Goal: Contribute content: Contribute content

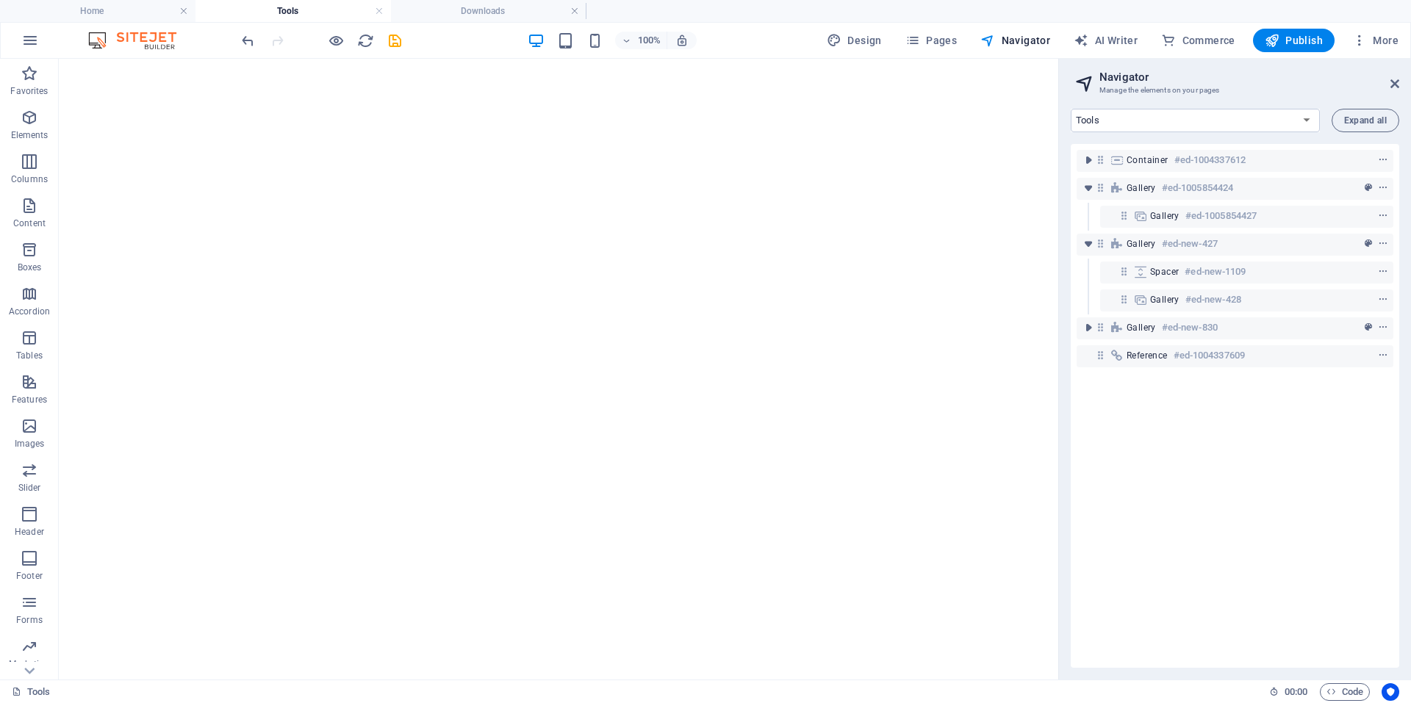
select select "18123387-en"
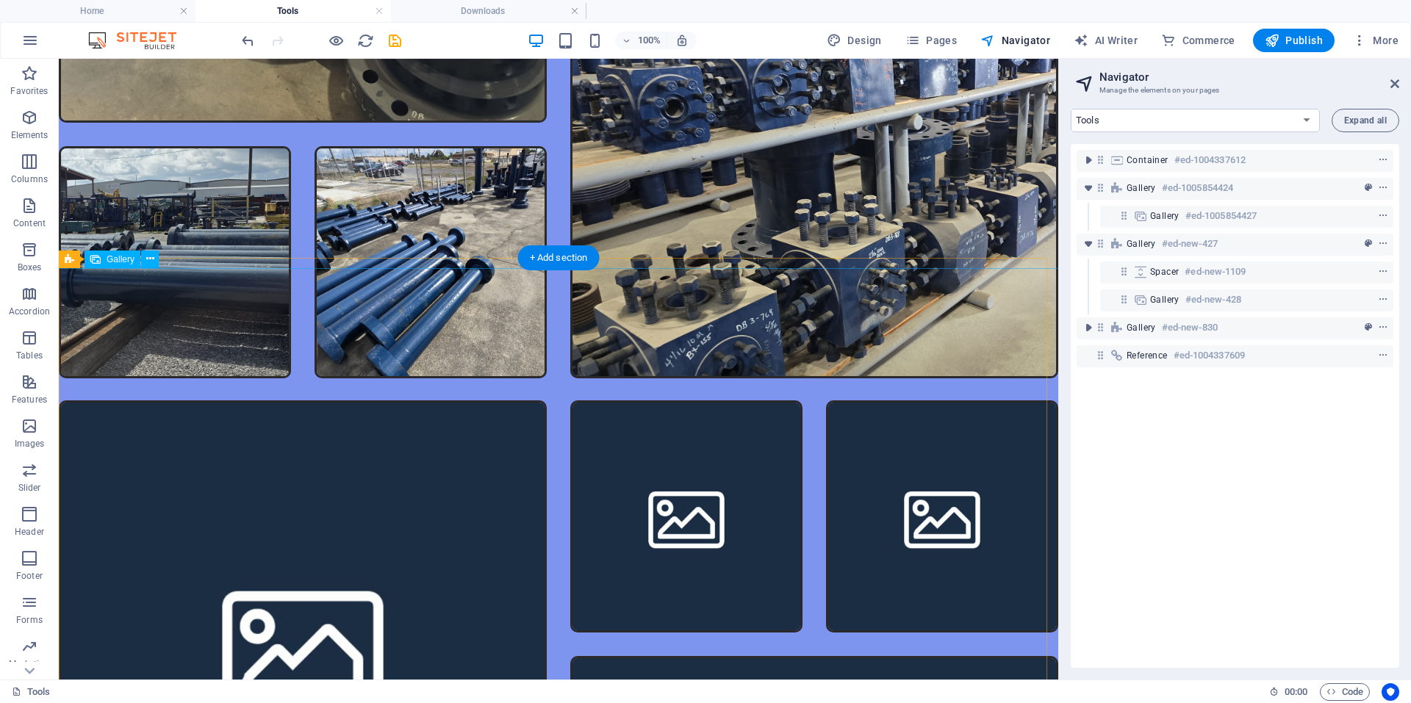
scroll to position [1628, 0]
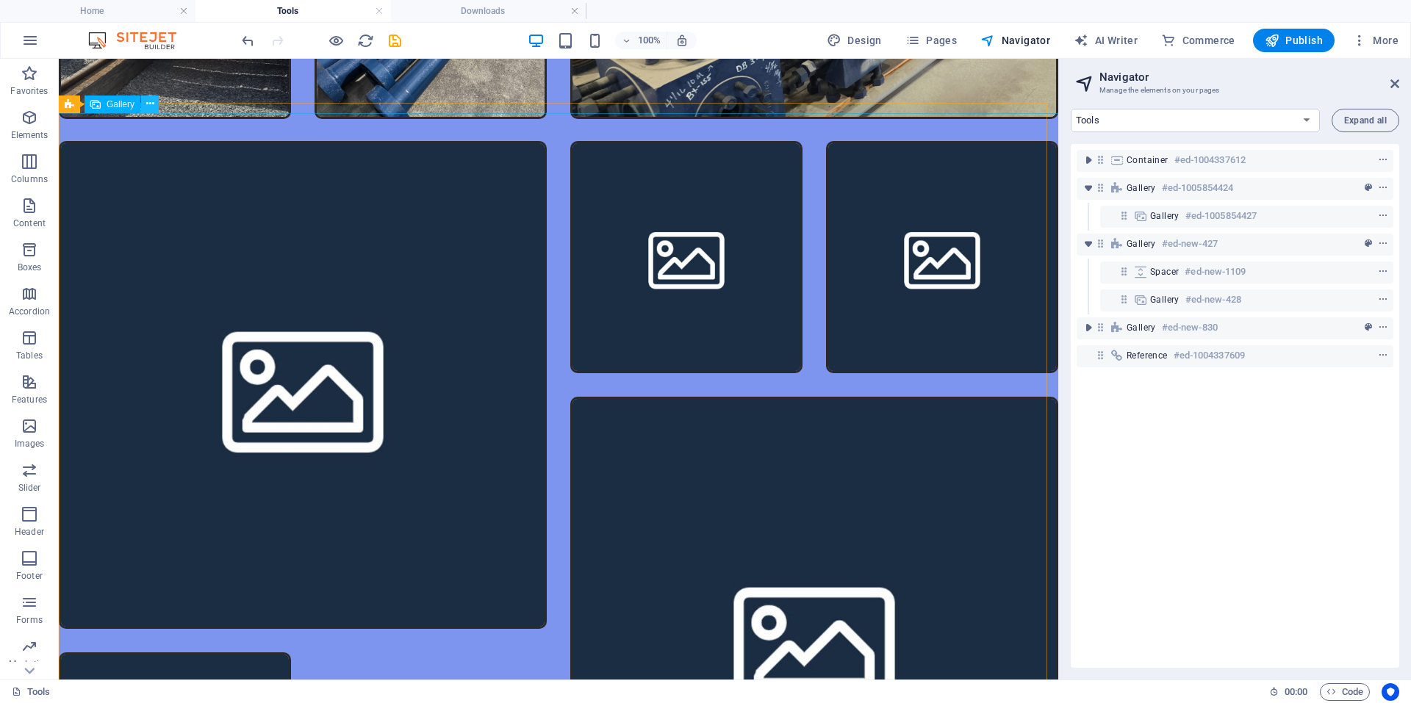
click at [158, 101] on button at bounding box center [150, 105] width 18 height 18
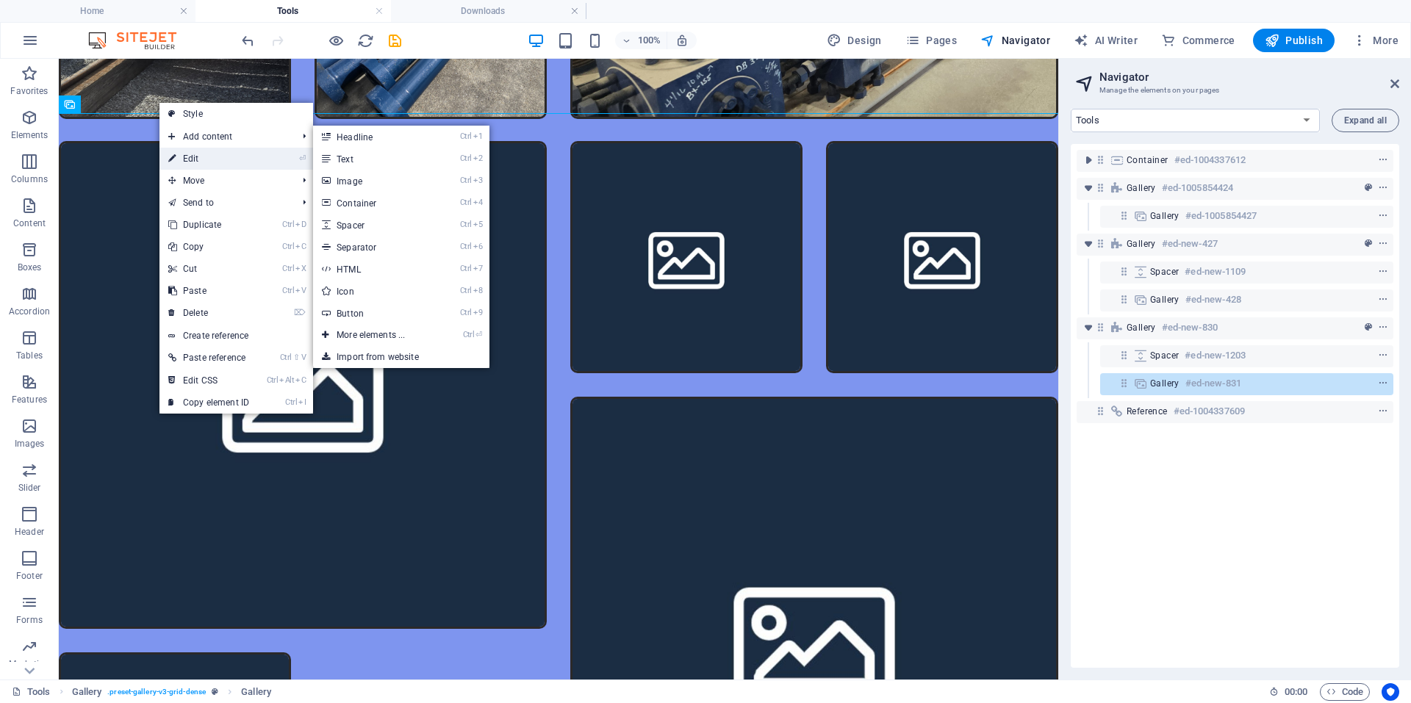
click at [184, 159] on link "⏎ Edit" at bounding box center [208, 159] width 98 height 22
select select "4"
select select "px"
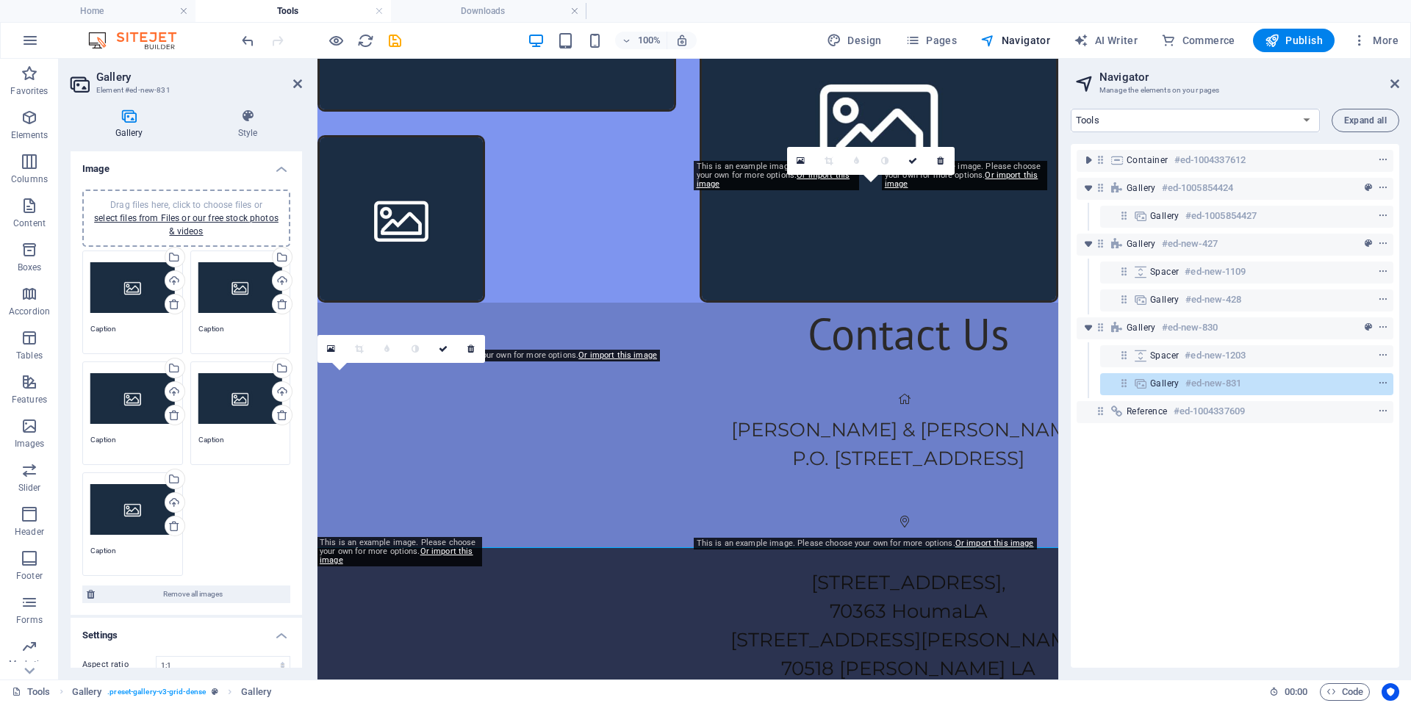
scroll to position [1370, 0]
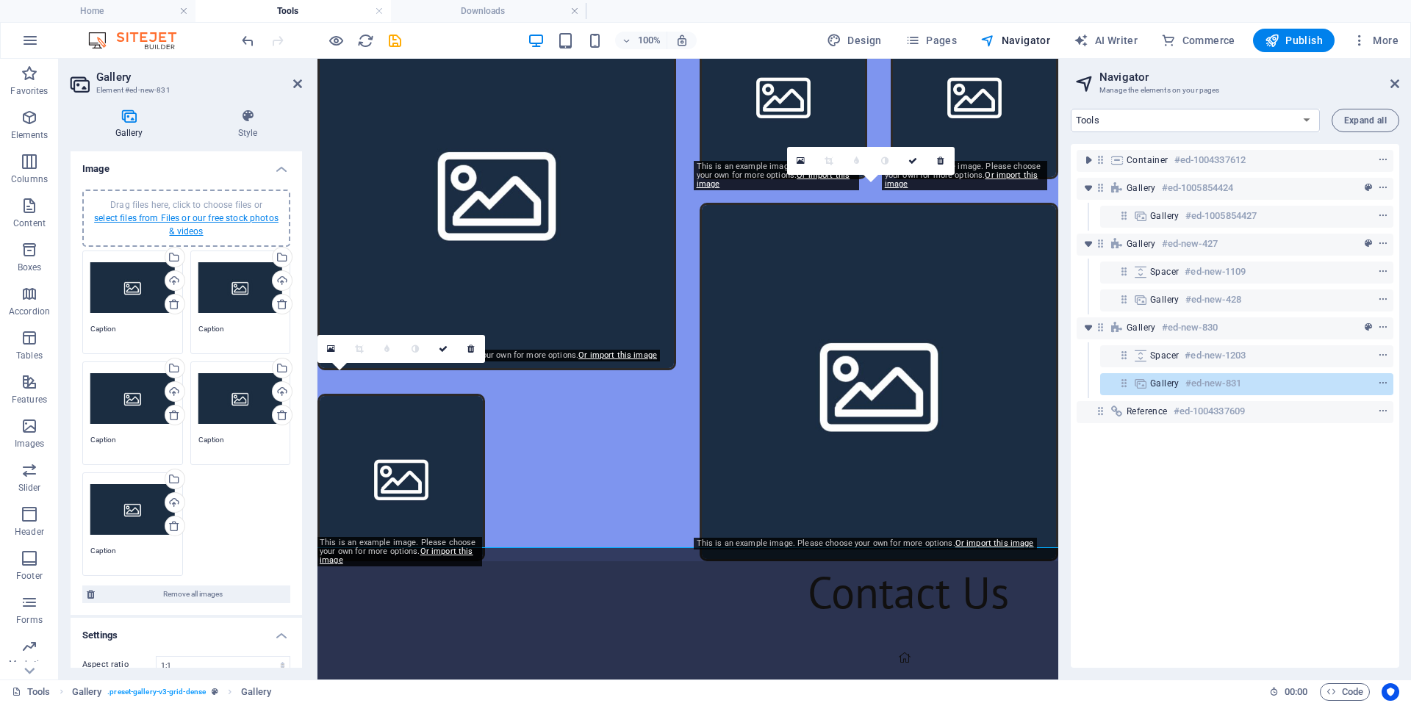
click at [176, 231] on link "select files from Files or our free stock photos & videos" at bounding box center [186, 225] width 184 height 24
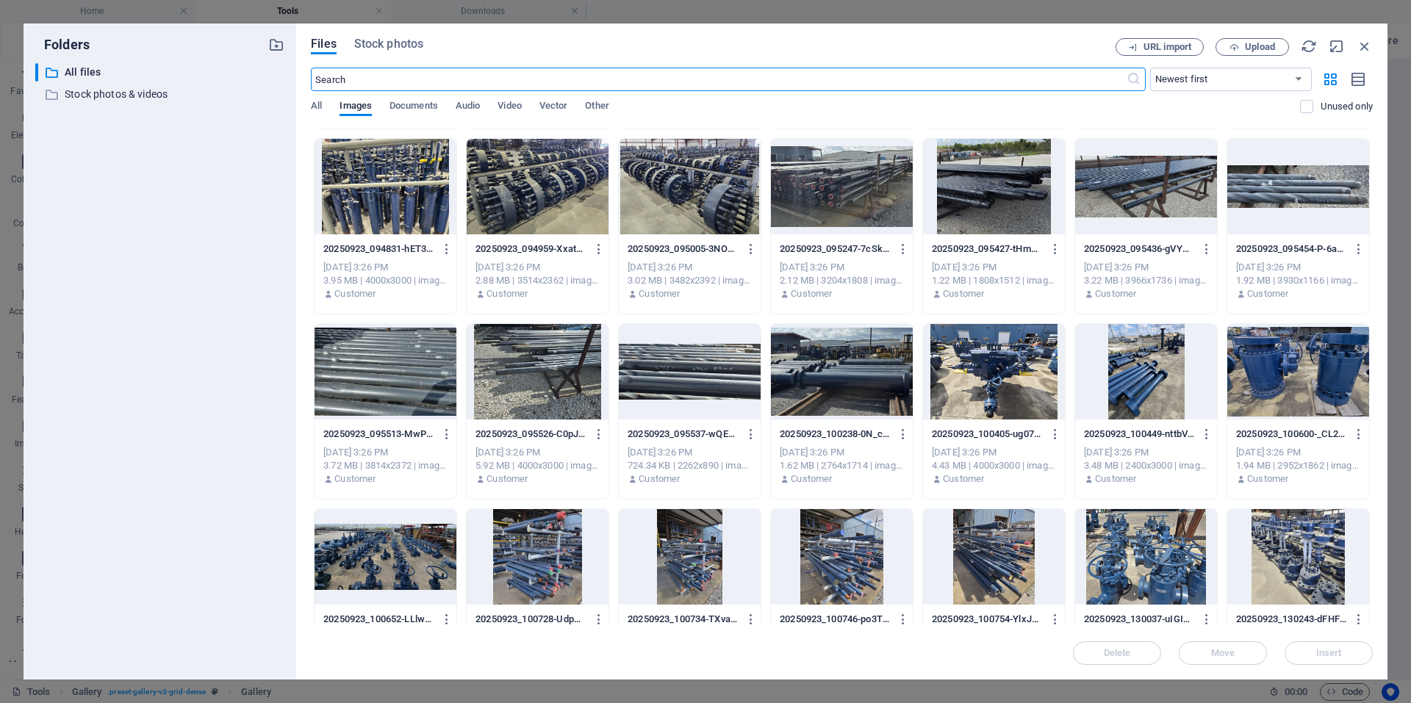
scroll to position [0, 0]
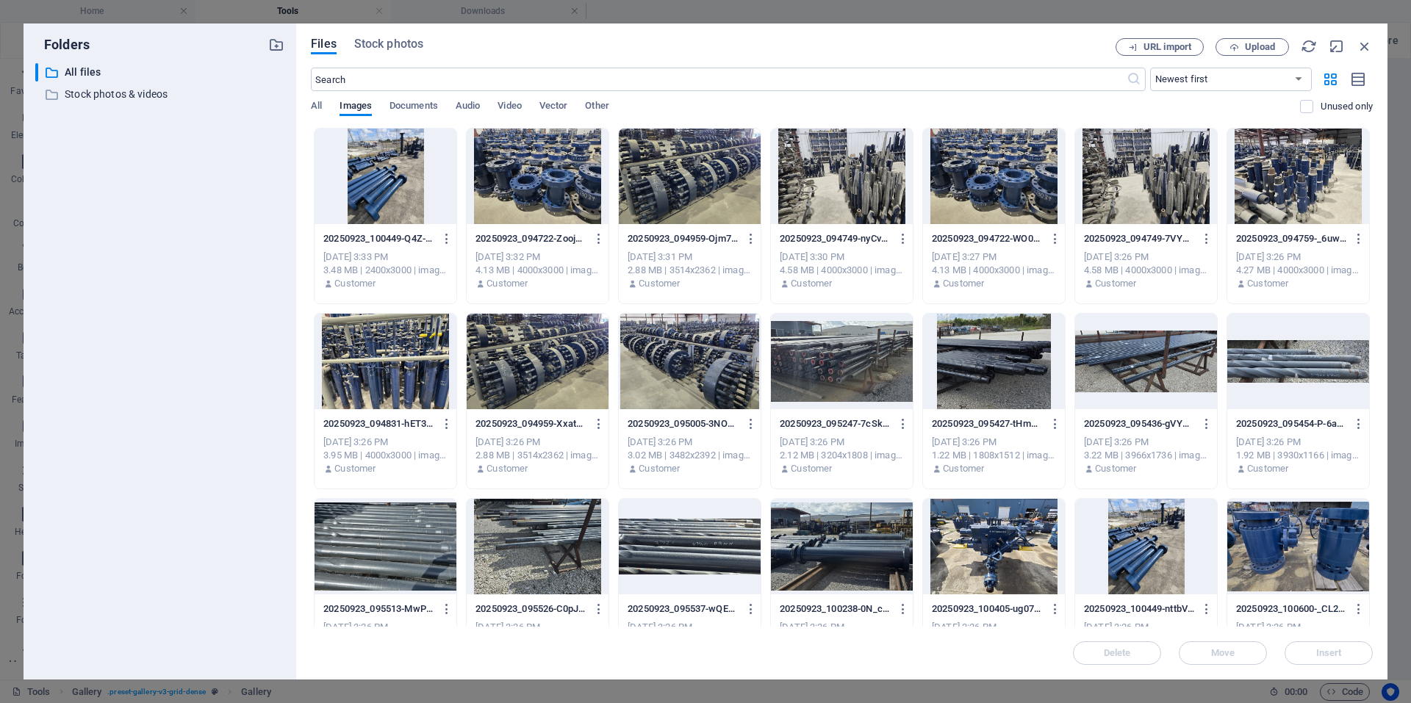
click at [864, 361] on div at bounding box center [842, 362] width 142 height 96
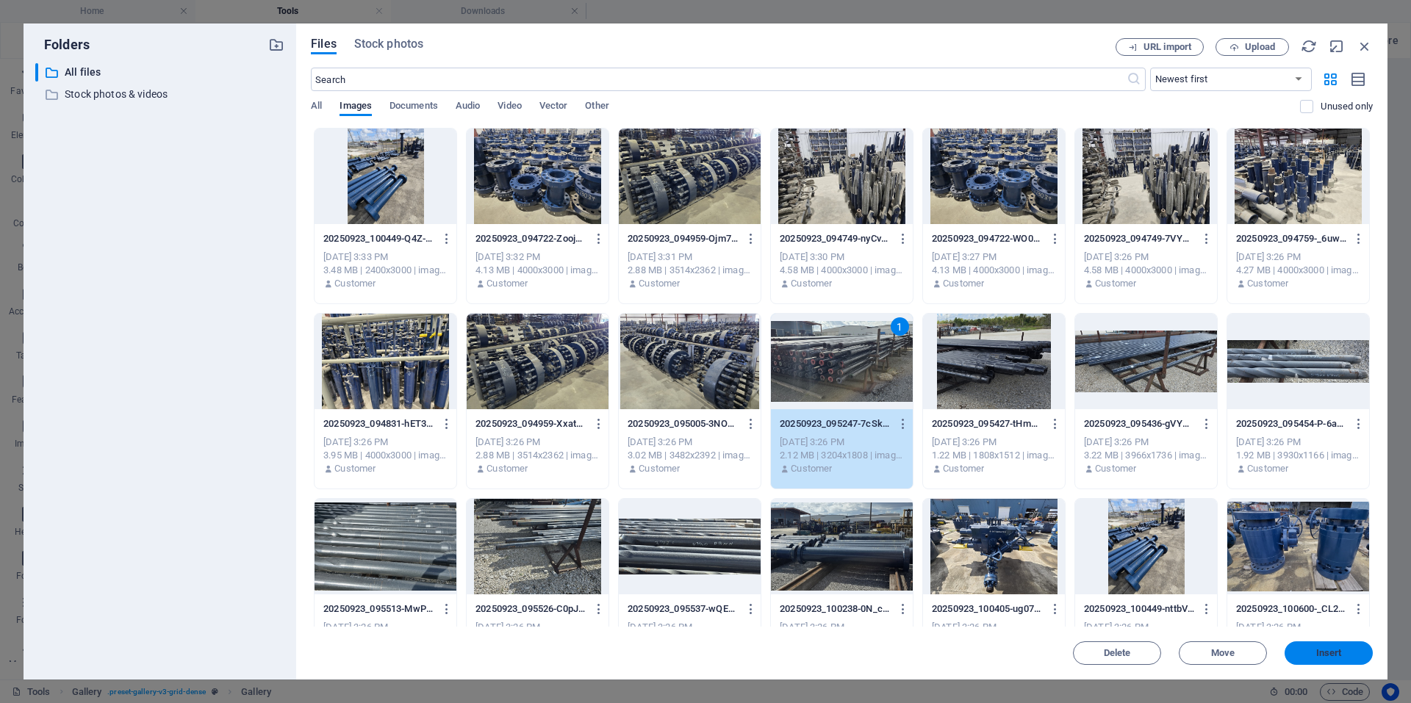
click at [1340, 654] on span "Insert" at bounding box center [1329, 653] width 26 height 9
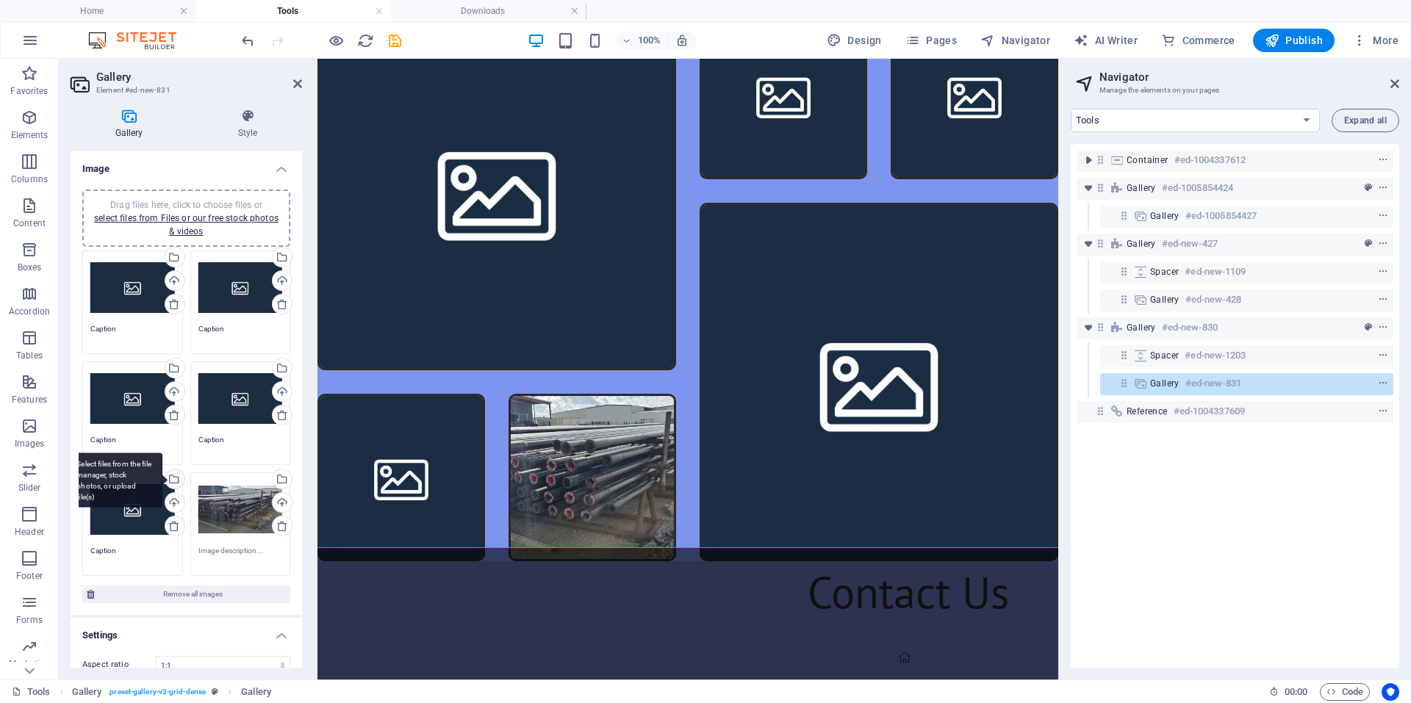
click at [173, 481] on div "Select files from the file manager, stock photos, or upload file(s)" at bounding box center [173, 480] width 22 height 22
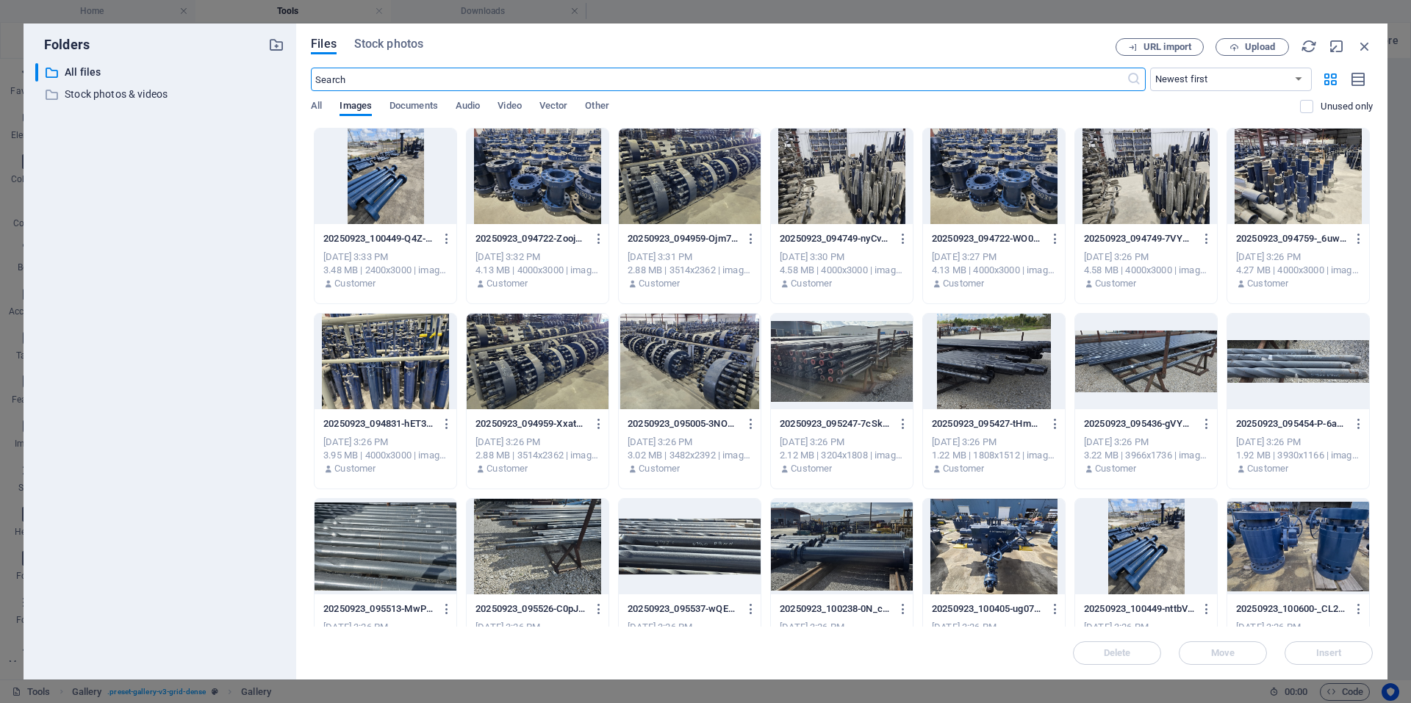
scroll to position [1153, 0]
click at [976, 361] on div at bounding box center [994, 362] width 142 height 96
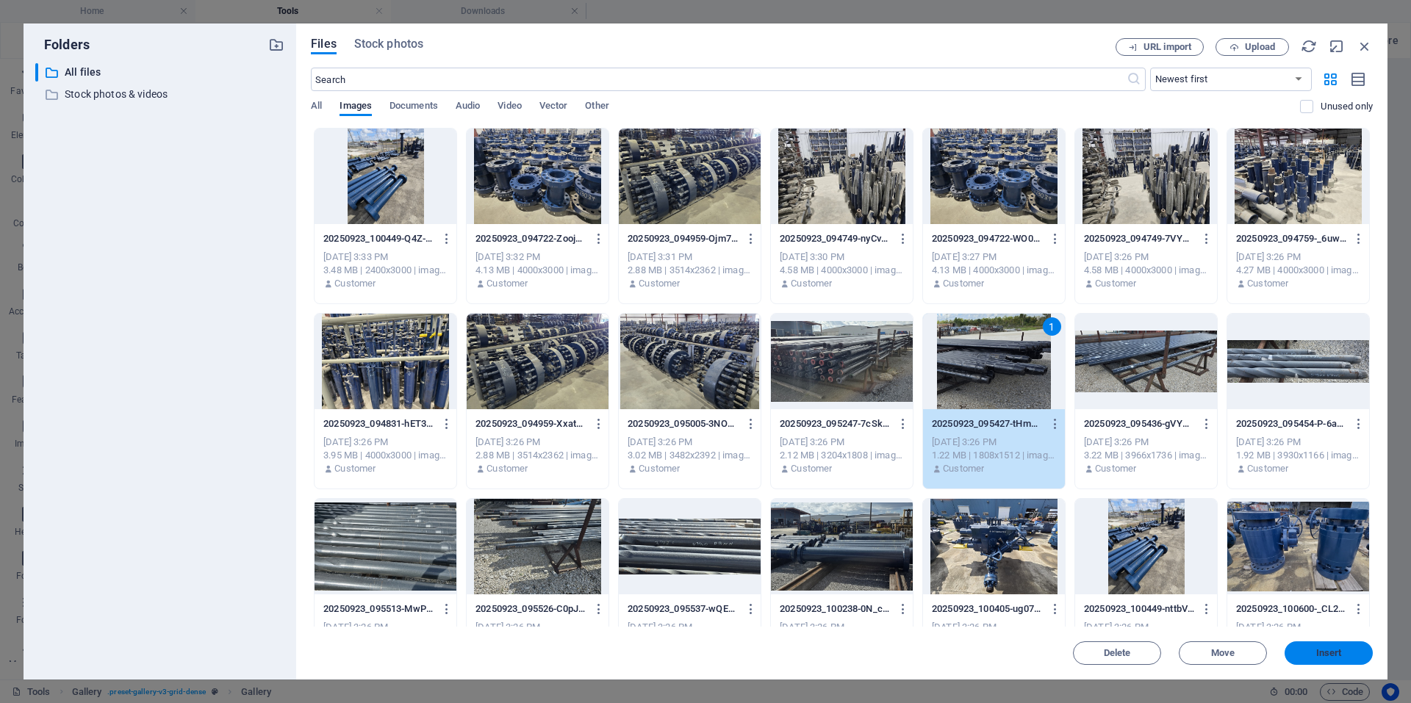
click at [1329, 661] on button "Insert" at bounding box center [1328, 653] width 88 height 24
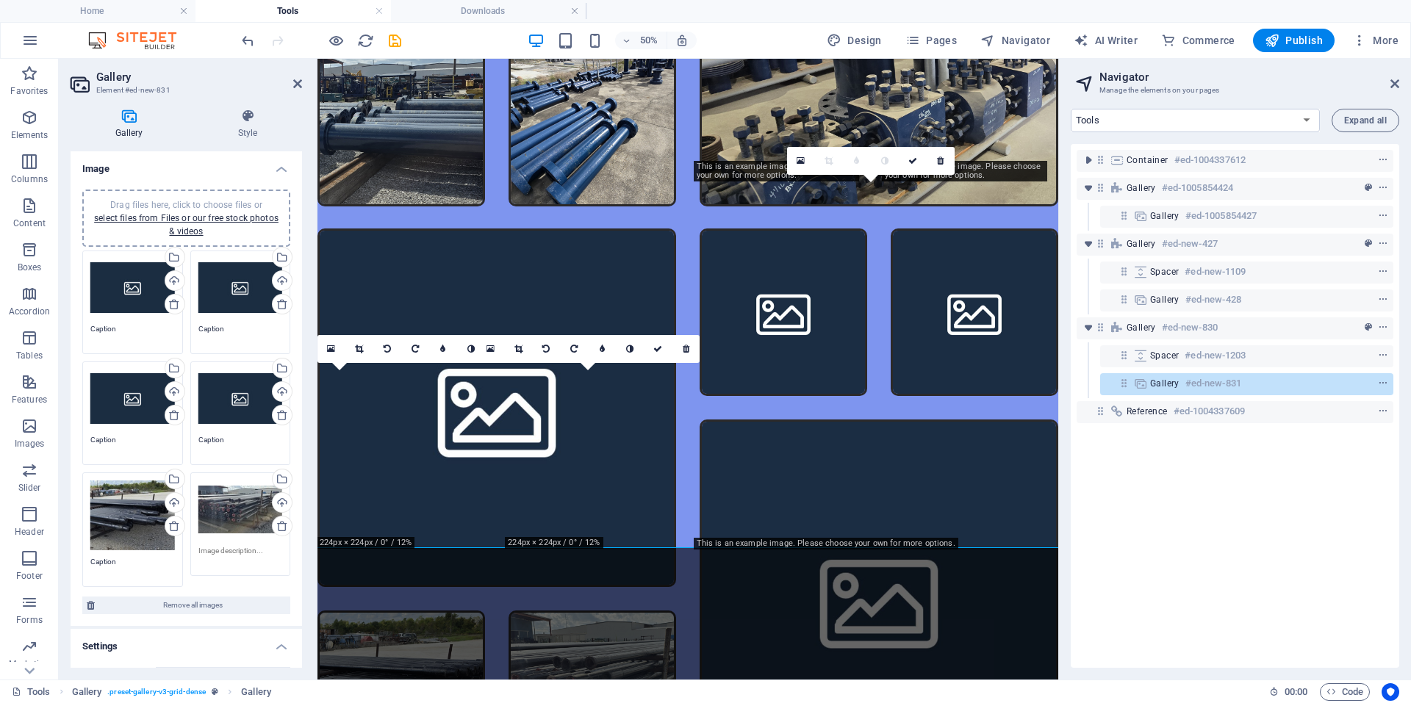
scroll to position [1370, 0]
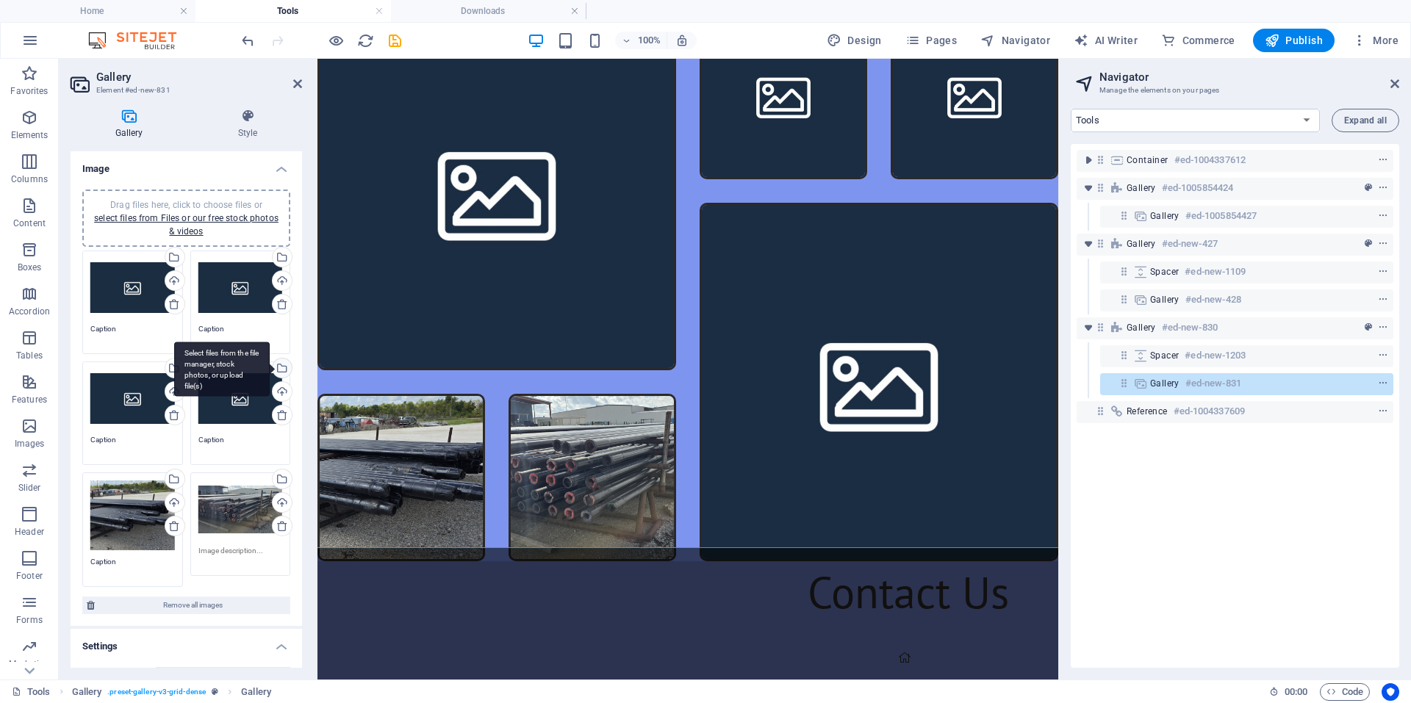
click at [279, 365] on div "Select files from the file manager, stock photos, or upload file(s)" at bounding box center [281, 370] width 22 height 22
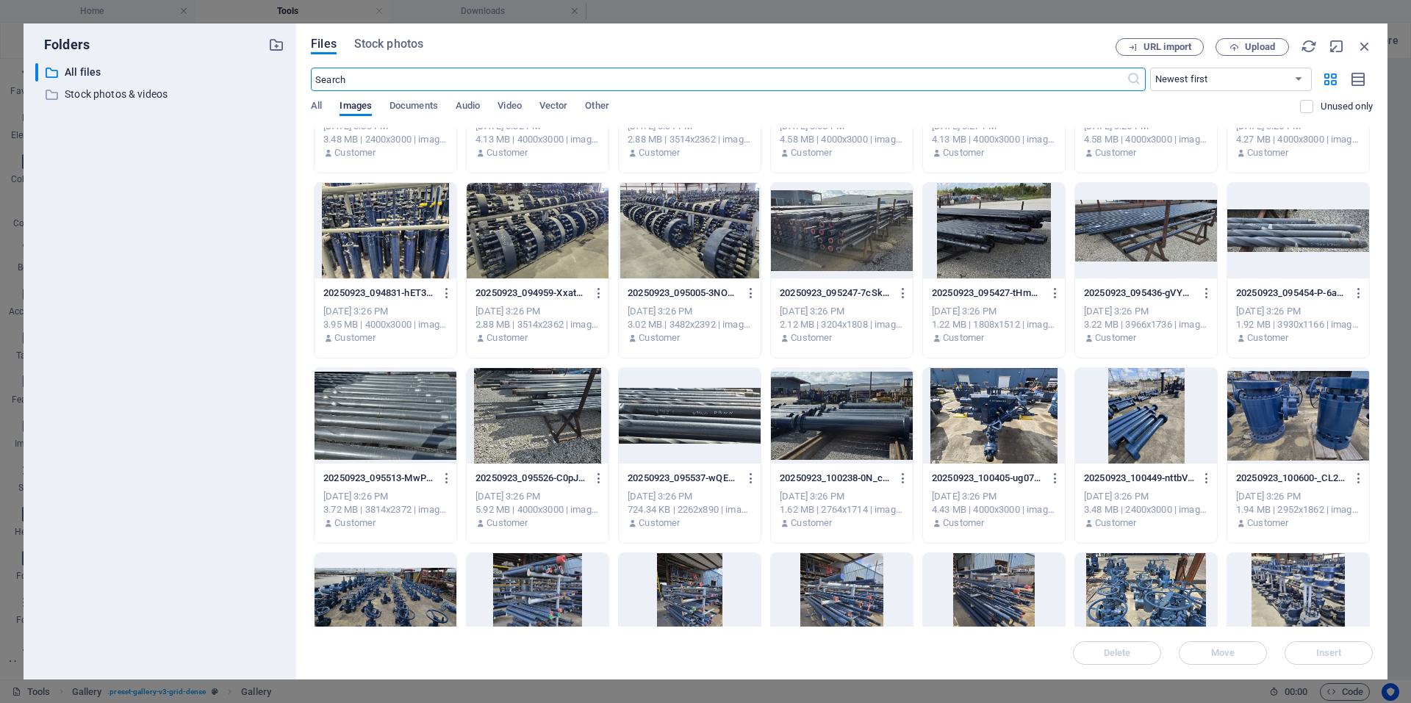
scroll to position [0, 0]
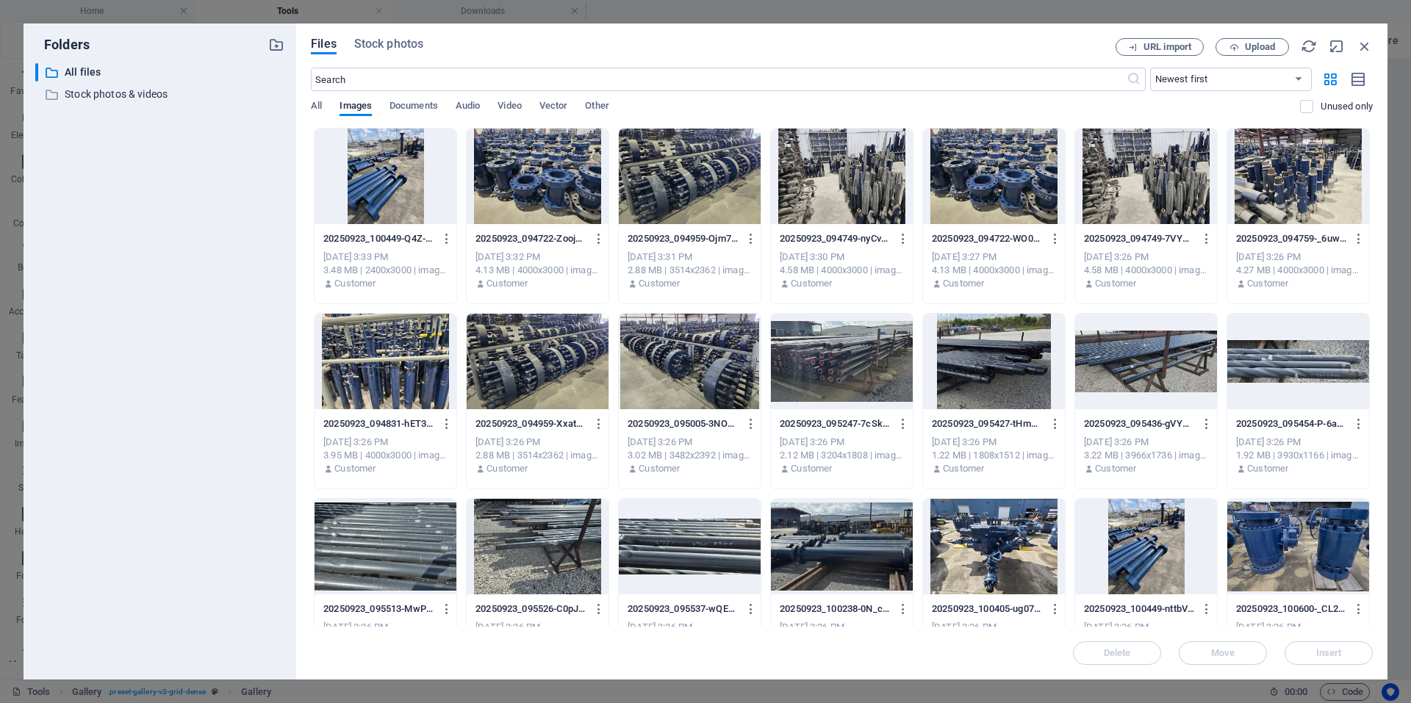
click at [1130, 375] on div at bounding box center [1146, 362] width 142 height 96
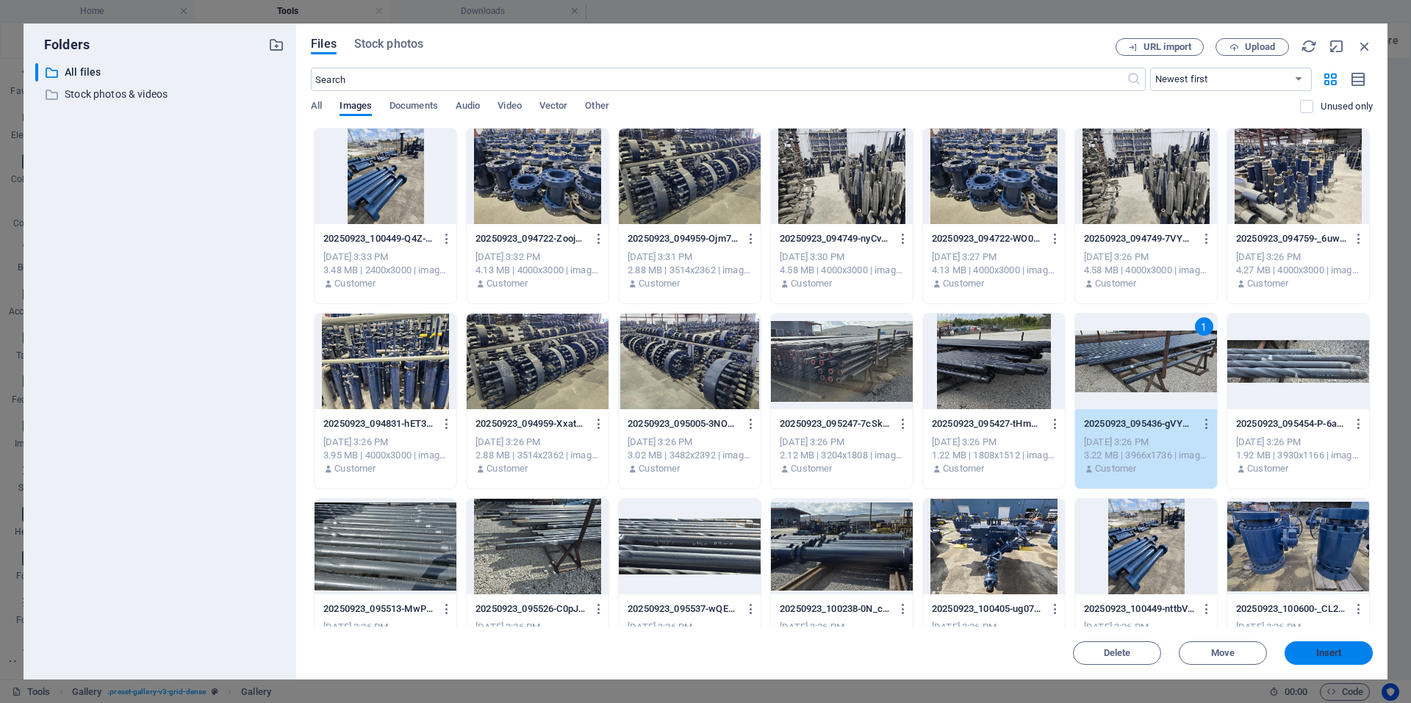
click at [1334, 660] on button "Insert" at bounding box center [1328, 653] width 88 height 24
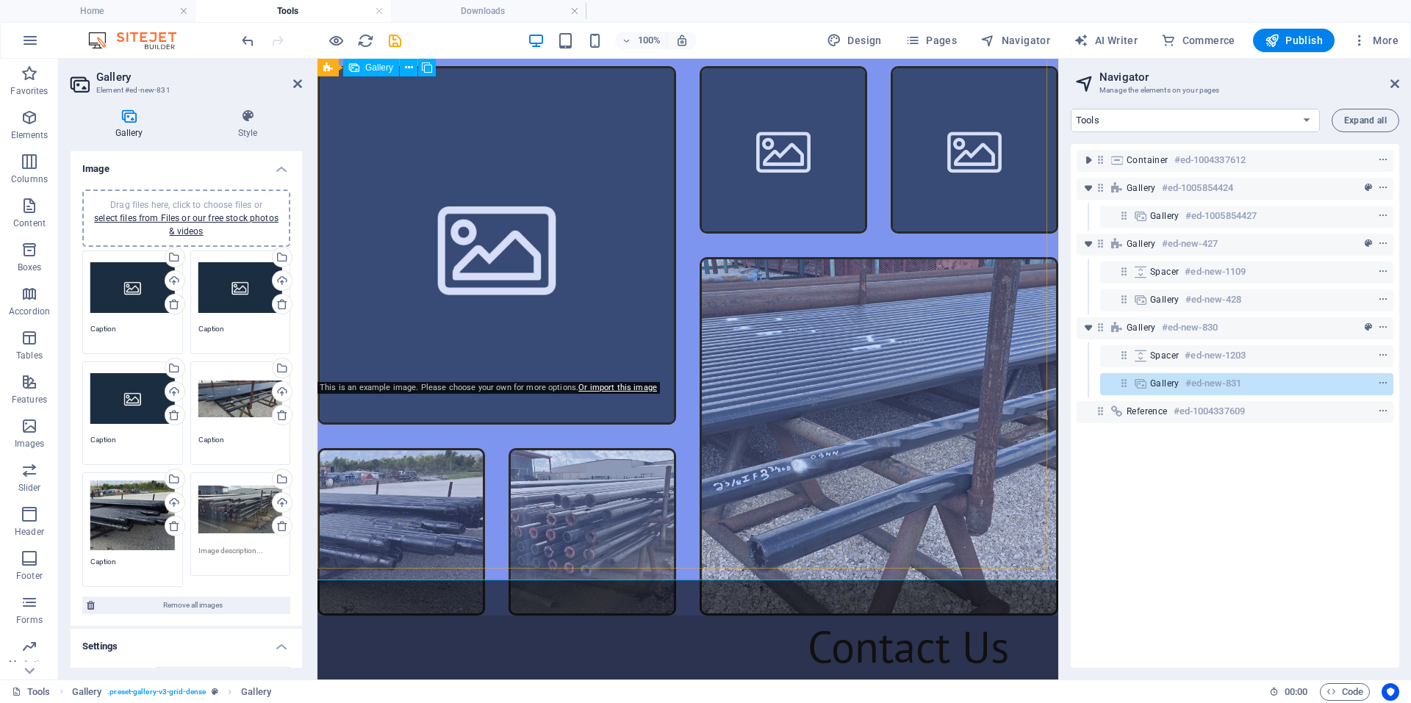
scroll to position [1296, 0]
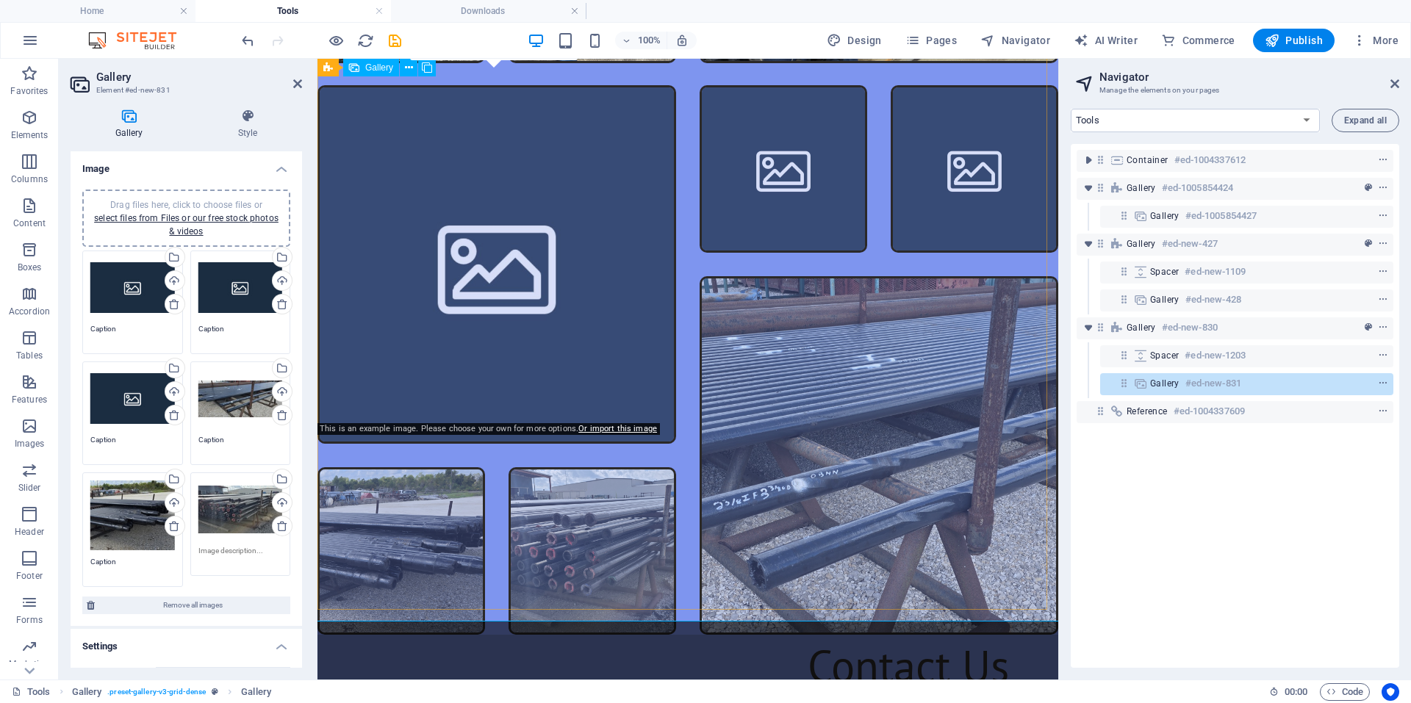
click at [481, 221] on li at bounding box center [496, 264] width 359 height 359
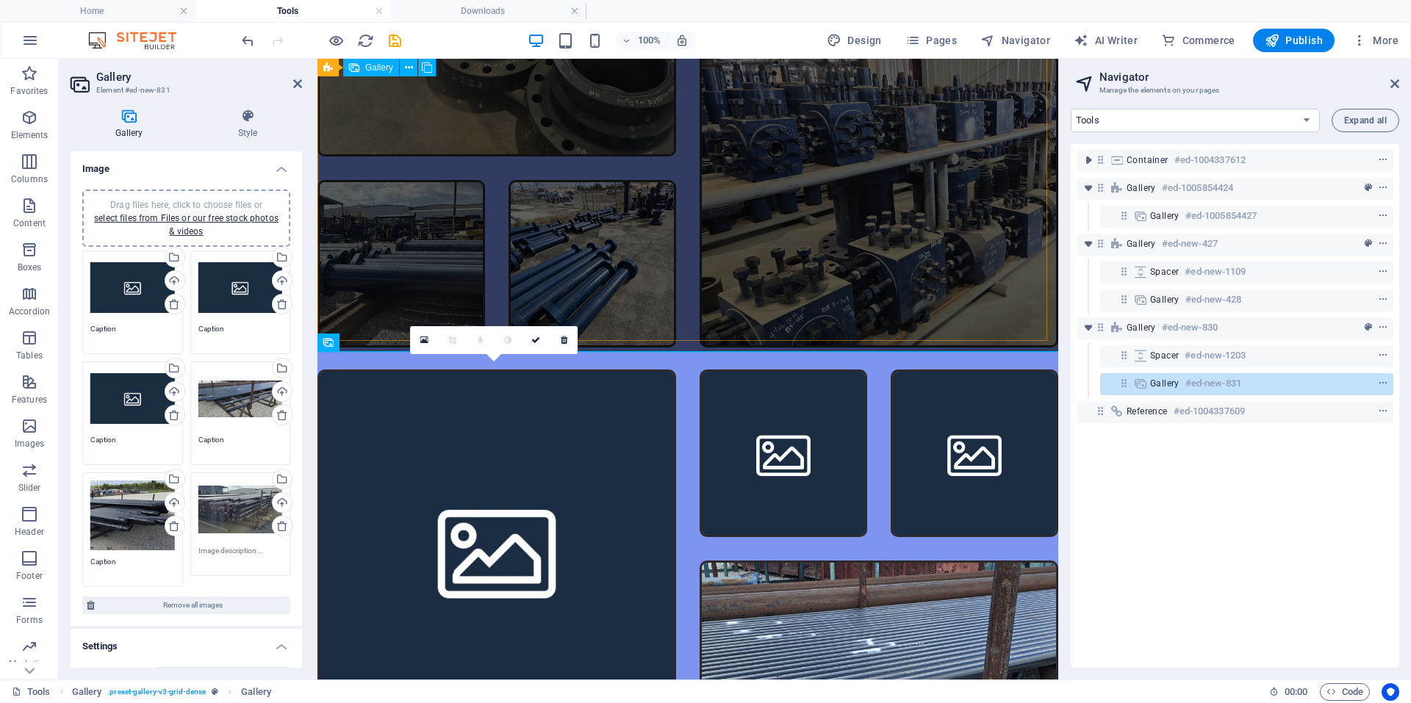
scroll to position [1002, 0]
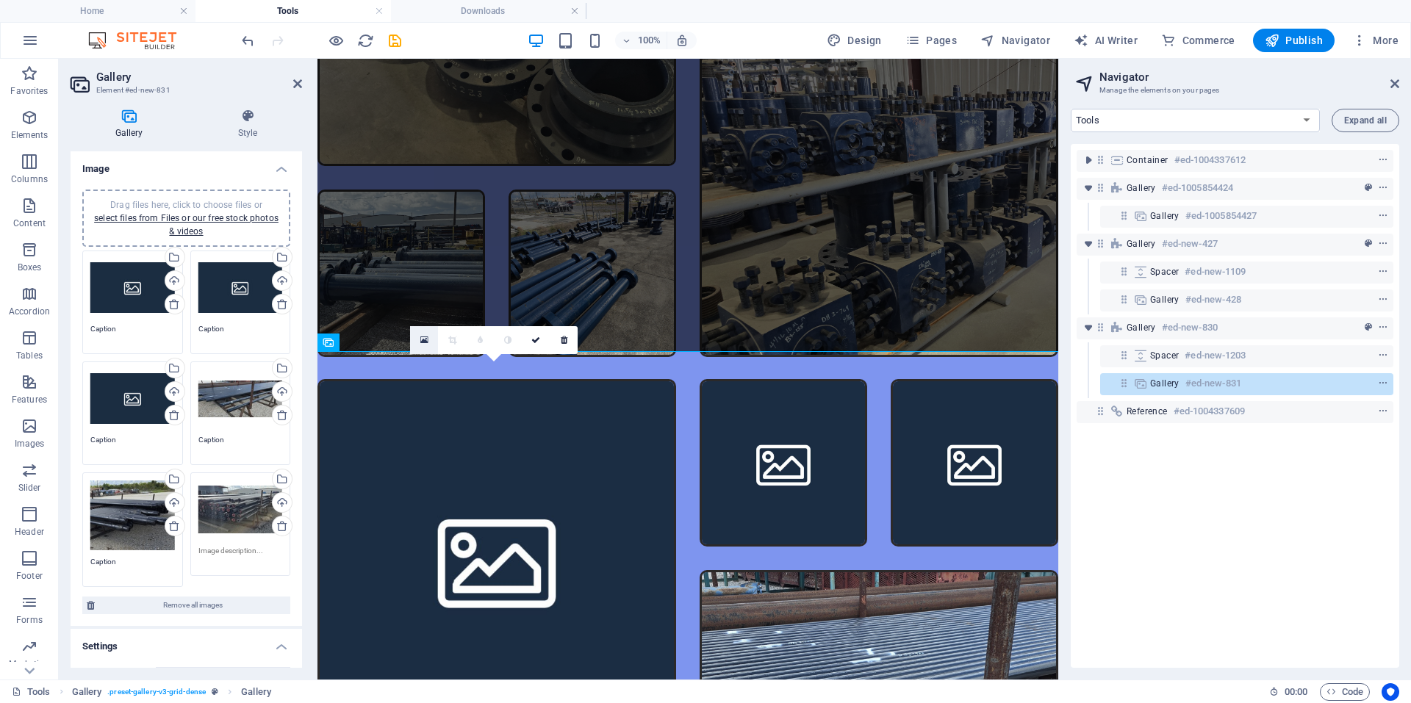
click at [423, 339] on icon at bounding box center [424, 340] width 8 height 10
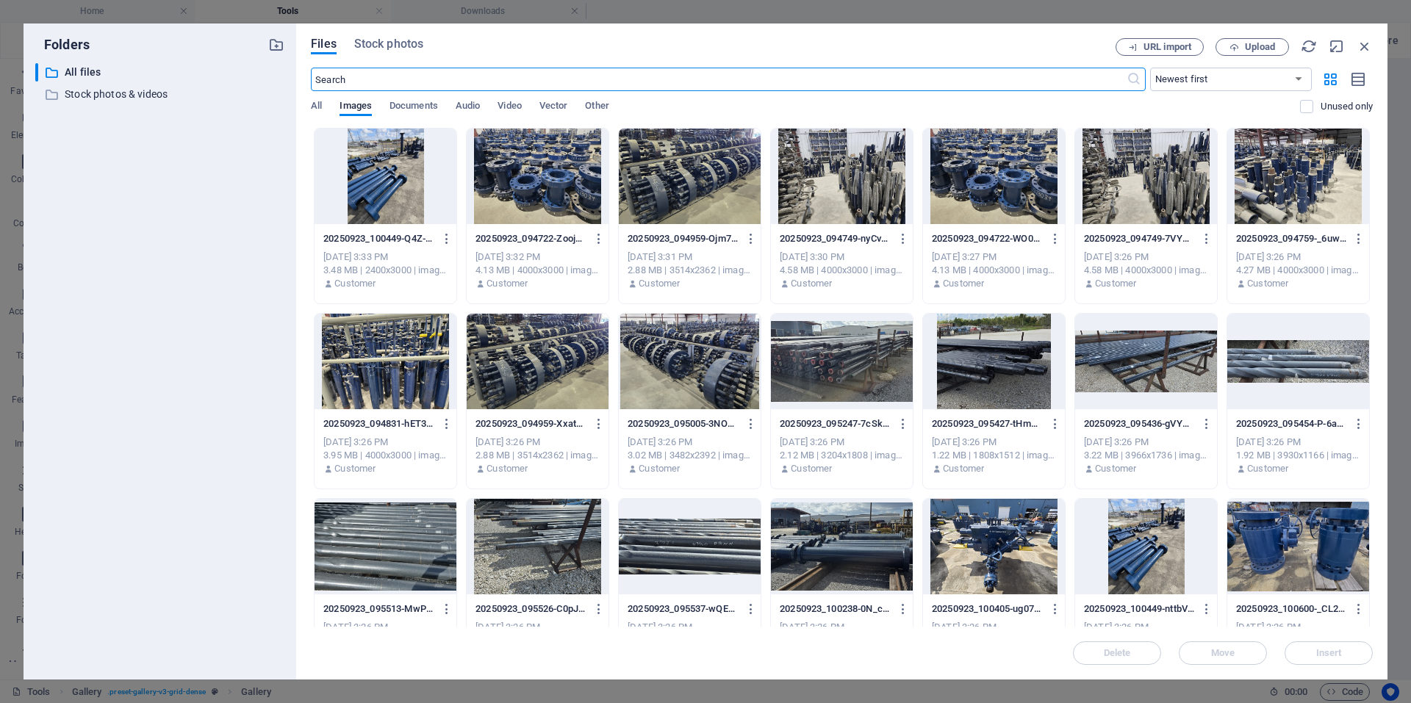
scroll to position [1018, 0]
click at [420, 540] on div at bounding box center [385, 547] width 142 height 96
click at [1330, 659] on button "Insert" at bounding box center [1328, 653] width 88 height 24
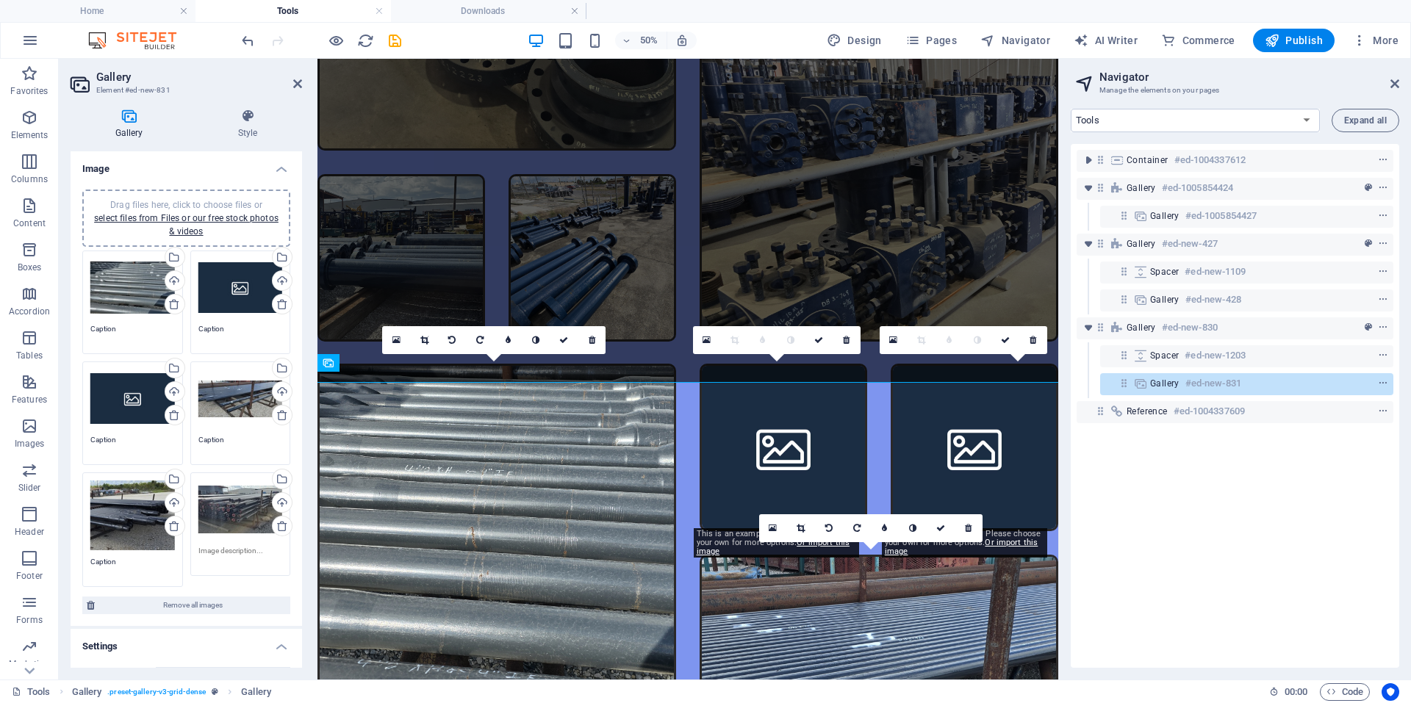
scroll to position [1002, 0]
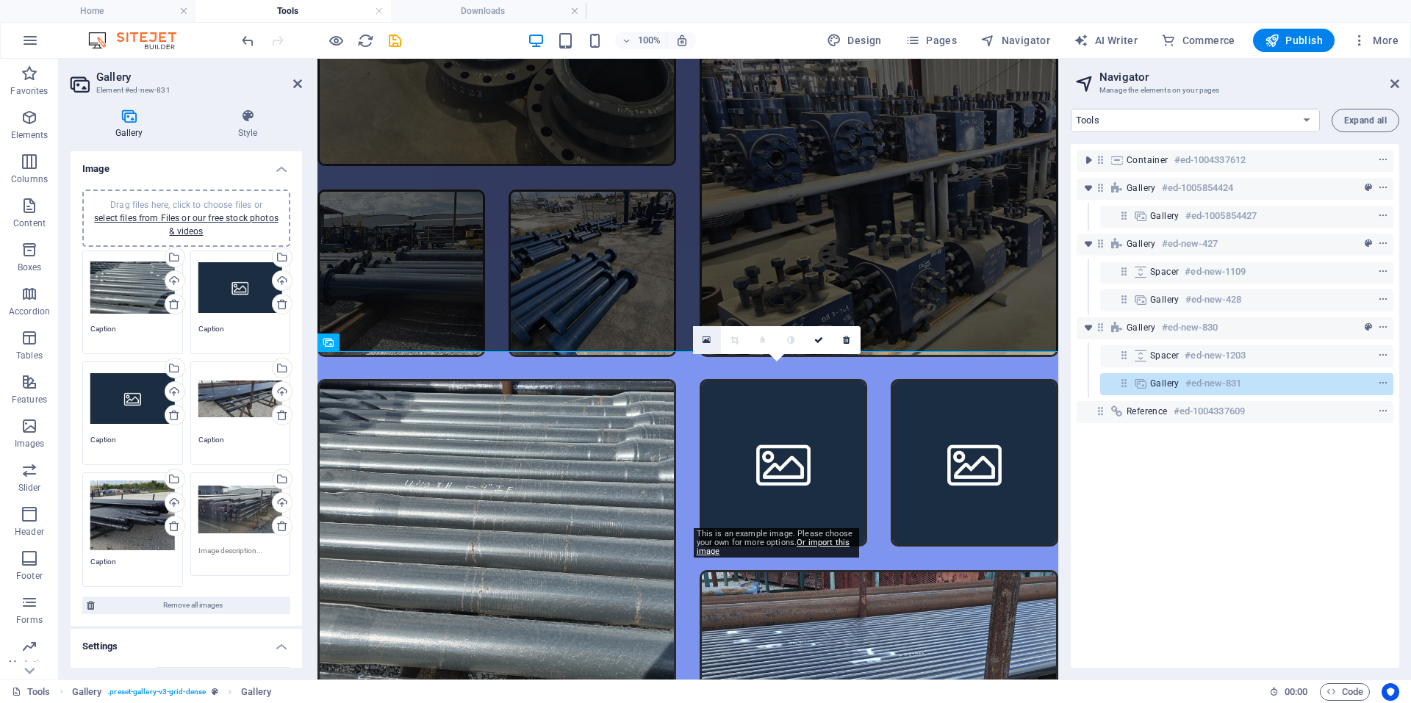
click at [707, 349] on link at bounding box center [707, 340] width 28 height 28
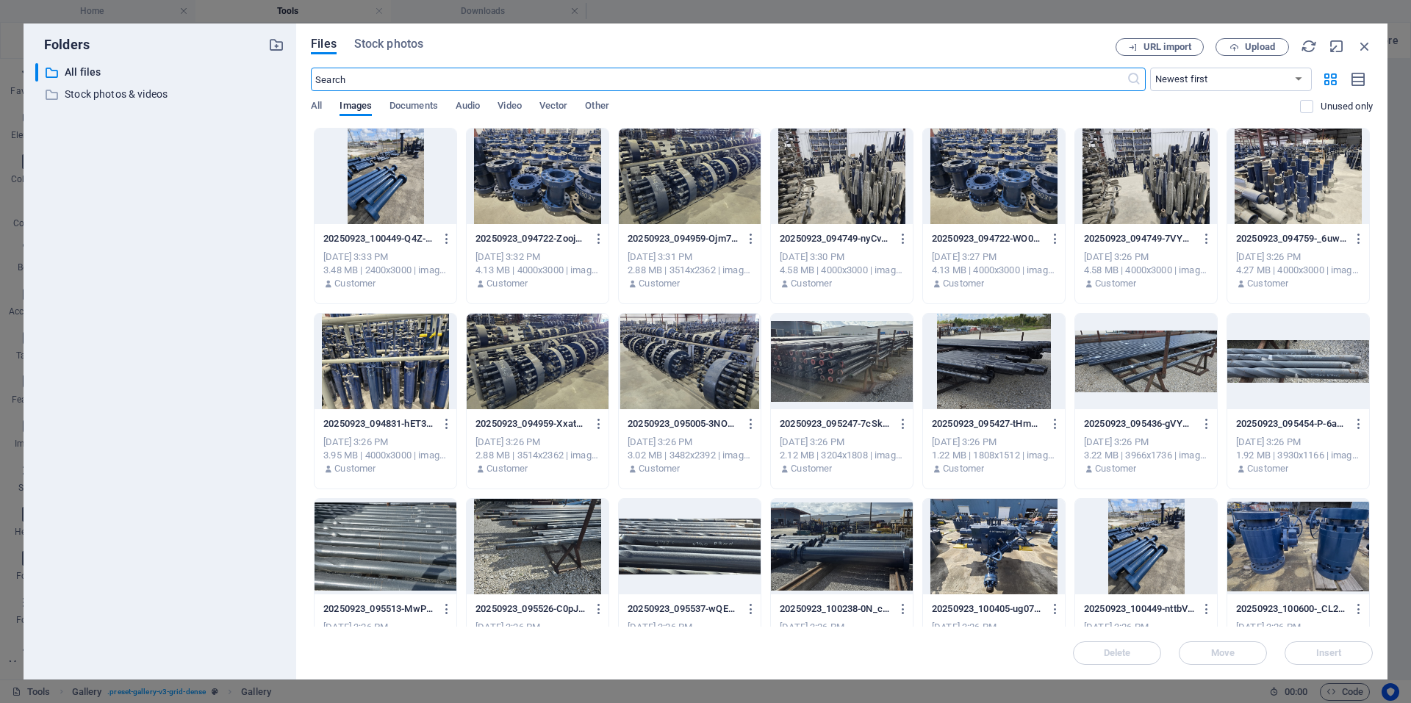
scroll to position [1018, 0]
click at [564, 537] on div at bounding box center [538, 547] width 142 height 96
click at [1339, 662] on button "Insert" at bounding box center [1328, 653] width 88 height 24
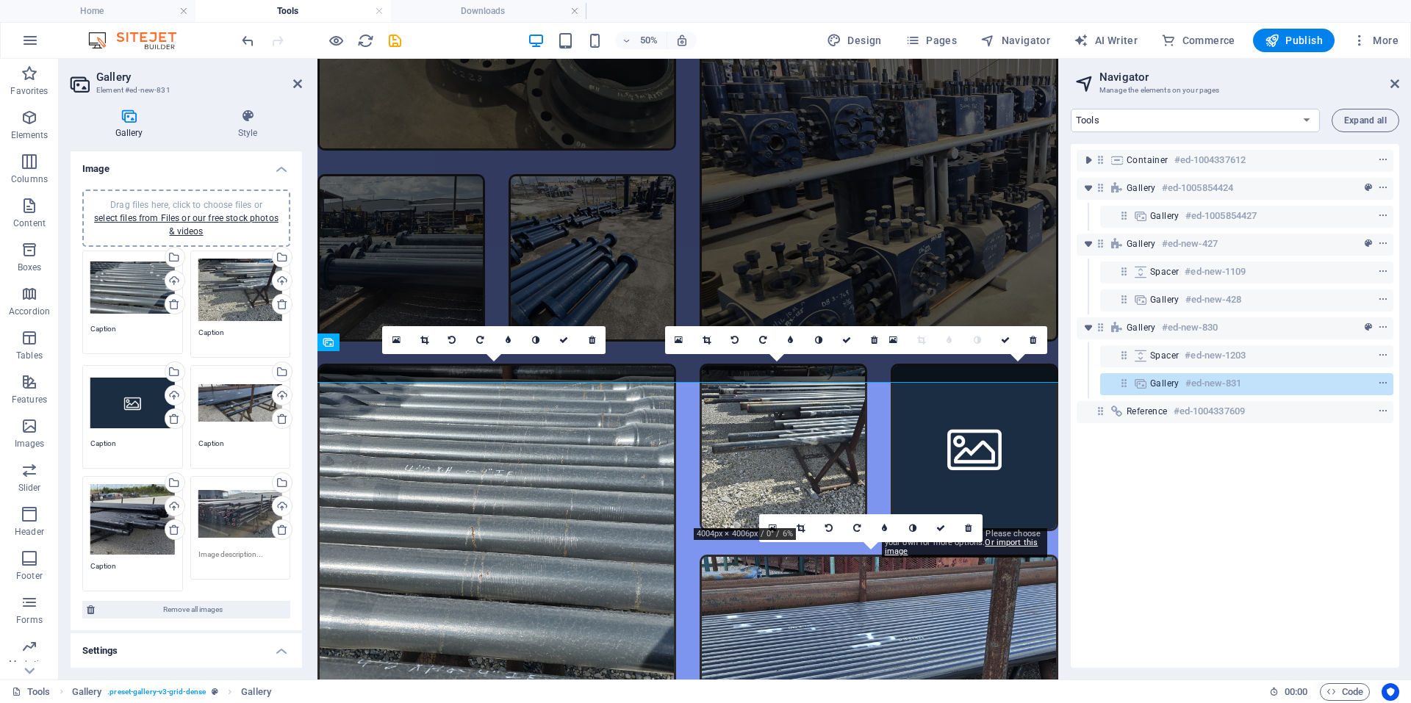
scroll to position [1002, 0]
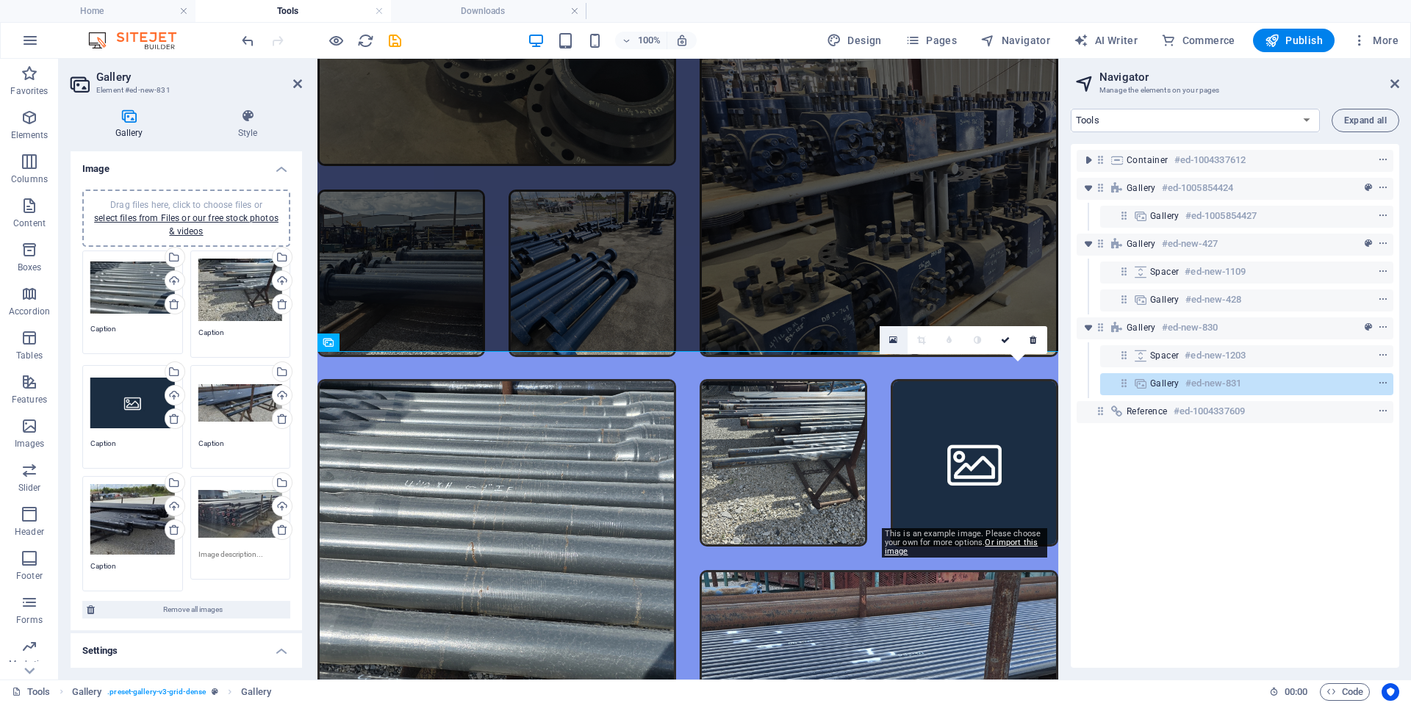
click at [892, 345] on link at bounding box center [893, 340] width 28 height 28
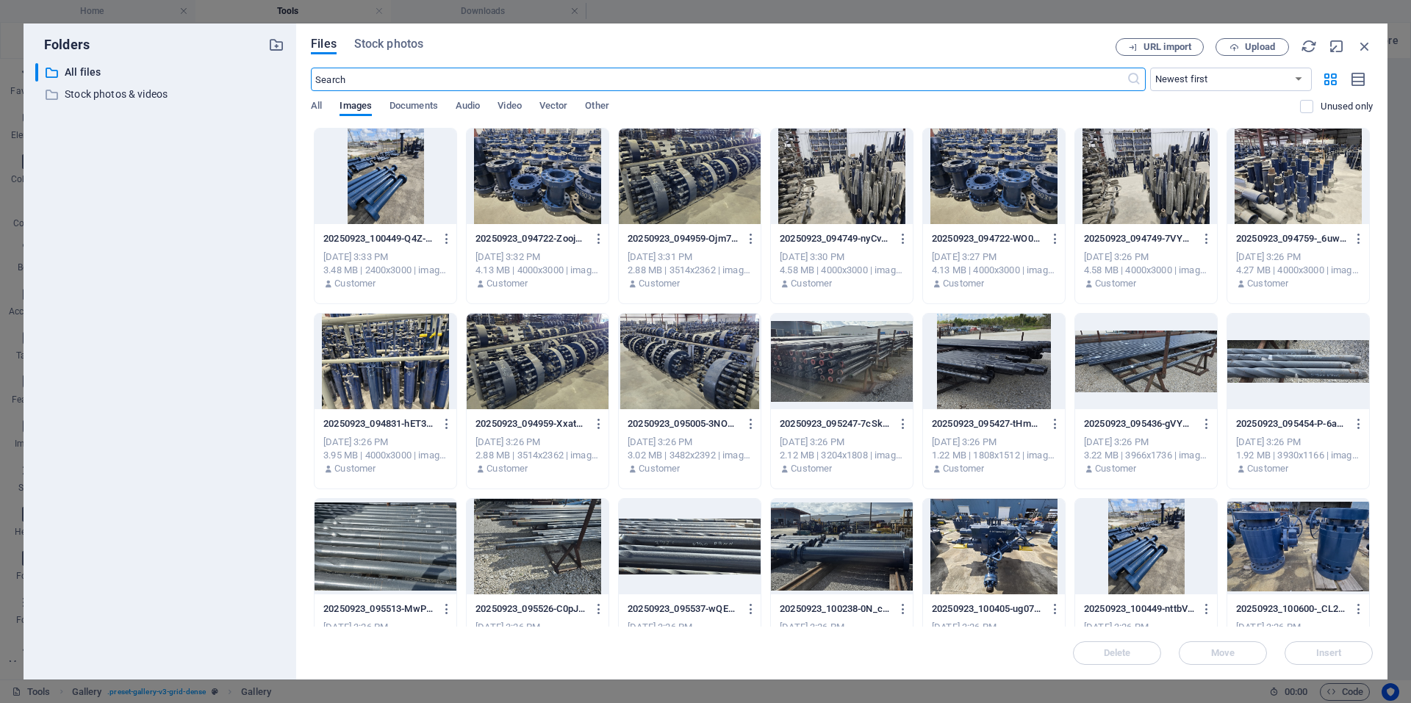
scroll to position [1018, 0]
click at [689, 548] on div at bounding box center [690, 547] width 142 height 96
click at [1314, 663] on button "Insert" at bounding box center [1328, 653] width 88 height 24
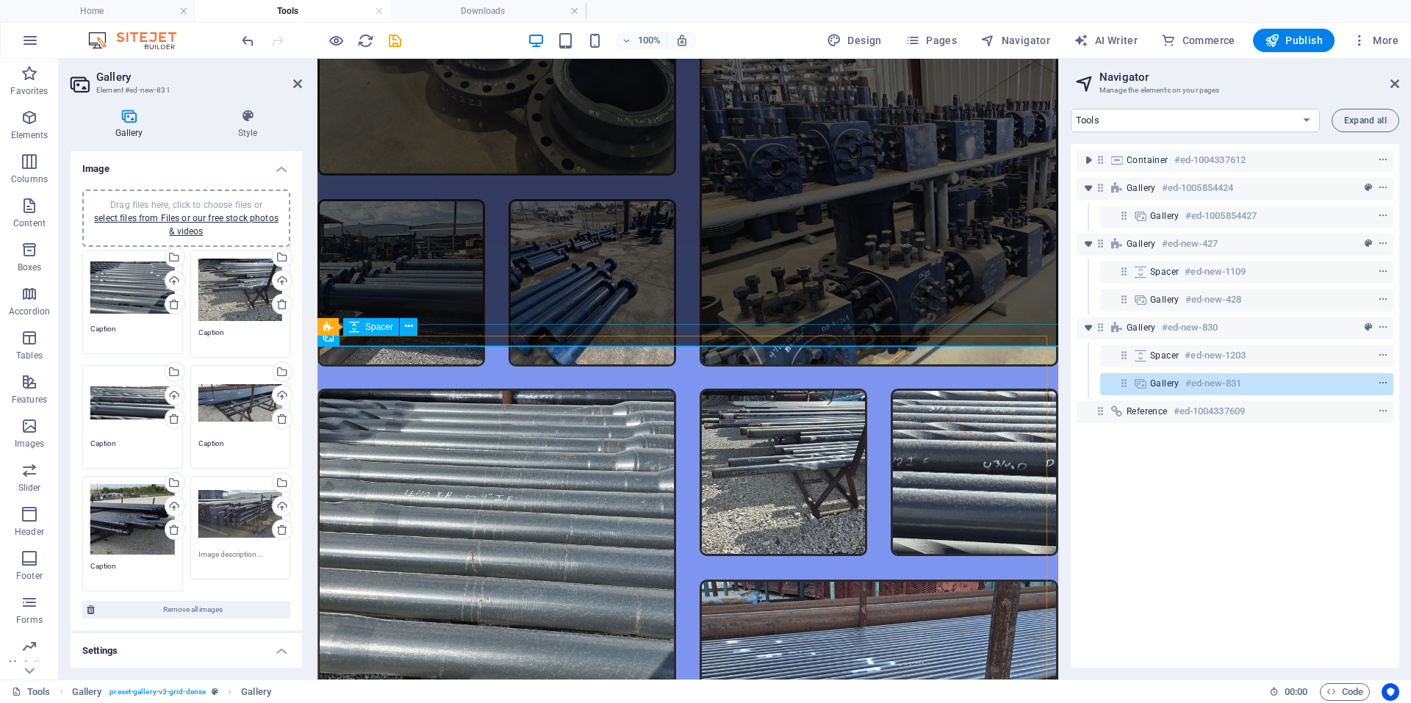
scroll to position [552, 0]
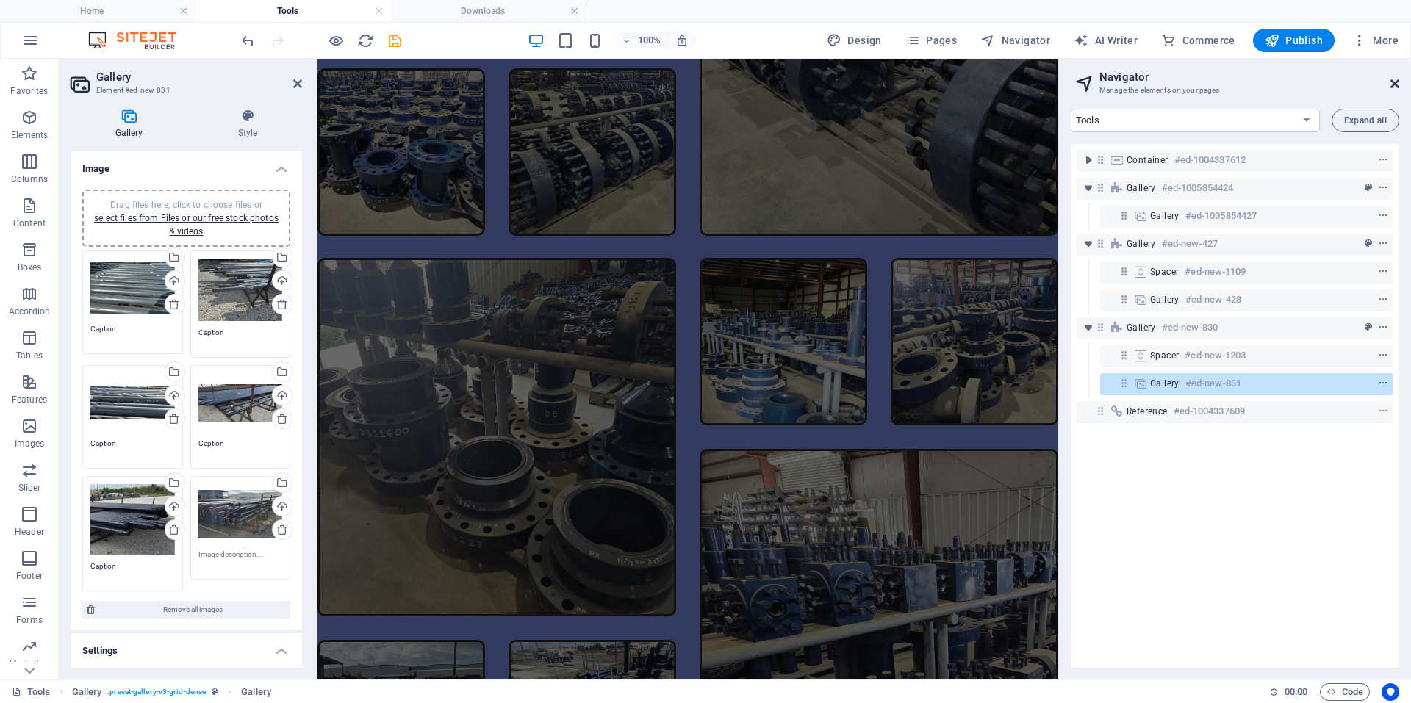
click at [1397, 86] on icon at bounding box center [1394, 84] width 9 height 12
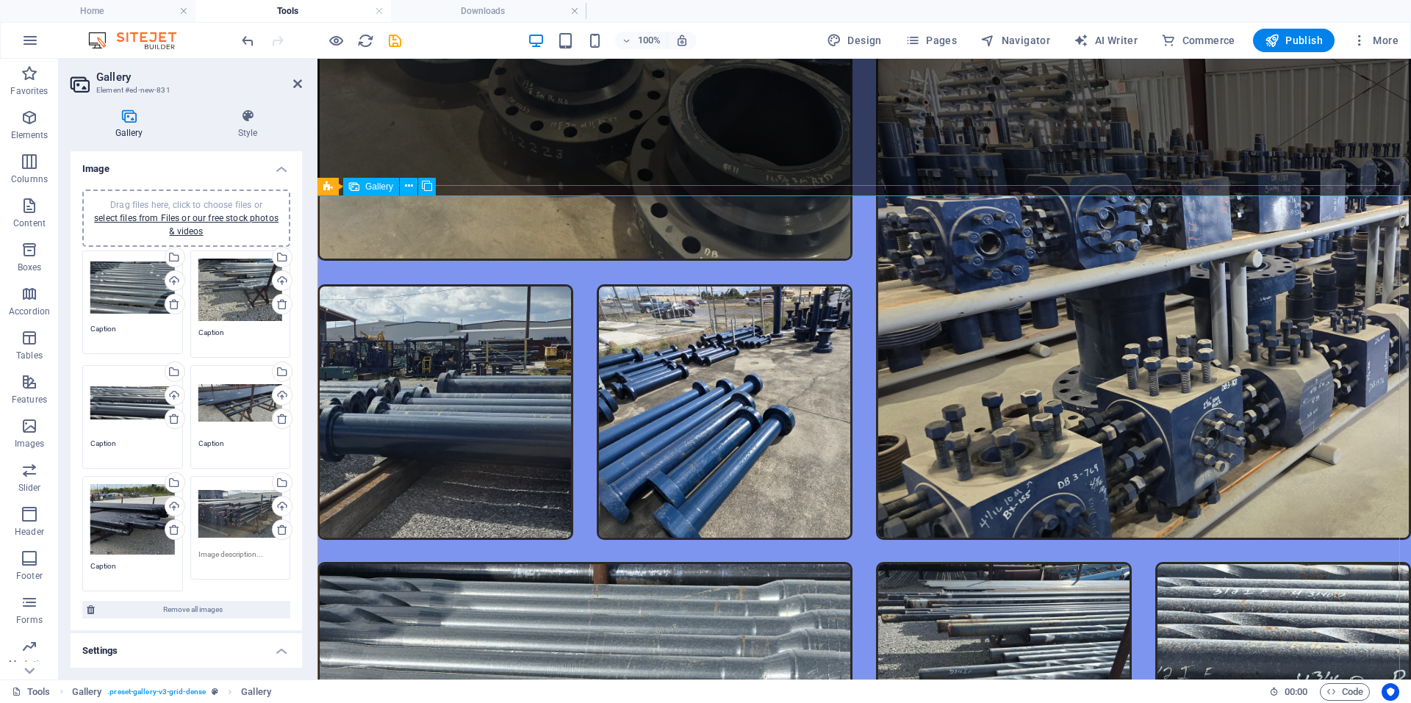
scroll to position [1272, 0]
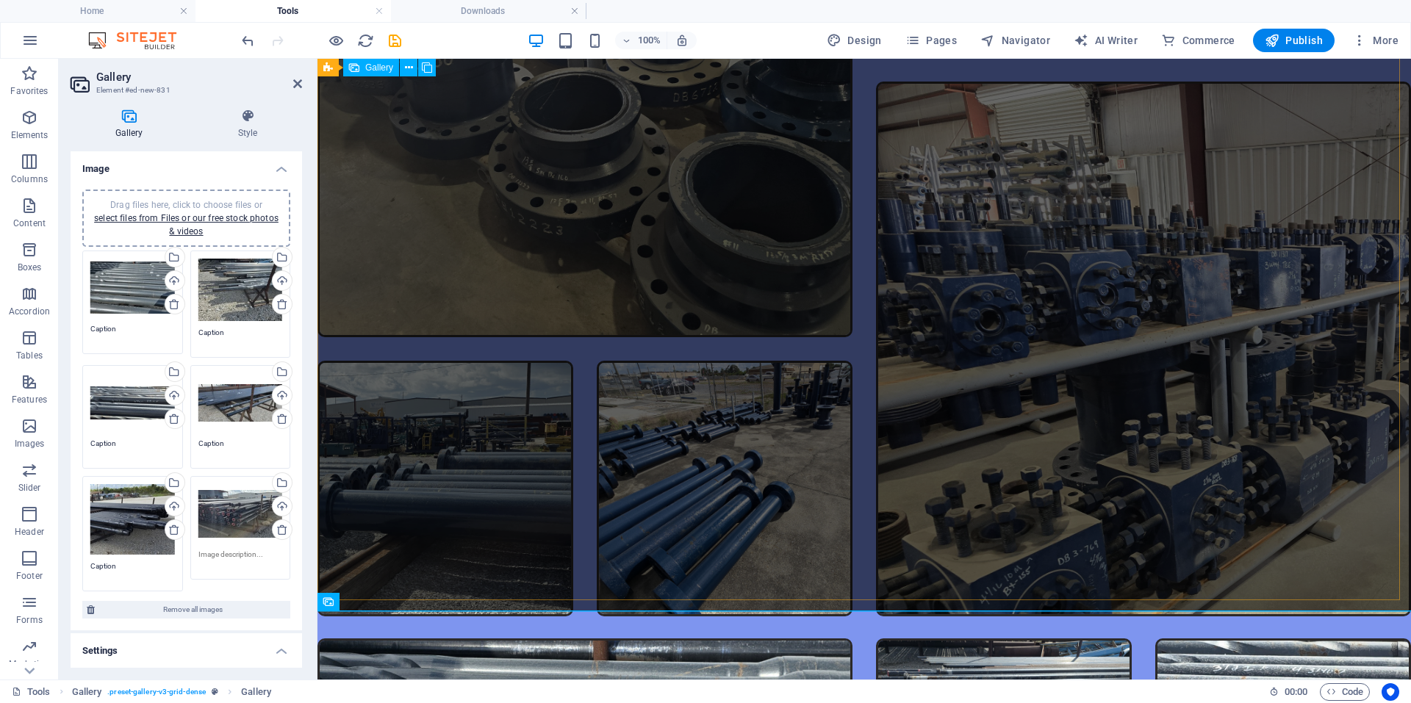
click at [862, 417] on div at bounding box center [864, 210] width 1117 height 838
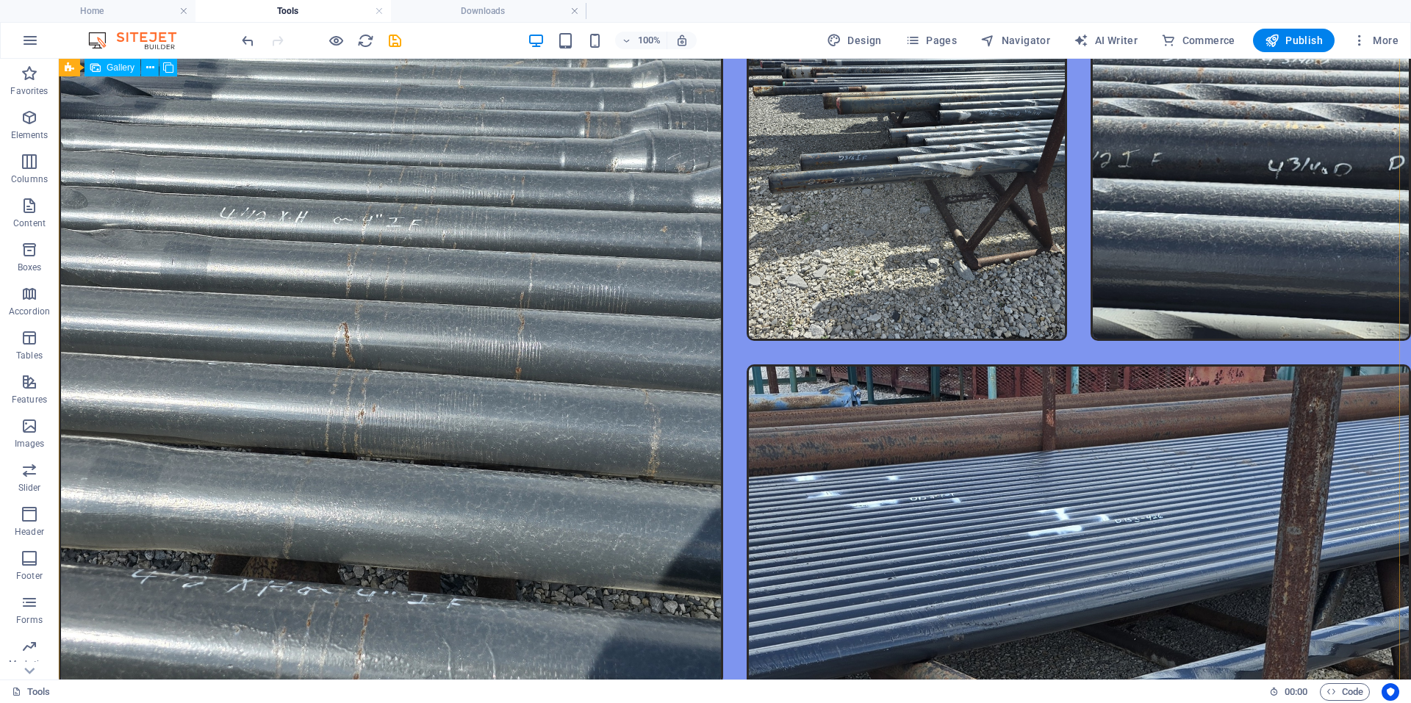
scroll to position [2718, 0]
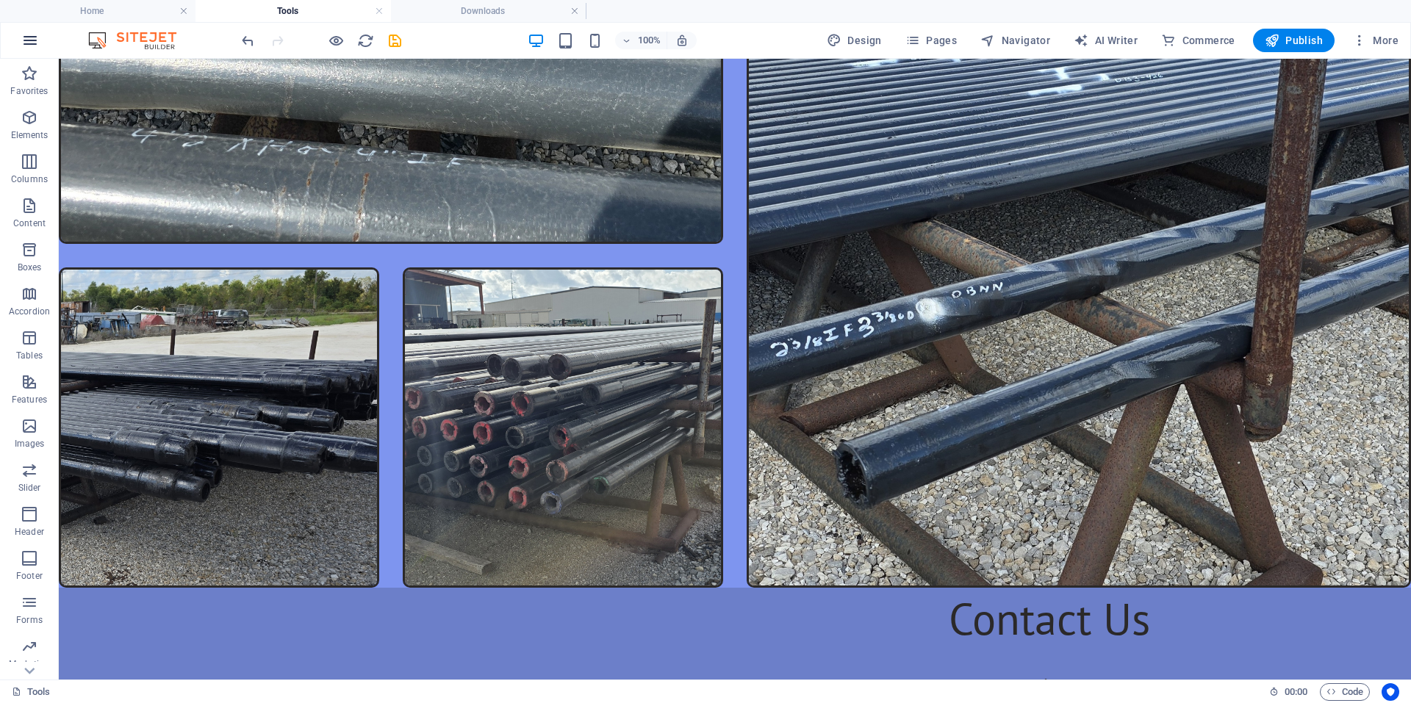
click at [39, 41] on button "button" at bounding box center [29, 40] width 35 height 35
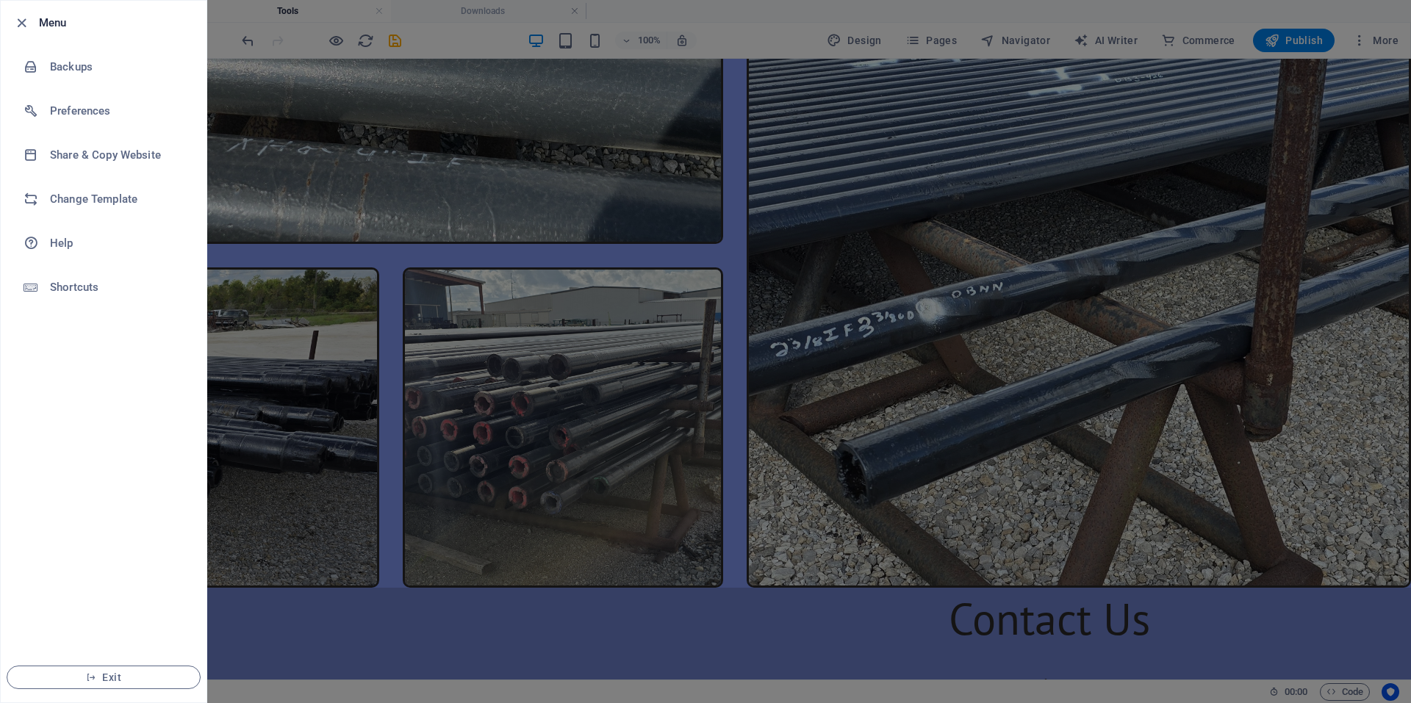
click at [237, 39] on div at bounding box center [705, 351] width 1411 height 703
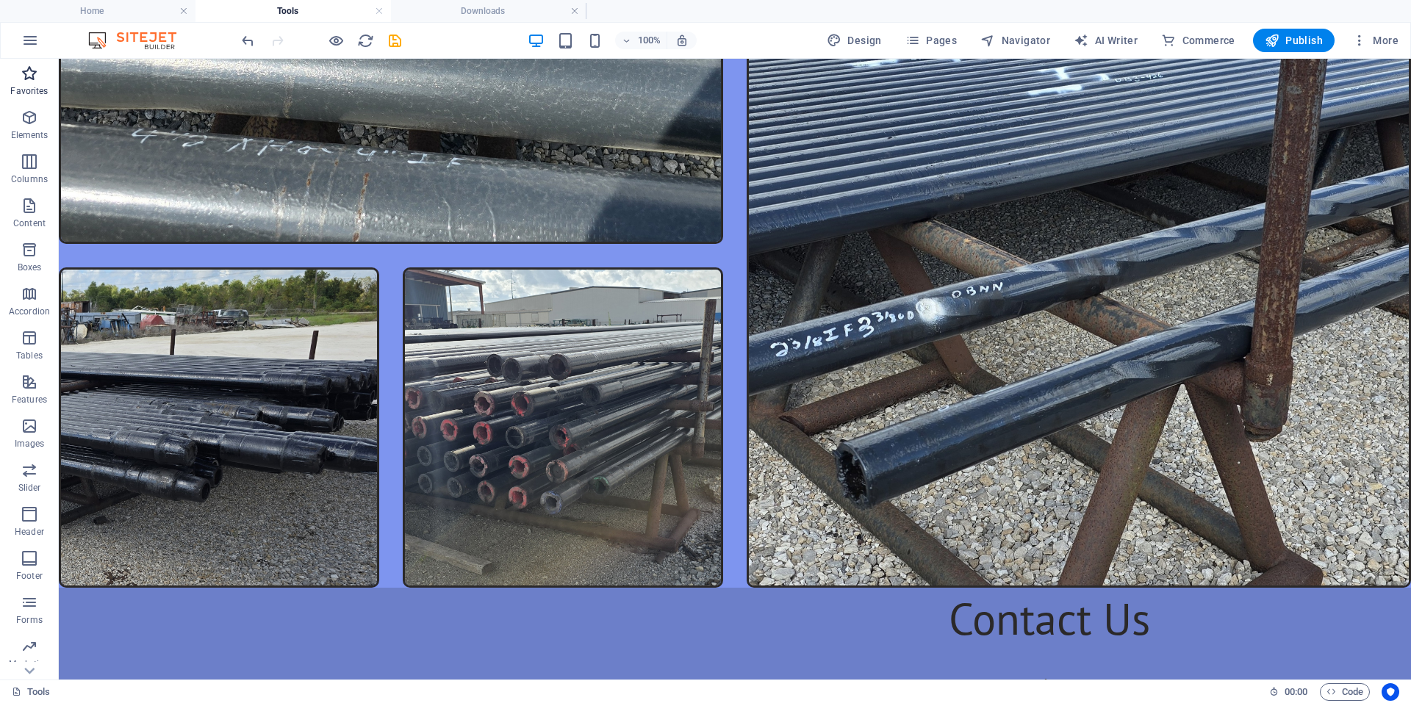
click at [33, 87] on p "Favorites" at bounding box center [28, 91] width 37 height 12
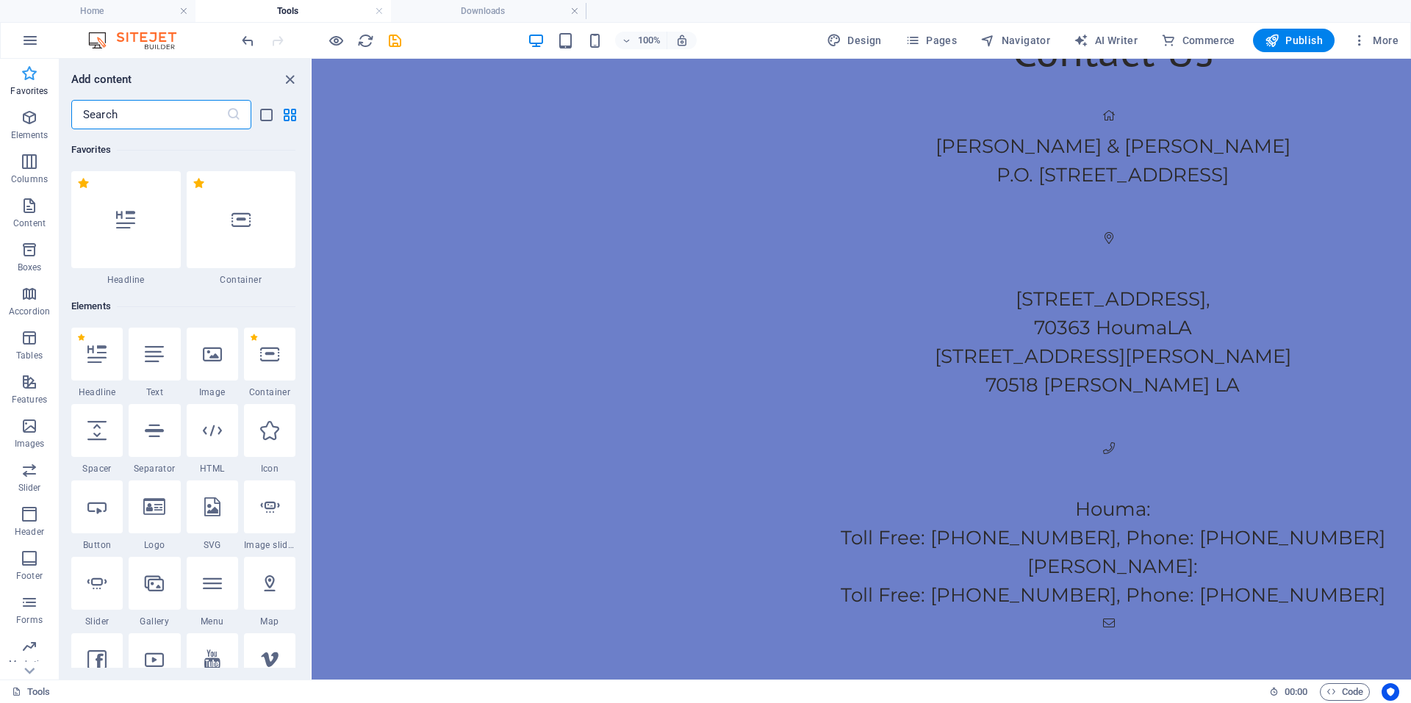
scroll to position [2339, 0]
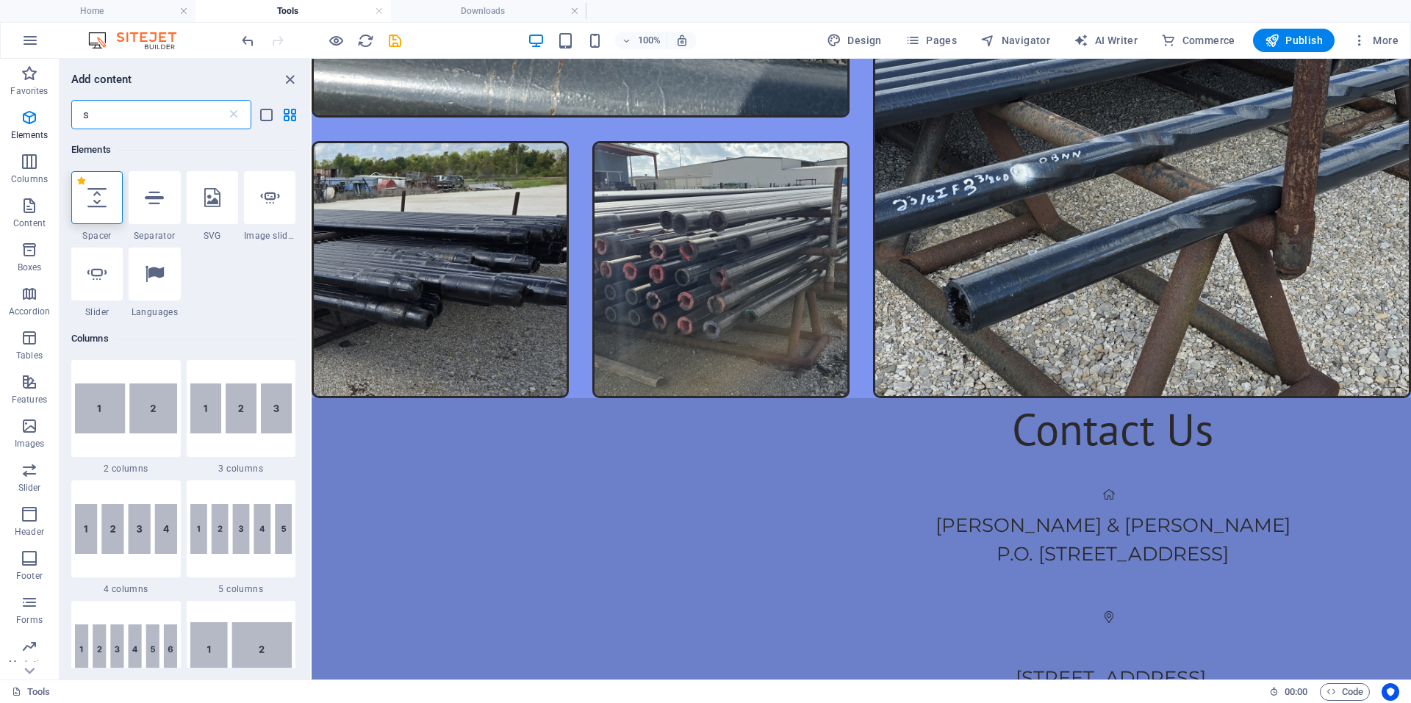
type input "s"
click at [80, 185] on label "1 Star" at bounding box center [81, 181] width 8 height 8
click at [77, 191] on input "1 Star" at bounding box center [76, 191] width 1 height 1
radio input "true"
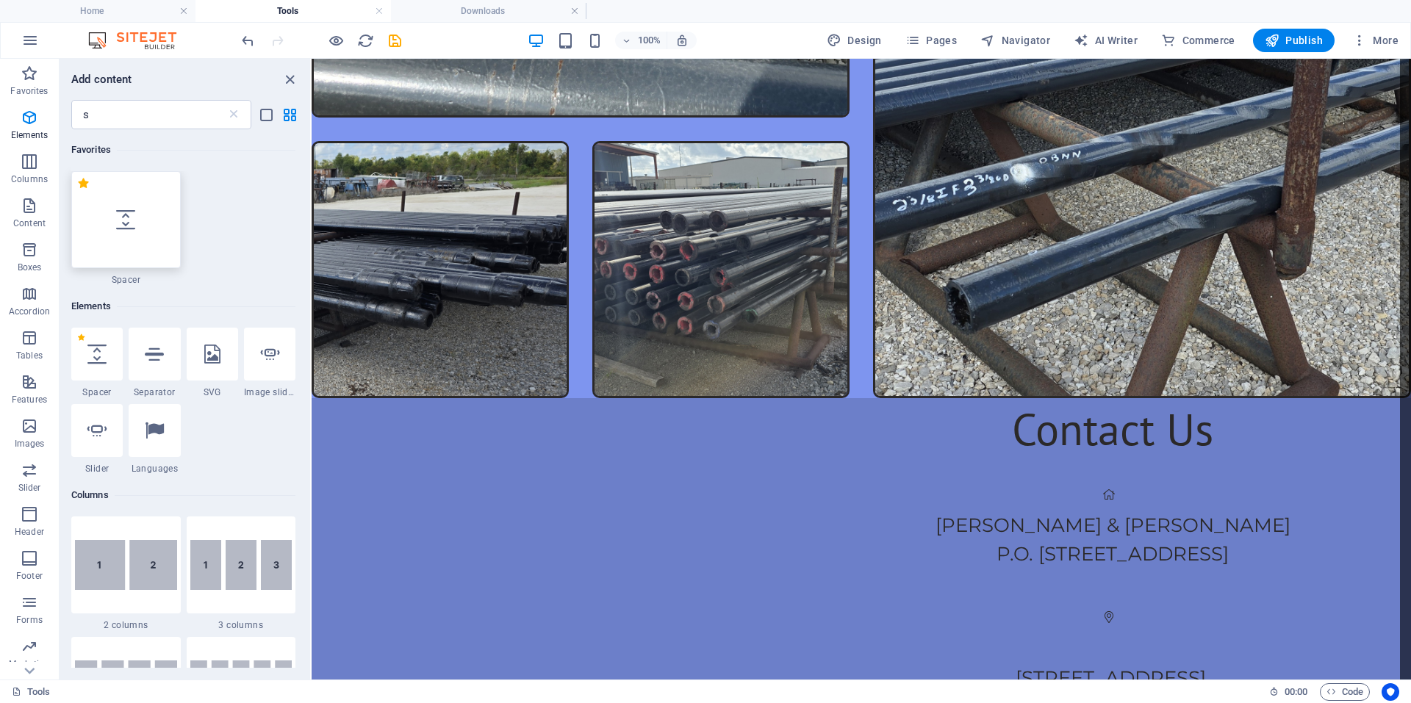
scroll to position [2437, 0]
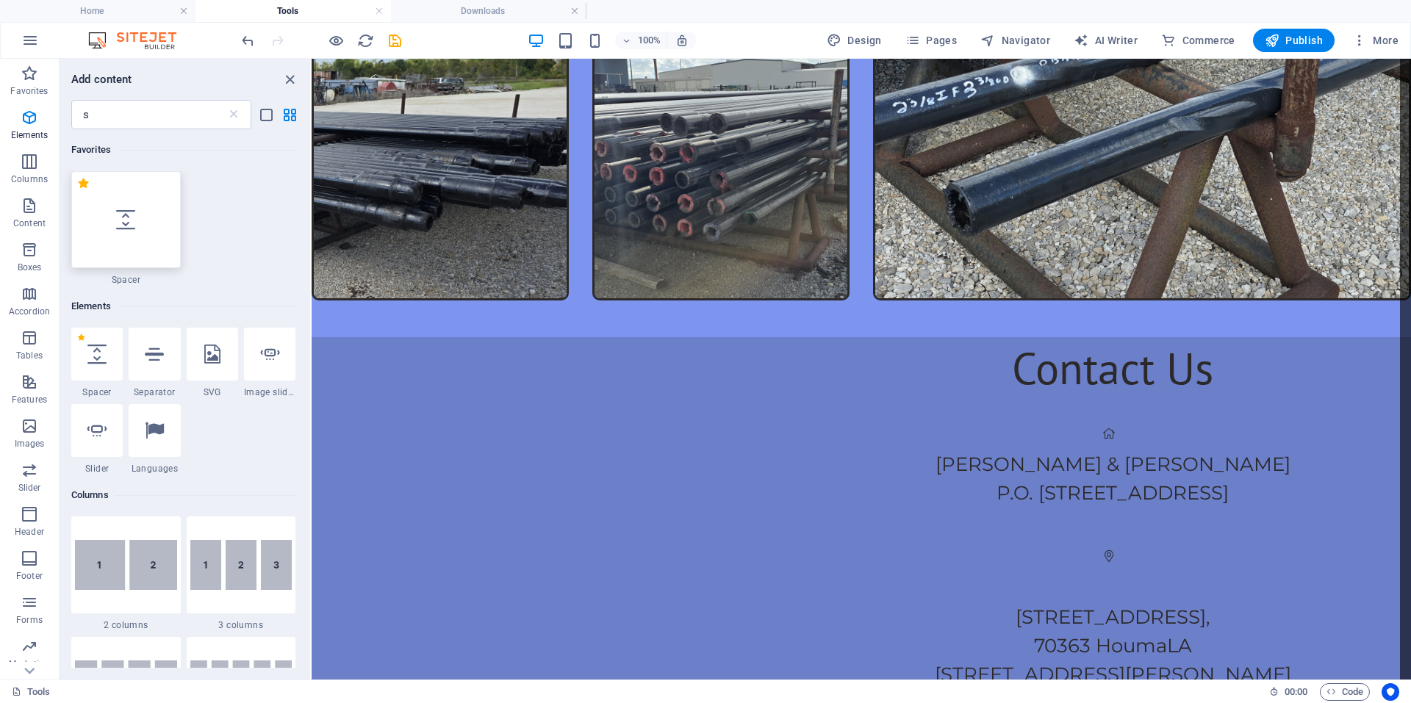
select select "px"
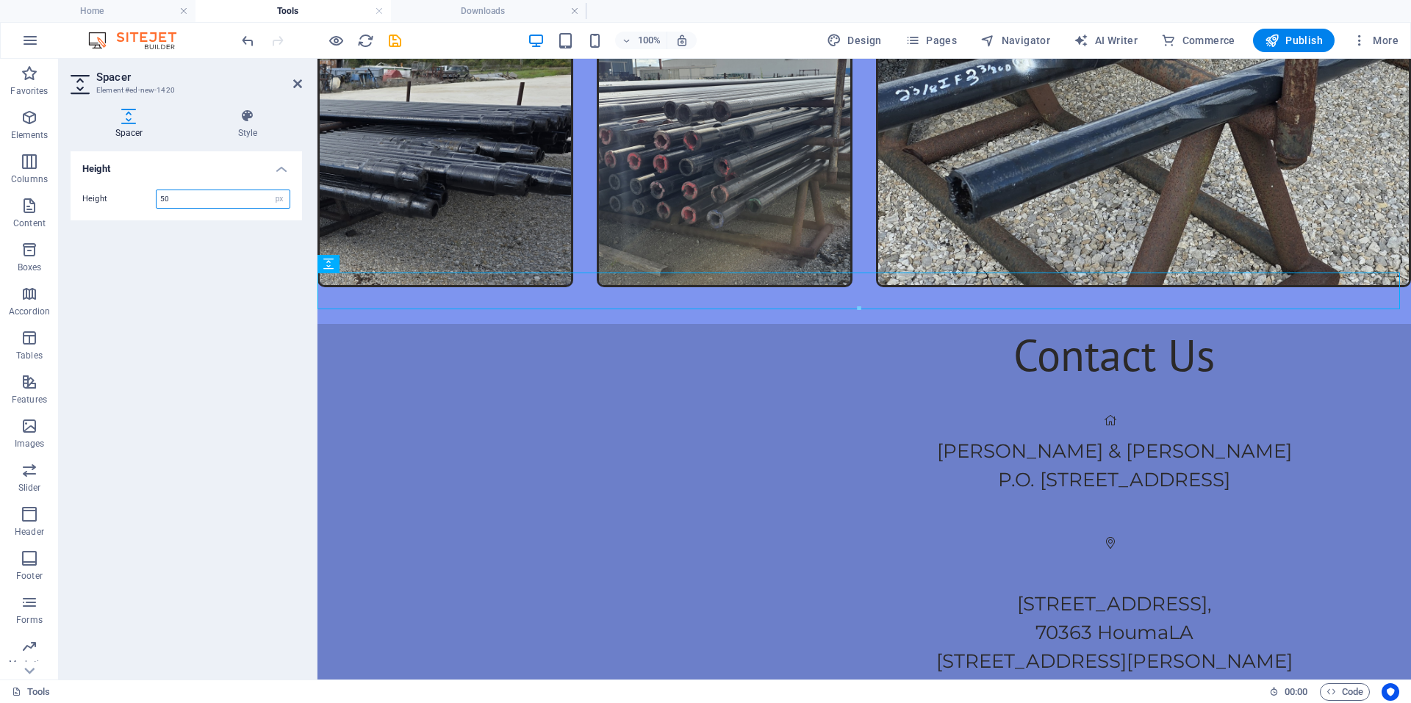
scroll to position [2427, 0]
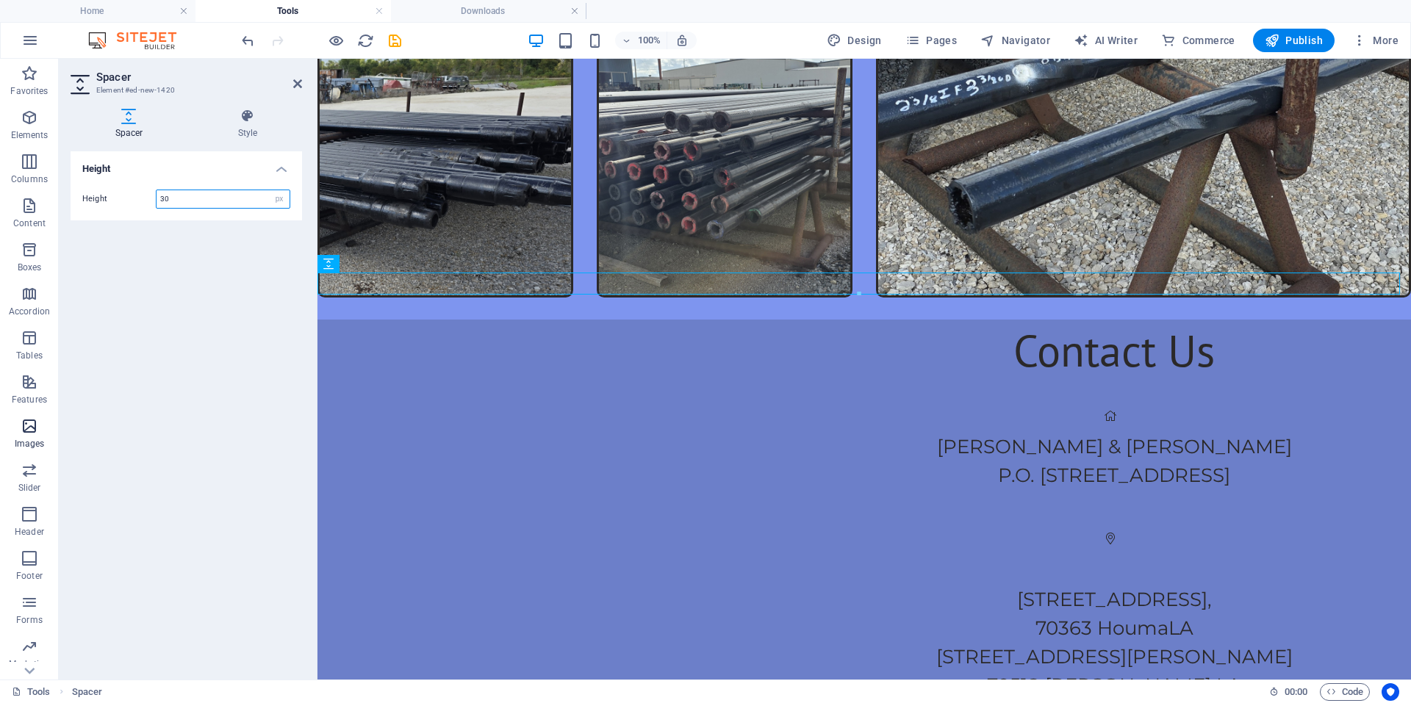
type input "30"
drag, startPoint x: 41, startPoint y: 442, endPoint x: 55, endPoint y: 462, distance: 24.9
click at [57, 462] on div "Favorites Elements Columns Content Boxes Accordion Tables Features Images Slide…" at bounding box center [29, 411] width 59 height 705
click at [31, 434] on icon "button" at bounding box center [30, 426] width 18 height 18
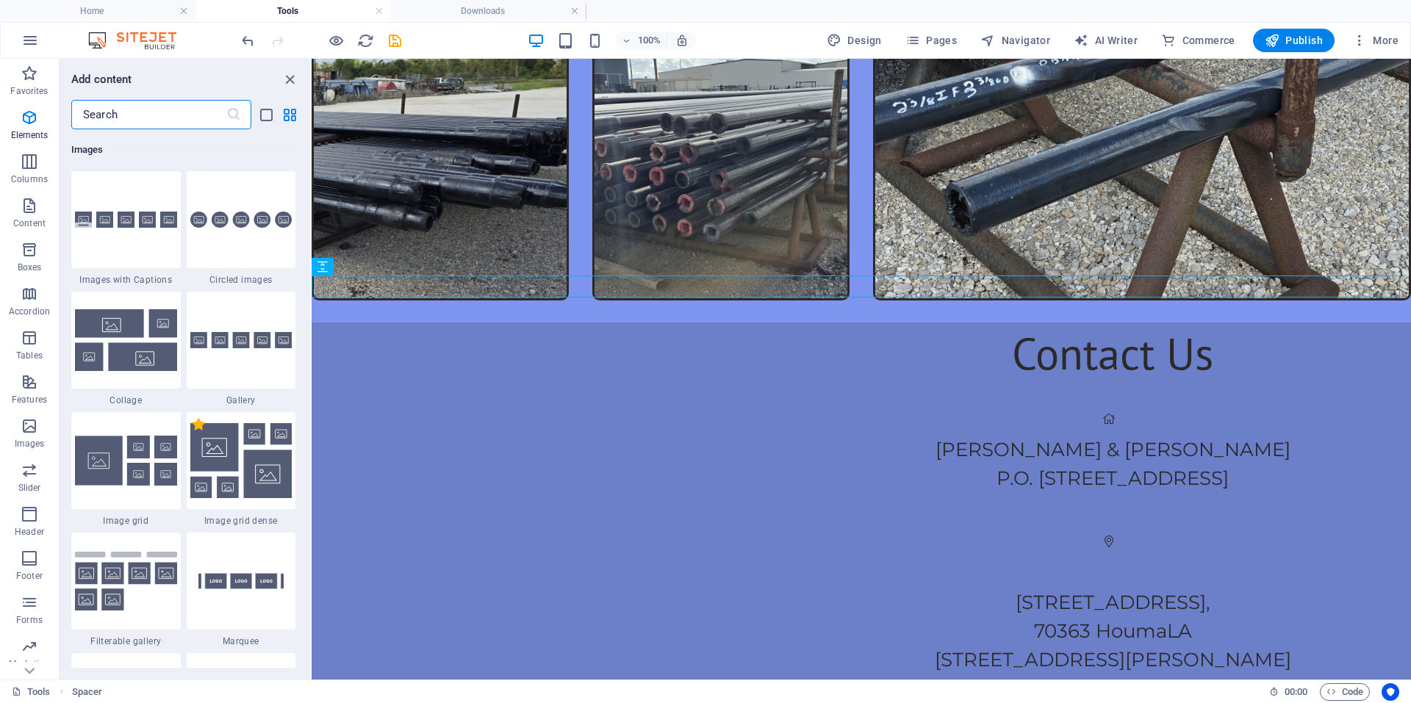
scroll to position [7644, 0]
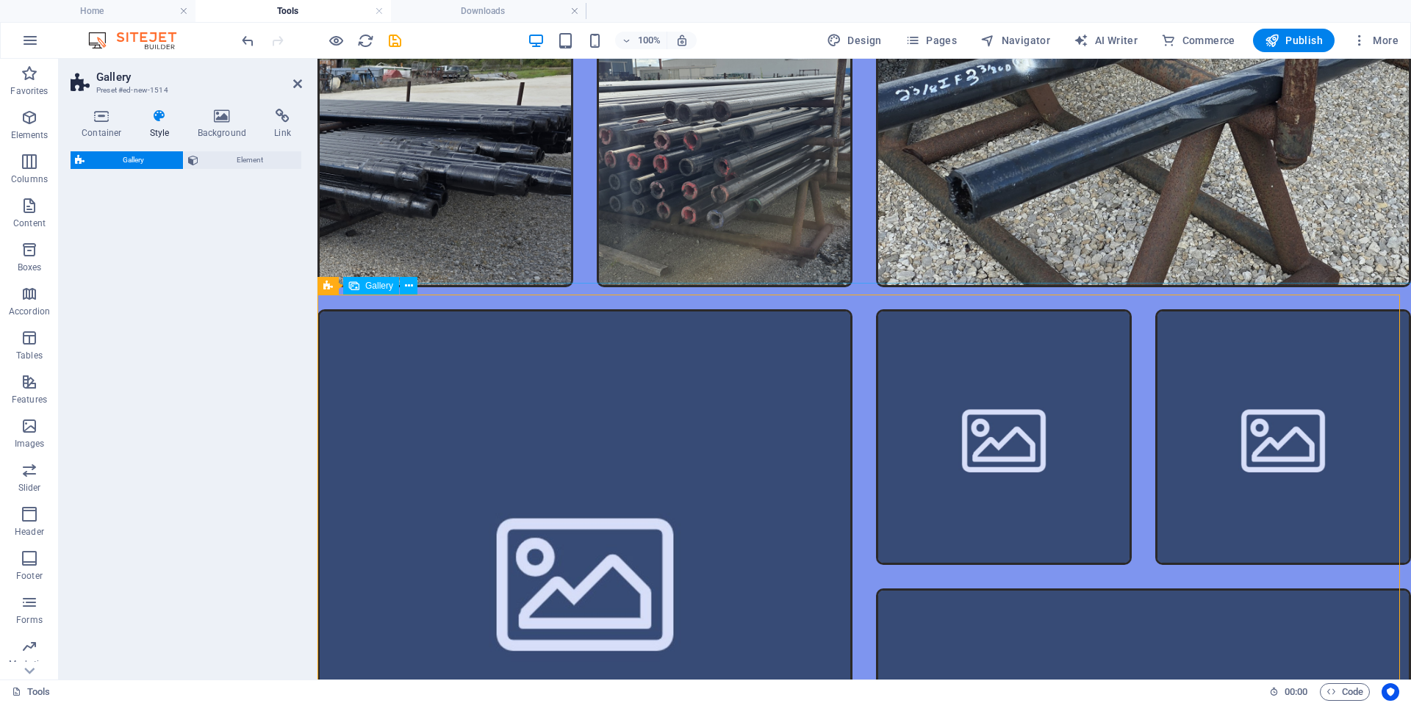
select select "rem"
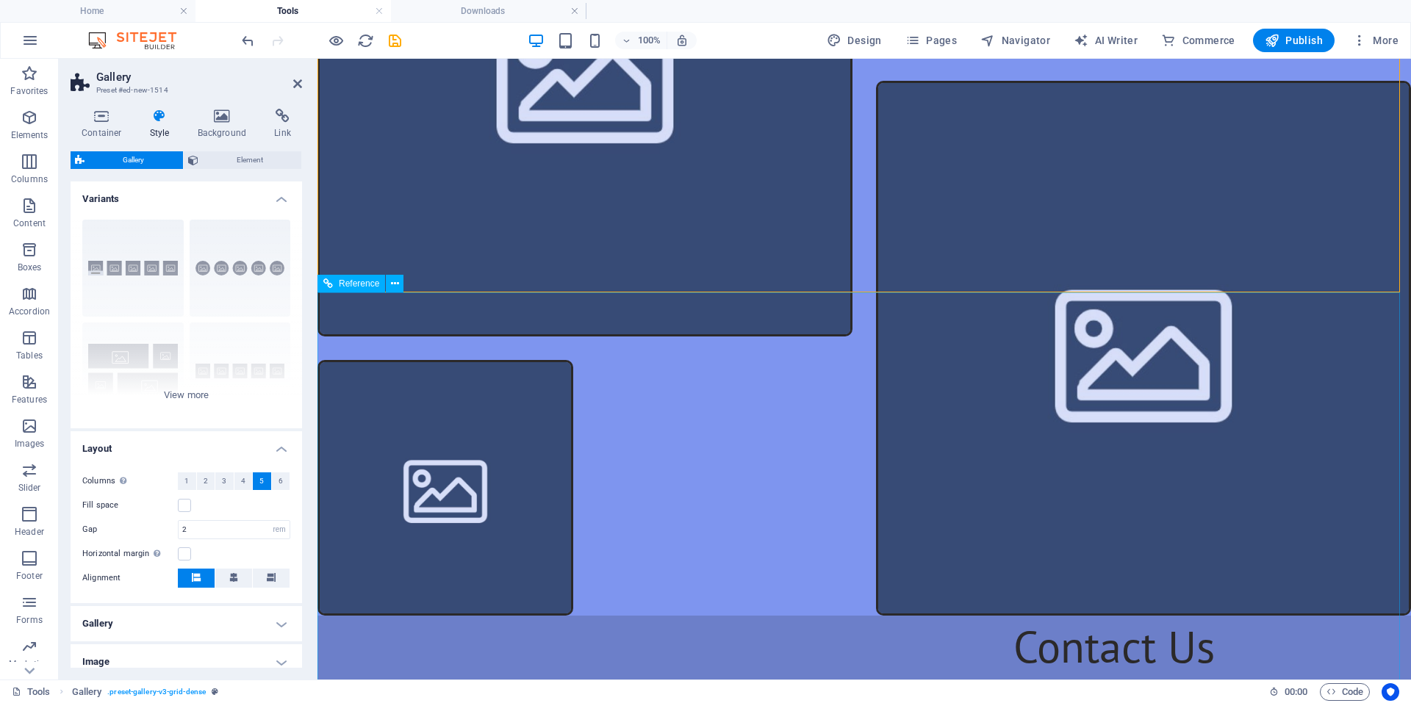
scroll to position [2868, 0]
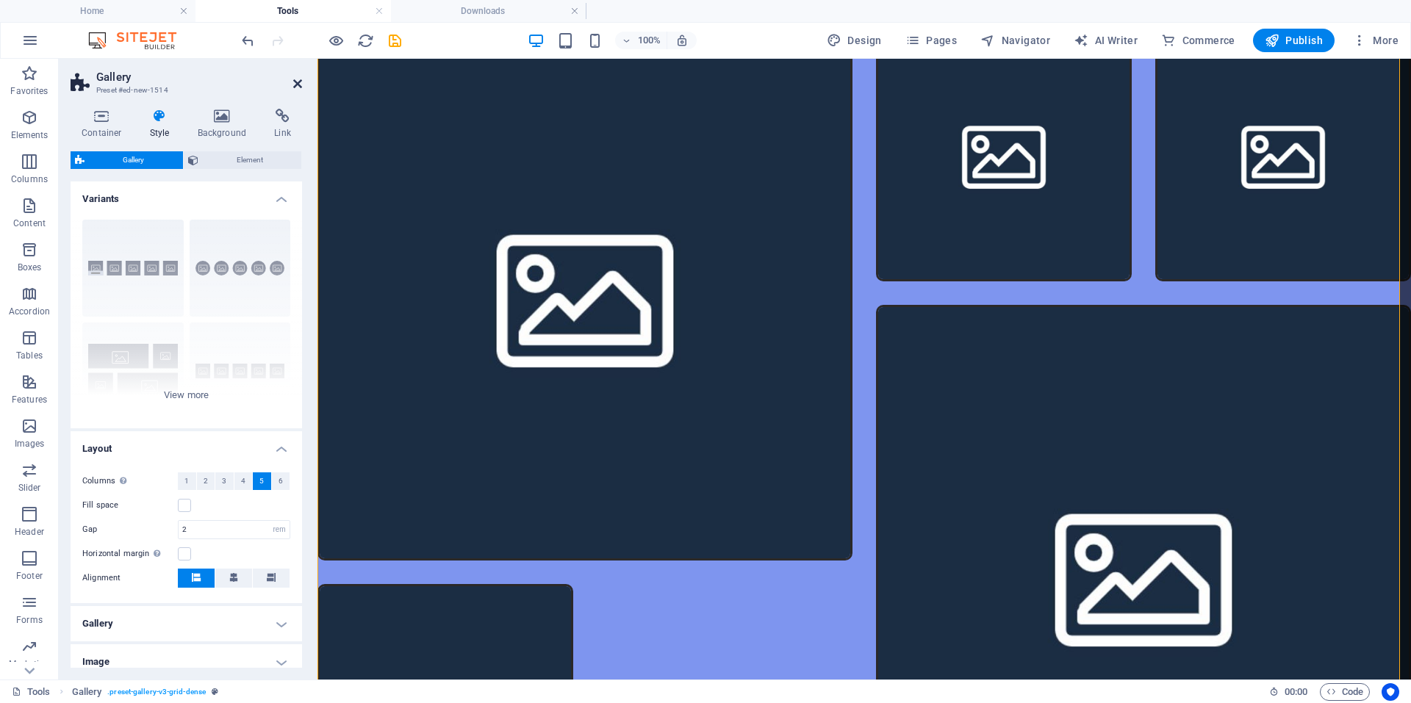
click at [298, 86] on icon at bounding box center [297, 84] width 9 height 12
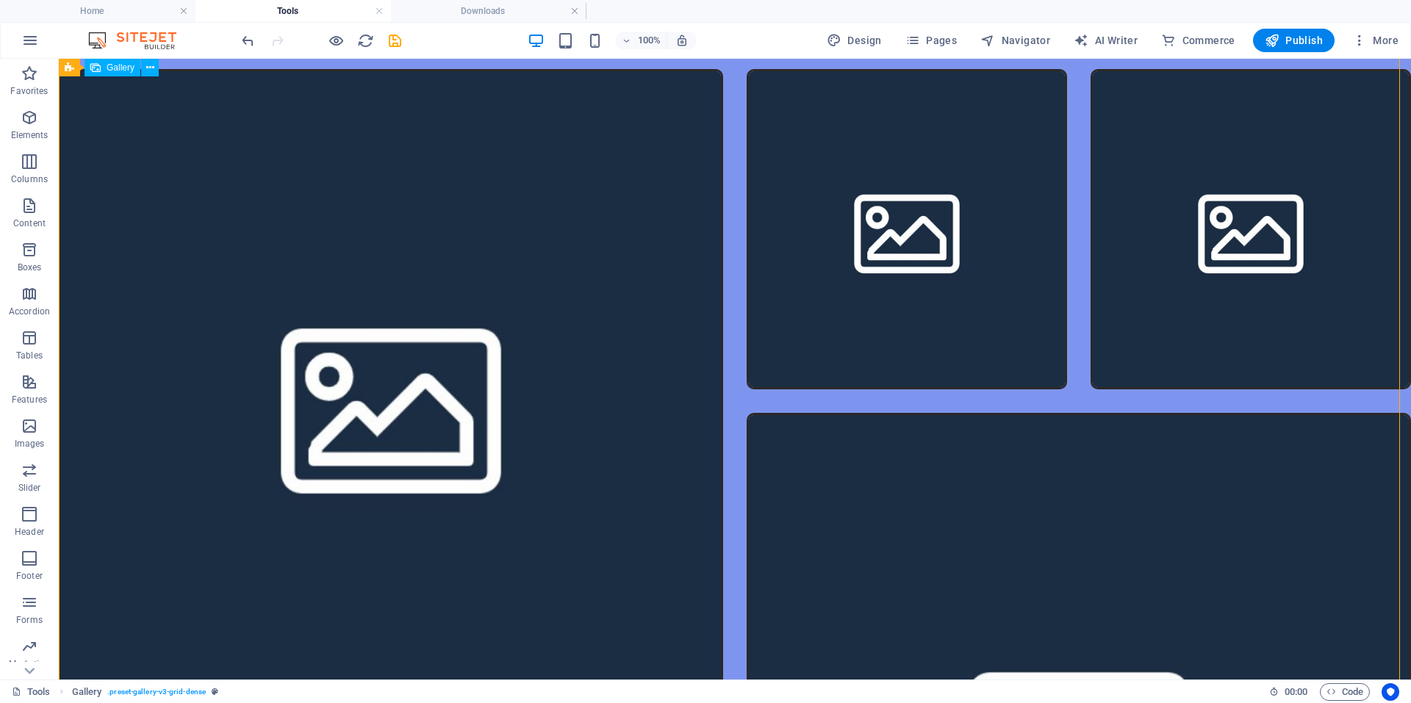
scroll to position [3082, 0]
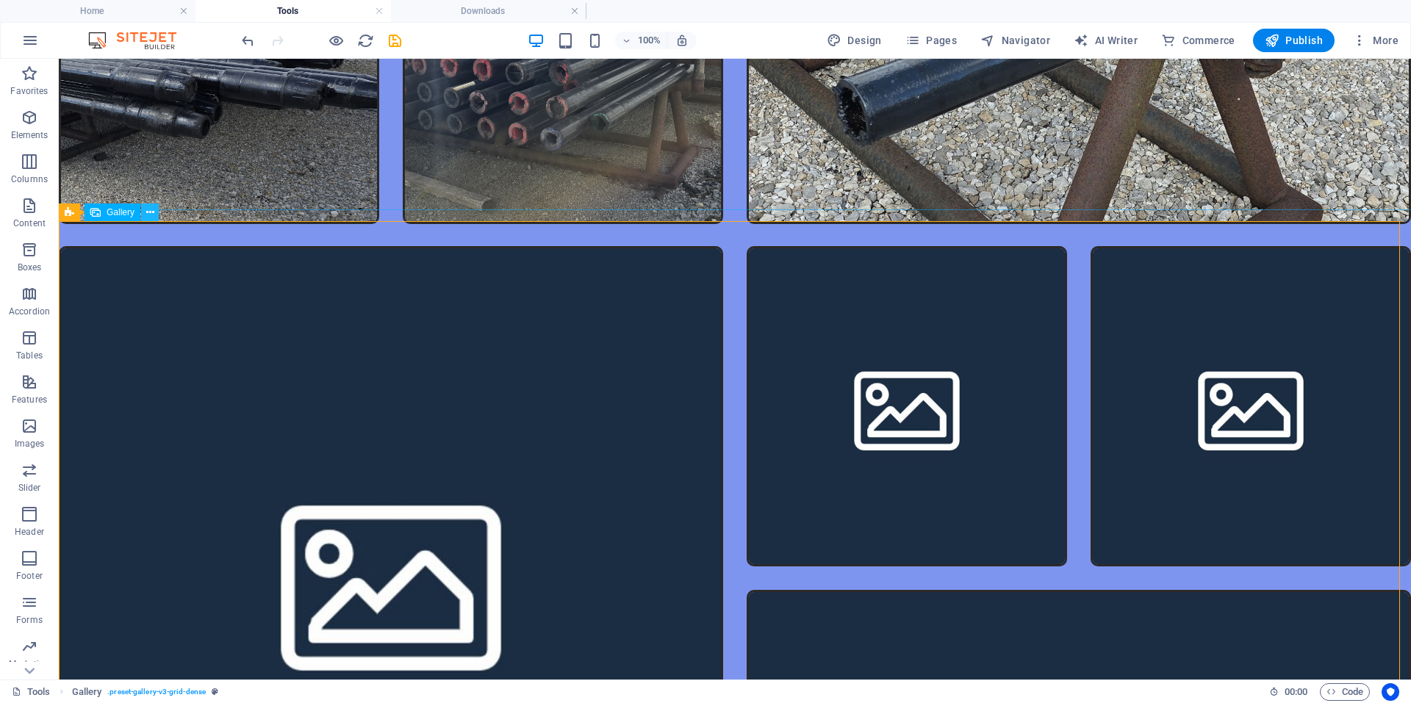
click at [148, 216] on icon at bounding box center [150, 212] width 8 height 15
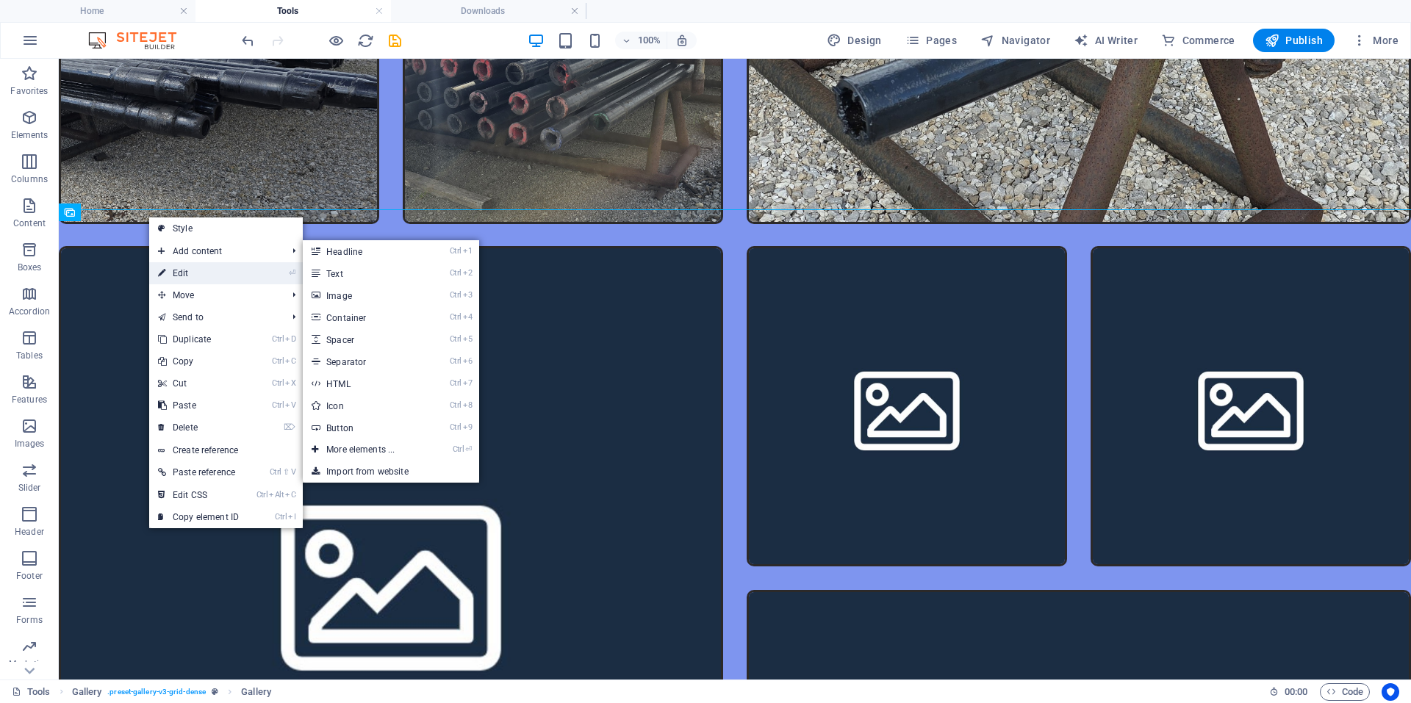
click at [170, 268] on link "⏎ Edit" at bounding box center [198, 273] width 98 height 22
select select "4"
select select "px"
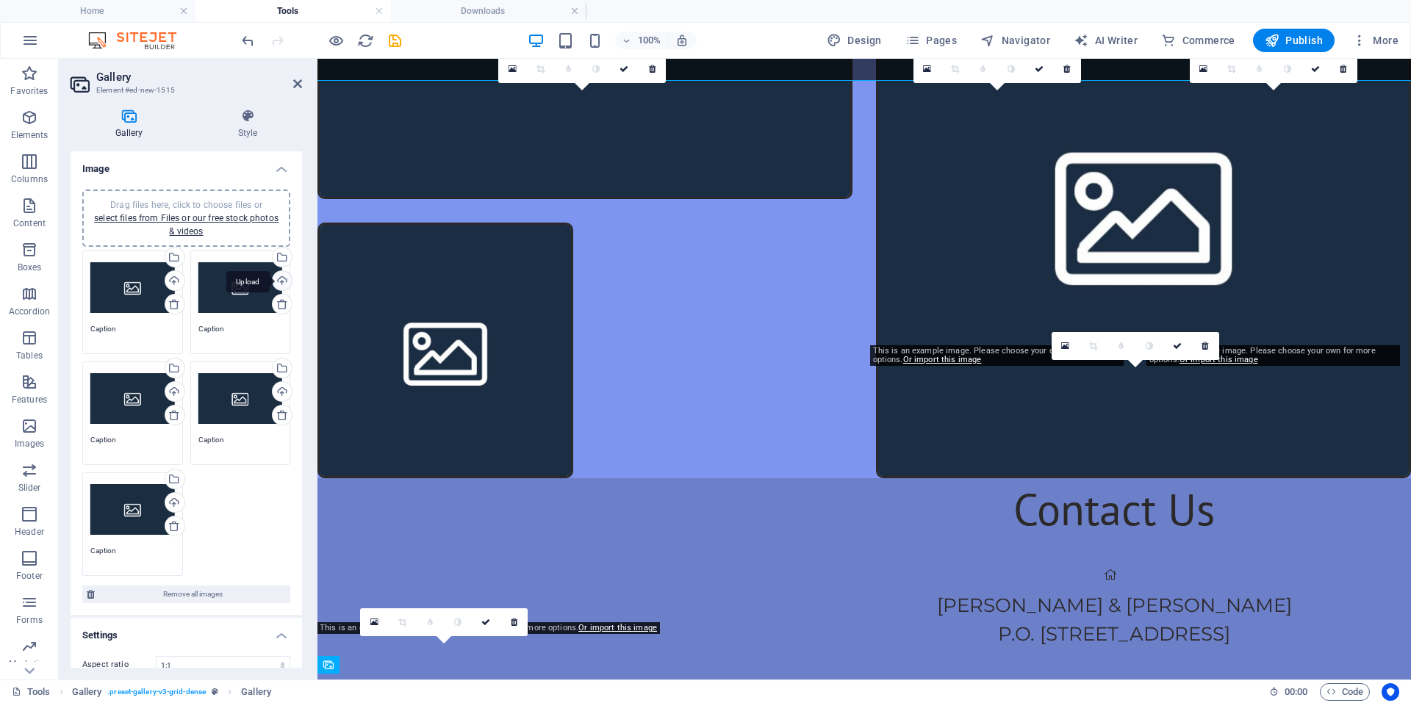
scroll to position [2630, 0]
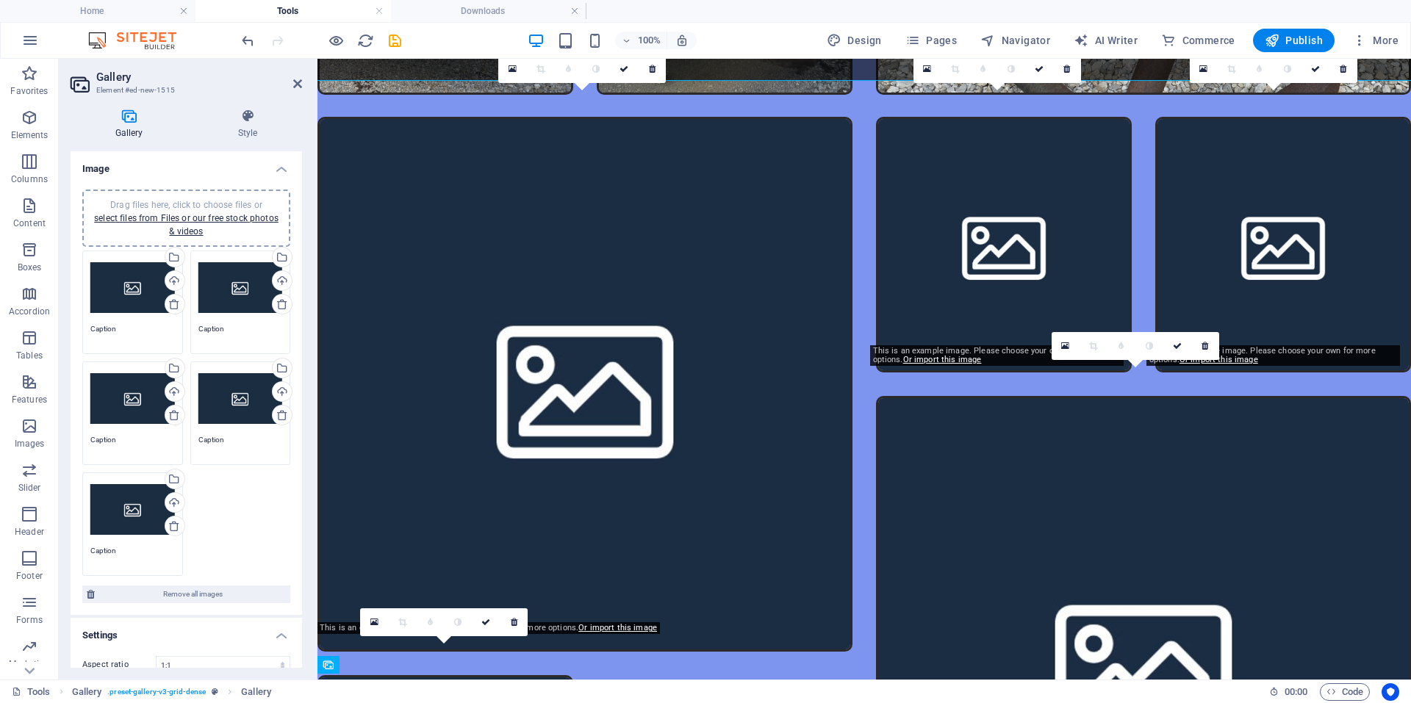
click at [190, 204] on span "Drag files here, click to choose files or select files from Files or our free s…" at bounding box center [186, 218] width 184 height 37
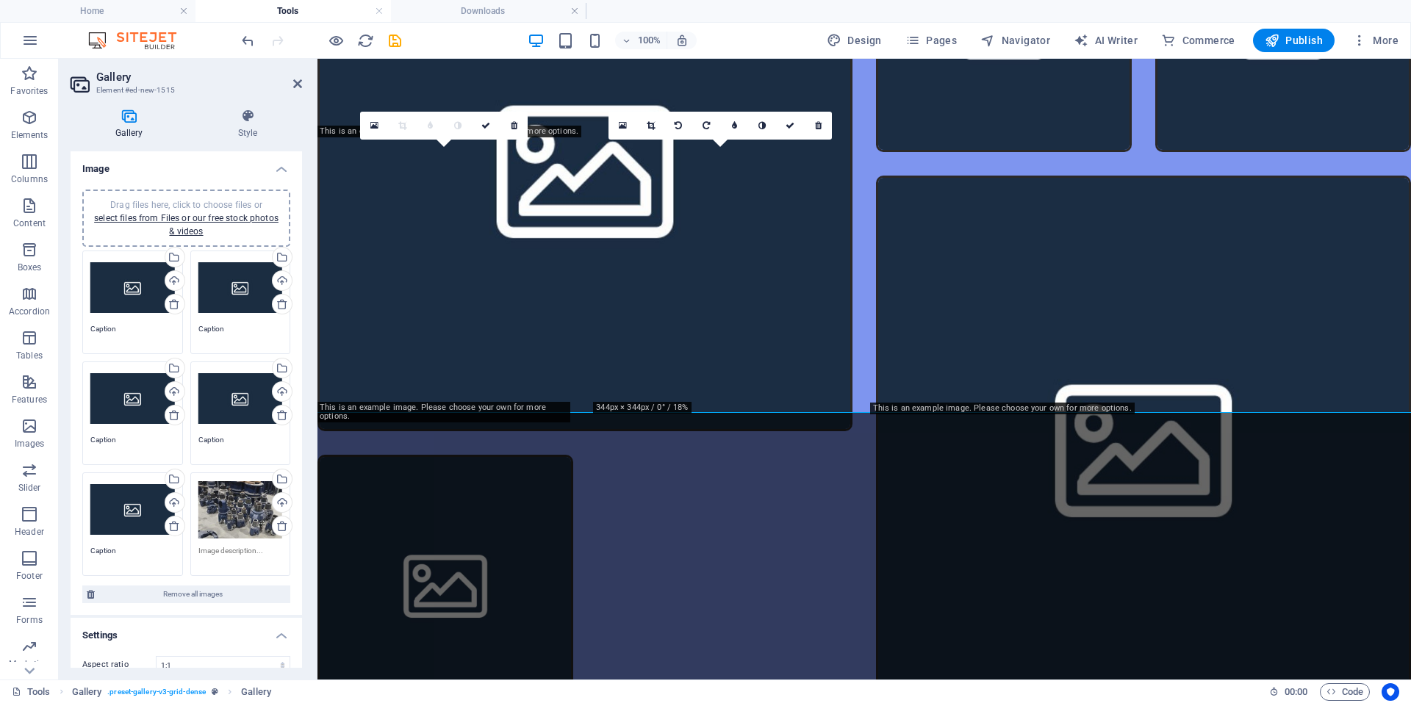
scroll to position [3126, 0]
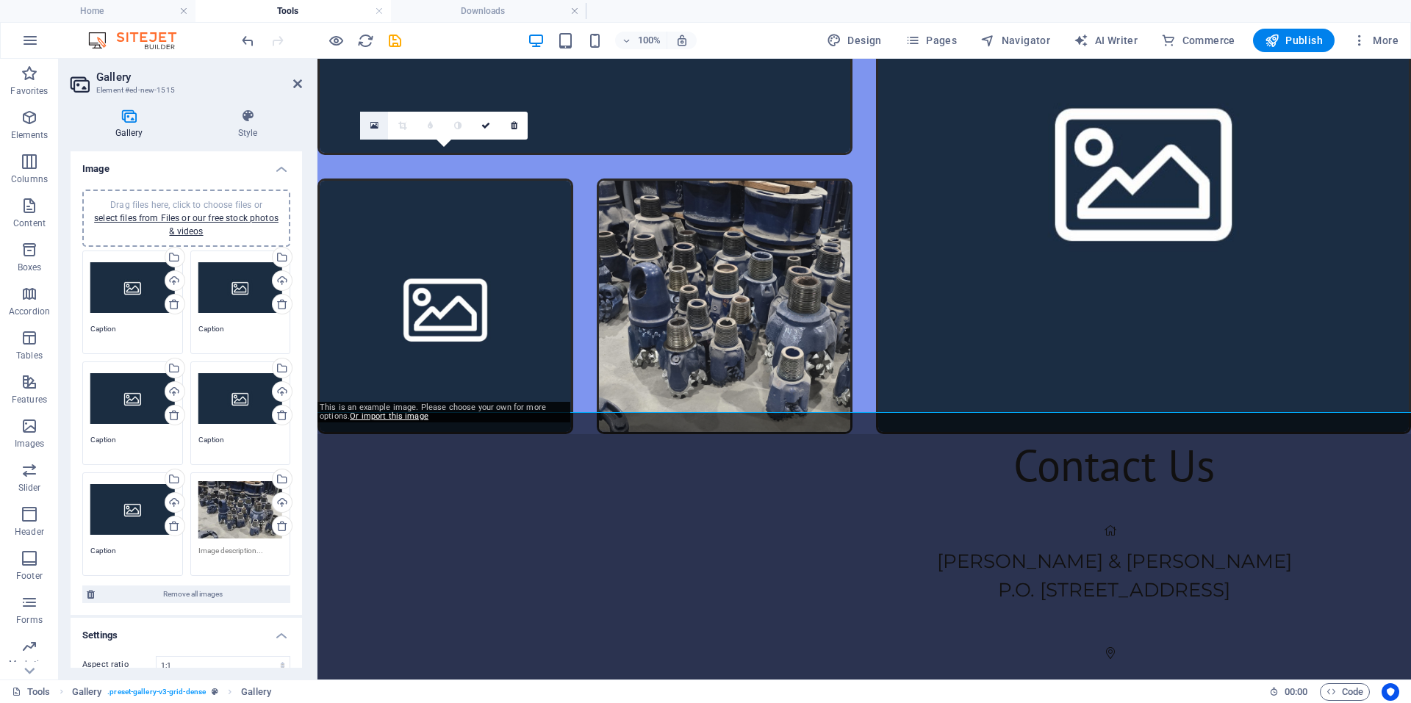
click at [374, 121] on icon at bounding box center [374, 125] width 8 height 10
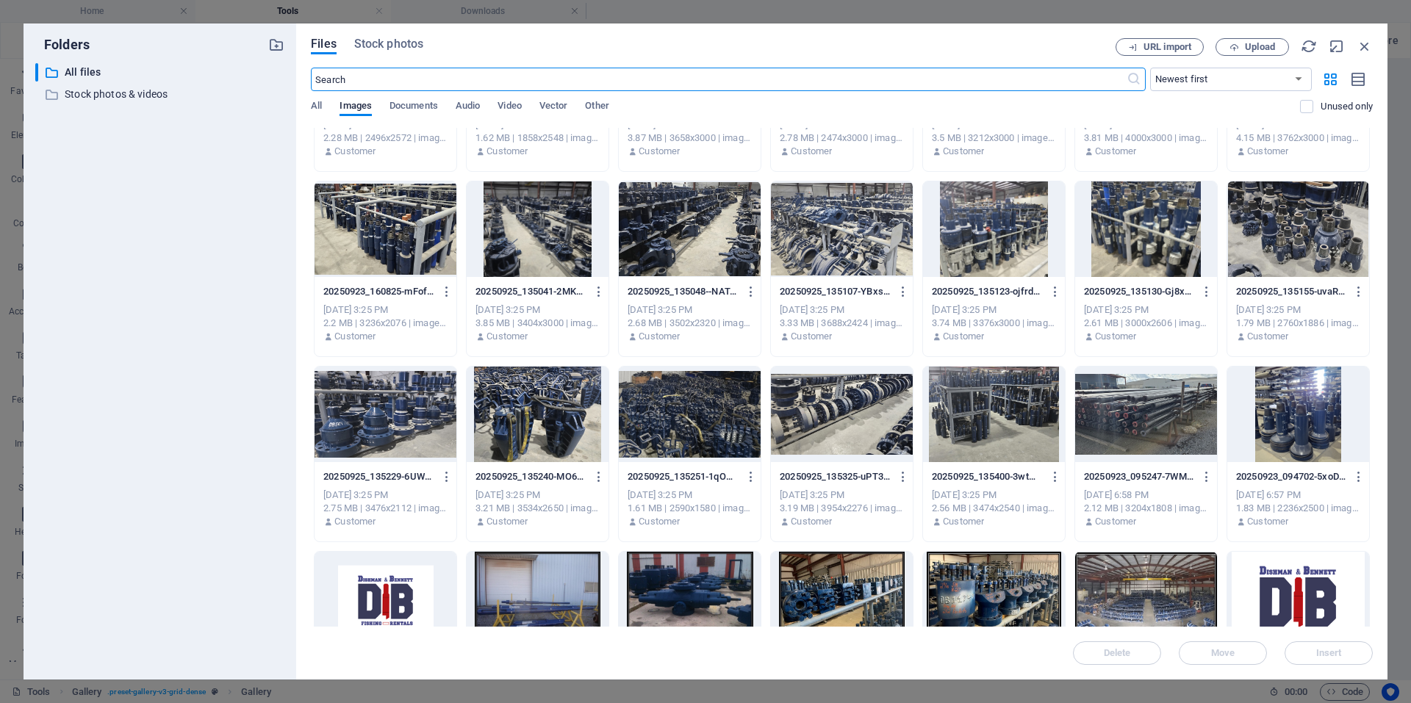
scroll to position [882, 0]
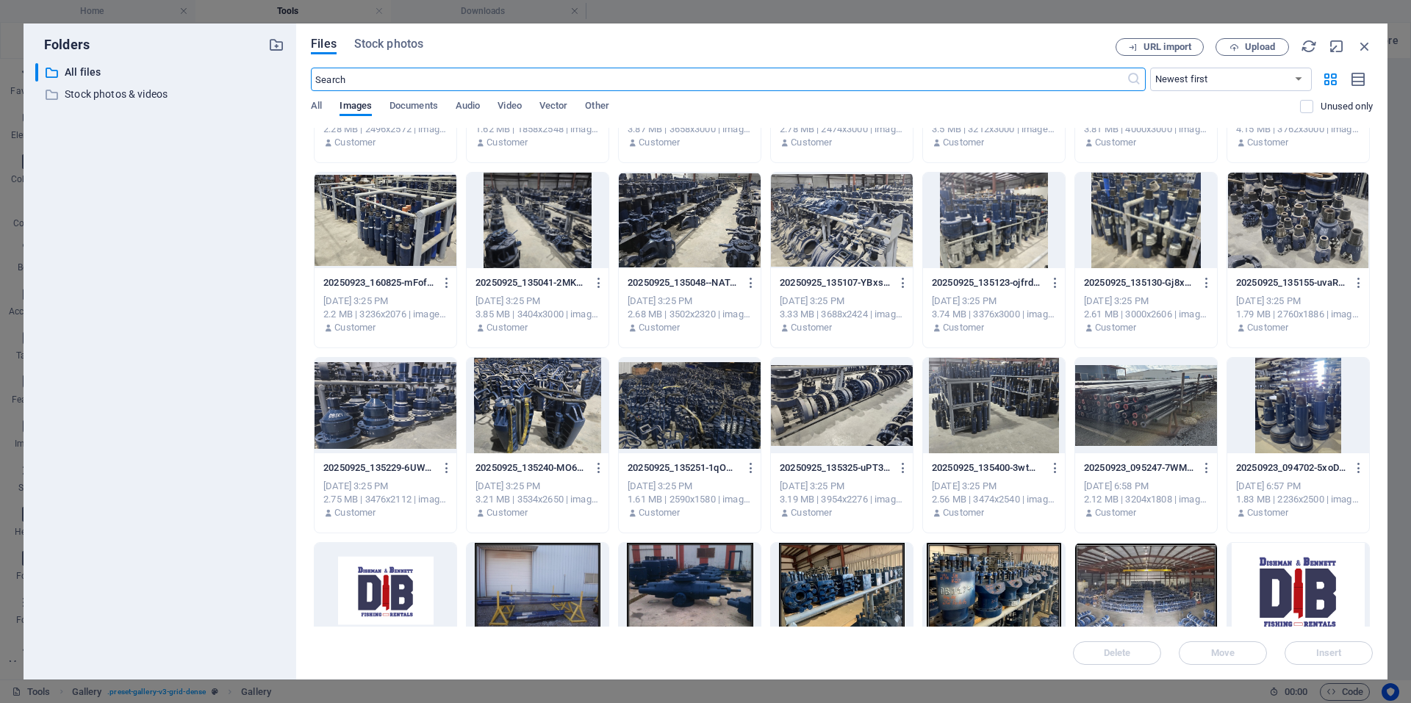
click at [728, 421] on div at bounding box center [690, 406] width 142 height 96
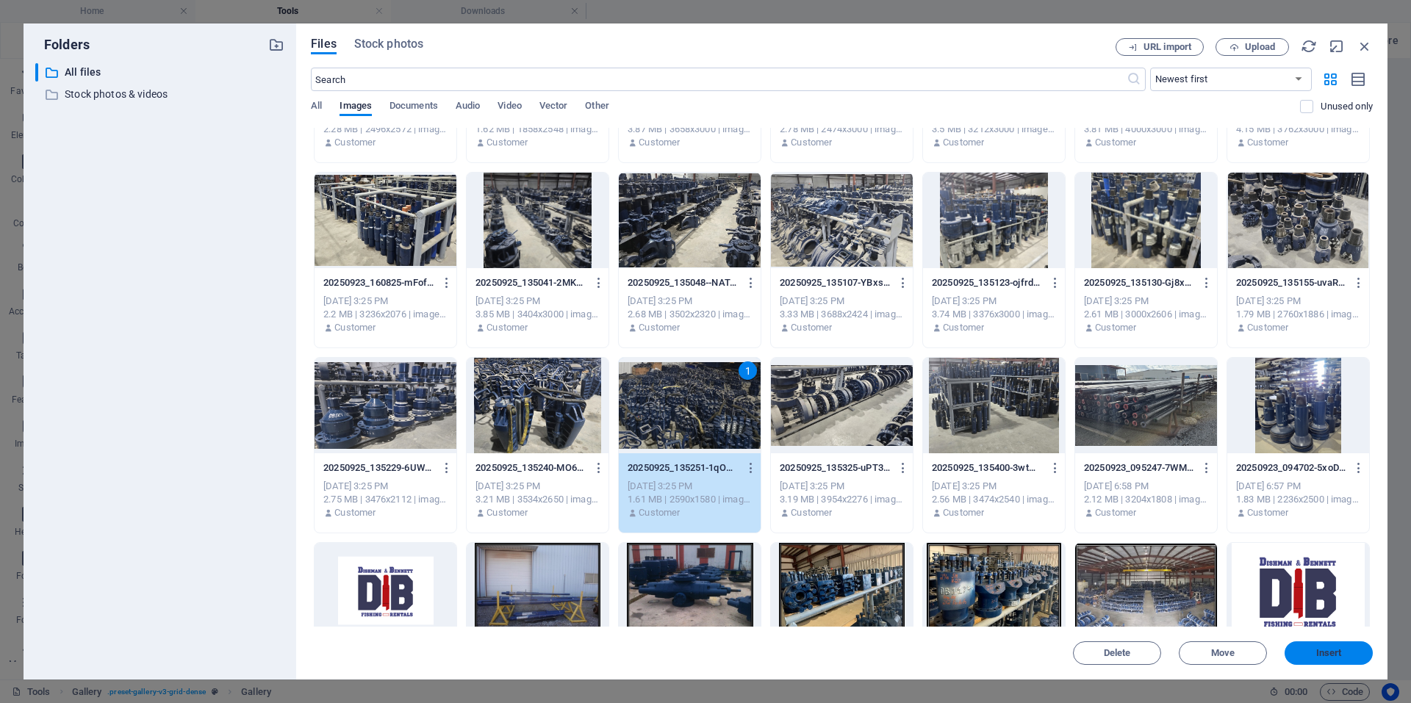
click at [1350, 652] on span "Insert" at bounding box center [1328, 653] width 76 height 9
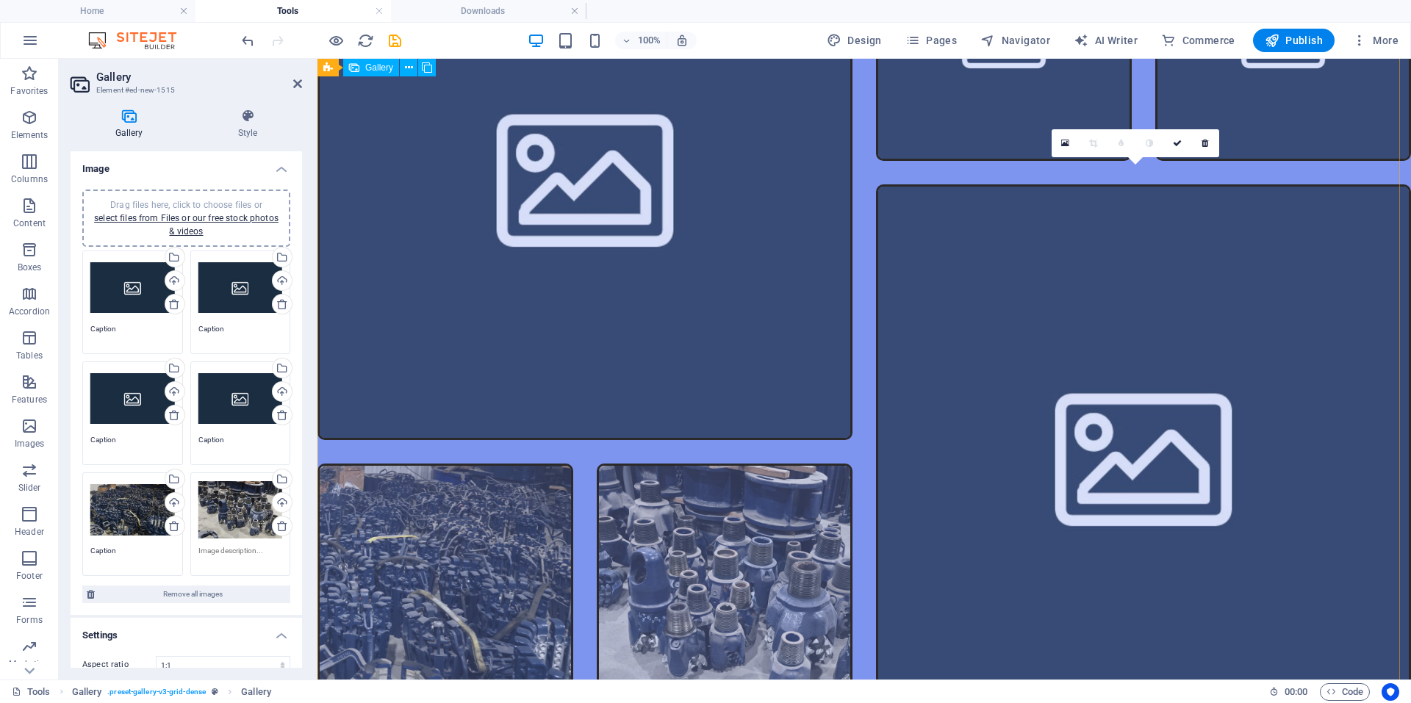
scroll to position [2832, 0]
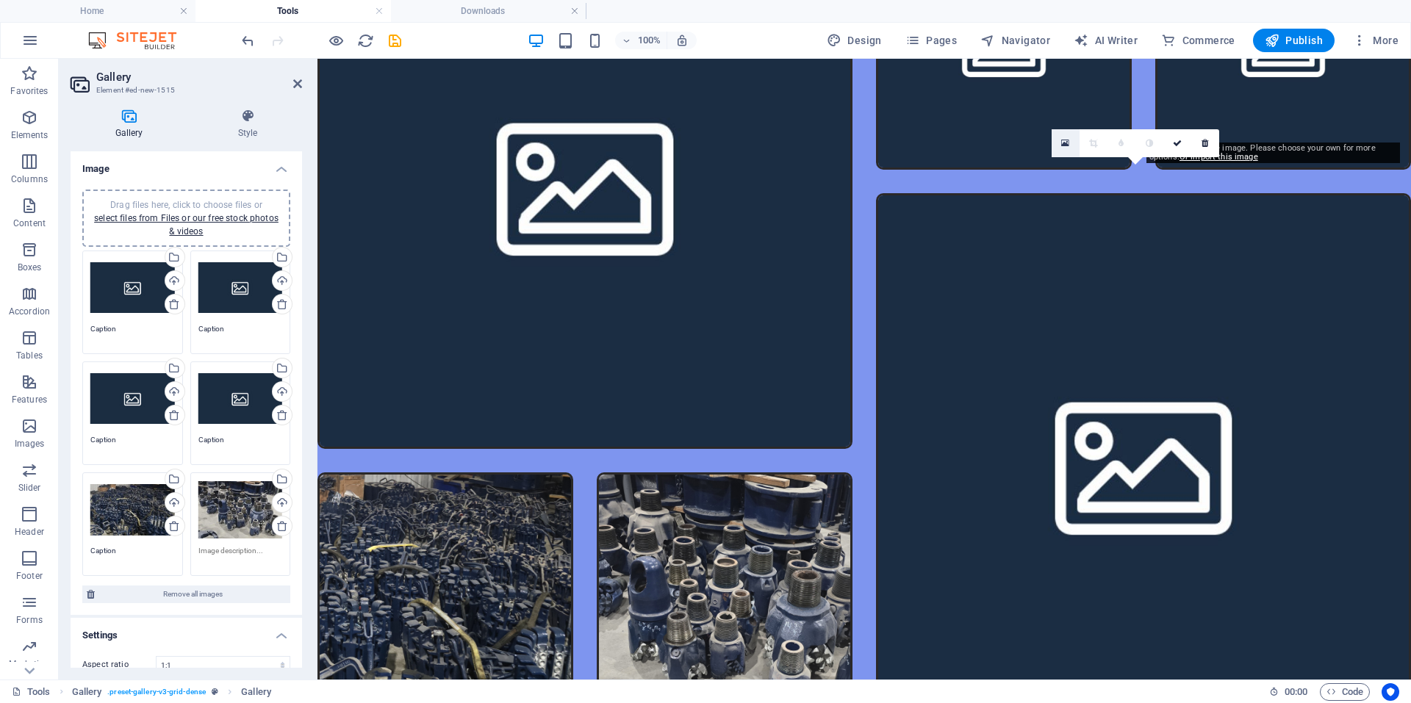
click at [1074, 145] on link at bounding box center [1065, 143] width 28 height 28
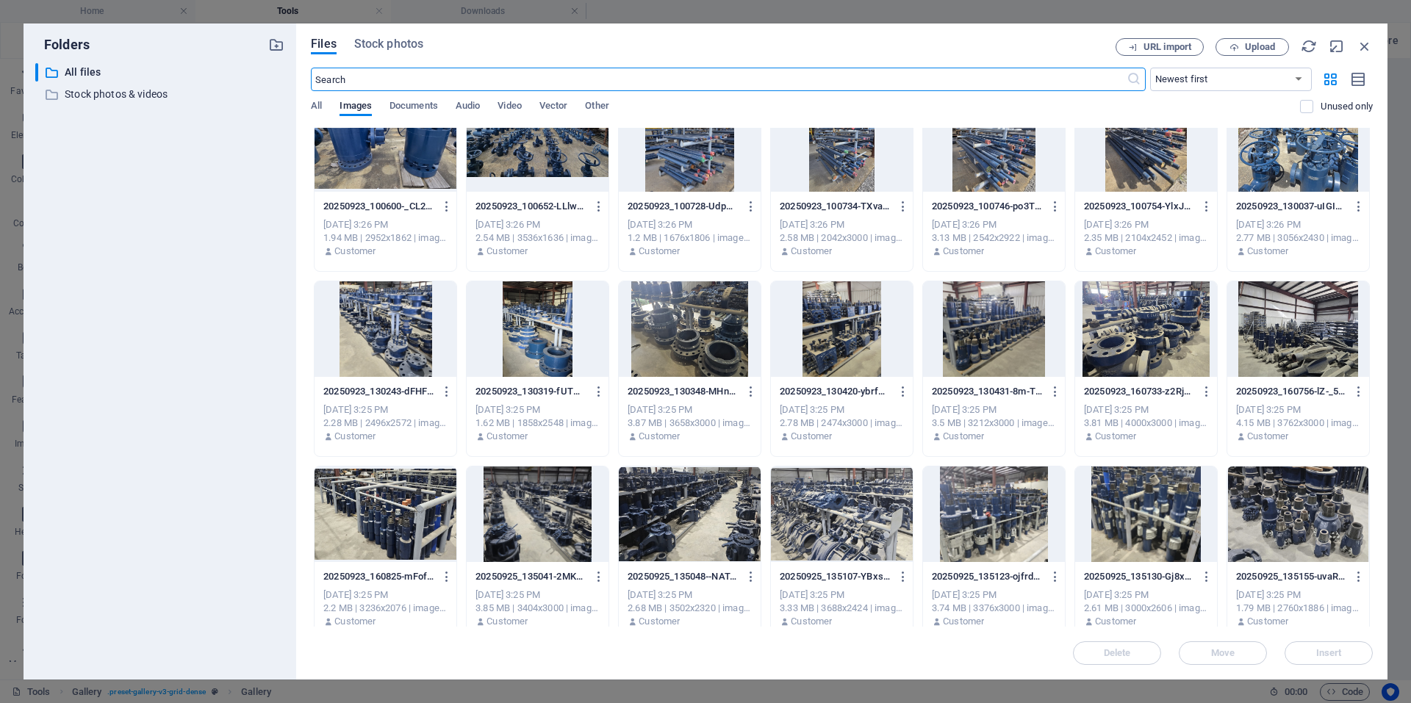
scroll to position [808, 0]
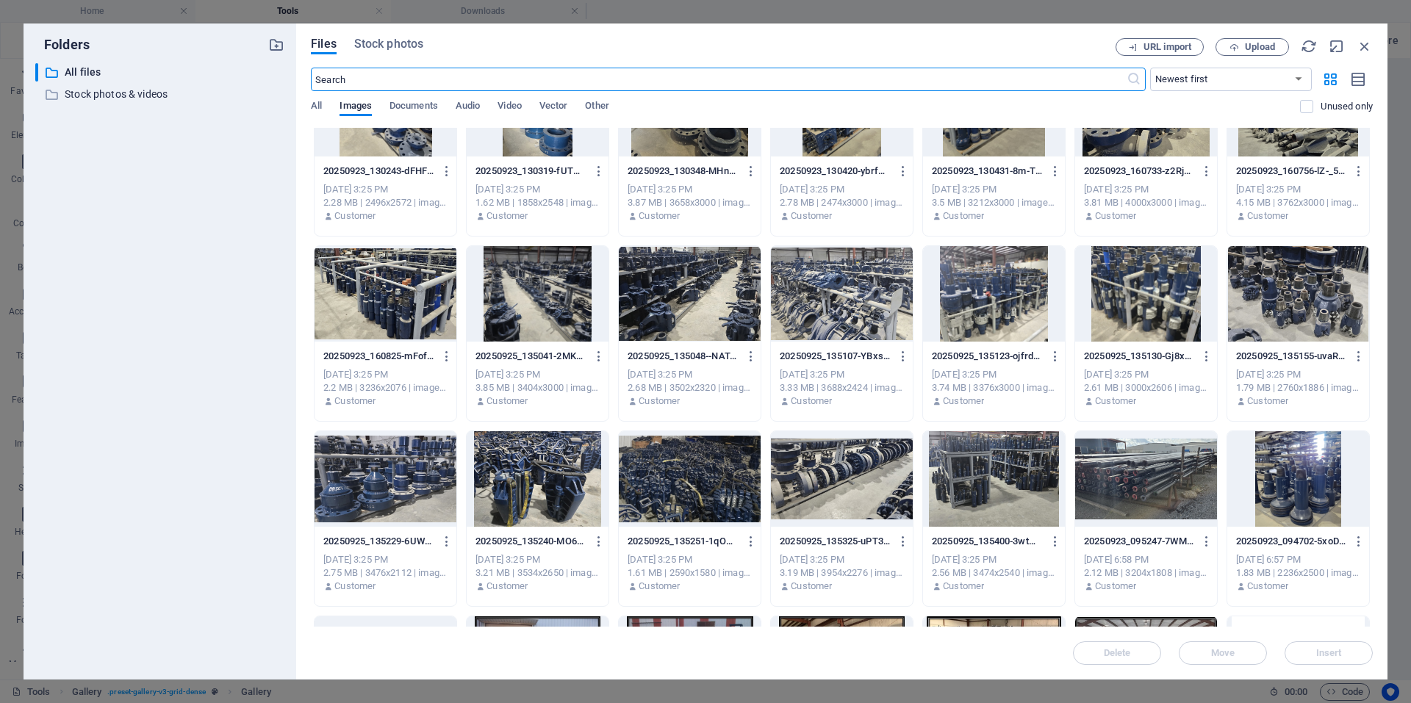
click at [977, 303] on div at bounding box center [994, 294] width 142 height 96
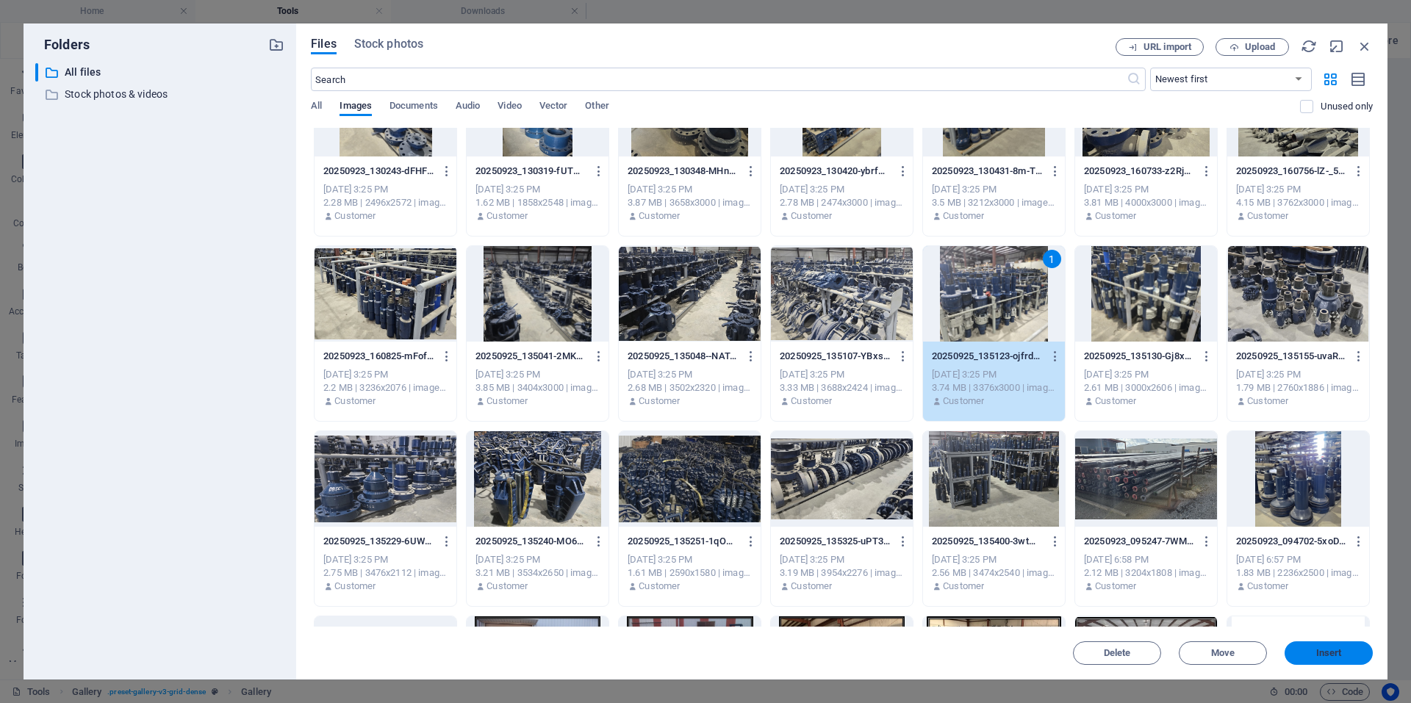
click at [1314, 652] on span "Insert" at bounding box center [1328, 653] width 76 height 9
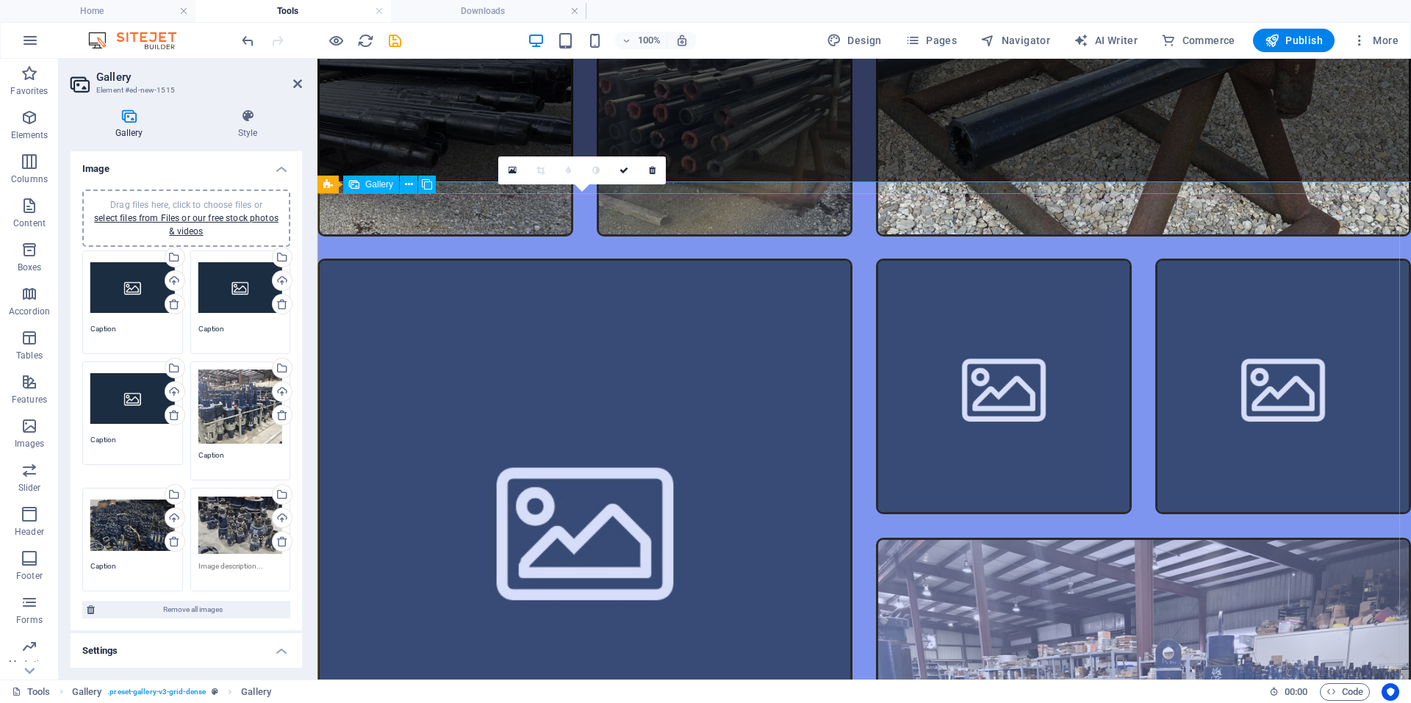
scroll to position [2465, 0]
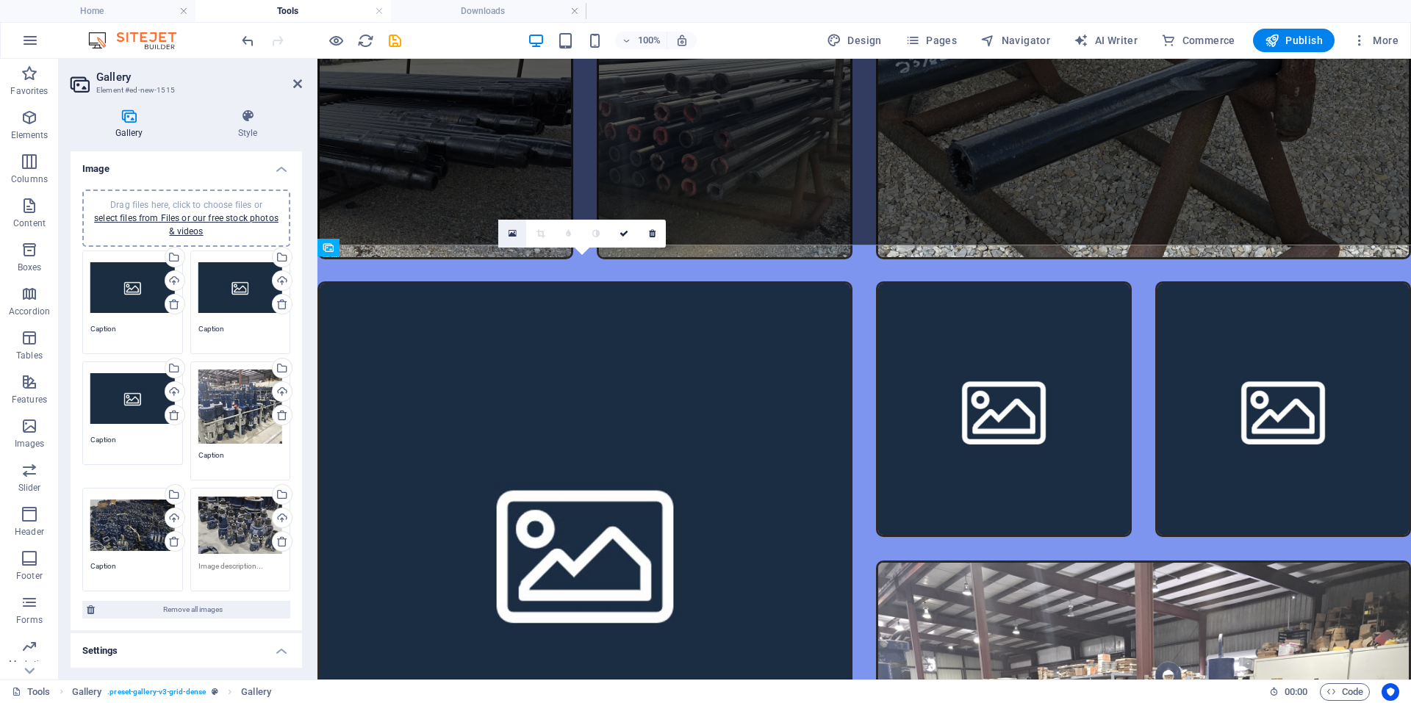
click at [506, 228] on link at bounding box center [512, 234] width 28 height 28
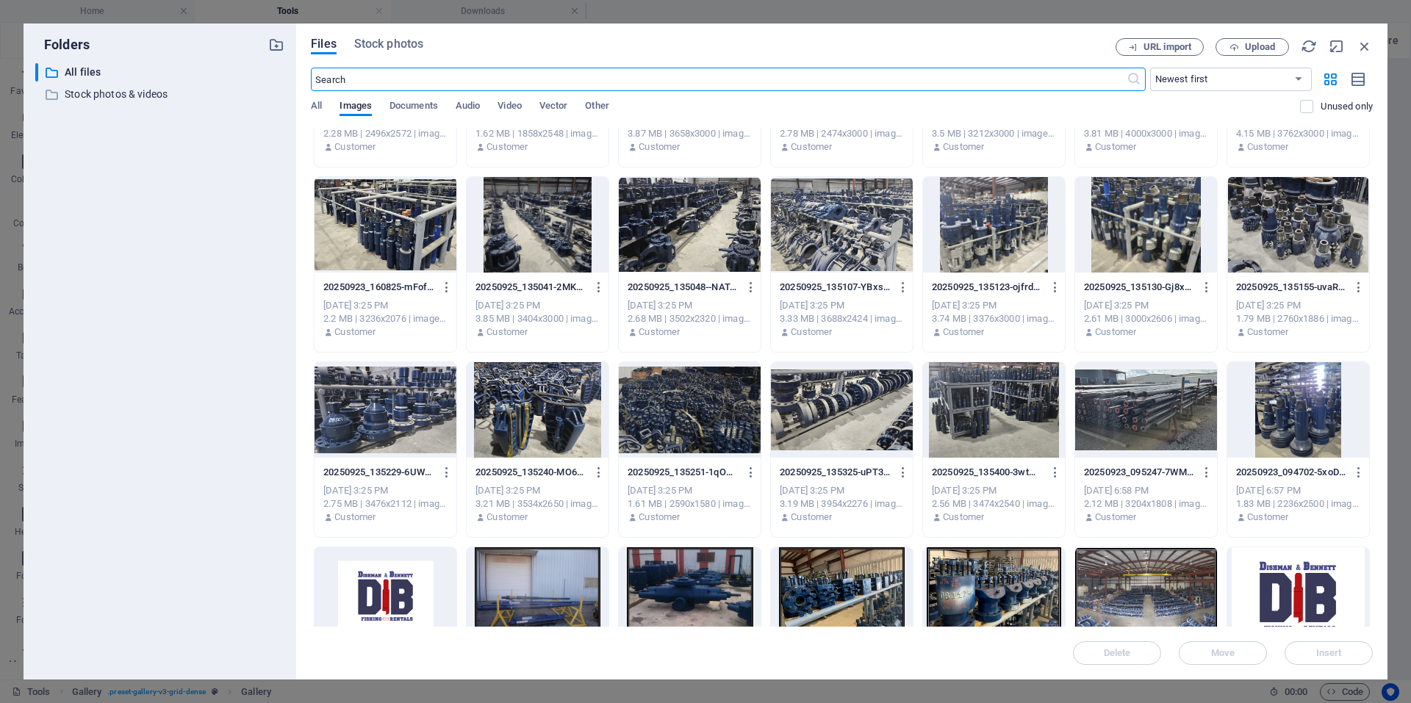
scroll to position [882, 0]
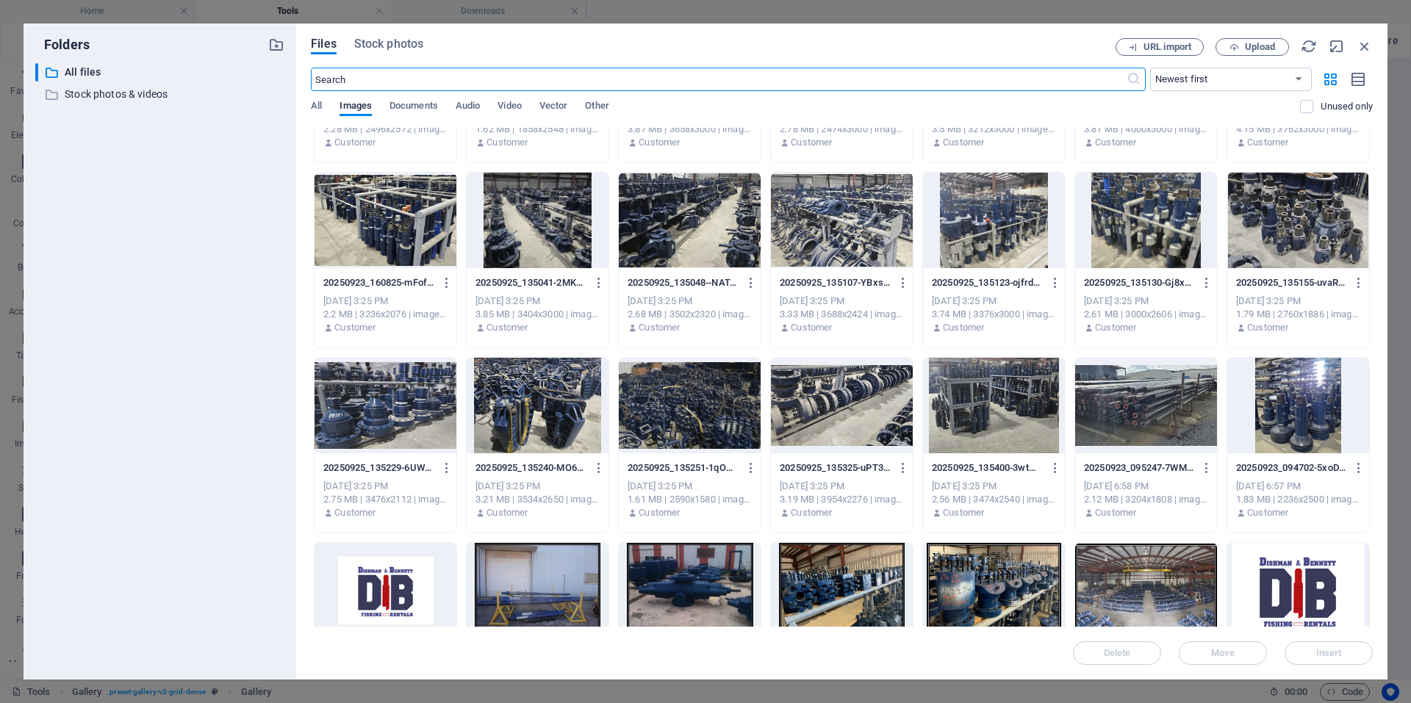
click at [1159, 238] on div at bounding box center [1146, 221] width 142 height 96
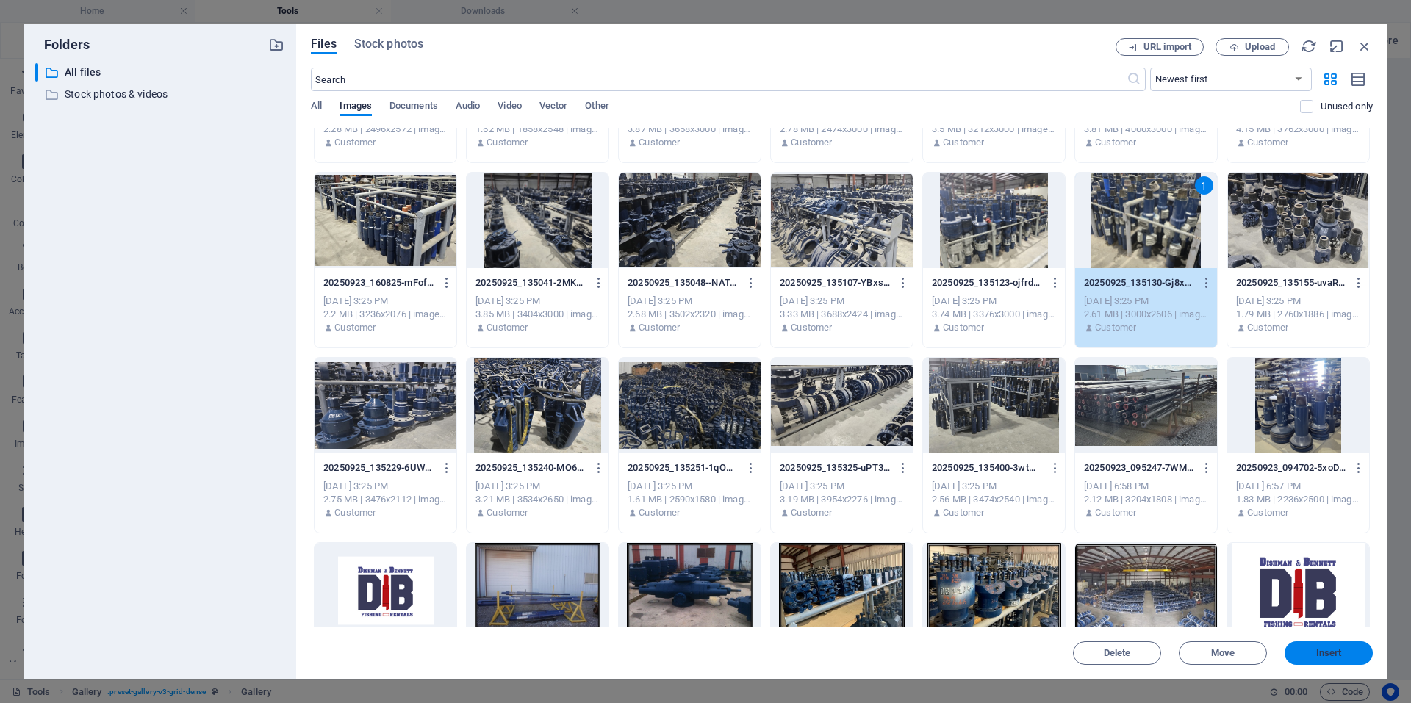
click at [1309, 655] on span "Insert" at bounding box center [1328, 653] width 76 height 9
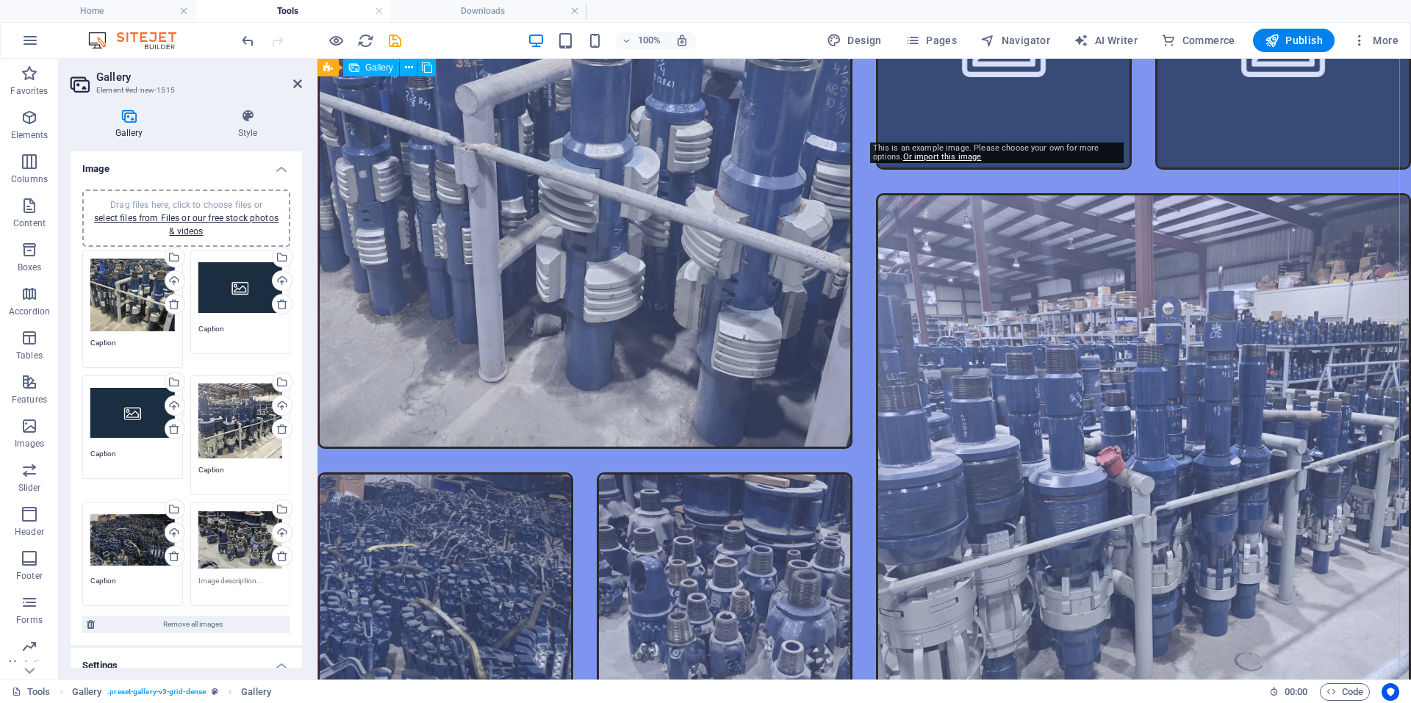
scroll to position [2538, 0]
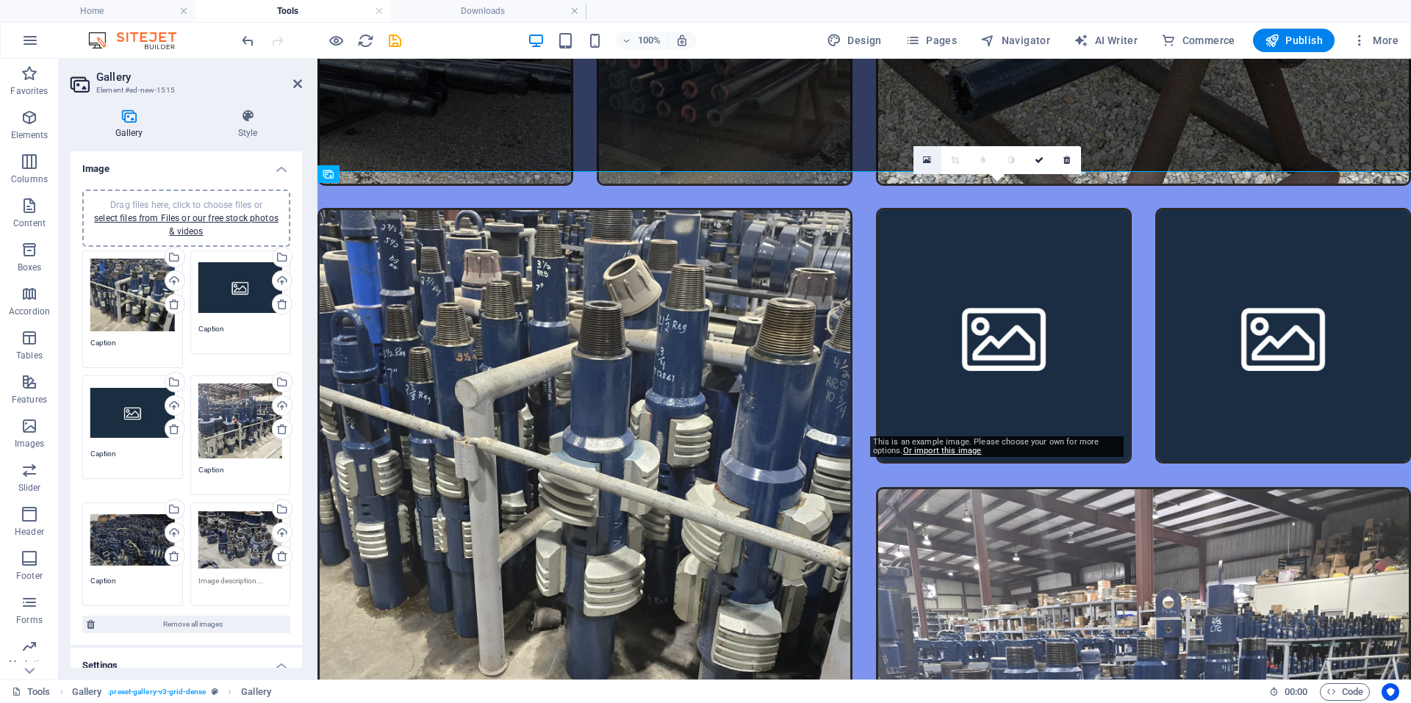
click at [932, 159] on link at bounding box center [927, 160] width 28 height 28
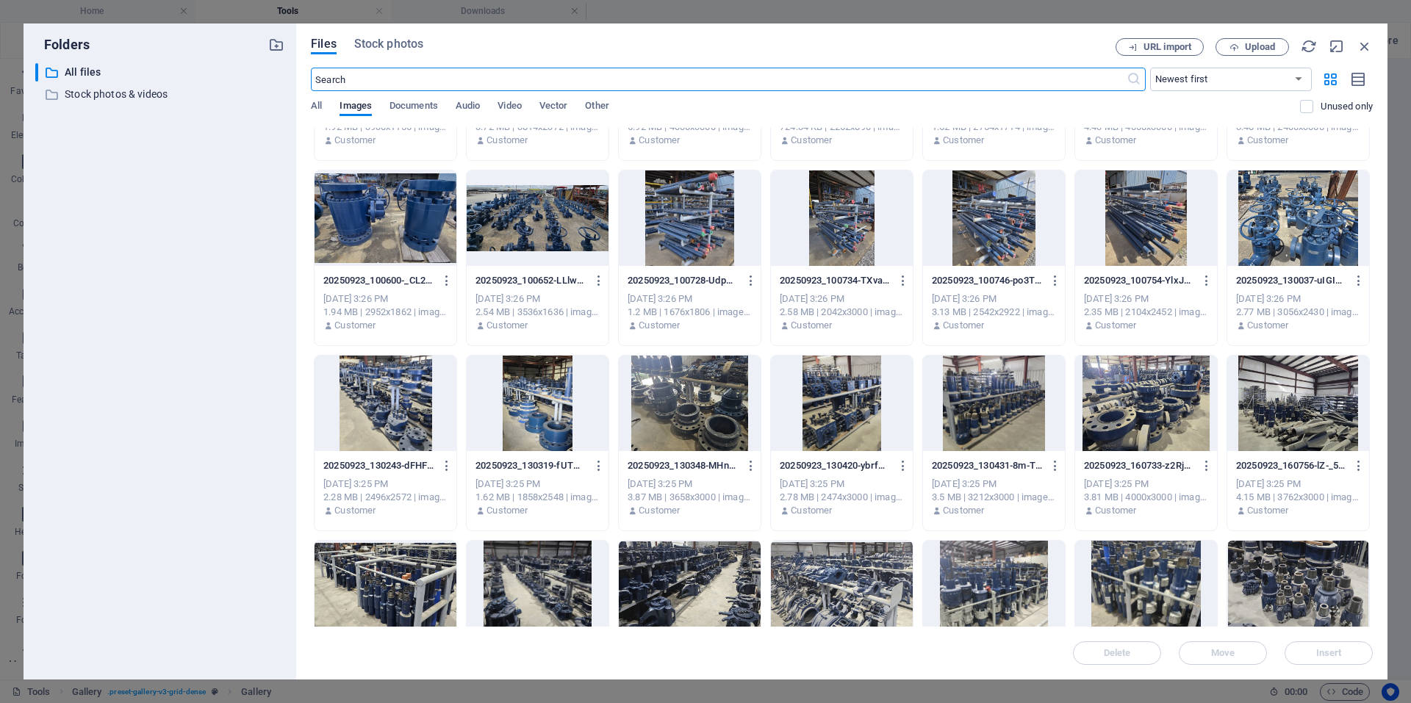
scroll to position [514, 0]
click at [1367, 45] on icon "button" at bounding box center [1364, 46] width 16 height 16
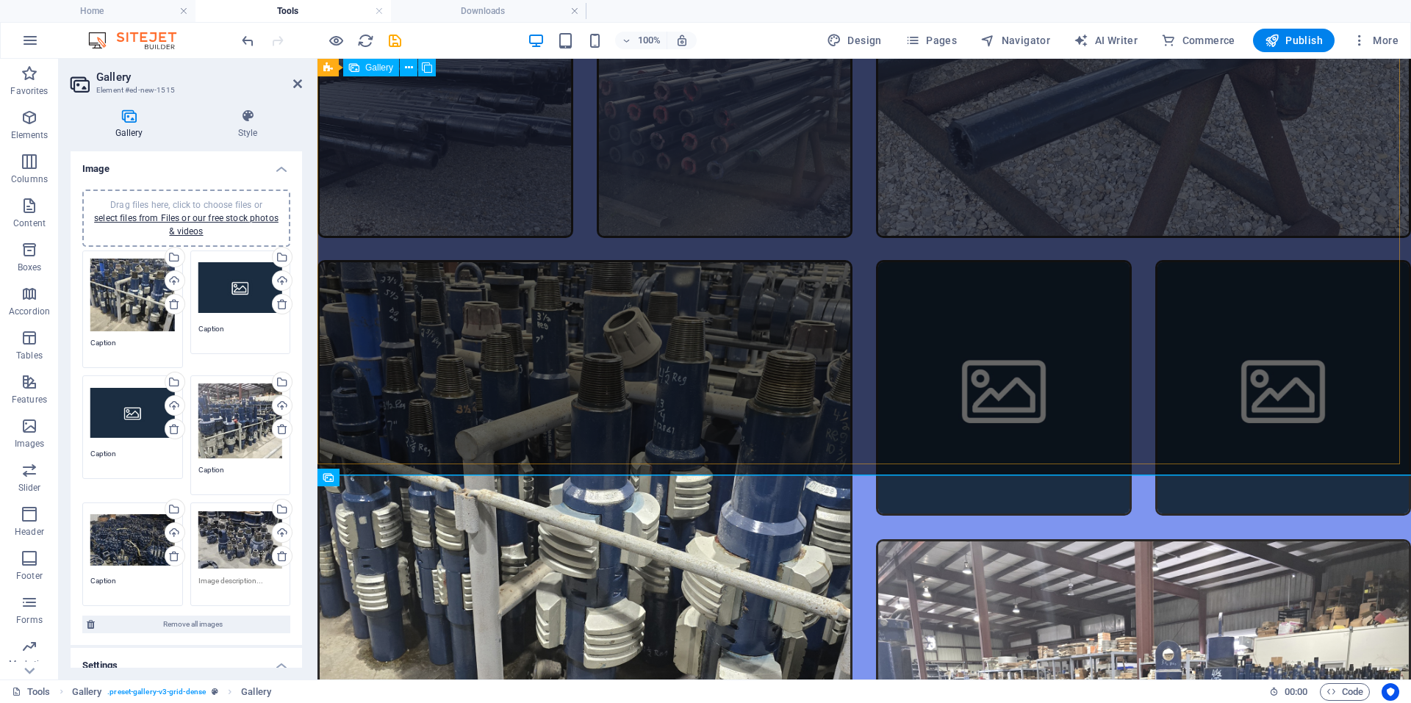
scroll to position [2571, 0]
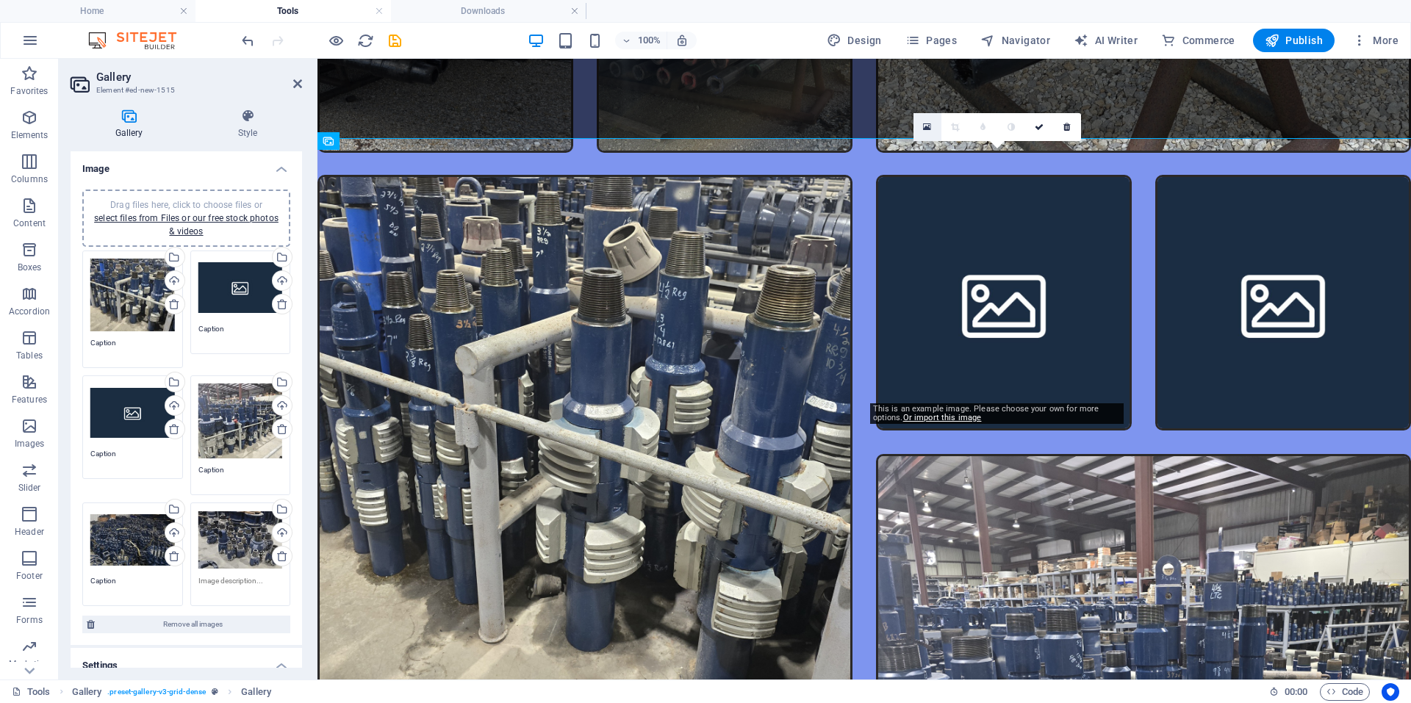
click at [932, 131] on link at bounding box center [927, 127] width 28 height 28
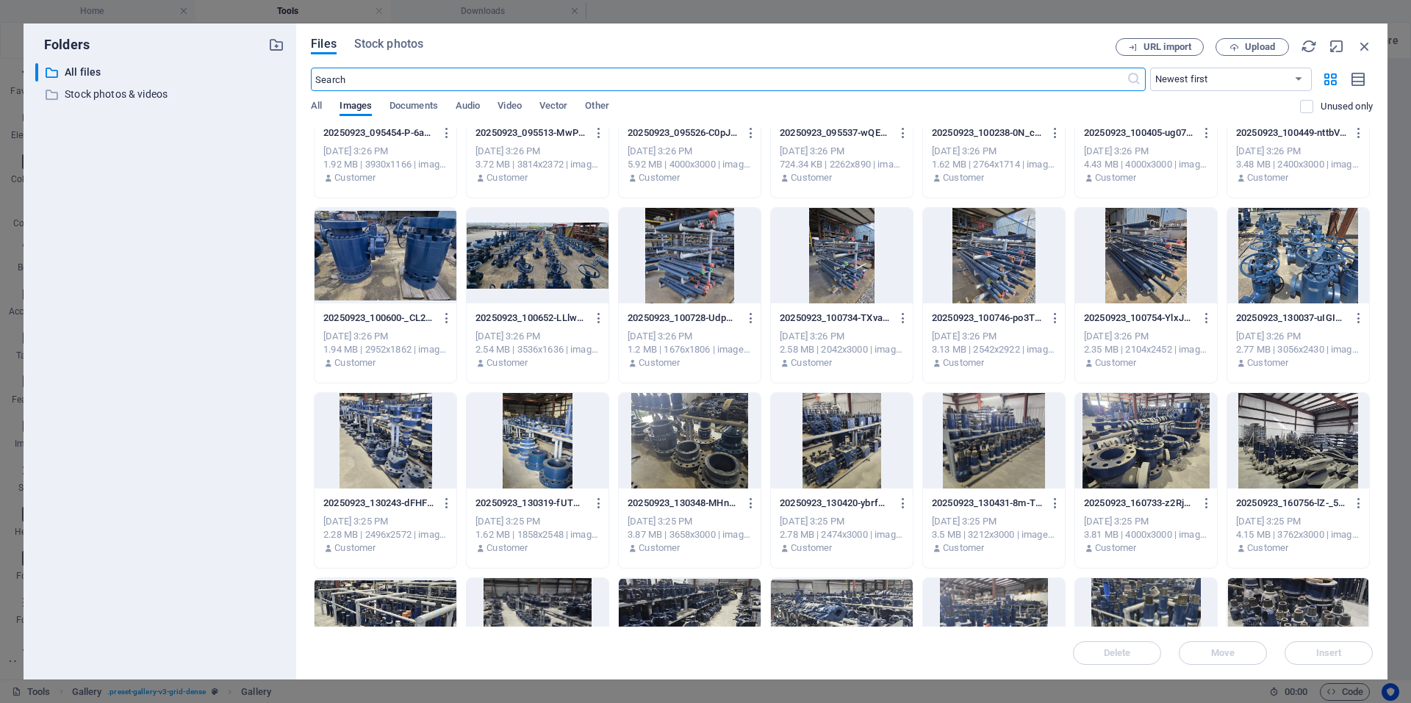
scroll to position [565, 0]
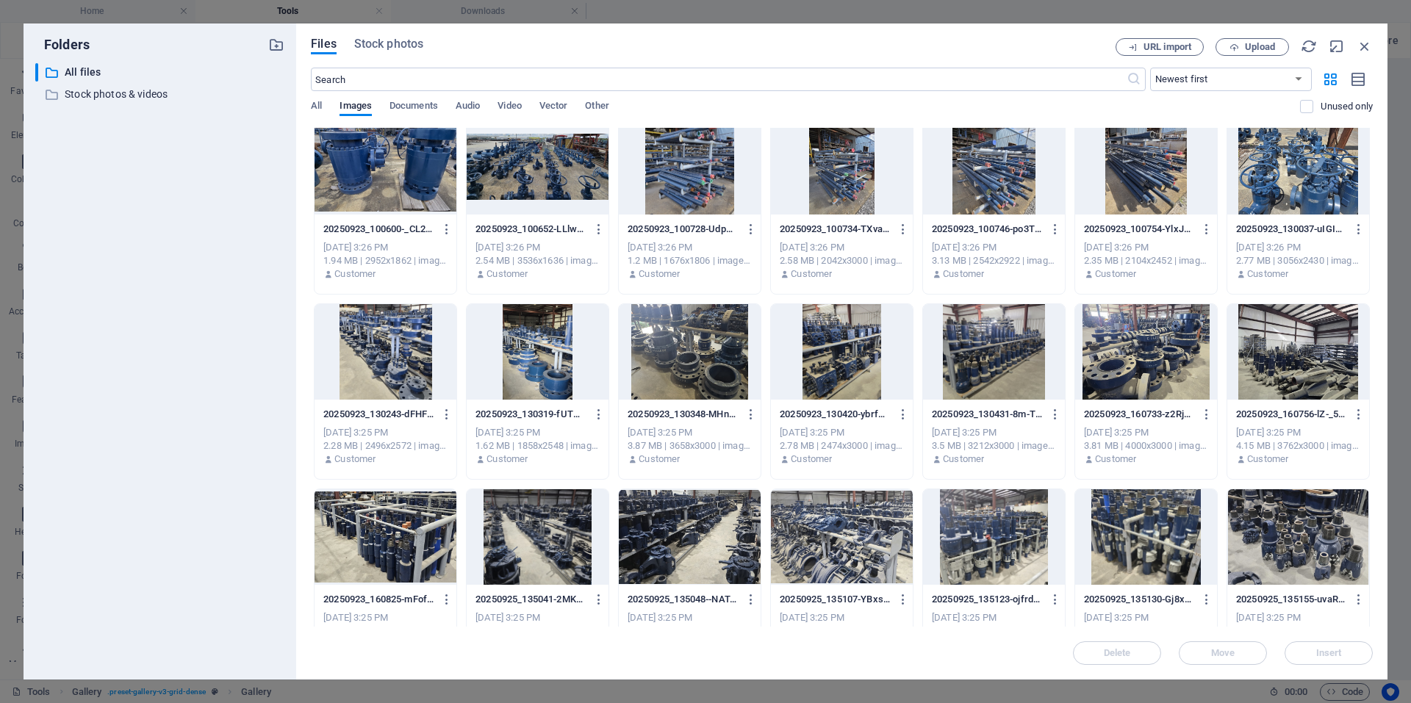
click at [1003, 369] on div at bounding box center [994, 352] width 142 height 96
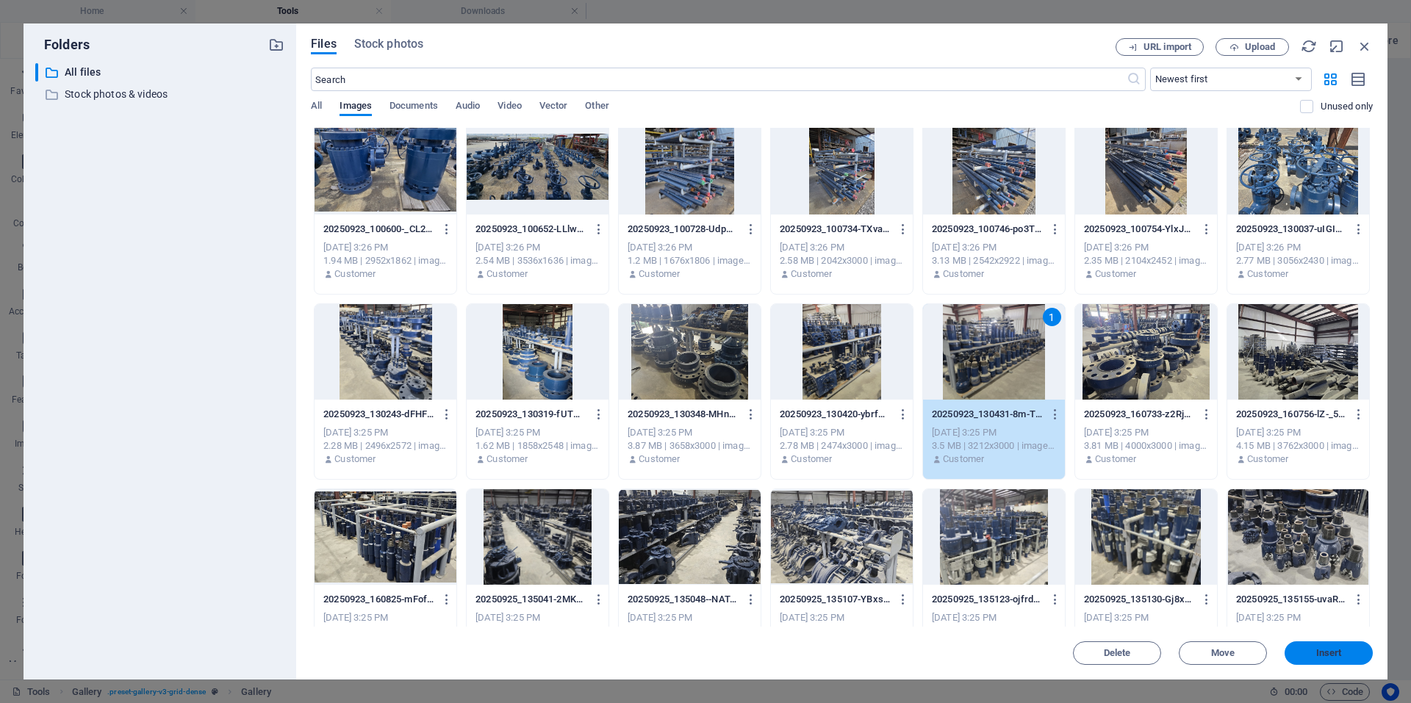
click at [1324, 651] on span "Insert" at bounding box center [1329, 653] width 26 height 9
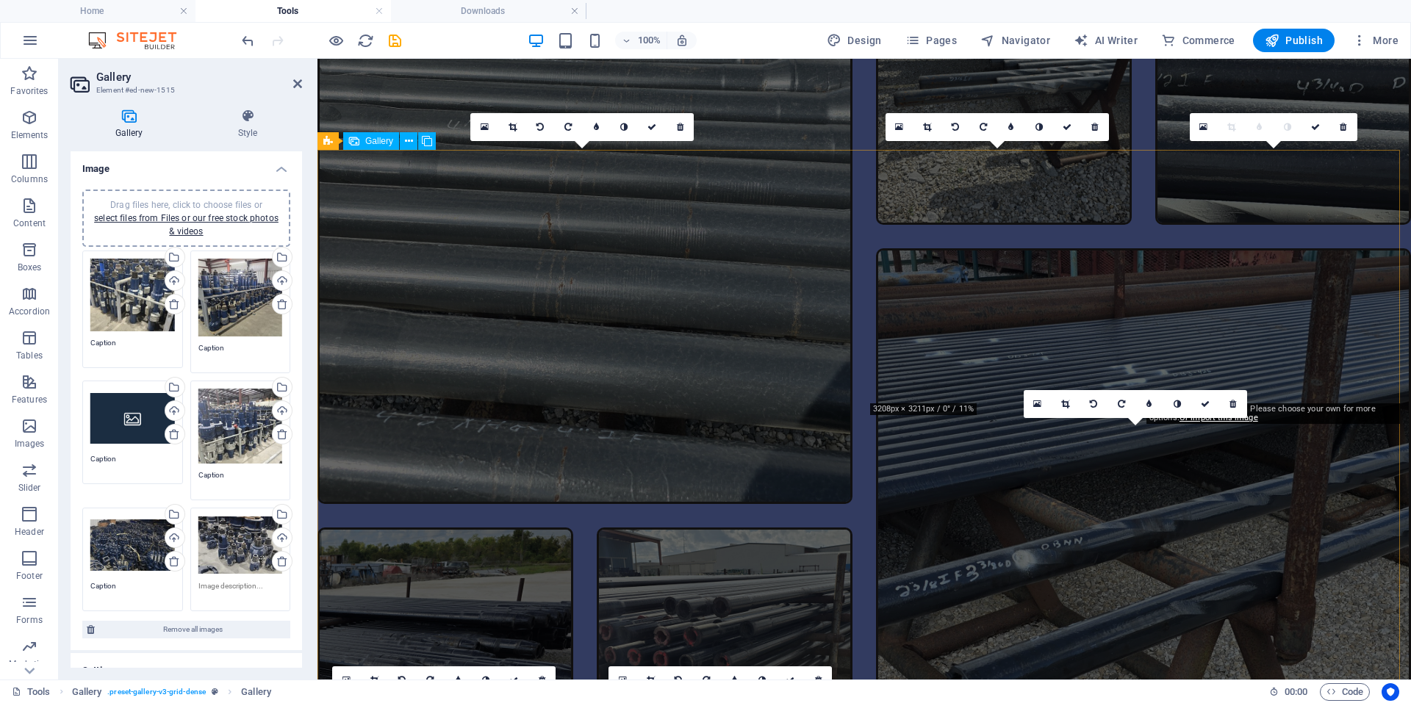
scroll to position [2571, 0]
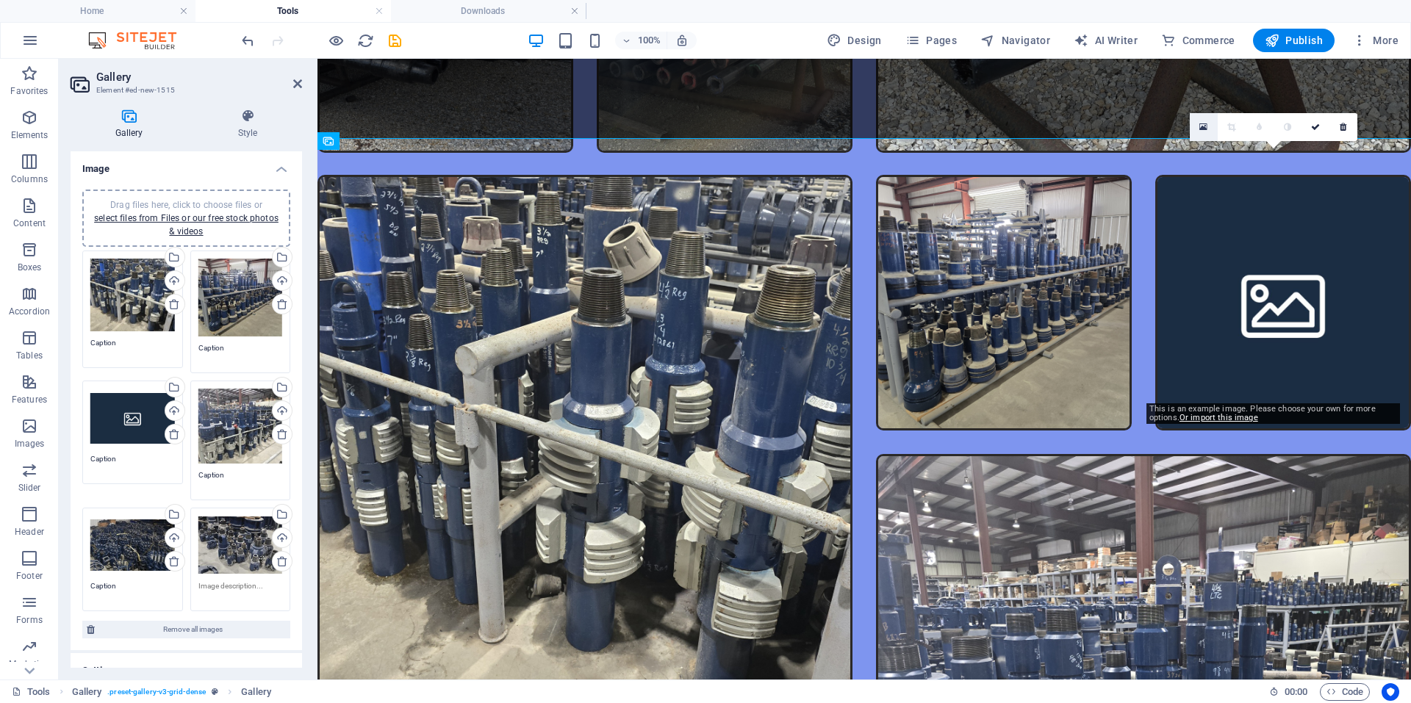
click at [1199, 129] on icon at bounding box center [1203, 127] width 8 height 10
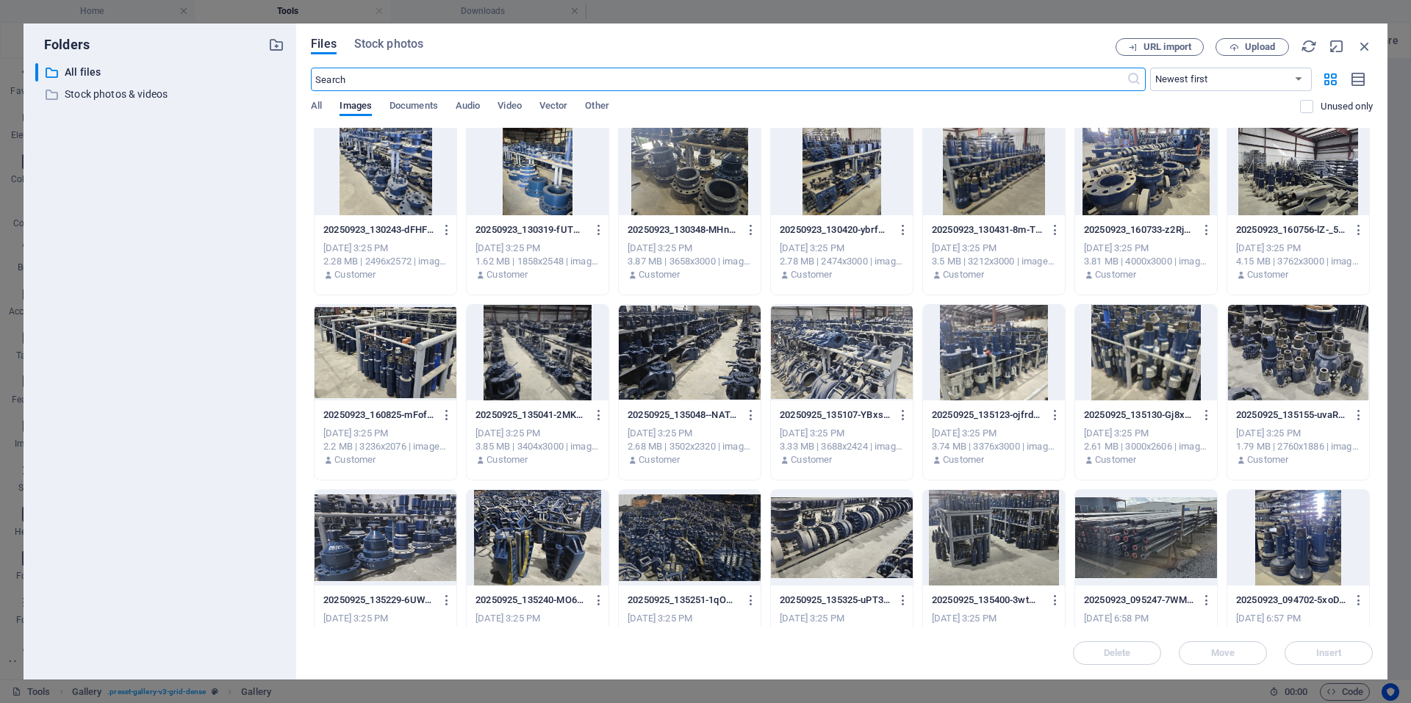
scroll to position [785, 0]
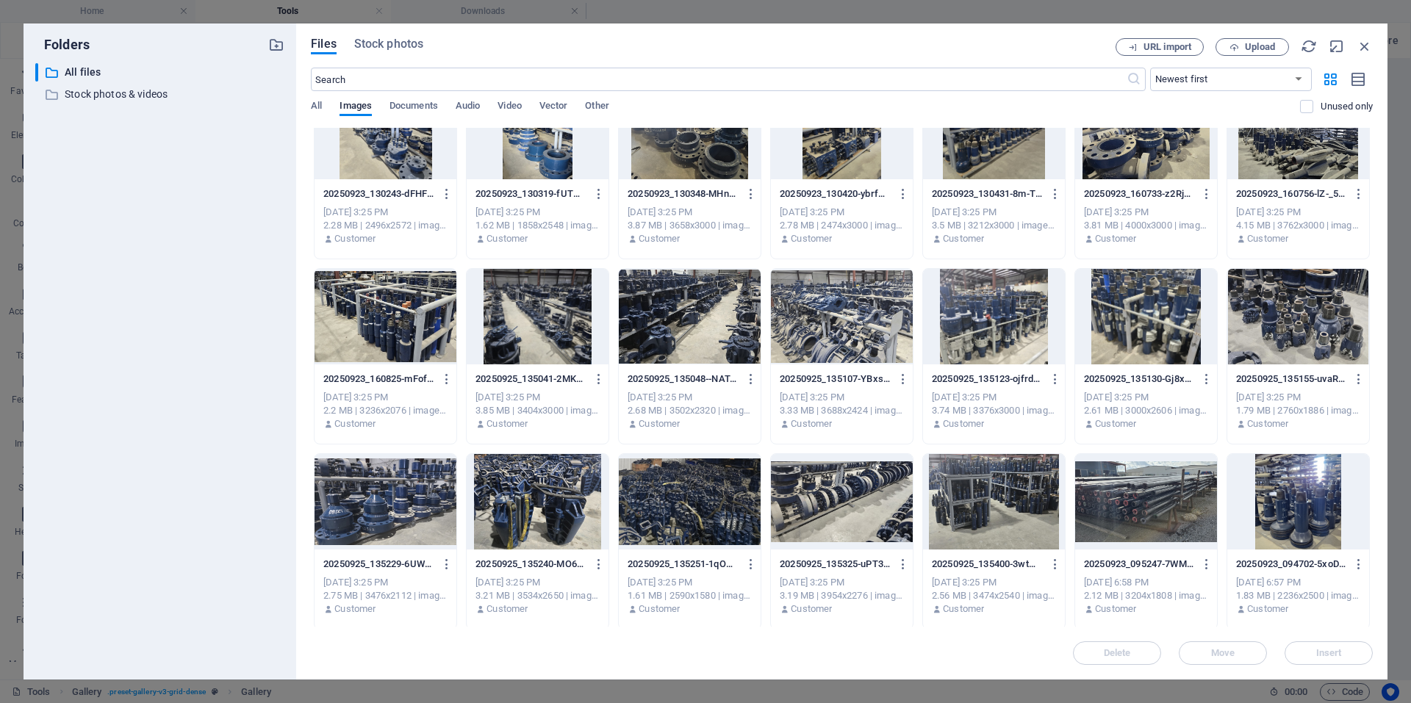
click at [1305, 489] on div at bounding box center [1298, 502] width 142 height 96
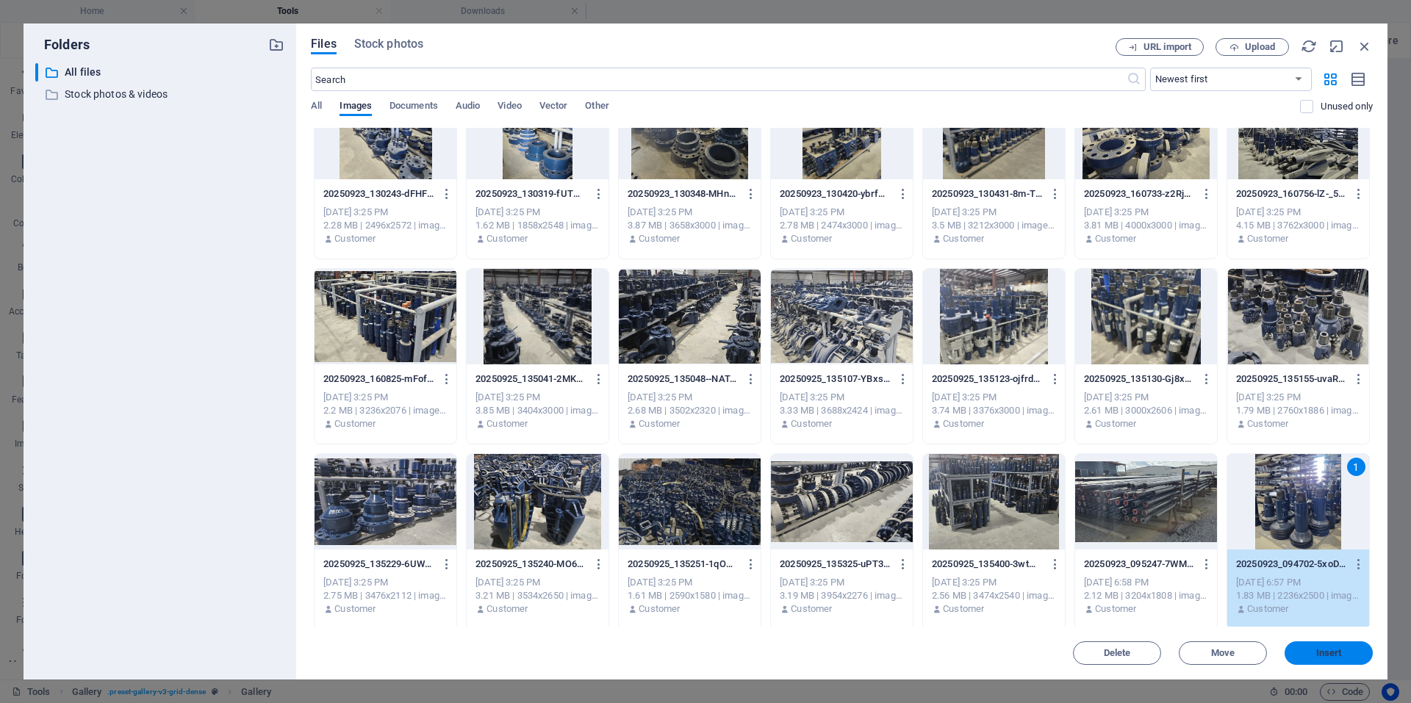
click at [1319, 644] on button "Insert" at bounding box center [1328, 653] width 88 height 24
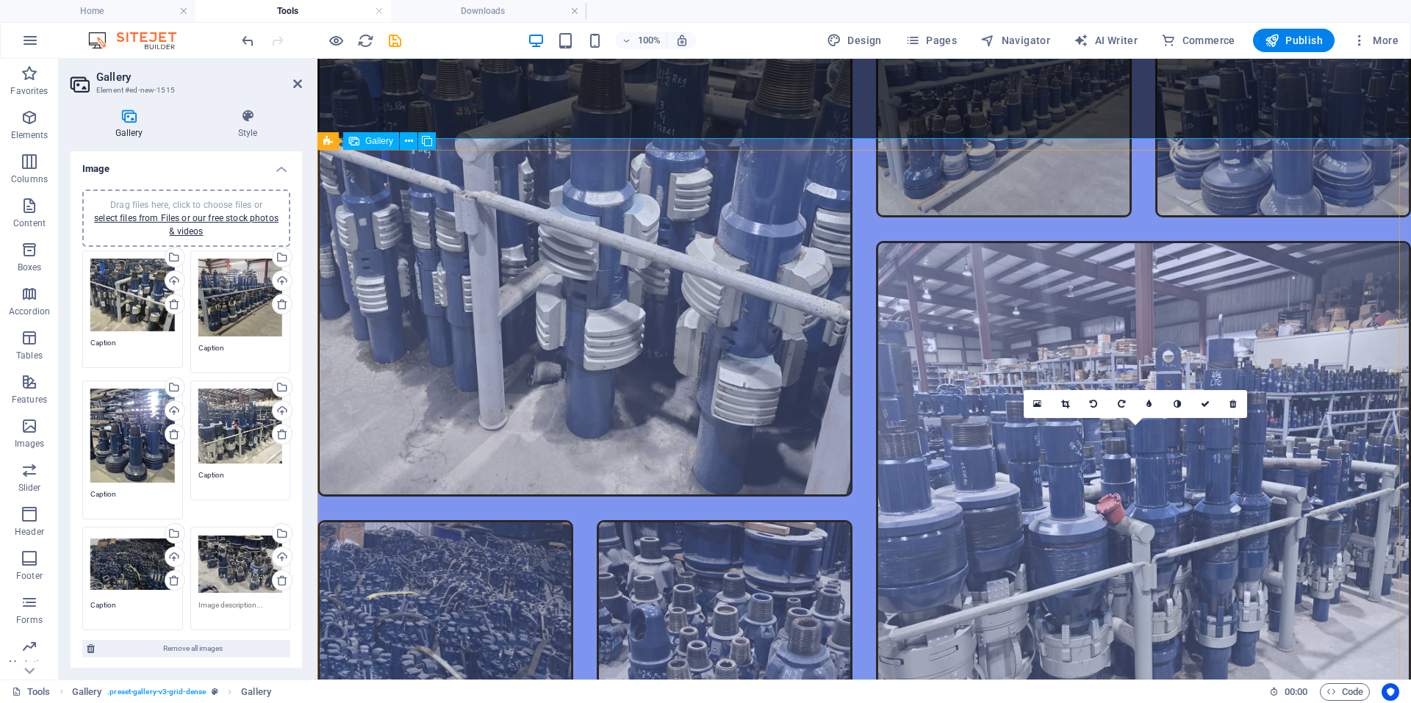
scroll to position [2939, 0]
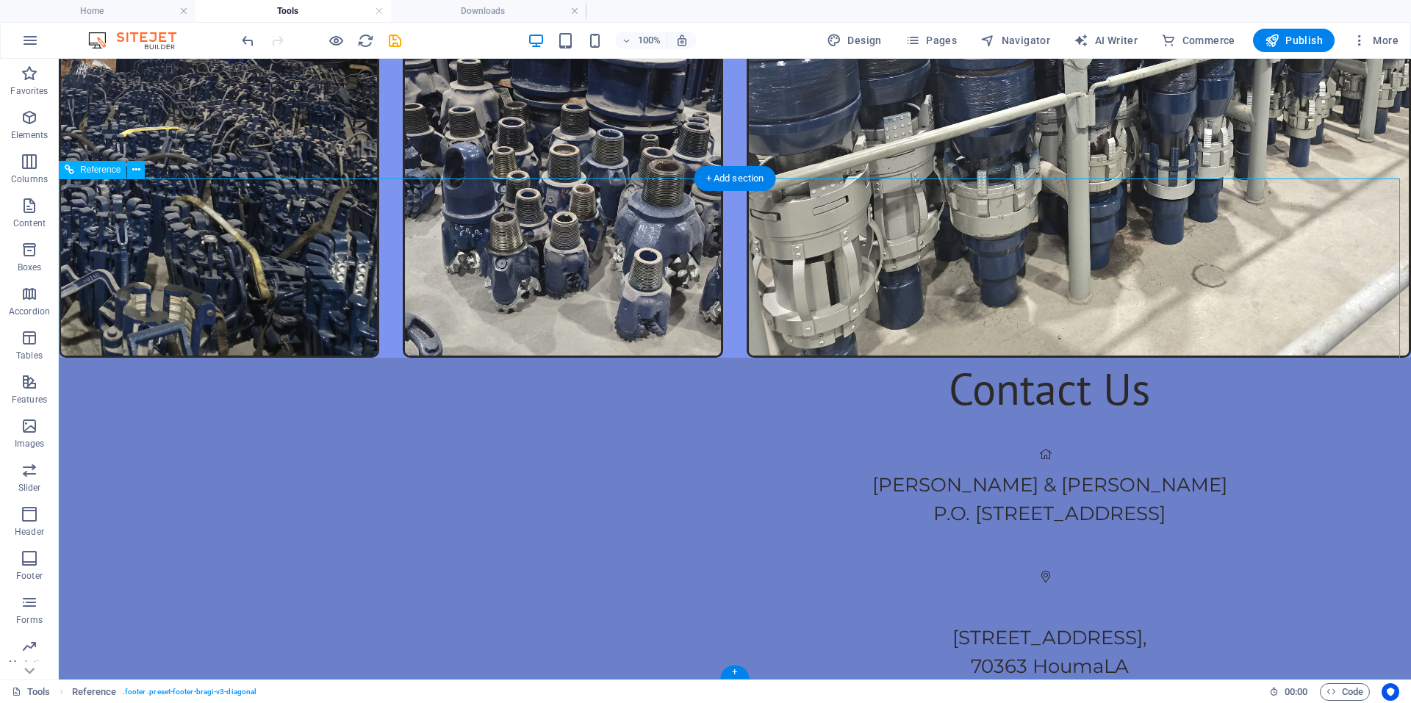
scroll to position [3904, 0]
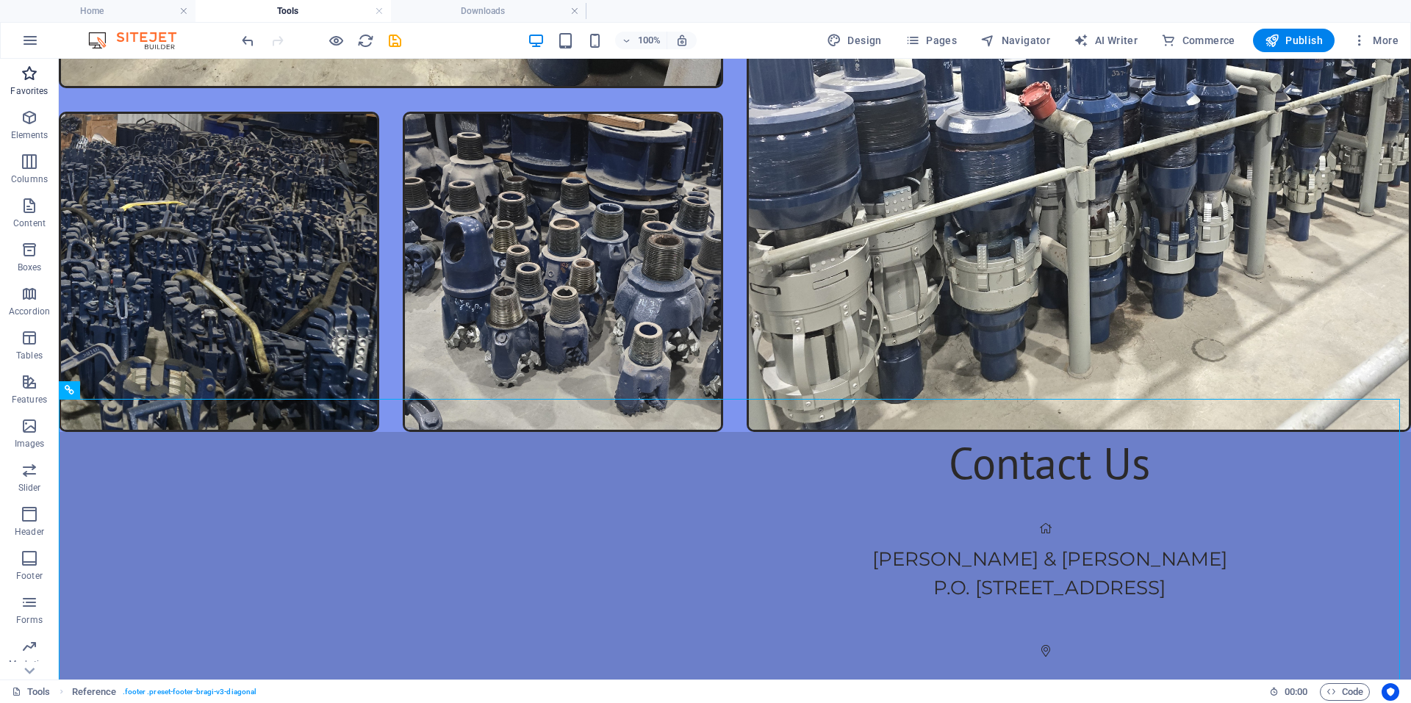
click at [32, 82] on icon "button" at bounding box center [30, 74] width 18 height 18
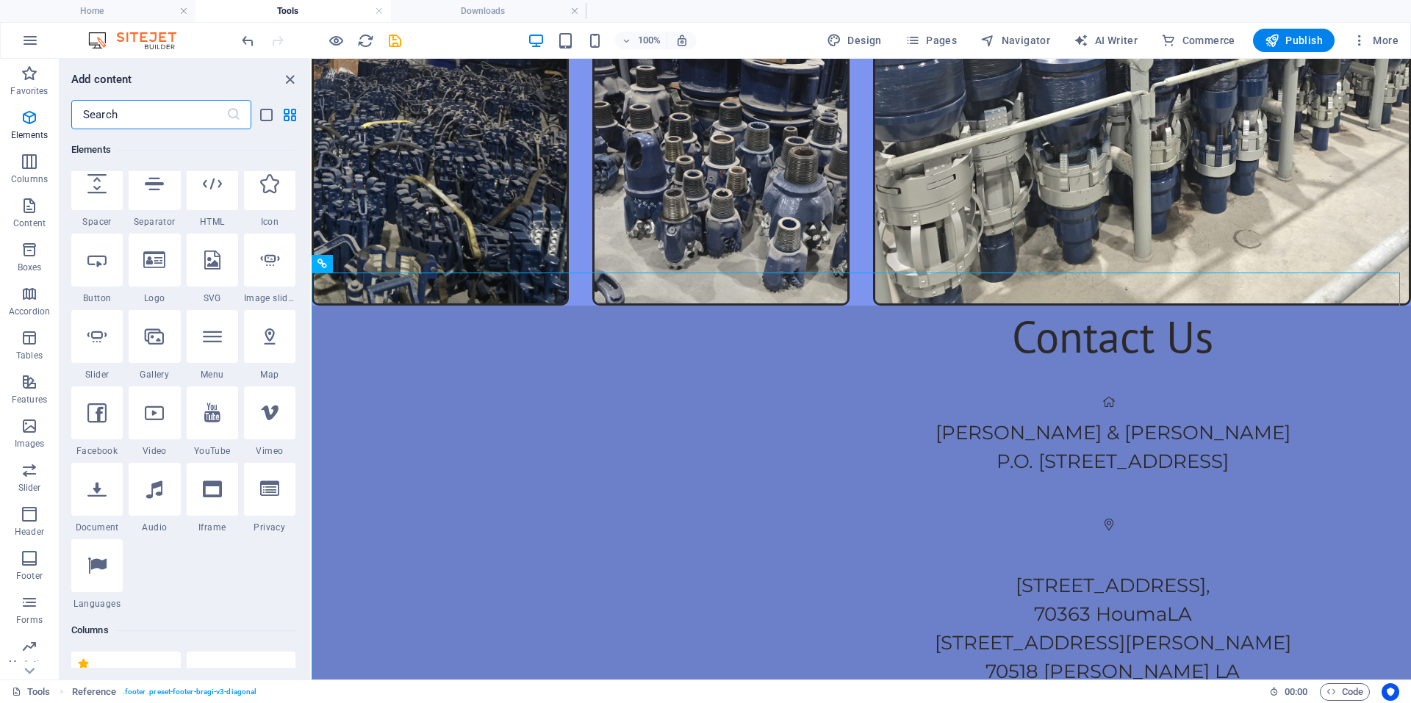
scroll to position [808, 0]
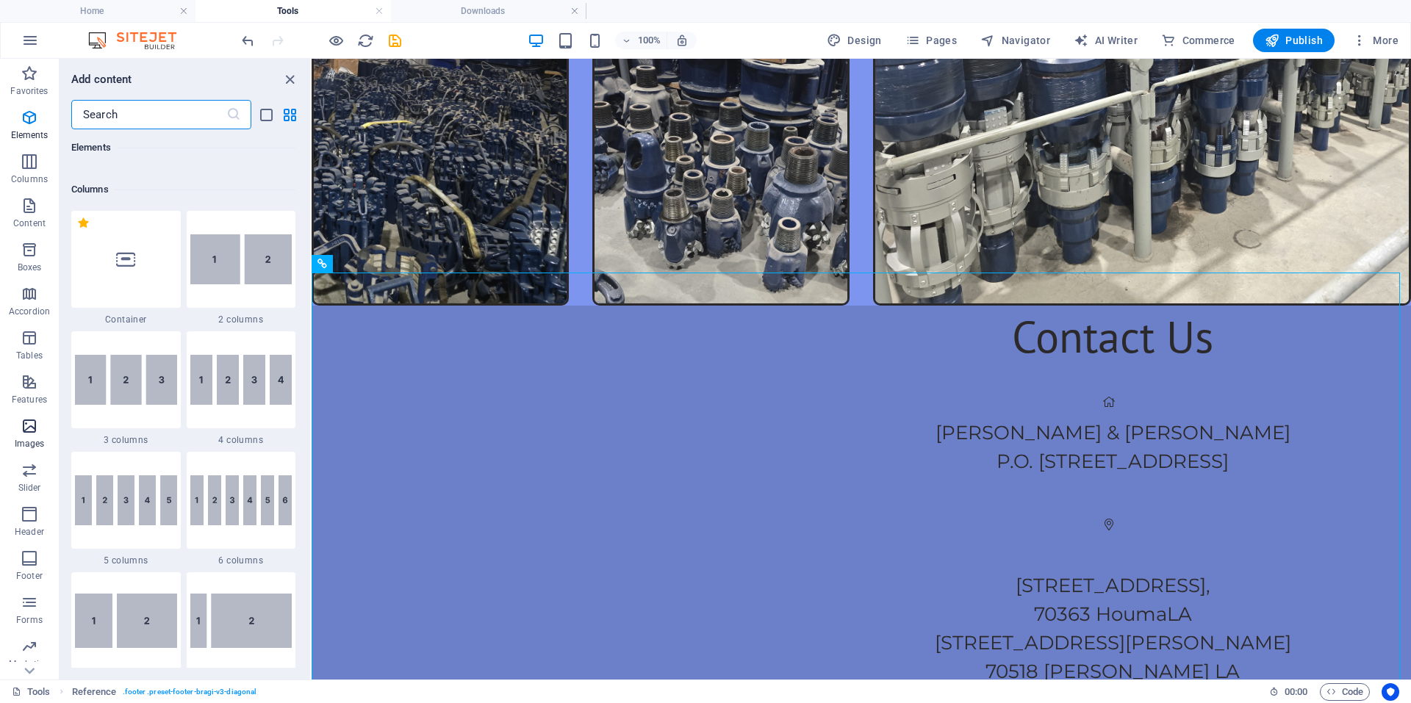
click at [32, 431] on icon "button" at bounding box center [30, 426] width 18 height 18
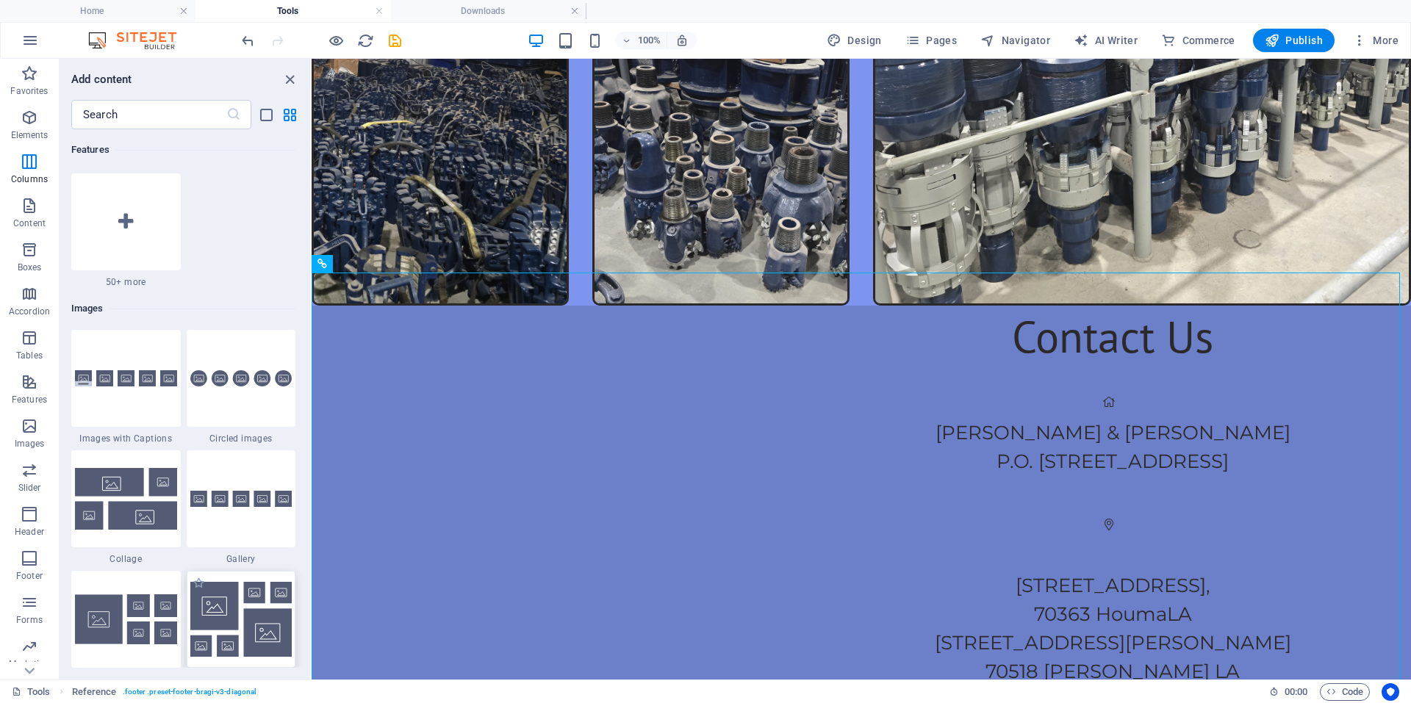
scroll to position [7570, 0]
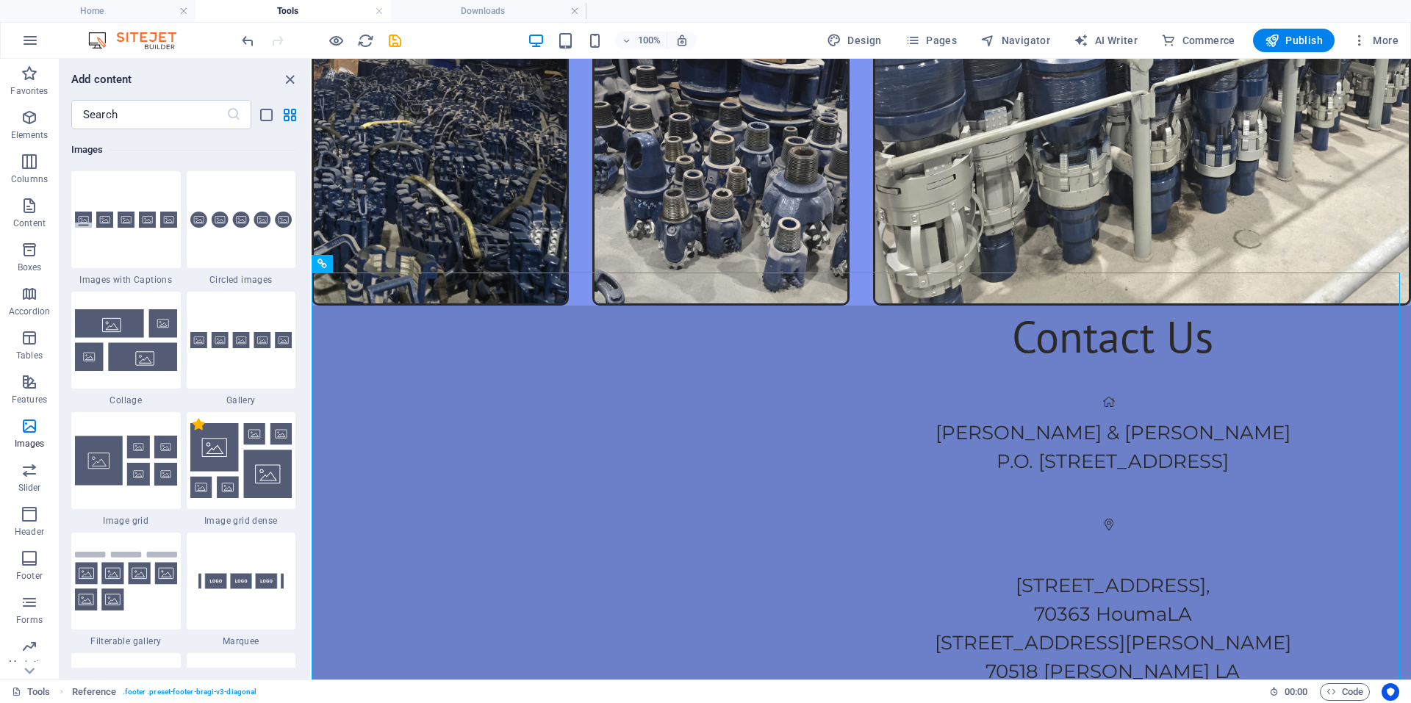
click at [196, 424] on label "1 Star" at bounding box center [198, 424] width 12 height 12
click at [192, 432] on input "1 Star" at bounding box center [192, 432] width 1 height 1
radio input "true"
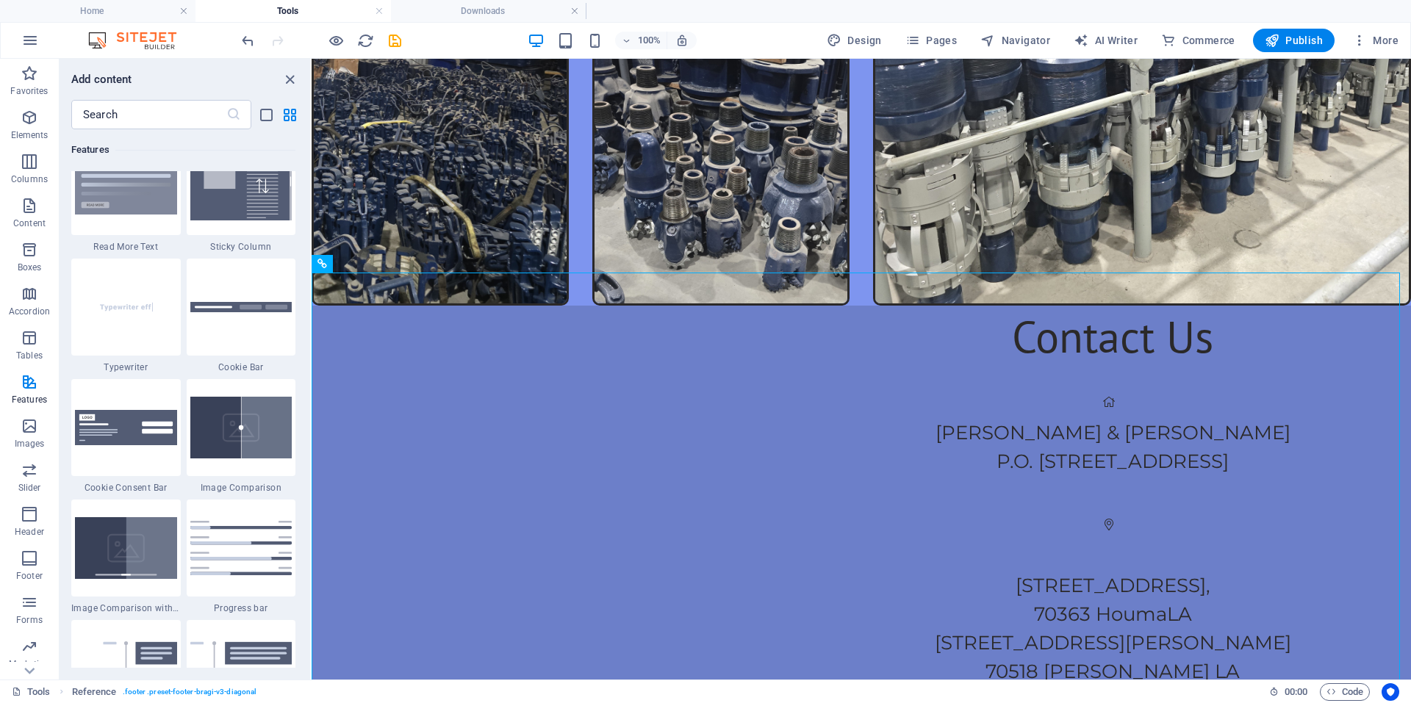
scroll to position [5440, 0]
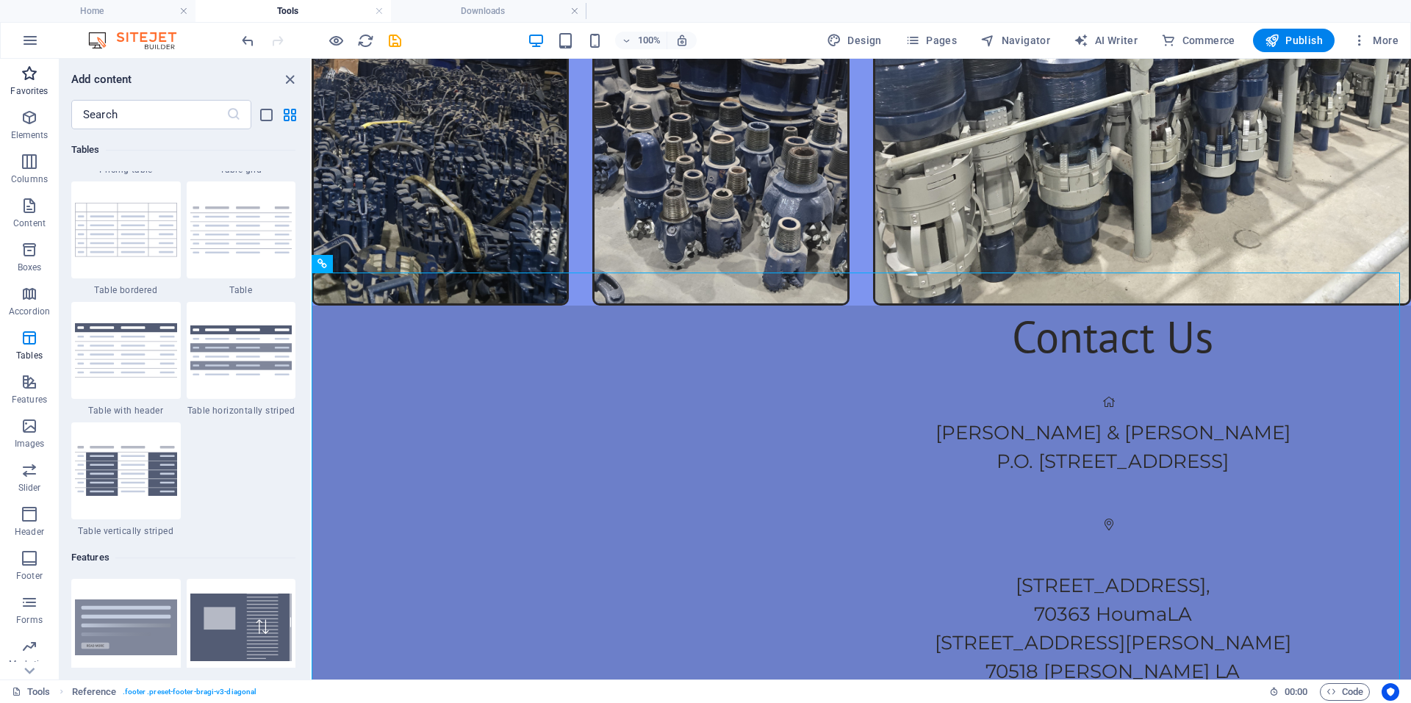
click at [44, 90] on p "Favorites" at bounding box center [28, 91] width 37 height 12
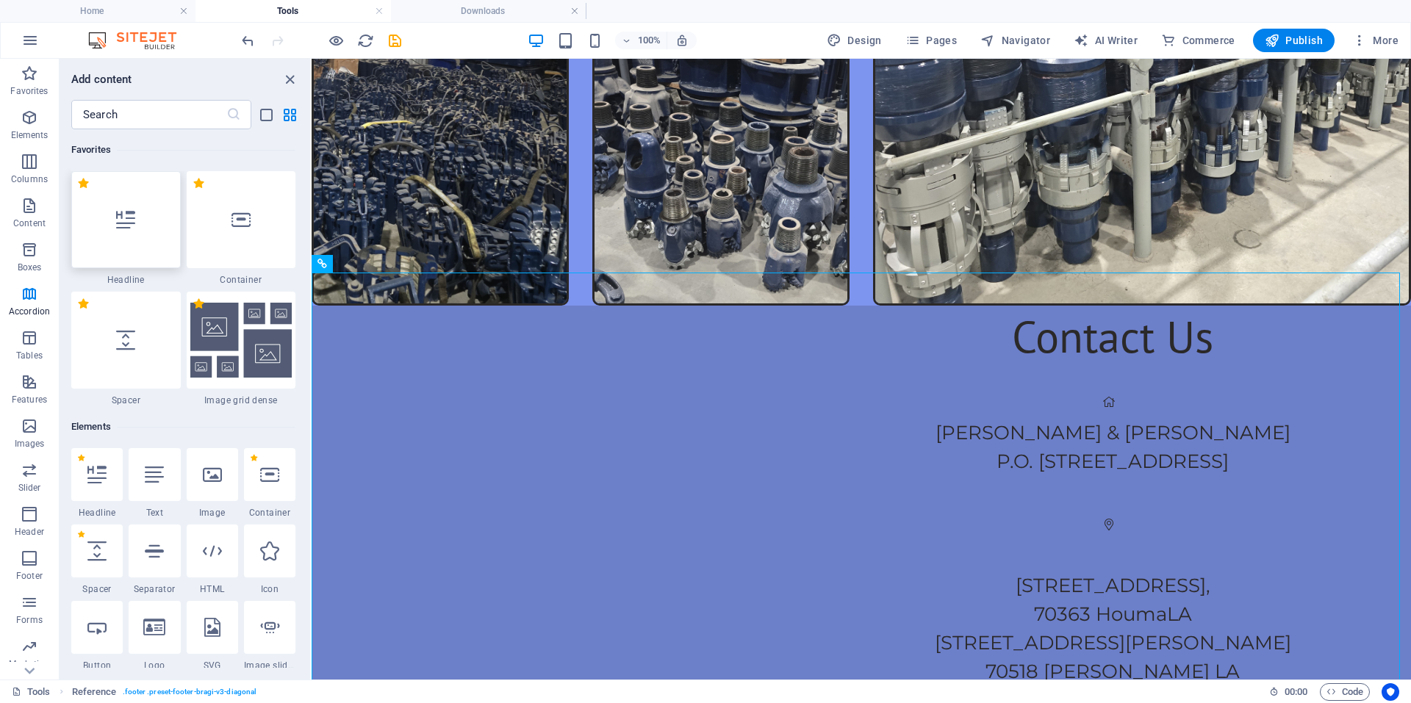
scroll to position [0, 0]
click at [82, 188] on label "1 Star" at bounding box center [83, 183] width 12 height 12
click at [77, 191] on input "1 Star" at bounding box center [76, 191] width 1 height 1
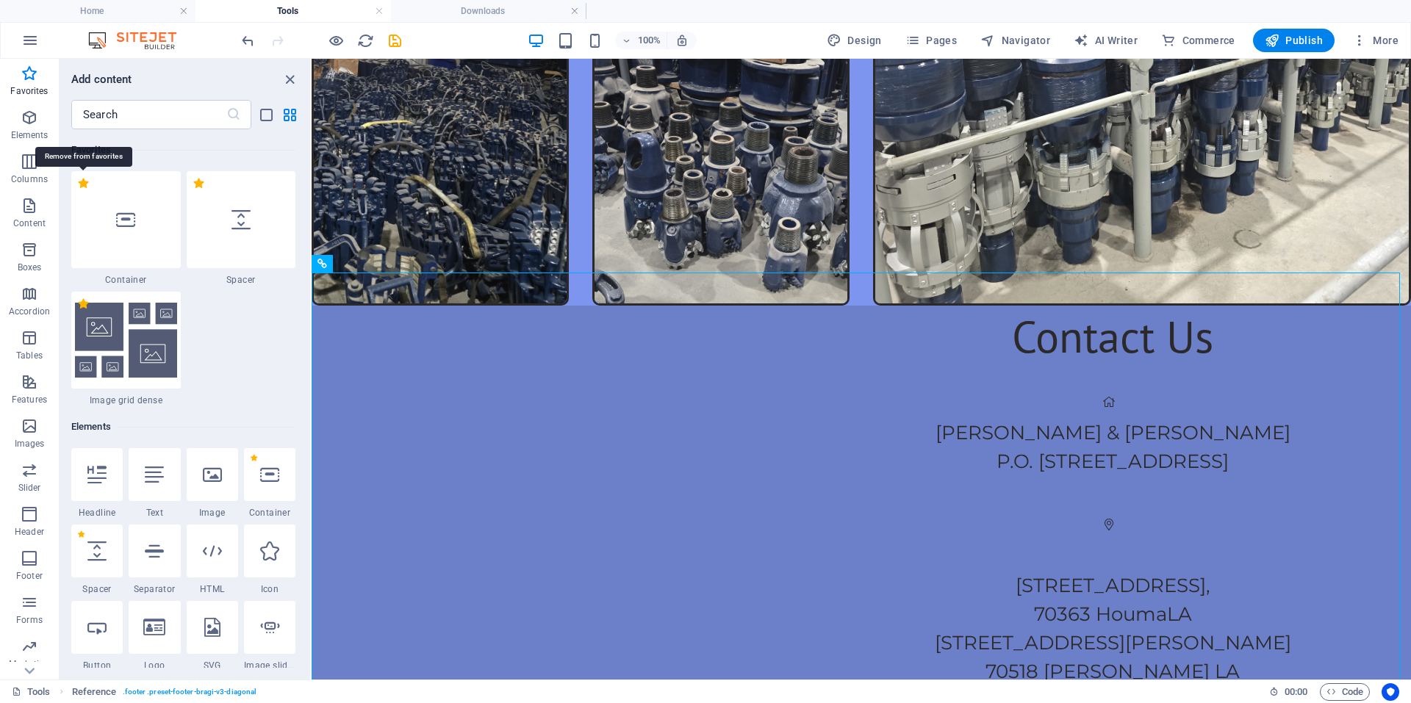
click at [82, 188] on label "1 Star" at bounding box center [83, 183] width 12 height 12
click at [77, 191] on input "1 Star" at bounding box center [76, 191] width 1 height 1
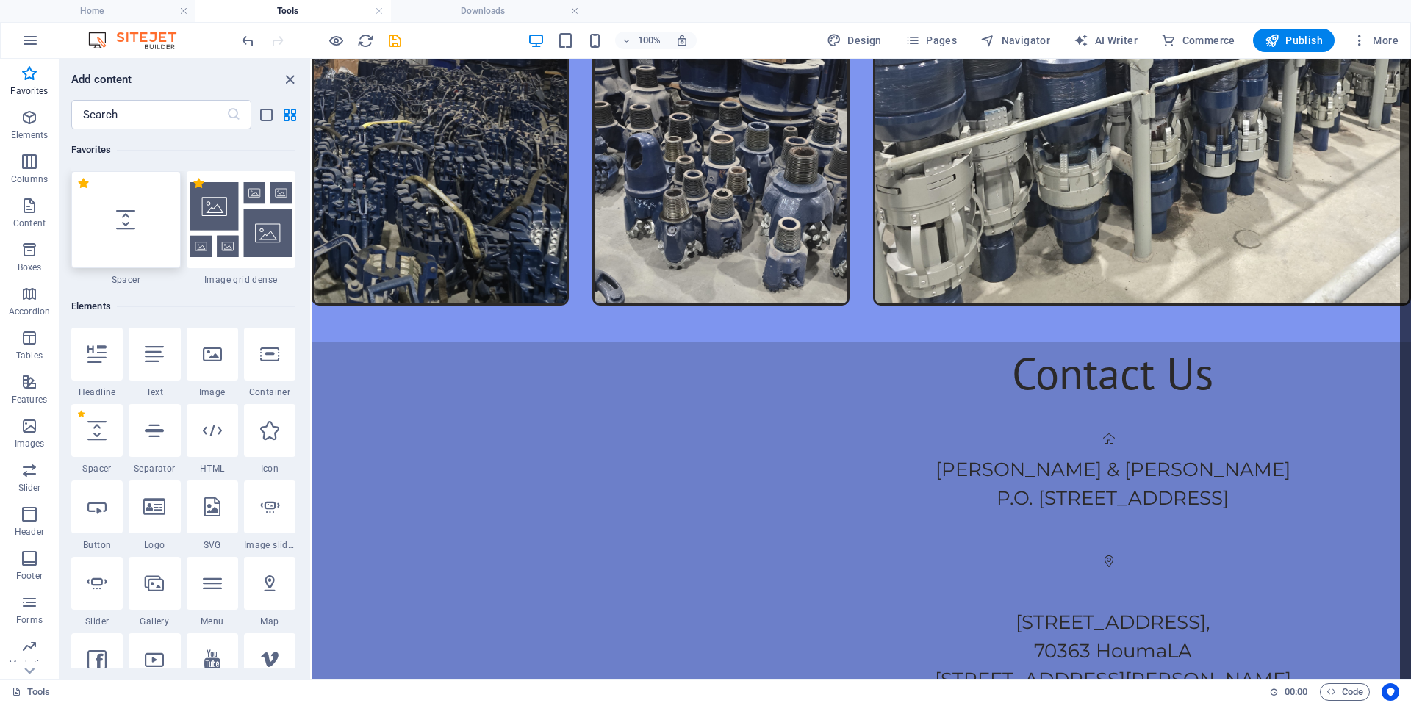
select select "px"
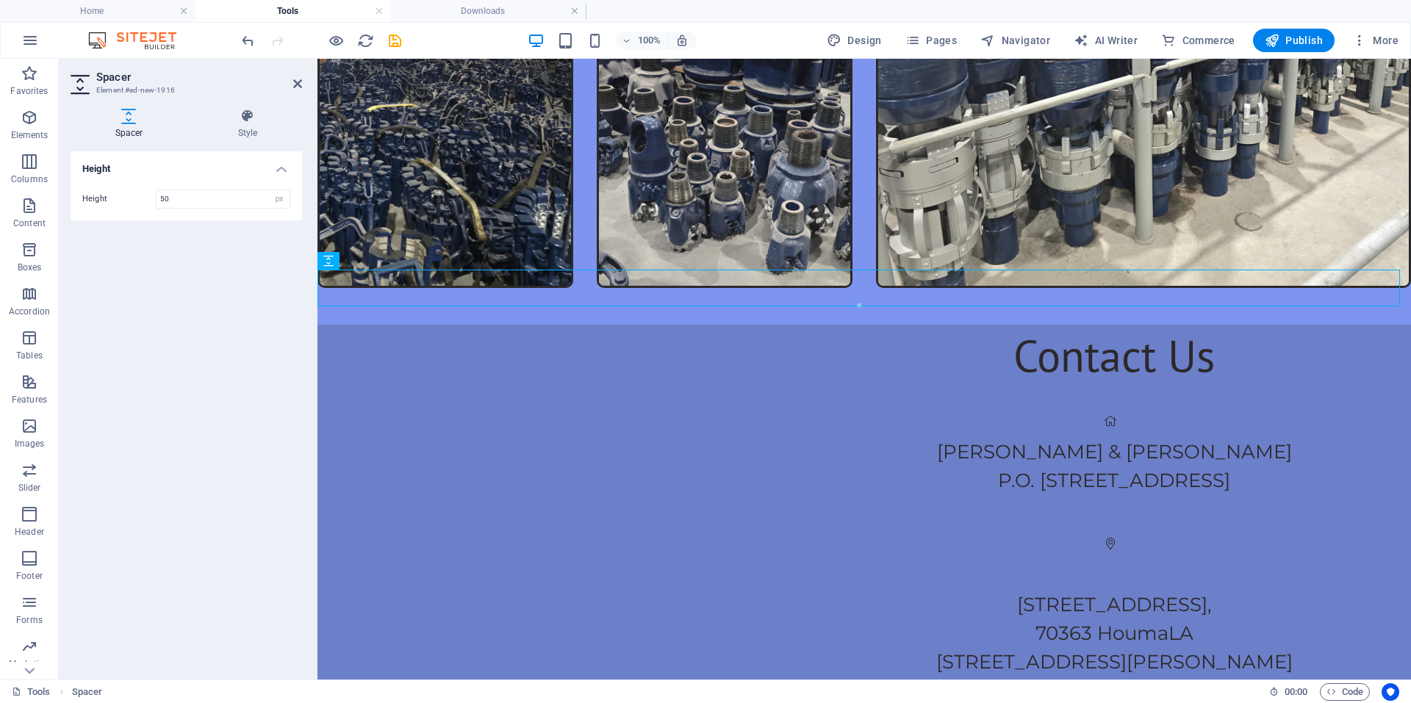
scroll to position [3258, 0]
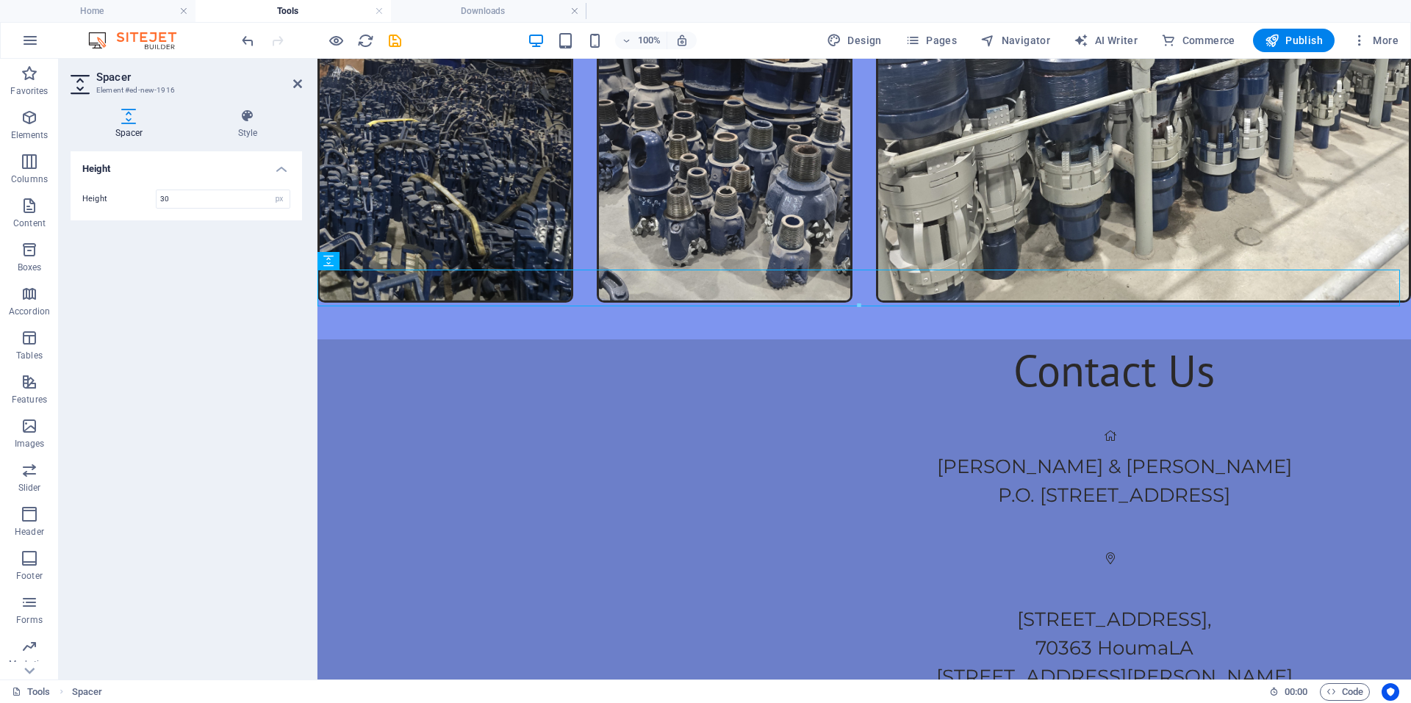
type input "30"
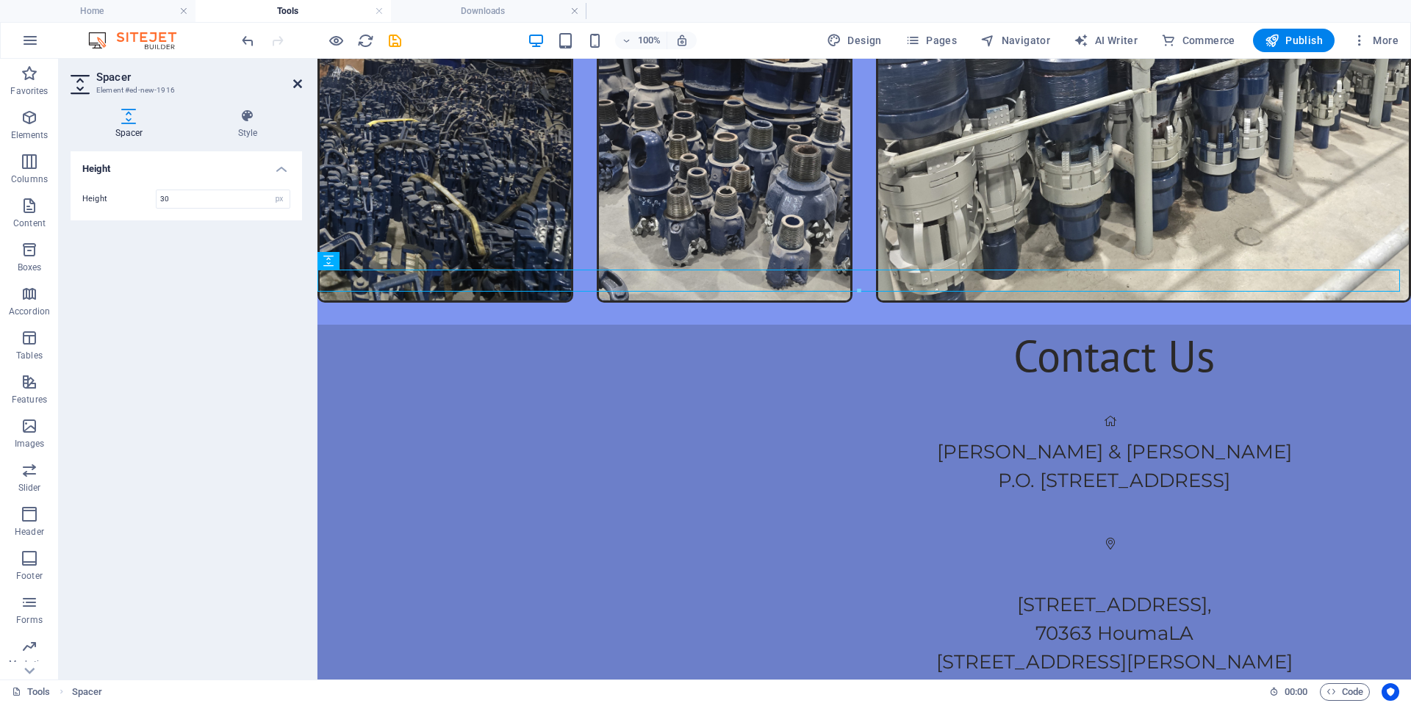
click at [301, 87] on icon at bounding box center [297, 84] width 9 height 12
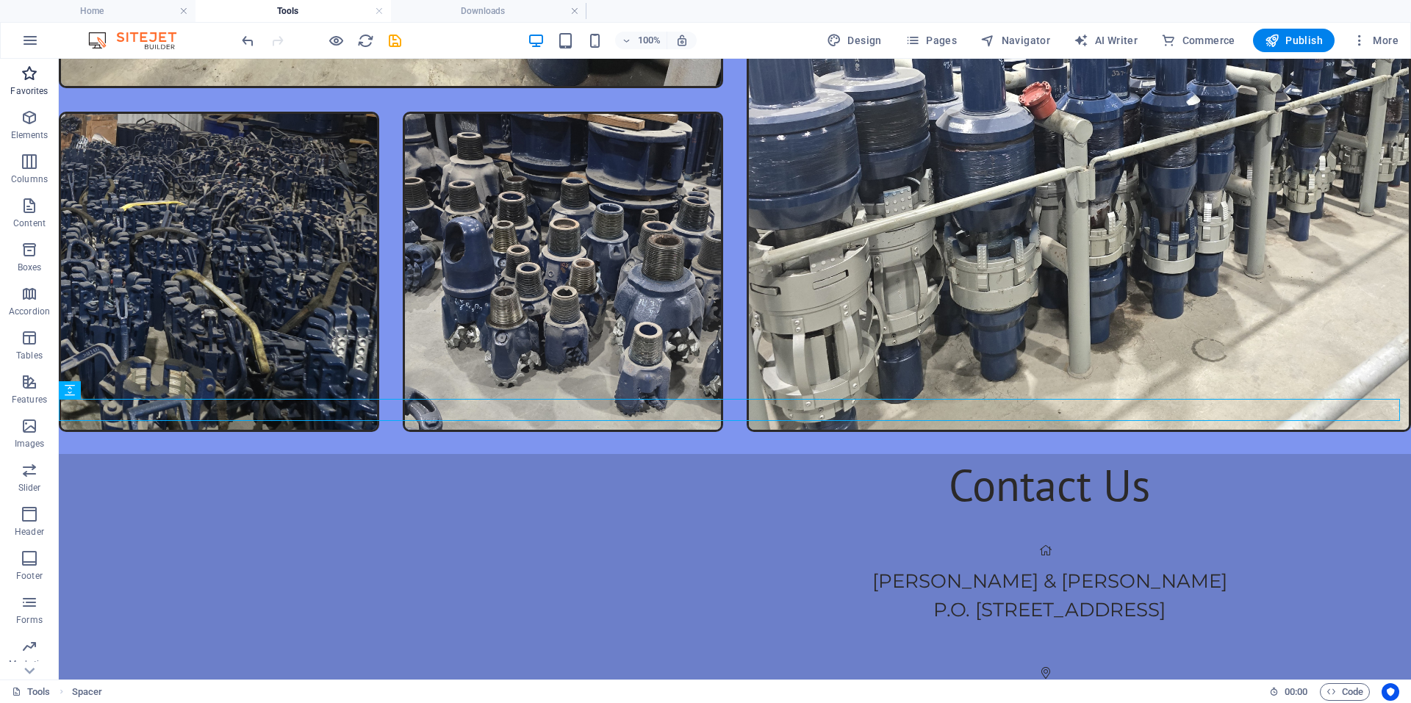
click at [32, 79] on icon "button" at bounding box center [30, 74] width 18 height 18
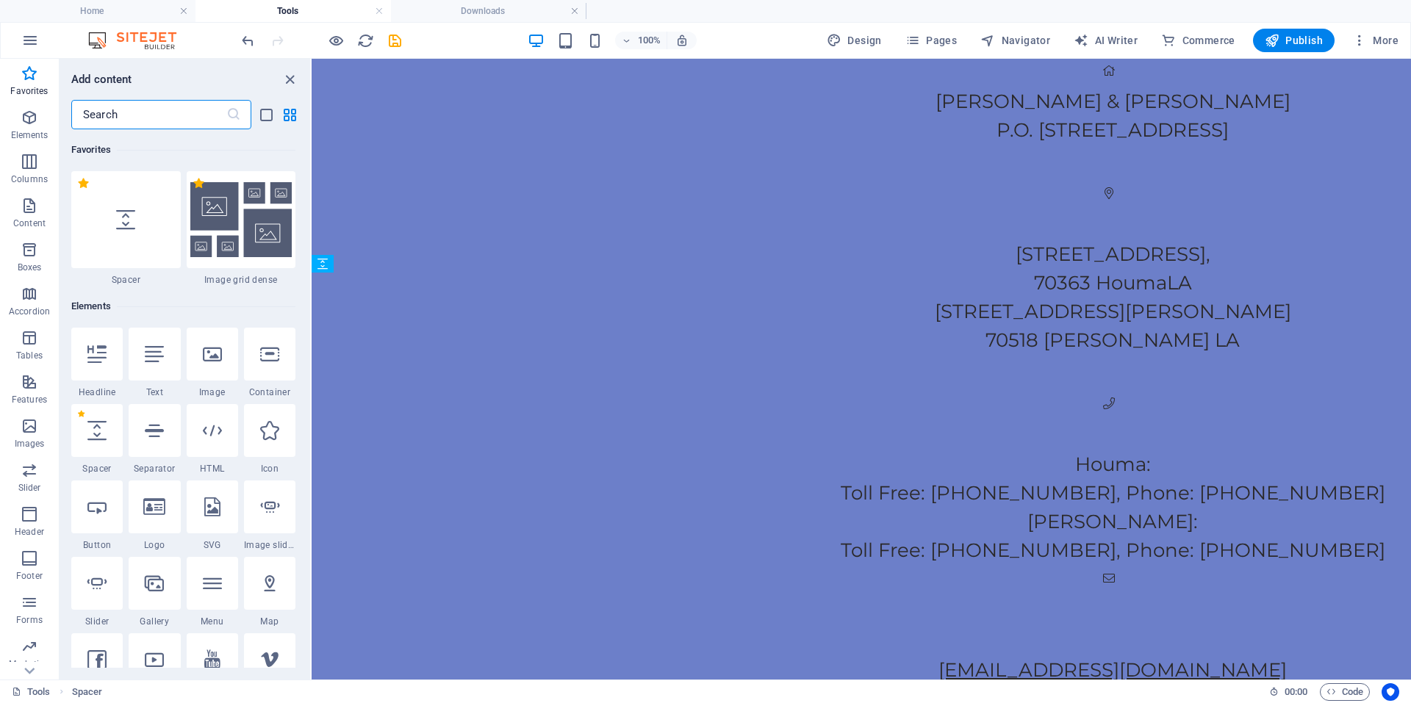
scroll to position [3272, 0]
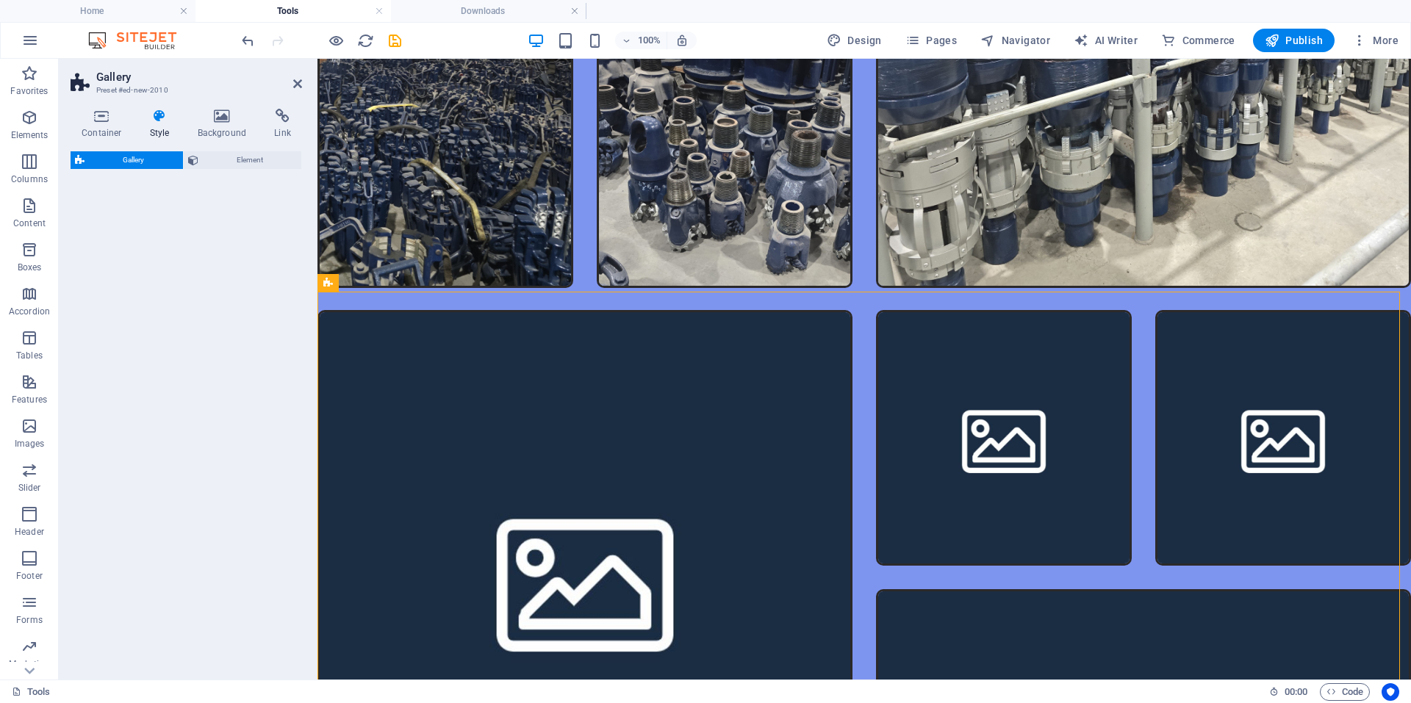
select select "rem"
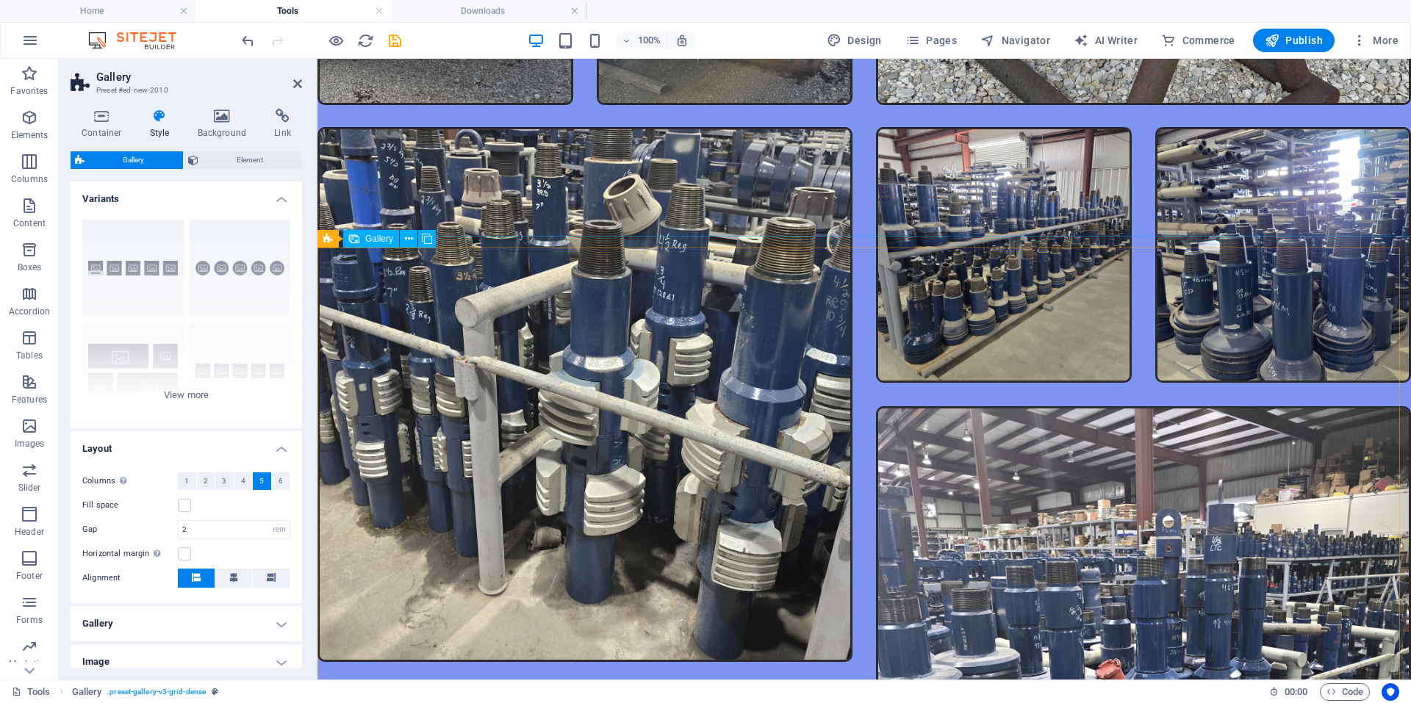
scroll to position [2743, 0]
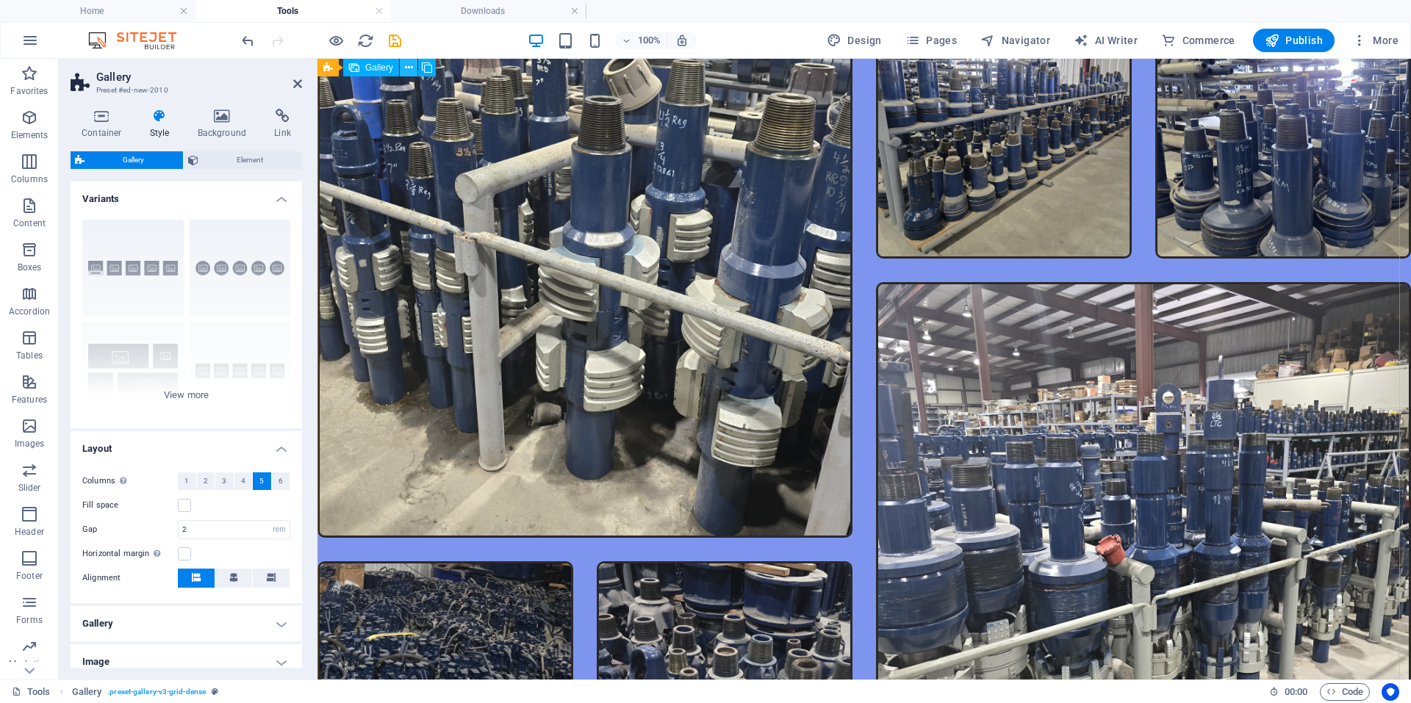
click at [410, 70] on icon at bounding box center [409, 67] width 8 height 15
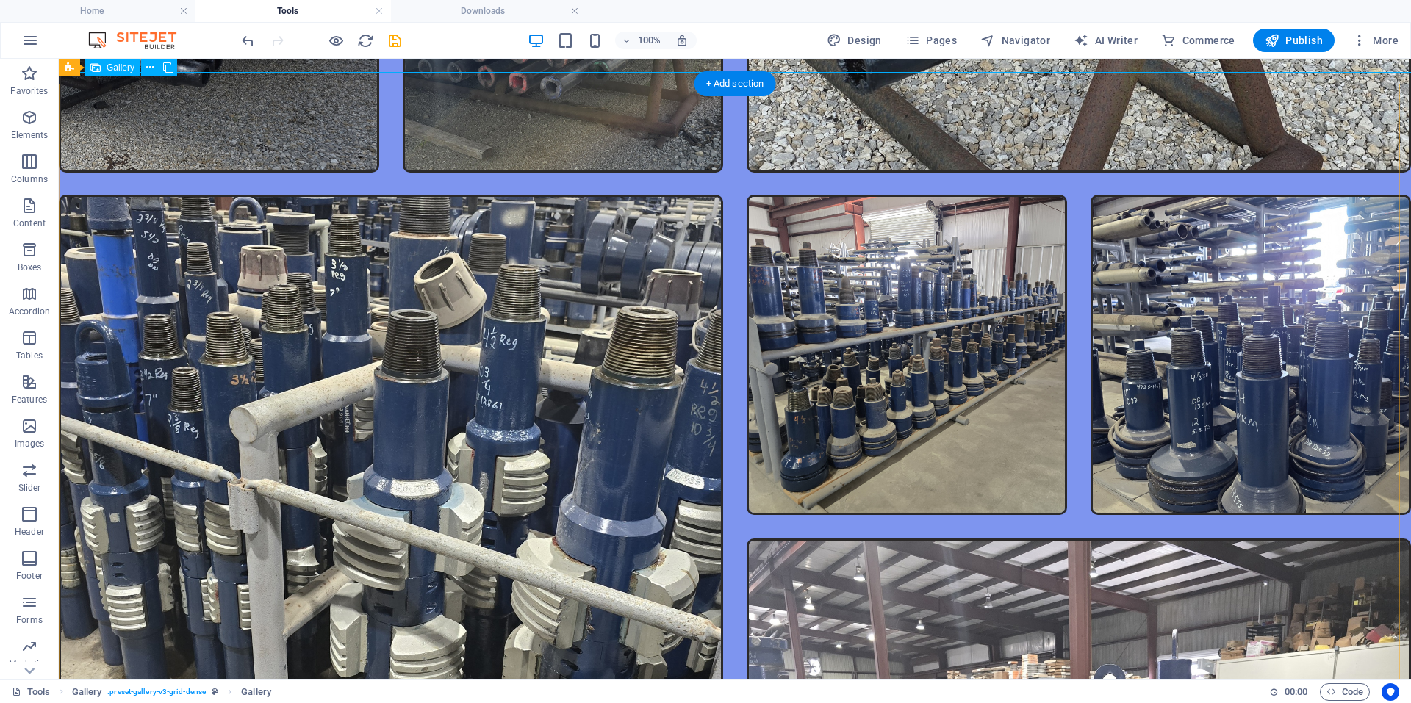
scroll to position [3105, 0]
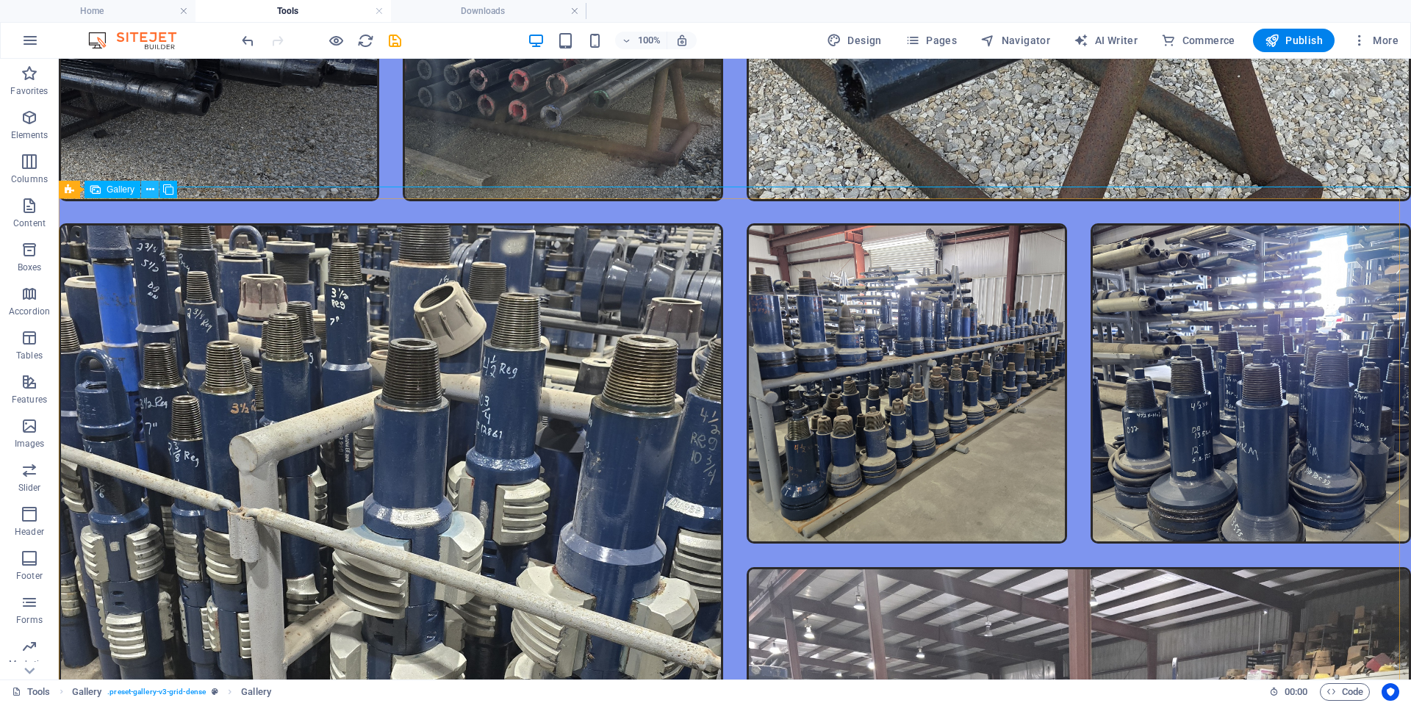
click at [148, 192] on icon at bounding box center [150, 189] width 8 height 15
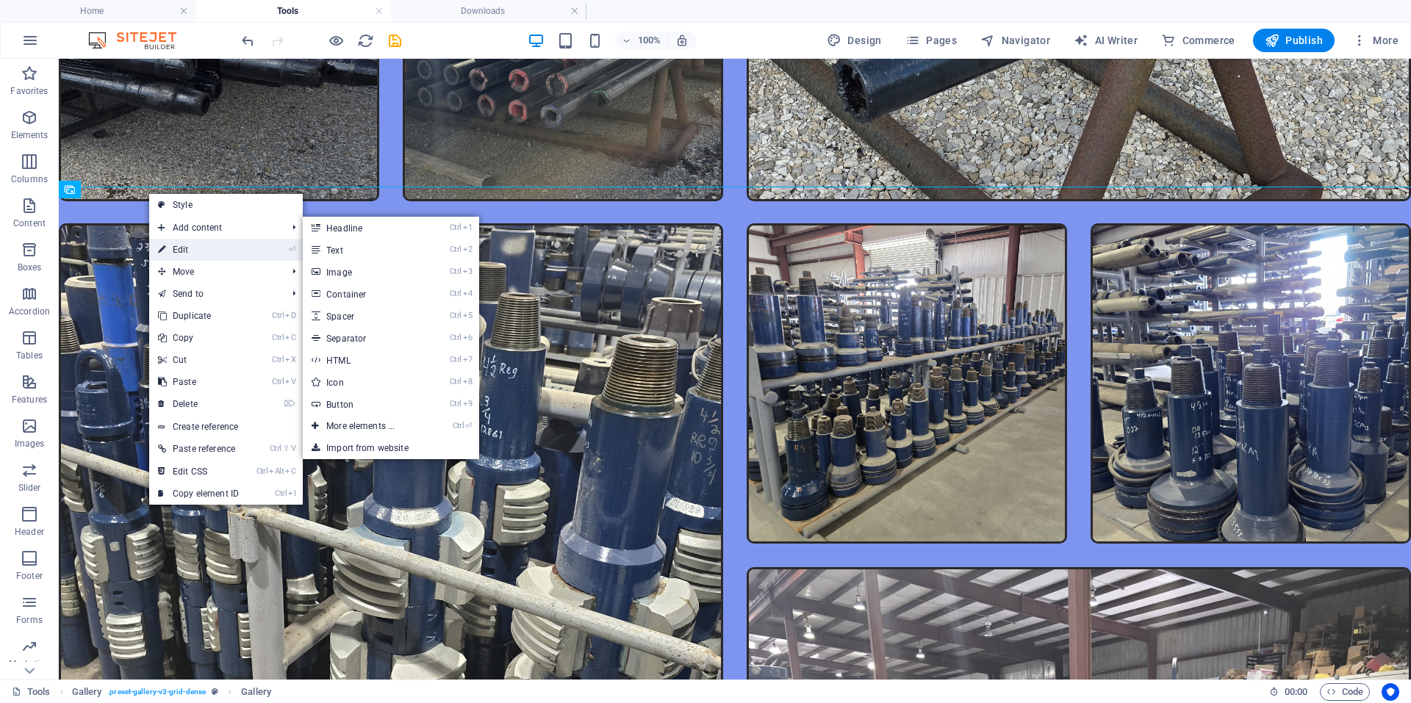
click at [169, 247] on link "⏎ Edit" at bounding box center [198, 250] width 98 height 22
select select "4"
select select "px"
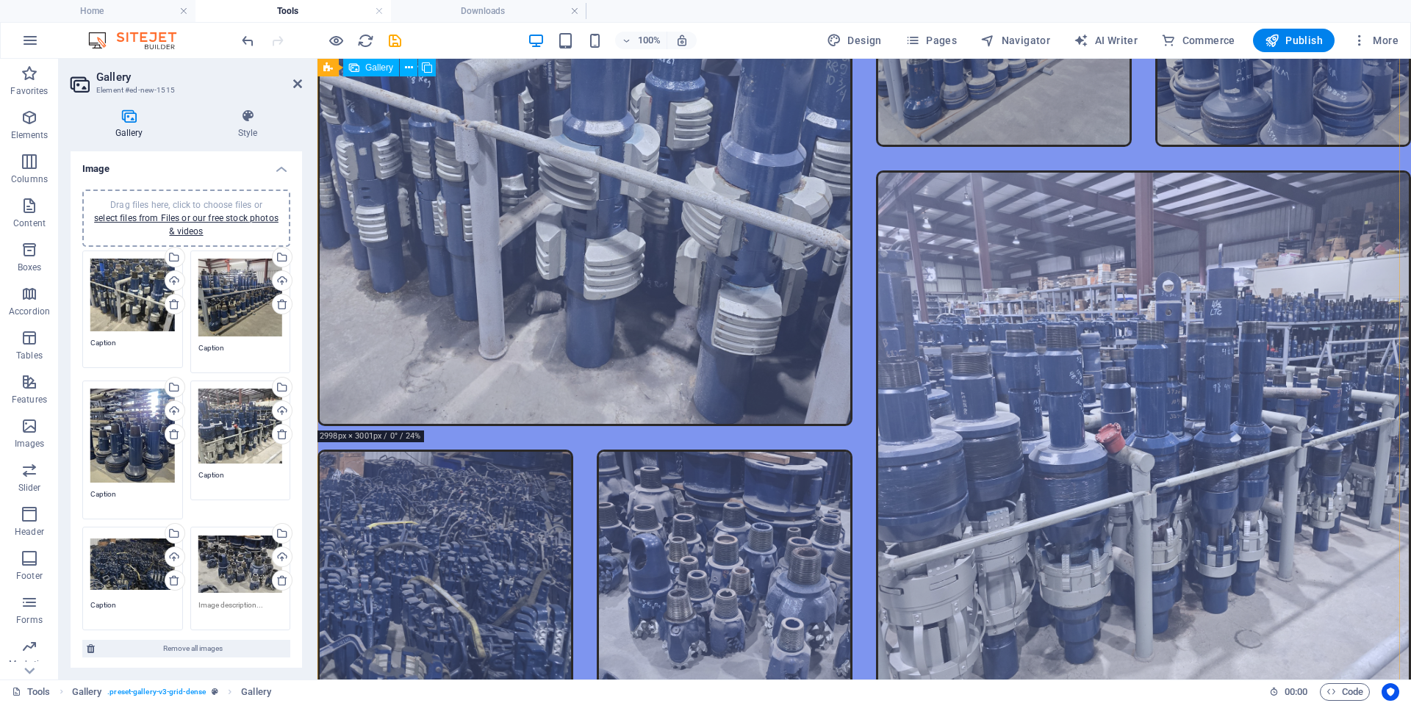
scroll to position [2946, 0]
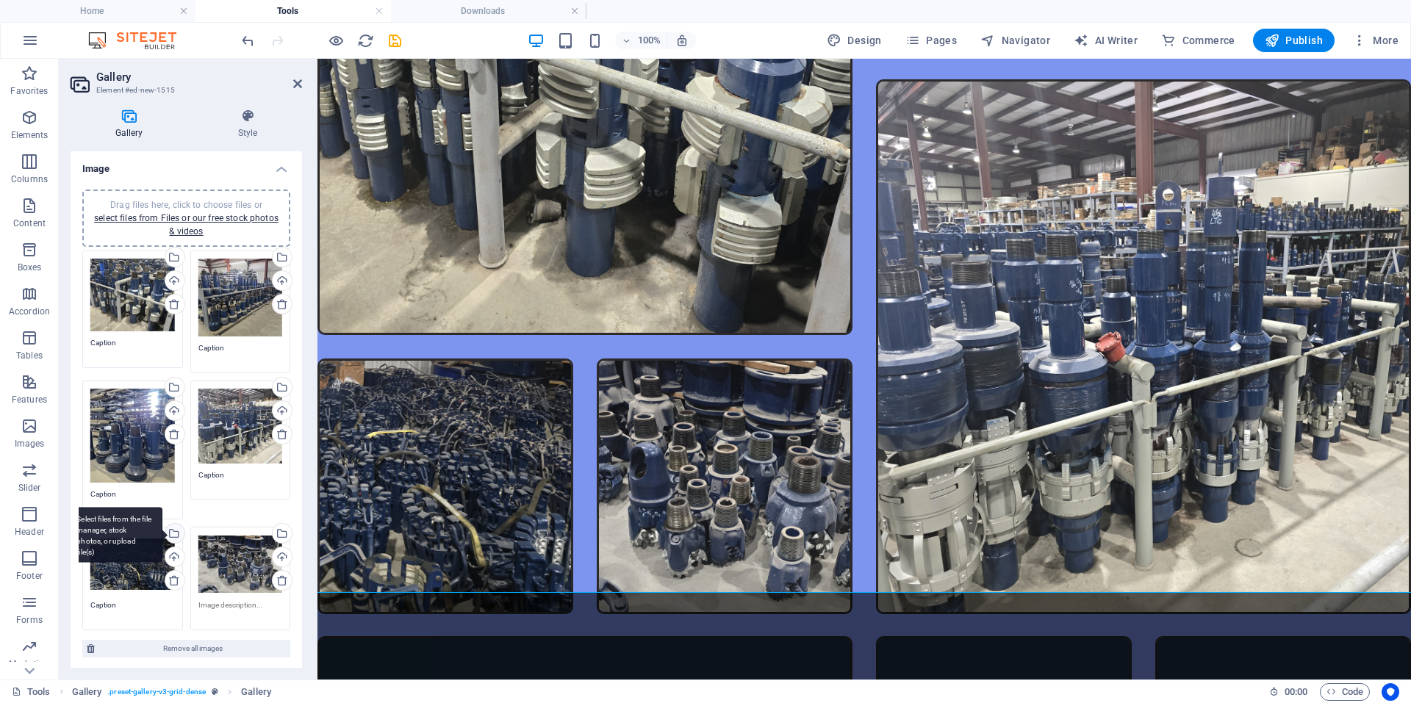
click at [174, 536] on div "Select files from the file manager, stock photos, or upload file(s)" at bounding box center [173, 535] width 22 height 22
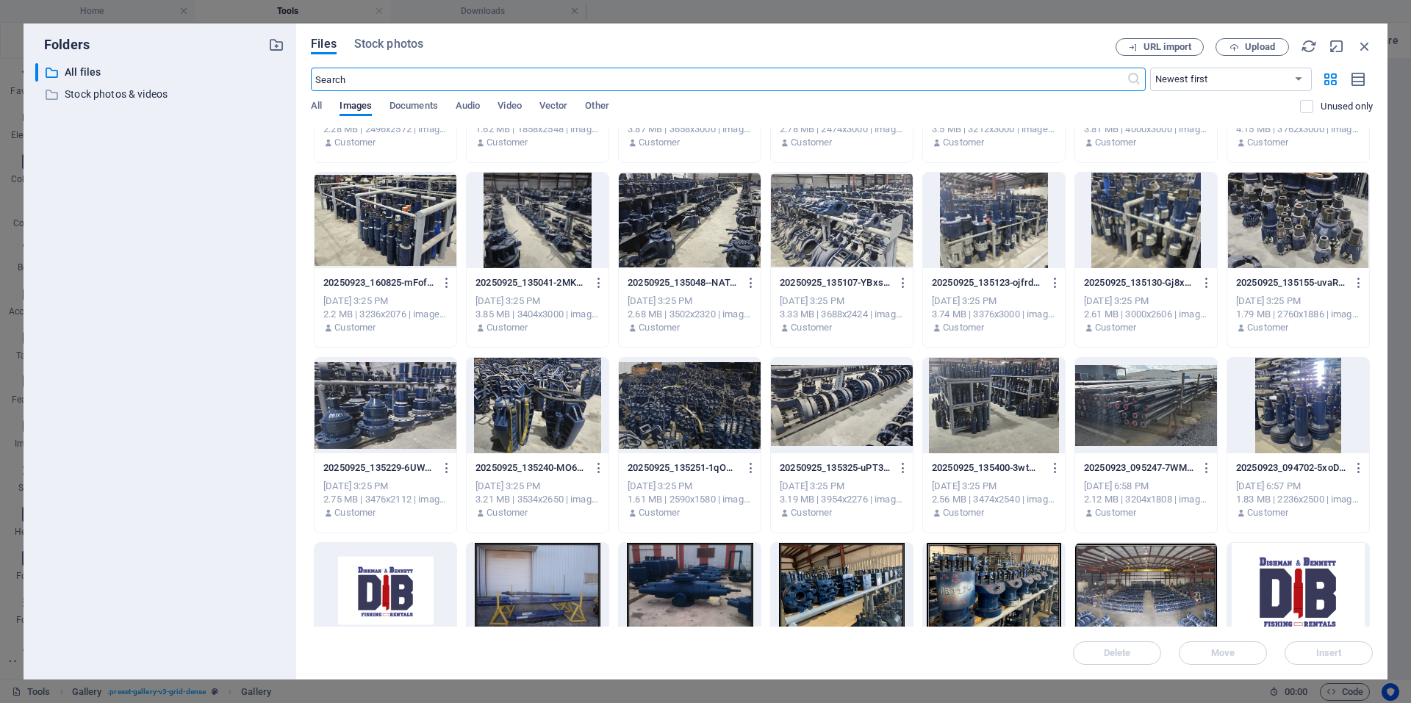
scroll to position [865, 0]
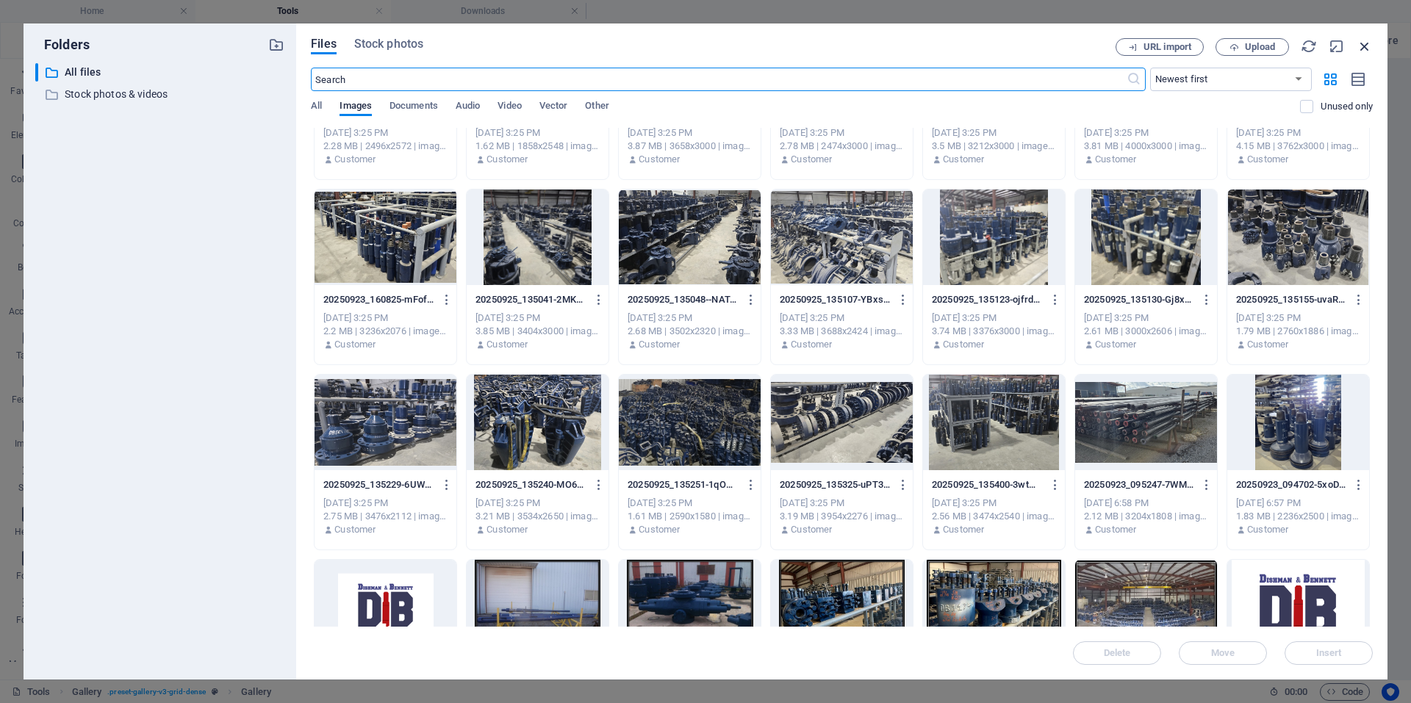
click at [1358, 45] on icon "button" at bounding box center [1364, 46] width 16 height 16
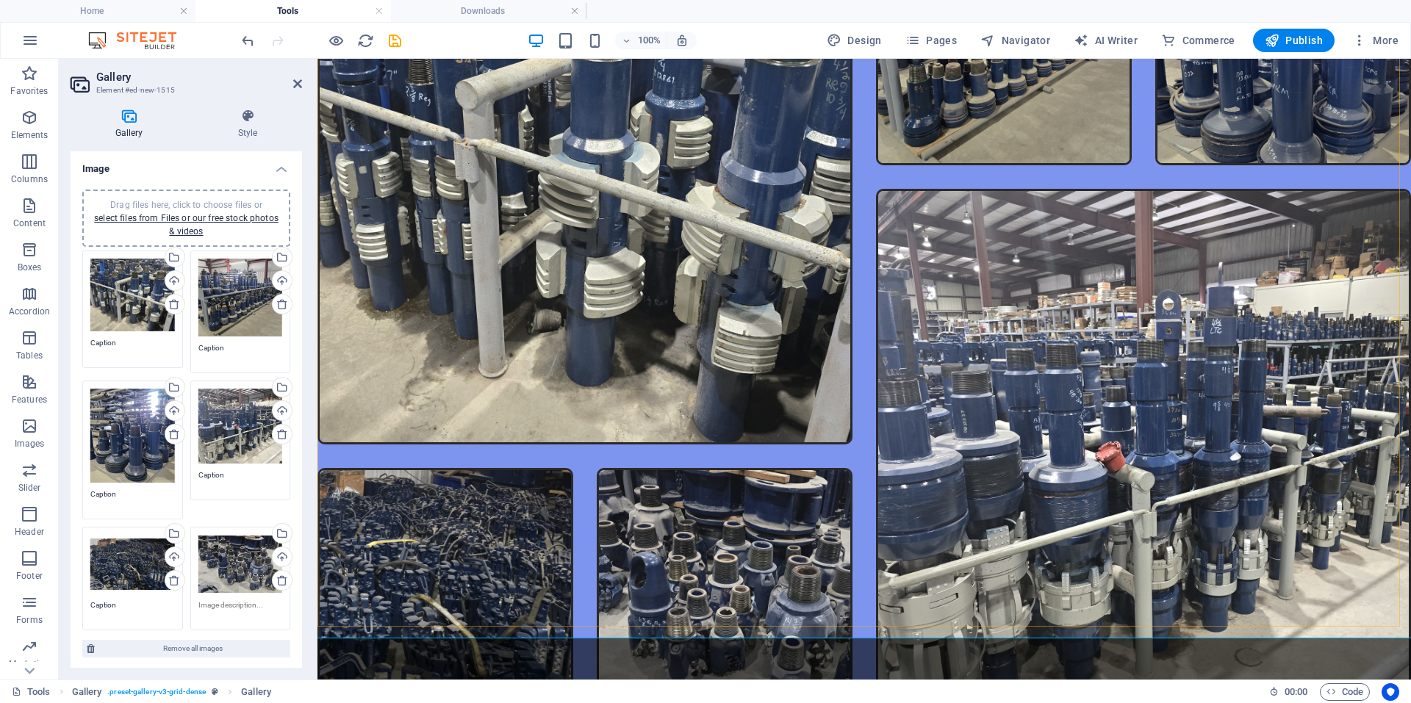
scroll to position [2928, 0]
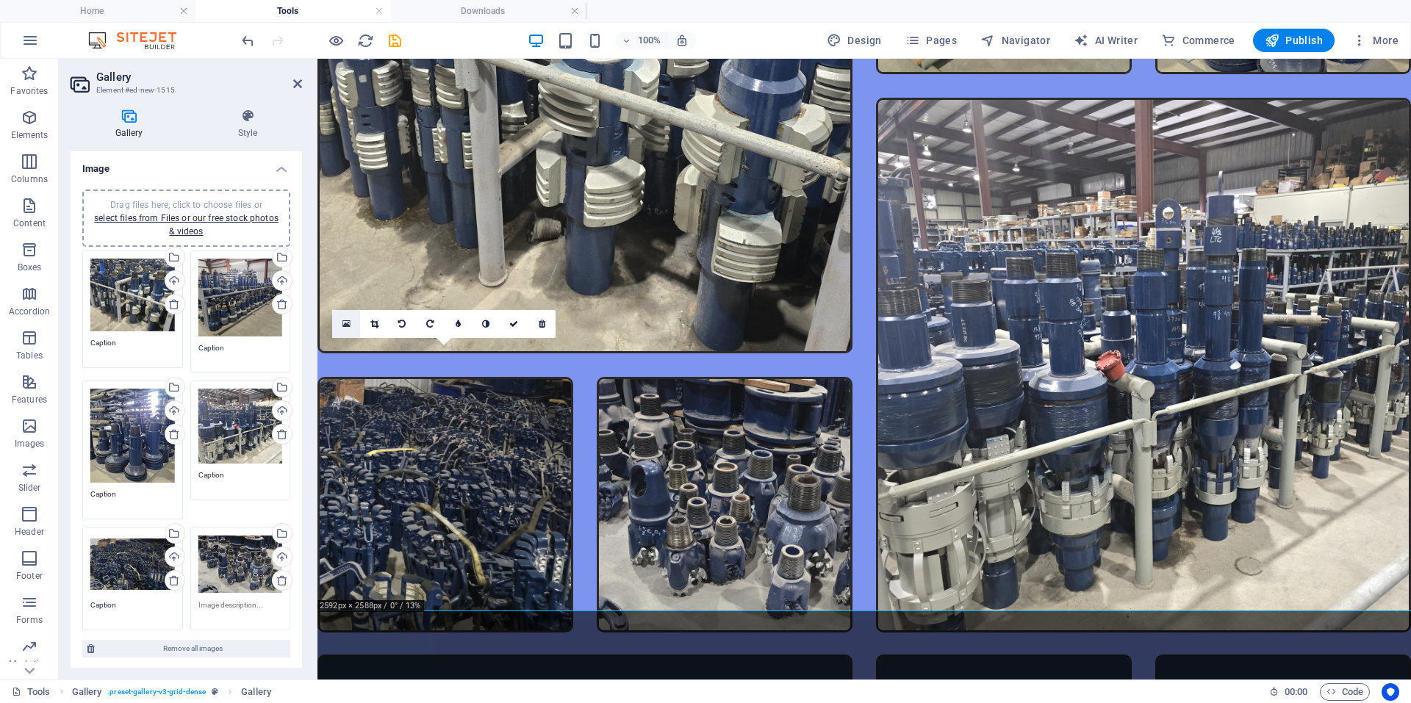
click at [355, 329] on link at bounding box center [346, 324] width 28 height 28
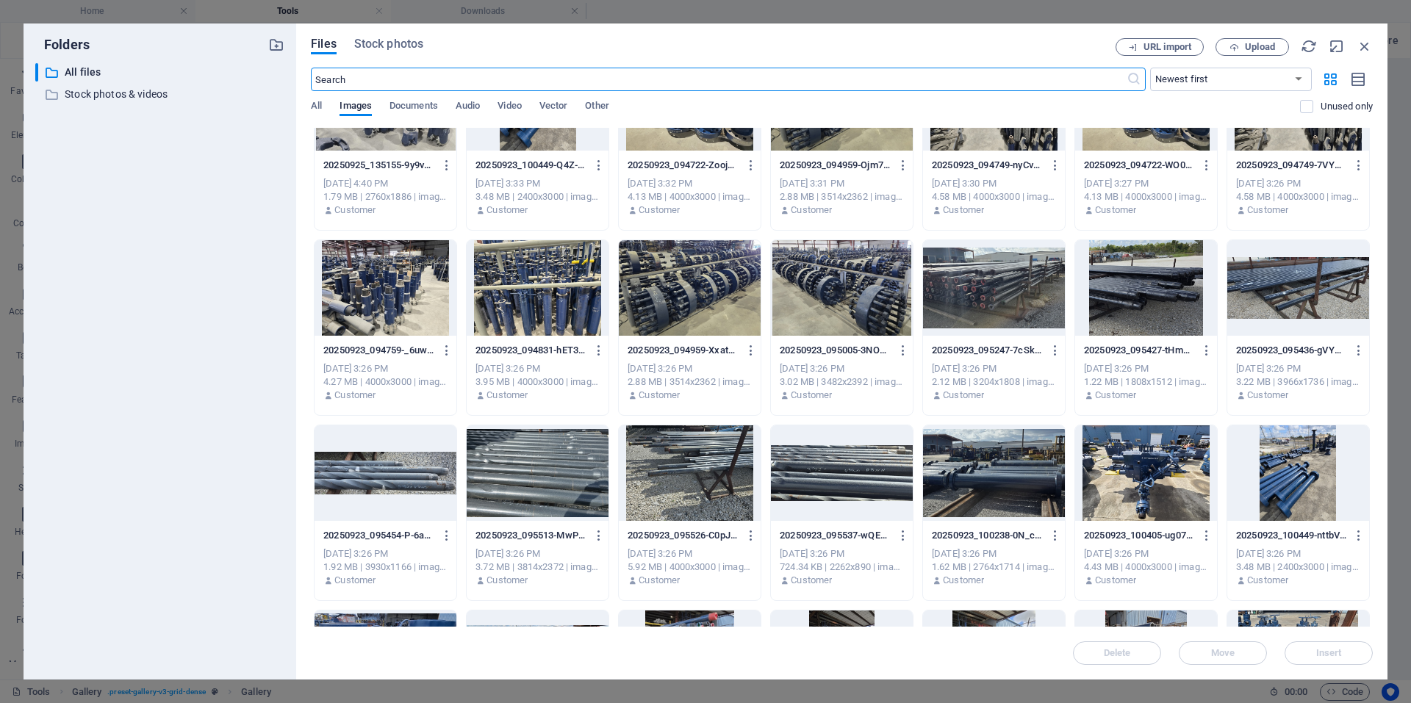
scroll to position [0, 0]
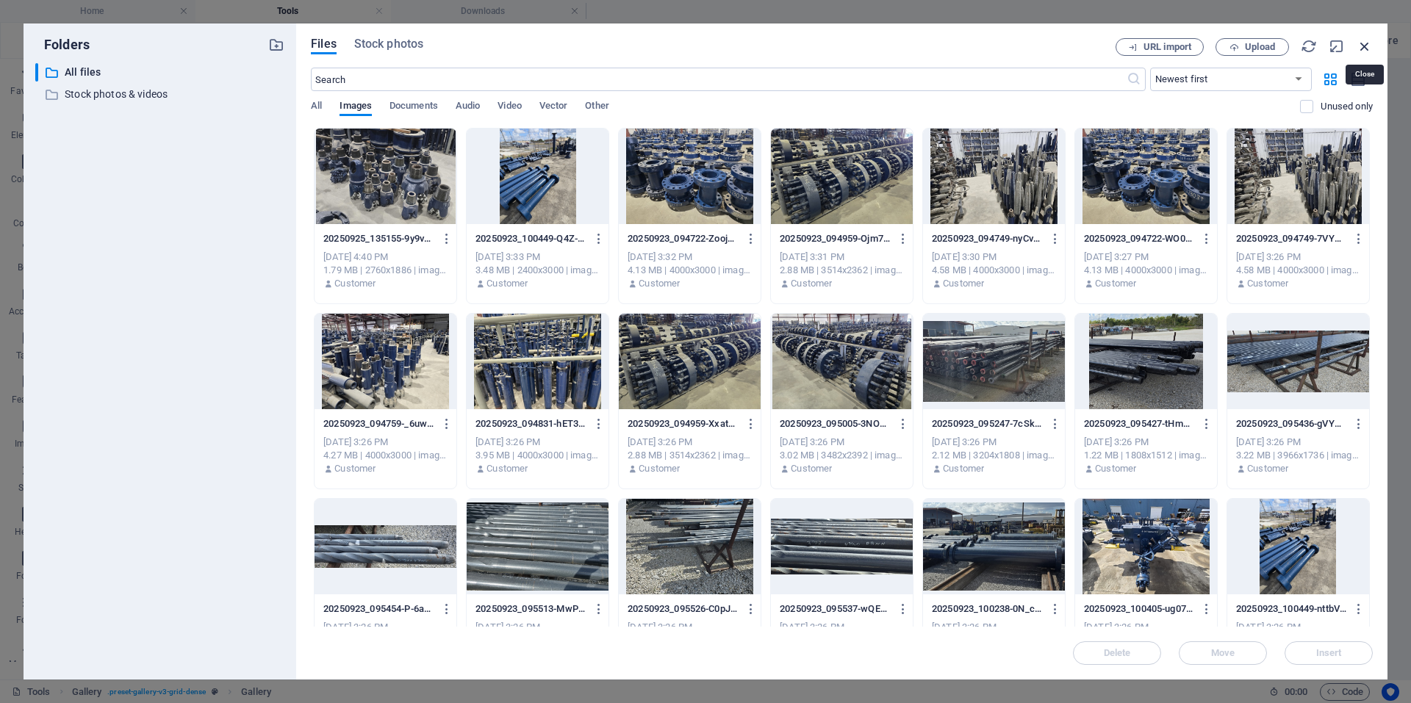
click at [1364, 48] on icon "button" at bounding box center [1364, 46] width 16 height 16
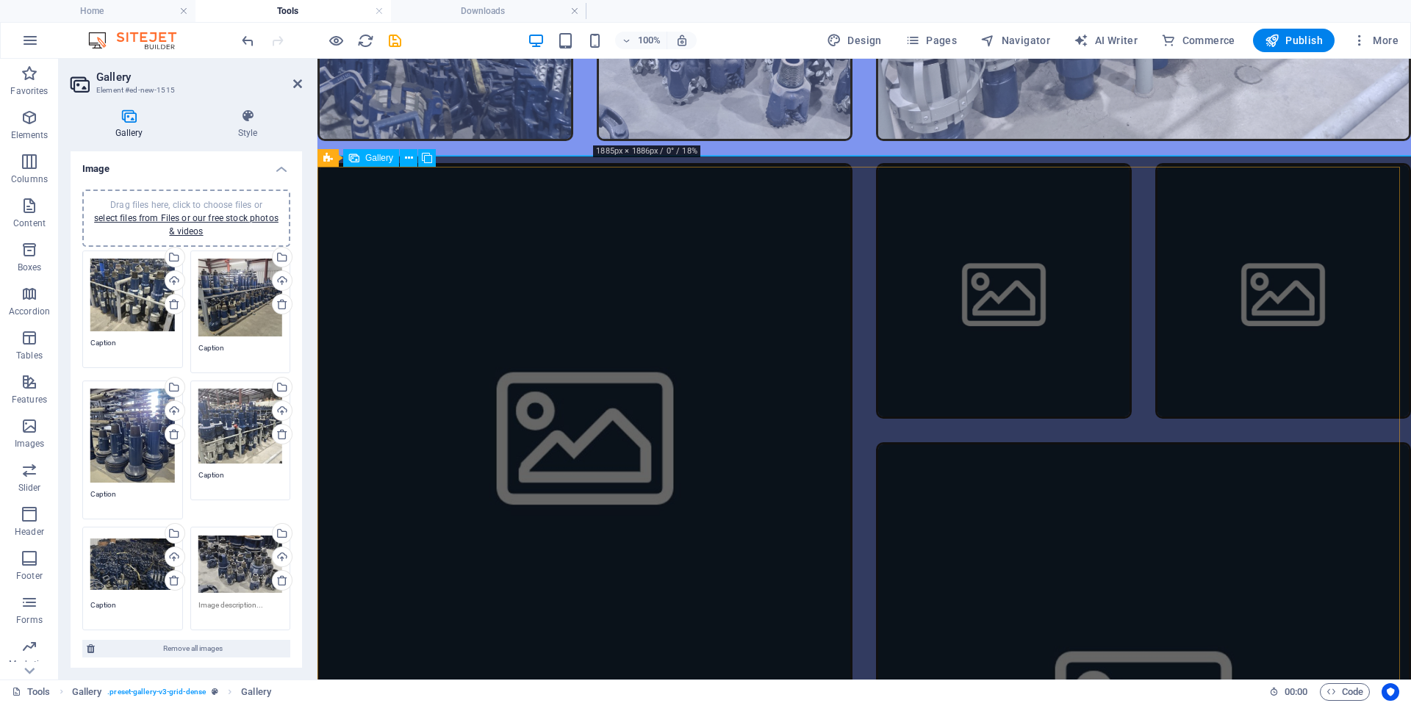
scroll to position [3442, 0]
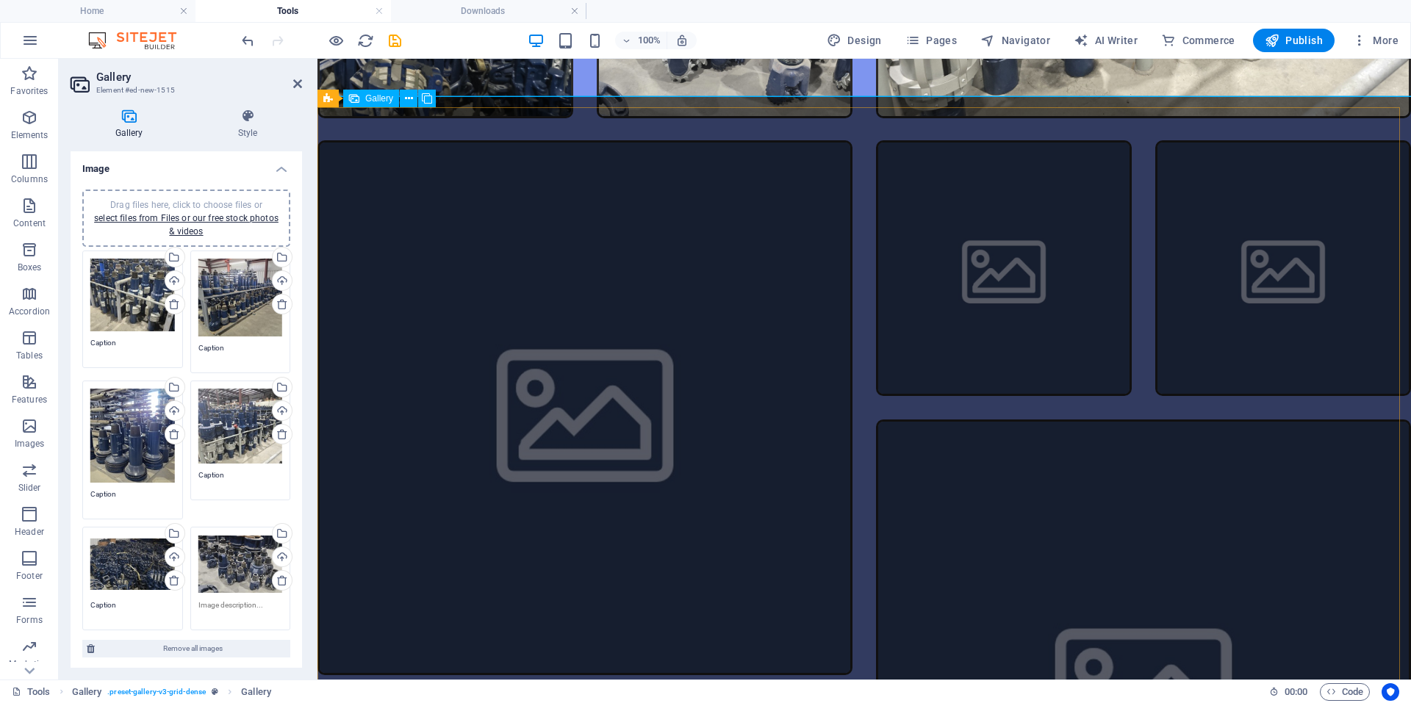
click at [497, 403] on li at bounding box center [584, 407] width 535 height 535
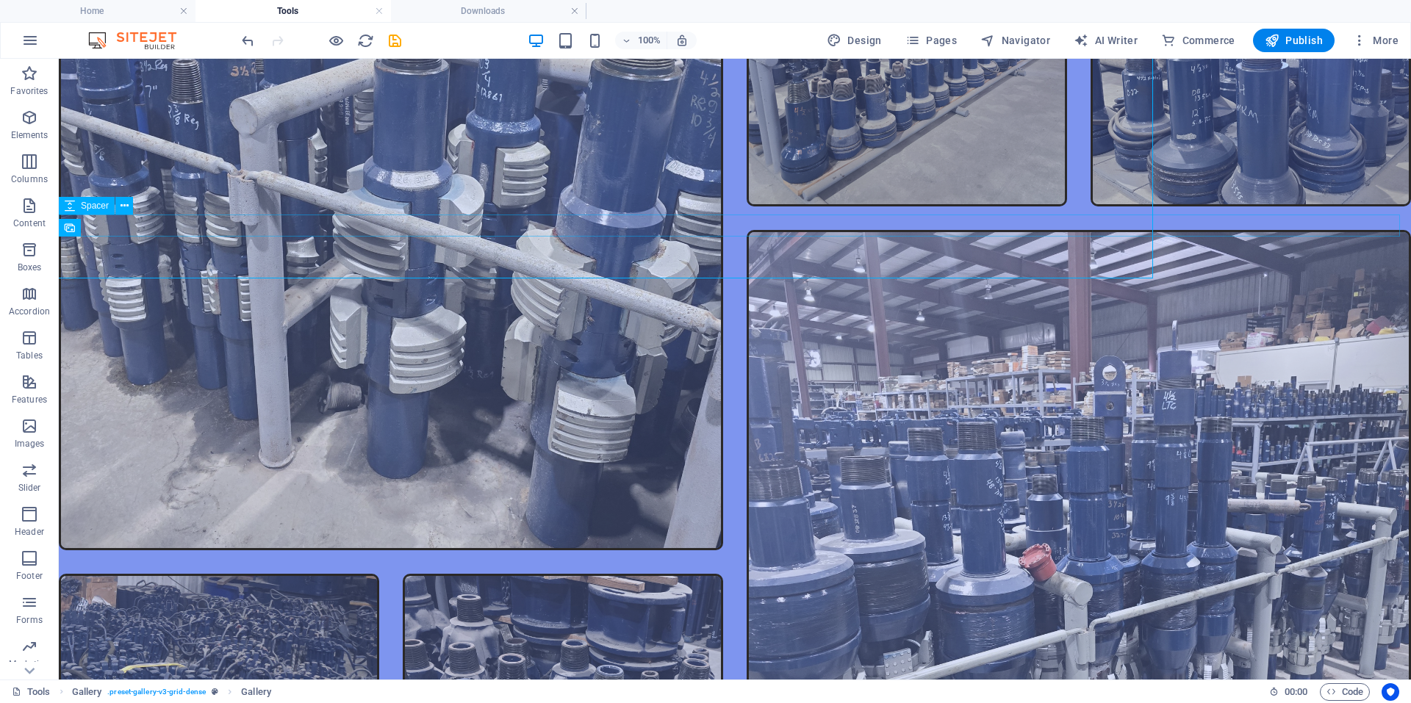
scroll to position [4089, 0]
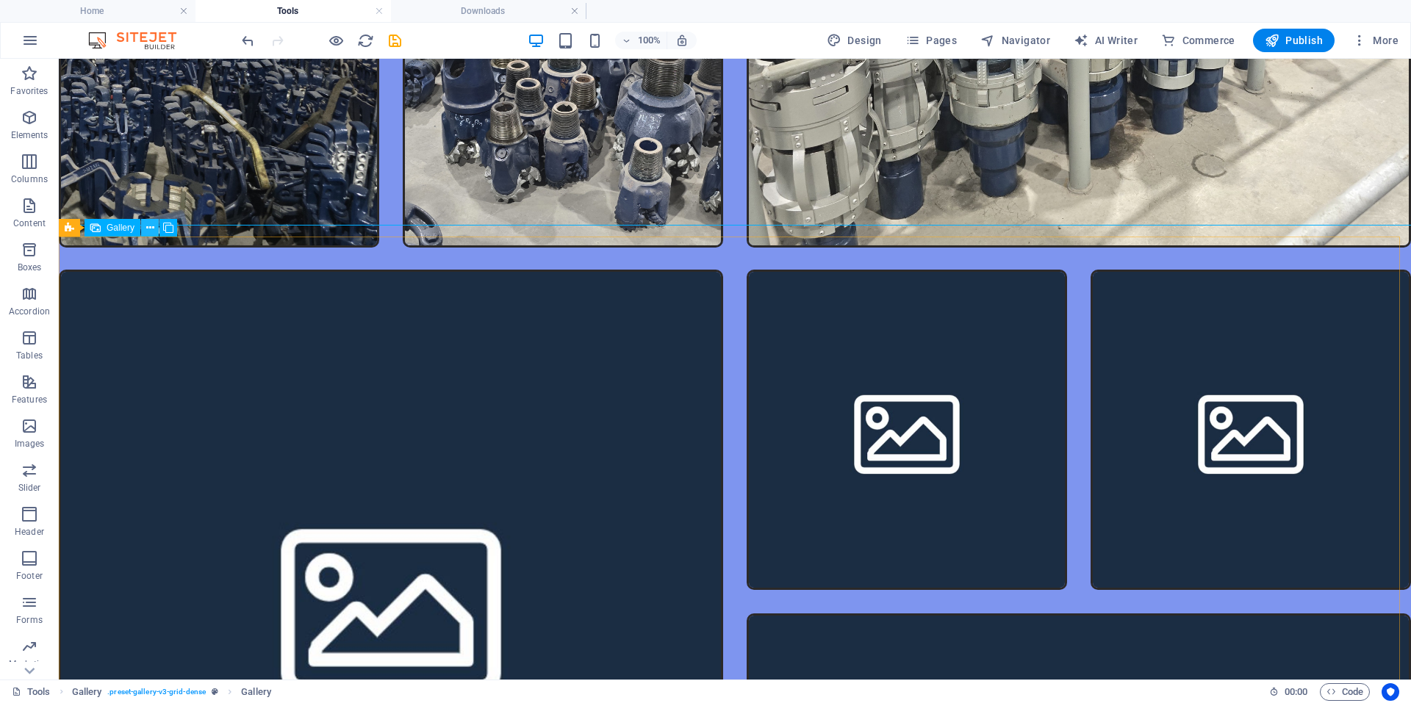
click at [156, 231] on button at bounding box center [150, 228] width 18 height 18
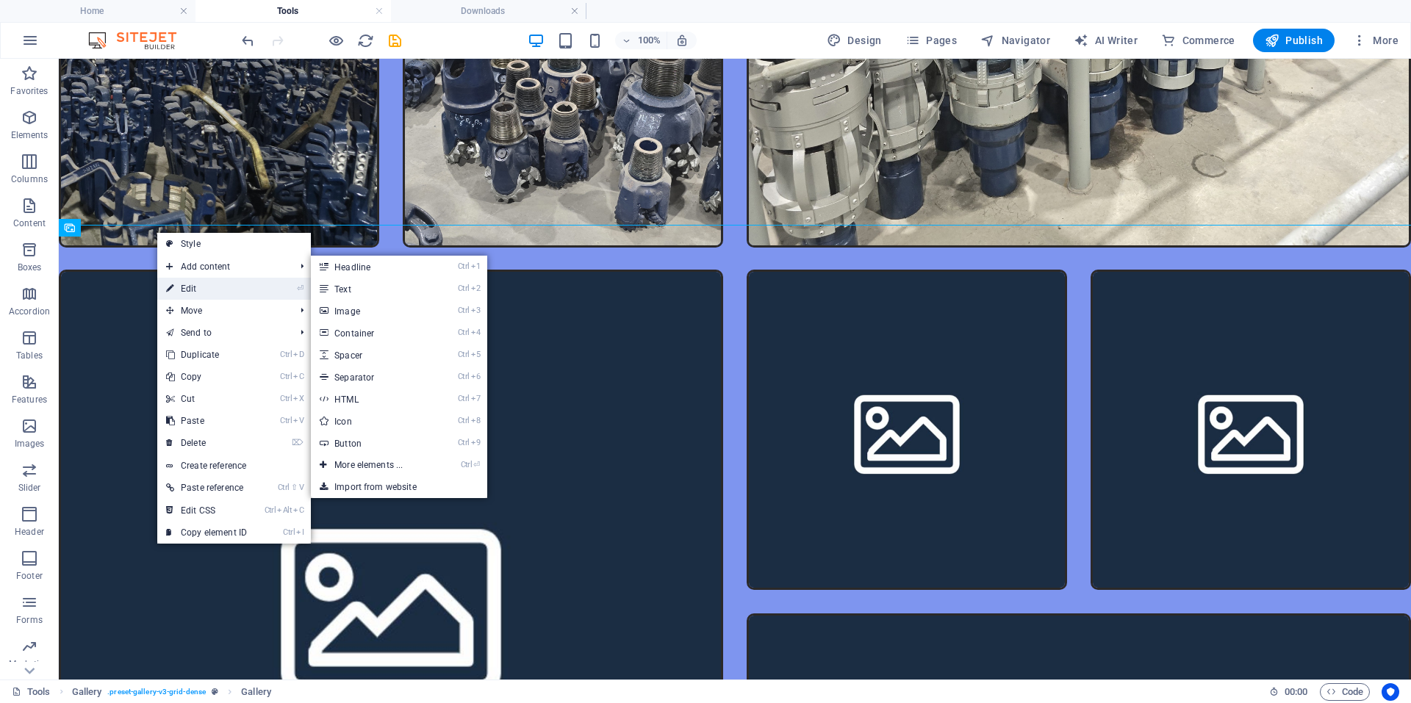
click at [182, 292] on link "⏎ Edit" at bounding box center [206, 289] width 98 height 22
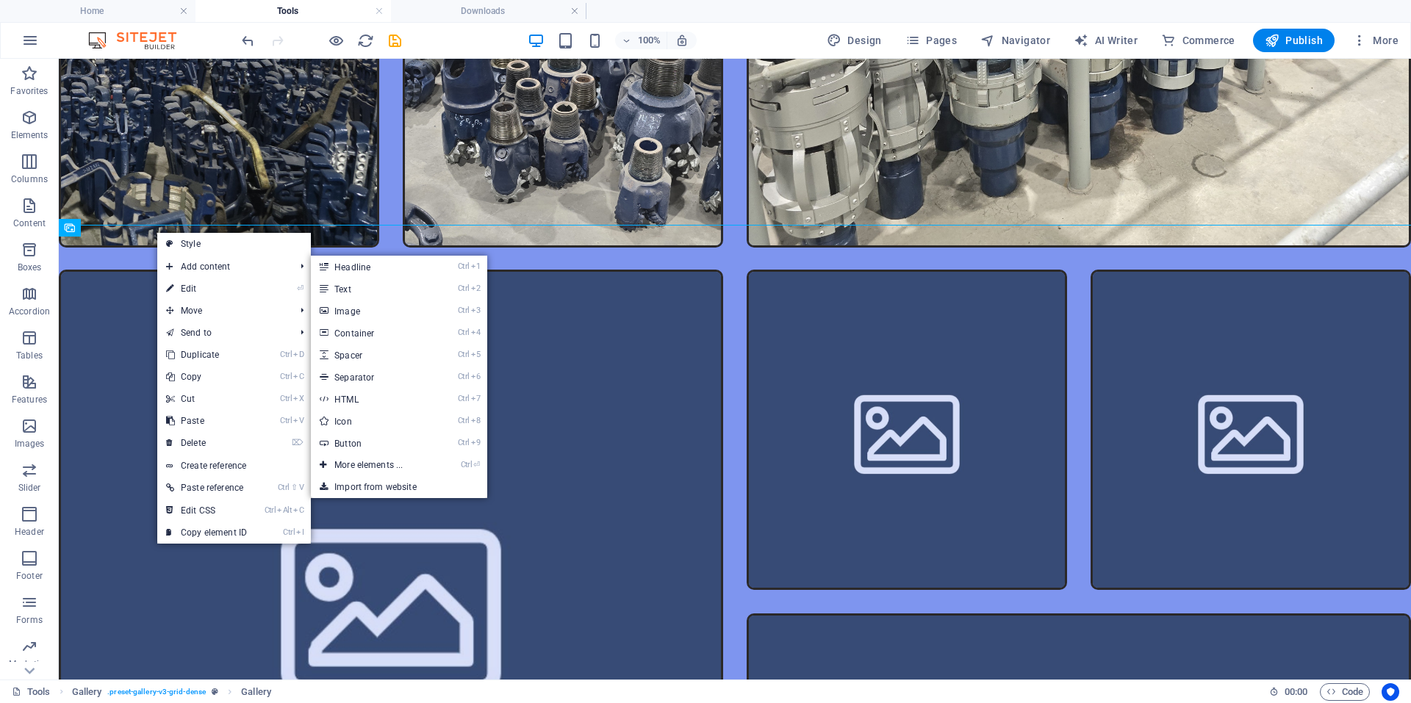
select select "4"
select select "px"
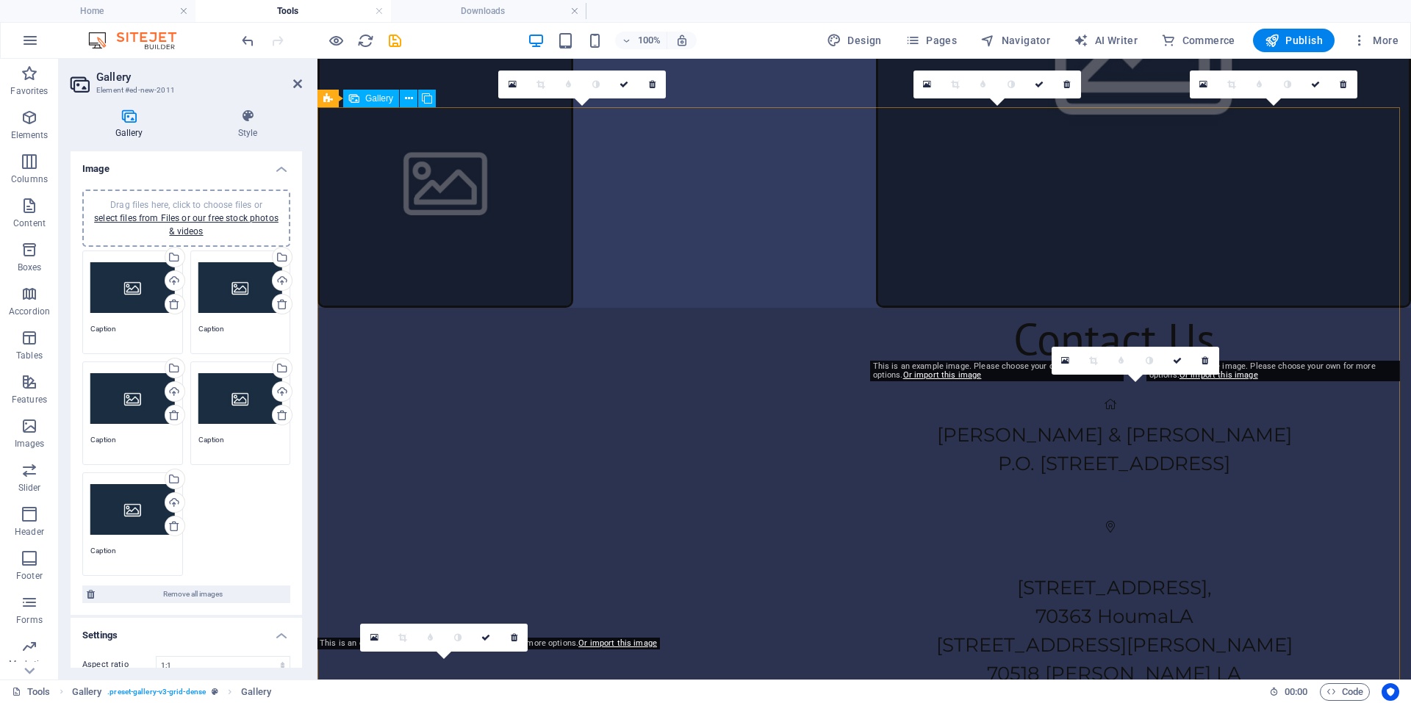
scroll to position [3442, 0]
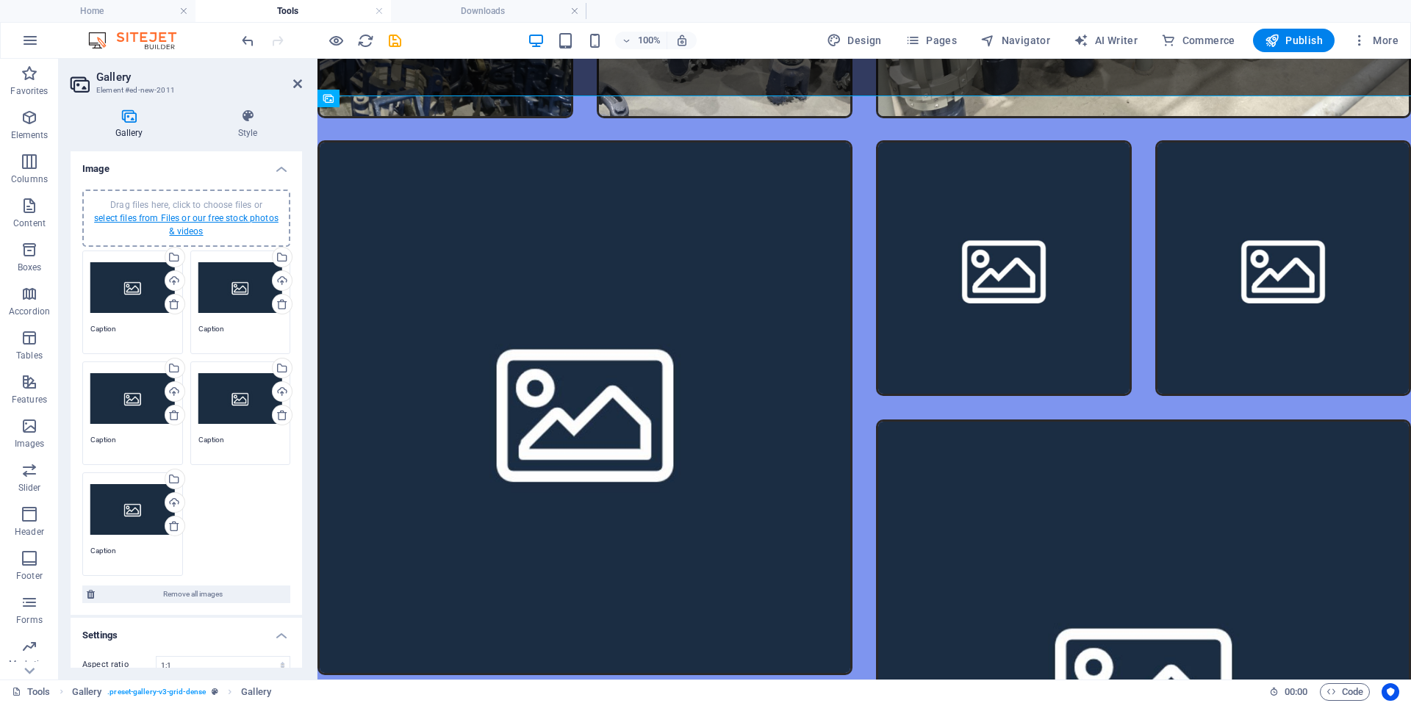
click at [228, 222] on link "select files from Files or our free stock photos & videos" at bounding box center [186, 225] width 184 height 24
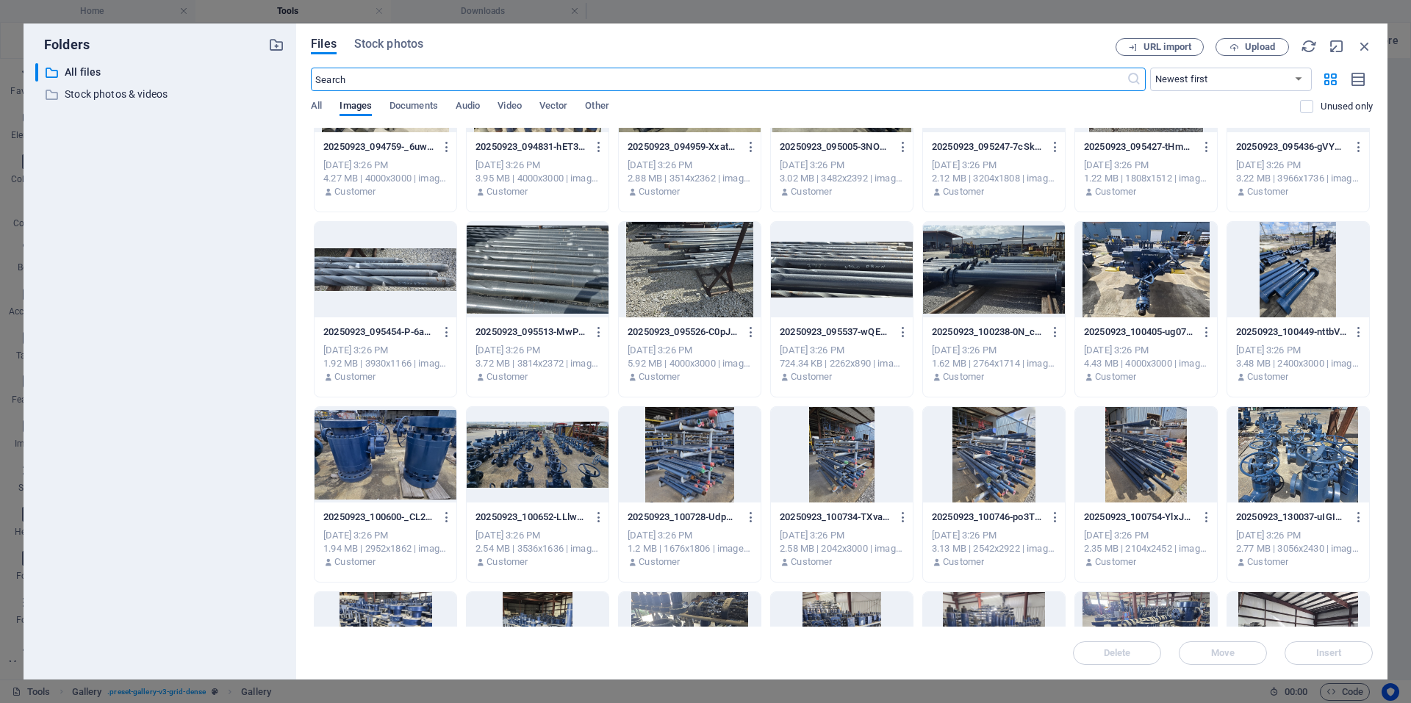
scroll to position [0, 0]
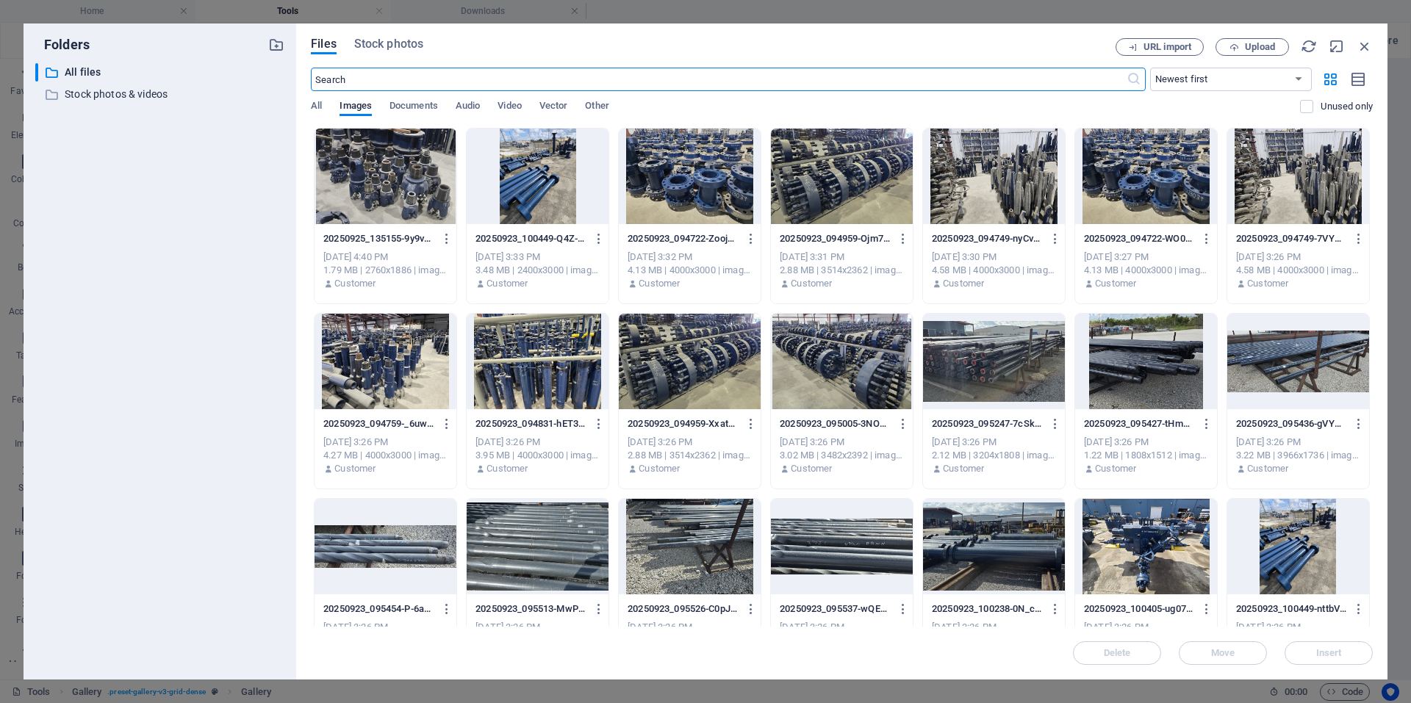
click at [572, 384] on div at bounding box center [538, 362] width 142 height 96
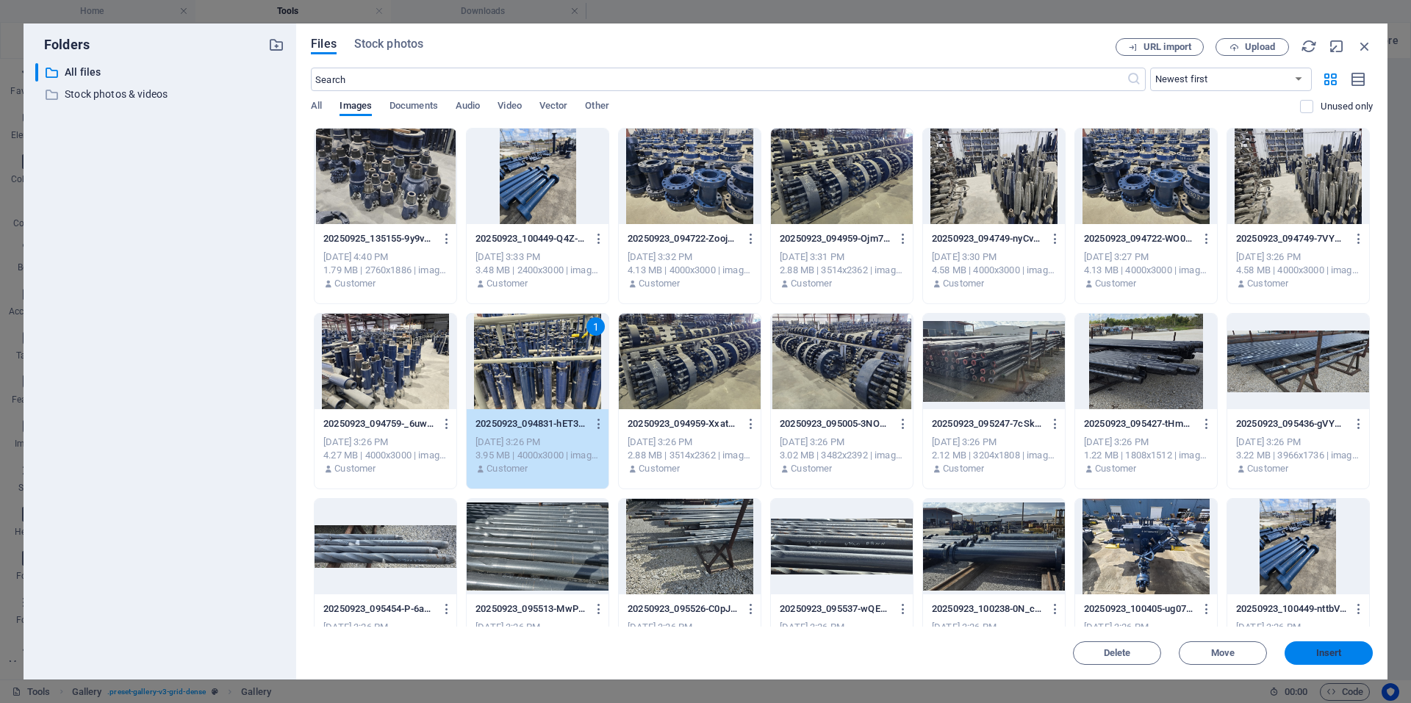
click at [1313, 651] on span "Insert" at bounding box center [1328, 653] width 76 height 9
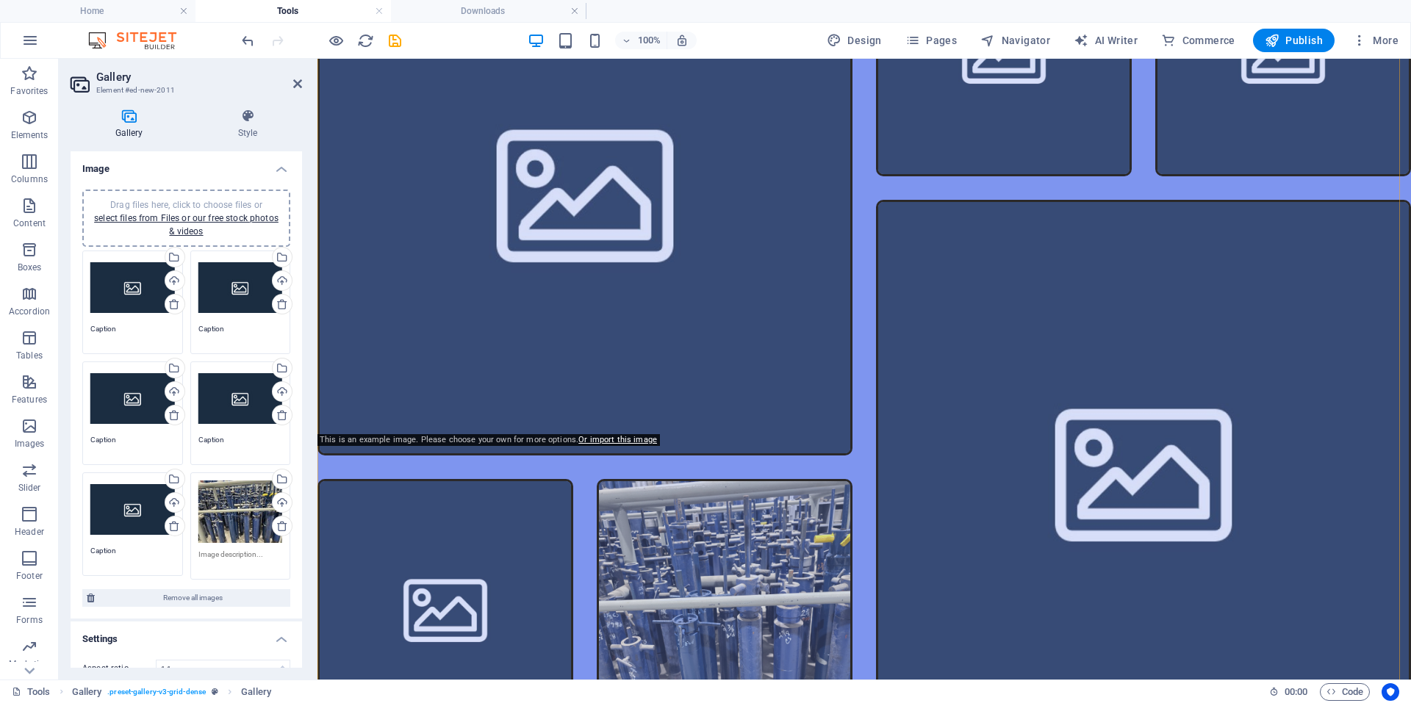
scroll to position [3663, 0]
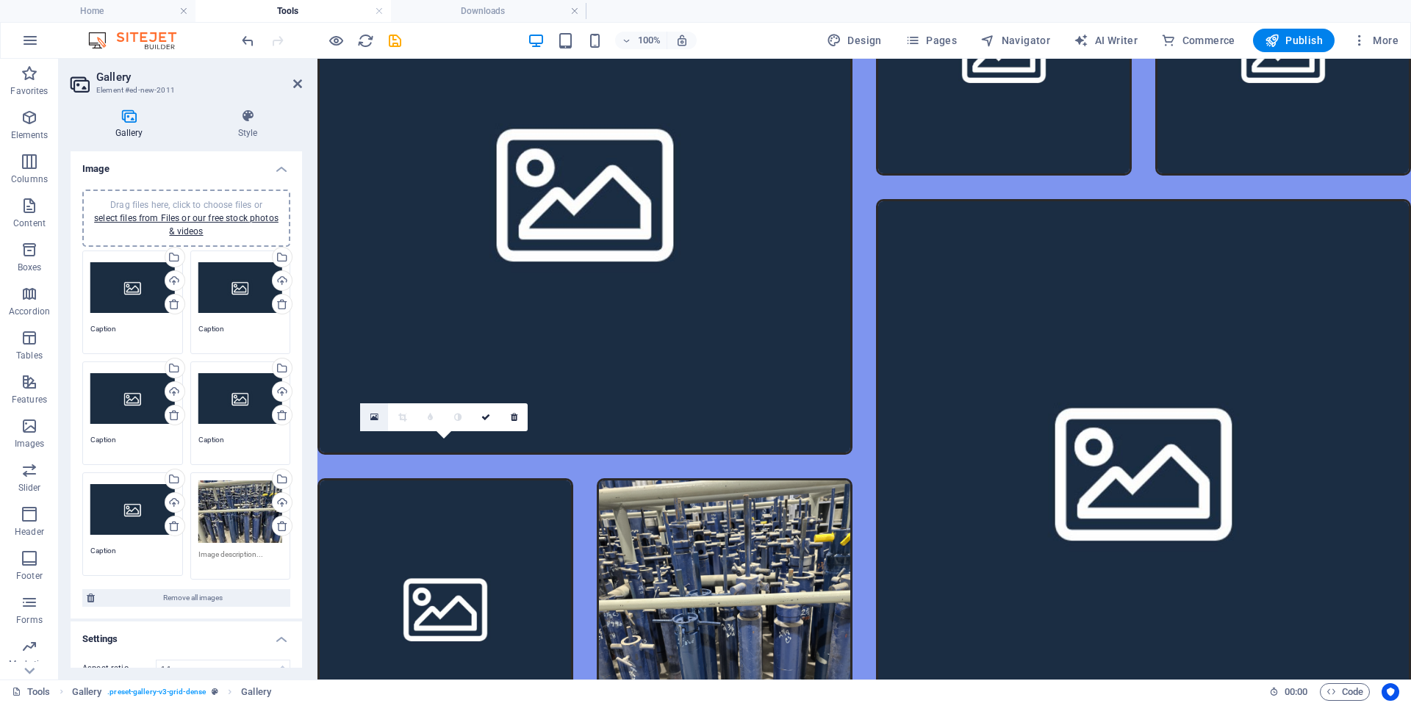
click at [372, 423] on link at bounding box center [374, 417] width 28 height 28
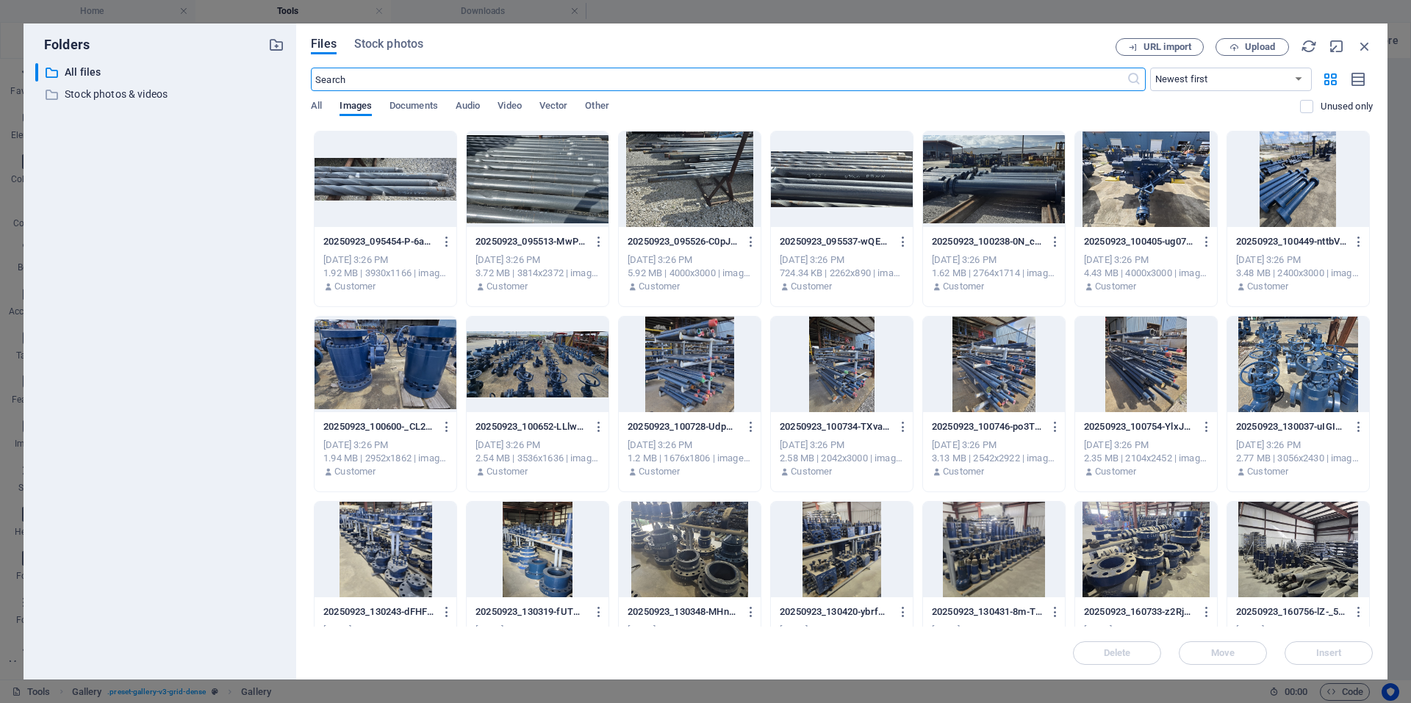
scroll to position [808, 0]
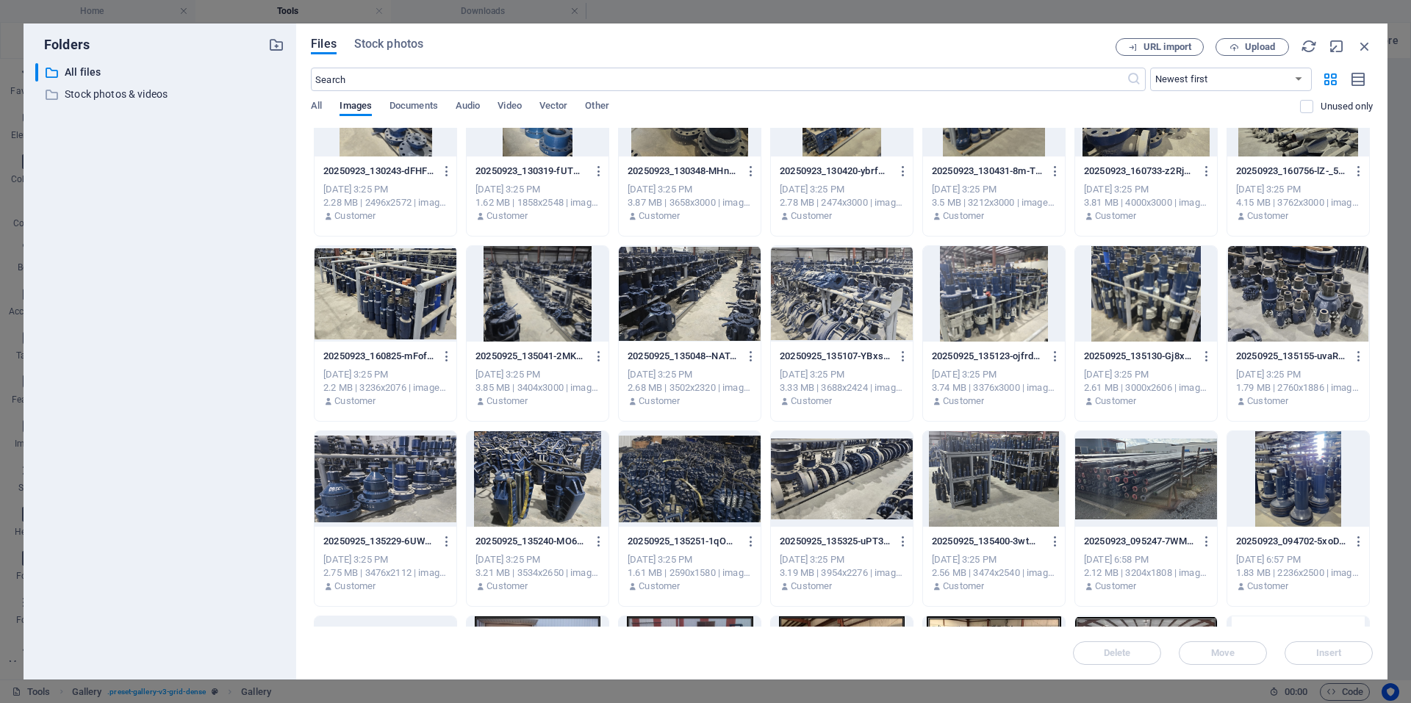
click at [403, 323] on div at bounding box center [385, 294] width 142 height 96
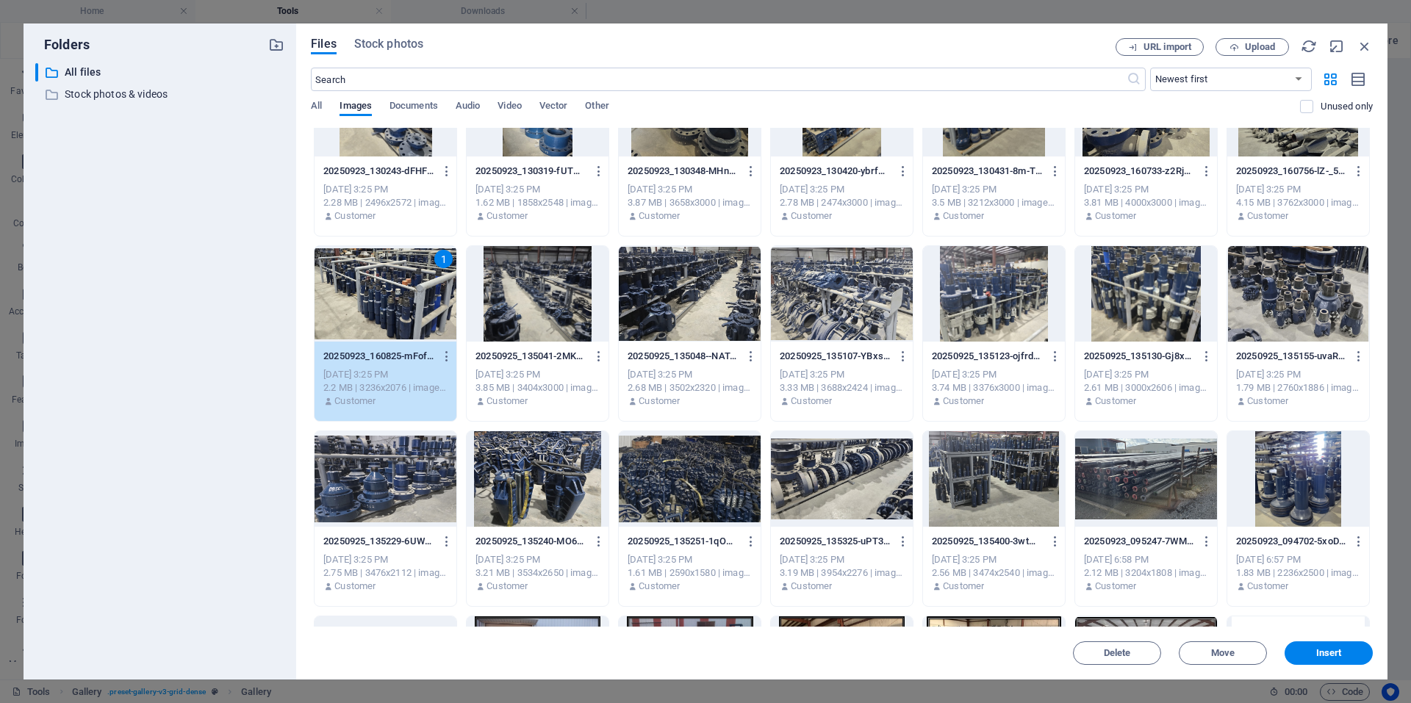
click at [1282, 654] on div "Delete Move Insert" at bounding box center [842, 646] width 1062 height 38
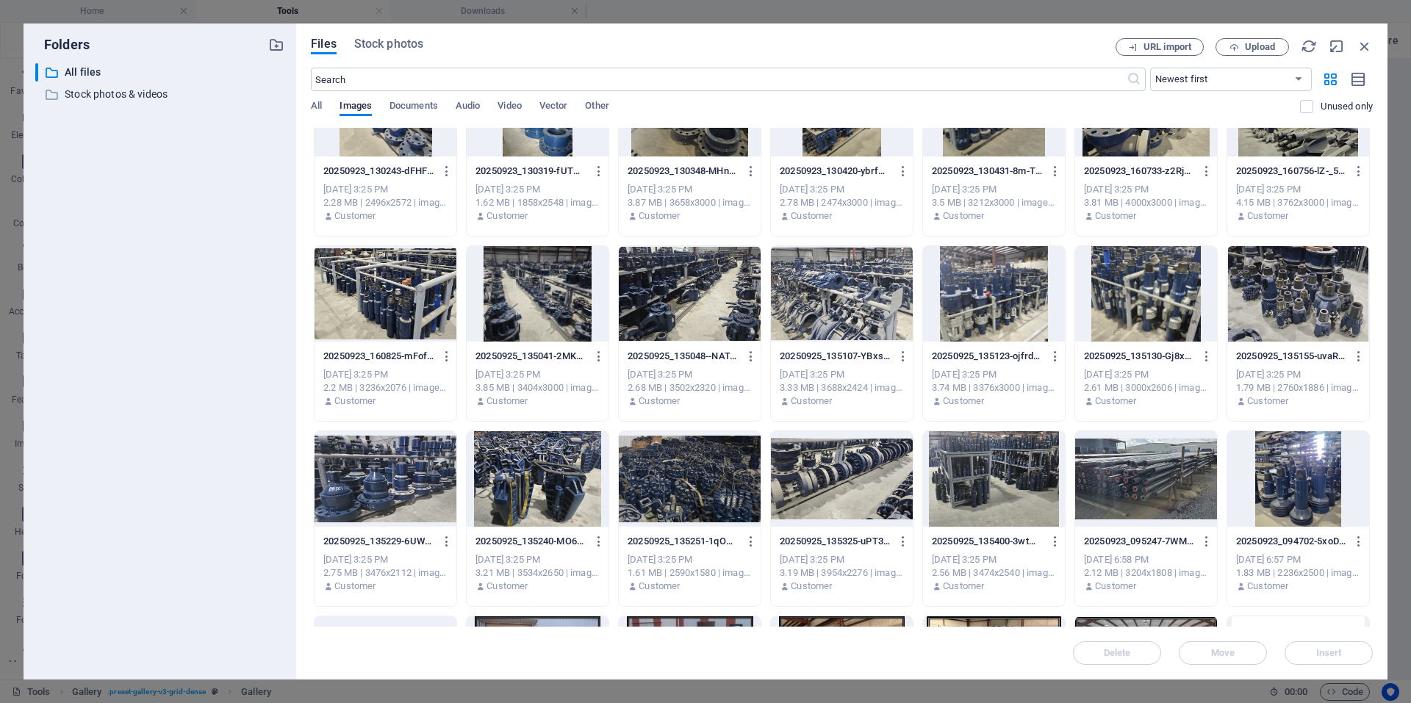
click at [422, 303] on div at bounding box center [385, 294] width 142 height 96
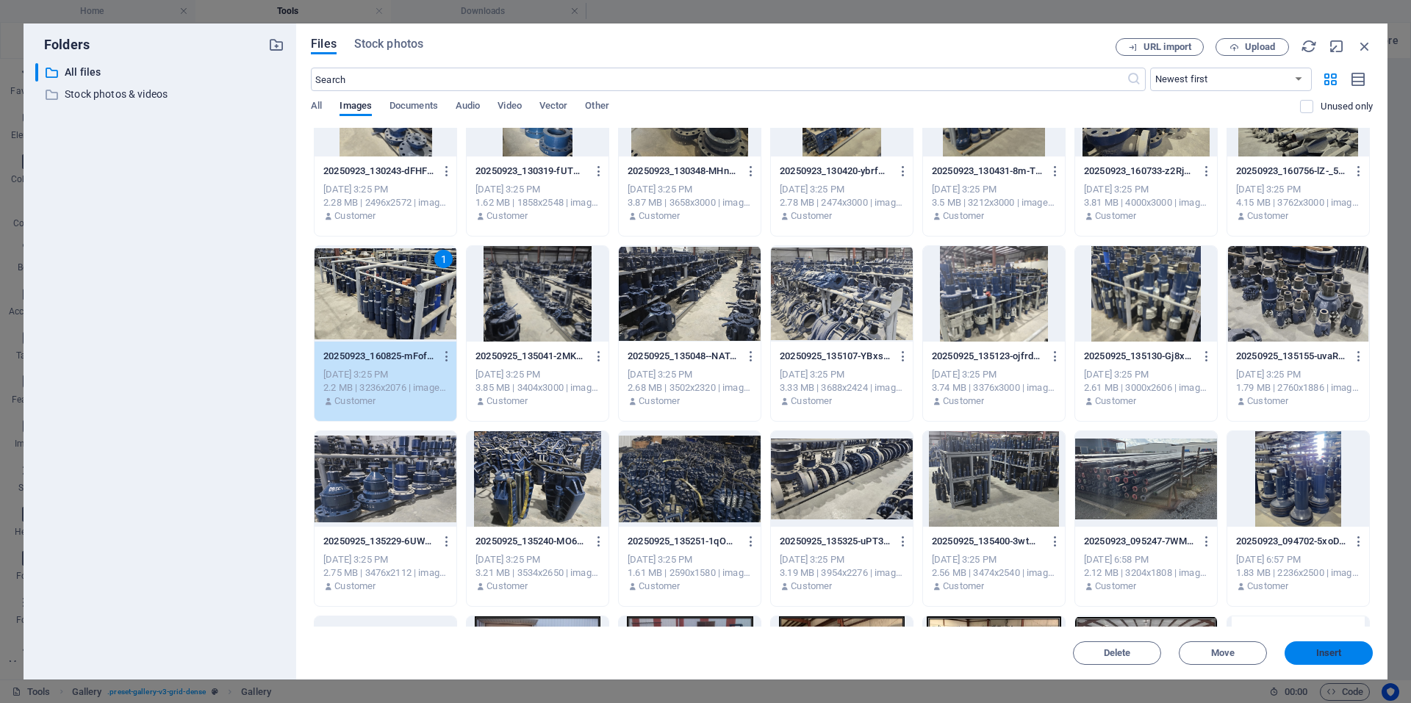
click at [1357, 655] on span "Insert" at bounding box center [1328, 653] width 76 height 9
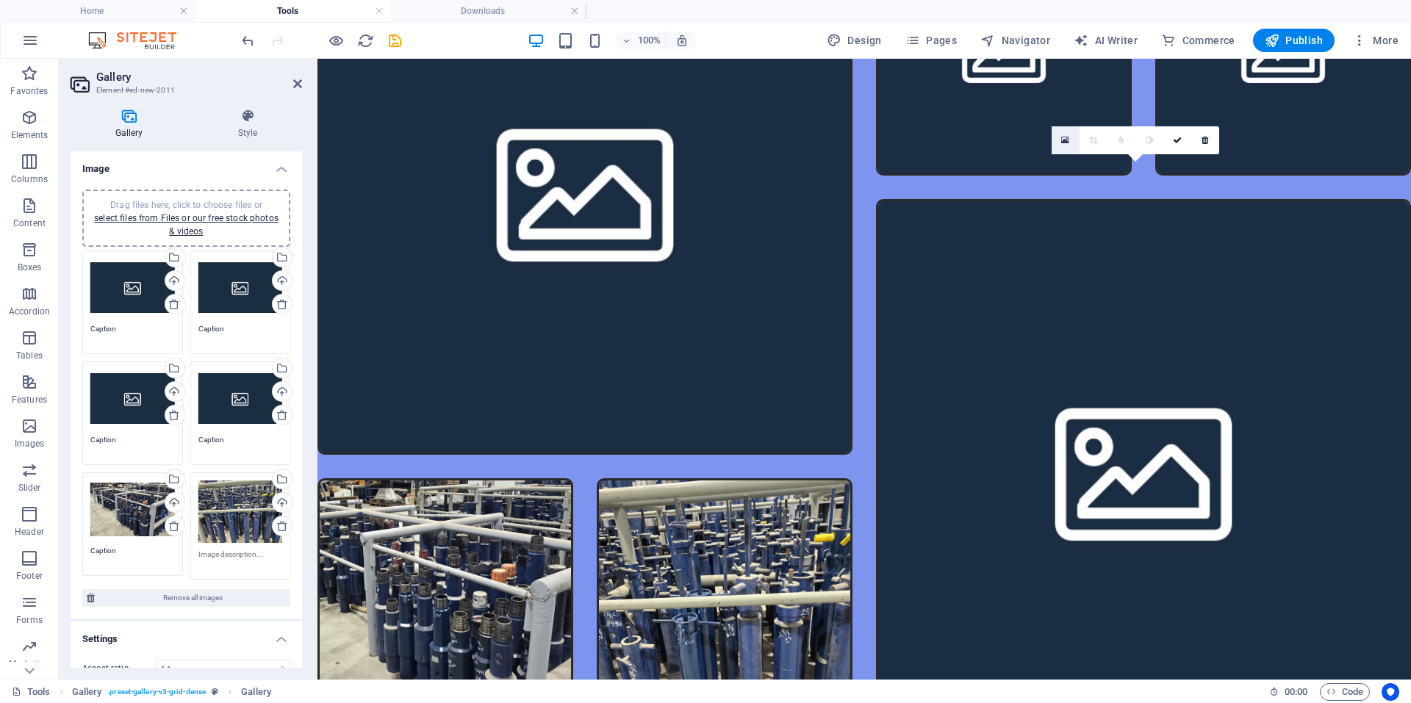
click at [1065, 144] on icon at bounding box center [1065, 140] width 8 height 10
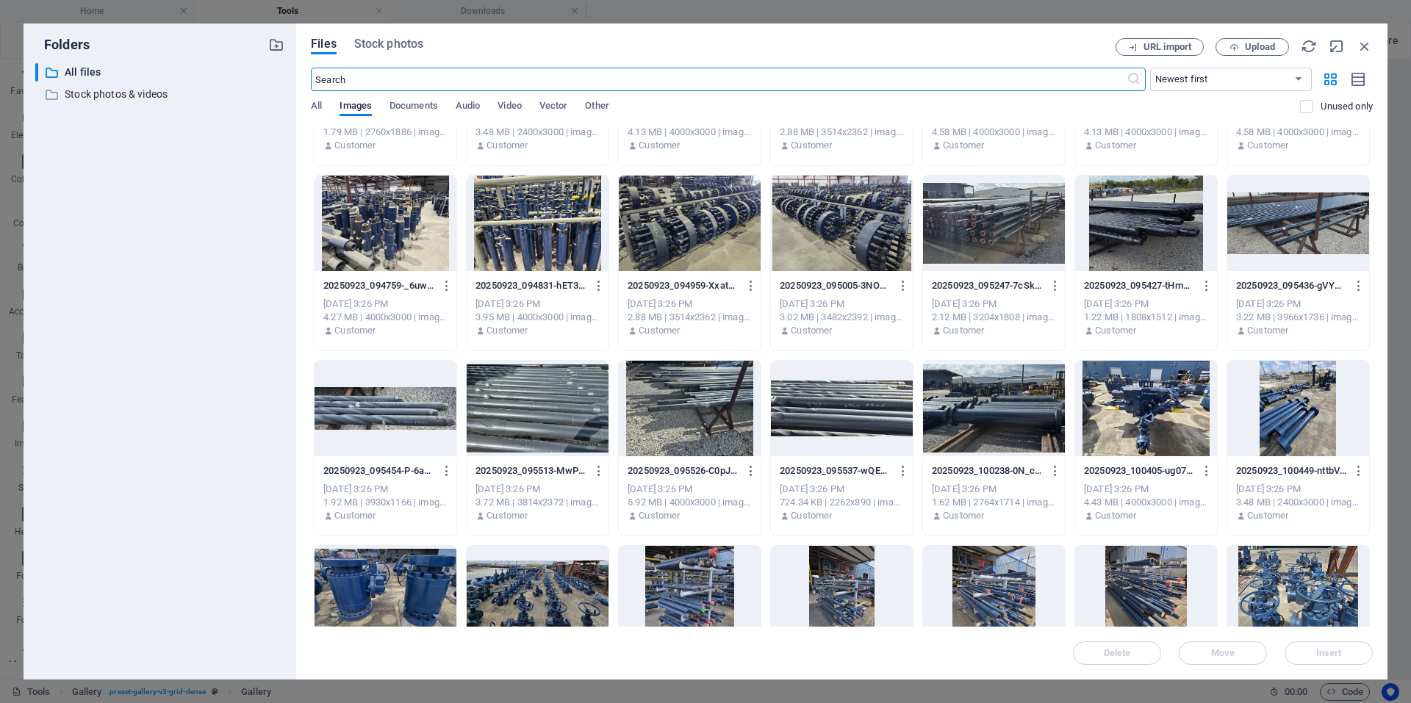
scroll to position [147, 0]
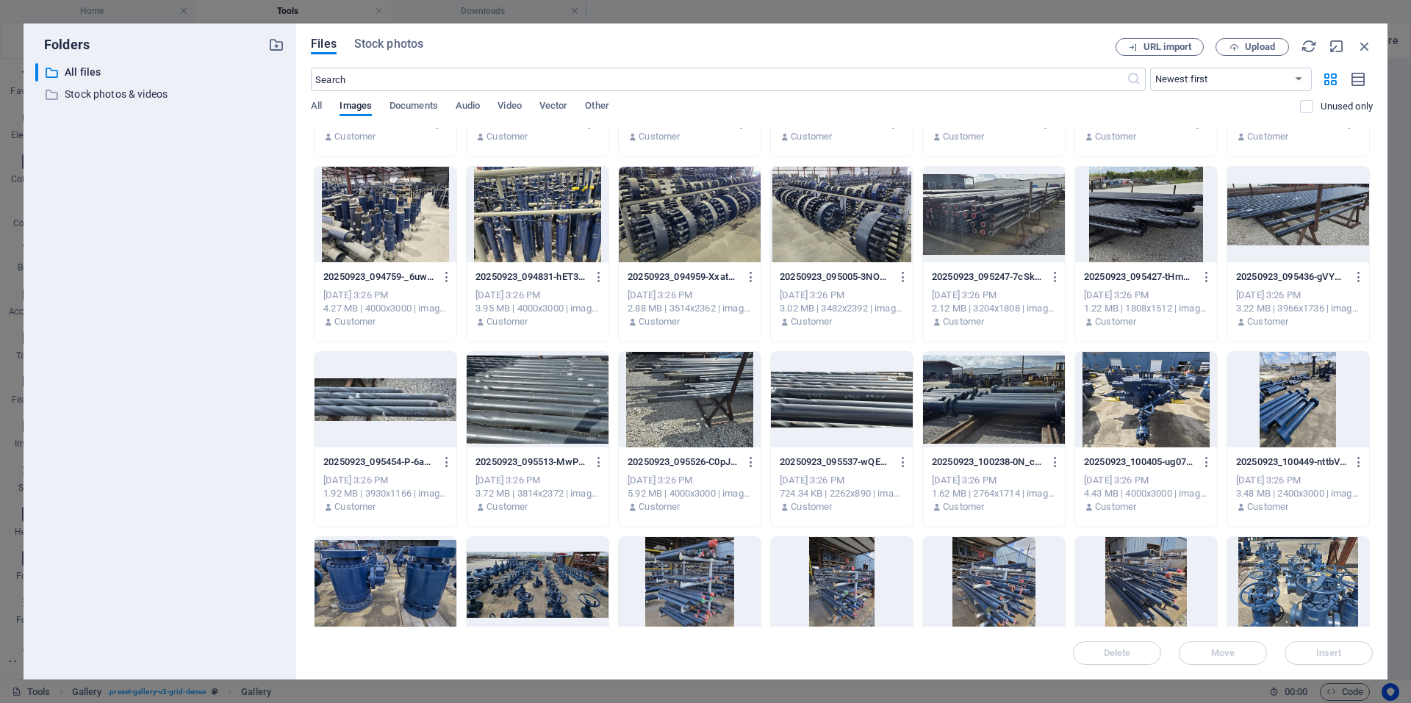
click at [1157, 417] on div at bounding box center [1146, 400] width 142 height 96
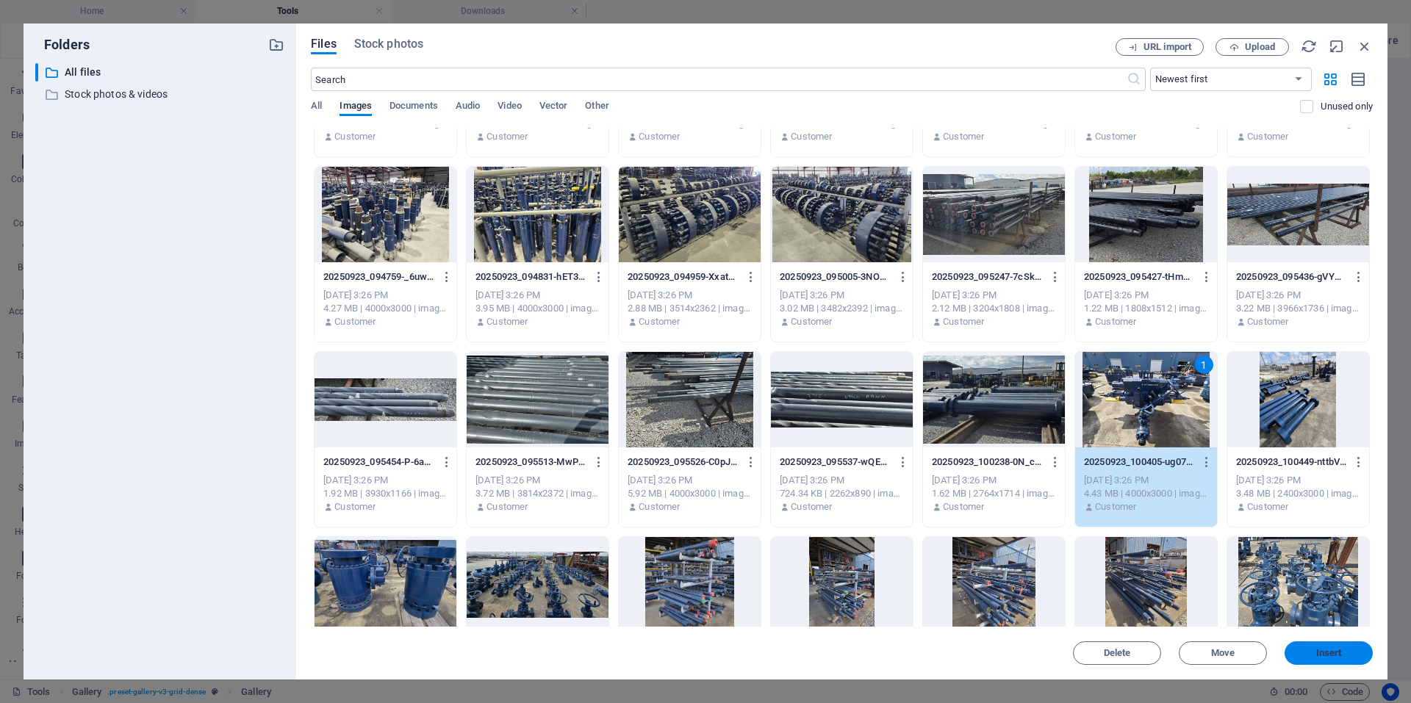
click at [1339, 649] on span "Insert" at bounding box center [1329, 653] width 26 height 9
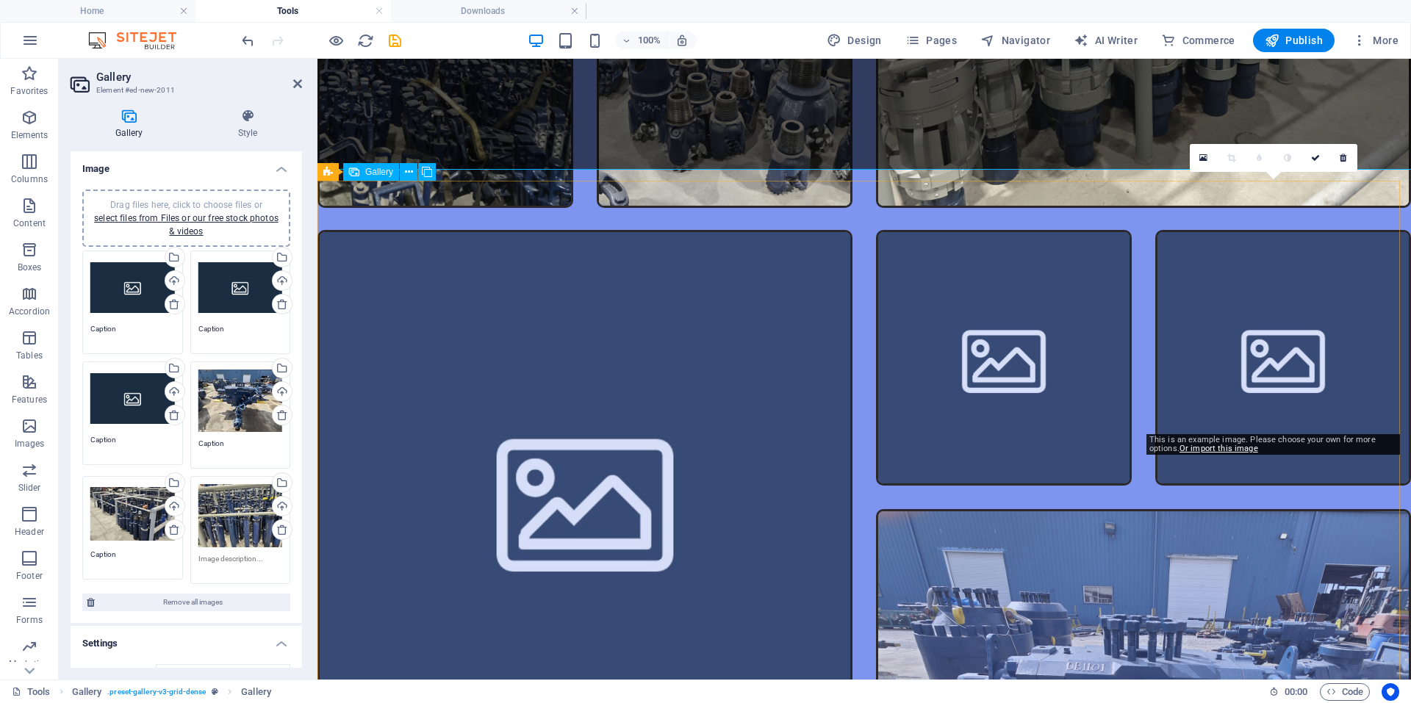
scroll to position [3369, 0]
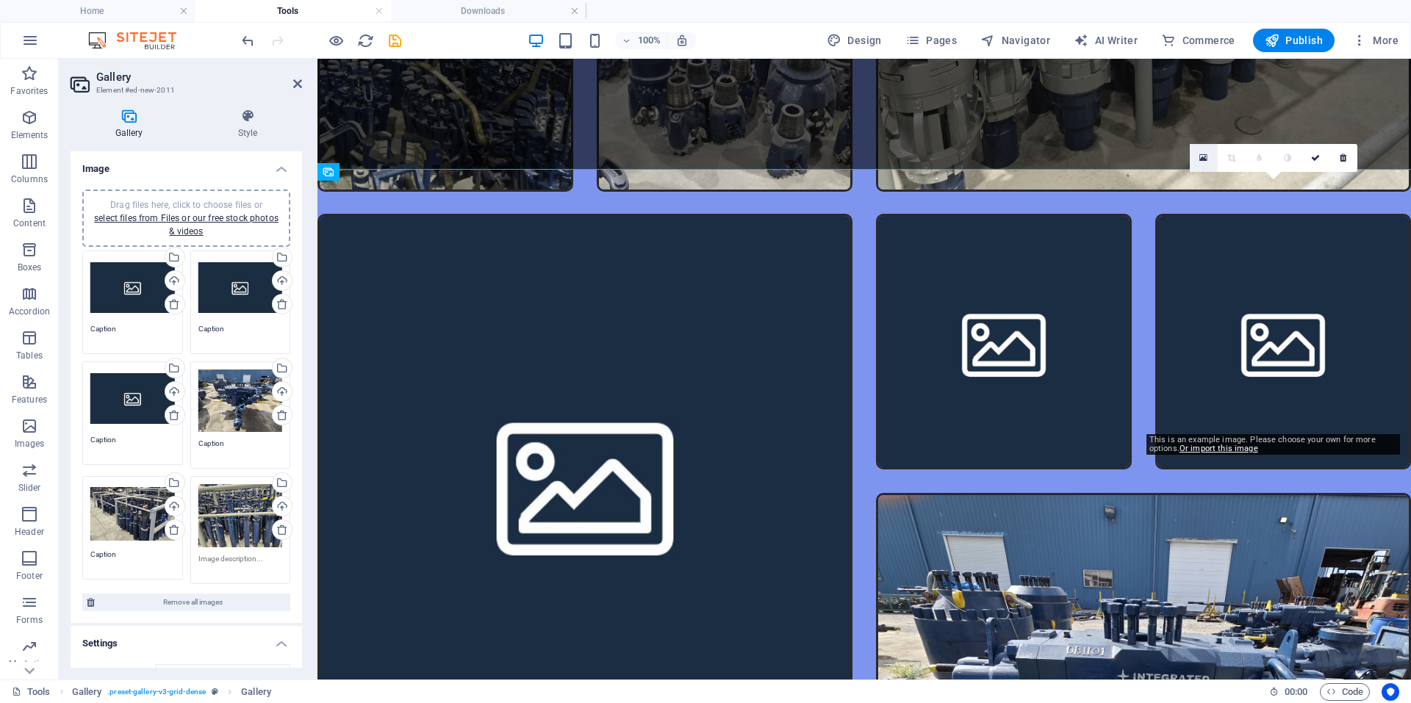
click at [1196, 157] on link at bounding box center [1203, 158] width 28 height 28
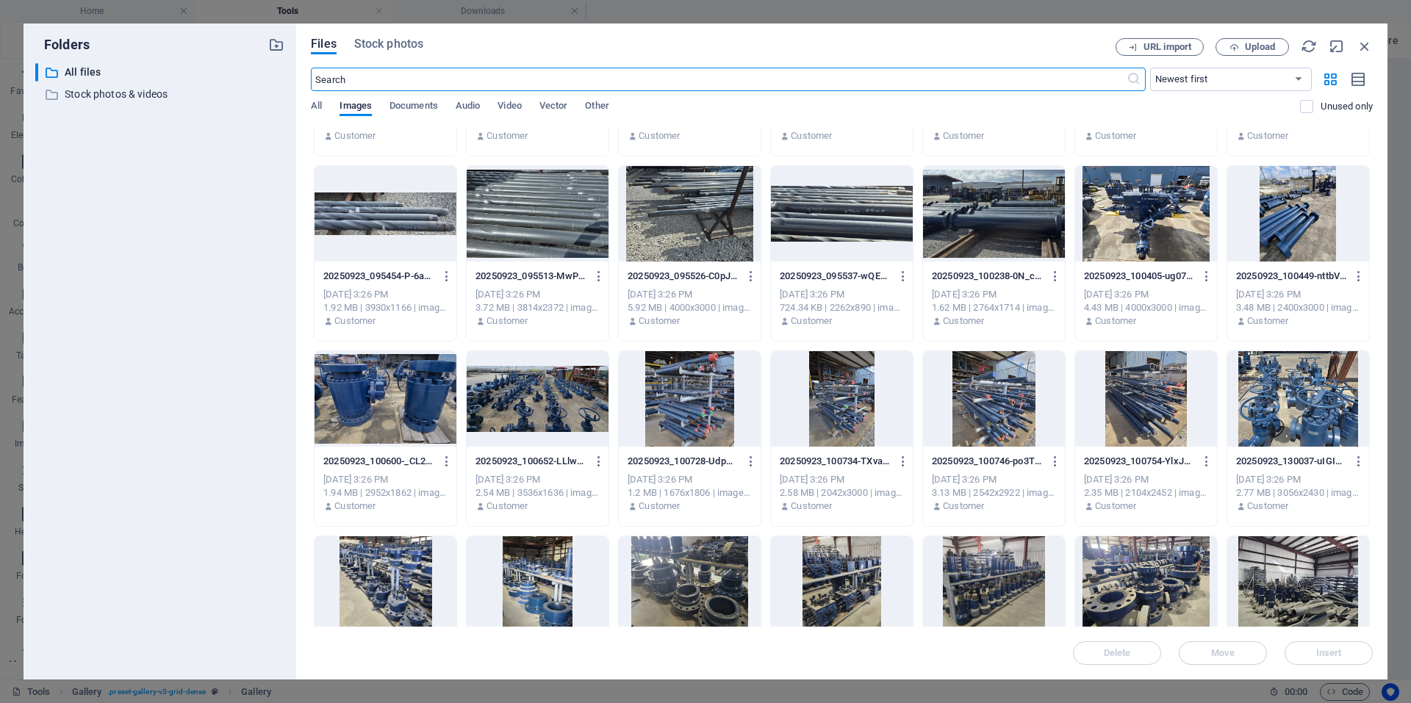
scroll to position [367, 0]
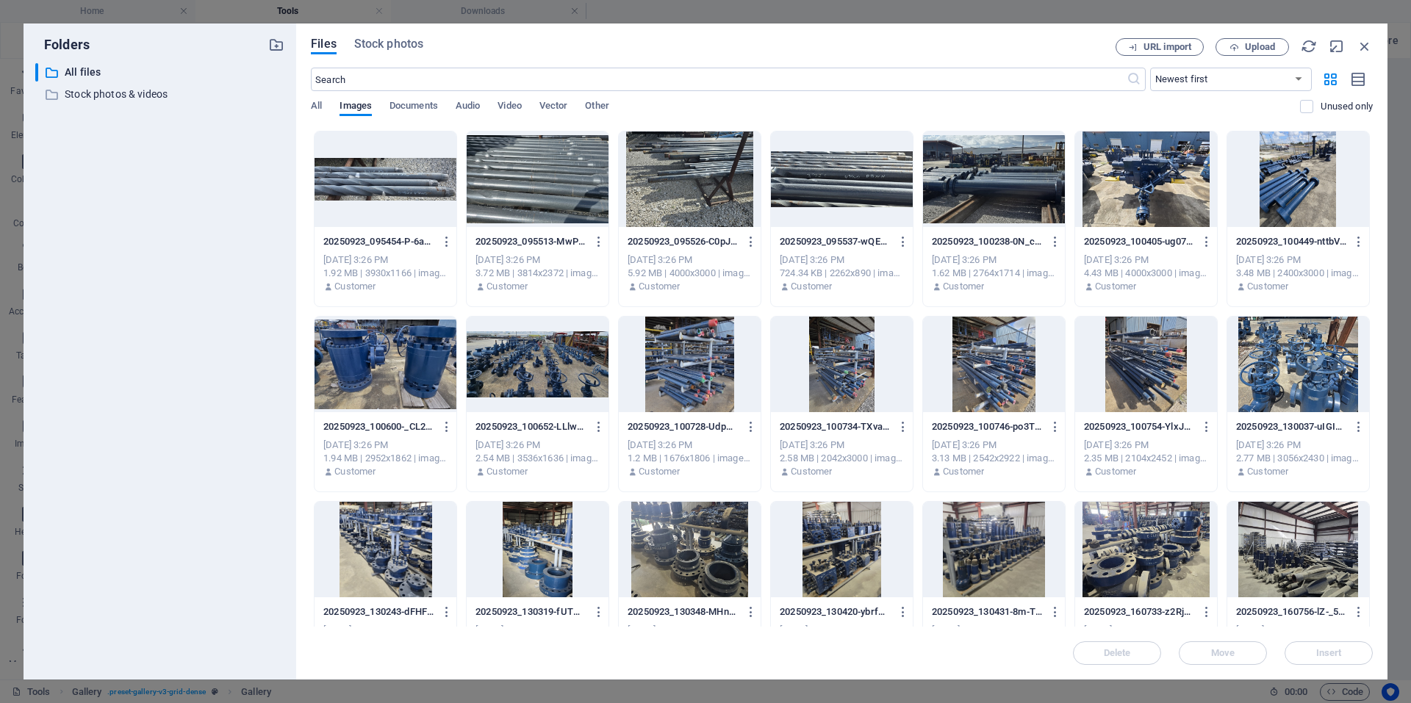
click at [372, 395] on div at bounding box center [385, 365] width 142 height 96
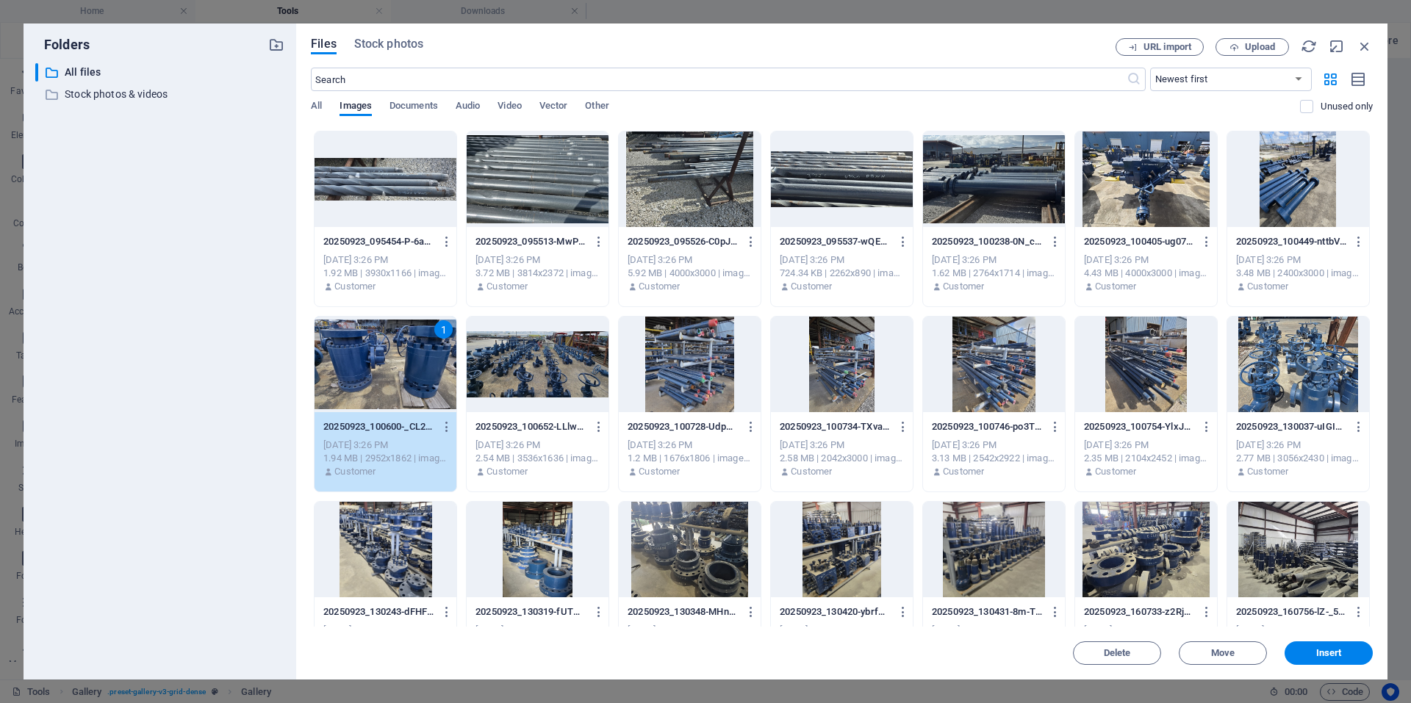
click at [561, 377] on div at bounding box center [538, 365] width 142 height 96
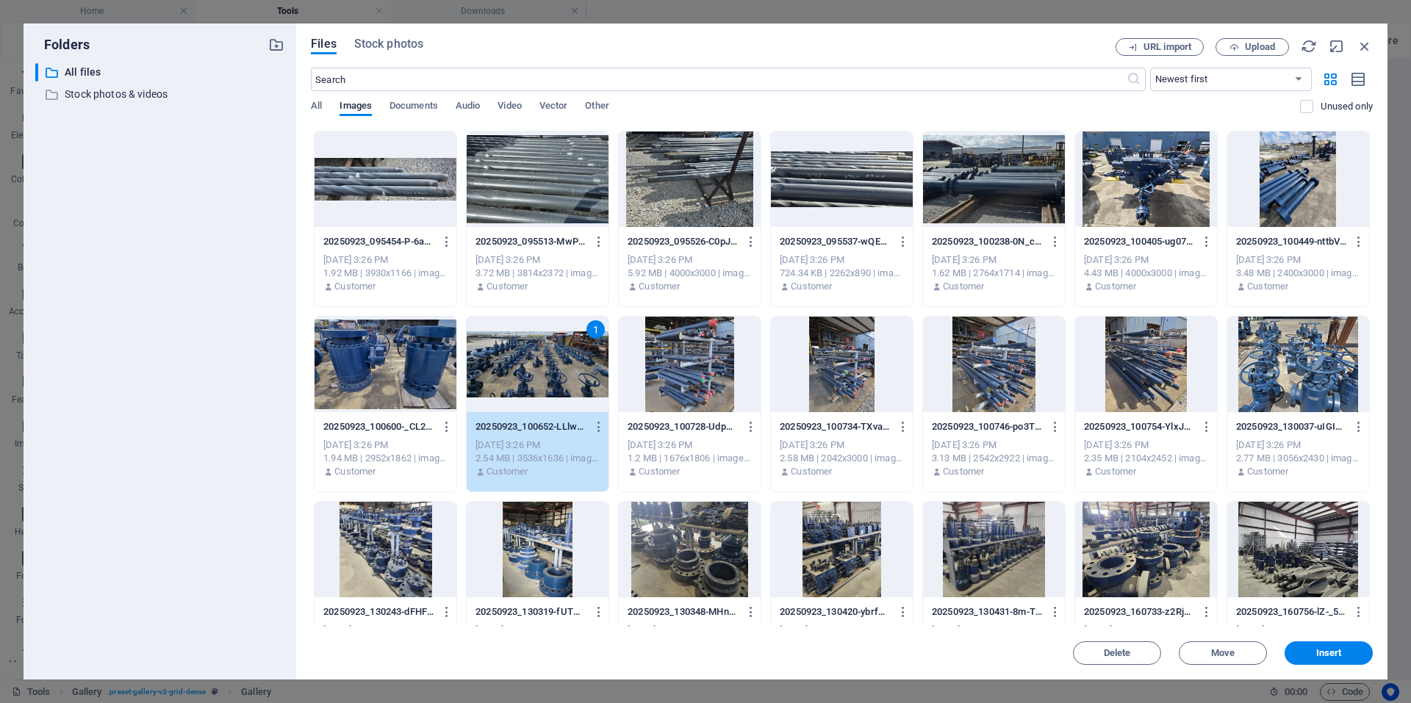
click at [1336, 665] on div "Files Stock photos URL import Upload ​ Newest first Oldest first Name (A-Z) Nam…" at bounding box center [841, 352] width 1091 height 656
click at [1336, 662] on button "Insert" at bounding box center [1328, 653] width 88 height 24
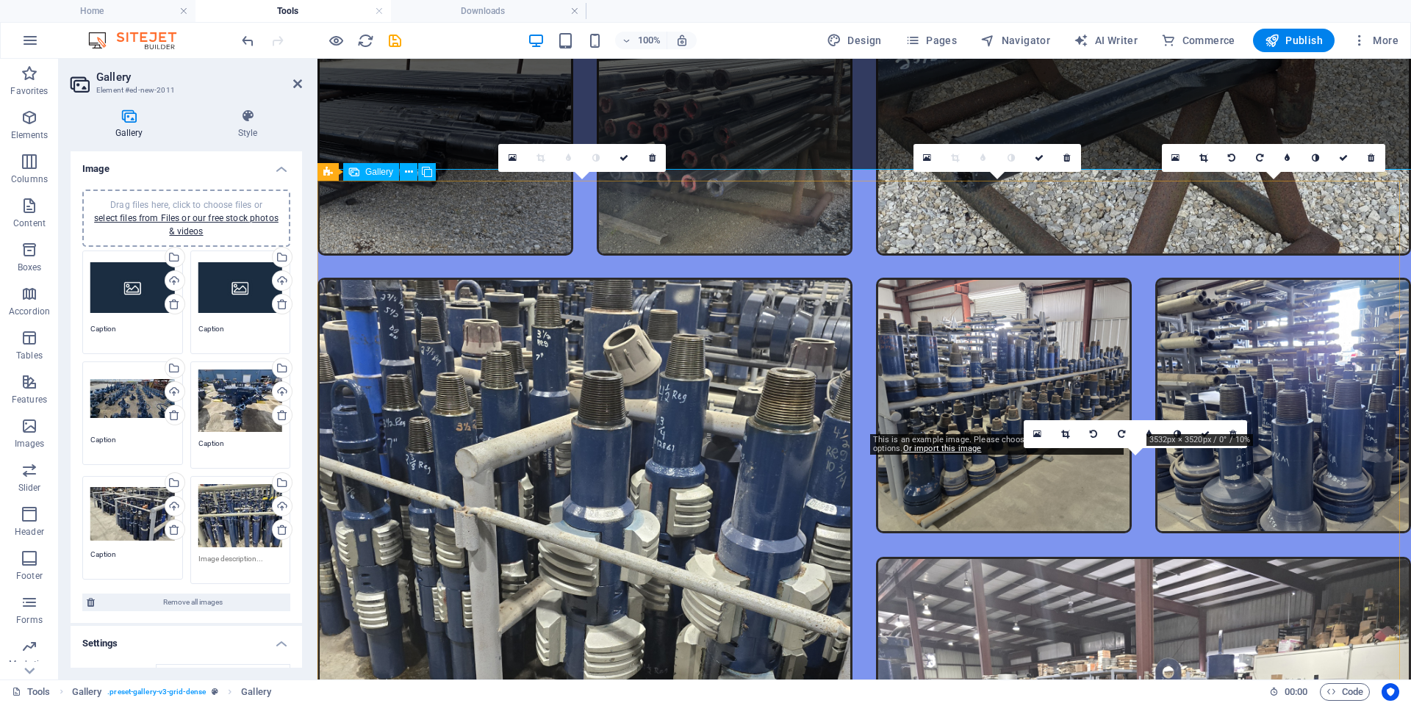
scroll to position [3369, 0]
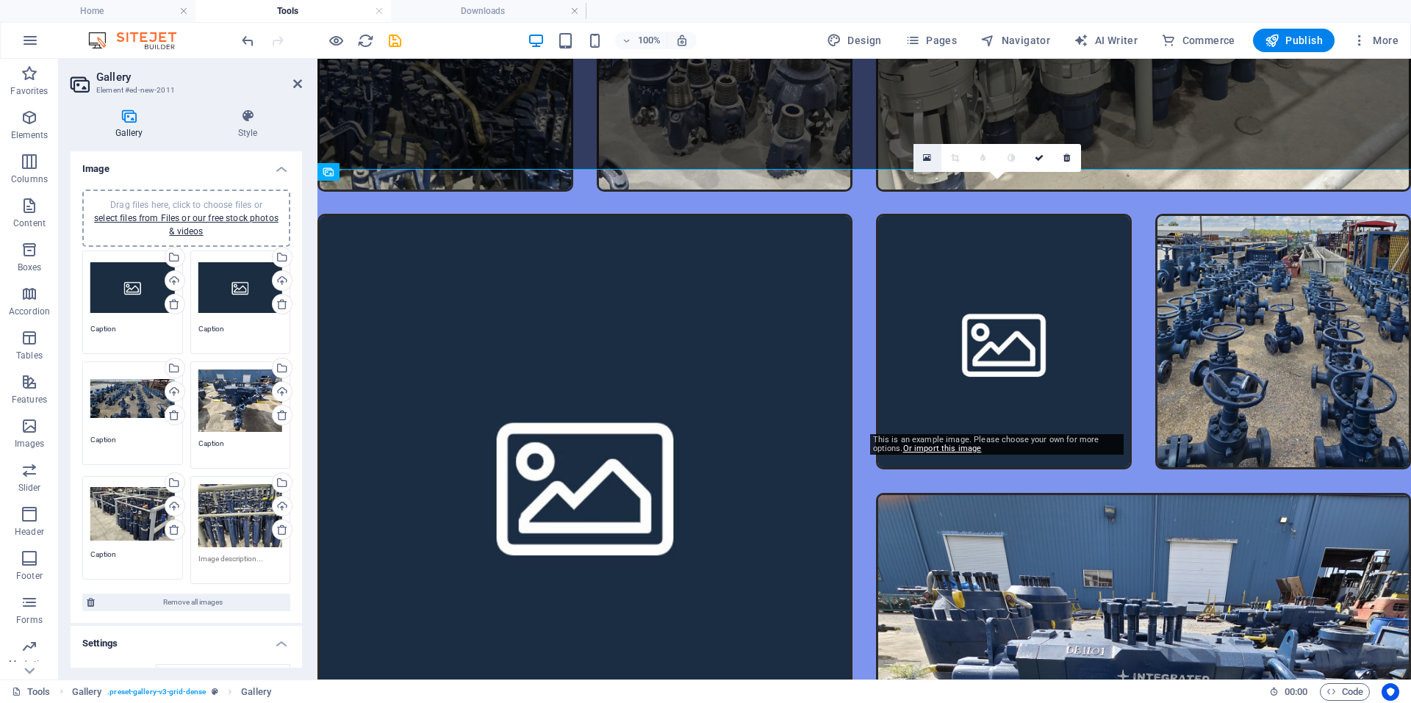
click at [921, 156] on link at bounding box center [927, 158] width 28 height 28
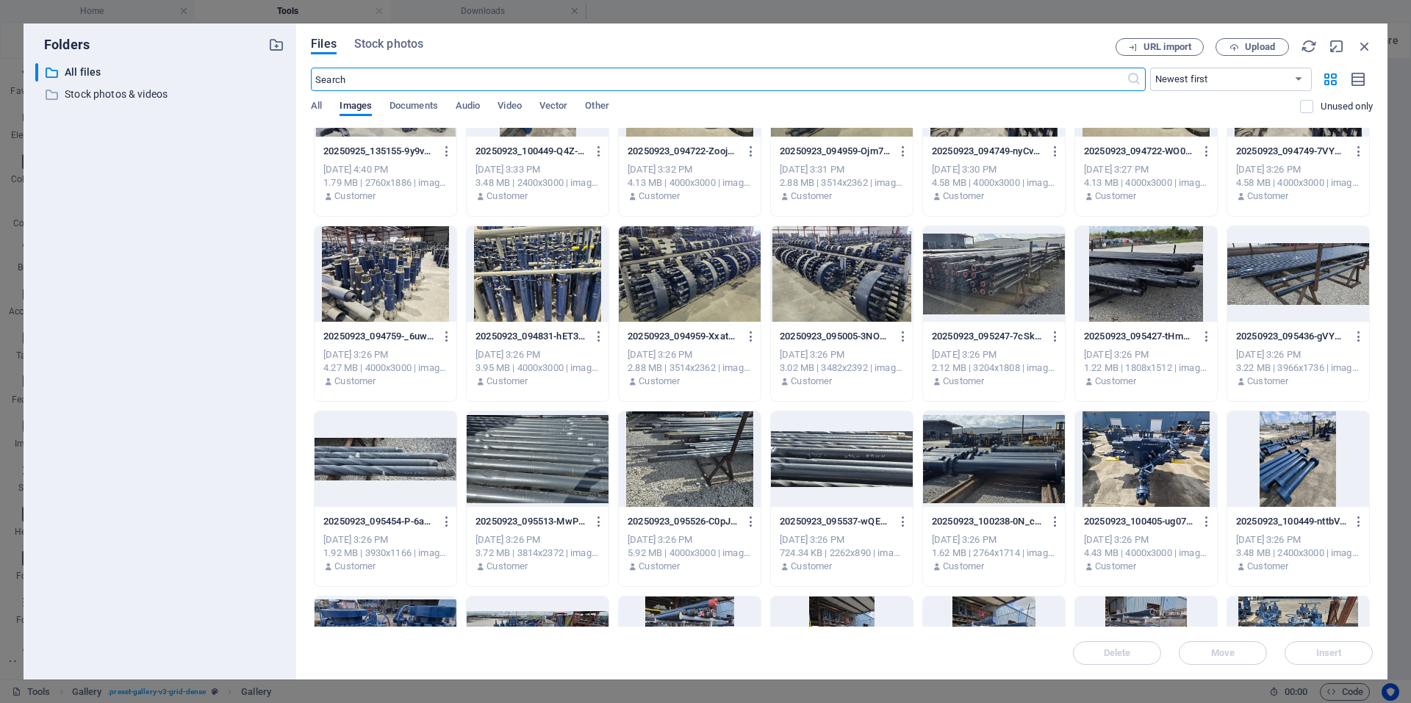
scroll to position [220, 0]
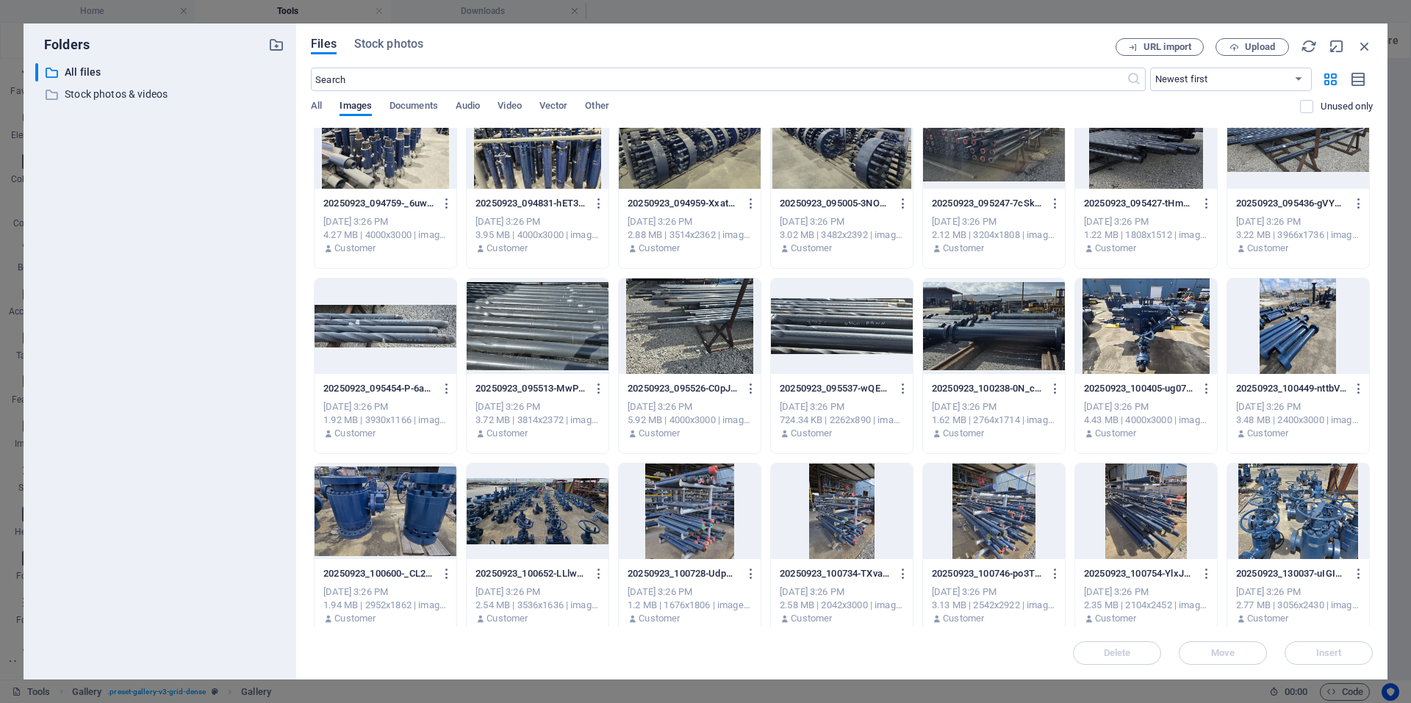
click at [1288, 515] on div at bounding box center [1298, 512] width 142 height 96
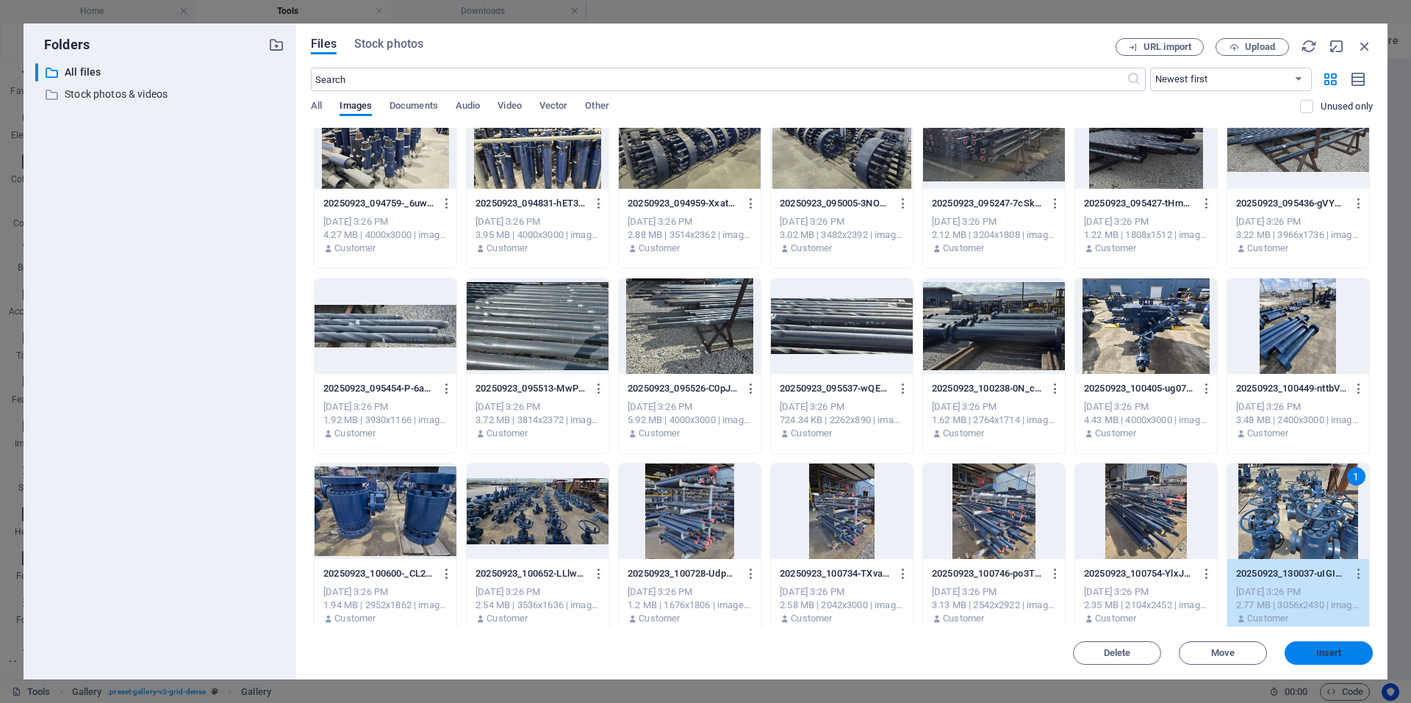
click at [1317, 649] on span "Insert" at bounding box center [1329, 653] width 26 height 9
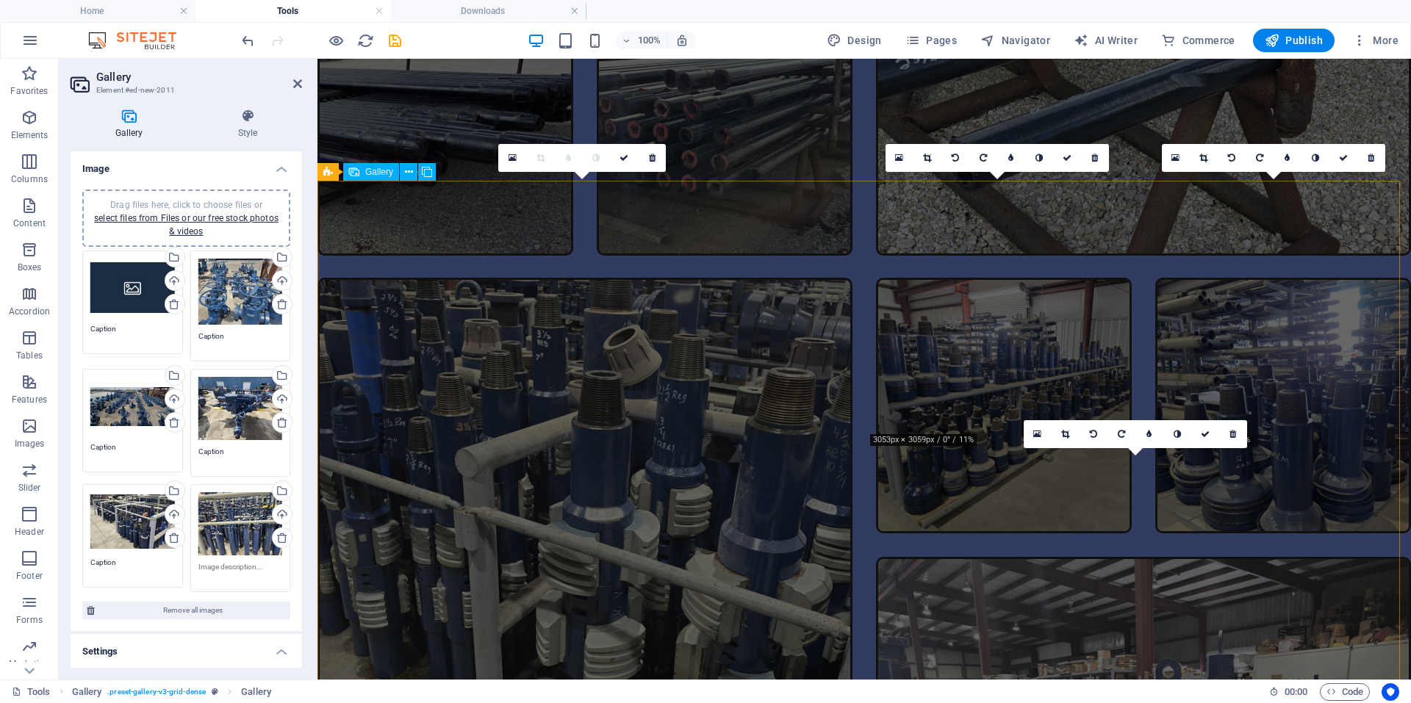
scroll to position [3369, 0]
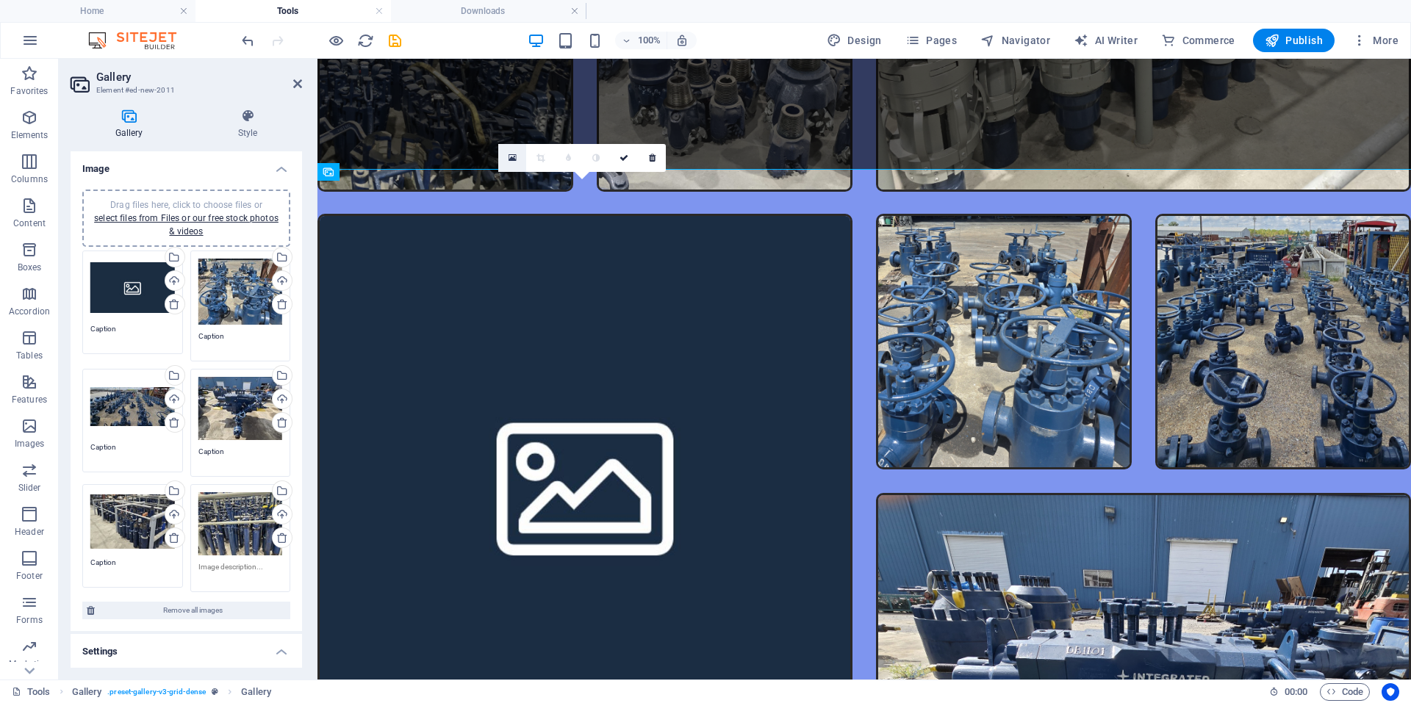
click at [509, 162] on icon at bounding box center [512, 158] width 8 height 10
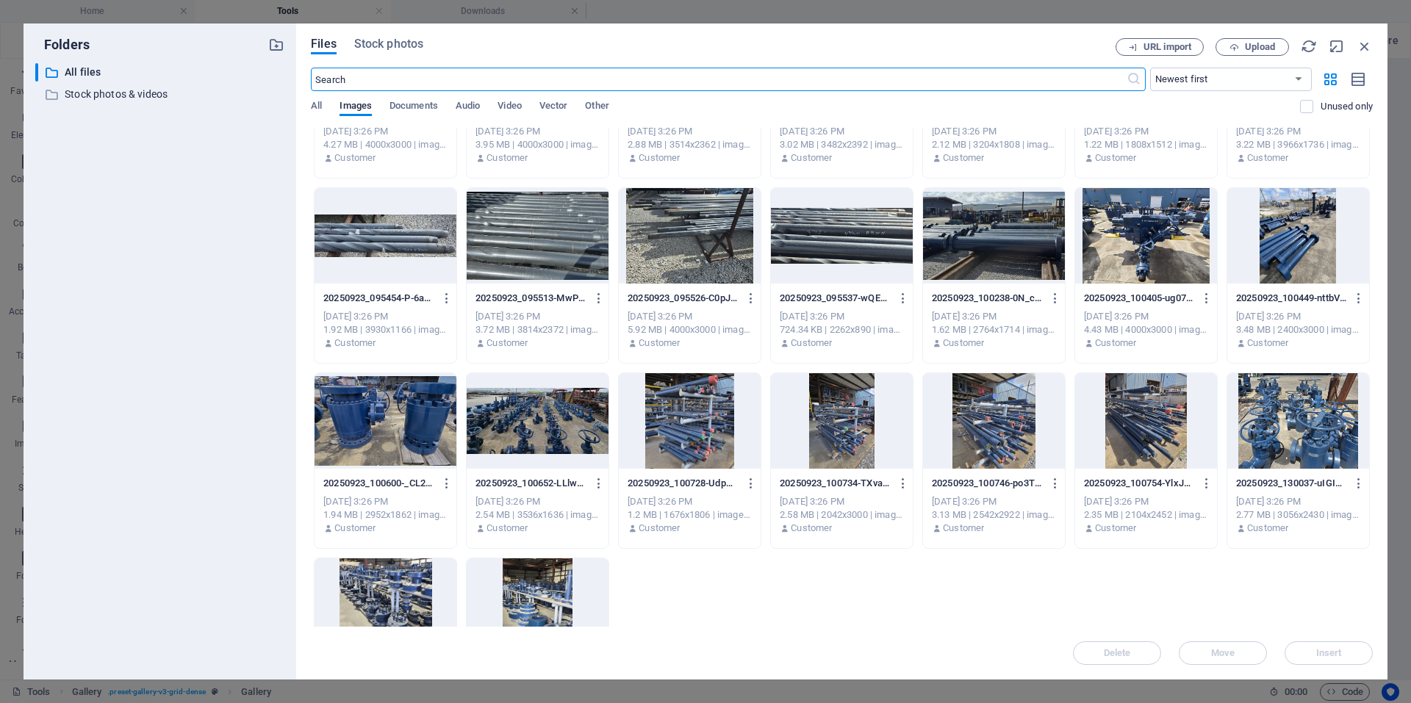
scroll to position [418, 0]
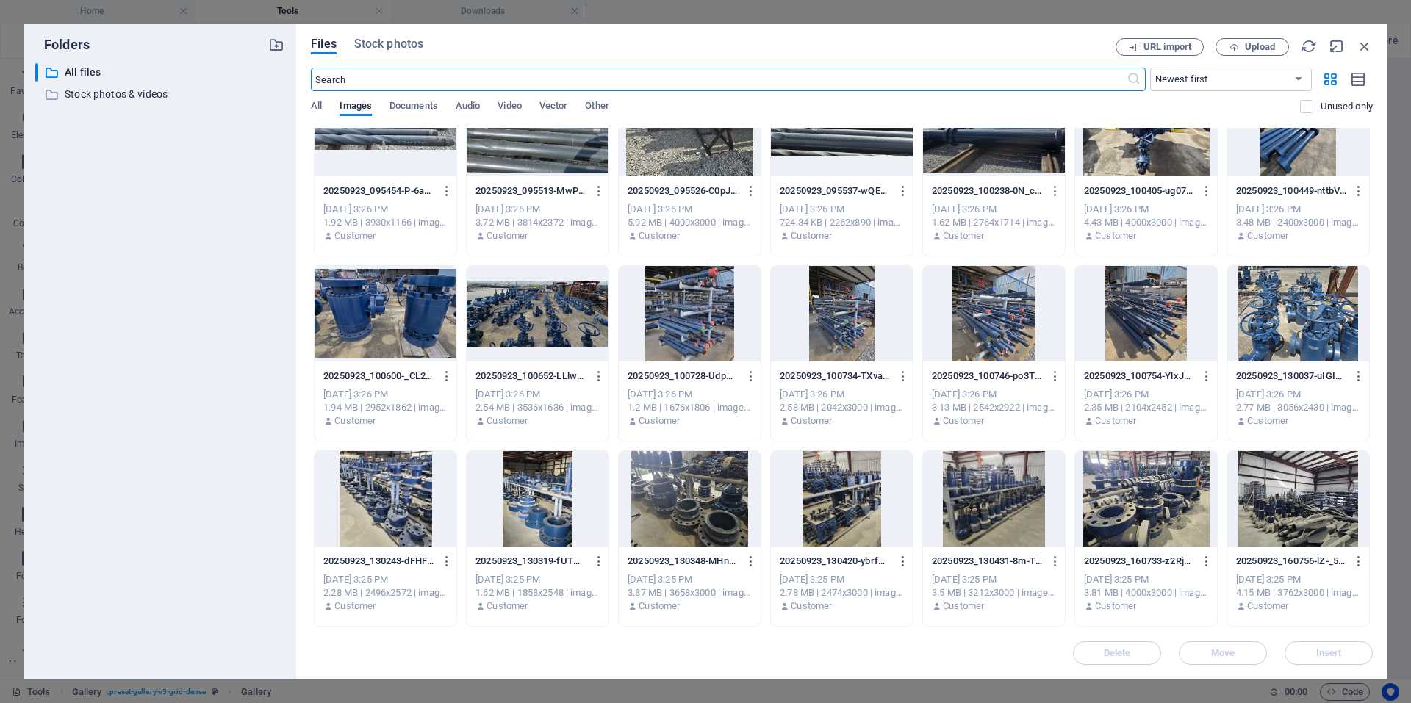
click at [401, 338] on div at bounding box center [385, 314] width 142 height 96
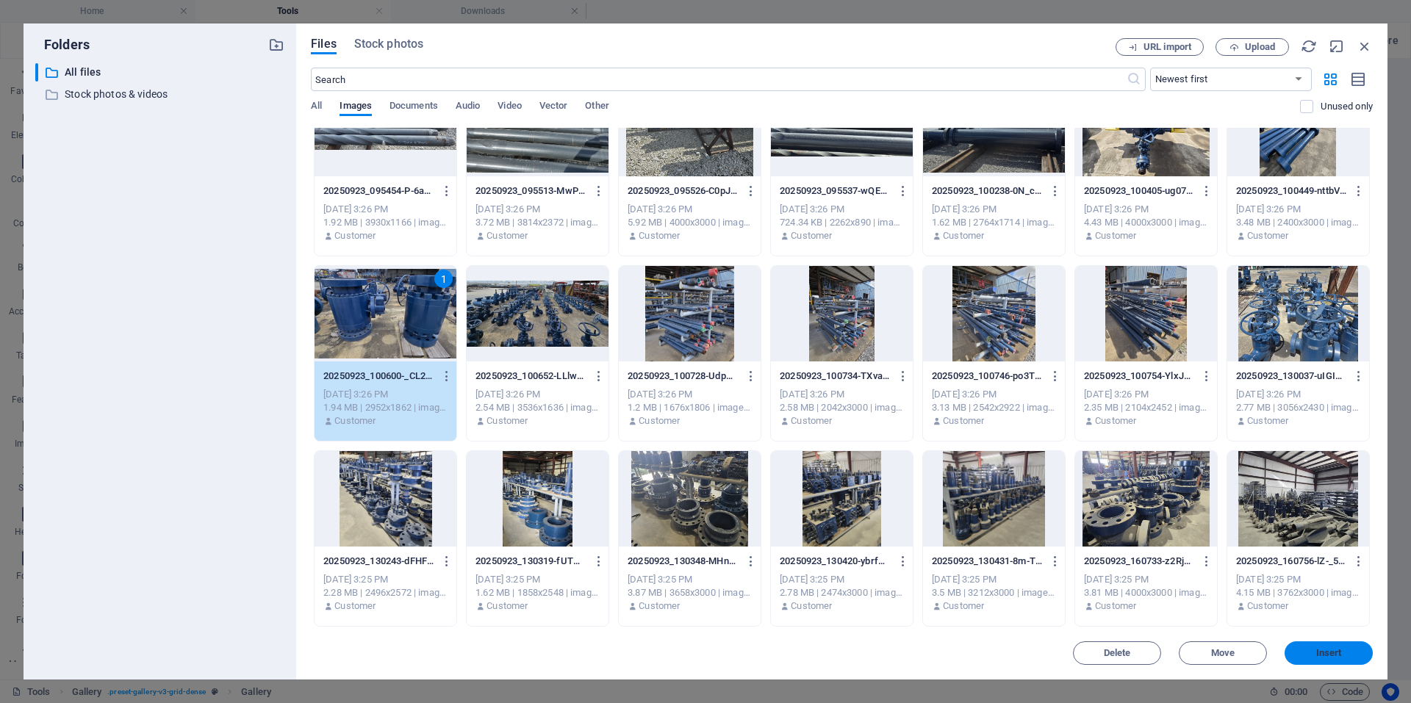
click at [1326, 649] on span "Insert" at bounding box center [1329, 653] width 26 height 9
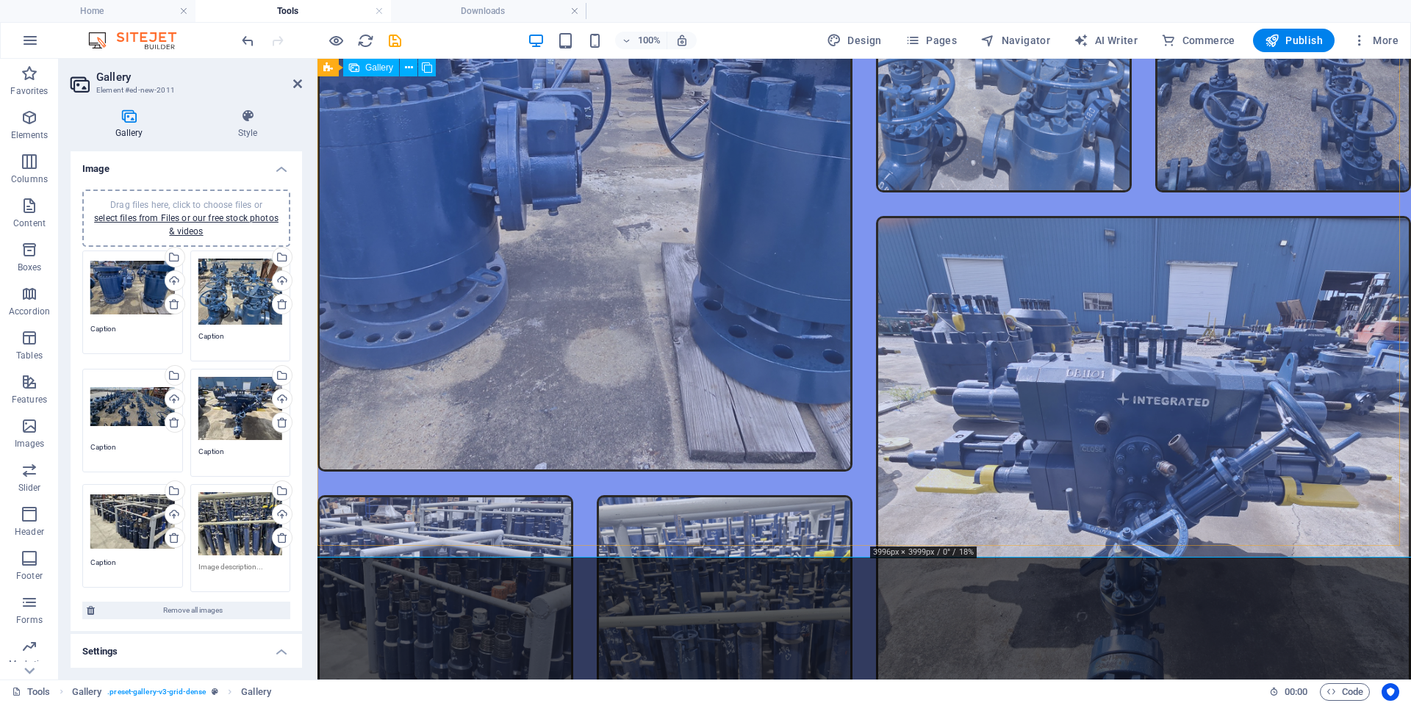
scroll to position [3516, 0]
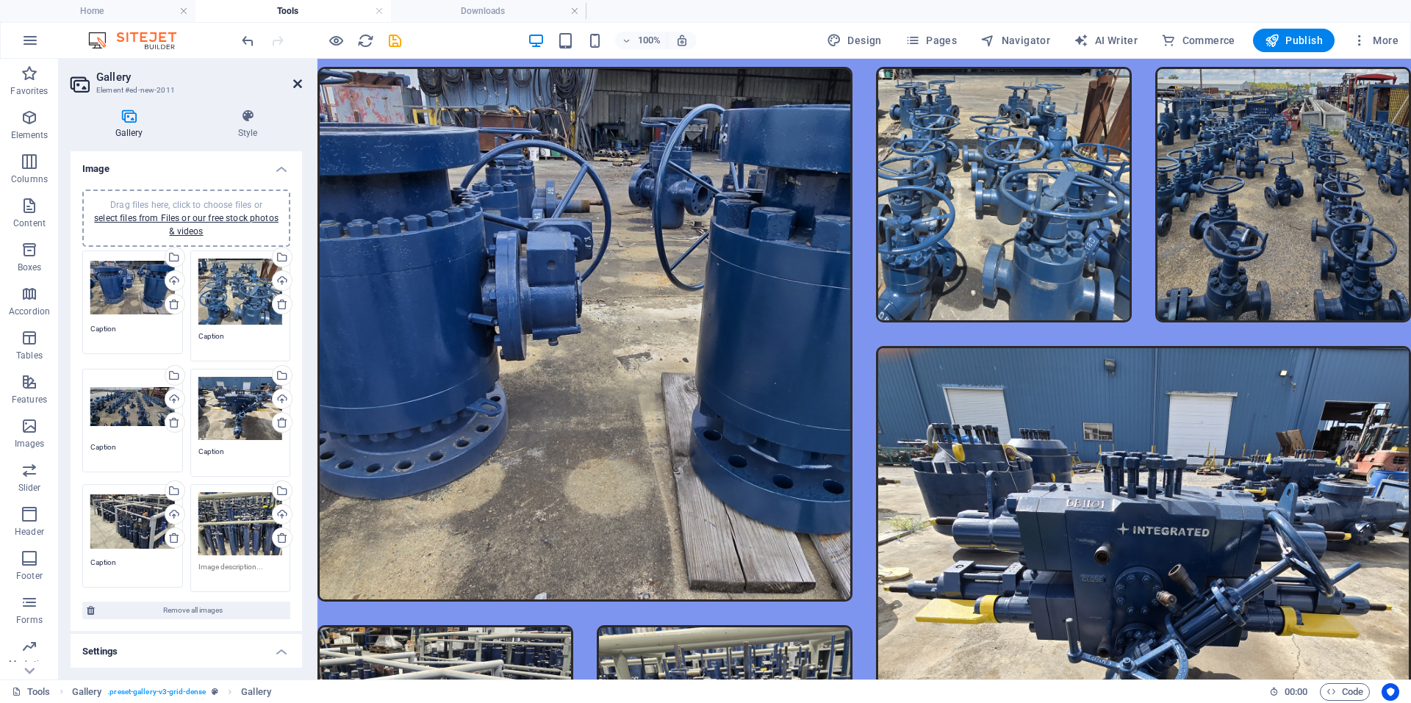
click at [295, 82] on icon at bounding box center [297, 84] width 9 height 12
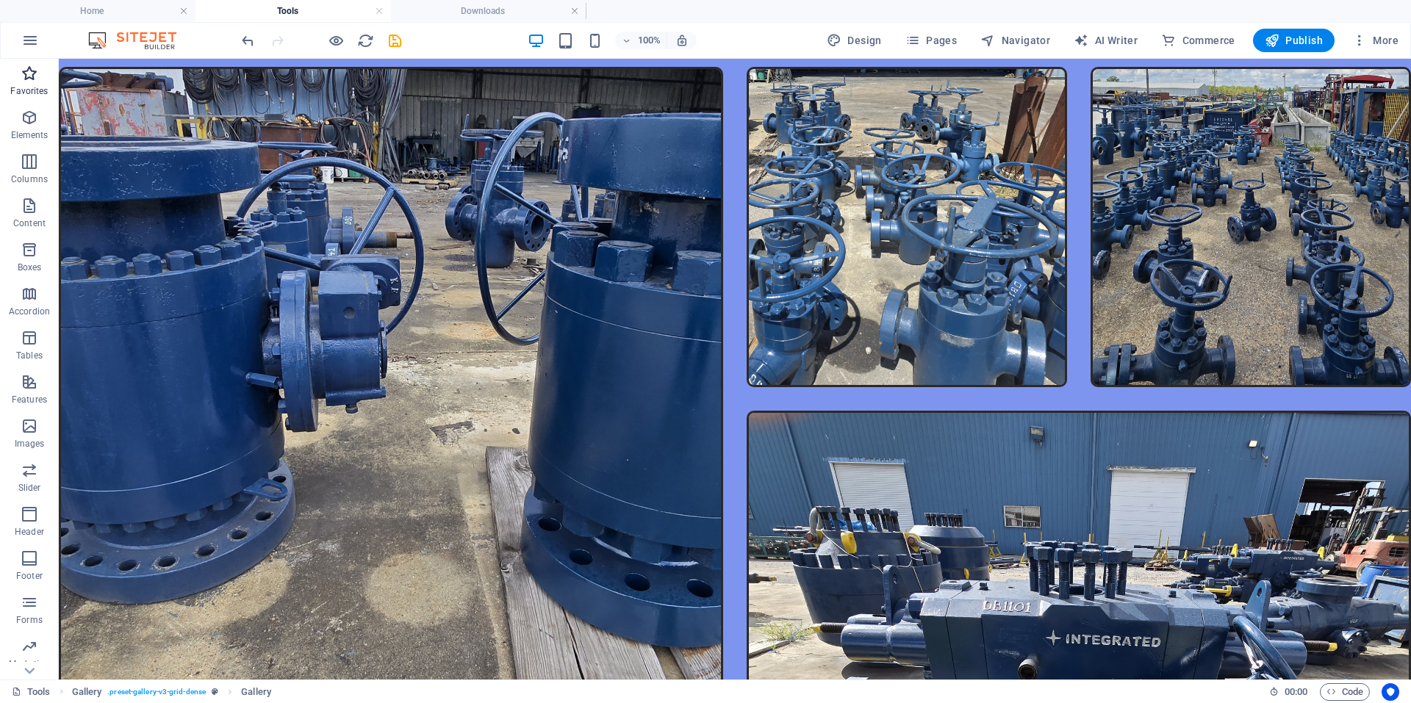
click at [25, 67] on icon "button" at bounding box center [30, 74] width 18 height 18
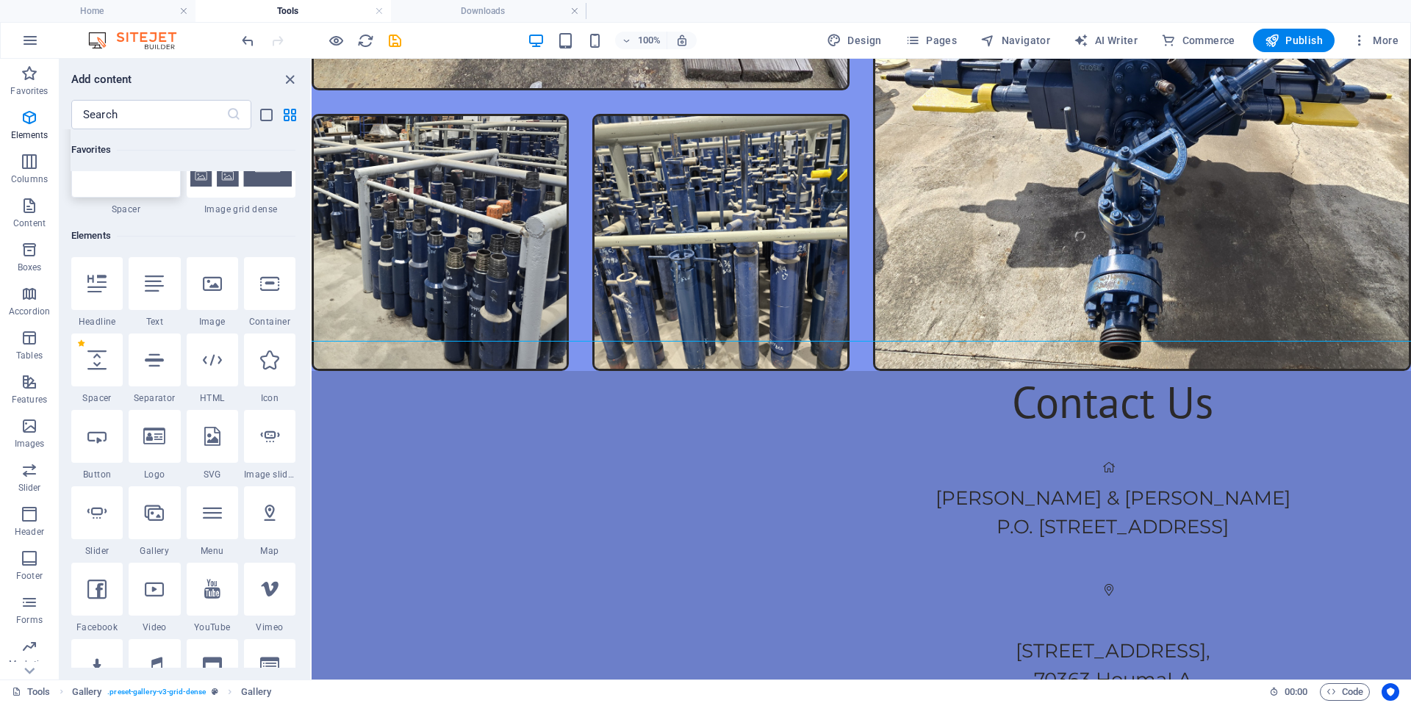
scroll to position [0, 0]
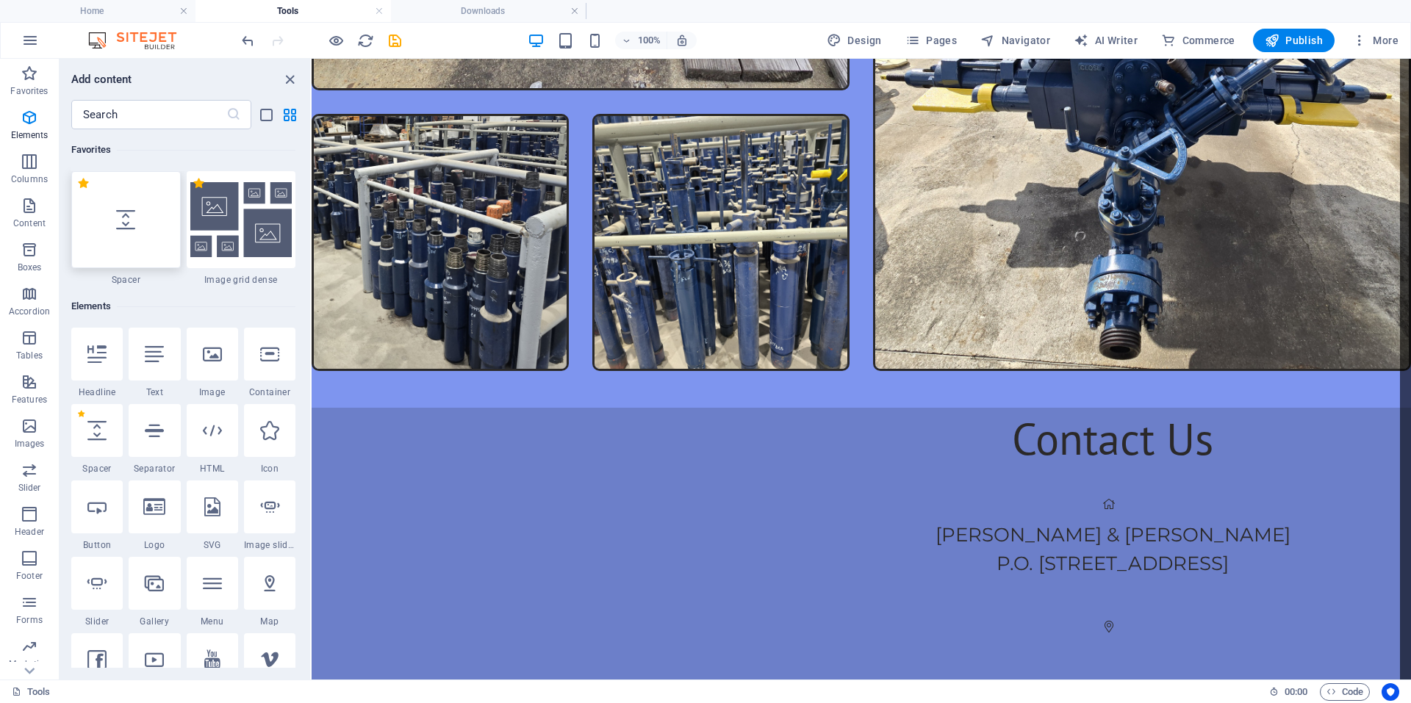
select select "px"
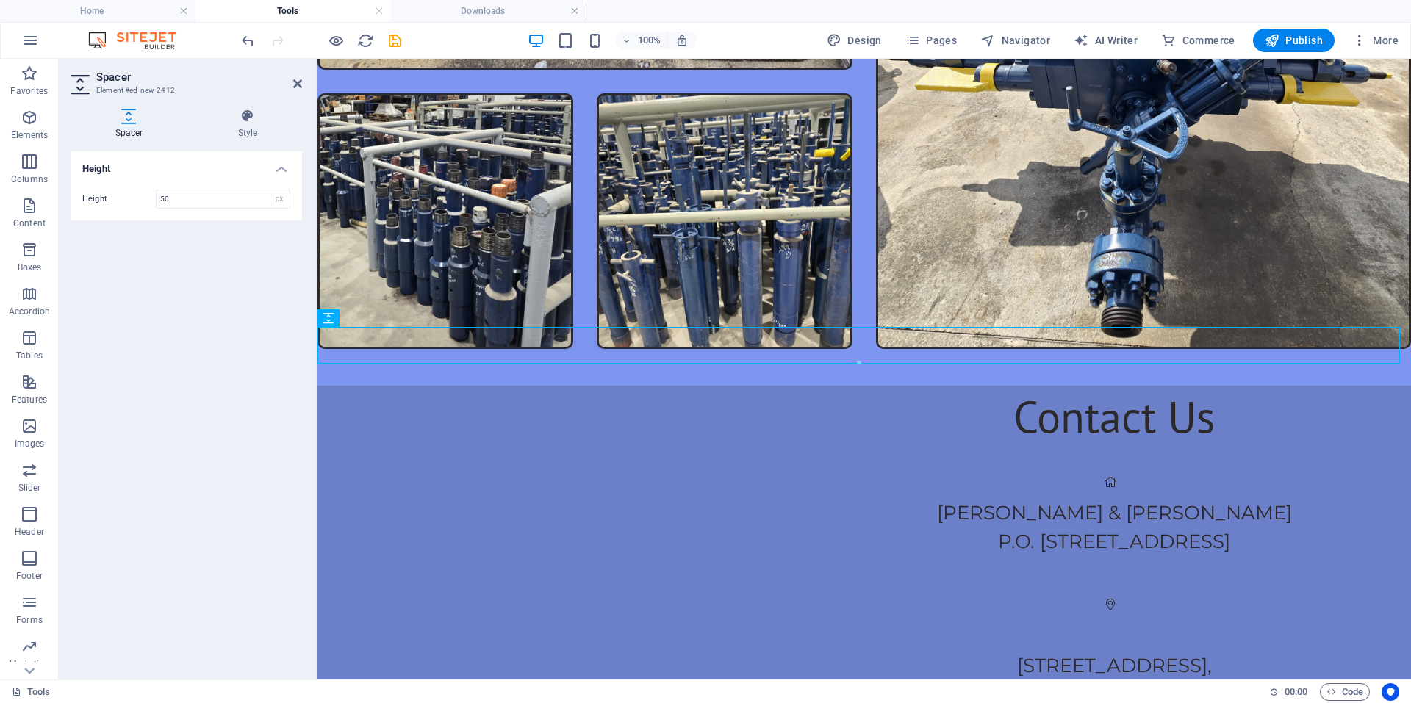
scroll to position [4028, 0]
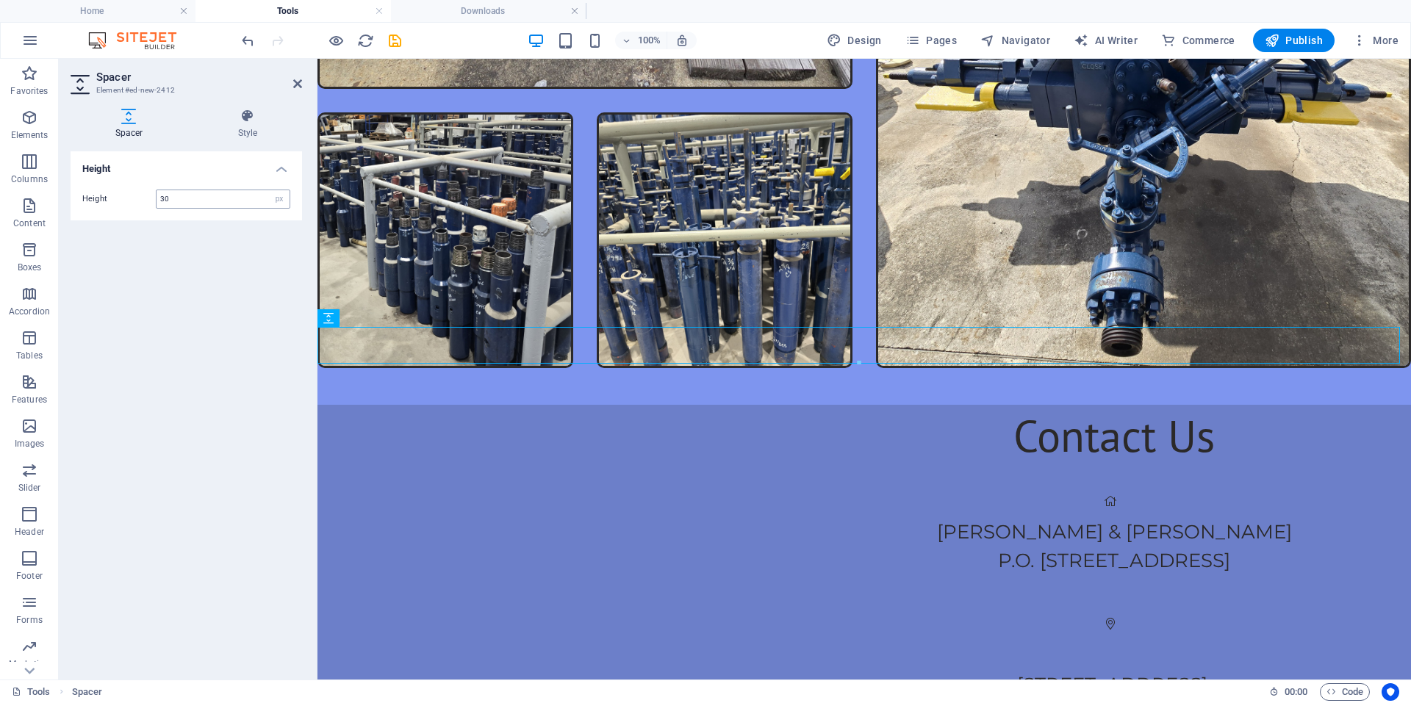
type input "30"
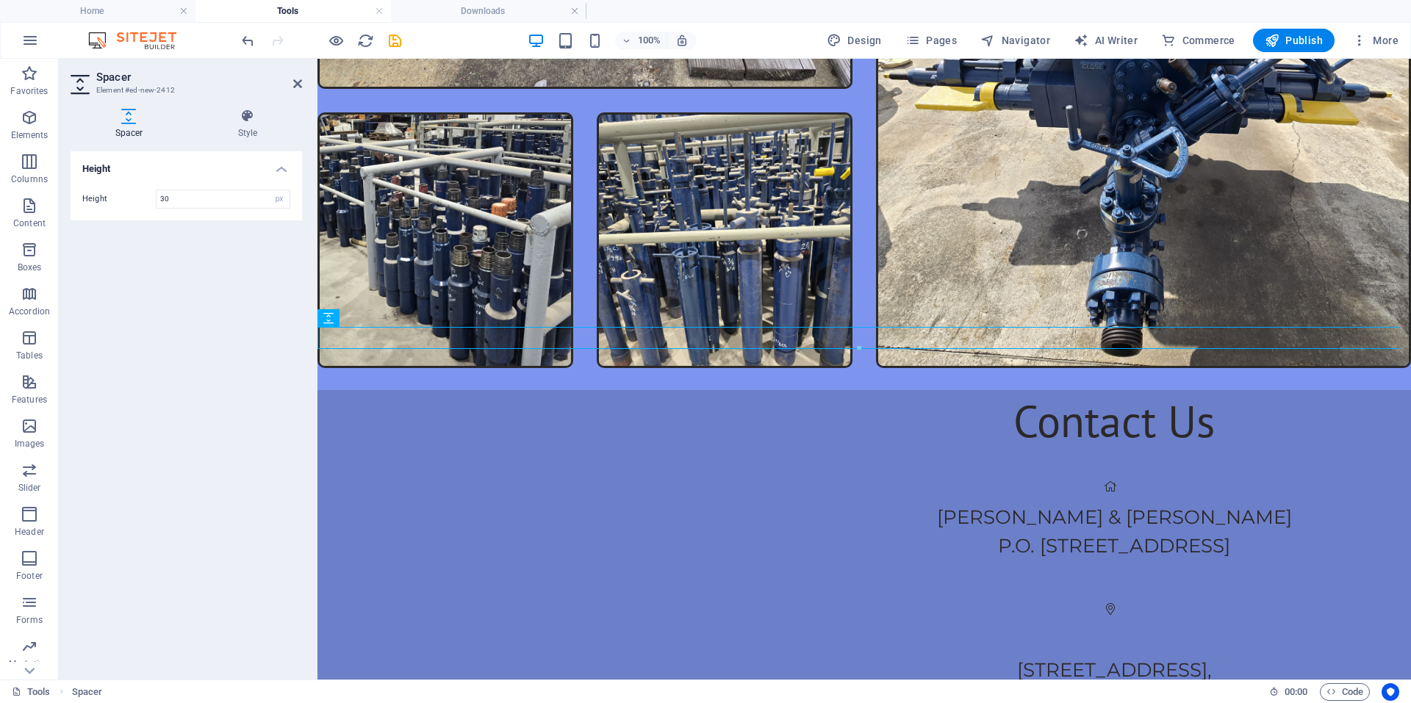
click at [292, 91] on header "Spacer Element #ed-new-2412" at bounding box center [186, 78] width 231 height 38
click at [0, 71] on span "Favorites" at bounding box center [29, 82] width 59 height 35
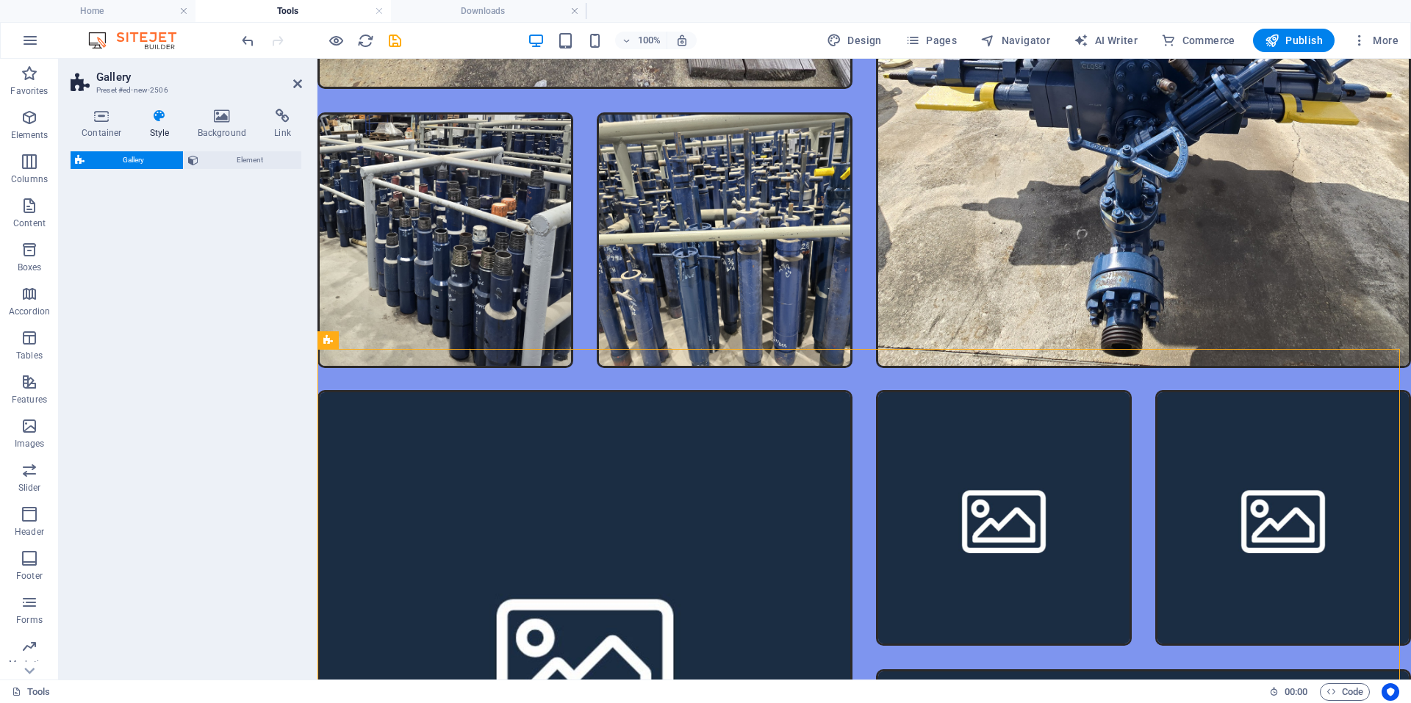
select select "rem"
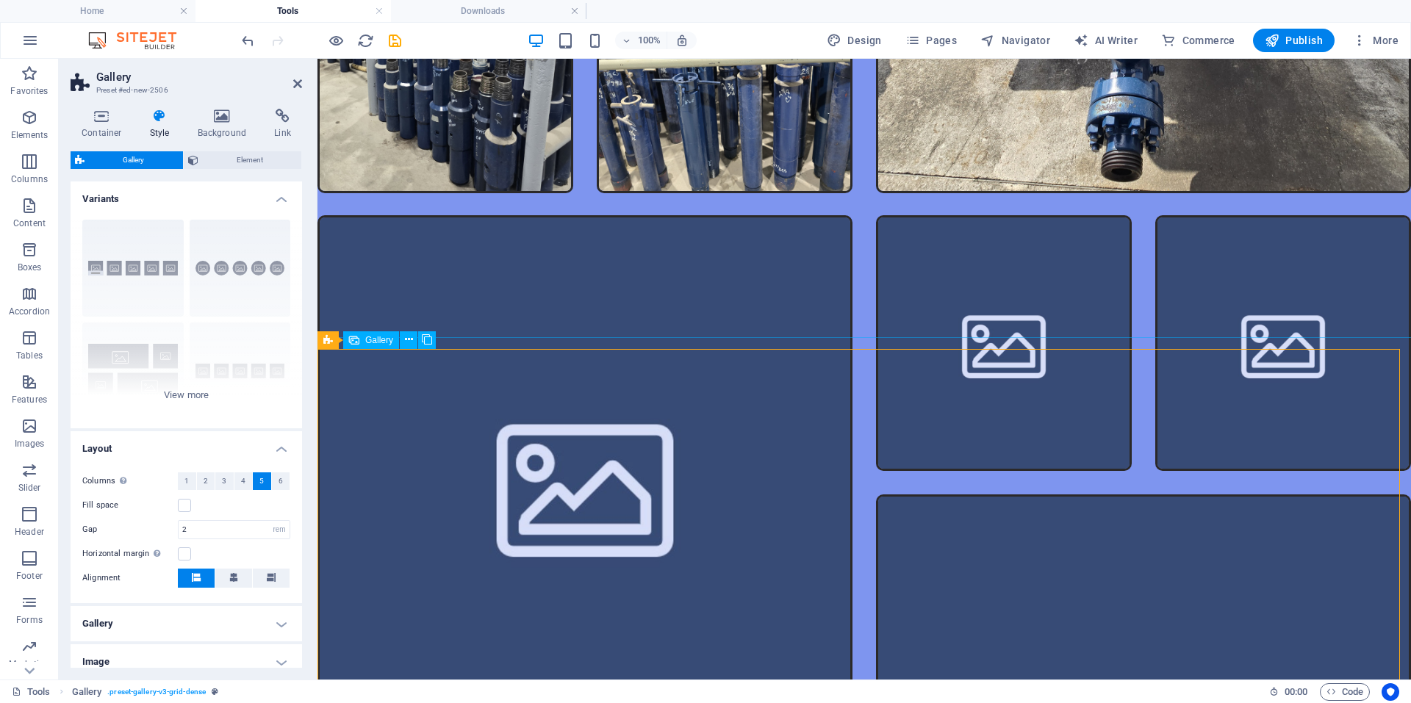
scroll to position [4396, 0]
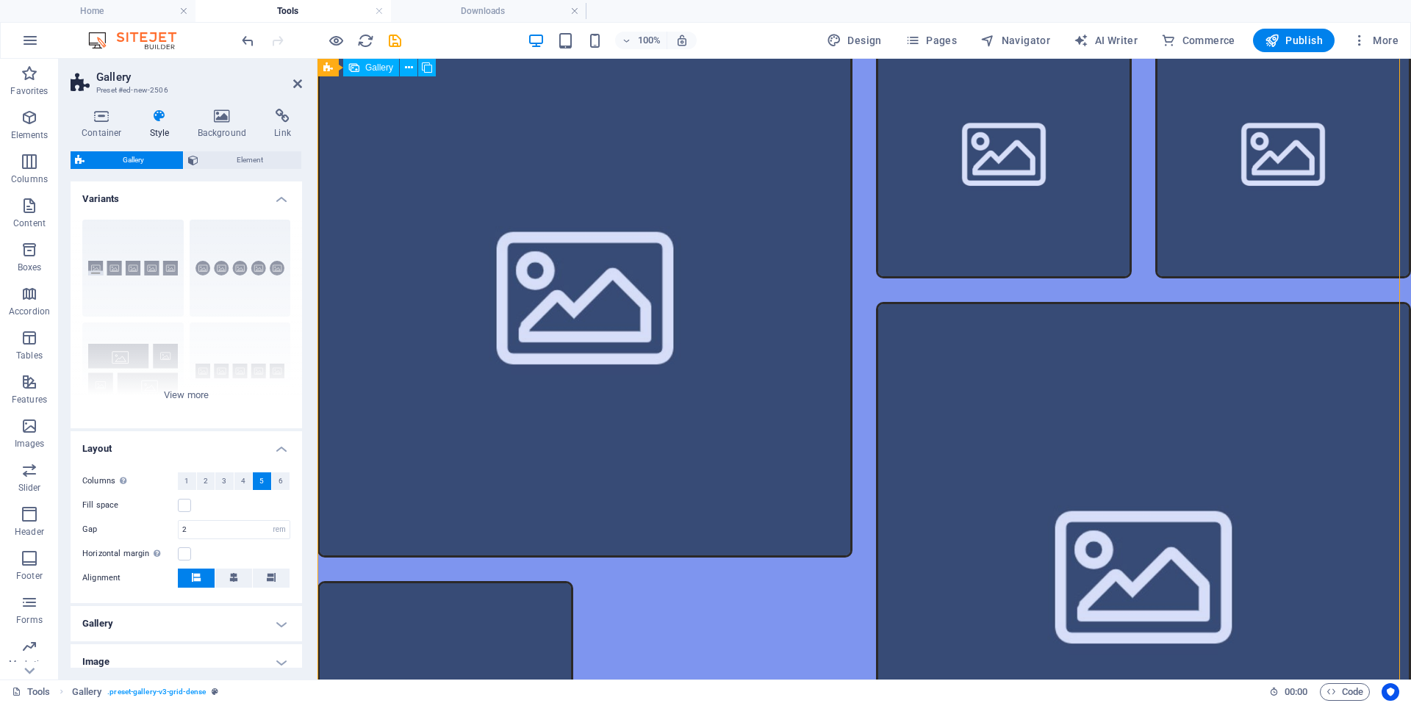
click at [555, 414] on li at bounding box center [584, 290] width 535 height 535
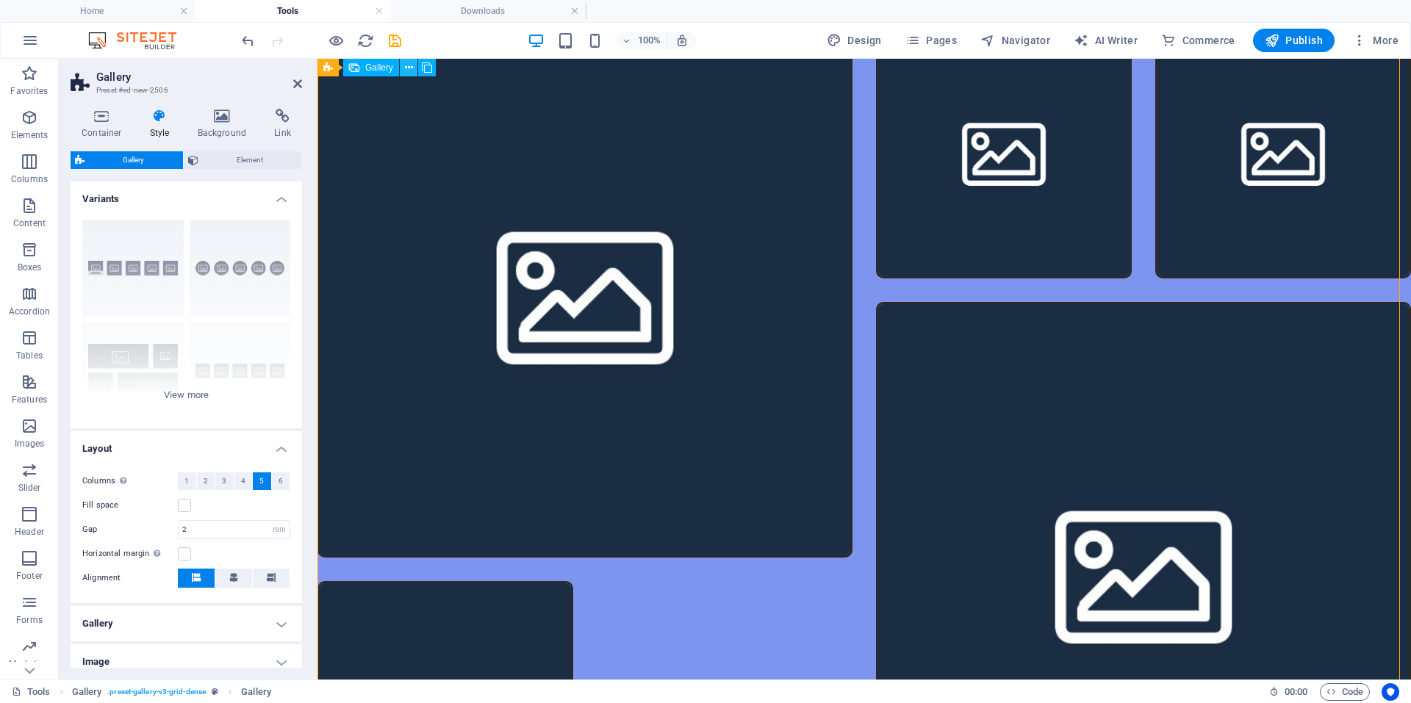
click at [407, 72] on icon at bounding box center [409, 67] width 8 height 15
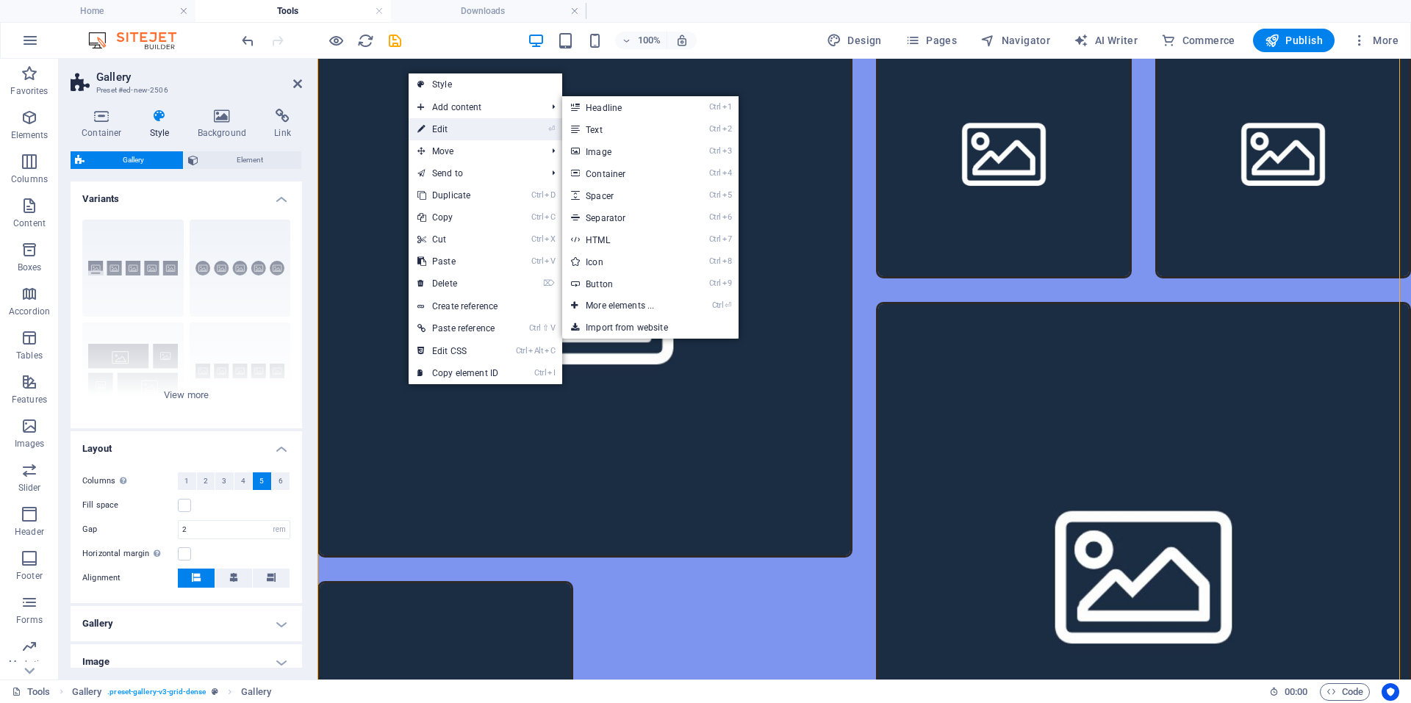
click at [441, 132] on link "⏎ Edit" at bounding box center [458, 129] width 98 height 22
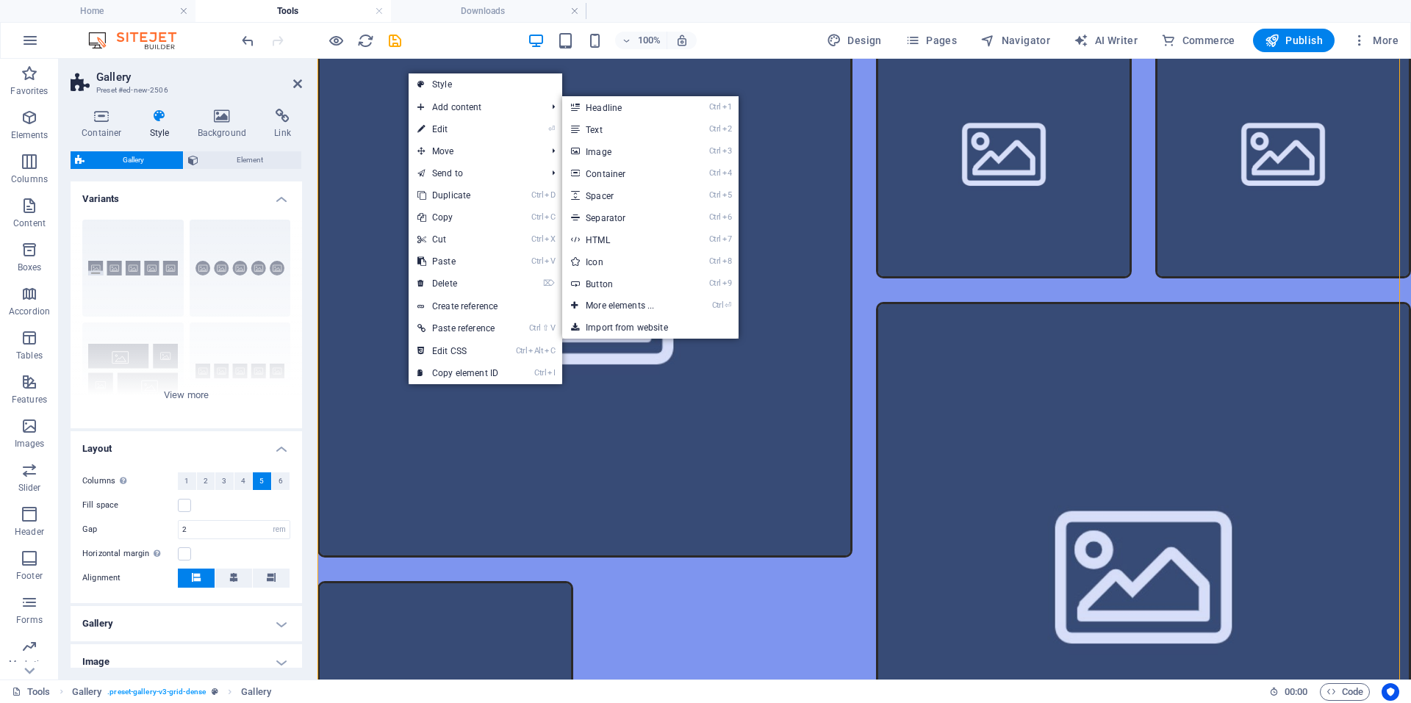
select select "4"
select select "px"
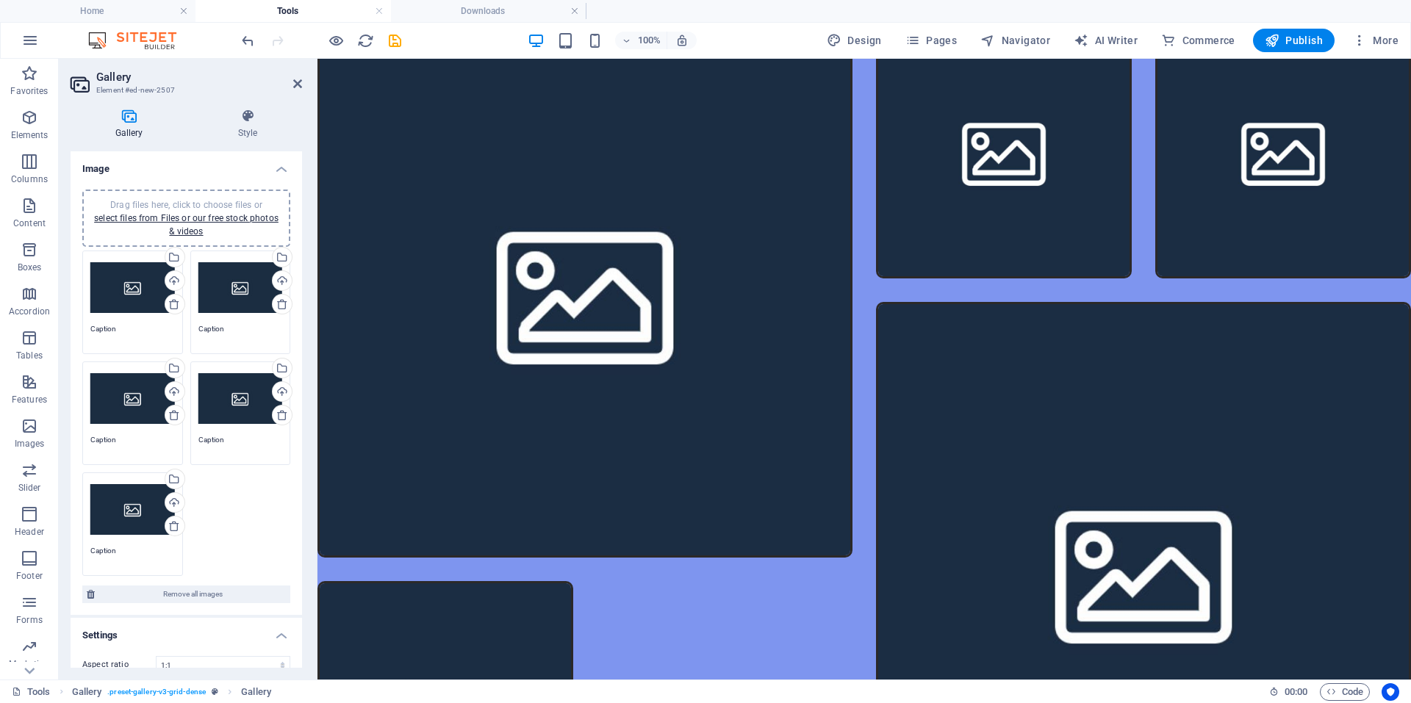
click at [227, 210] on div "Drag files here, click to choose files or select files from Files or our free s…" at bounding box center [186, 218] width 190 height 40
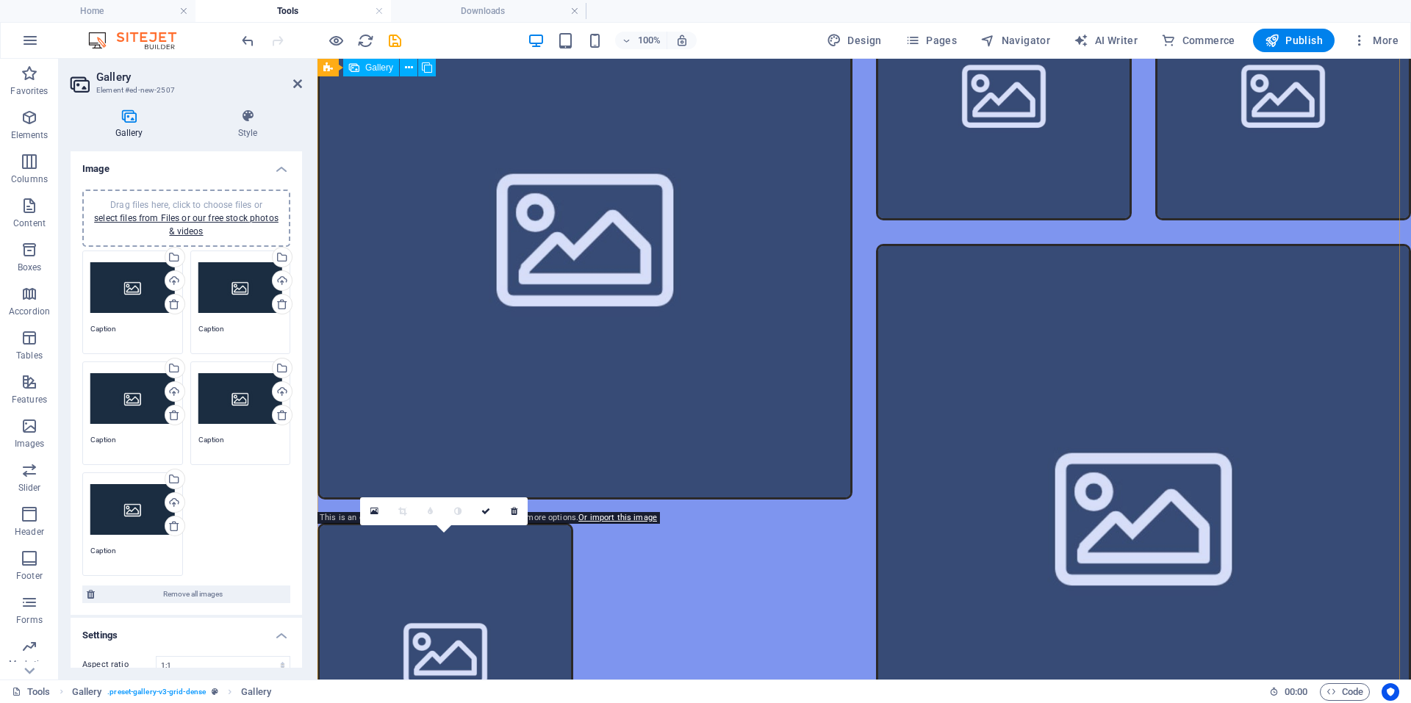
scroll to position [4469, 0]
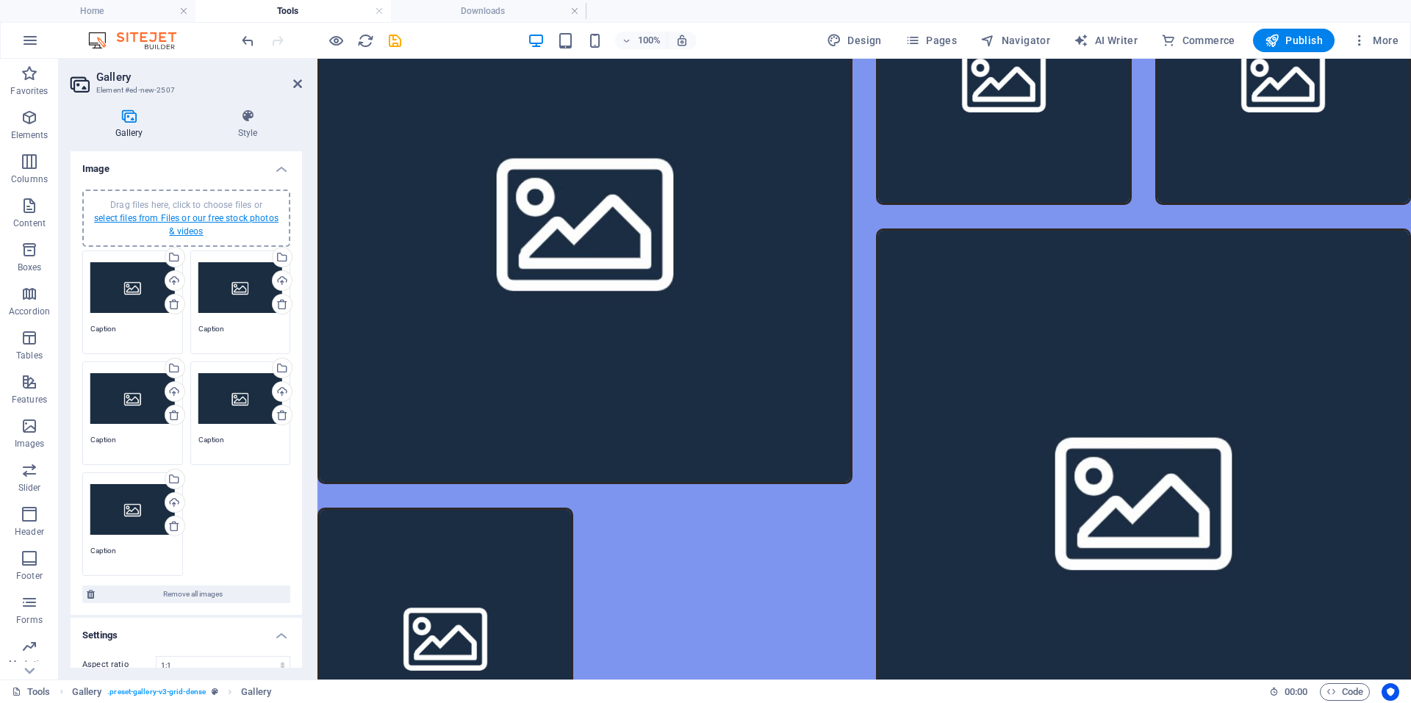
click at [181, 222] on link "select files from Files or our free stock photos & videos" at bounding box center [186, 225] width 184 height 24
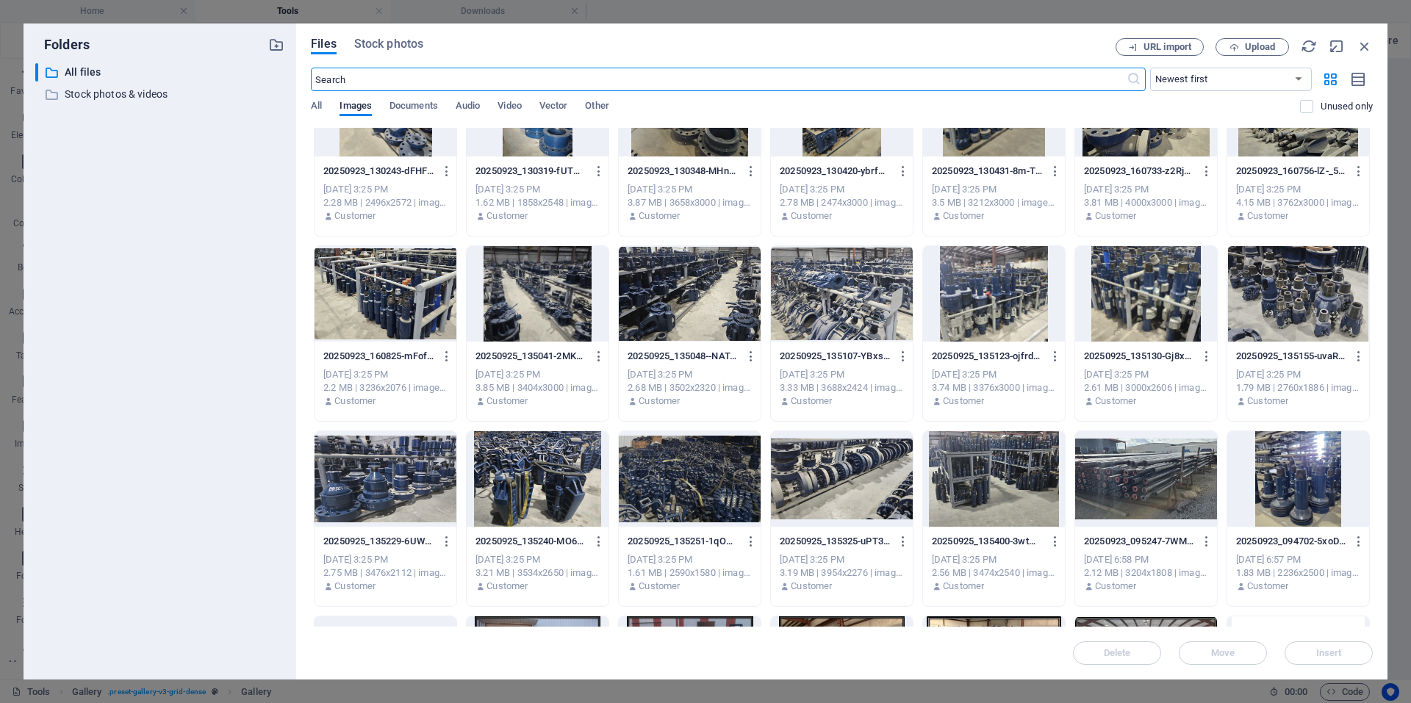
scroll to position [955, 0]
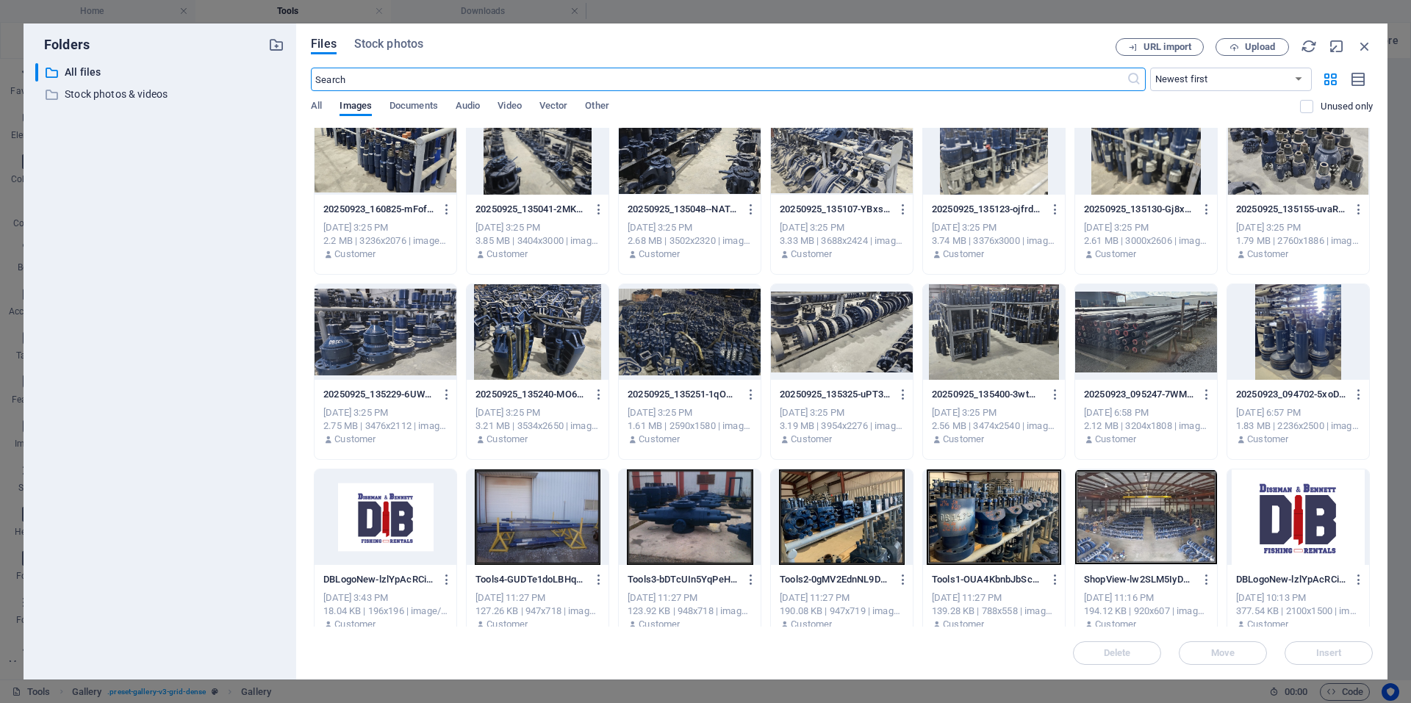
click at [503, 356] on div at bounding box center [538, 332] width 142 height 96
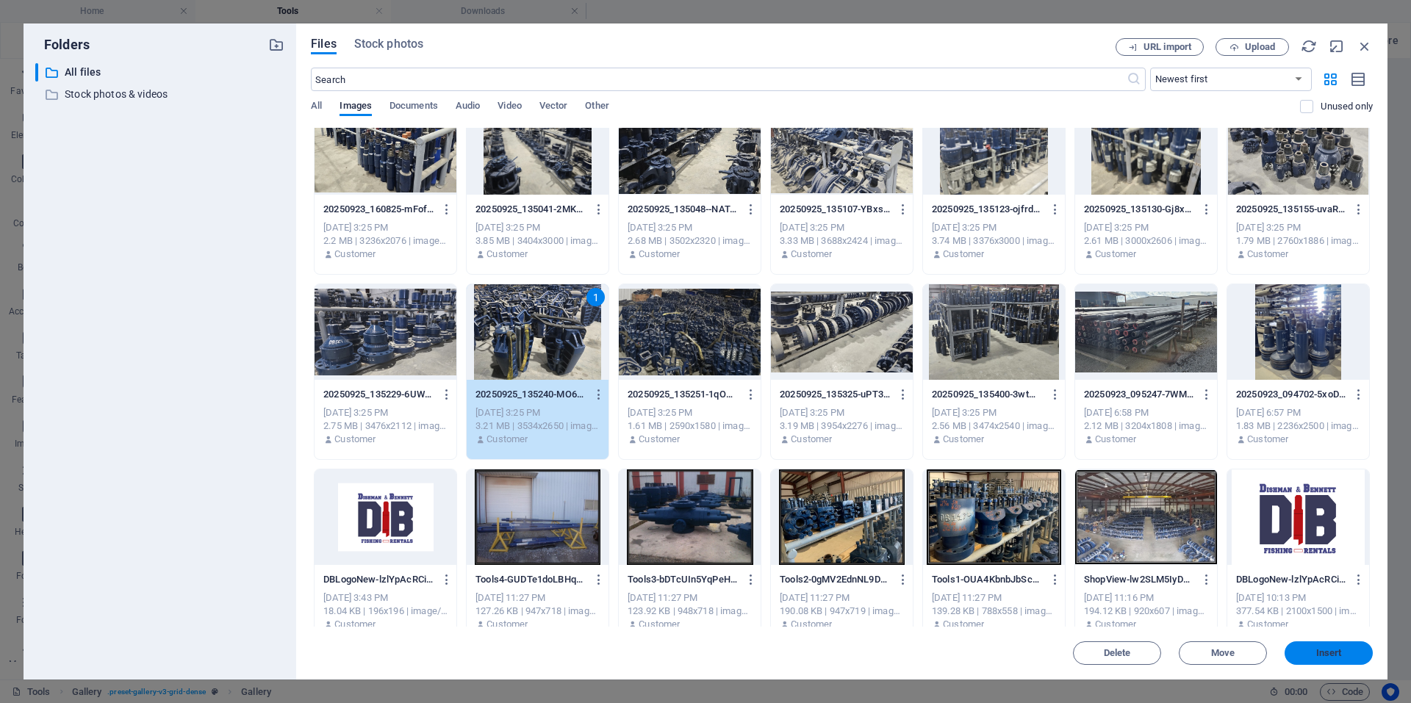
click at [1306, 649] on span "Insert" at bounding box center [1328, 653] width 76 height 9
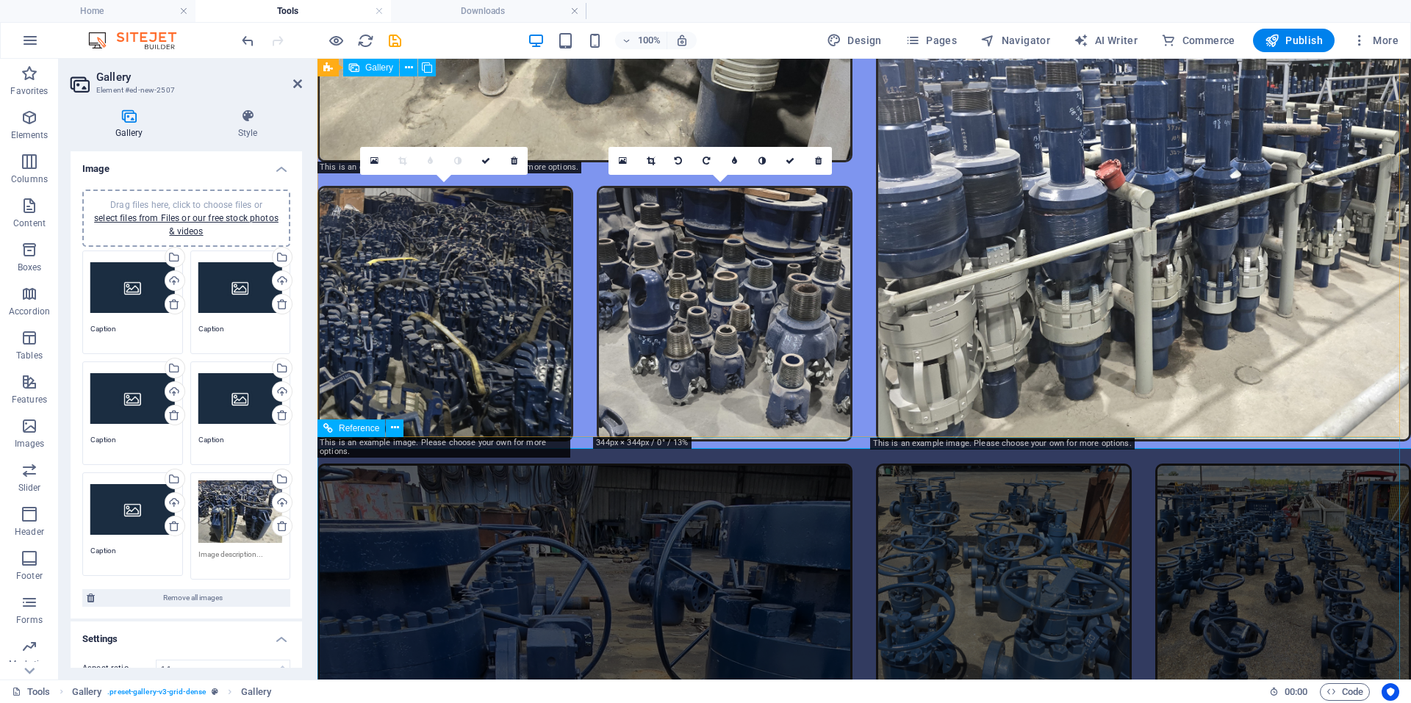
scroll to position [4746, 0]
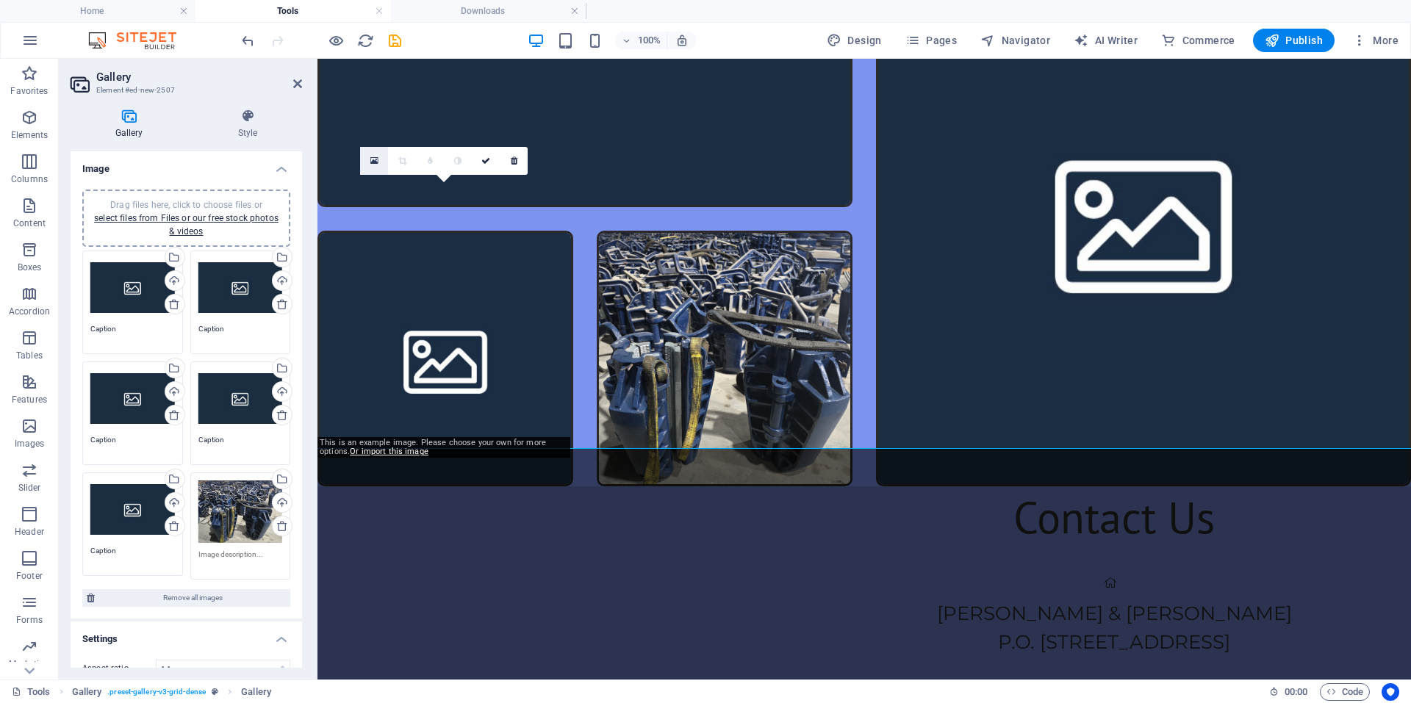
click at [376, 162] on icon at bounding box center [374, 161] width 8 height 10
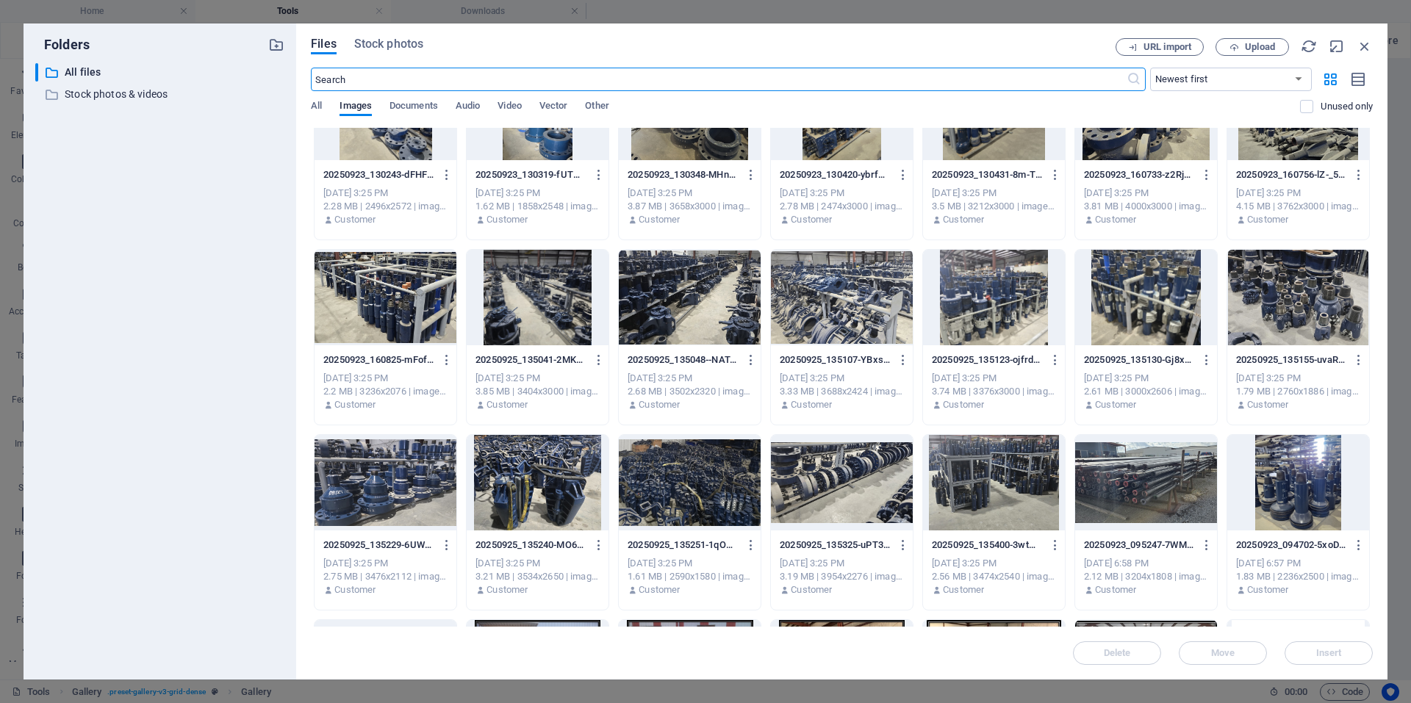
scroll to position [808, 0]
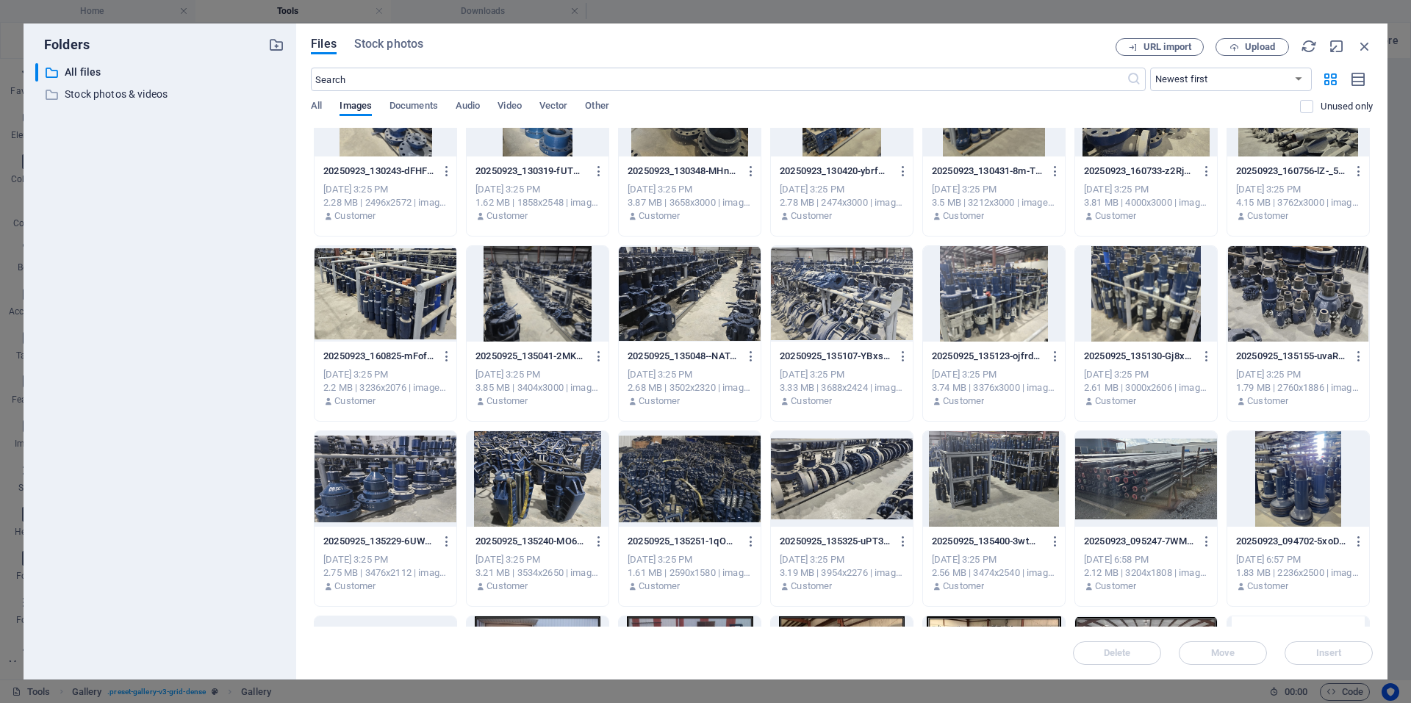
click at [827, 304] on div at bounding box center [842, 294] width 142 height 96
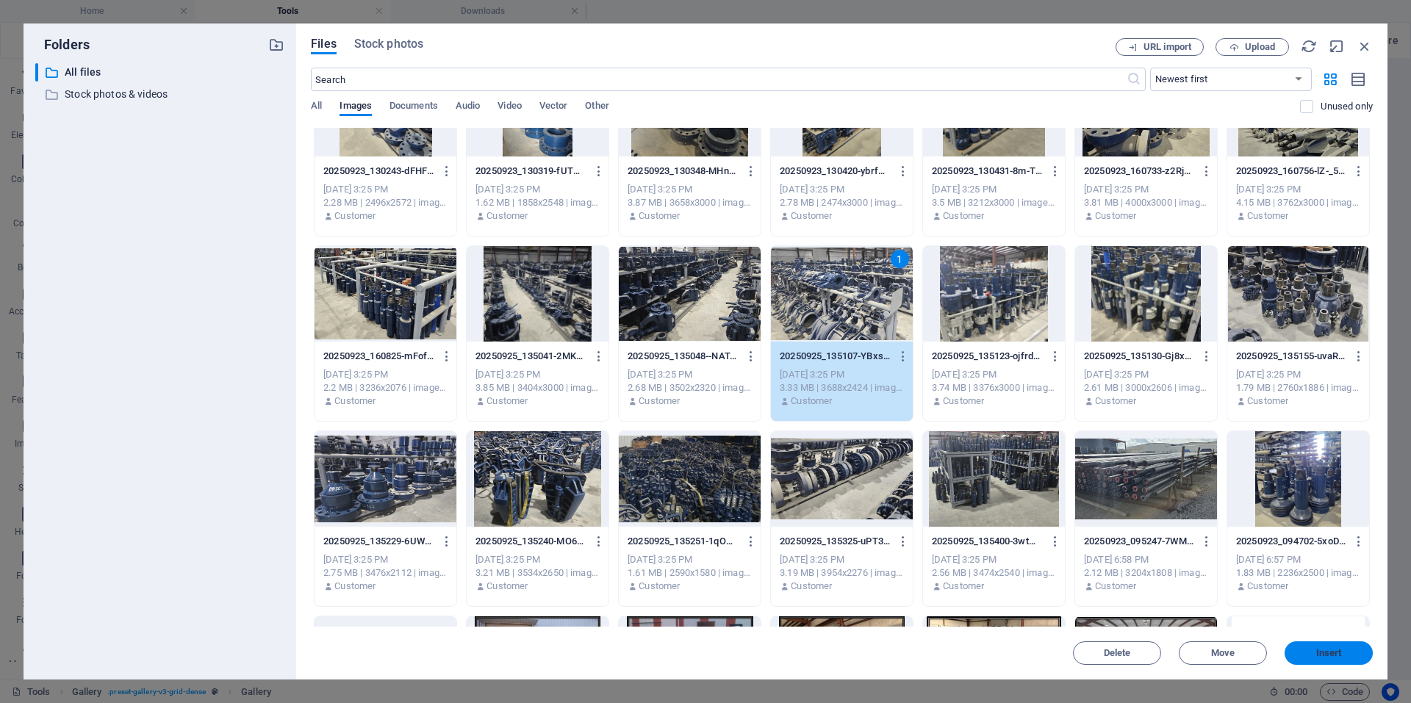
click at [1321, 644] on button "Insert" at bounding box center [1328, 653] width 88 height 24
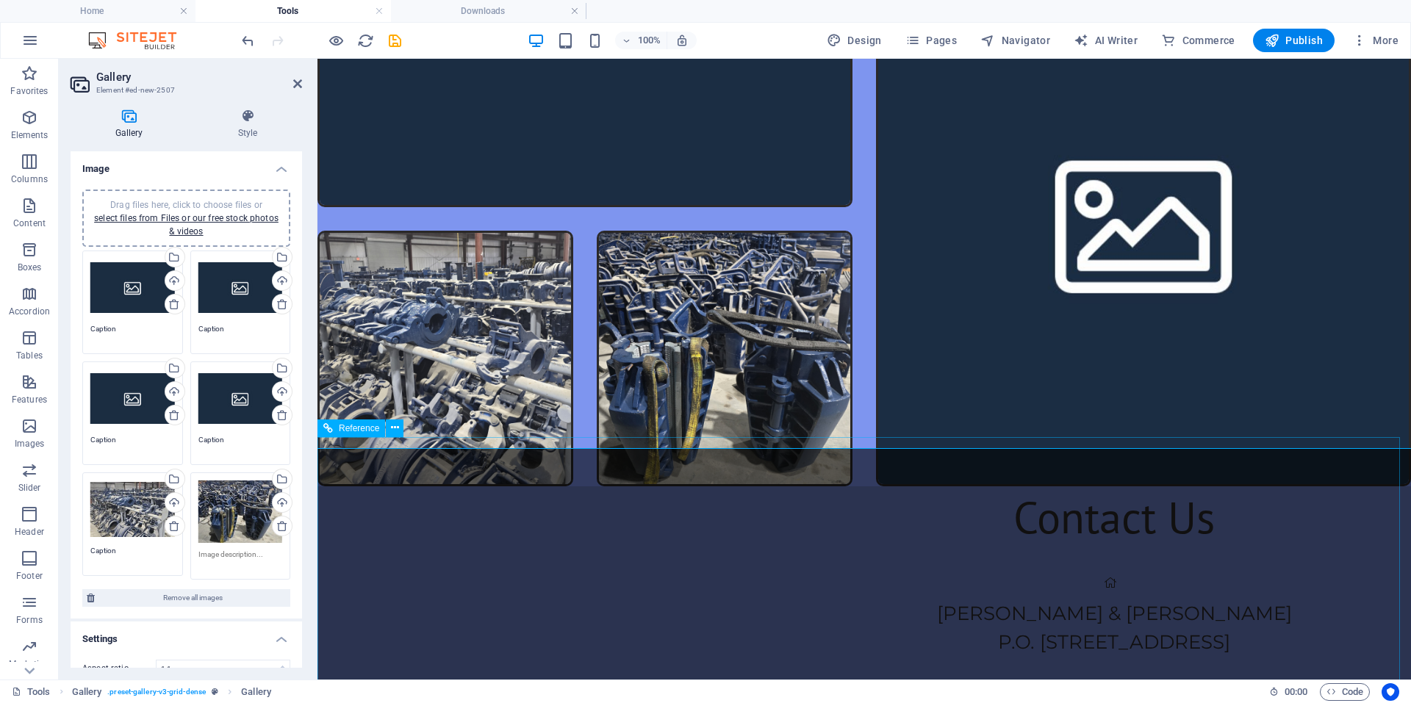
scroll to position [4526, 0]
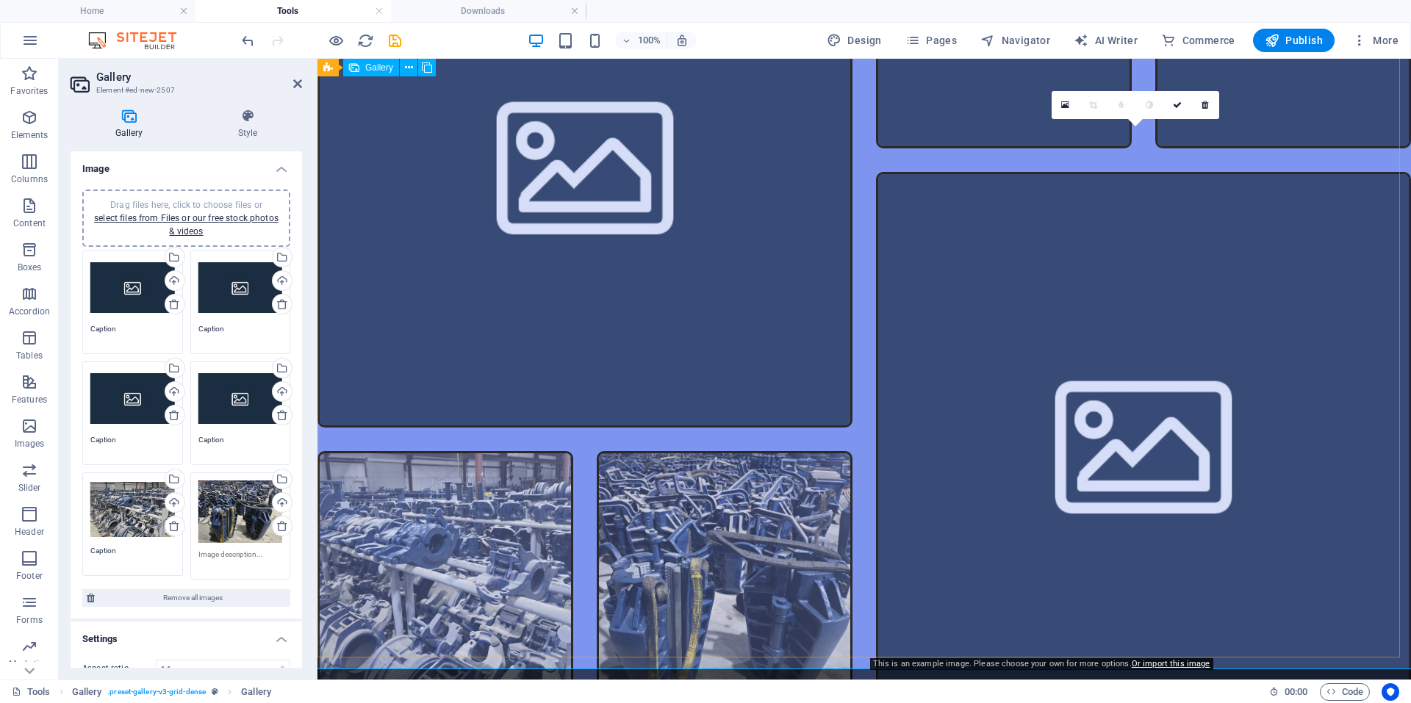
click at [992, 523] on li at bounding box center [1143, 439] width 535 height 535
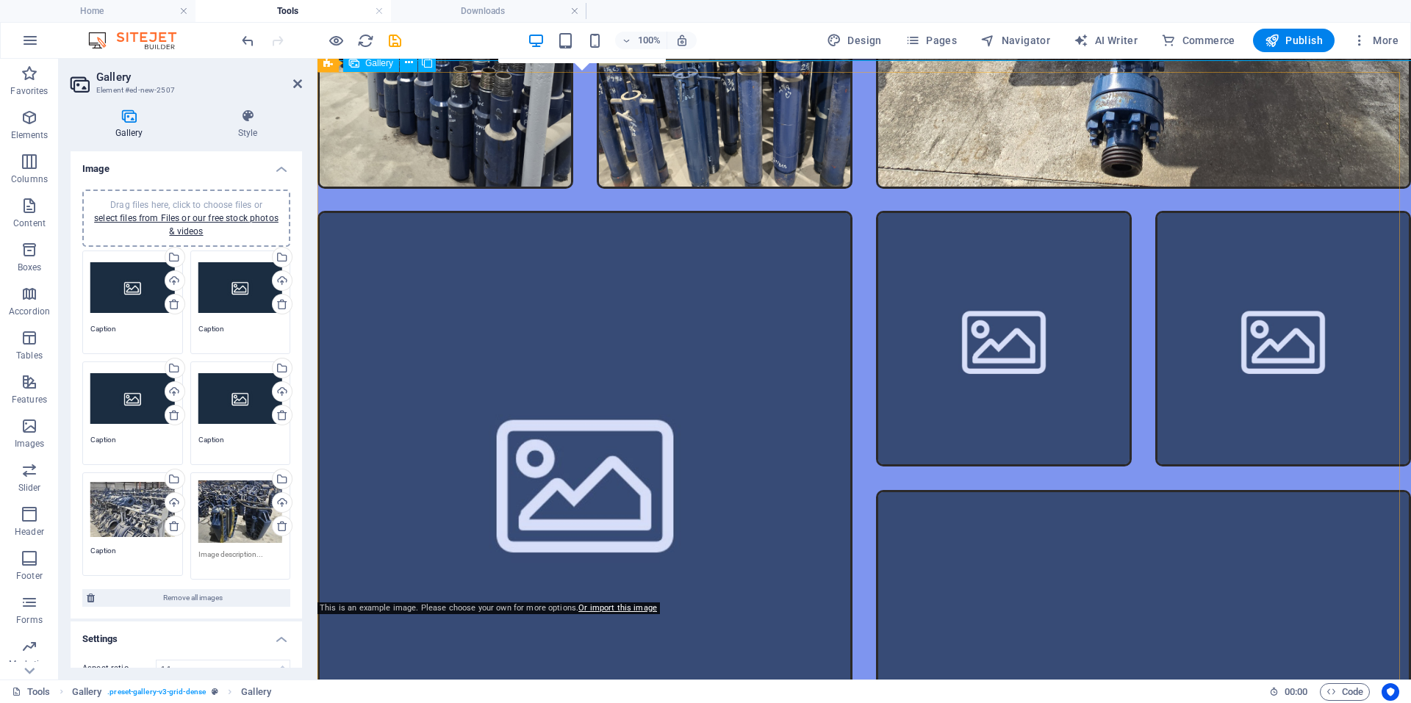
scroll to position [4085, 0]
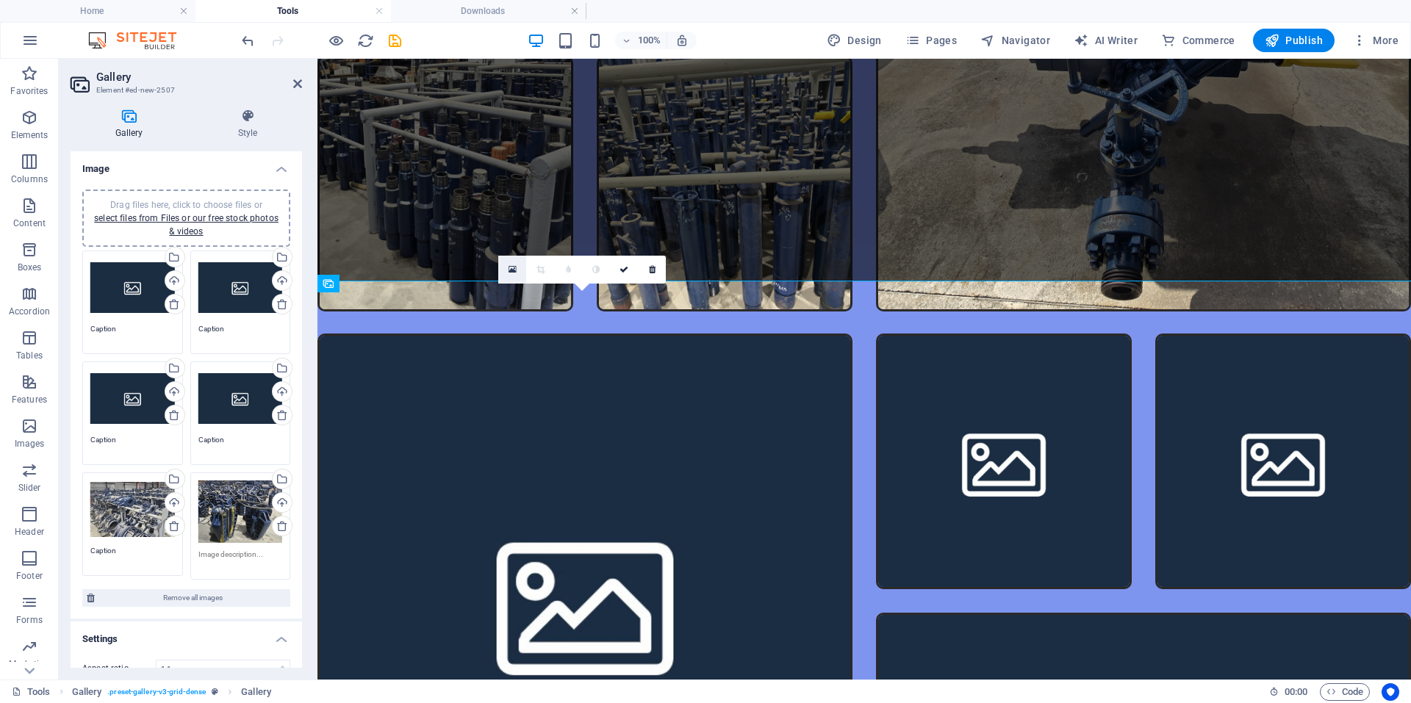
click at [505, 274] on link at bounding box center [512, 270] width 28 height 28
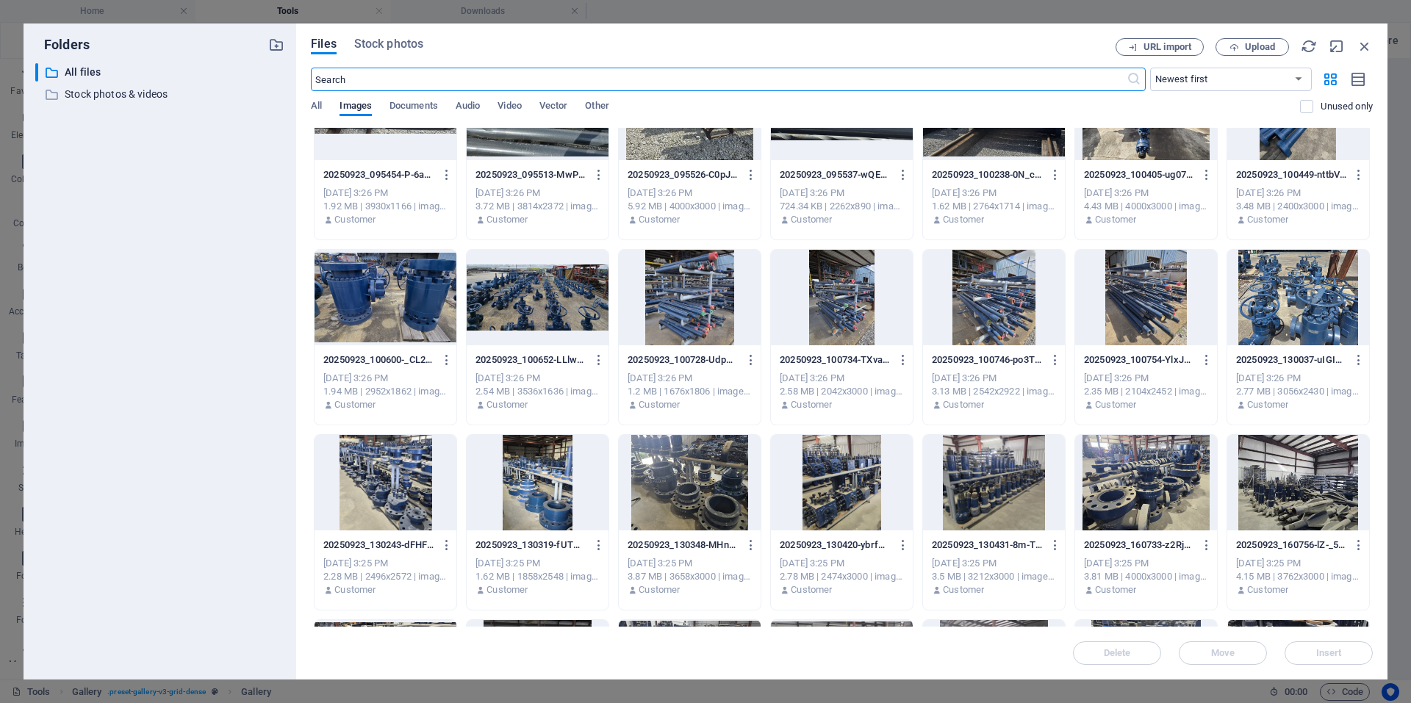
scroll to position [588, 0]
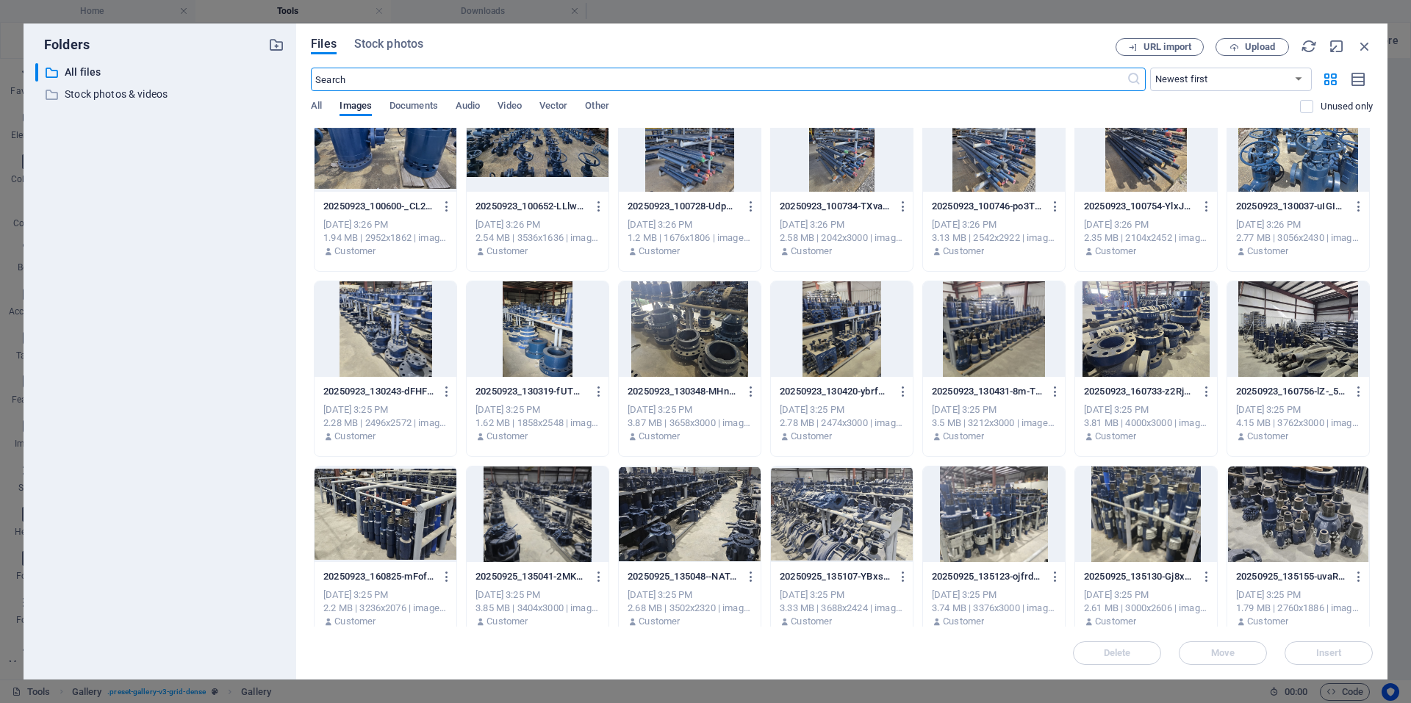
click at [547, 522] on div at bounding box center [538, 515] width 142 height 96
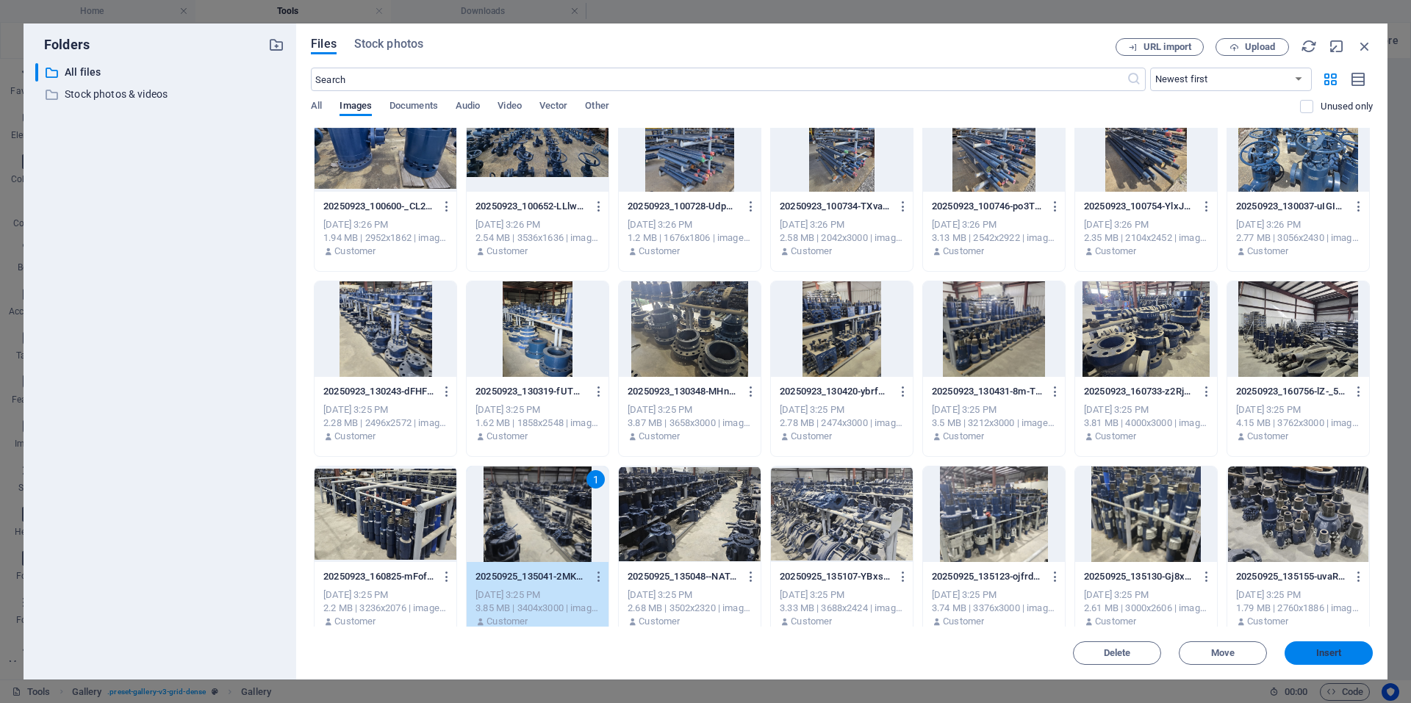
click at [1306, 654] on span "Insert" at bounding box center [1328, 653] width 76 height 9
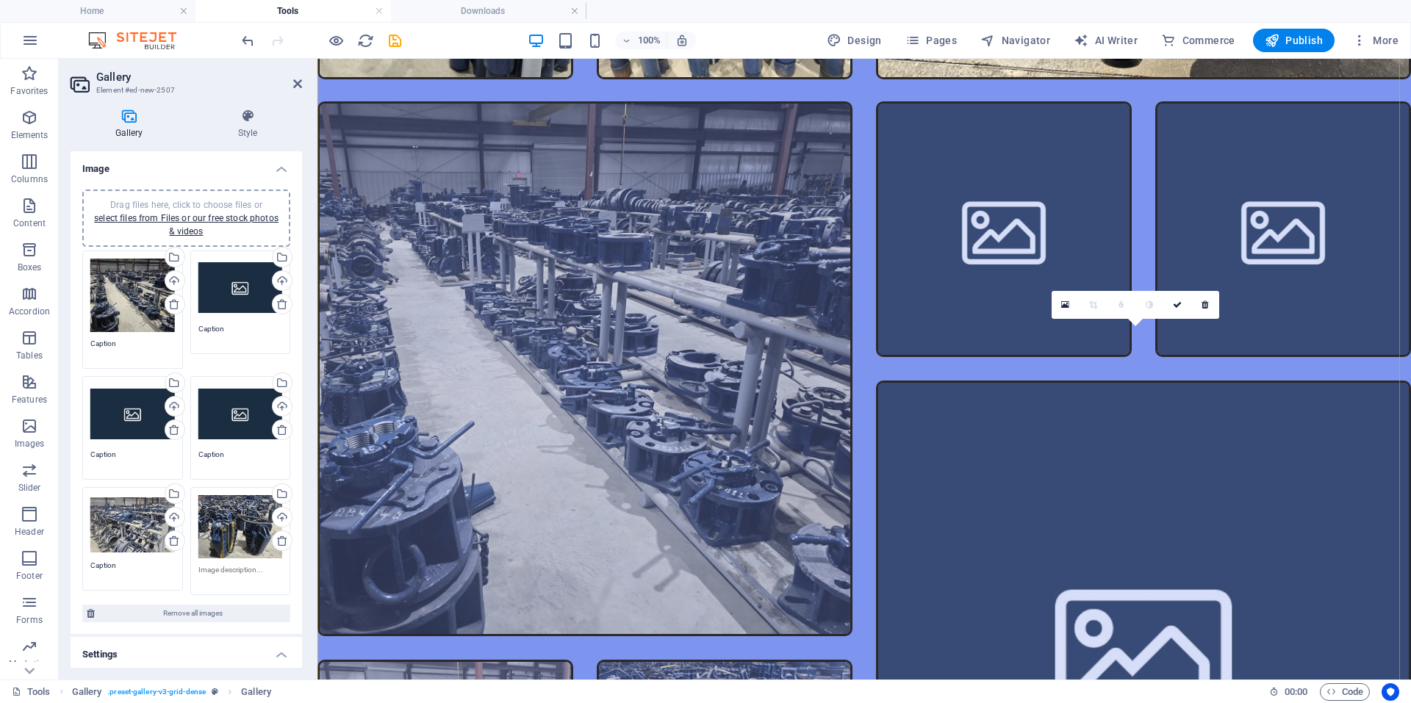
scroll to position [4379, 0]
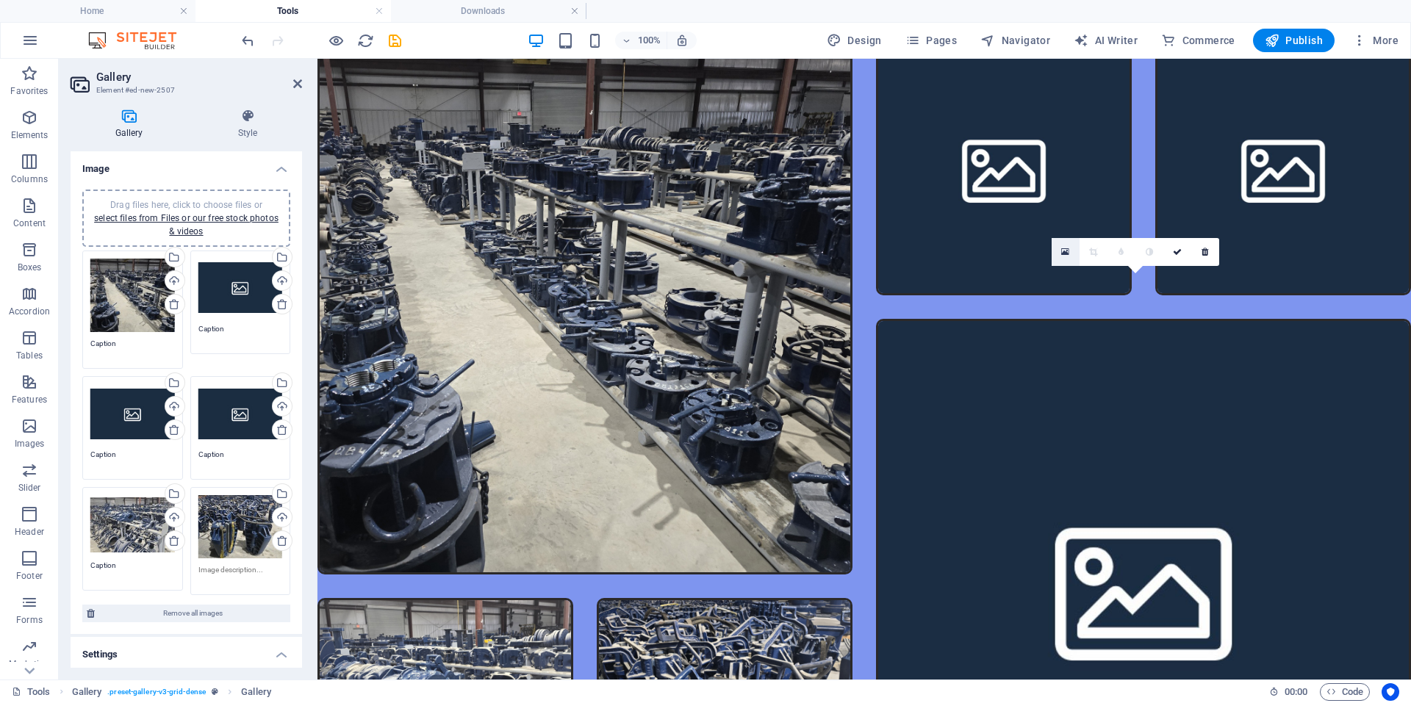
click at [1054, 263] on link at bounding box center [1065, 252] width 28 height 28
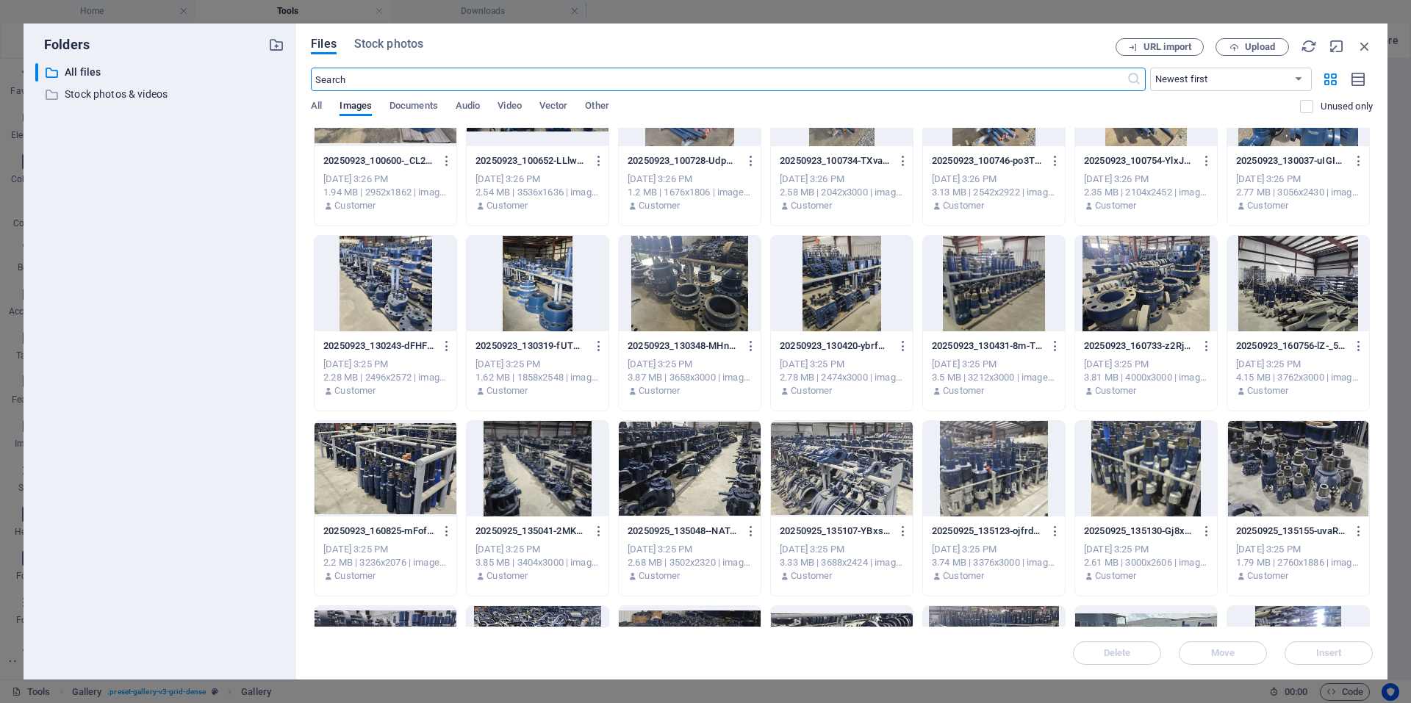
scroll to position [644, 0]
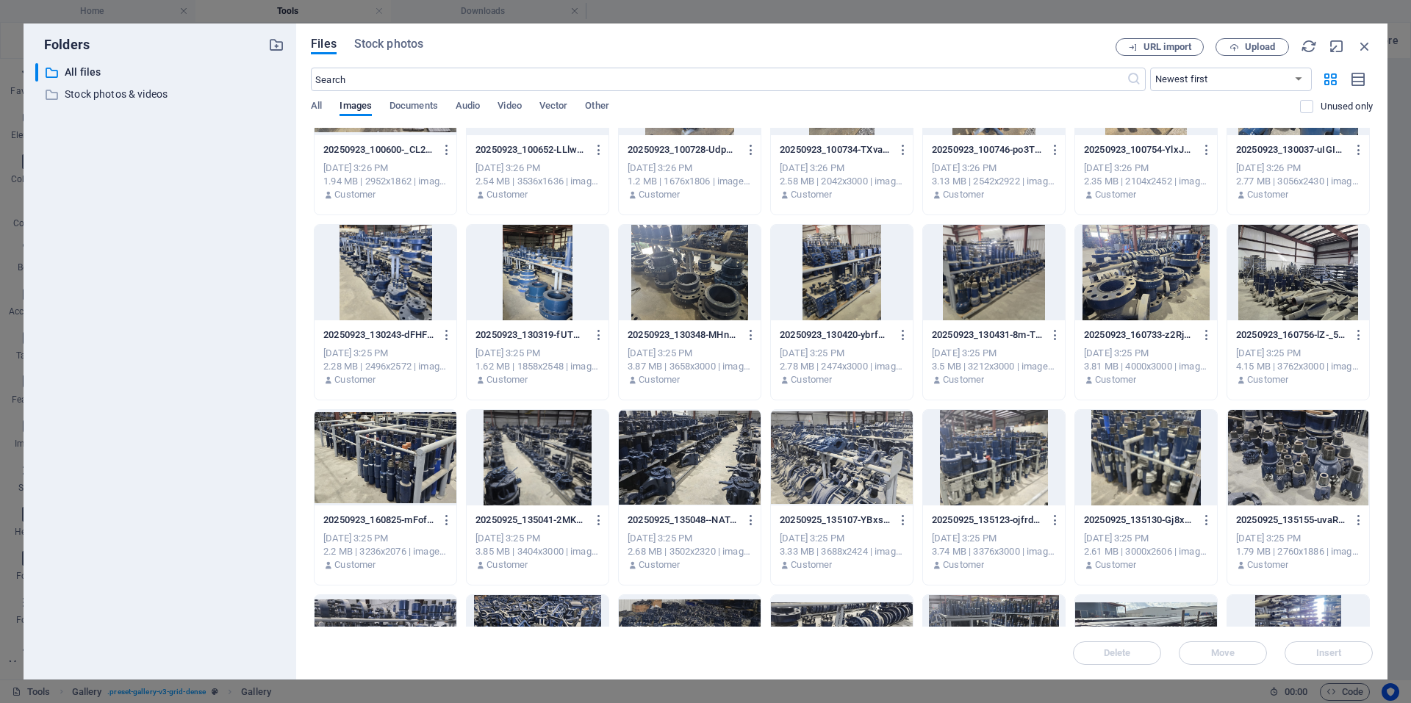
click at [658, 463] on div at bounding box center [690, 458] width 142 height 96
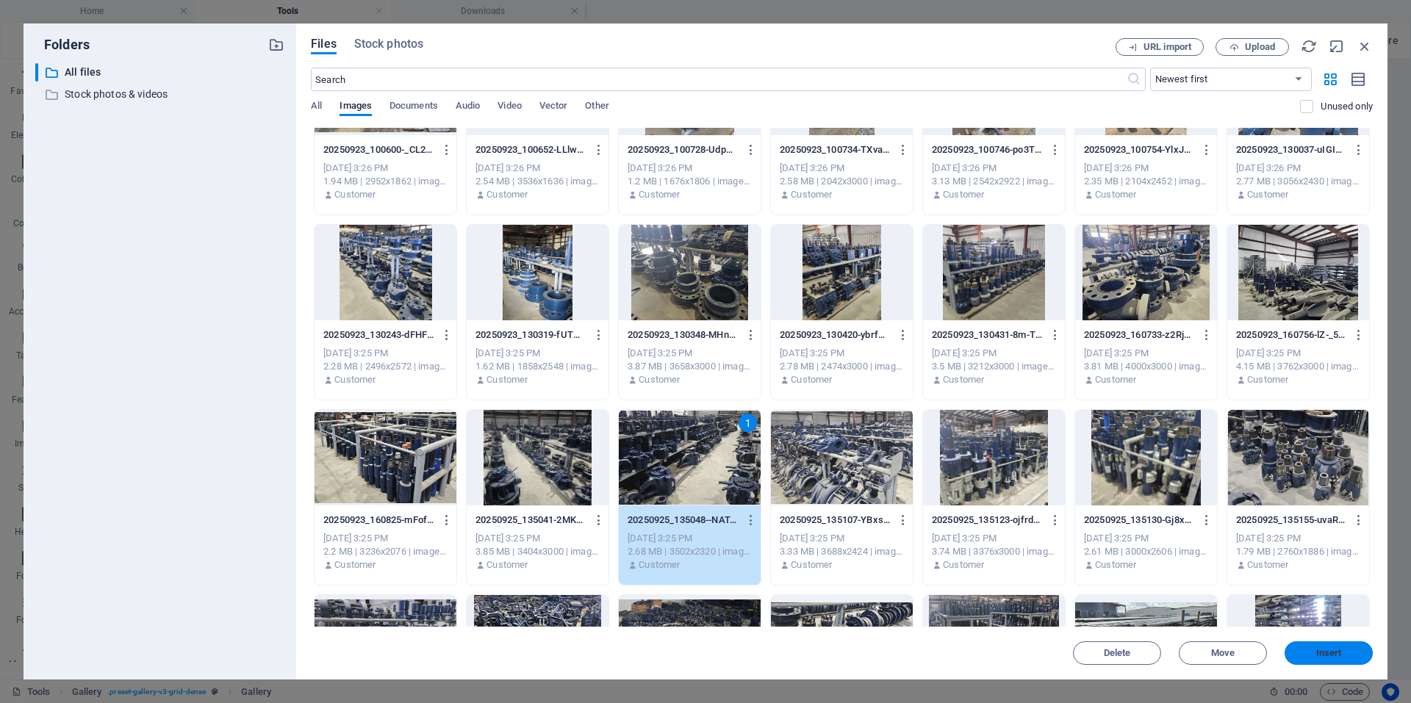
click at [1316, 647] on button "Insert" at bounding box center [1328, 653] width 88 height 24
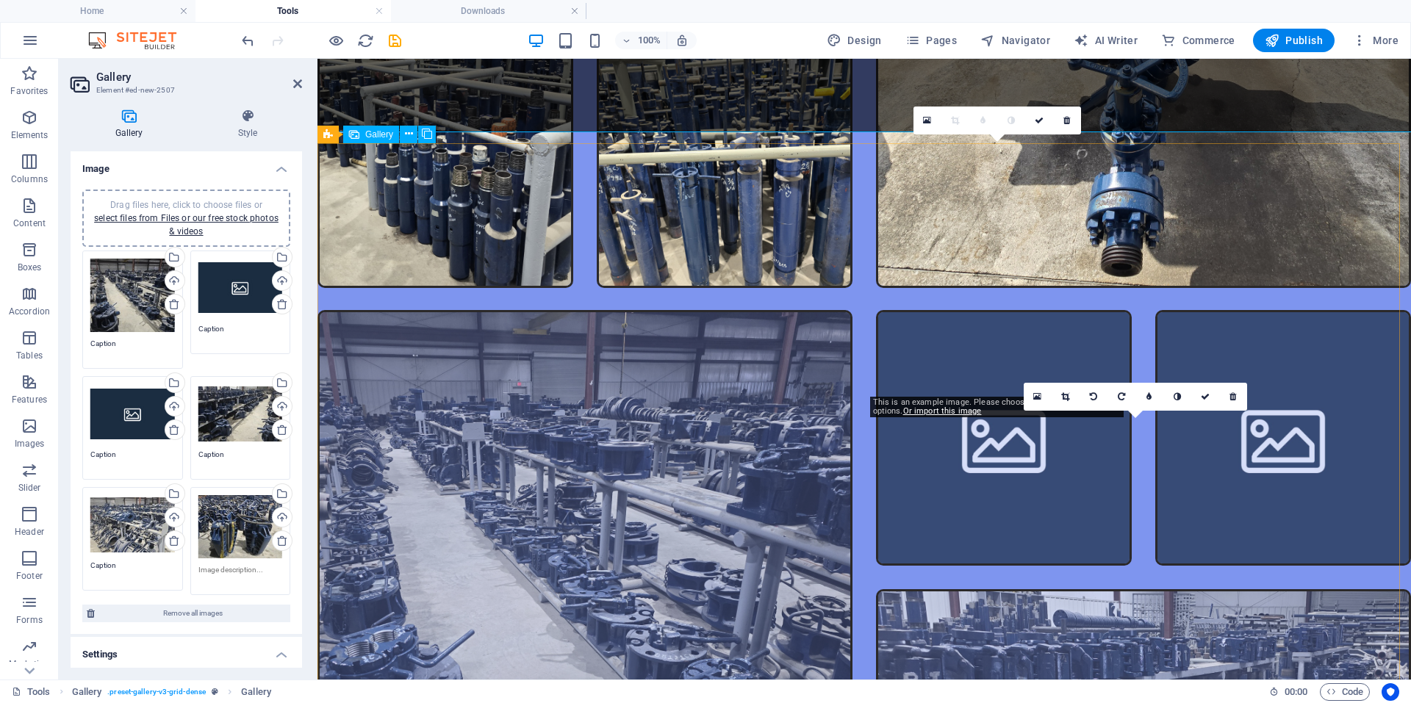
scroll to position [4085, 0]
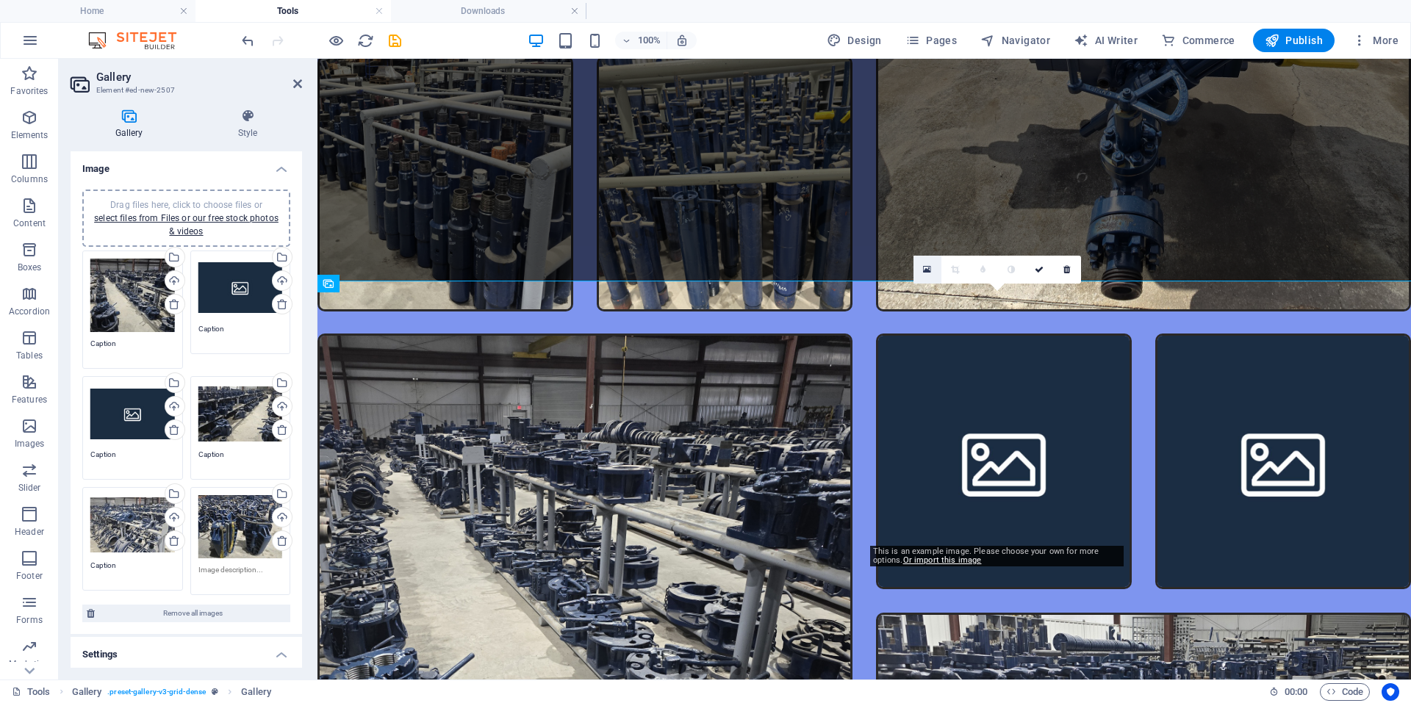
click at [931, 276] on link at bounding box center [927, 270] width 28 height 28
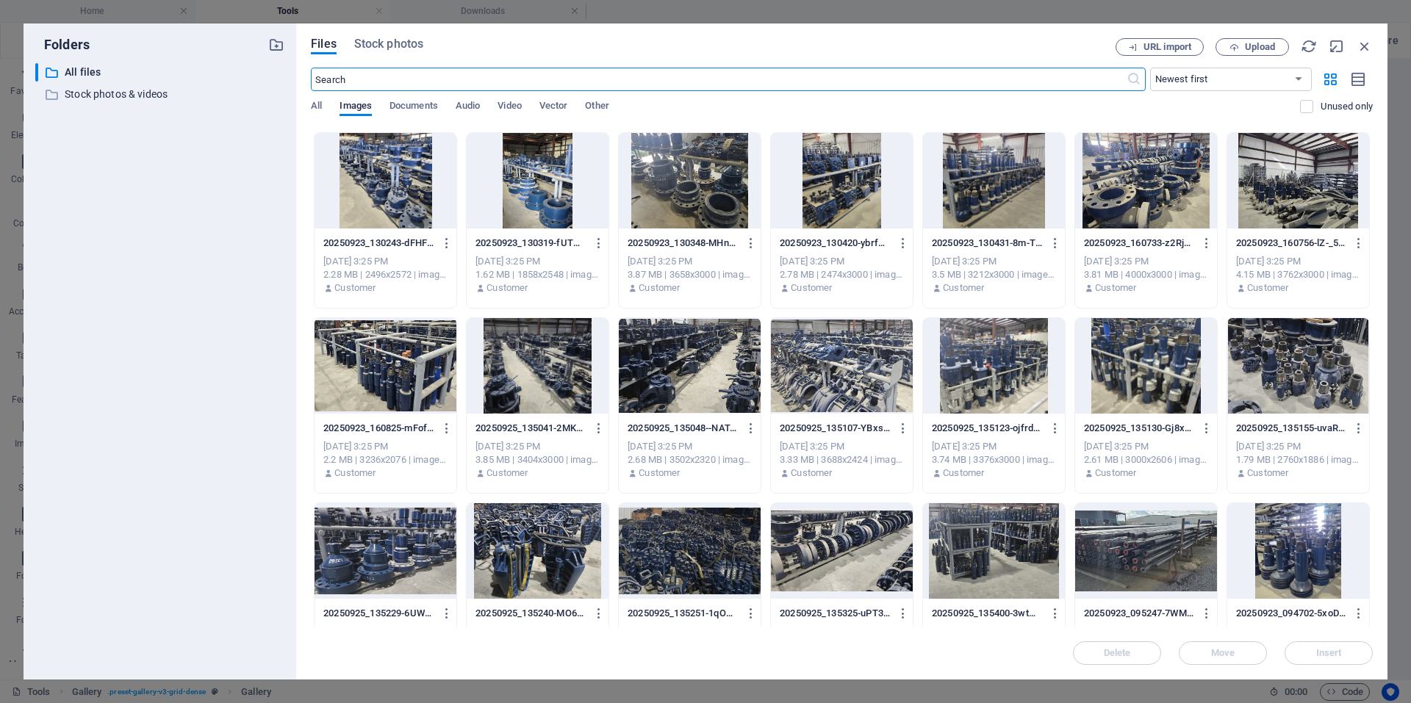
scroll to position [808, 0]
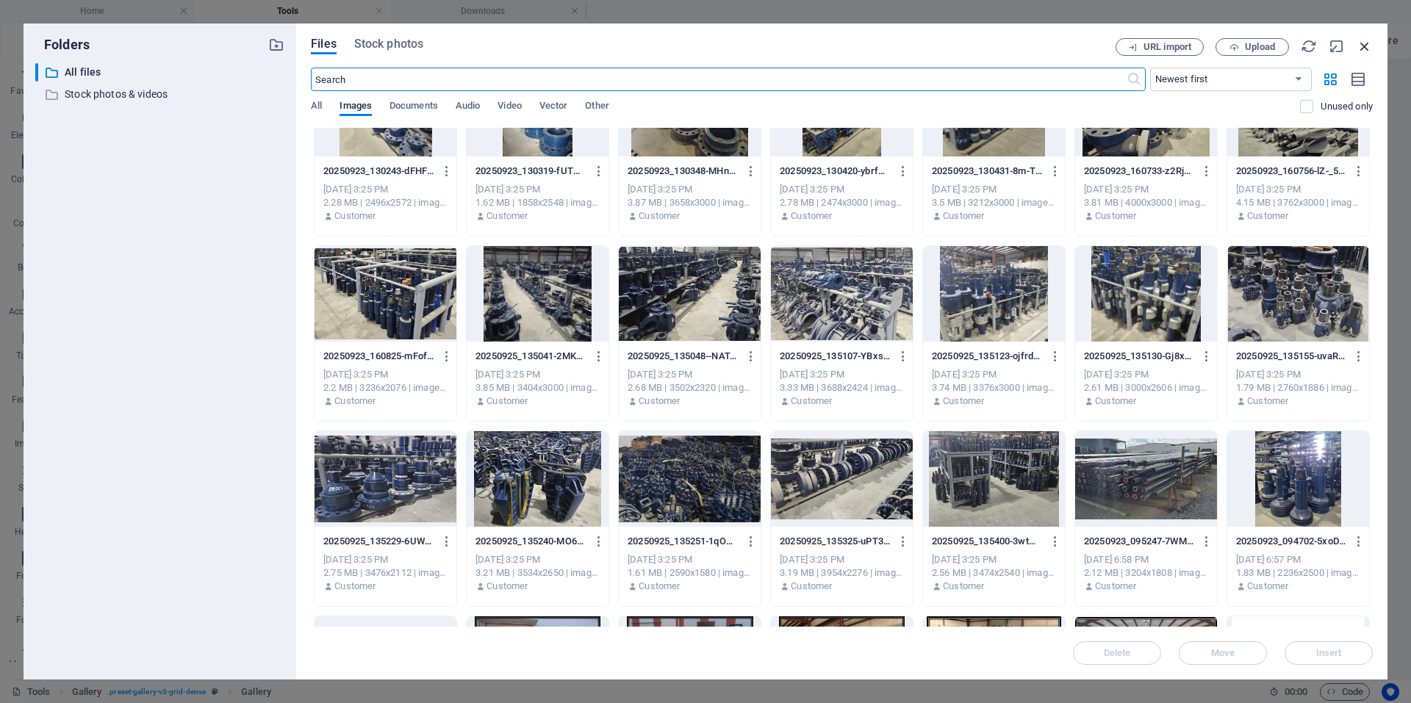
click at [1360, 48] on icon "button" at bounding box center [1364, 46] width 16 height 16
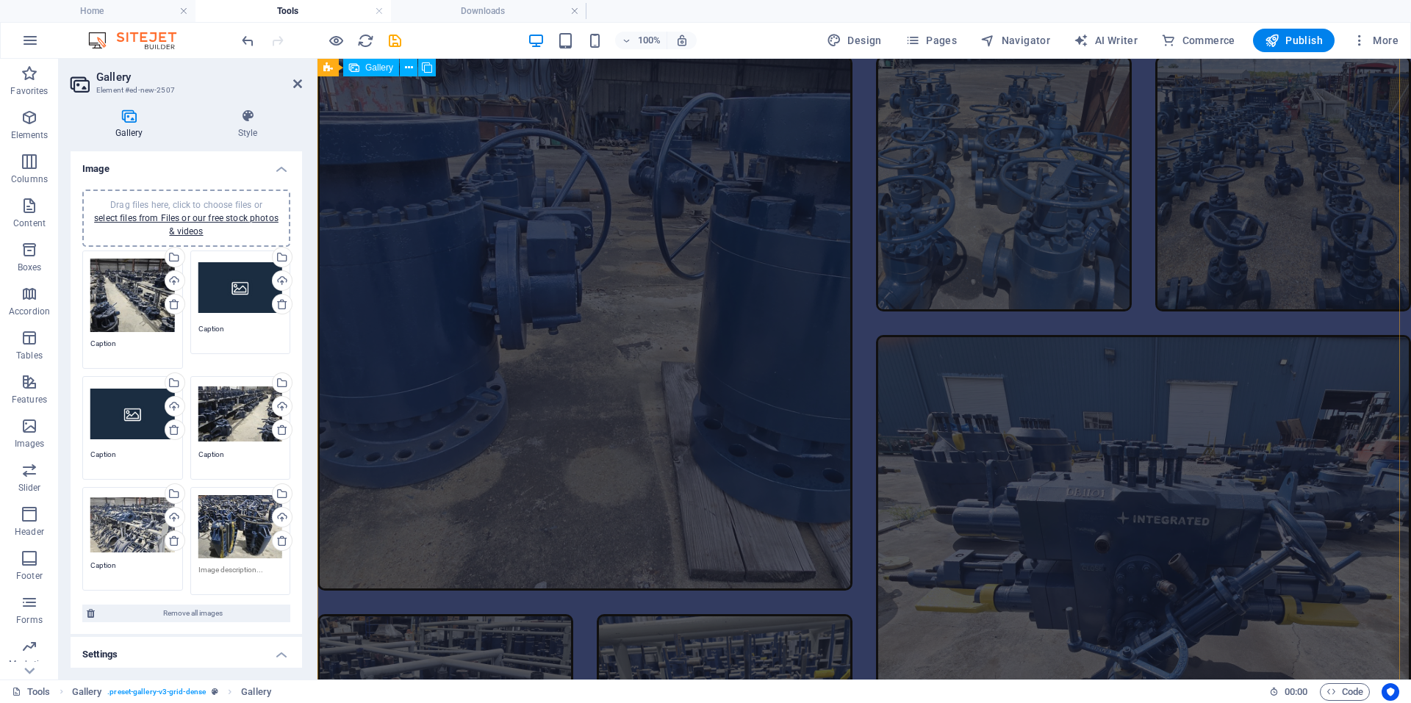
scroll to position [3086, 0]
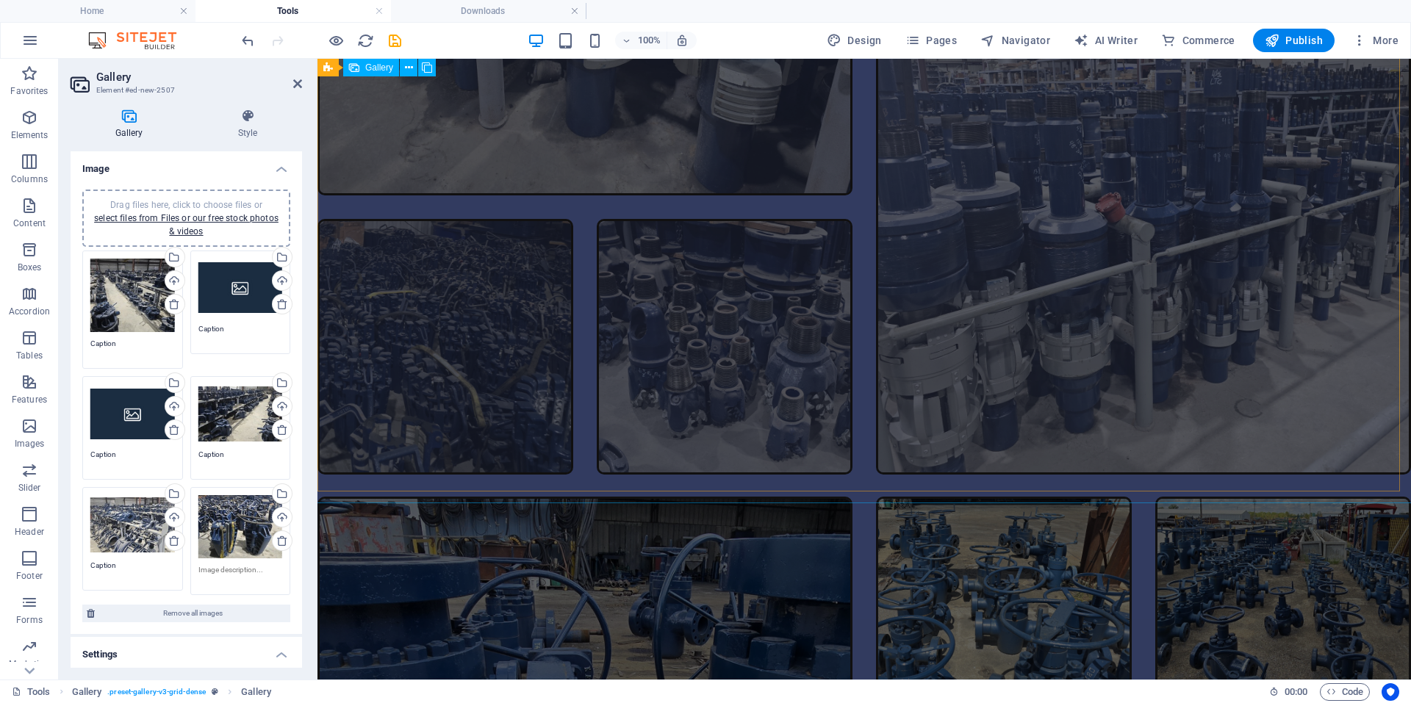
click at [519, 433] on li at bounding box center [445, 347] width 256 height 256
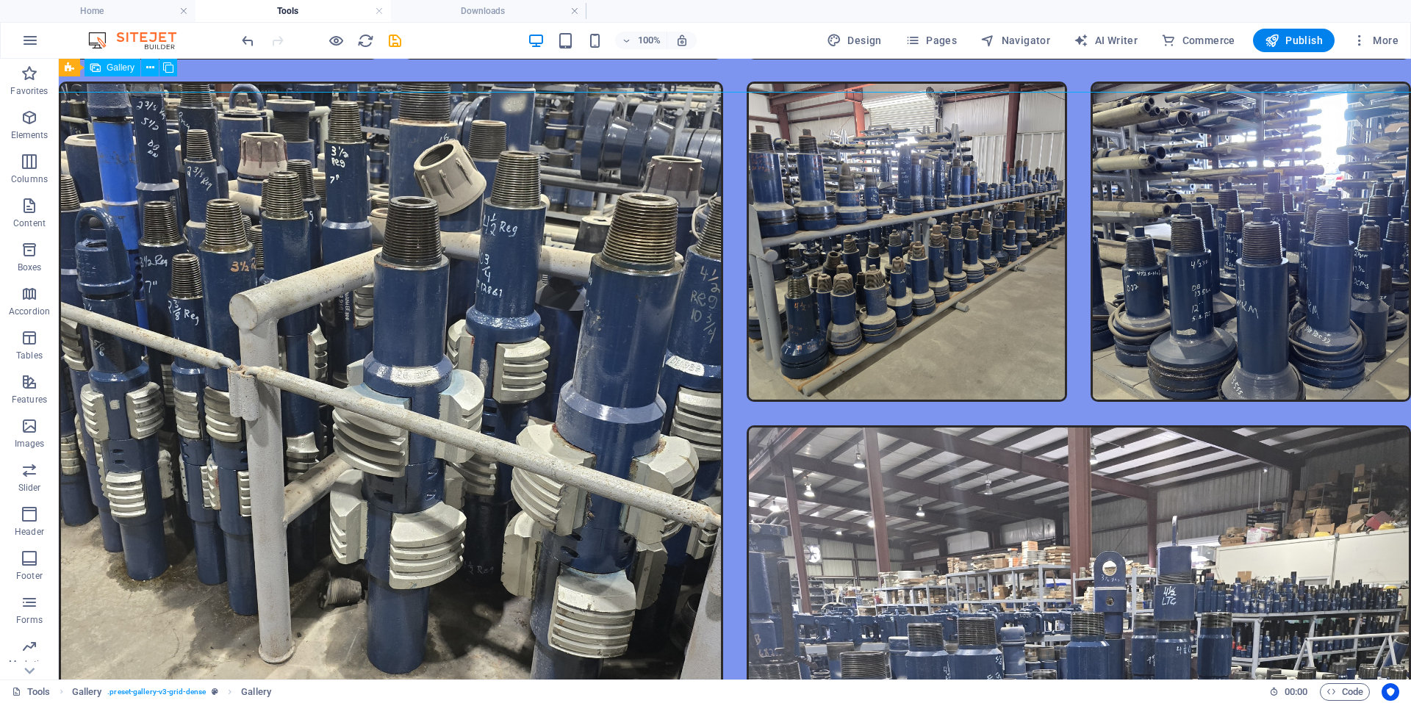
scroll to position [3080, 0]
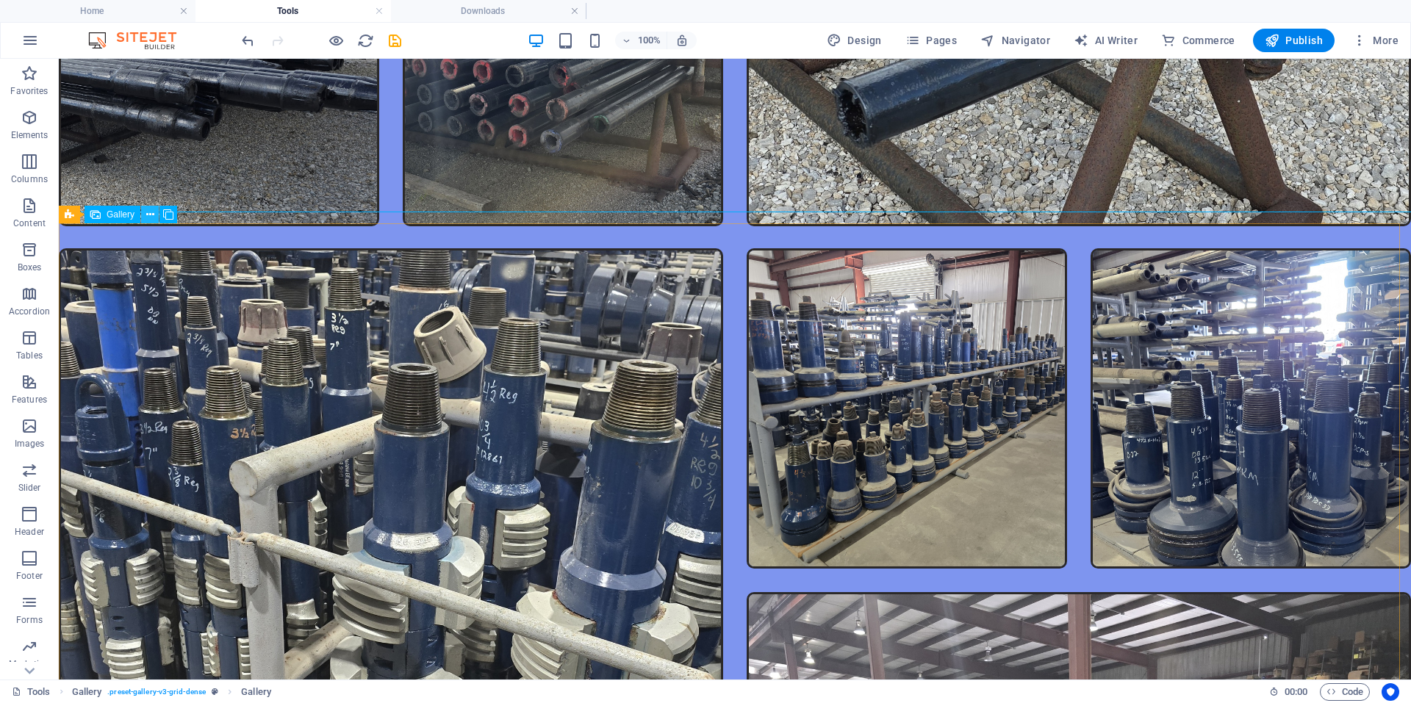
click at [148, 213] on icon at bounding box center [150, 214] width 8 height 15
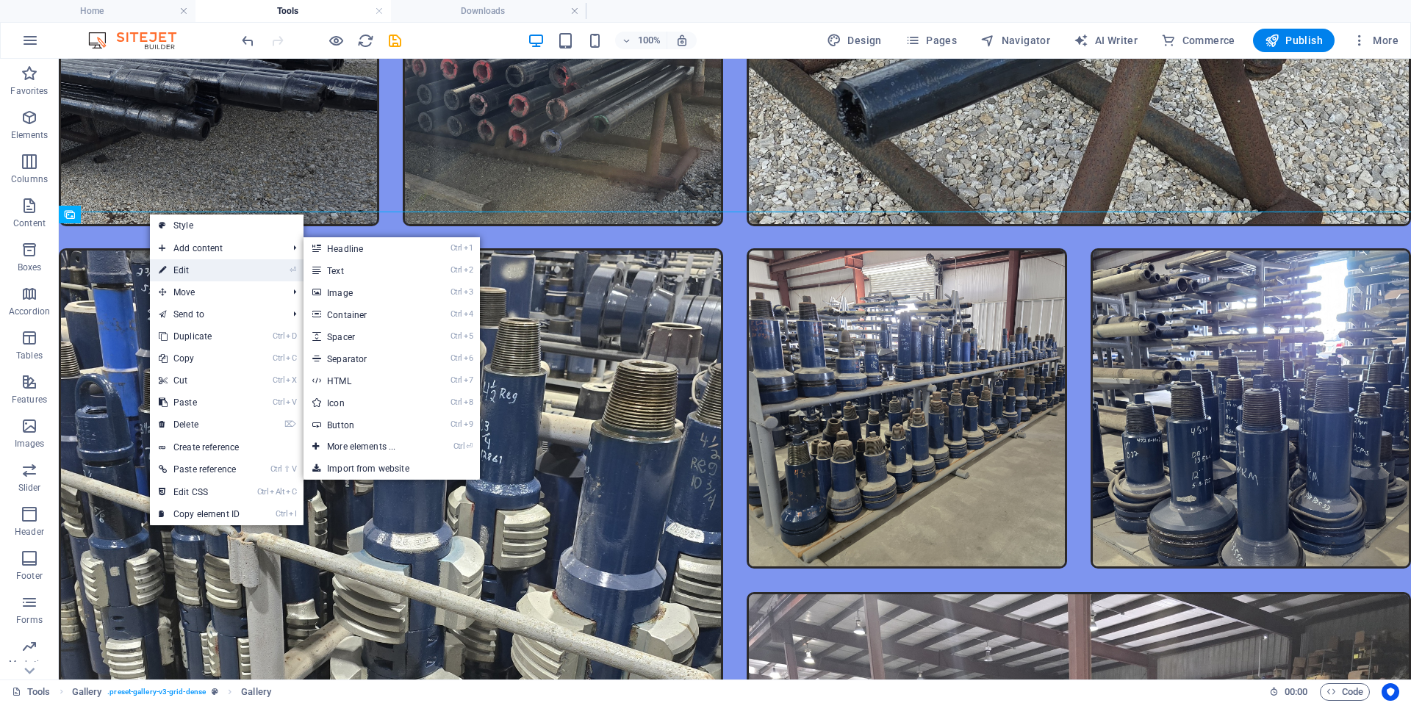
click at [190, 264] on link "⏎ Edit" at bounding box center [199, 270] width 98 height 22
select select "4"
select select "px"
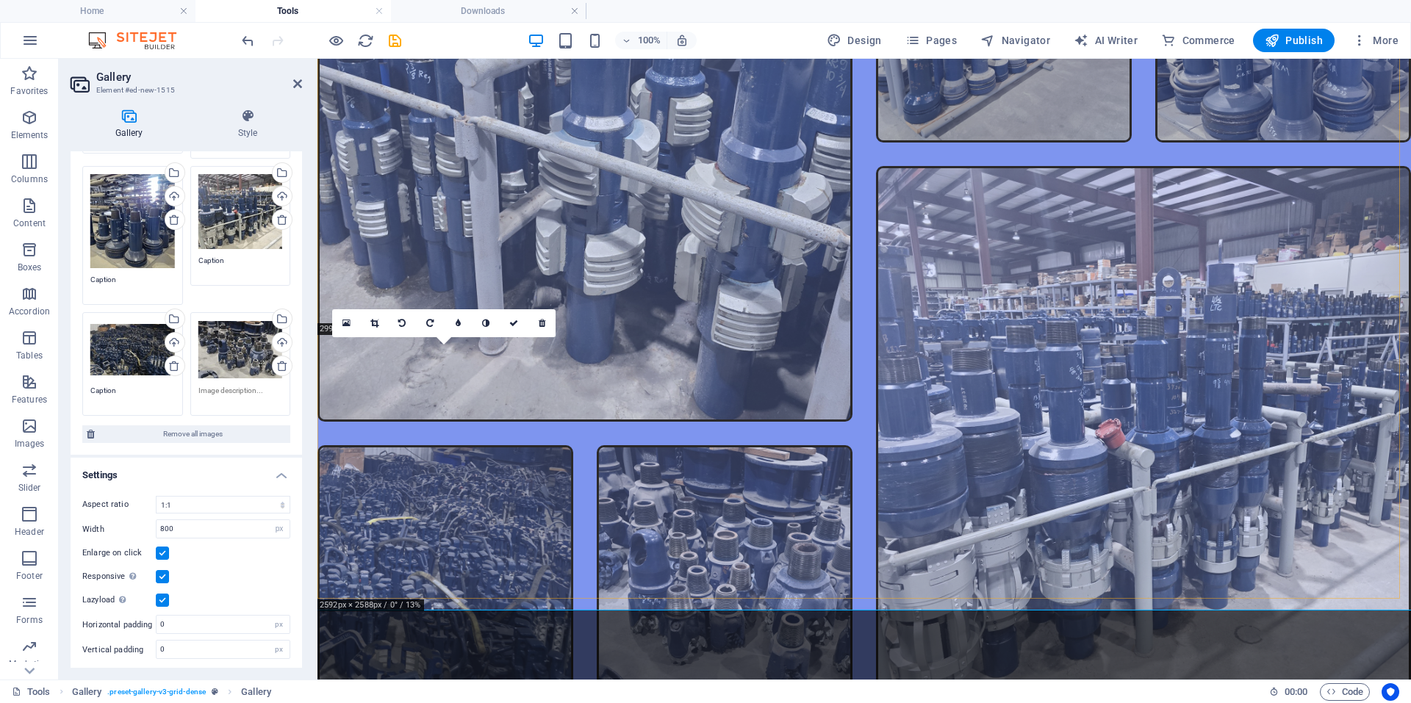
scroll to position [2995, 0]
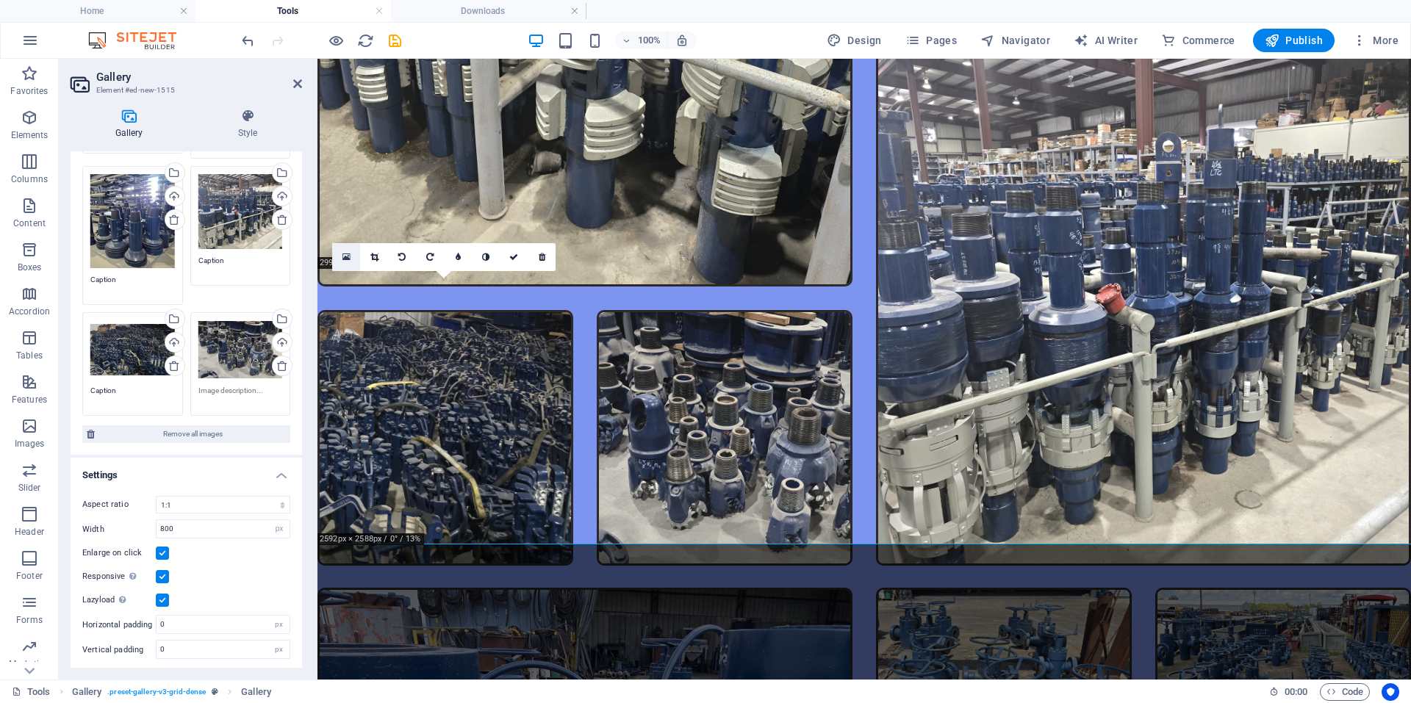
click at [345, 259] on icon at bounding box center [346, 257] width 8 height 10
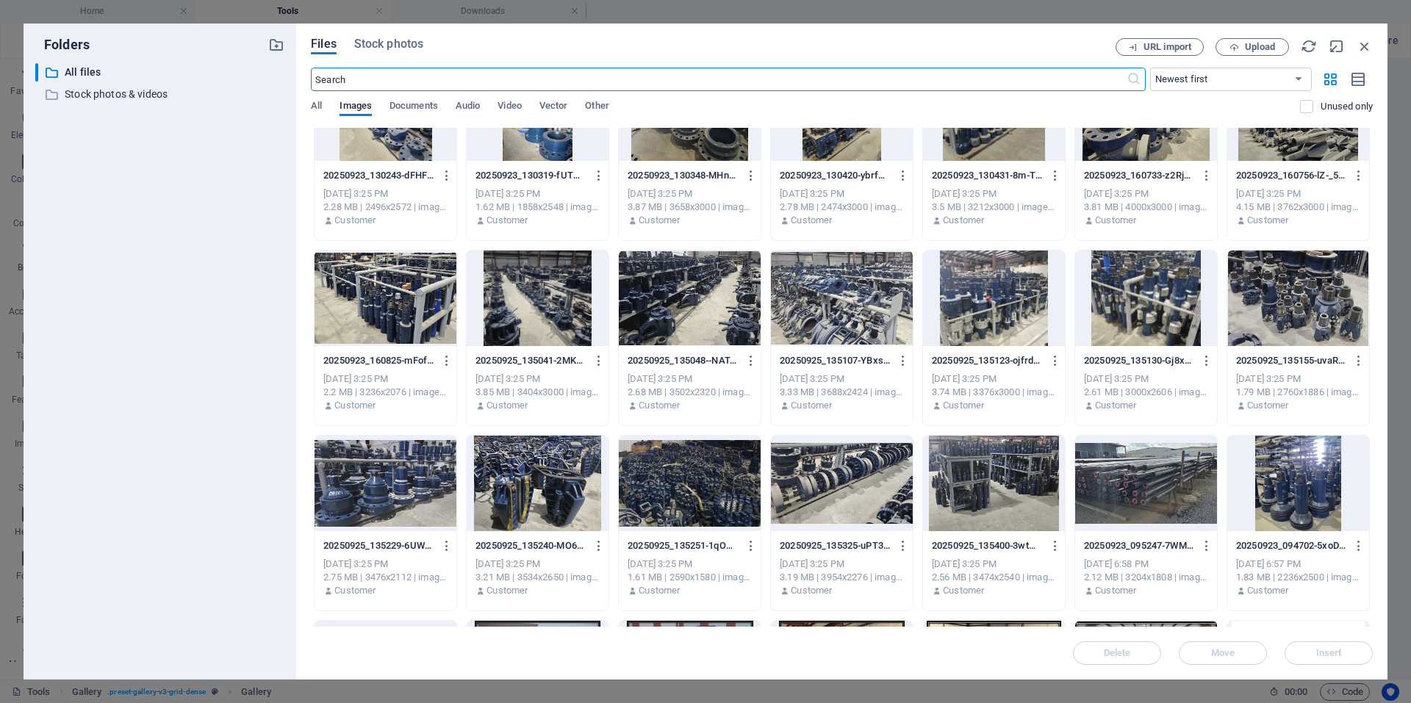
scroll to position [808, 0]
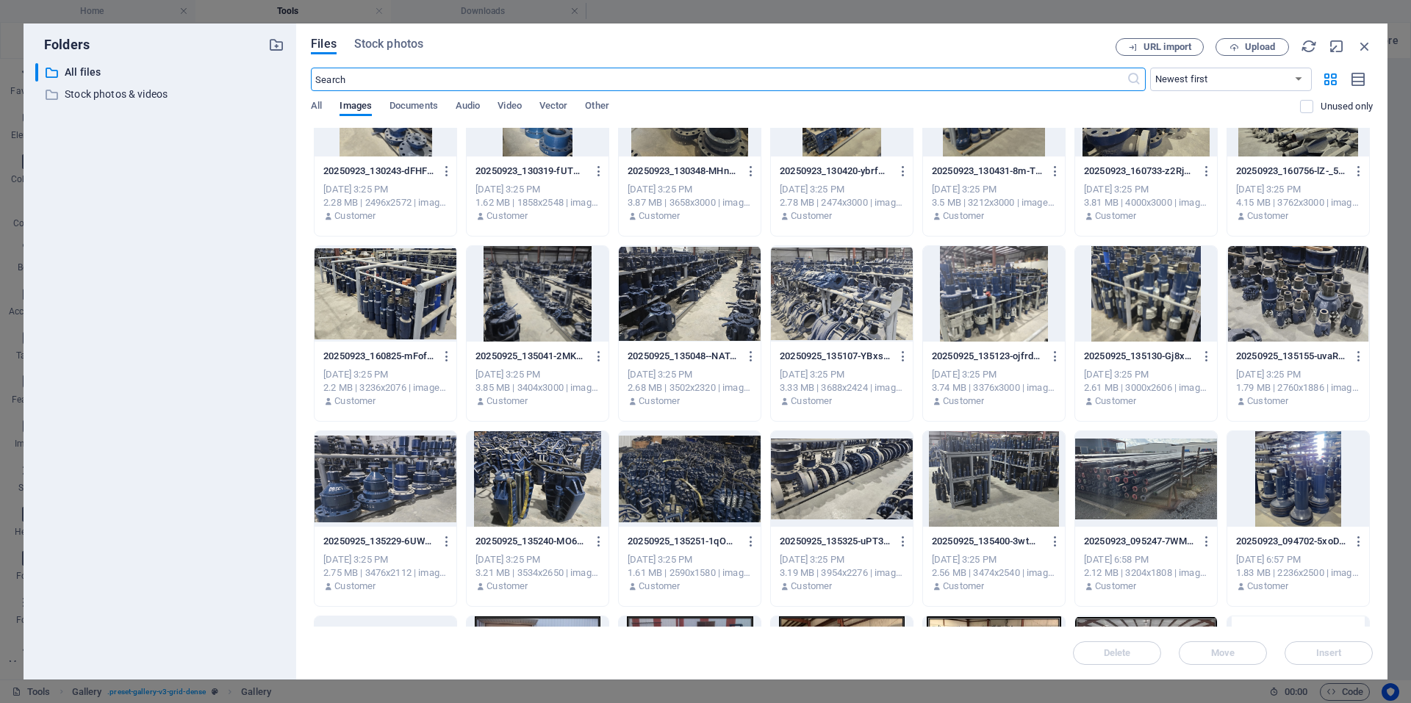
click at [838, 484] on div at bounding box center [842, 479] width 142 height 96
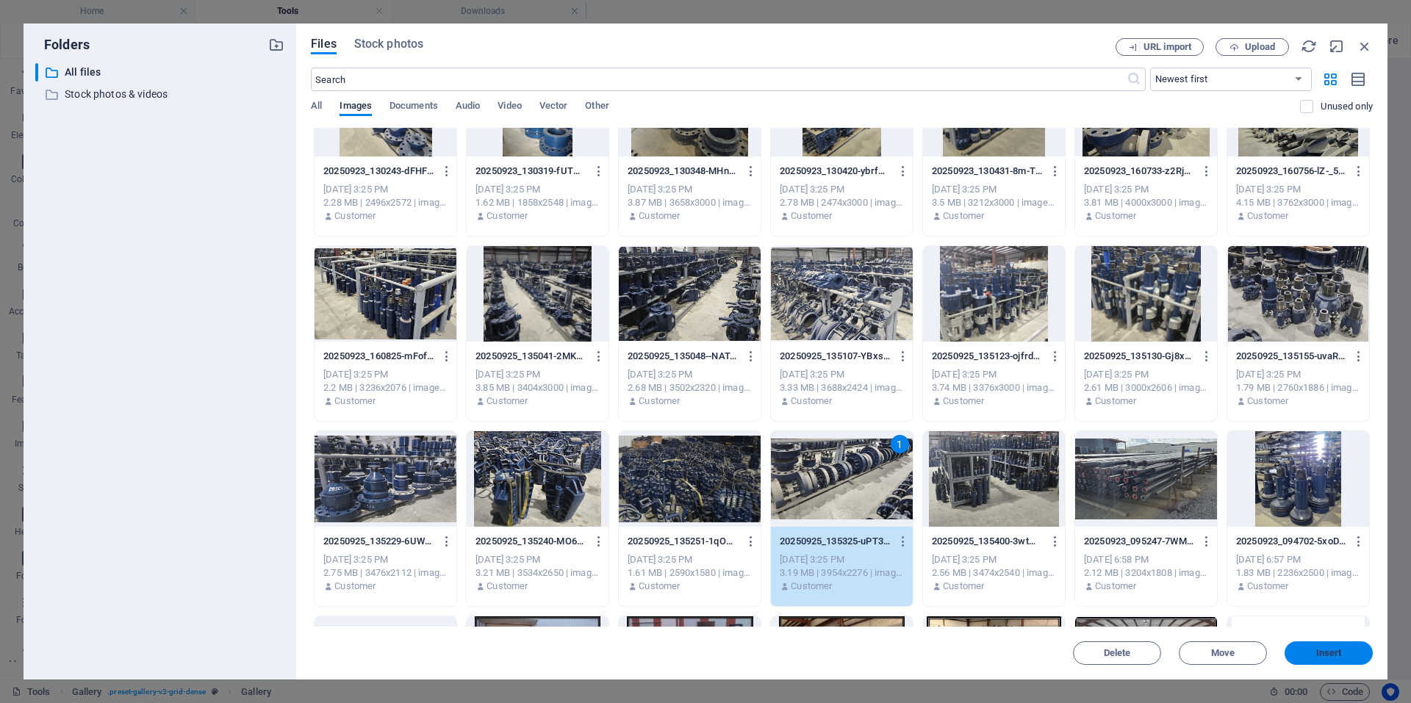
click at [1333, 649] on span "Insert" at bounding box center [1329, 653] width 26 height 9
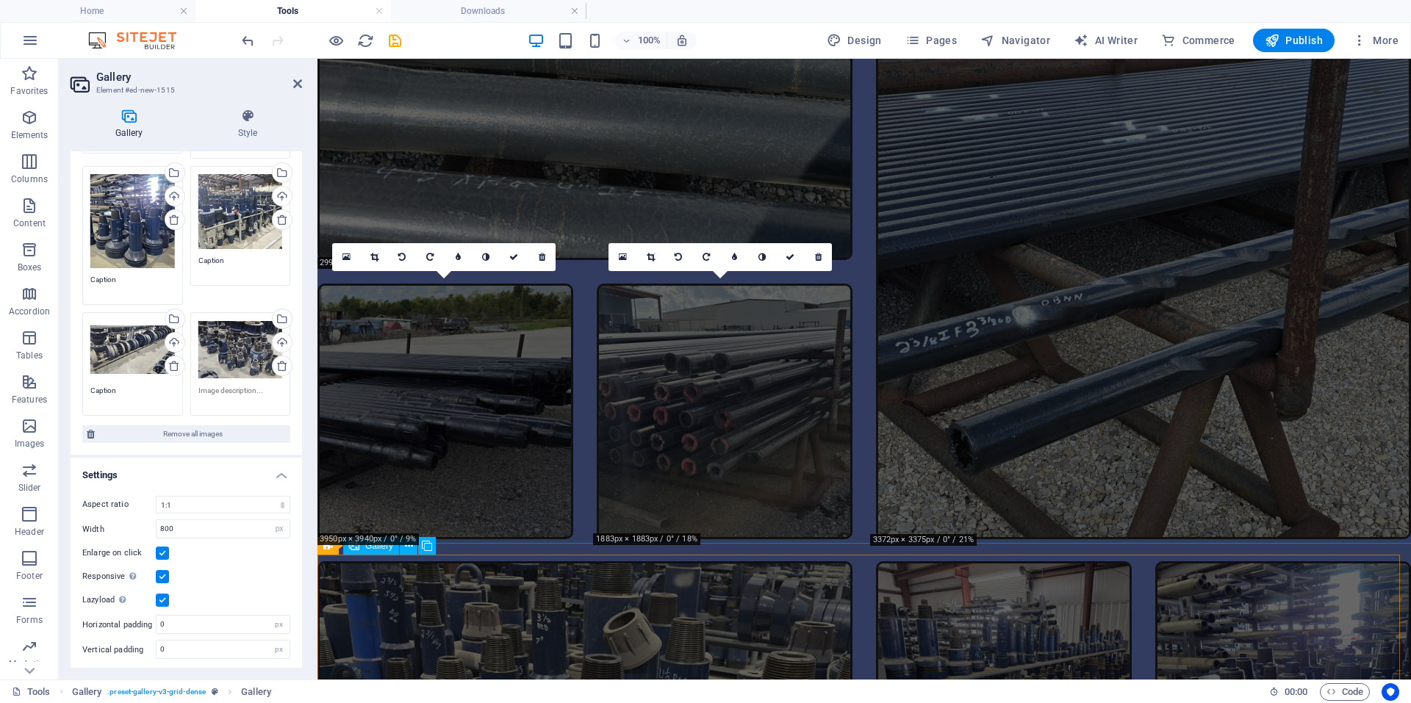
scroll to position [2995, 0]
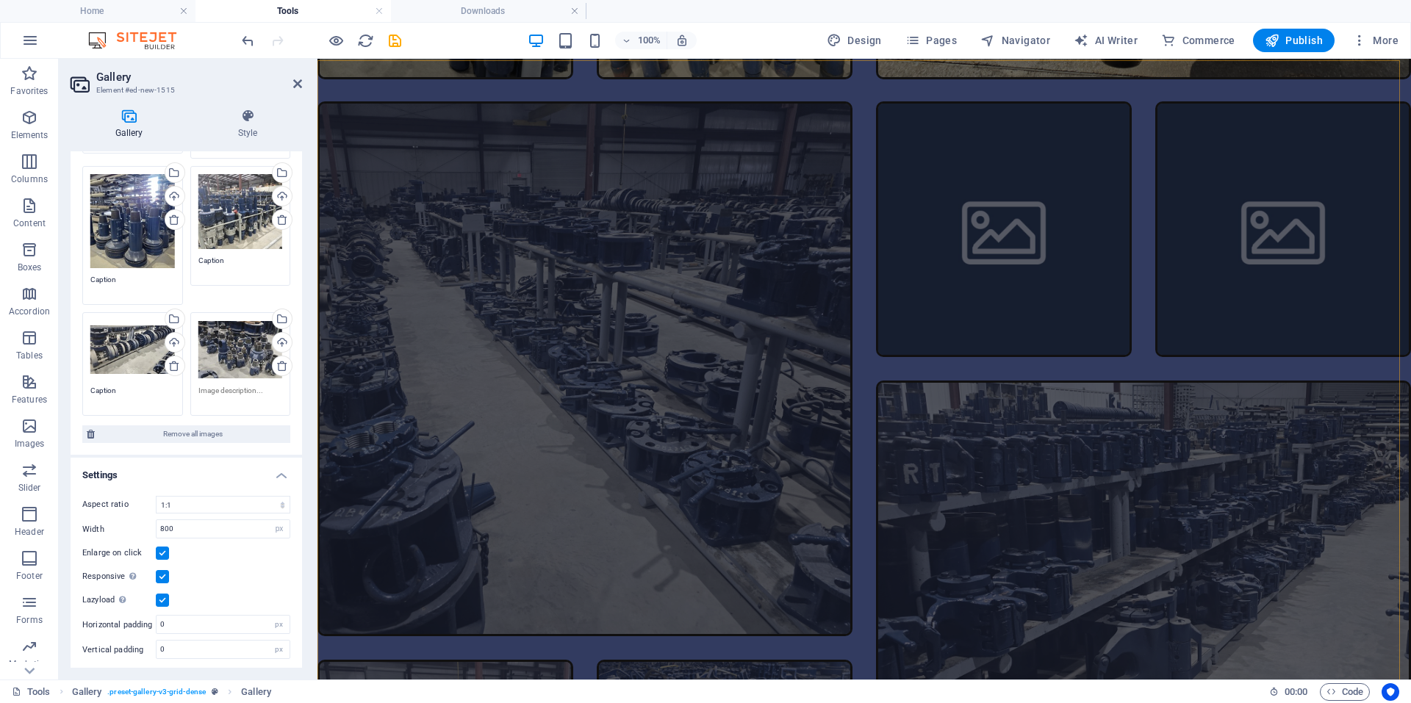
click at [1079, 250] on li at bounding box center [1004, 229] width 256 height 256
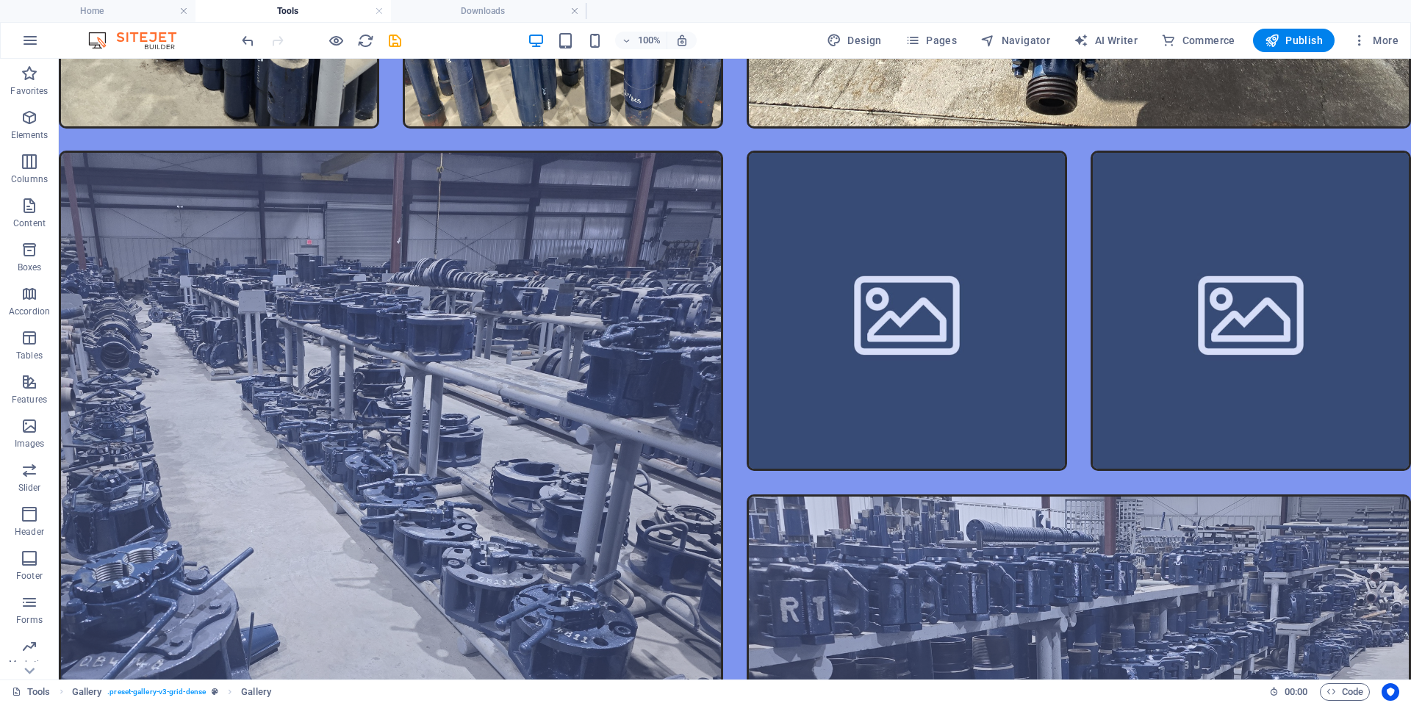
scroll to position [5214, 0]
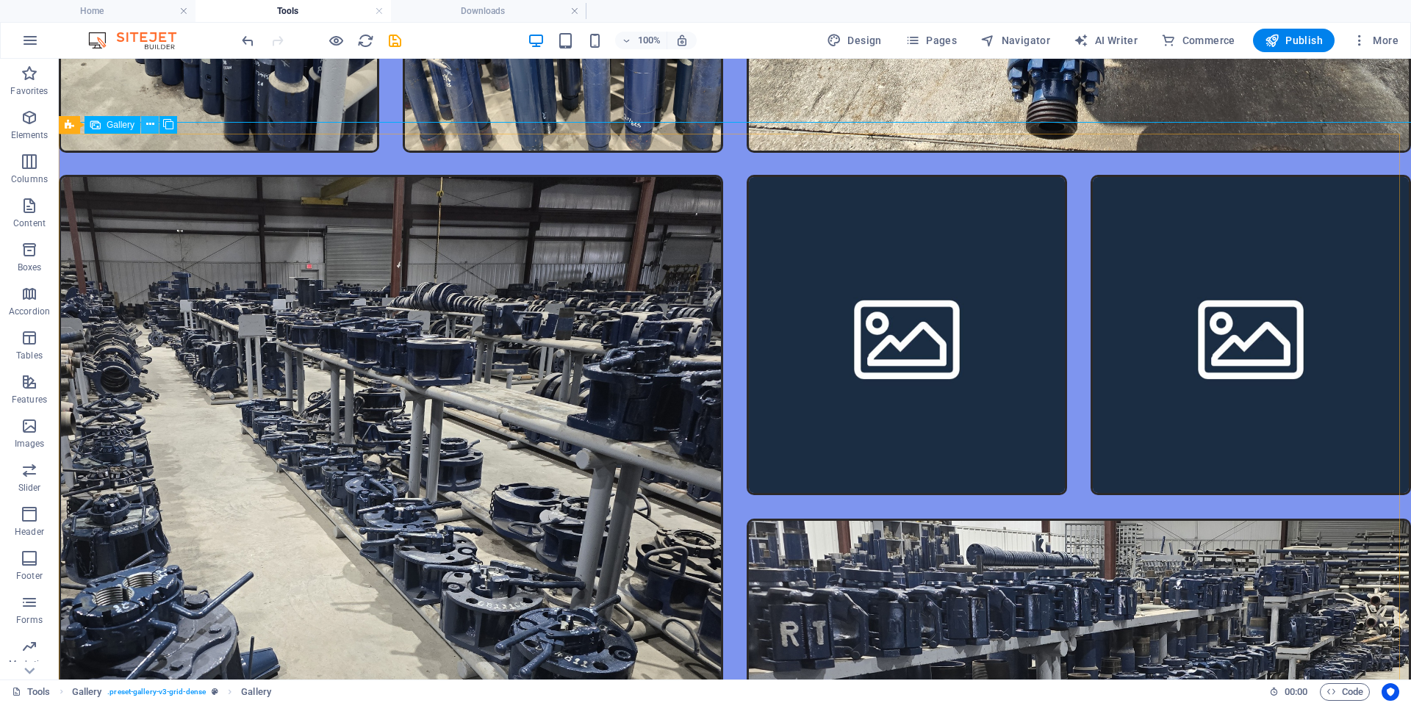
click at [143, 129] on button at bounding box center [150, 125] width 18 height 18
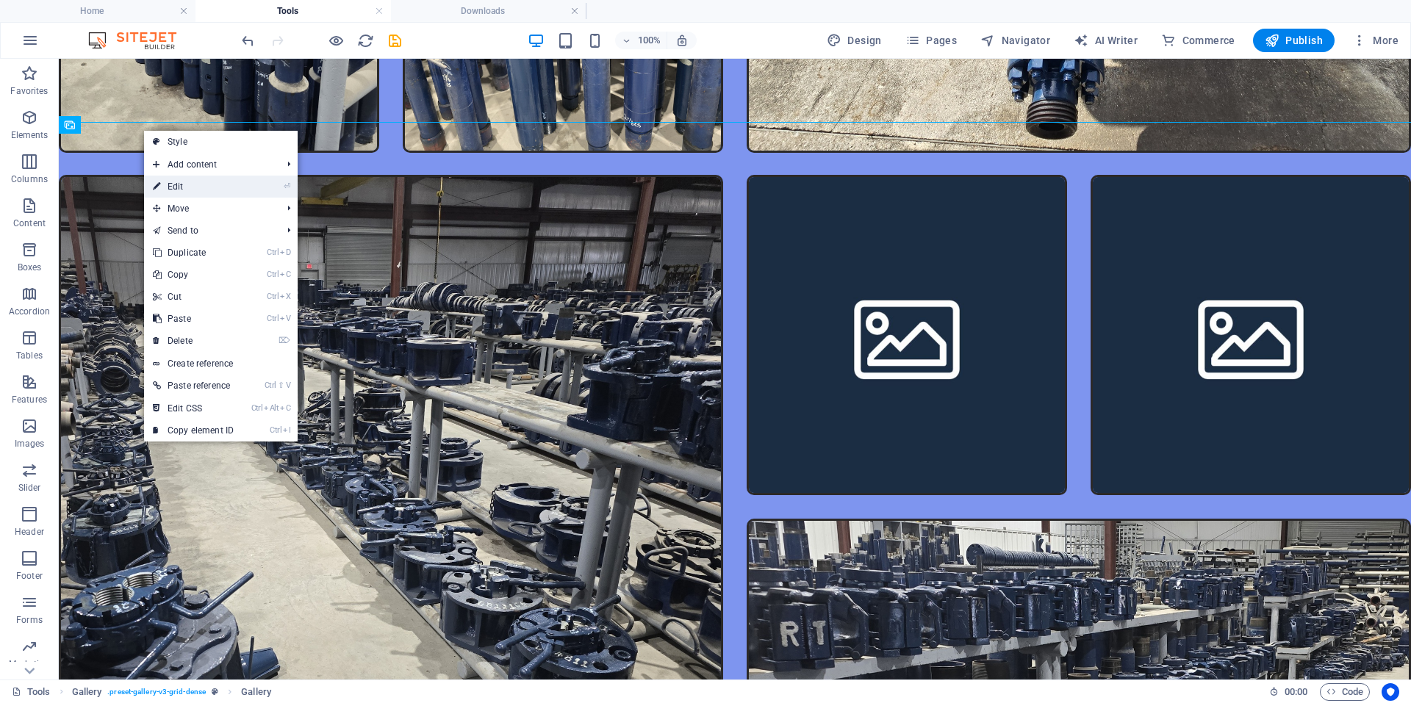
click at [195, 176] on link "⏎ Edit" at bounding box center [193, 187] width 98 height 22
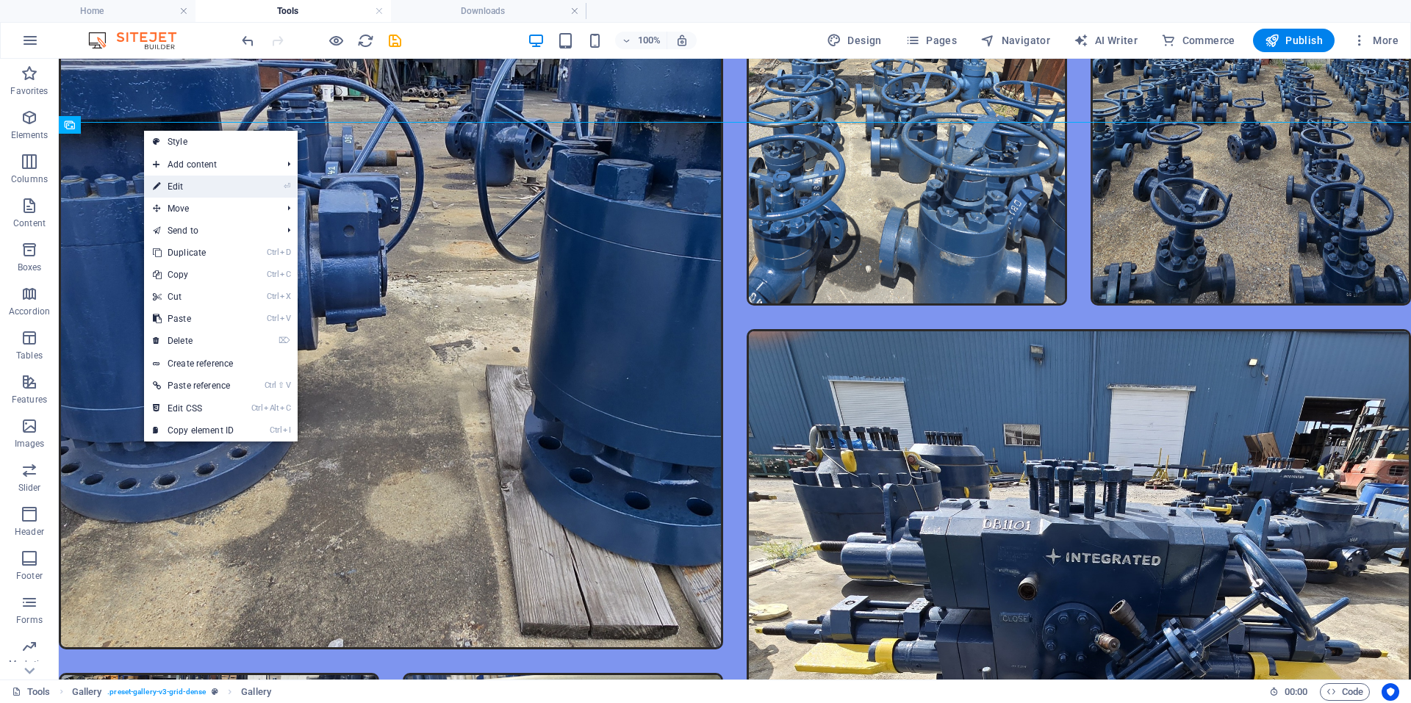
select select "4"
select select "px"
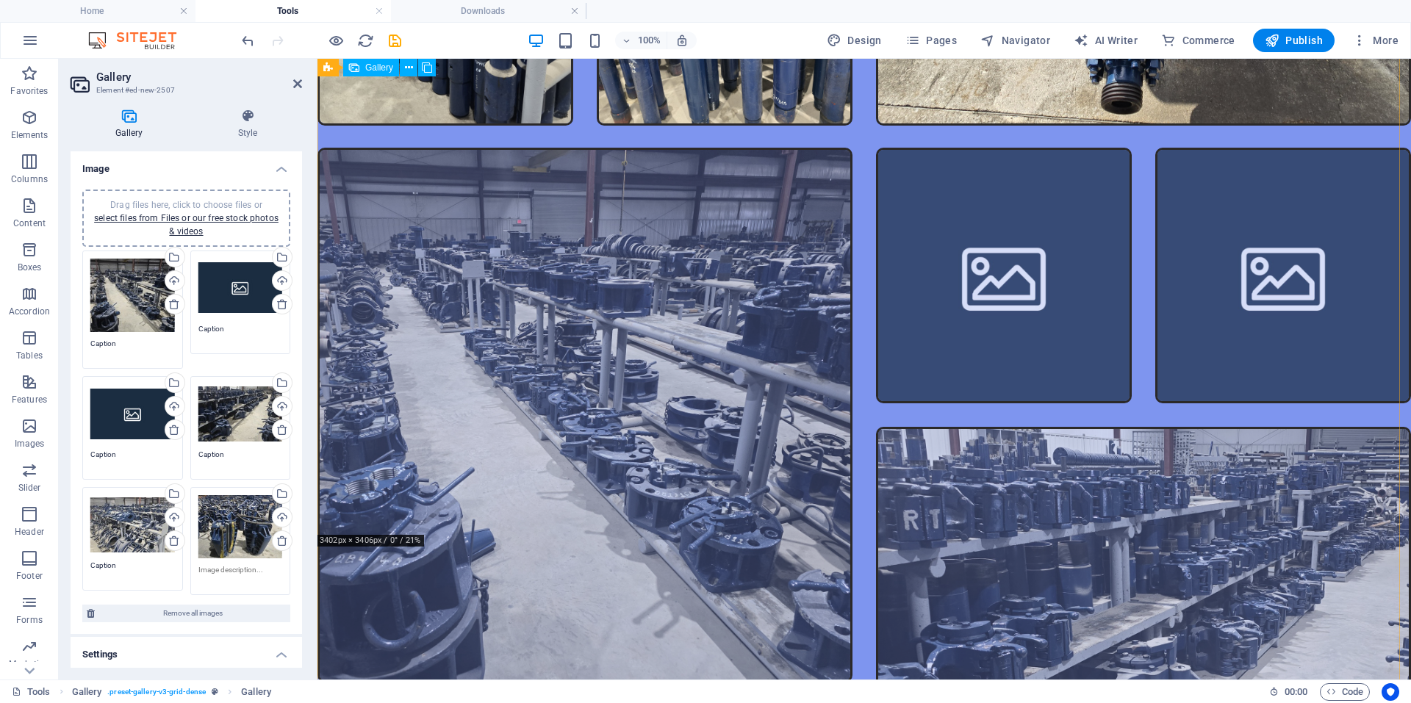
scroll to position [4153, 0]
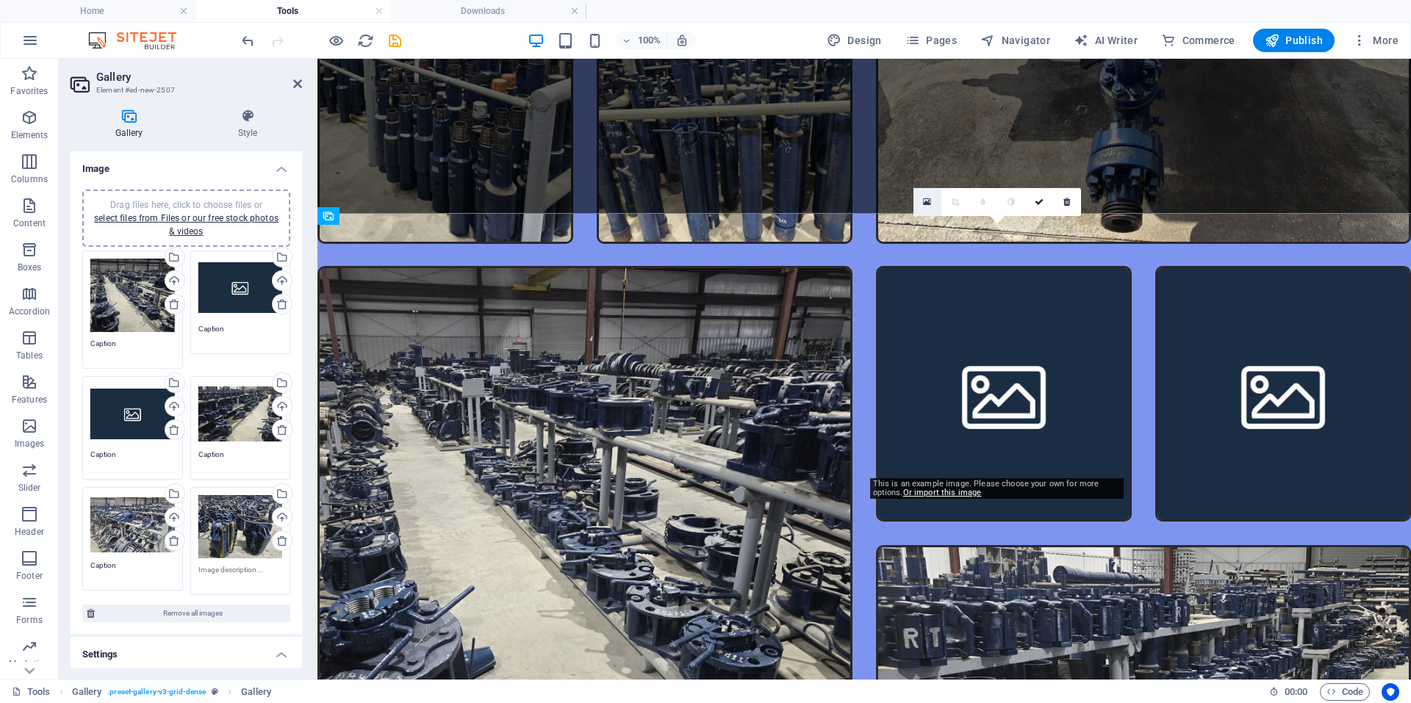
click at [938, 212] on link at bounding box center [927, 202] width 28 height 28
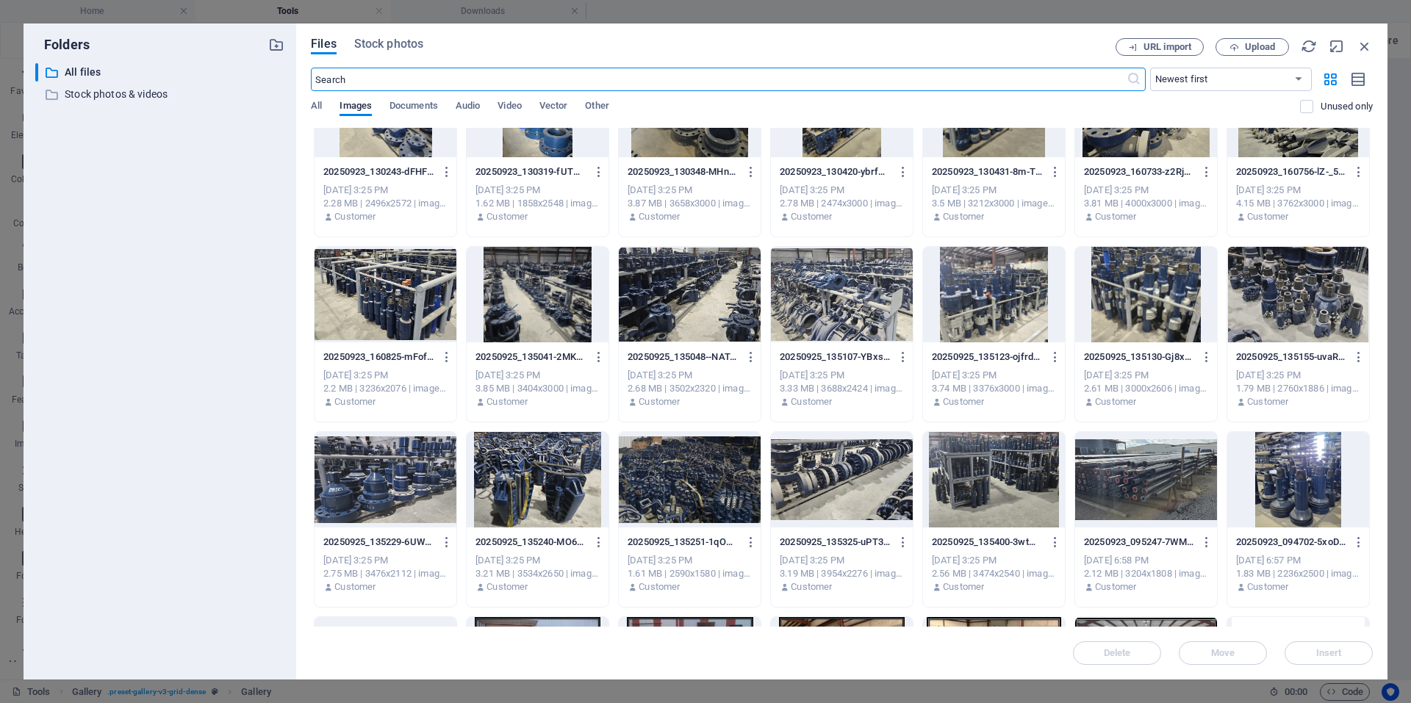
scroll to position [808, 0]
click at [647, 473] on div at bounding box center [690, 479] width 142 height 96
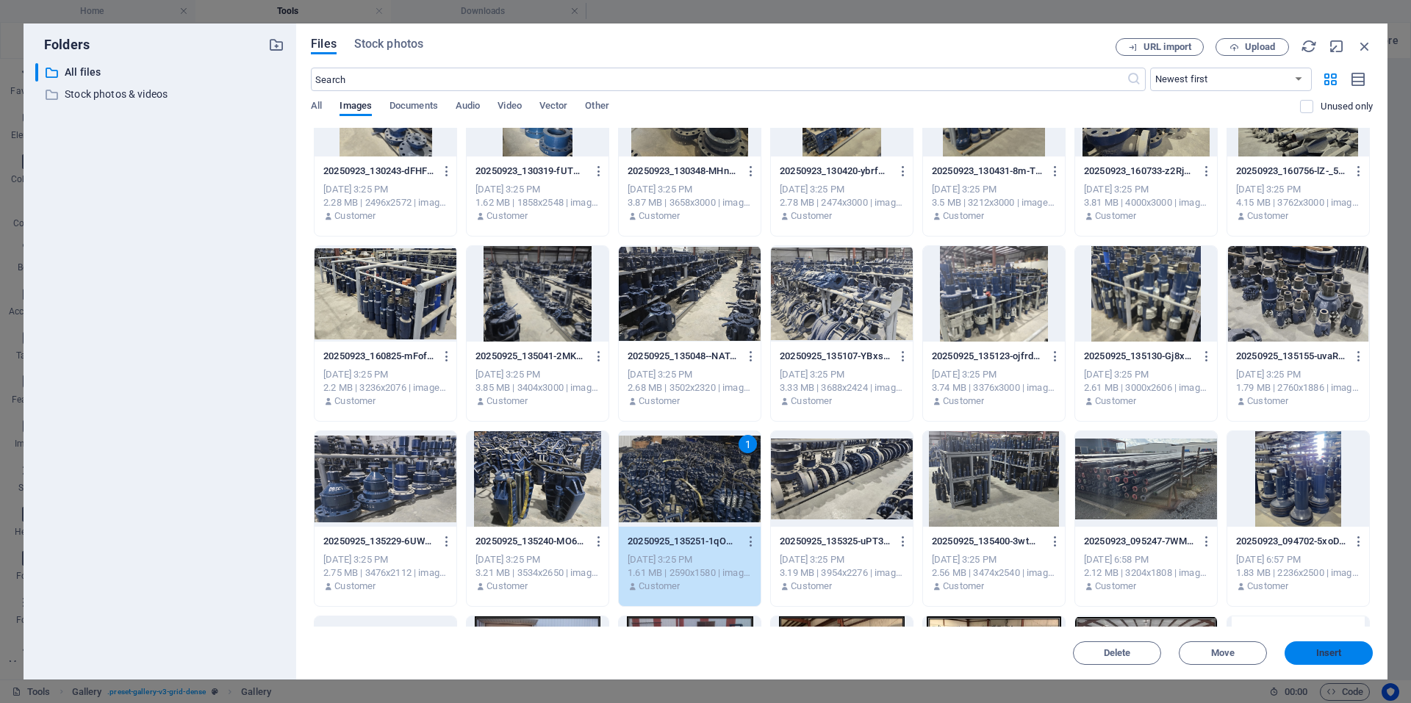
click at [1314, 652] on span "Insert" at bounding box center [1328, 653] width 76 height 9
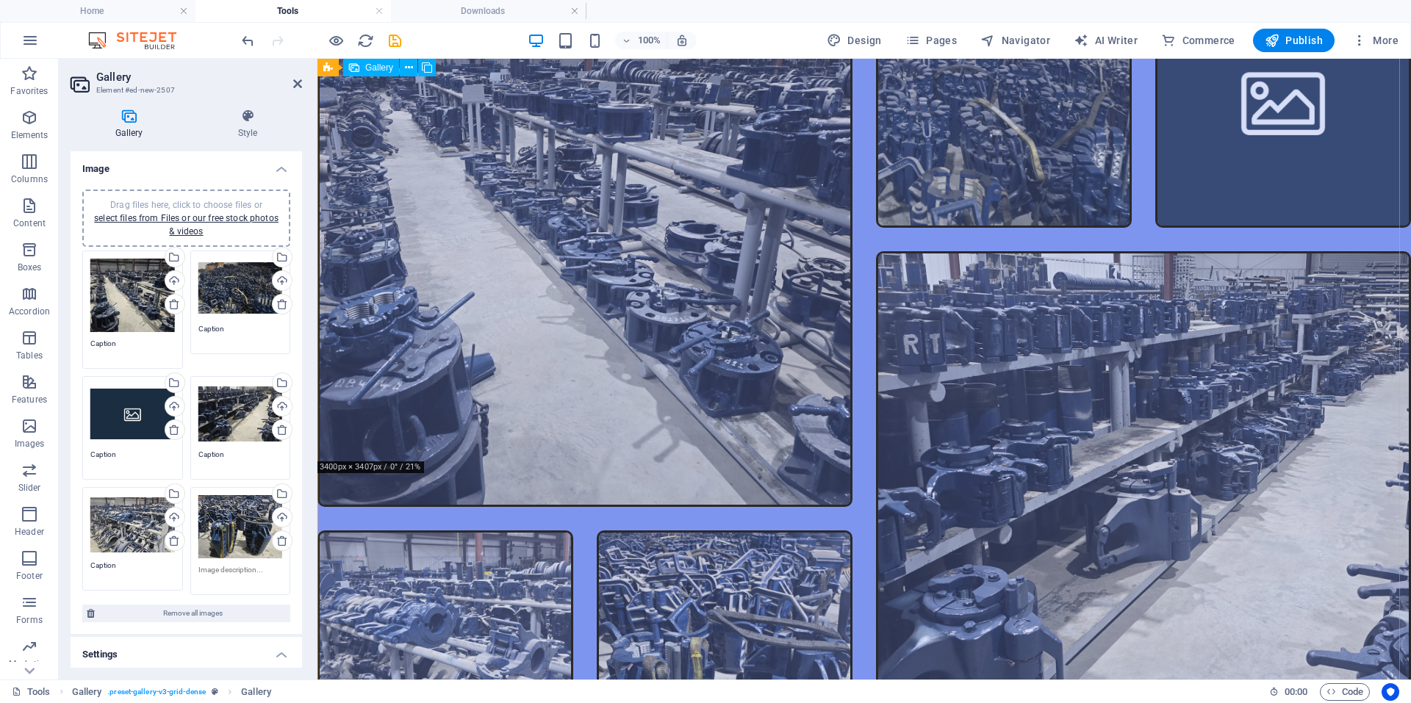
scroll to position [4667, 0]
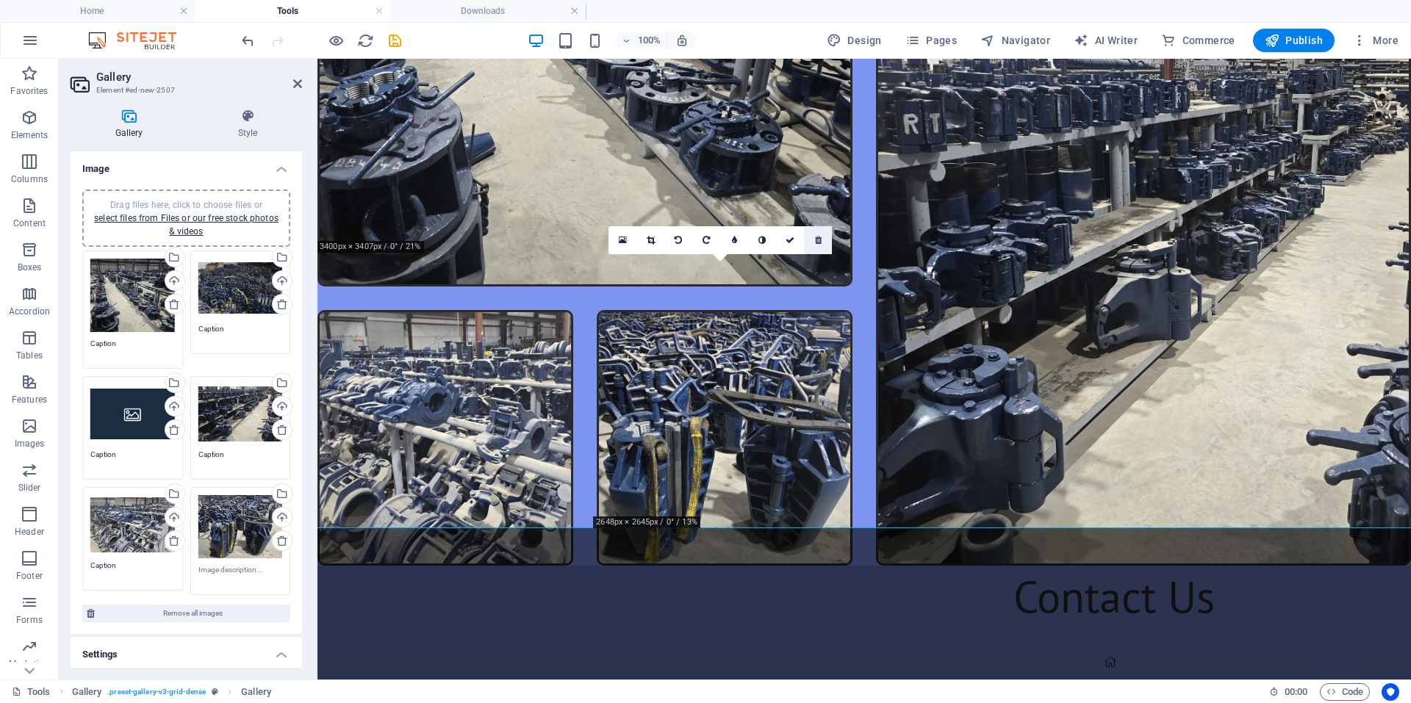
click at [816, 251] on link at bounding box center [818, 240] width 28 height 28
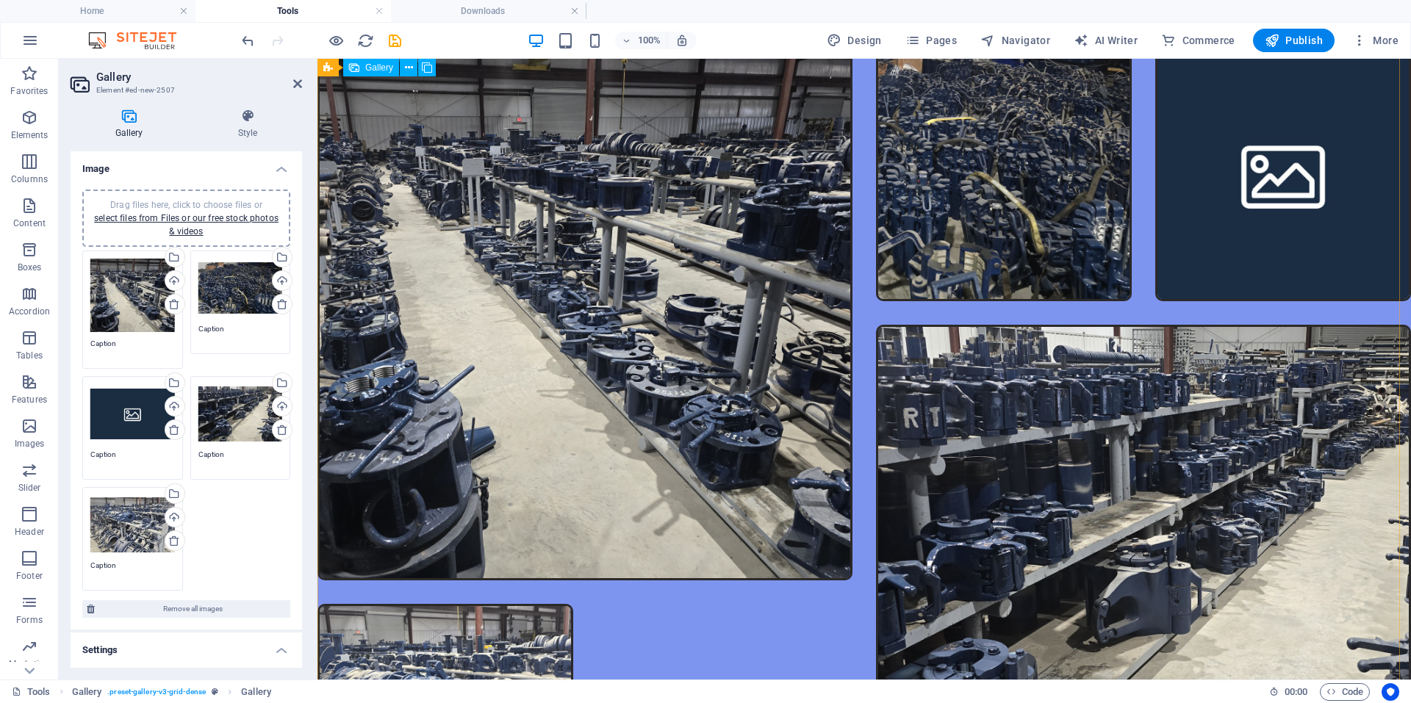
scroll to position [4079, 0]
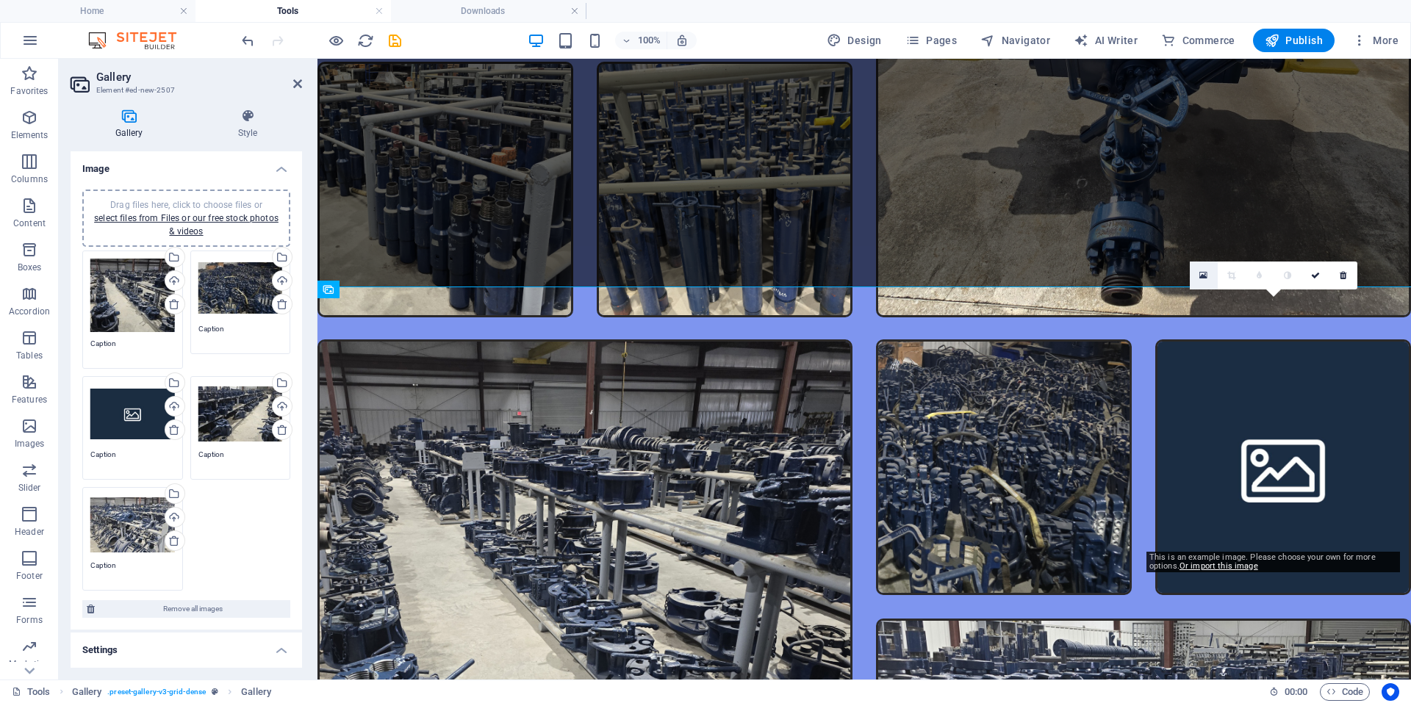
click at [1205, 279] on icon at bounding box center [1203, 275] width 8 height 10
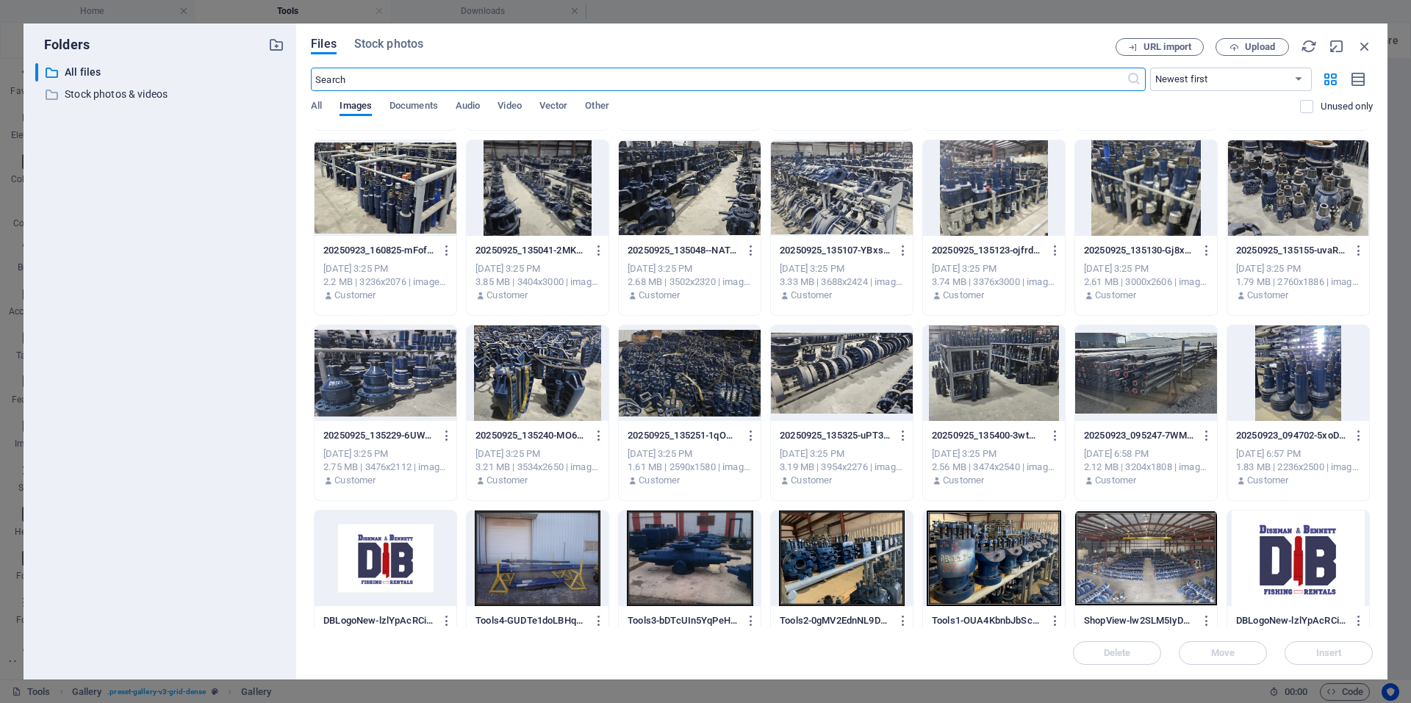
scroll to position [882, 0]
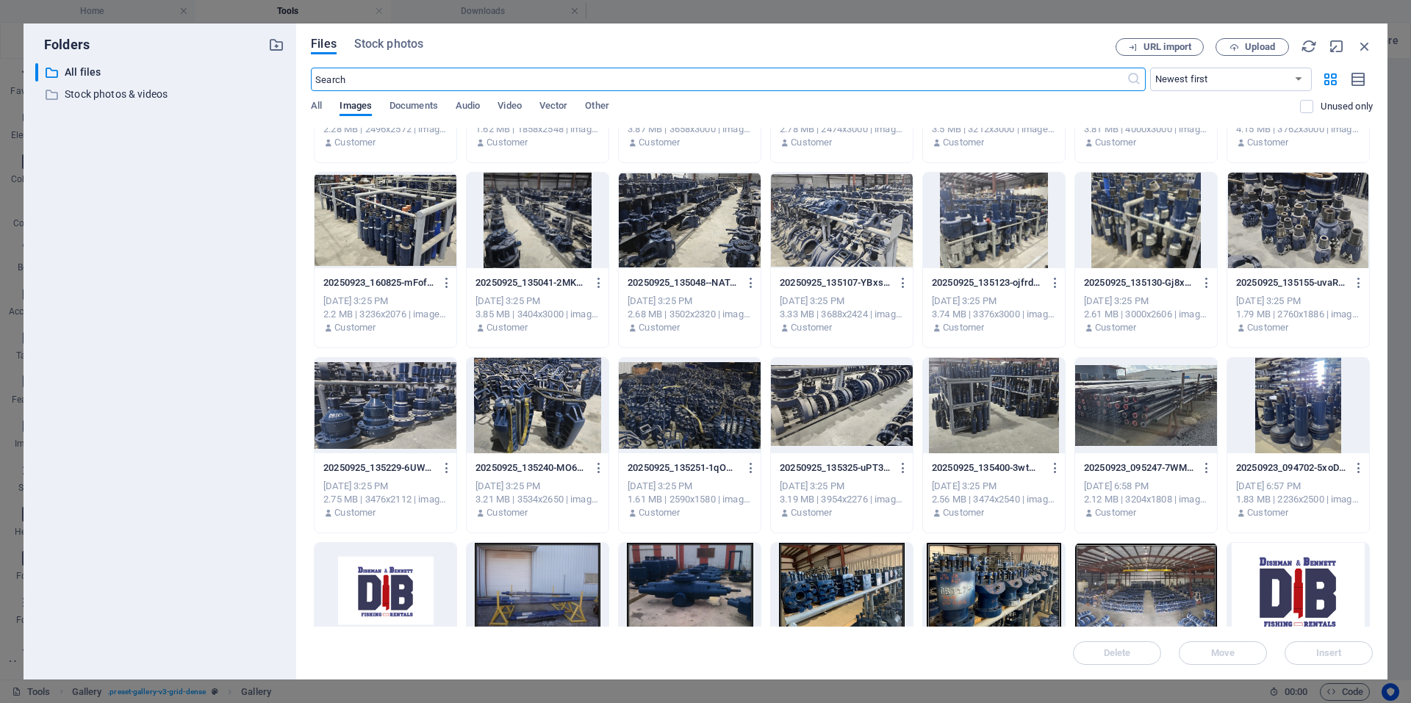
click at [499, 410] on div at bounding box center [538, 406] width 142 height 96
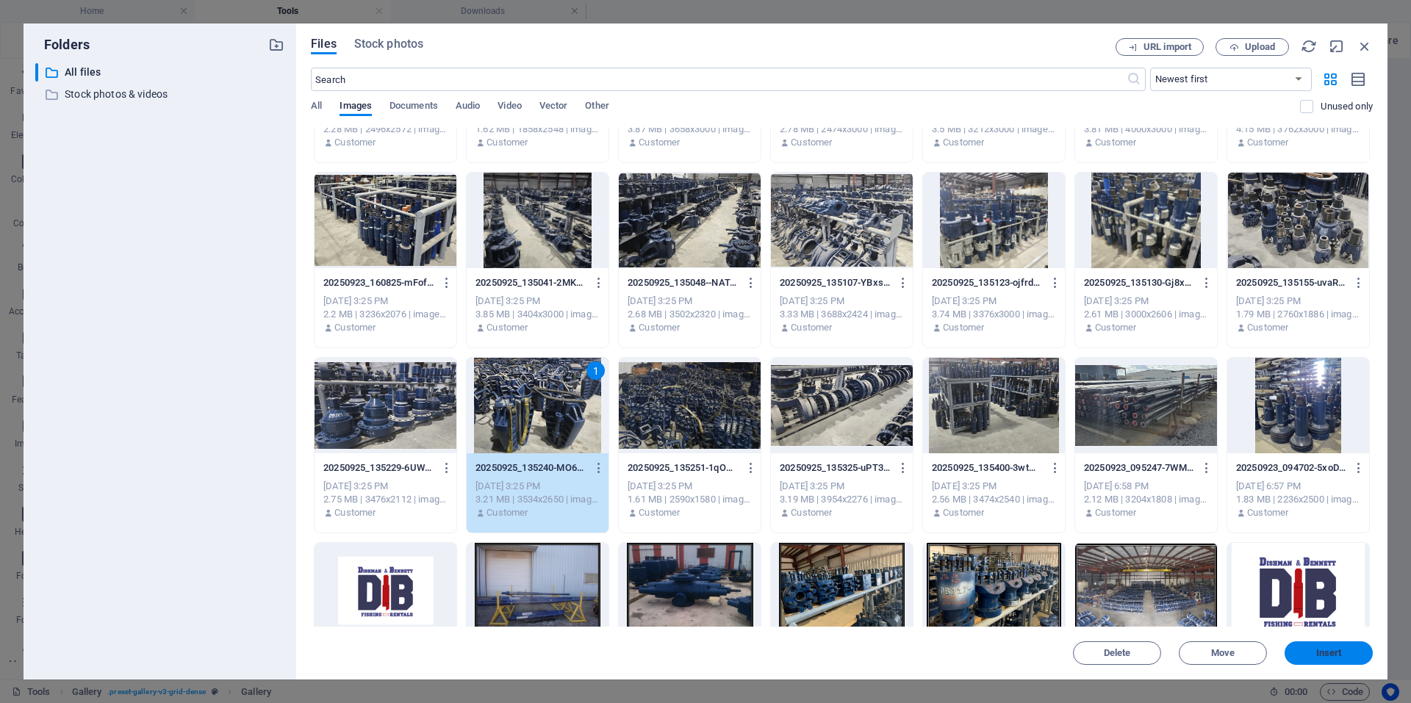
click at [1304, 652] on span "Insert" at bounding box center [1328, 653] width 76 height 9
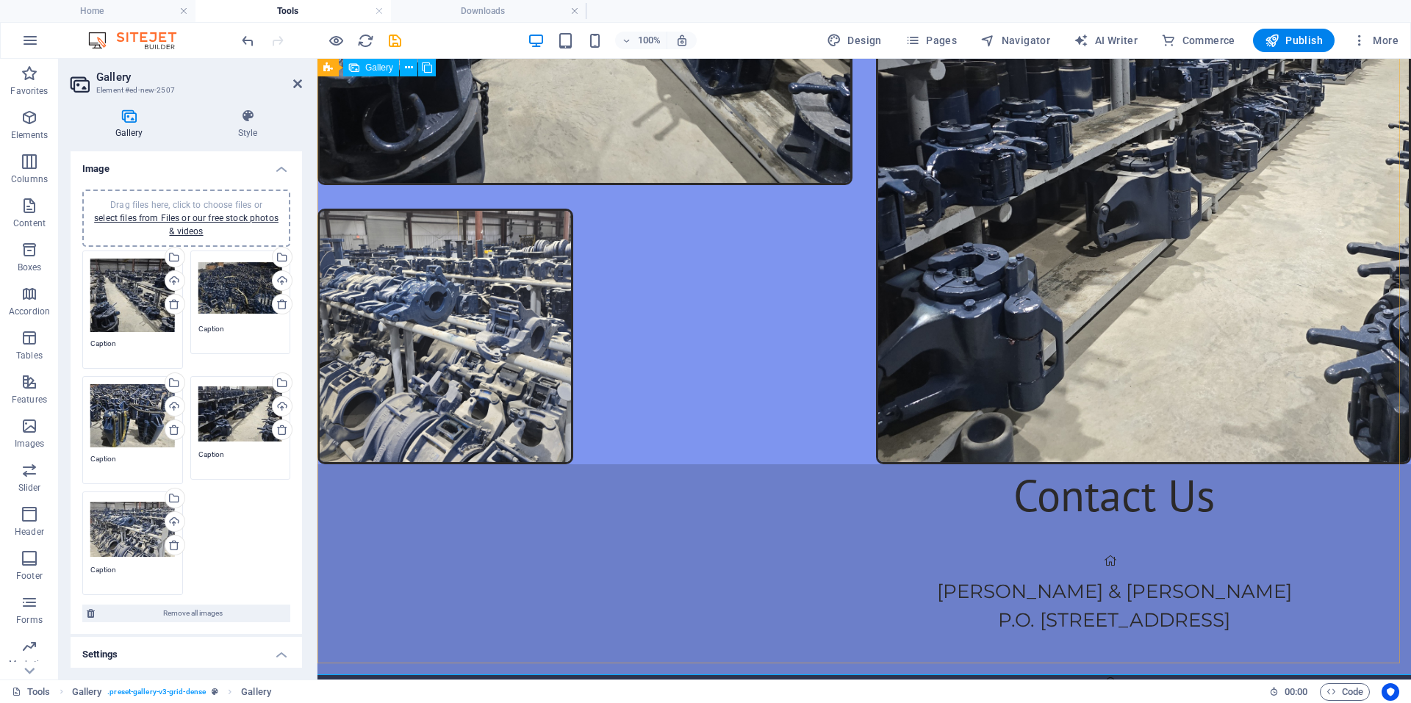
scroll to position [4887, 0]
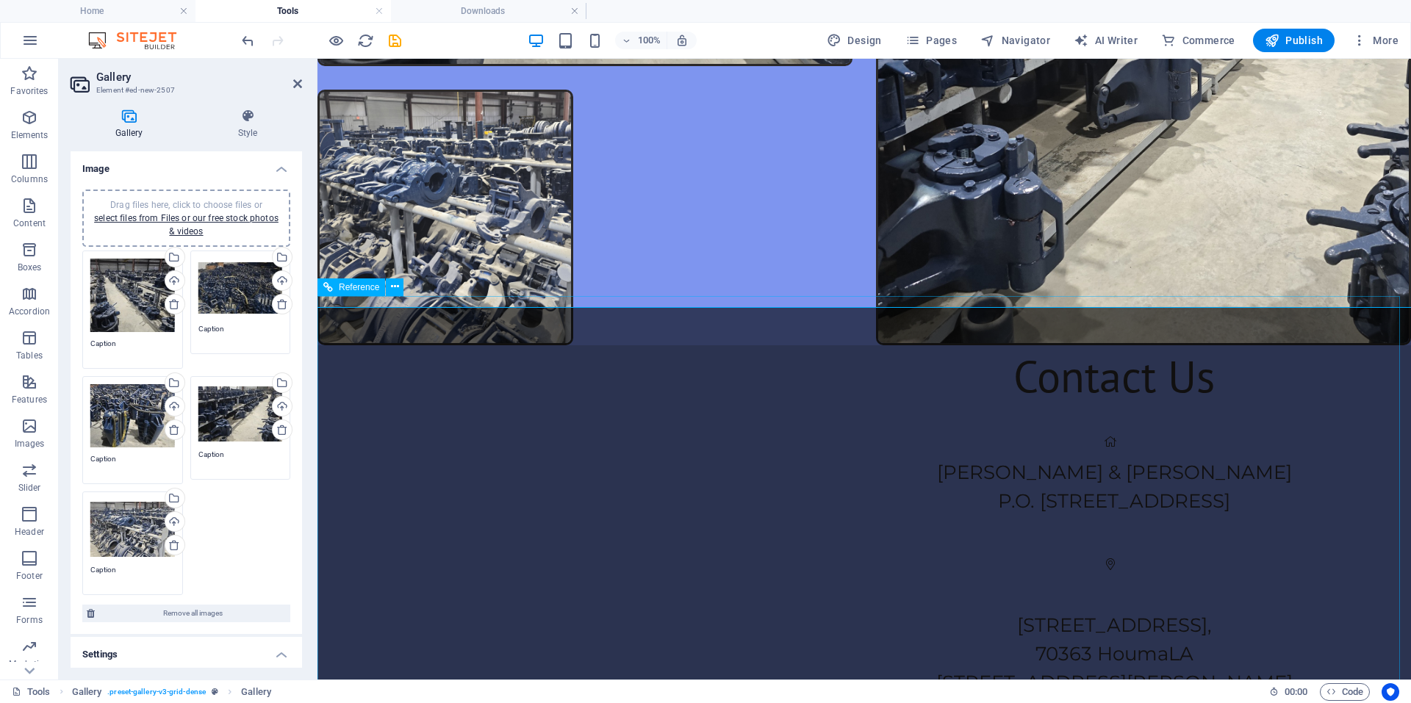
click at [511, 449] on div "Contact Us [PERSON_NAME] & [PERSON_NAME] P.O. [GEOGRAPHIC_DATA][STREET_ADDRESS]…" at bounding box center [863, 697] width 1093 height 705
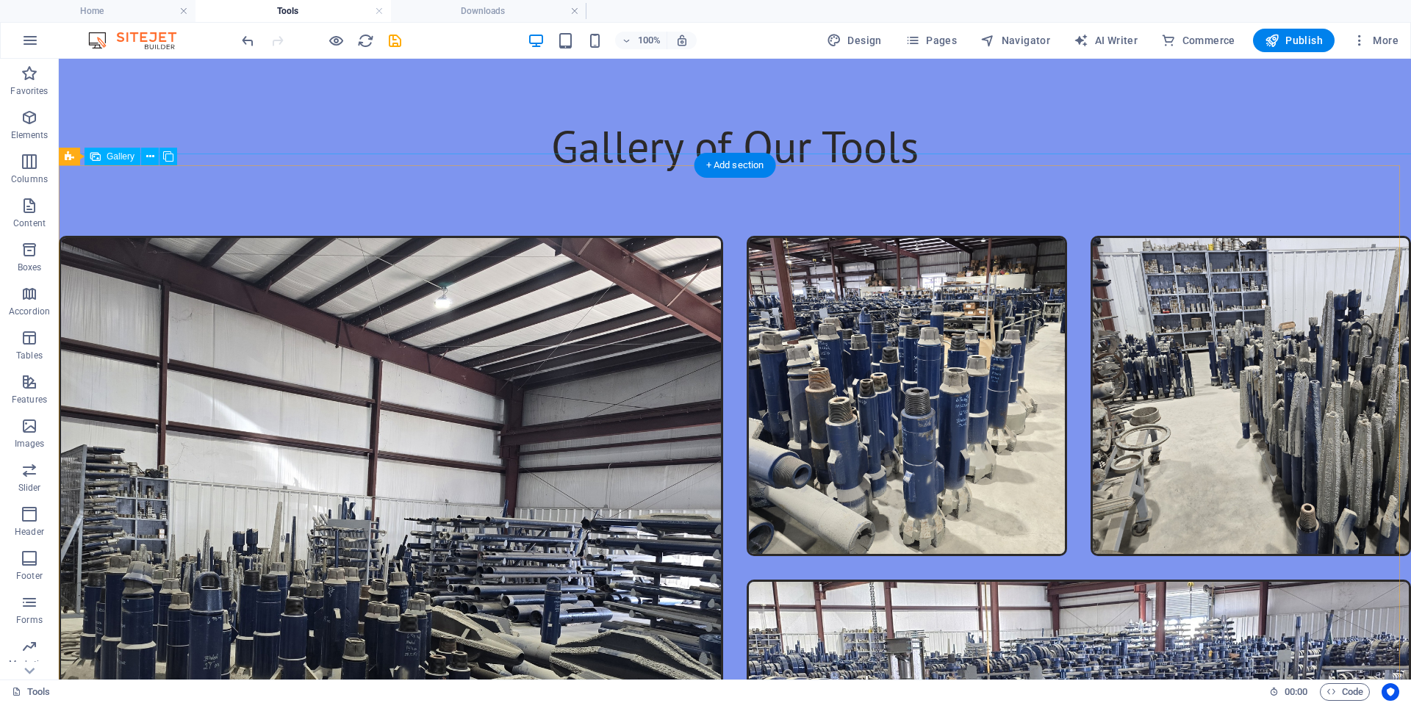
scroll to position [0, 0]
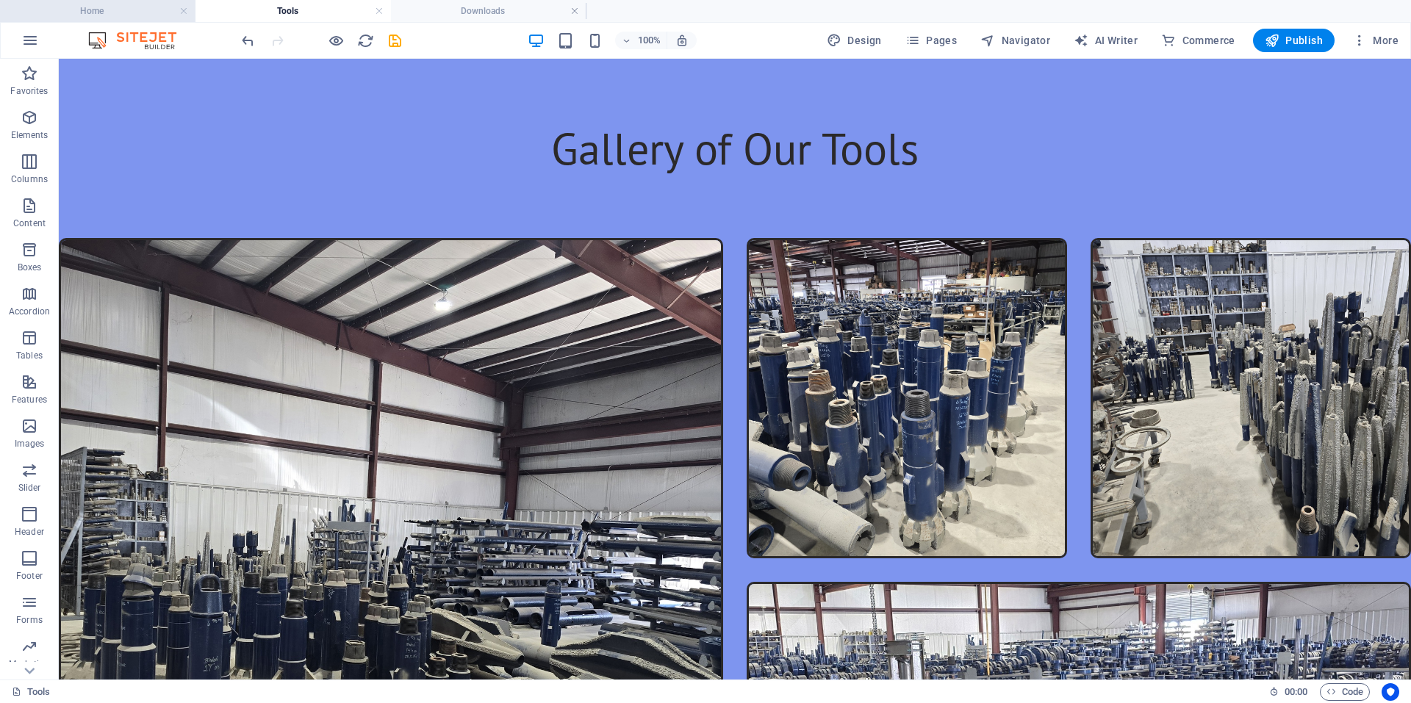
click at [165, 9] on h4 "Home" at bounding box center [97, 11] width 195 height 16
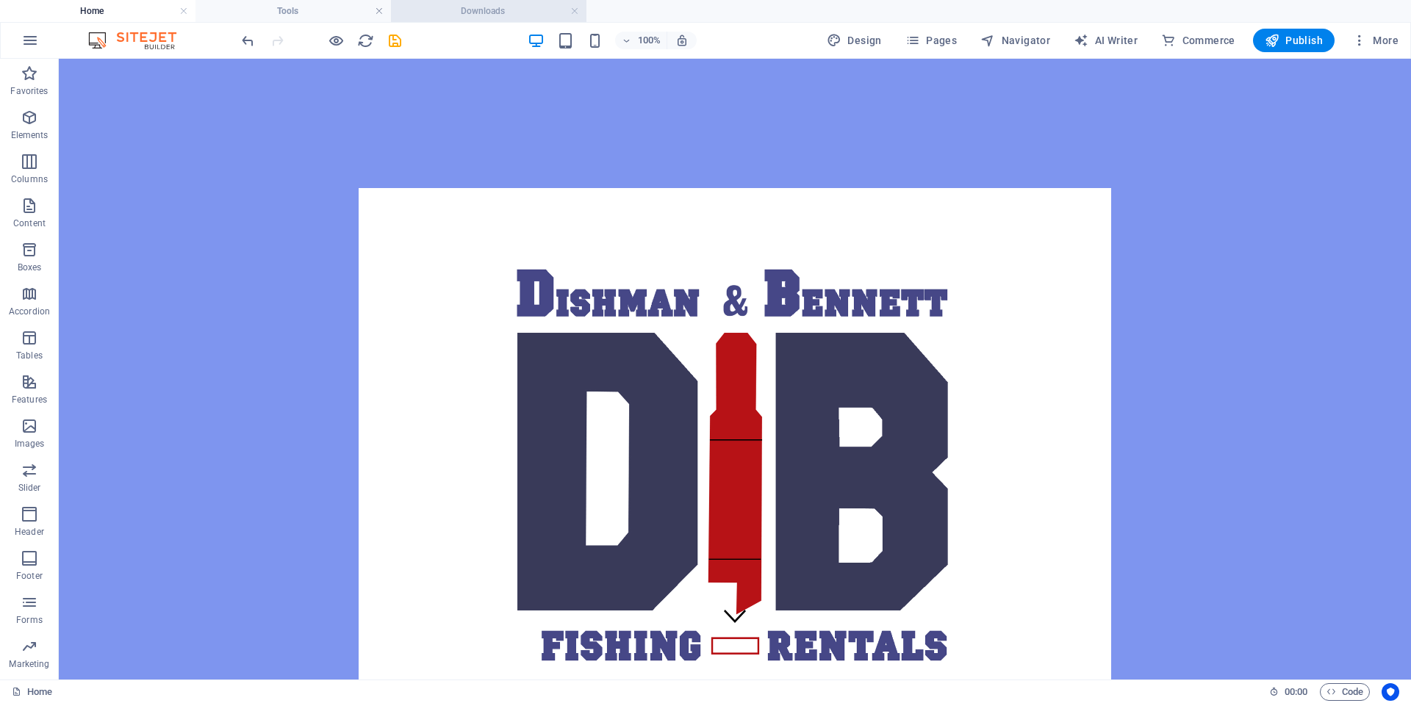
scroll to position [2876, 0]
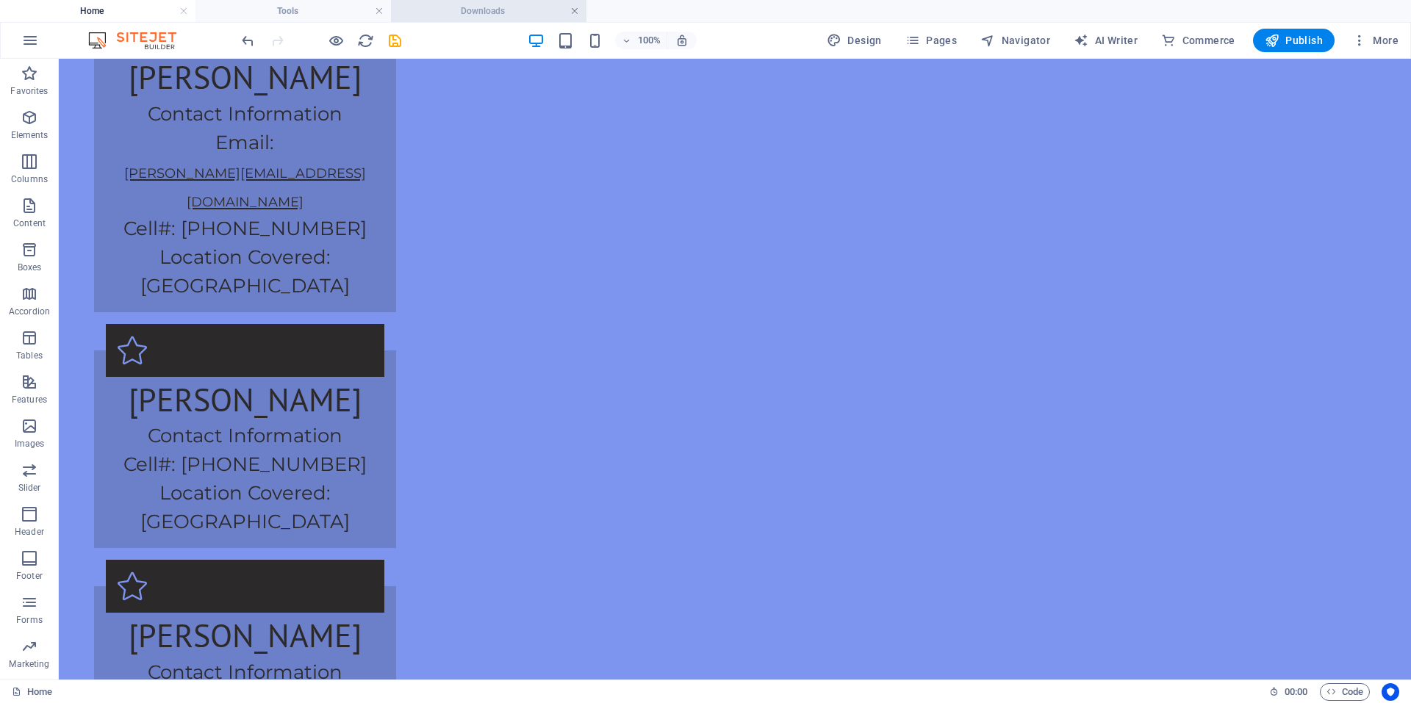
click at [575, 14] on link at bounding box center [574, 11] width 9 height 14
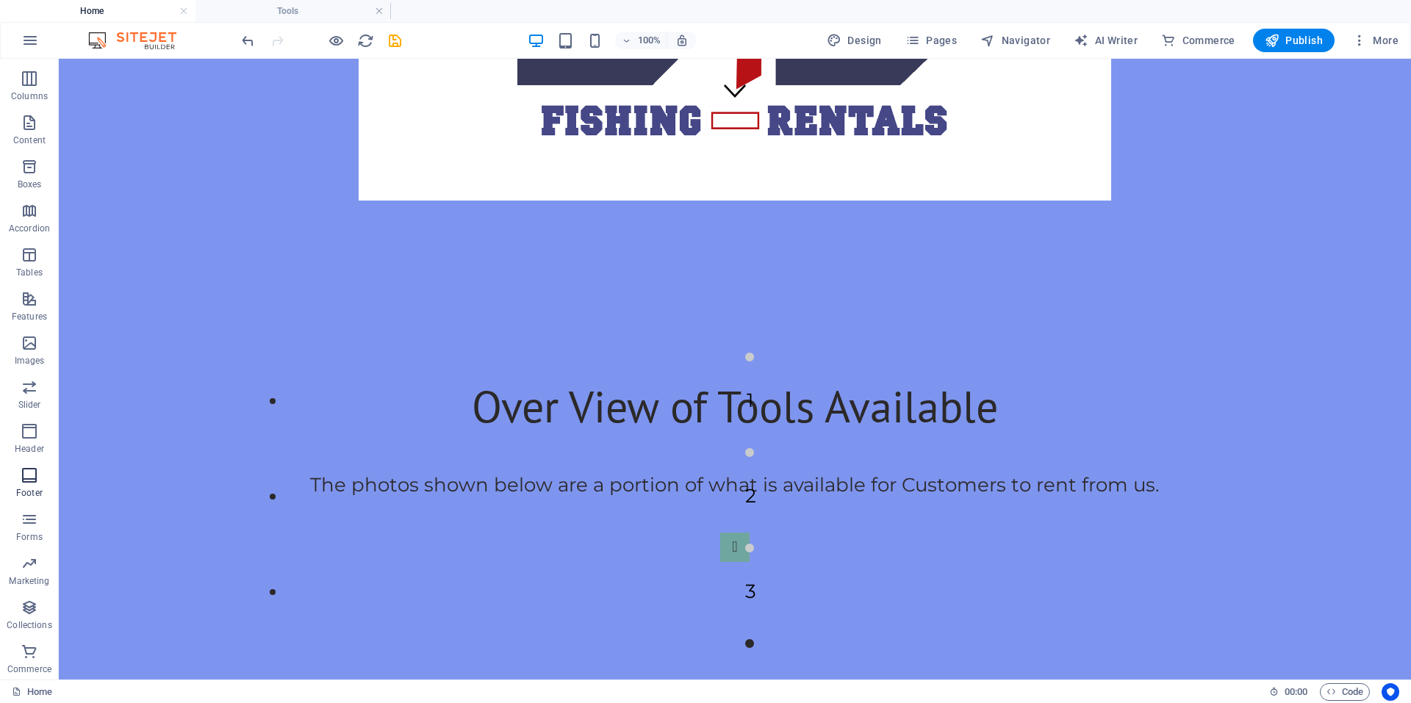
scroll to position [84, 0]
click at [36, 112] on button "Content" at bounding box center [29, 129] width 59 height 44
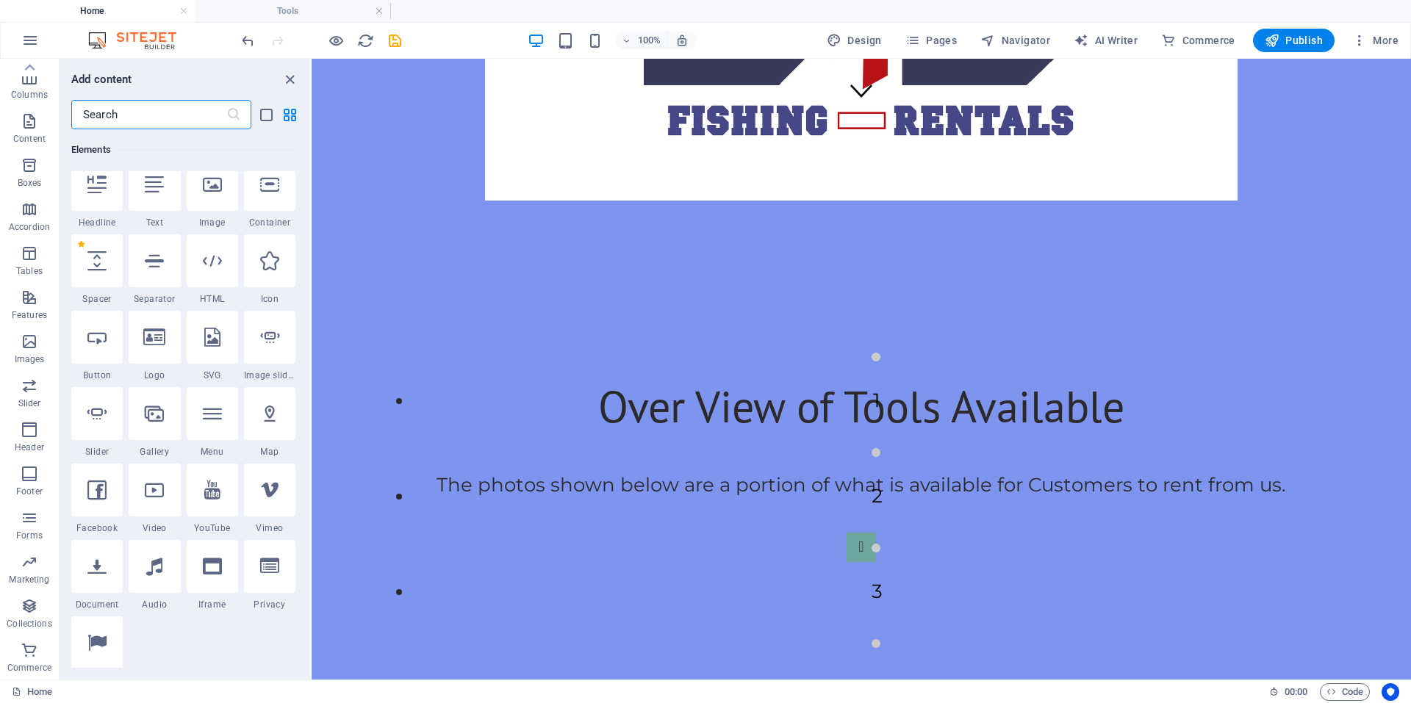
scroll to position [146, 0]
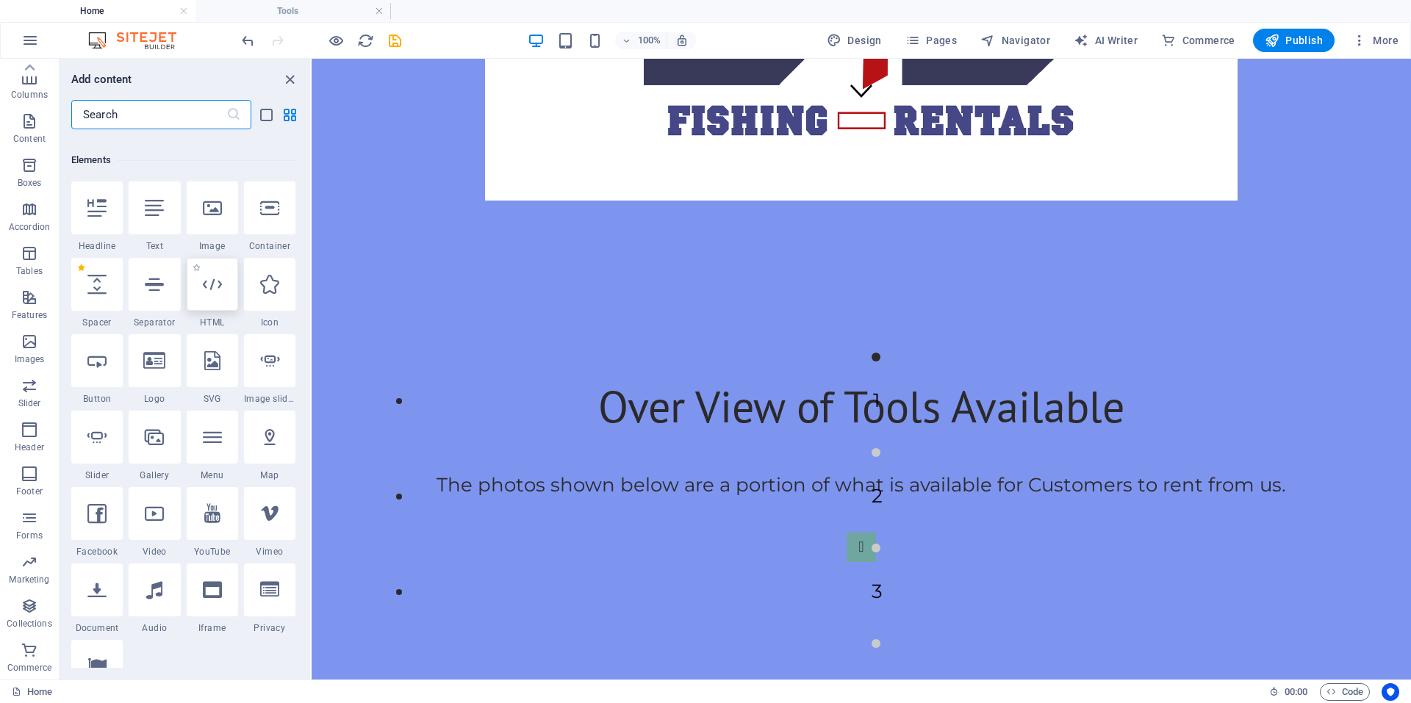
click at [217, 286] on icon at bounding box center [212, 284] width 19 height 19
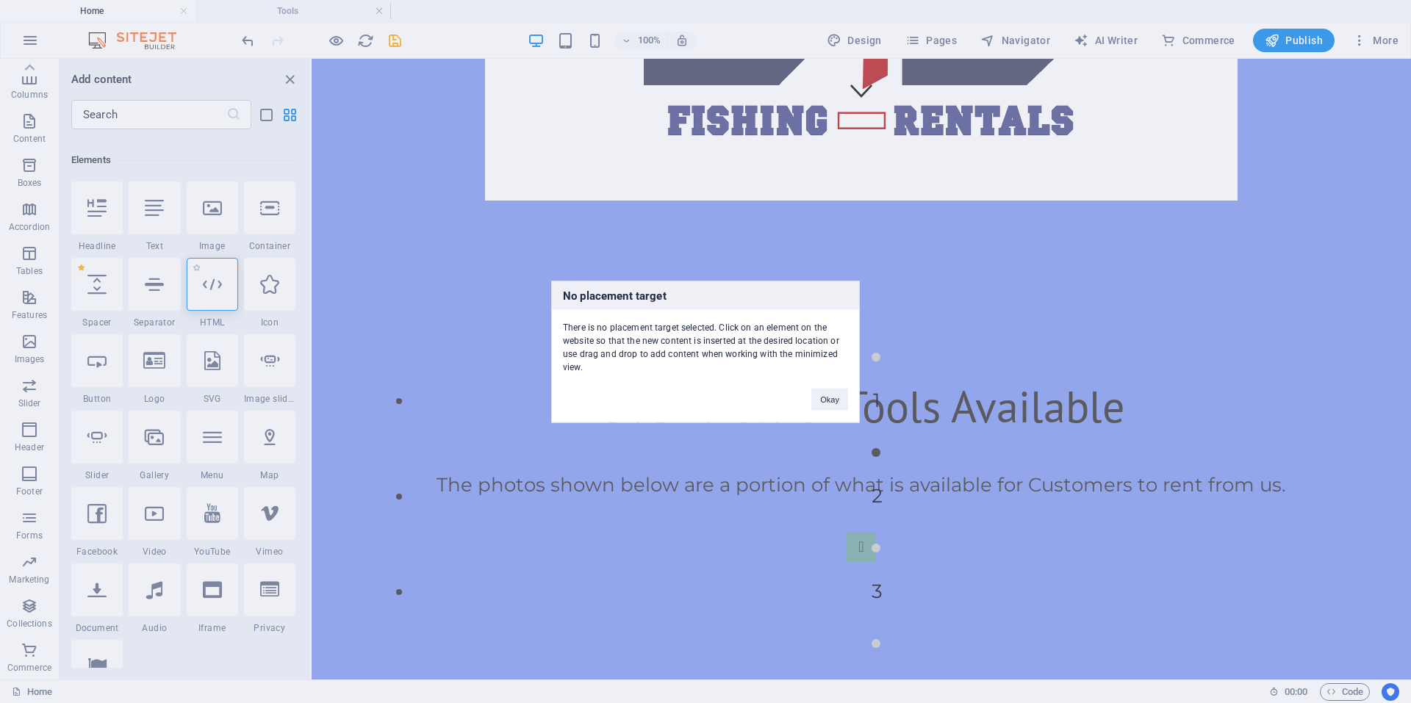
click at [217, 286] on div "No placement target There is no placement target selected. Click on an element …" at bounding box center [705, 351] width 1411 height 703
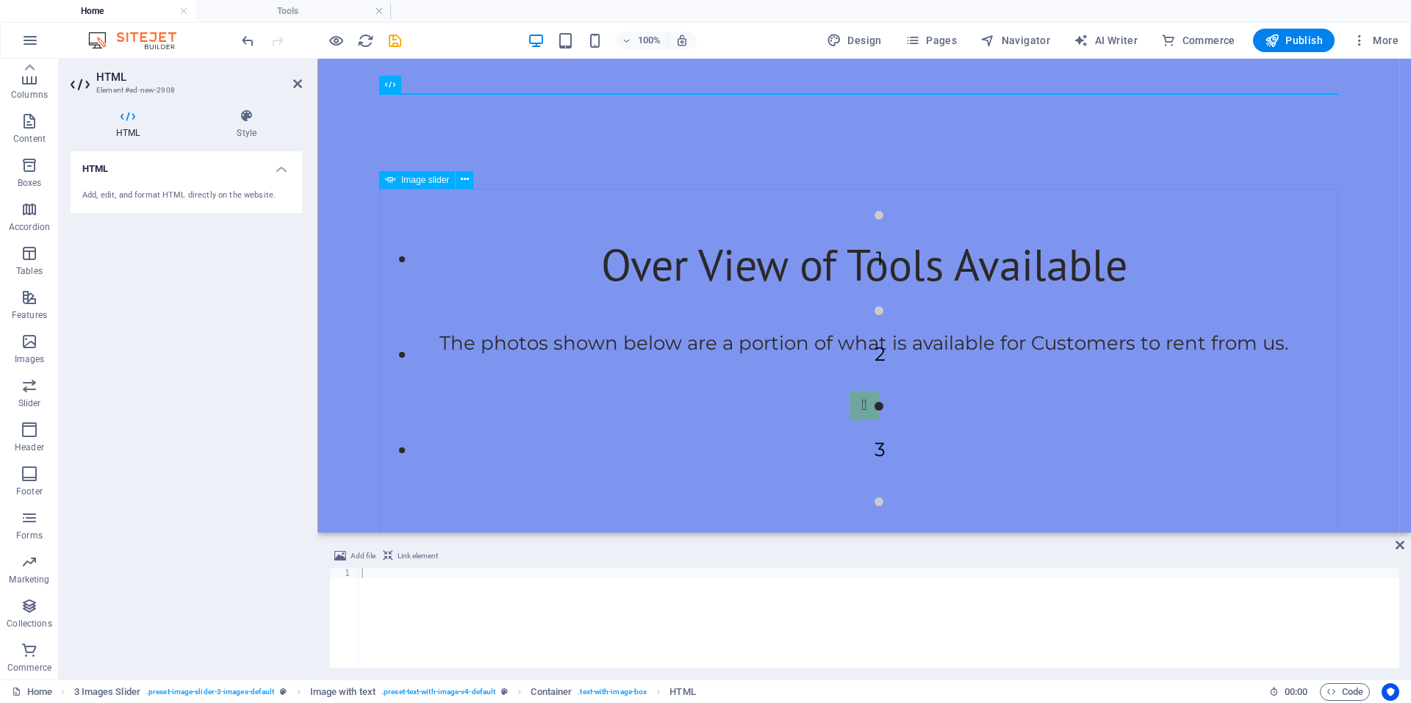
scroll to position [893, 0]
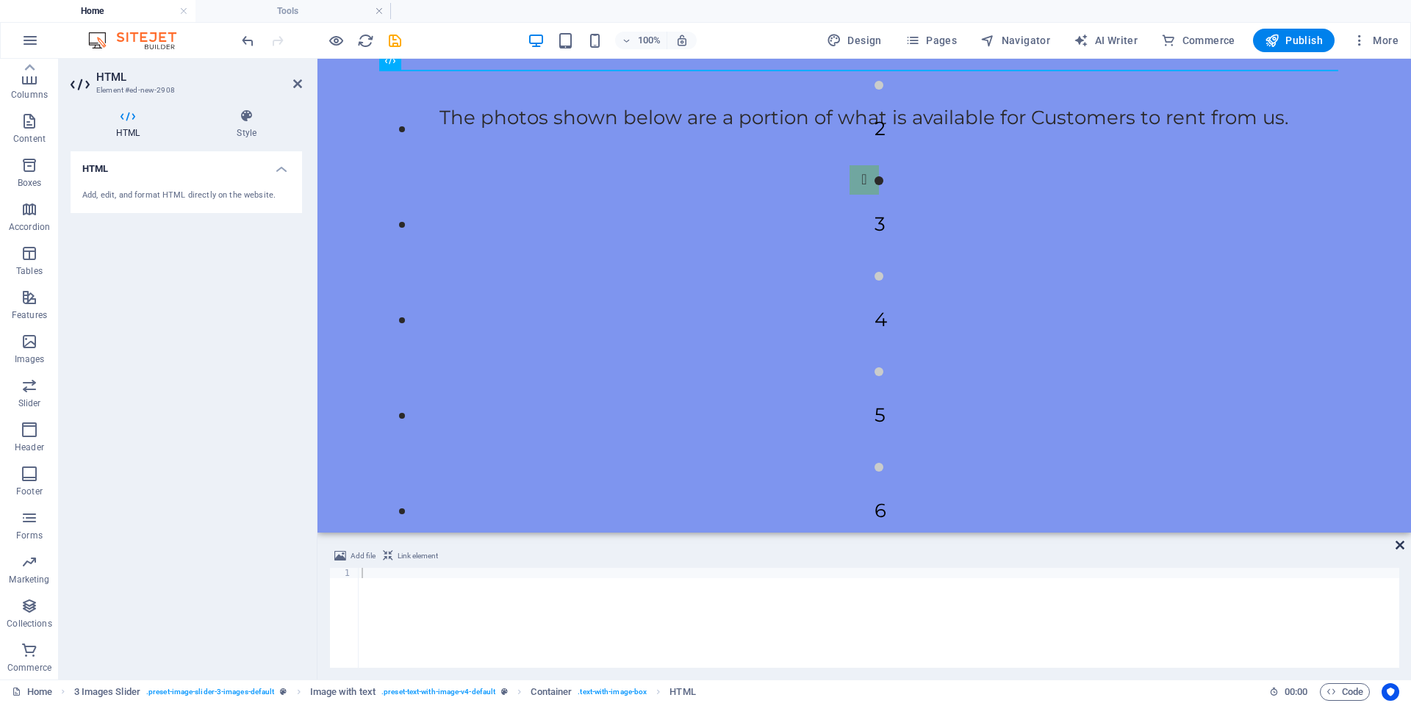
click at [1401, 549] on icon at bounding box center [1399, 545] width 9 height 12
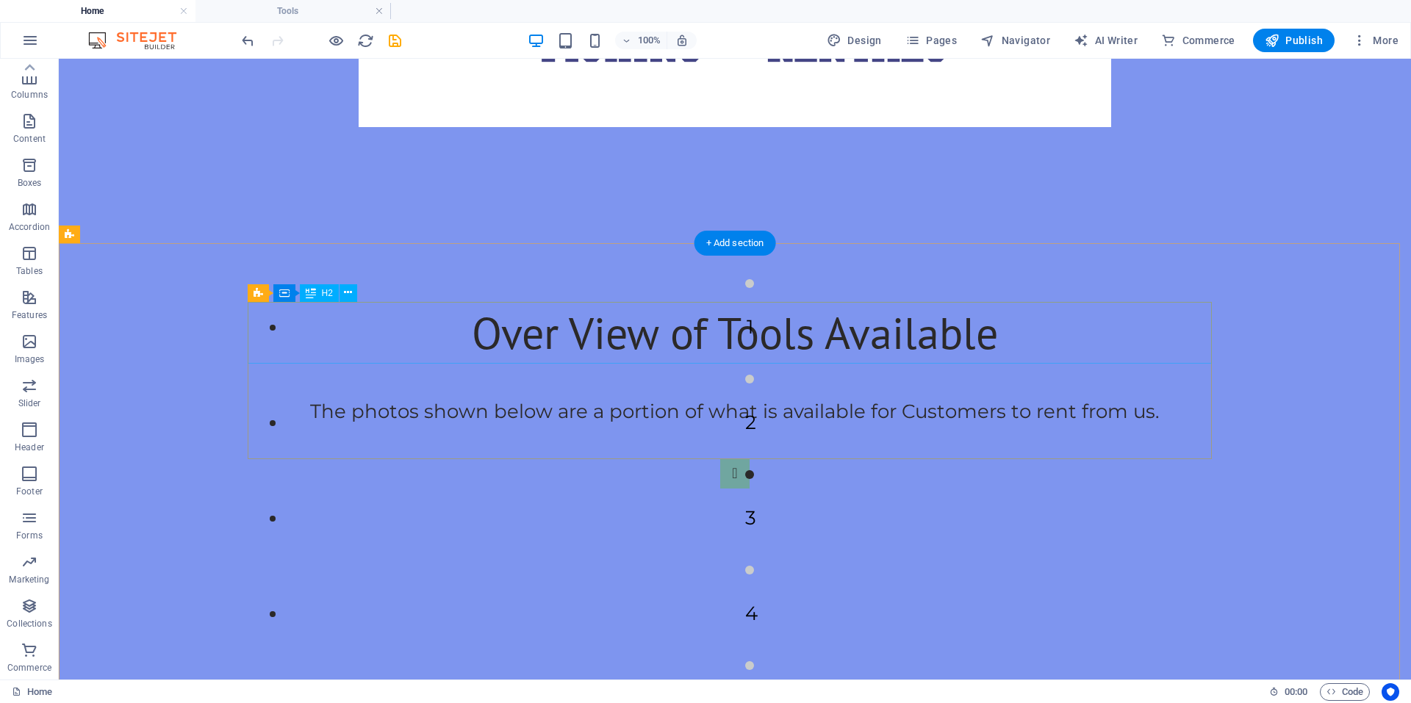
scroll to position [525, 0]
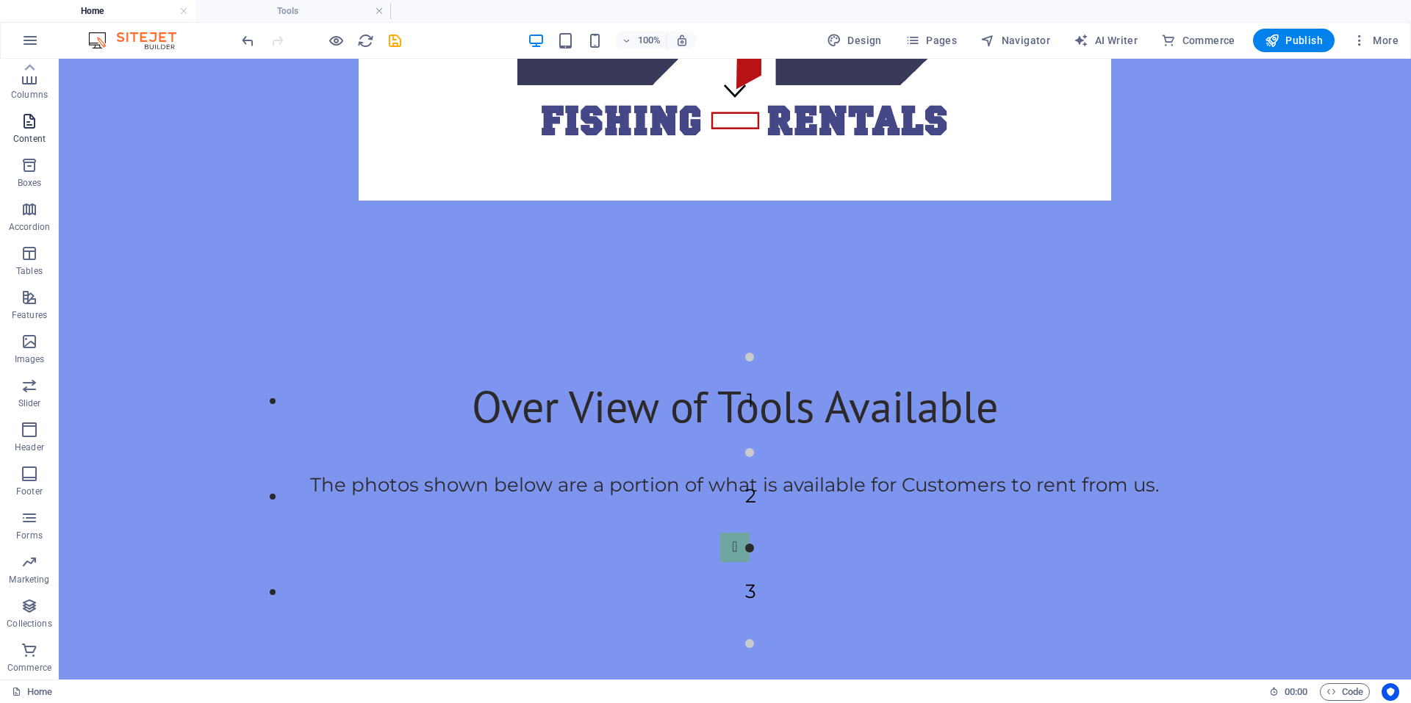
click at [23, 128] on icon "button" at bounding box center [30, 121] width 18 height 18
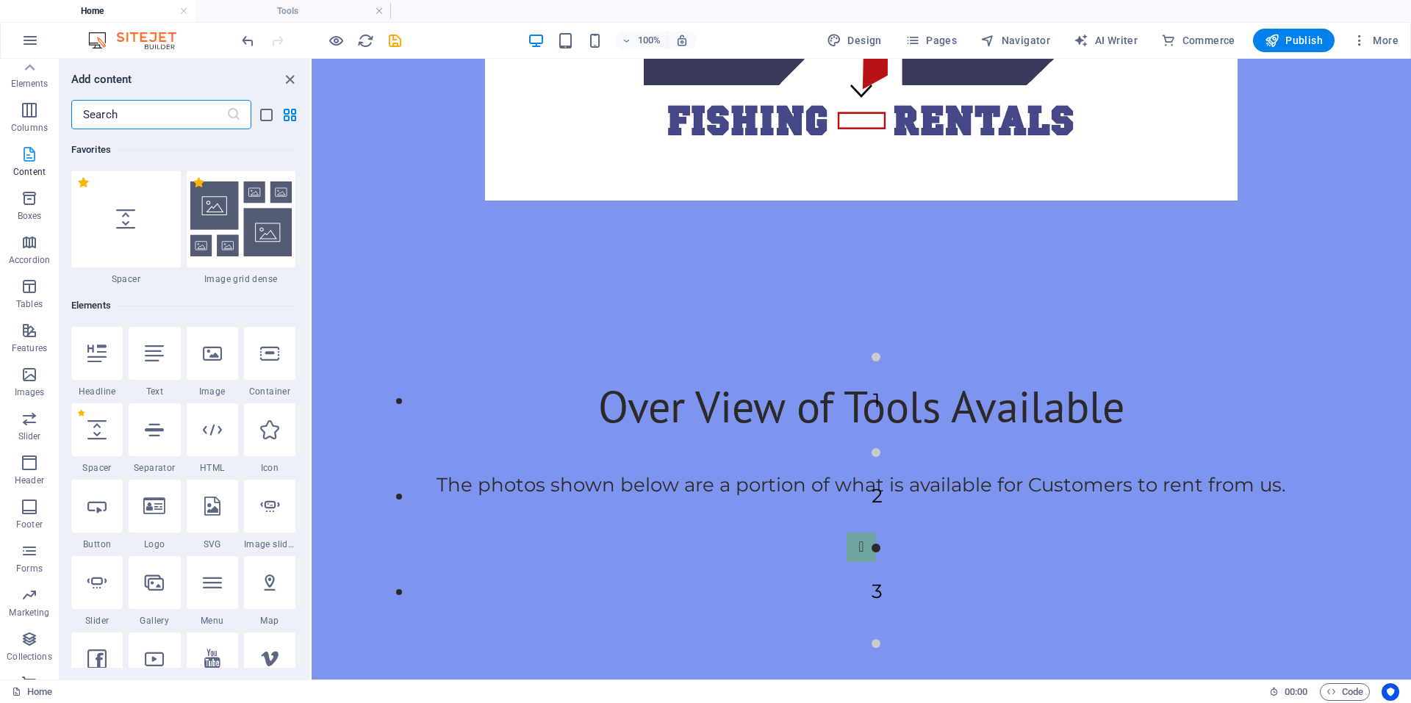
scroll to position [0, 0]
click at [24, 132] on p "Elements" at bounding box center [29, 135] width 37 height 12
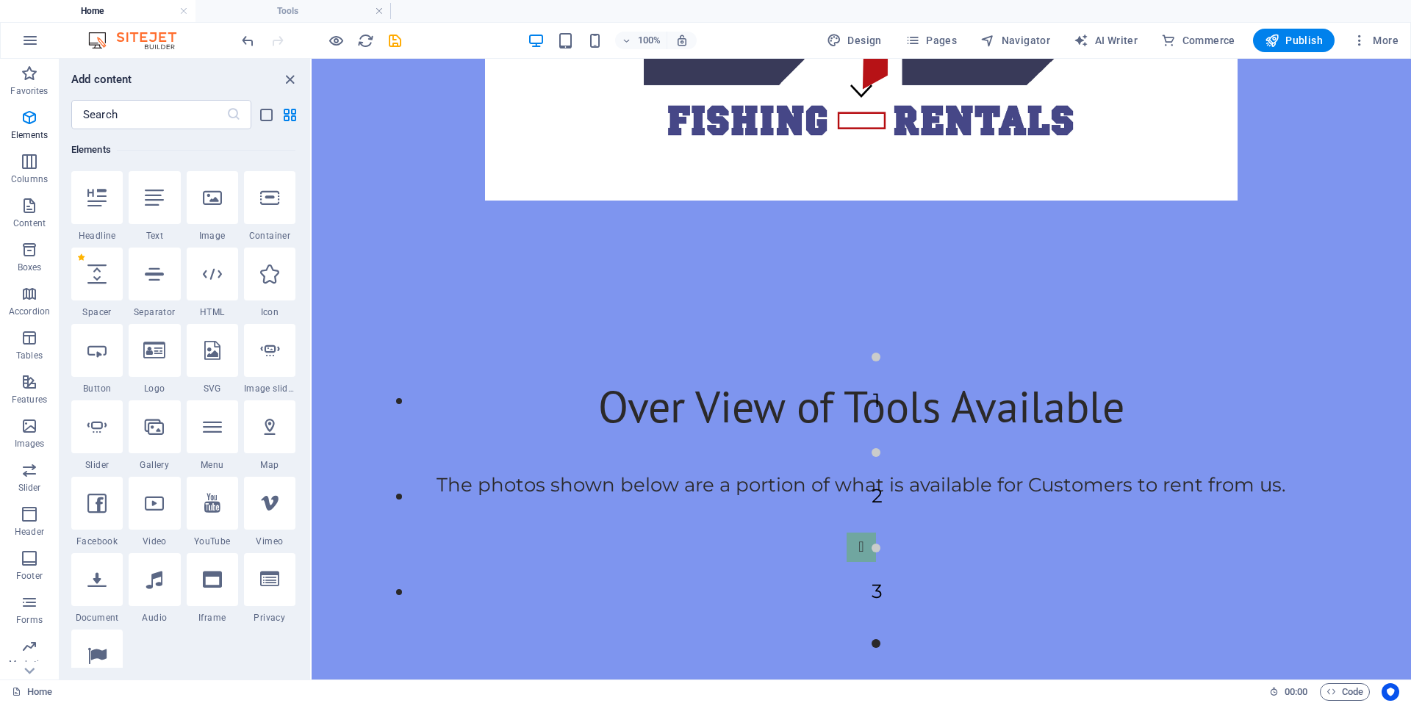
scroll to position [156, 0]
click at [143, 429] on div at bounding box center [154, 426] width 51 height 53
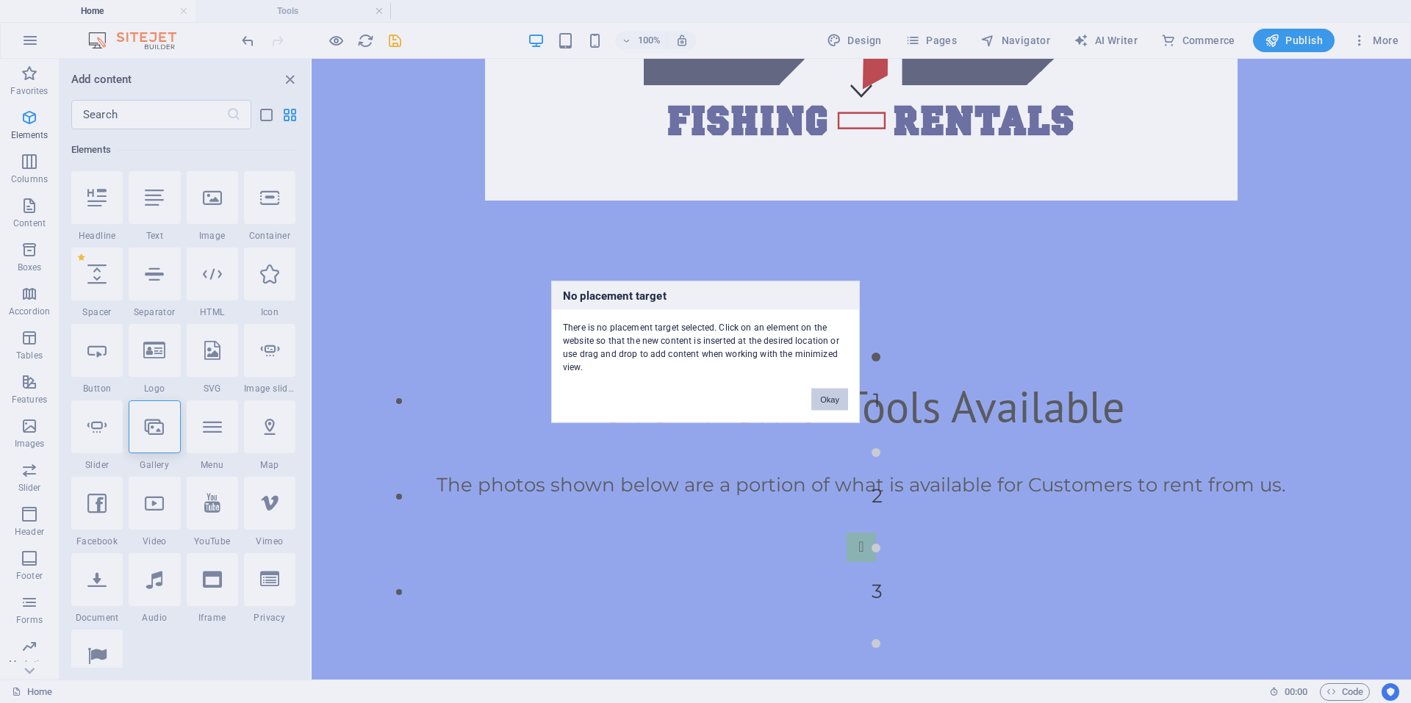
click at [825, 401] on button "Okay" at bounding box center [829, 399] width 37 height 22
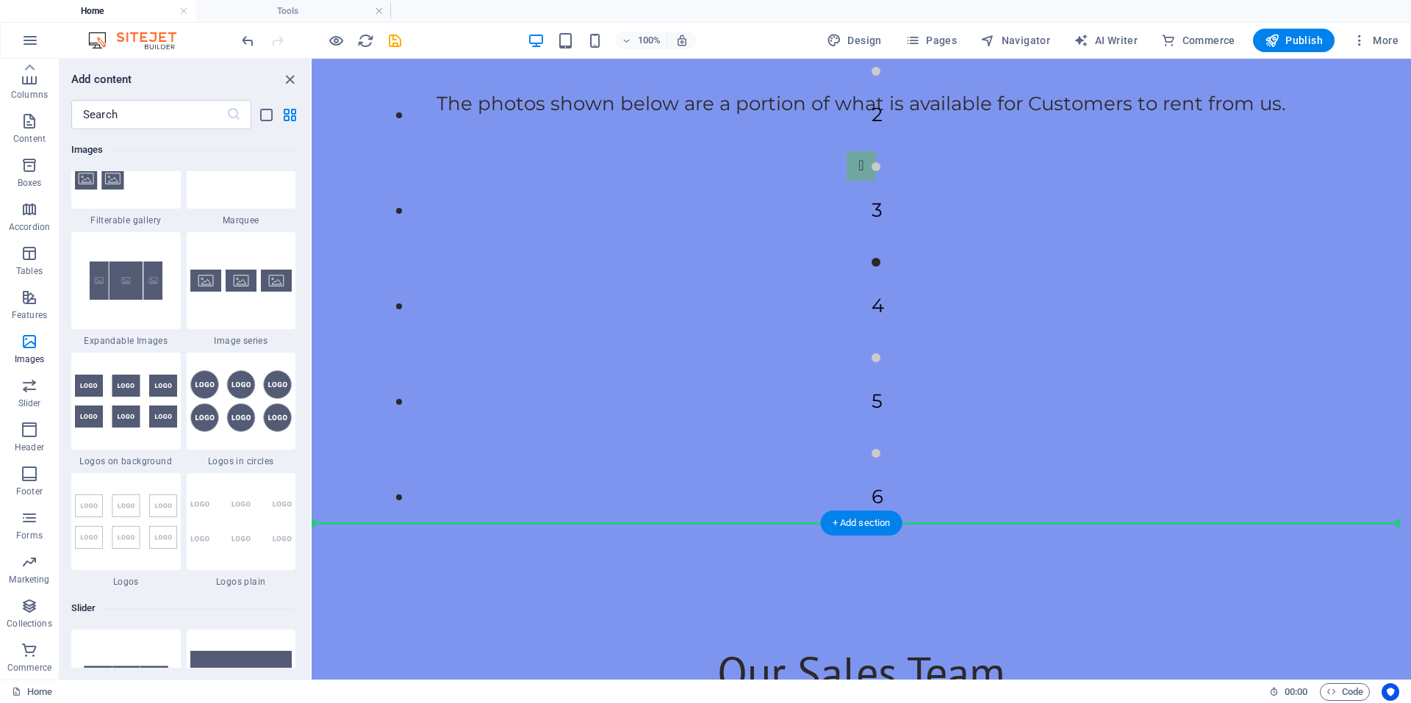
scroll to position [819, 0]
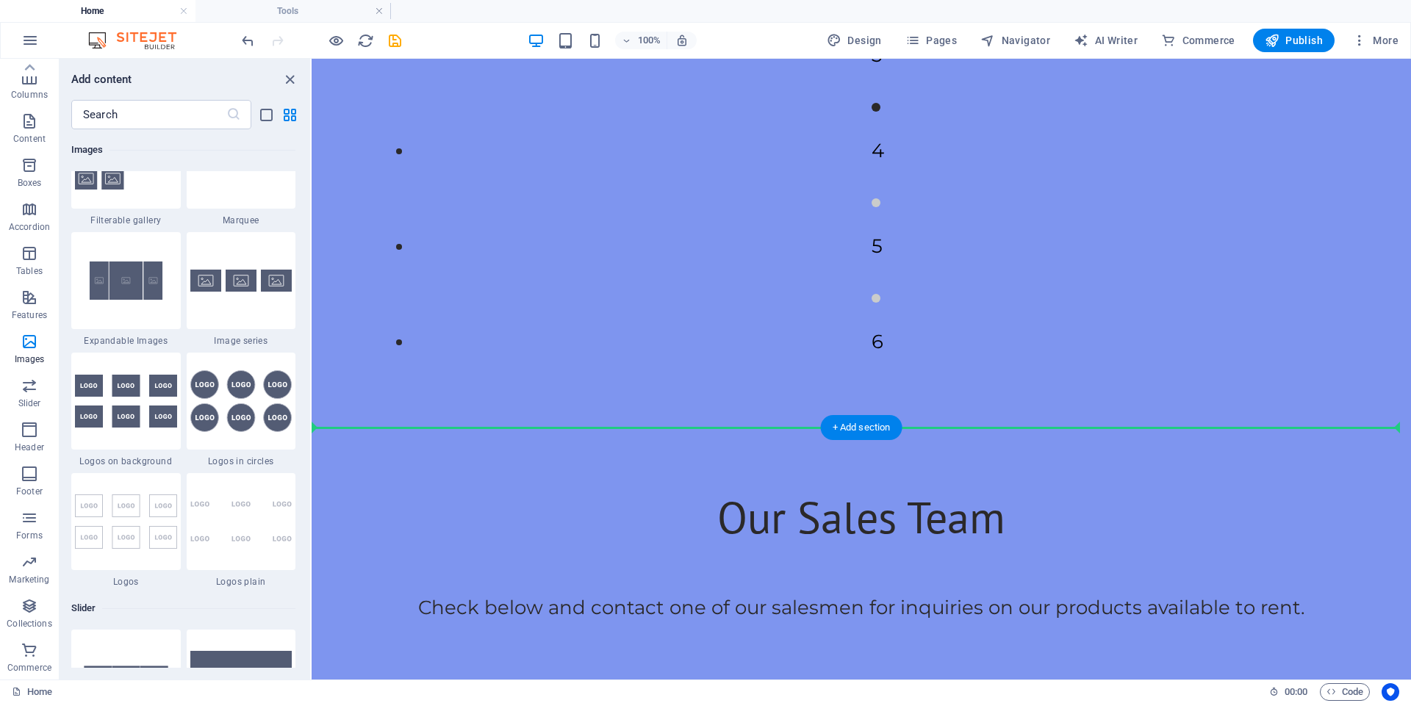
drag, startPoint x: 849, startPoint y: 517, endPoint x: 848, endPoint y: 434, distance: 82.3
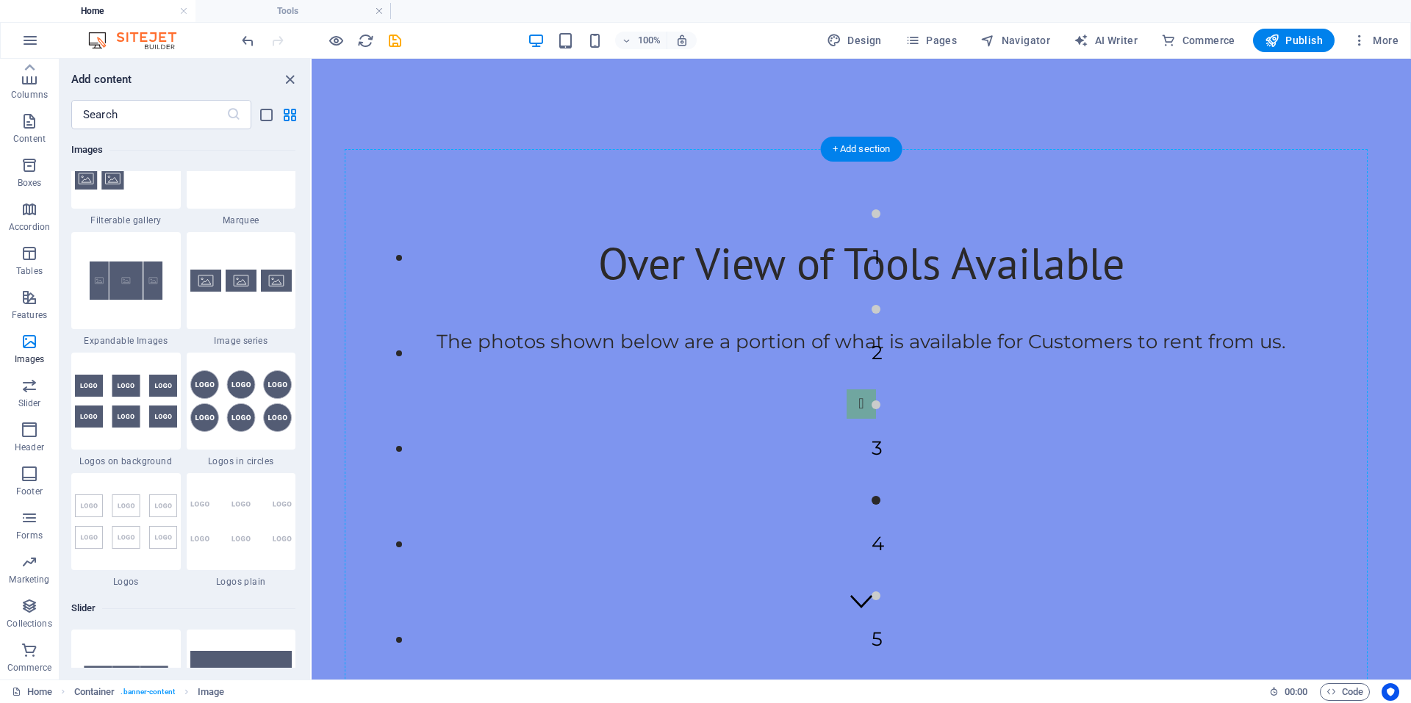
scroll to position [0, 0]
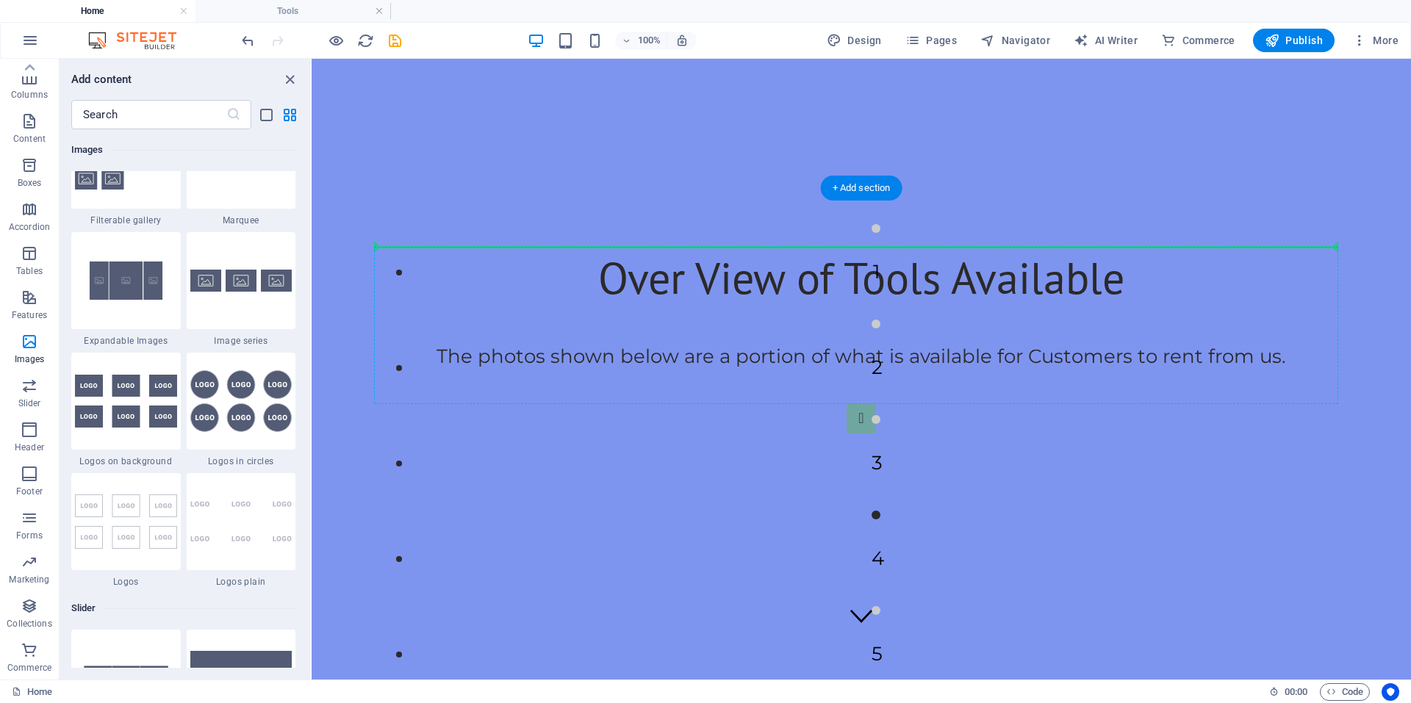
drag, startPoint x: 579, startPoint y: 553, endPoint x: 604, endPoint y: 252, distance: 301.5
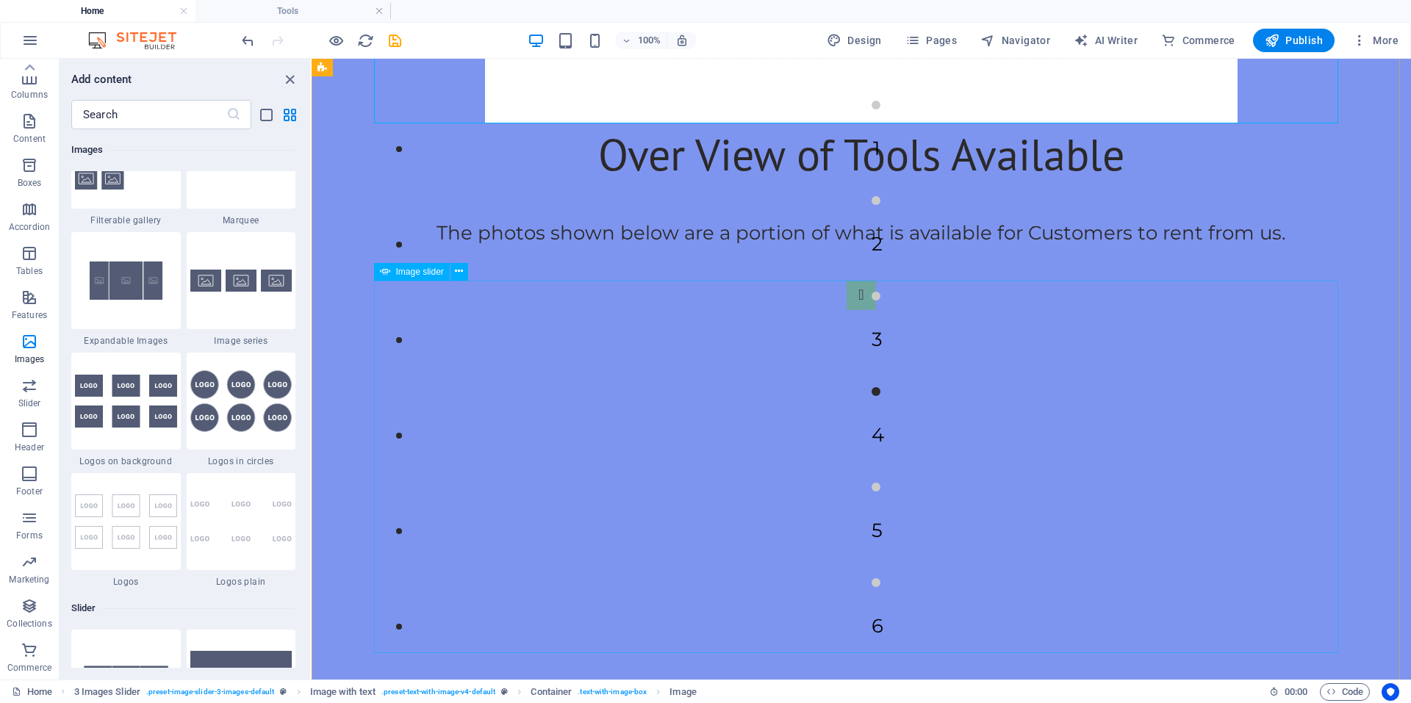
scroll to position [1102, 0]
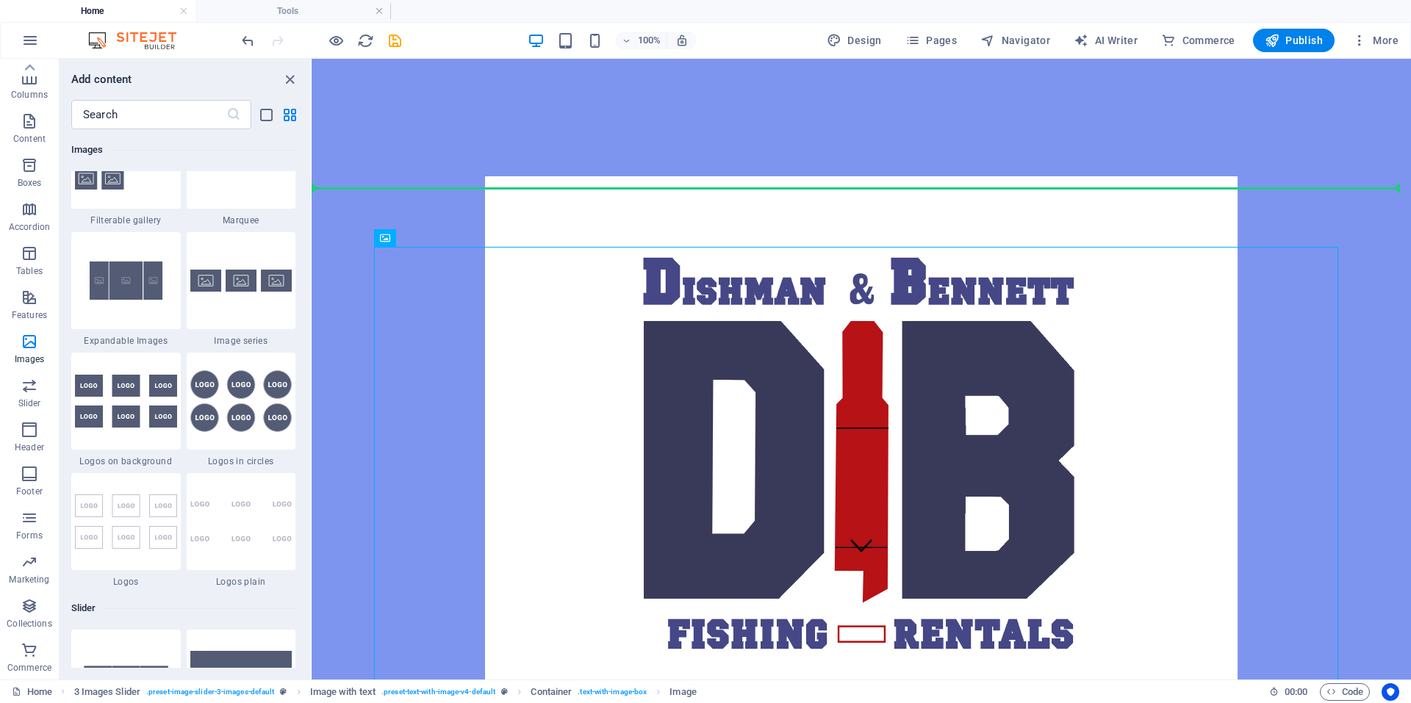
scroll to position [0, 0]
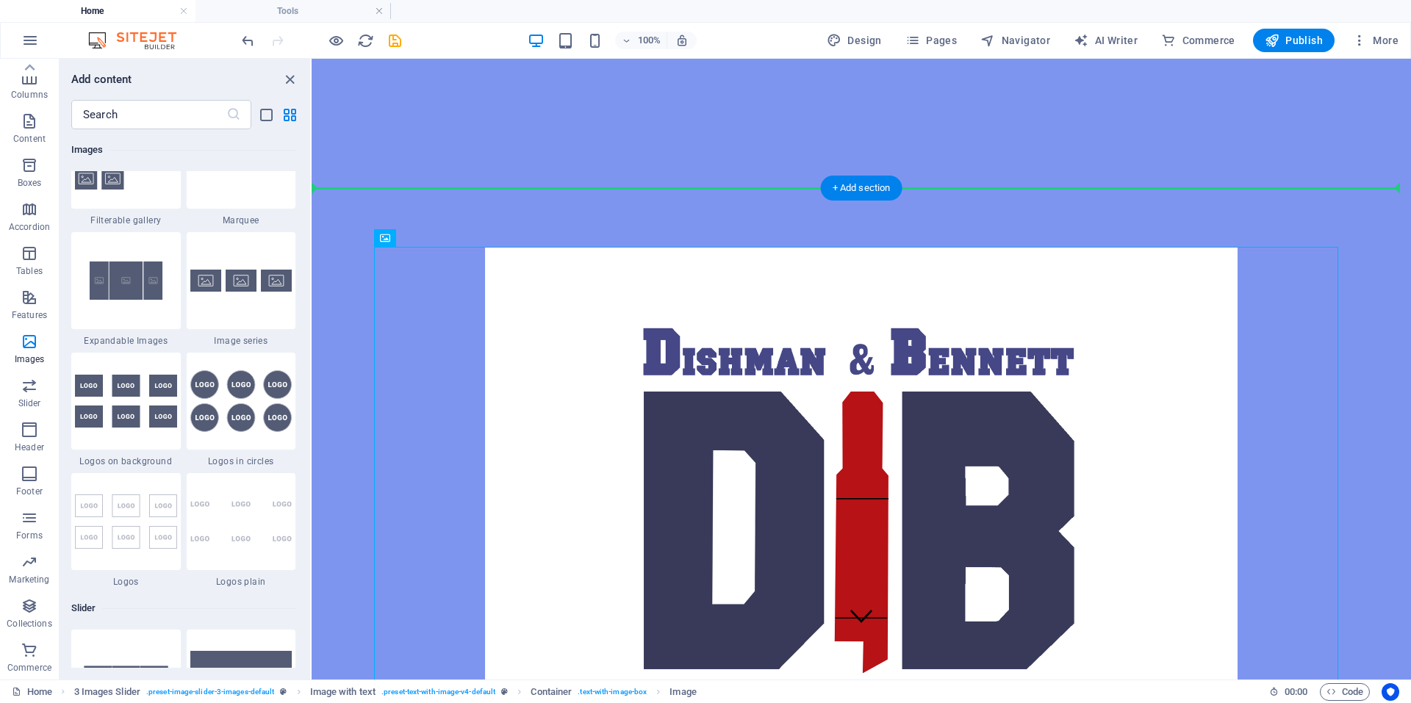
drag, startPoint x: 745, startPoint y: 356, endPoint x: 741, endPoint y: 190, distance: 165.4
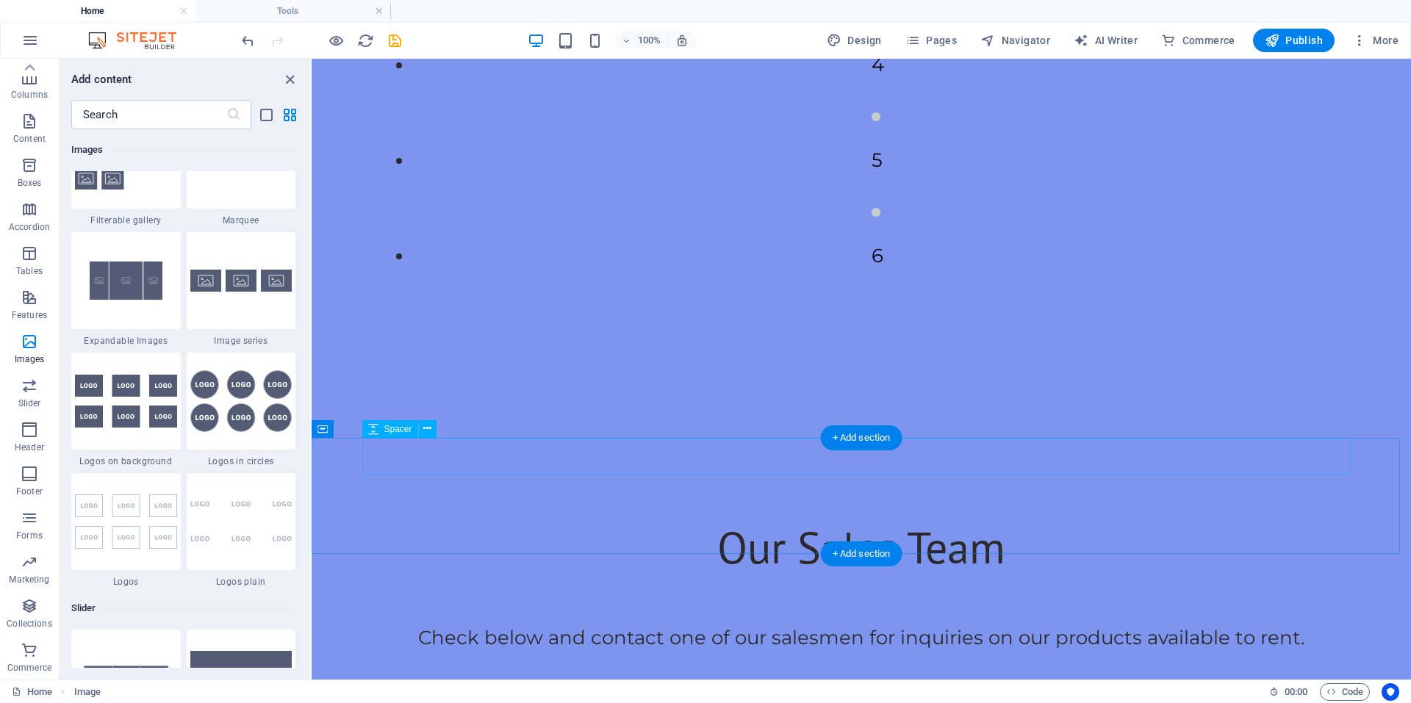
scroll to position [1176, 0]
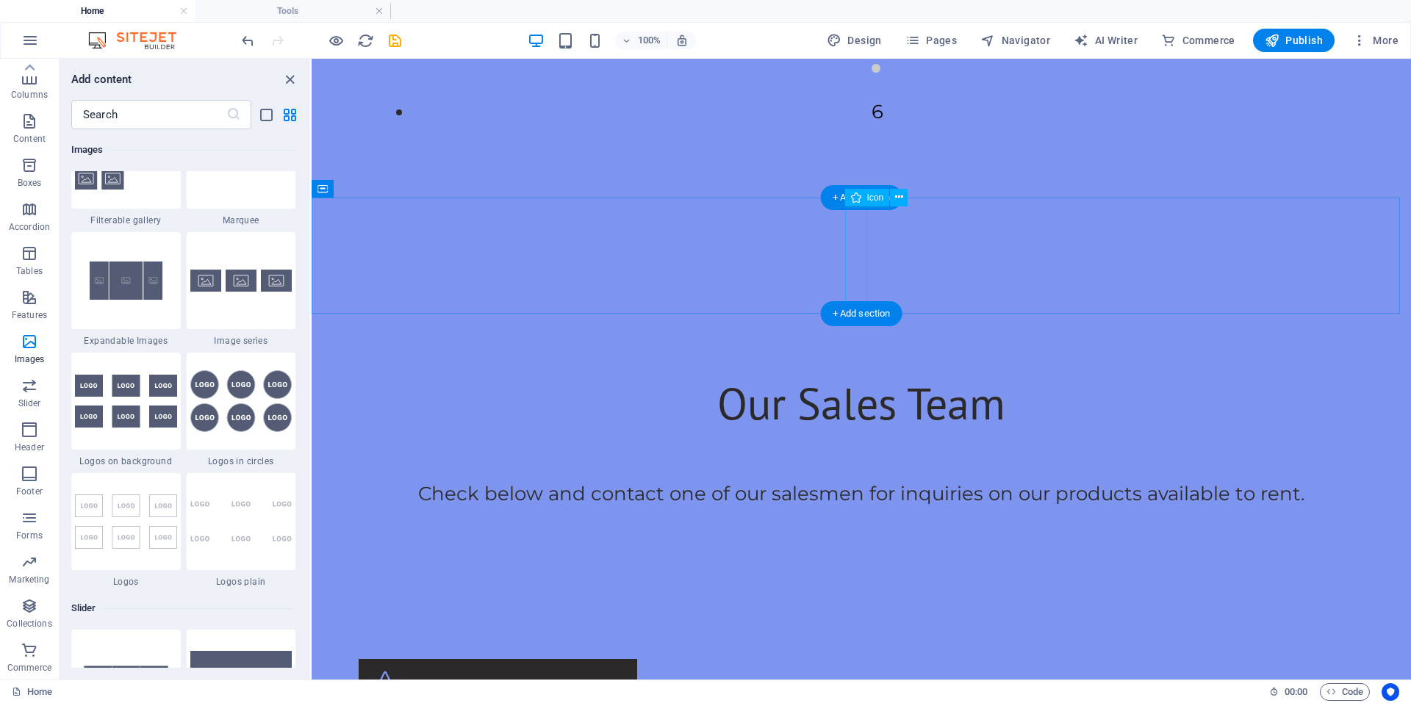
click at [896, 203] on icon at bounding box center [899, 197] width 8 height 15
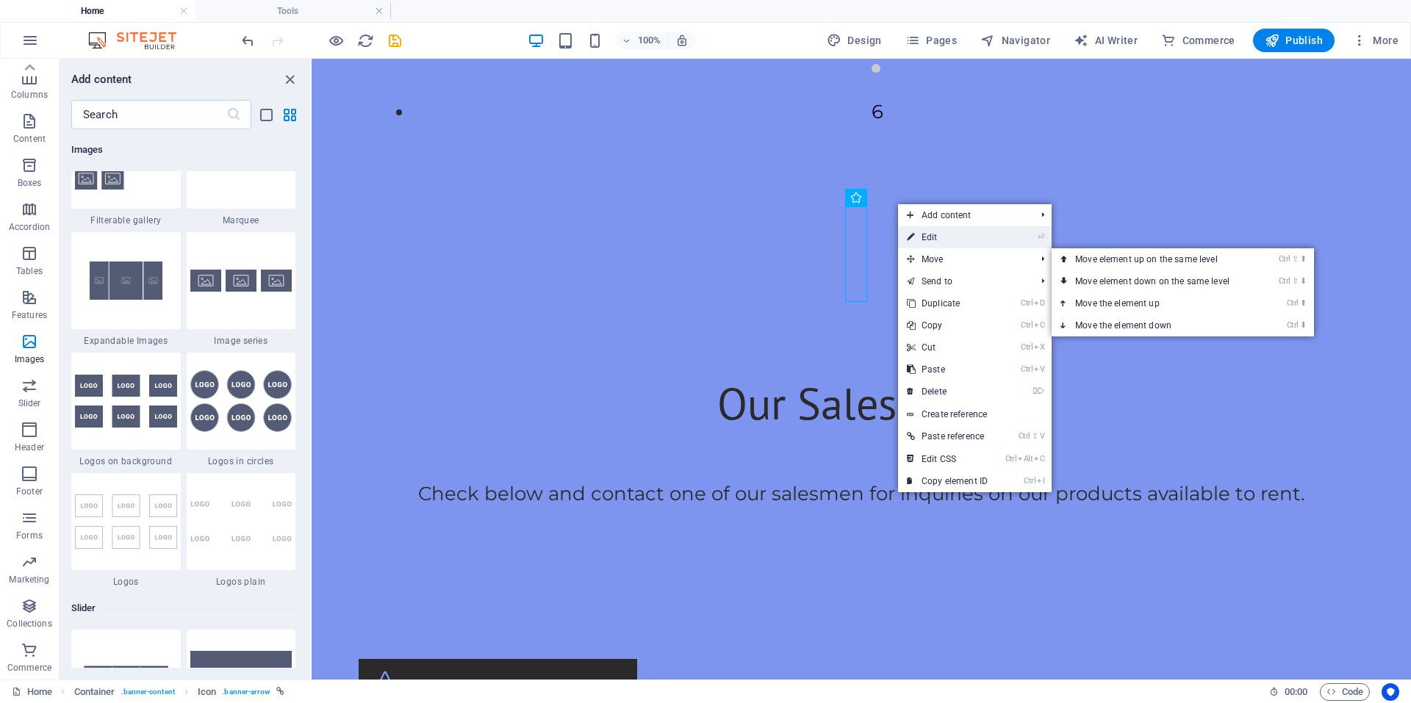
click at [923, 245] on link "⏎ Edit" at bounding box center [947, 237] width 98 height 22
select select "xMidYMid"
select select "px"
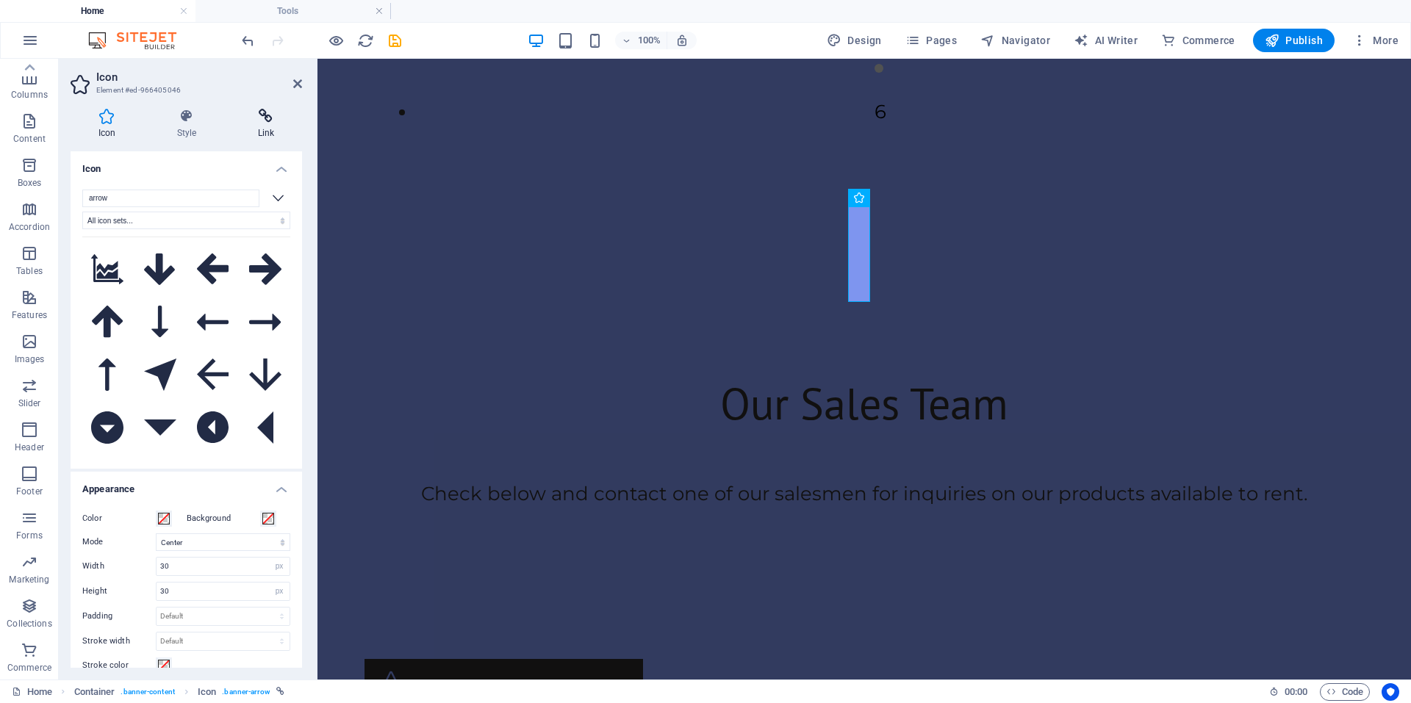
click at [279, 118] on icon at bounding box center [266, 116] width 72 height 15
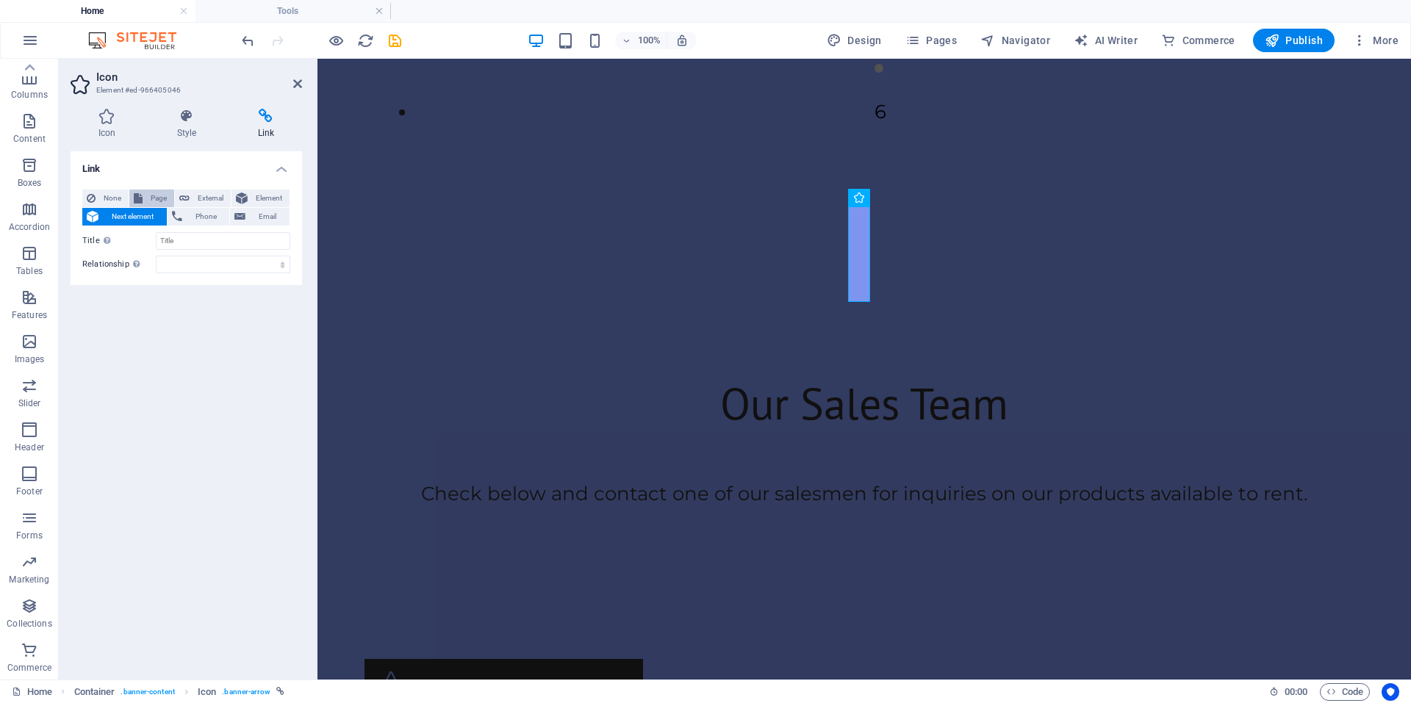
click at [157, 193] on span "Page" at bounding box center [158, 199] width 23 height 18
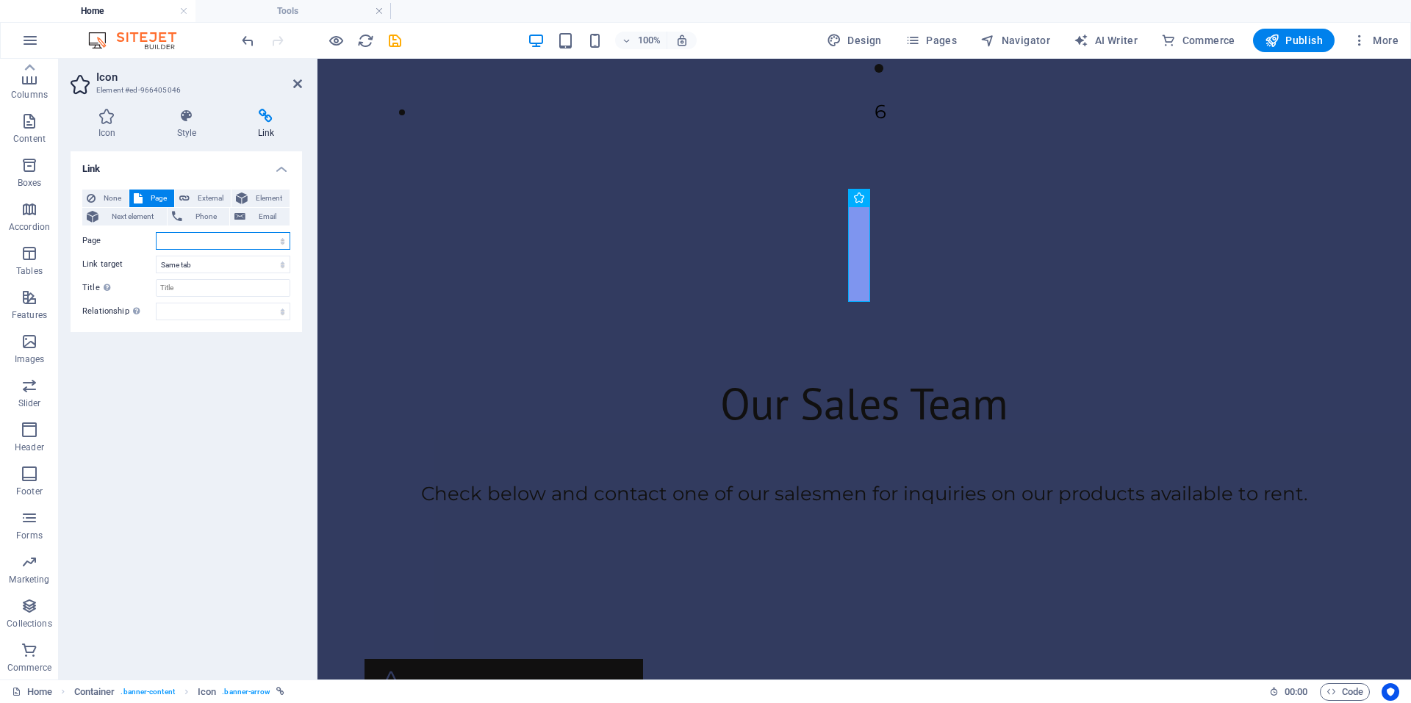
click at [267, 237] on select "Downloads Home Tools" at bounding box center [223, 241] width 134 height 18
select select "2"
click at [156, 232] on select "Downloads Home Tools" at bounding box center [223, 241] width 134 height 18
click at [231, 263] on select "New tab Same tab Overlay" at bounding box center [223, 265] width 134 height 18
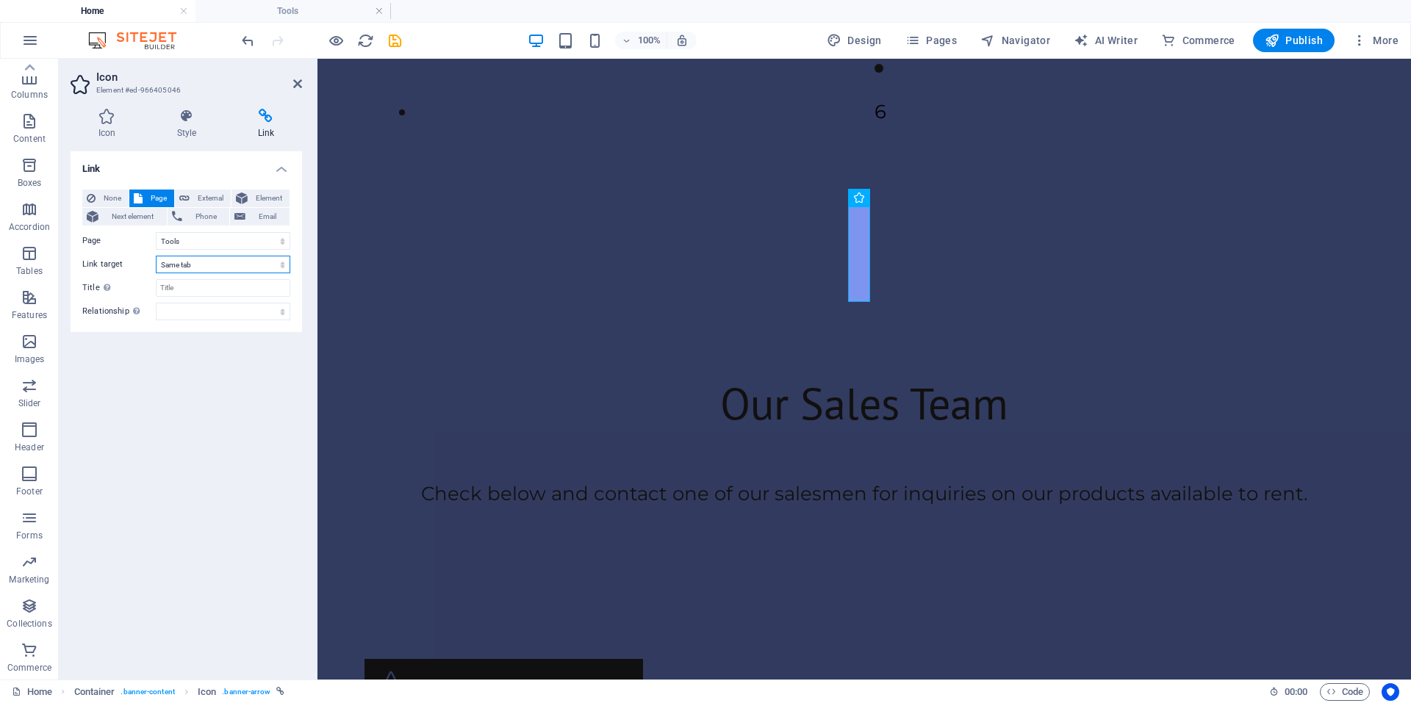
click at [231, 263] on select "New tab Same tab Overlay" at bounding box center [223, 265] width 134 height 18
click at [190, 292] on input "Title Additional link description, should not be the same as the link text. The…" at bounding box center [223, 288] width 134 height 18
type input "View More Tools Here"
click at [267, 385] on div "Link None Page External Element Next element Phone Email Page Downloads Home To…" at bounding box center [186, 409] width 231 height 517
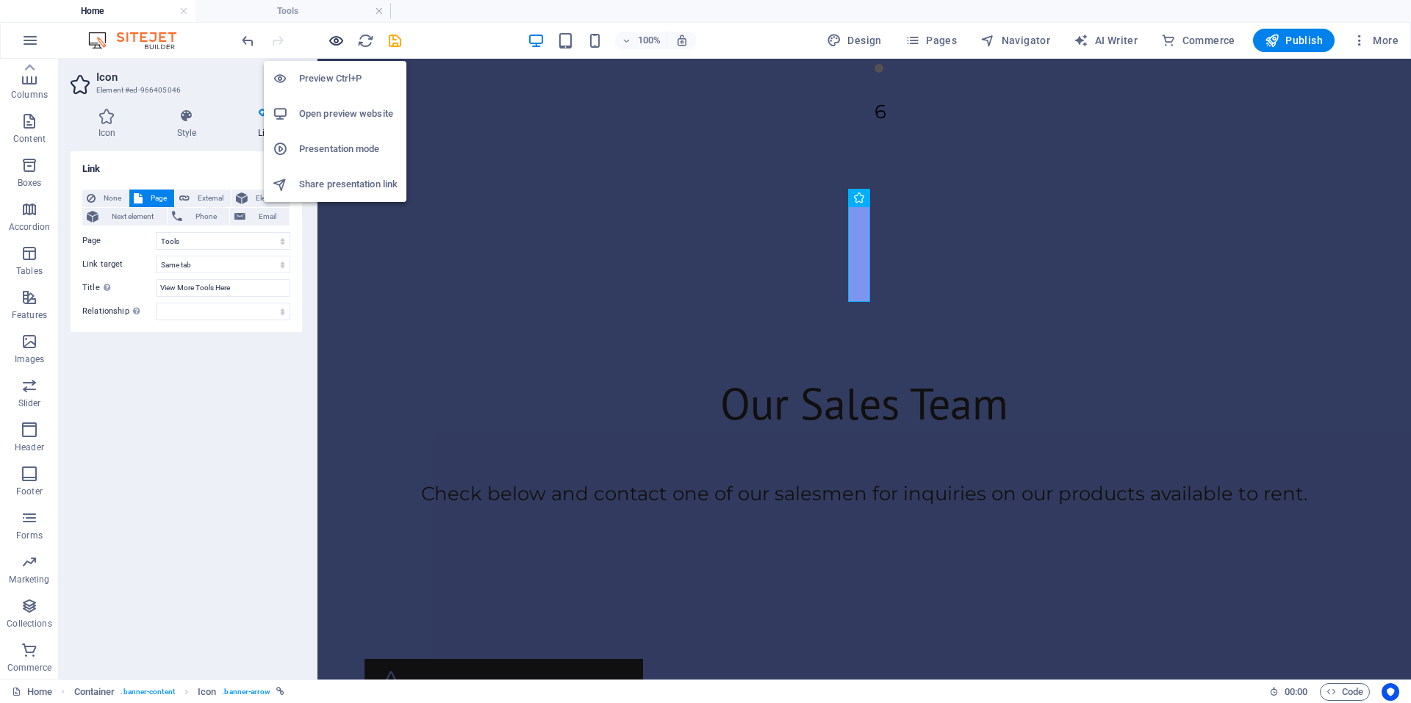
drag, startPoint x: 338, startPoint y: 34, endPoint x: 423, endPoint y: 7, distance: 89.5
click at [338, 34] on icon "button" at bounding box center [336, 40] width 17 height 17
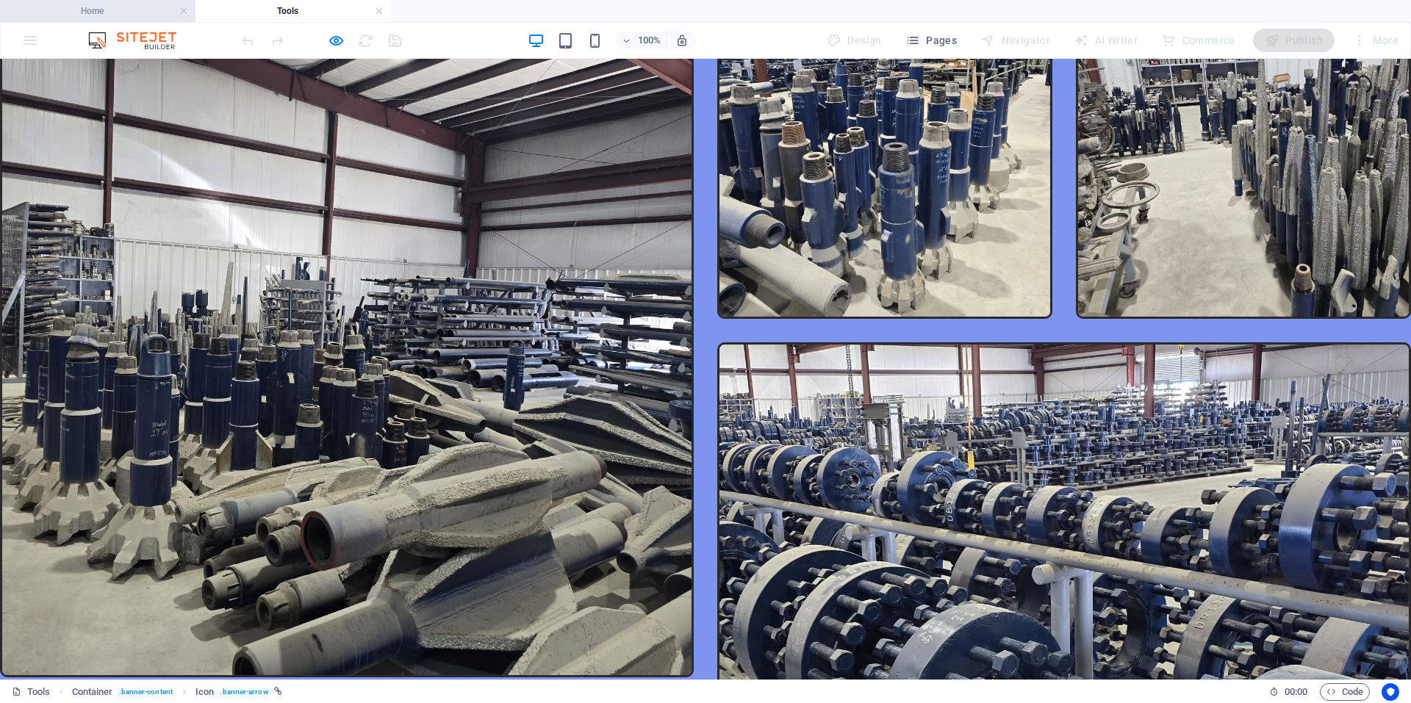
scroll to position [294, 0]
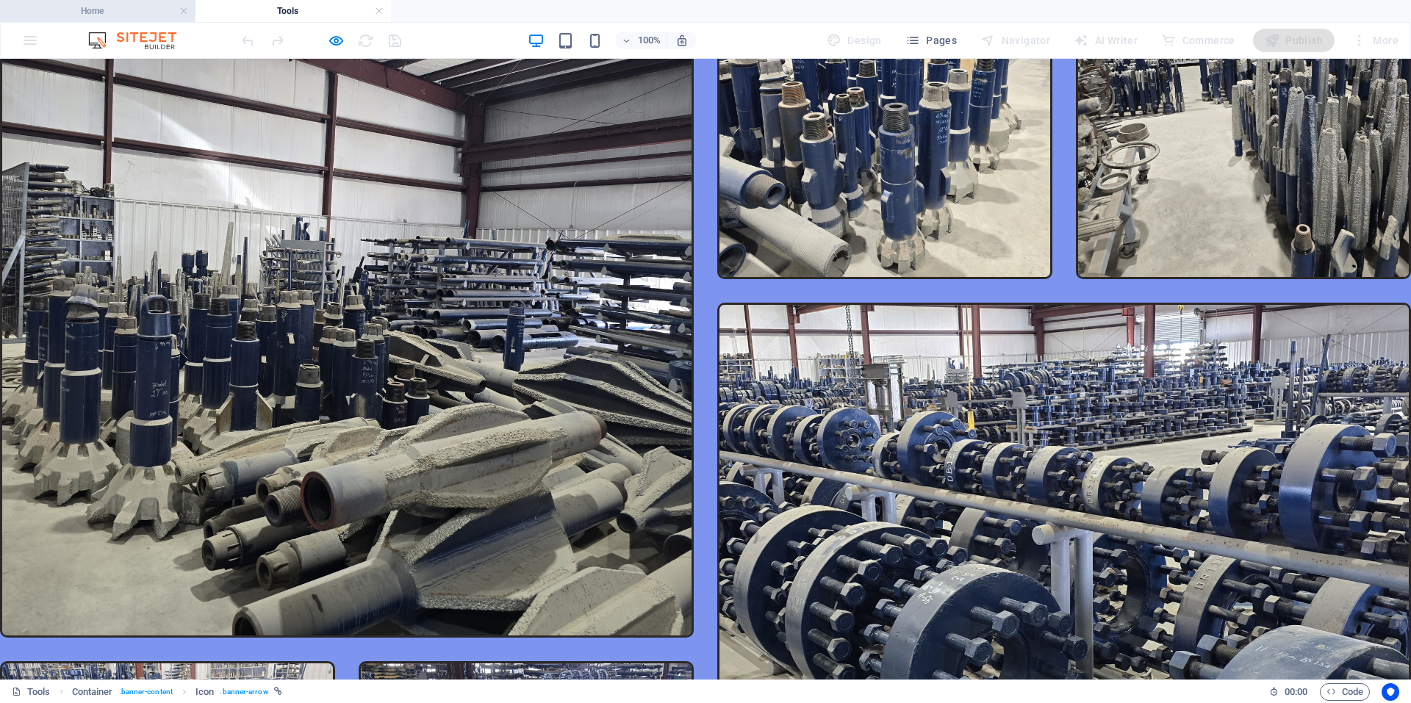
click at [117, 8] on h4 "Home" at bounding box center [97, 11] width 195 height 16
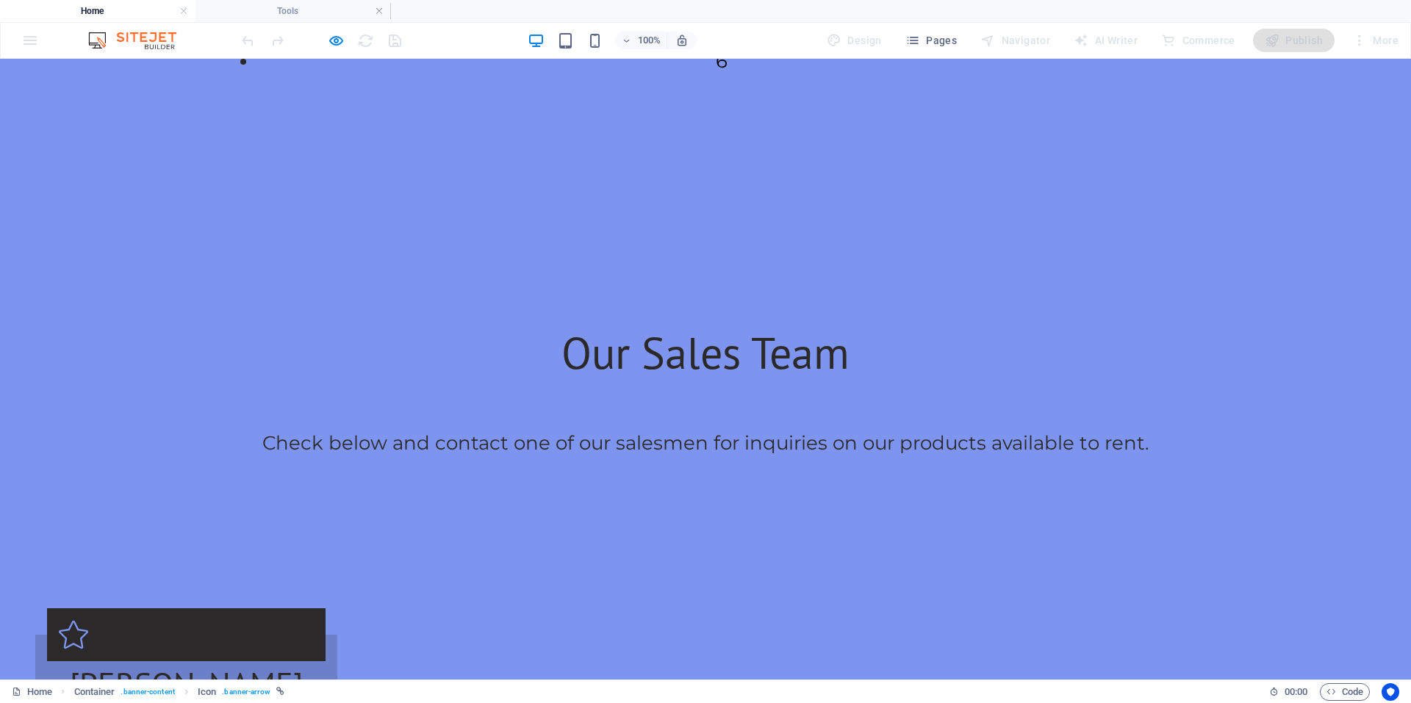
scroll to position [1249, 0]
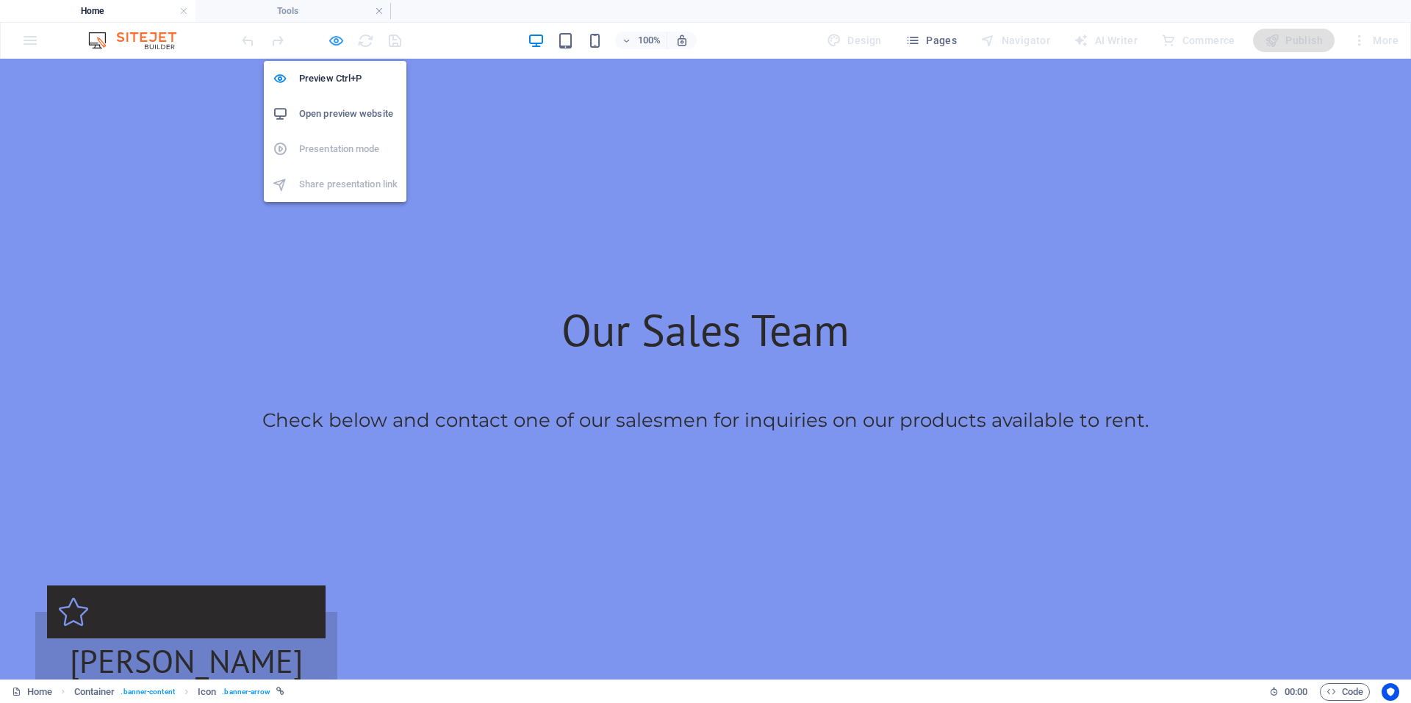
click at [334, 33] on icon "button" at bounding box center [336, 40] width 17 height 17
select select "2"
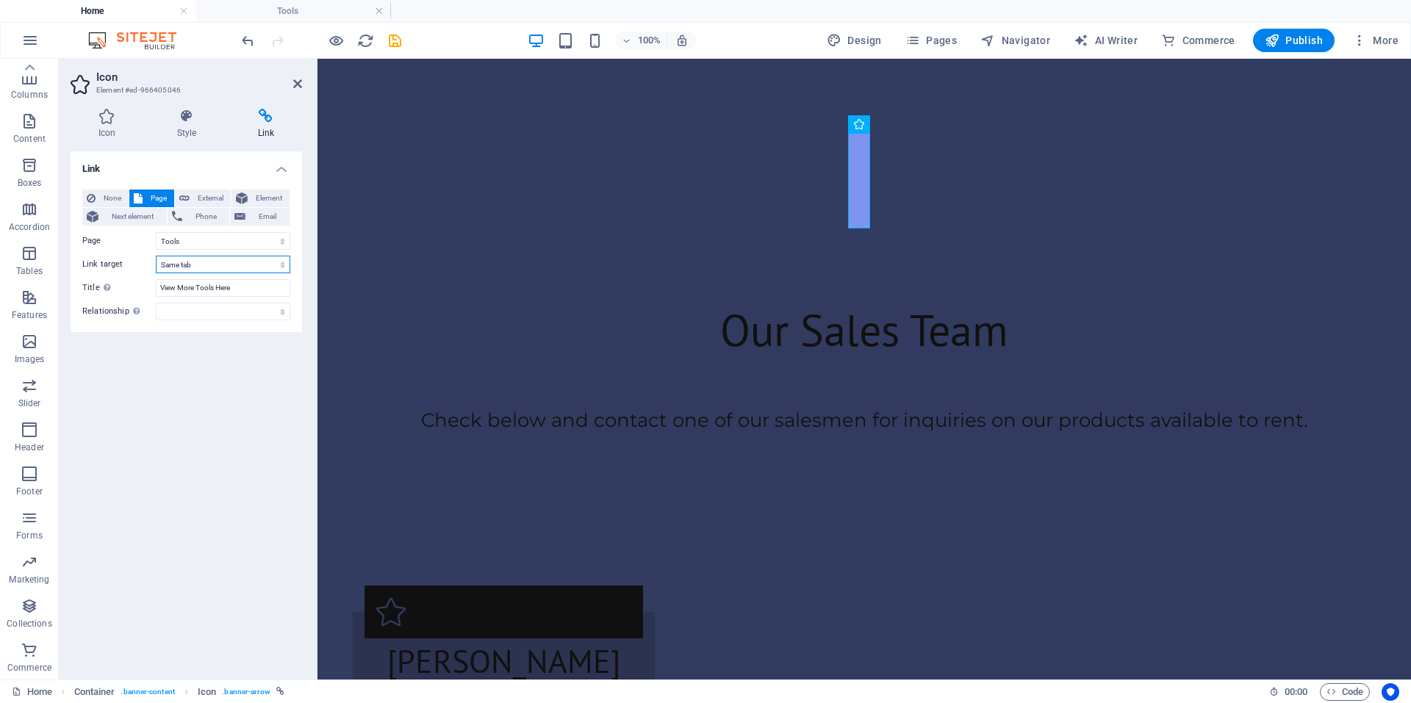
click at [180, 264] on select "New tab Same tab Overlay" at bounding box center [223, 265] width 134 height 18
select select "blank"
click at [156, 256] on select "New tab Same tab Overlay" at bounding box center [223, 265] width 134 height 18
click at [104, 259] on label "Link target" at bounding box center [118, 265] width 73 height 18
click at [156, 259] on select "New tab Same tab Overlay" at bounding box center [223, 265] width 134 height 18
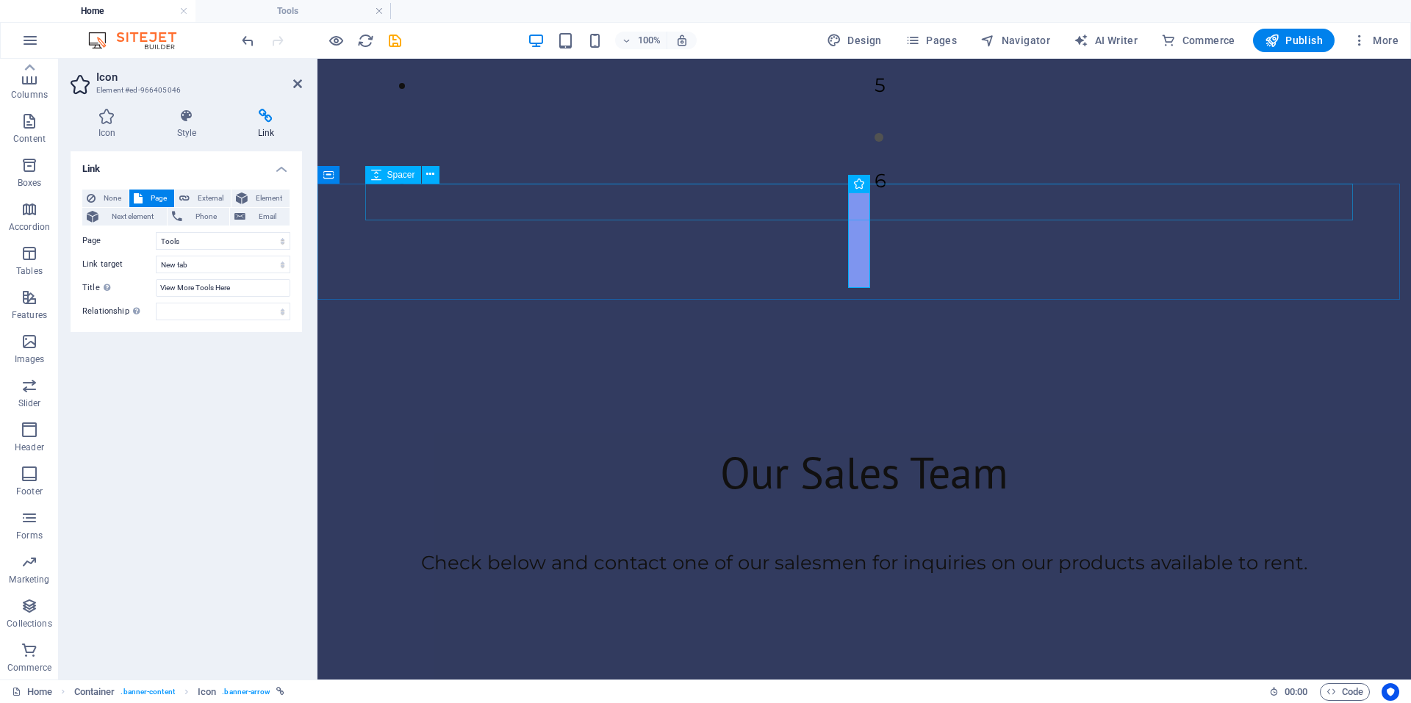
scroll to position [1102, 0]
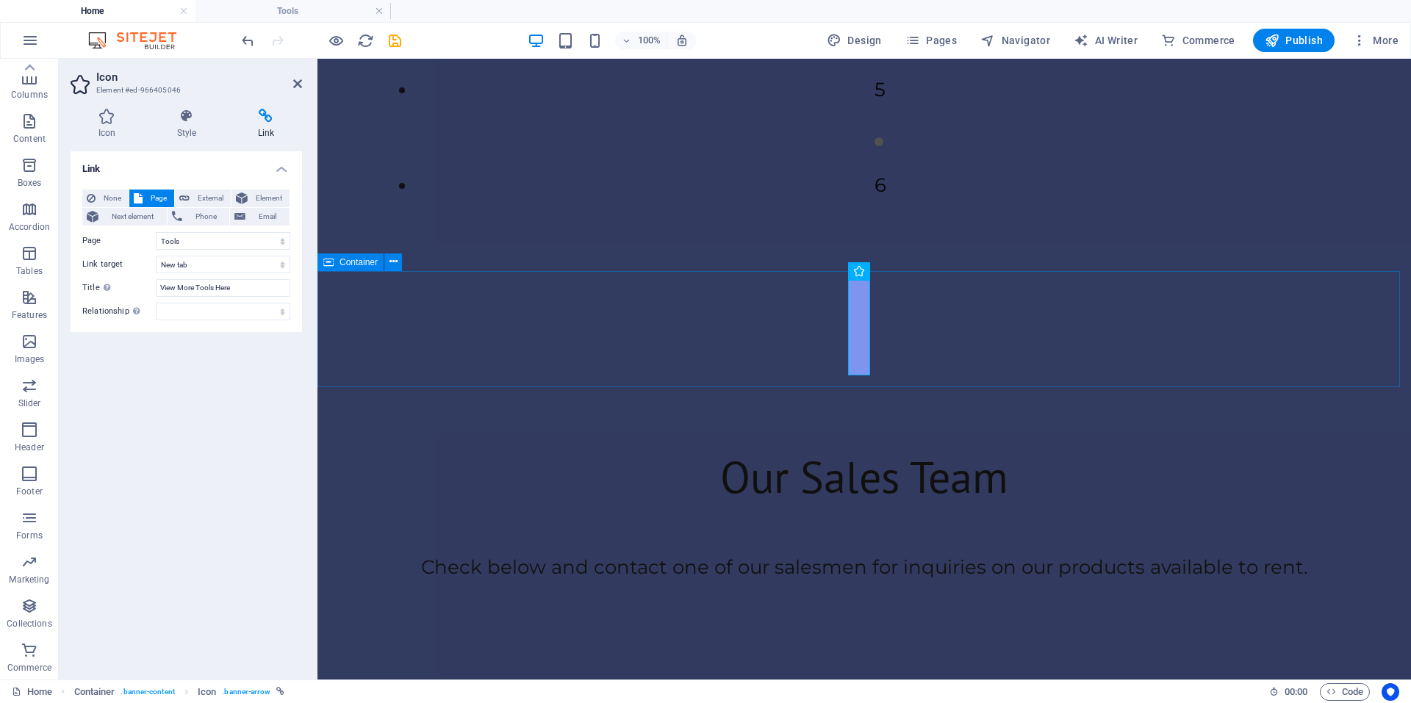
click at [755, 309] on div at bounding box center [863, 329] width 1093 height 116
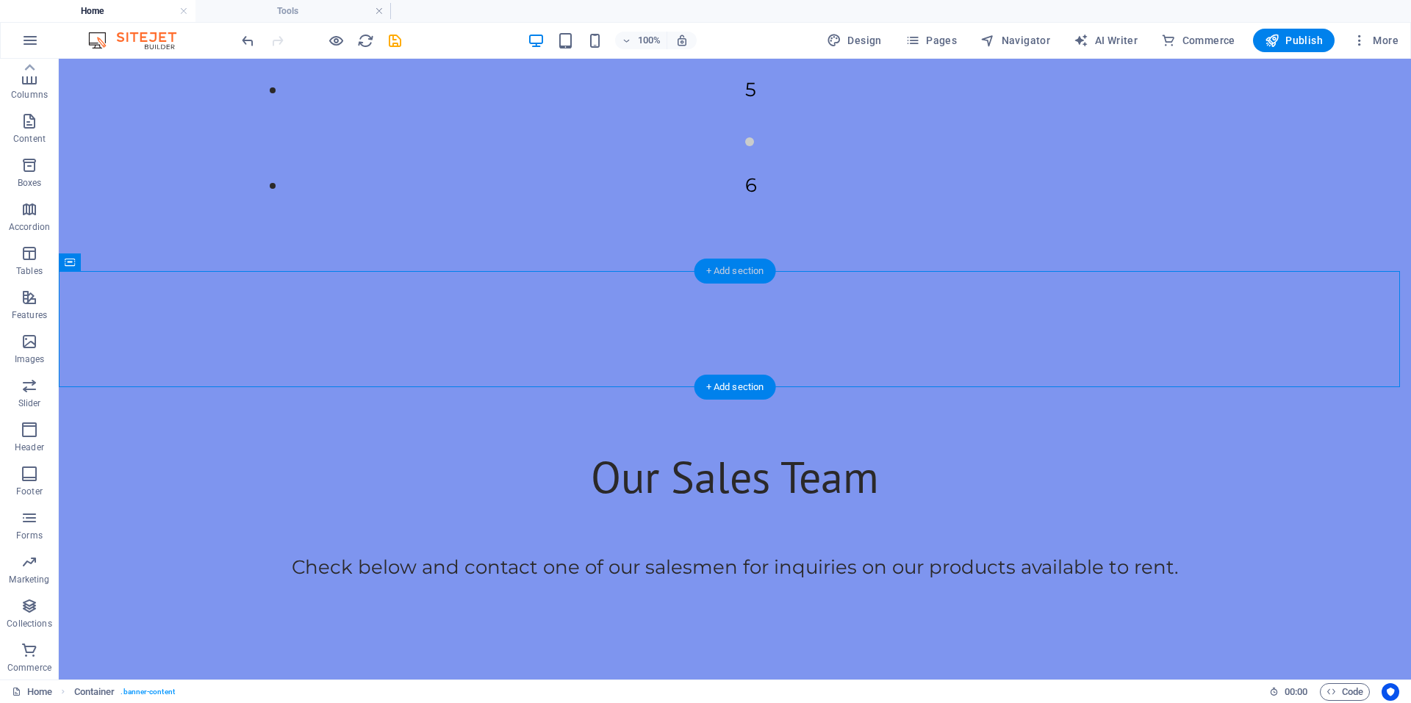
click at [730, 276] on div "+ Add section" at bounding box center [735, 271] width 82 height 25
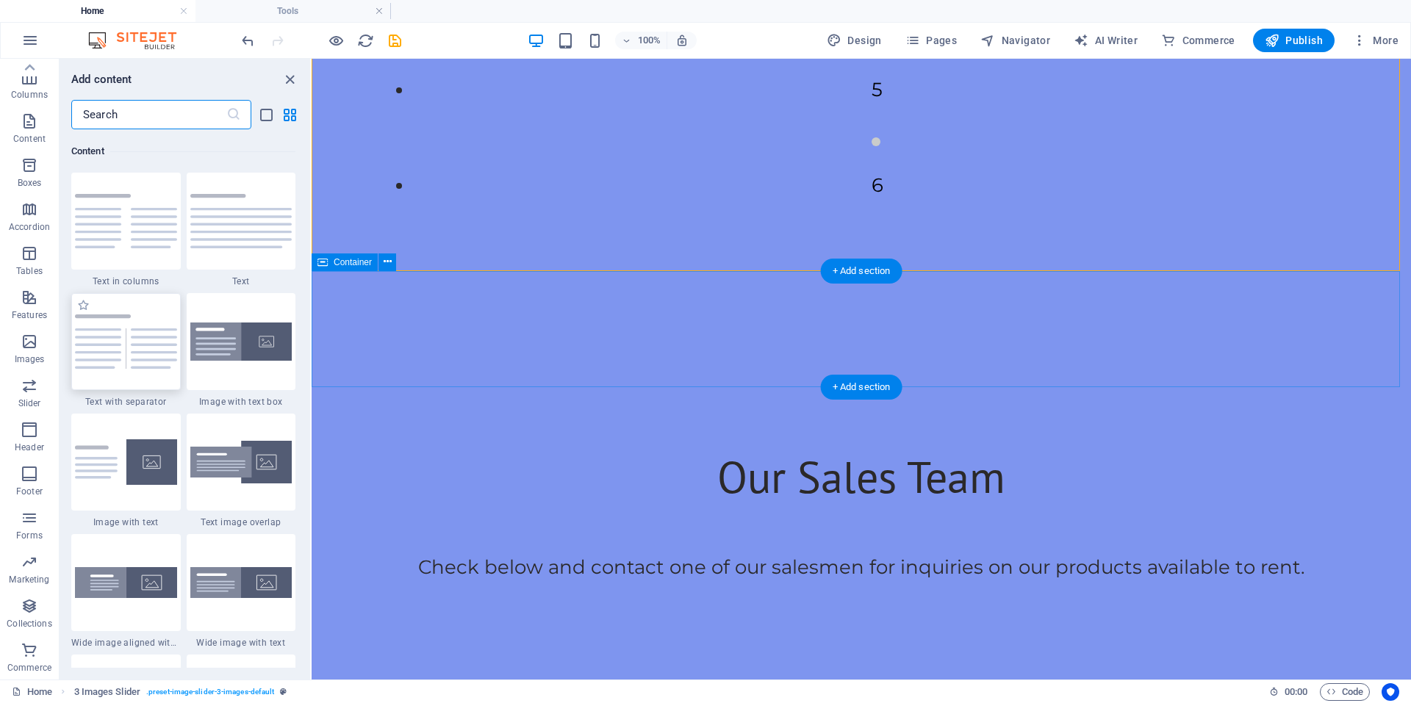
scroll to position [2571, 0]
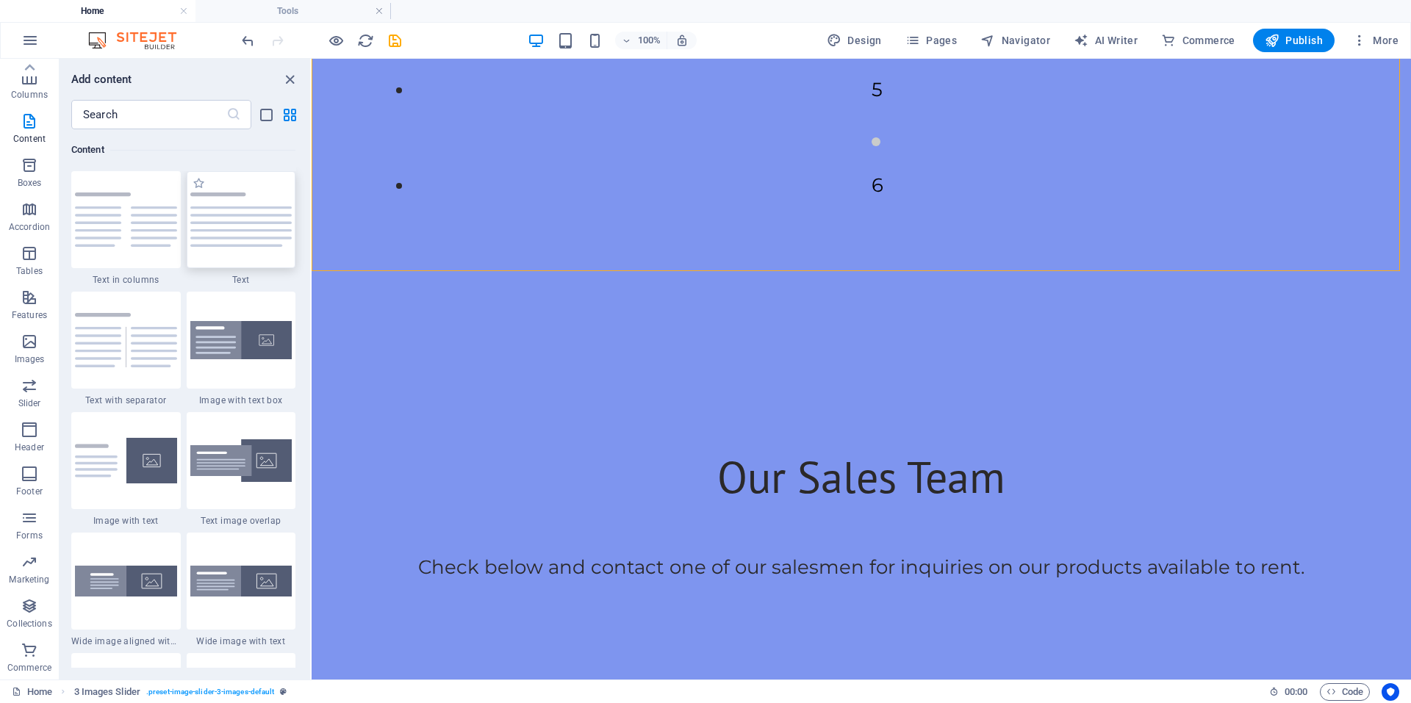
click at [258, 228] on img at bounding box center [241, 219] width 102 height 54
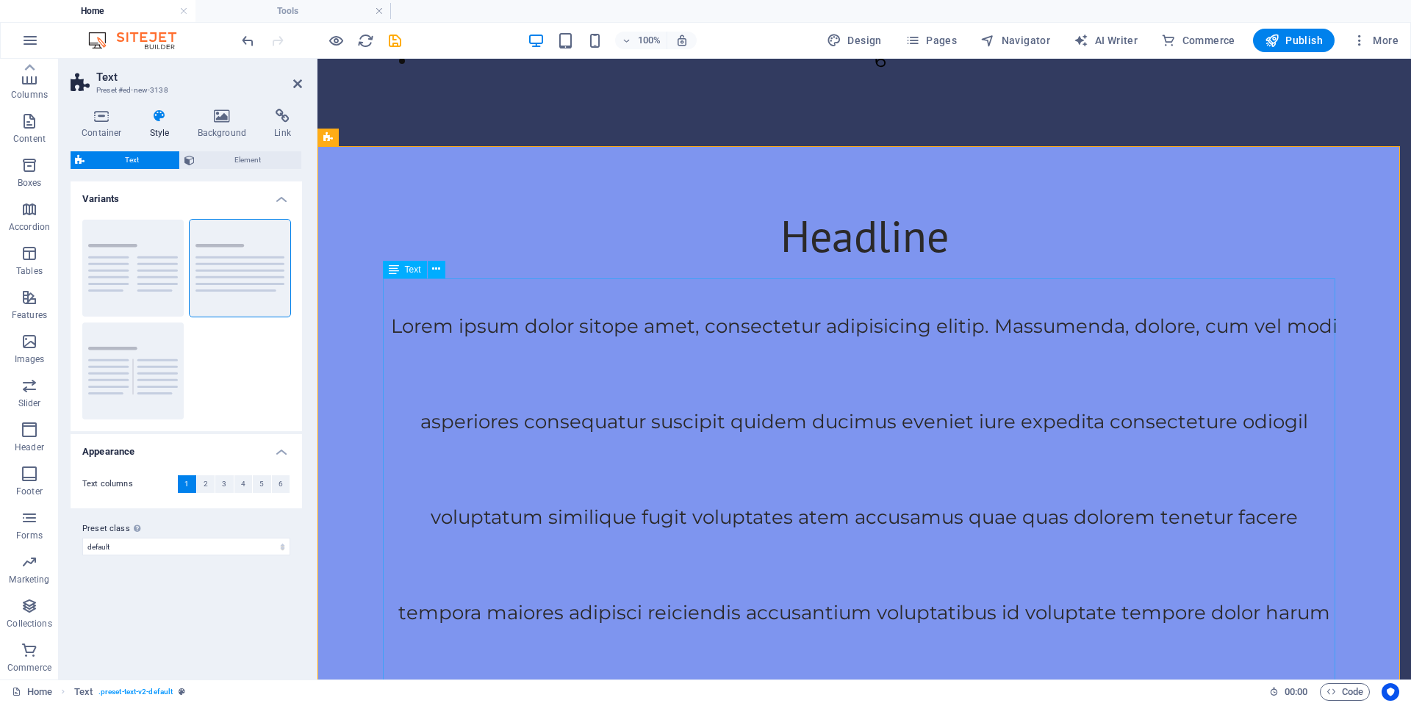
scroll to position [1007, 0]
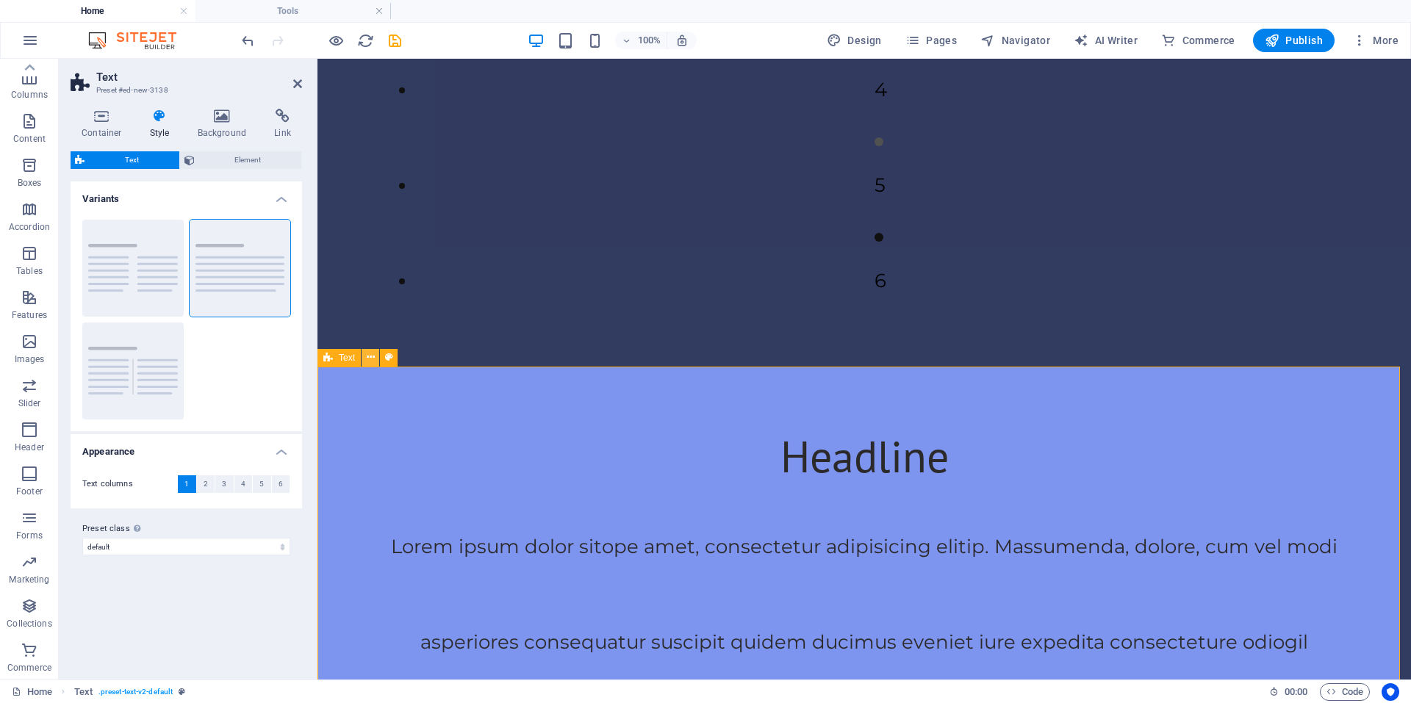
click at [371, 356] on icon at bounding box center [371, 357] width 8 height 15
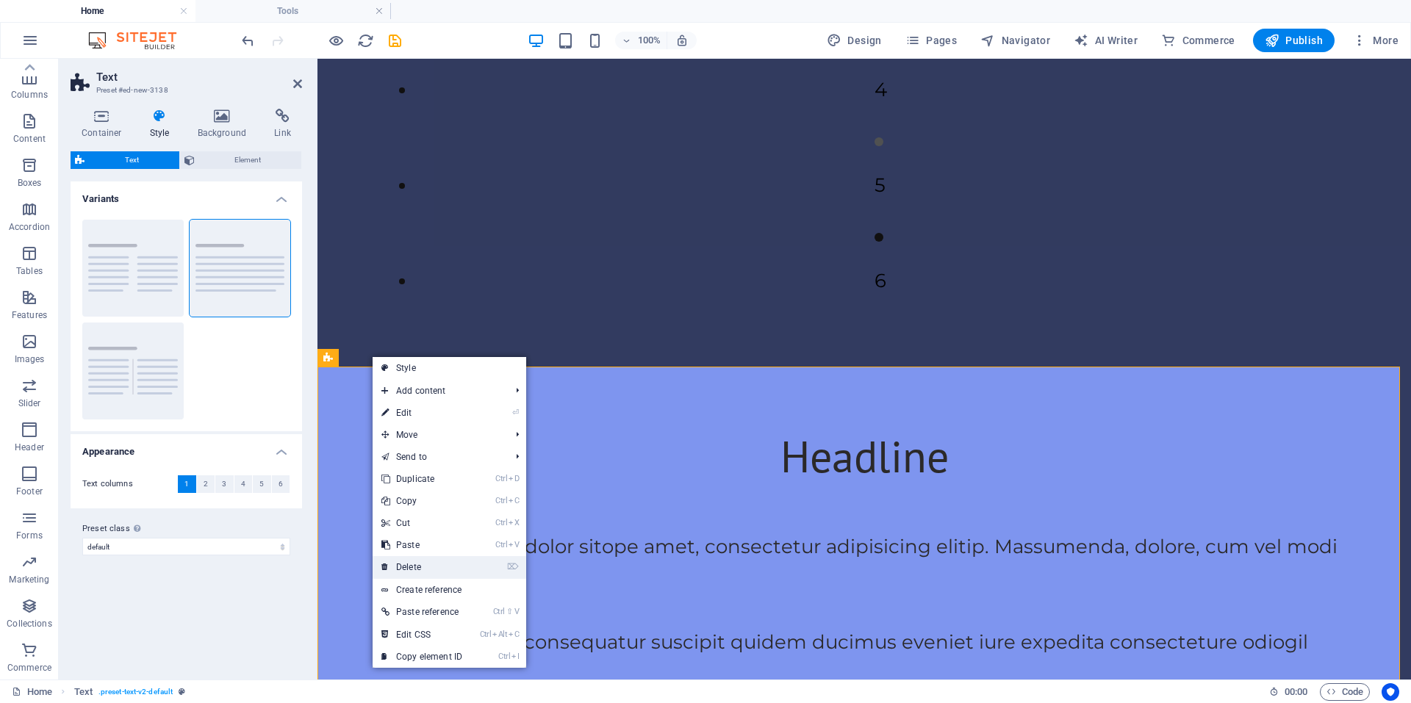
click at [417, 564] on link "⌦ Delete" at bounding box center [421, 567] width 98 height 22
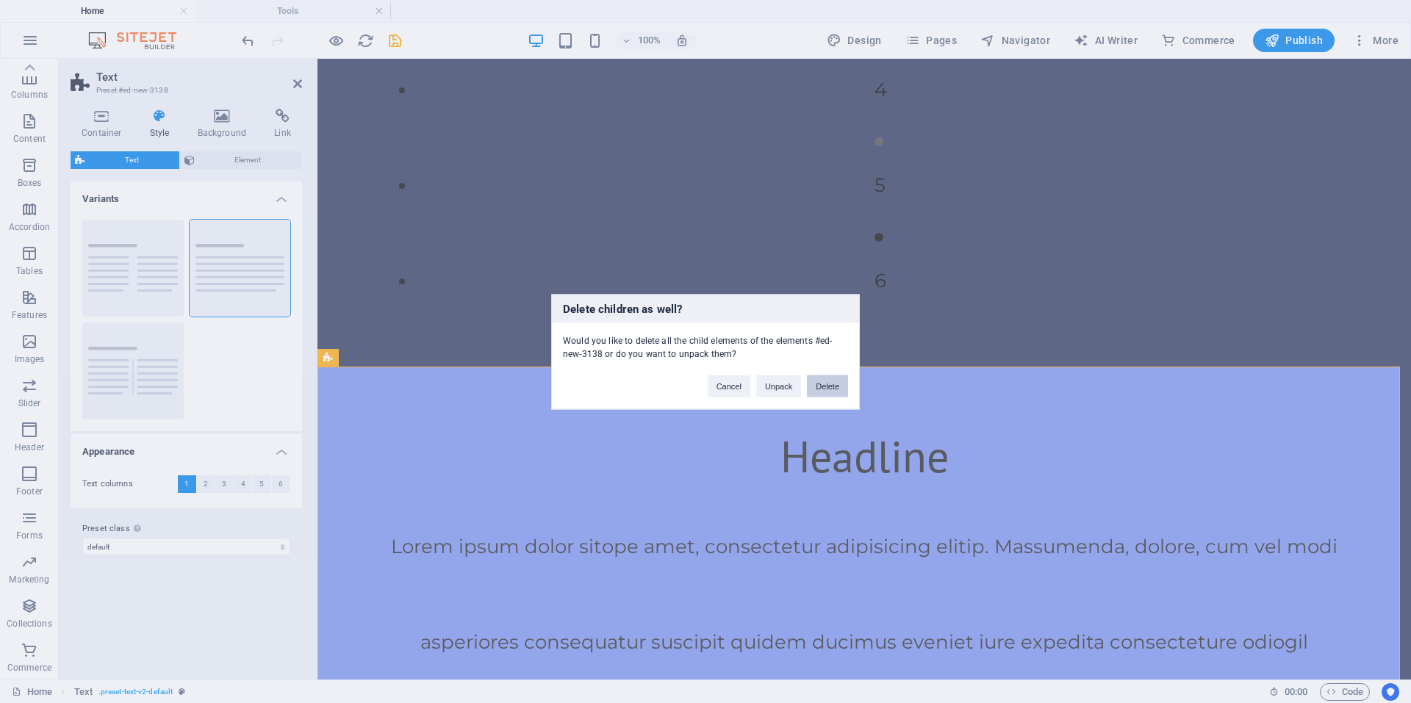
click at [823, 384] on button "Delete" at bounding box center [827, 386] width 41 height 22
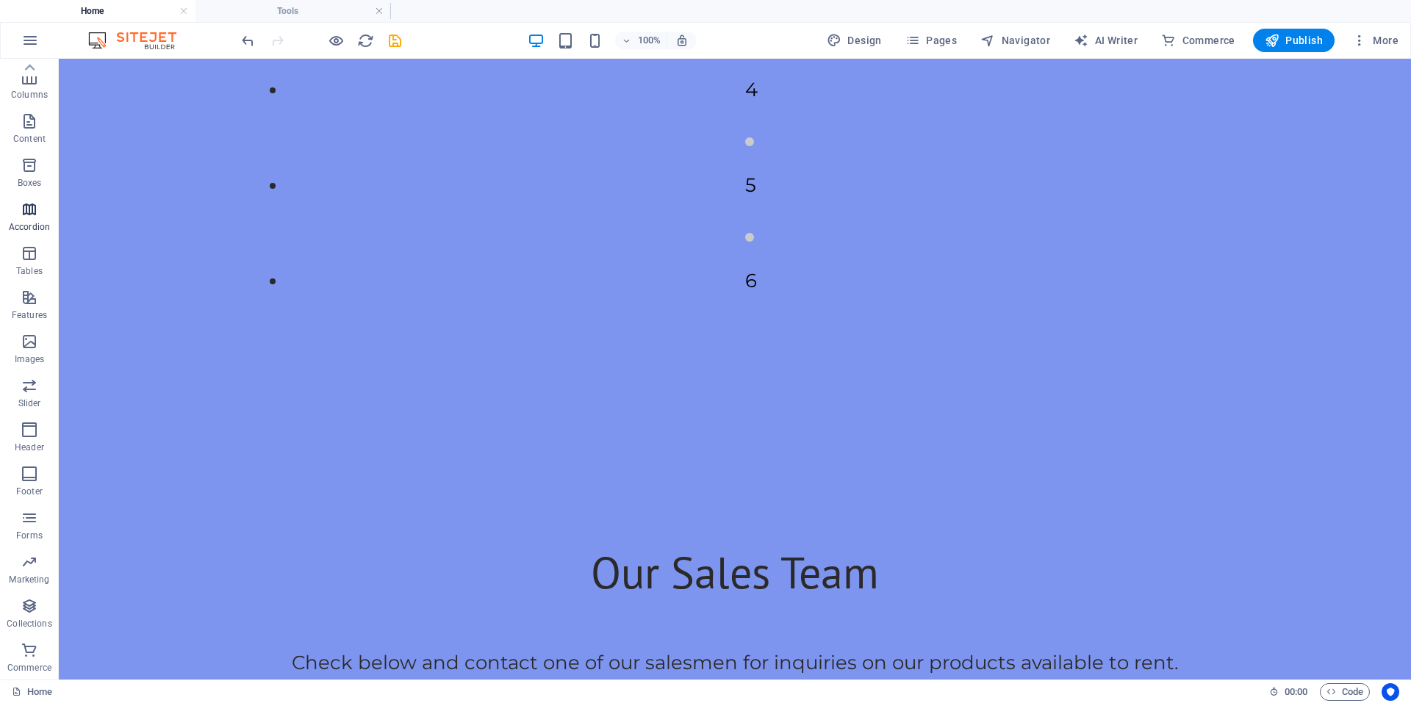
scroll to position [0, 0]
click at [37, 137] on p "Elements" at bounding box center [29, 135] width 37 height 12
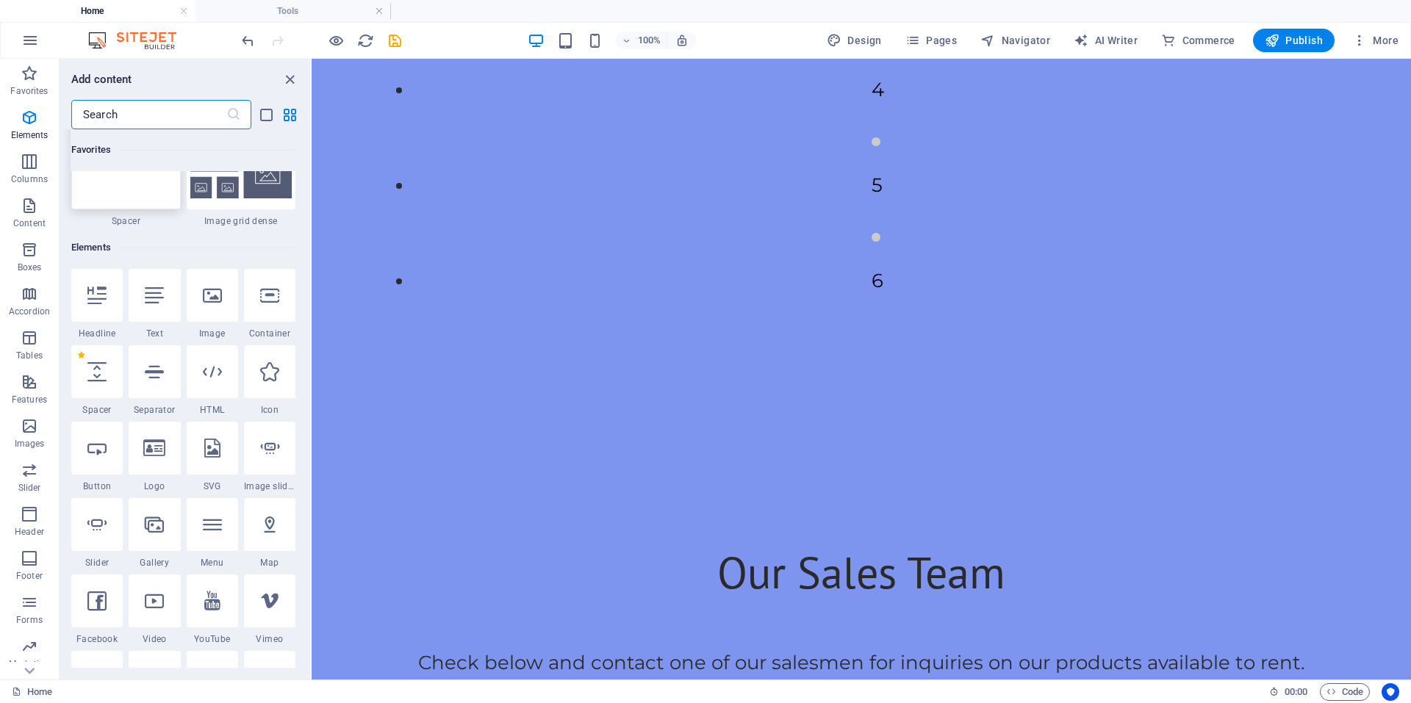
scroll to position [10, 0]
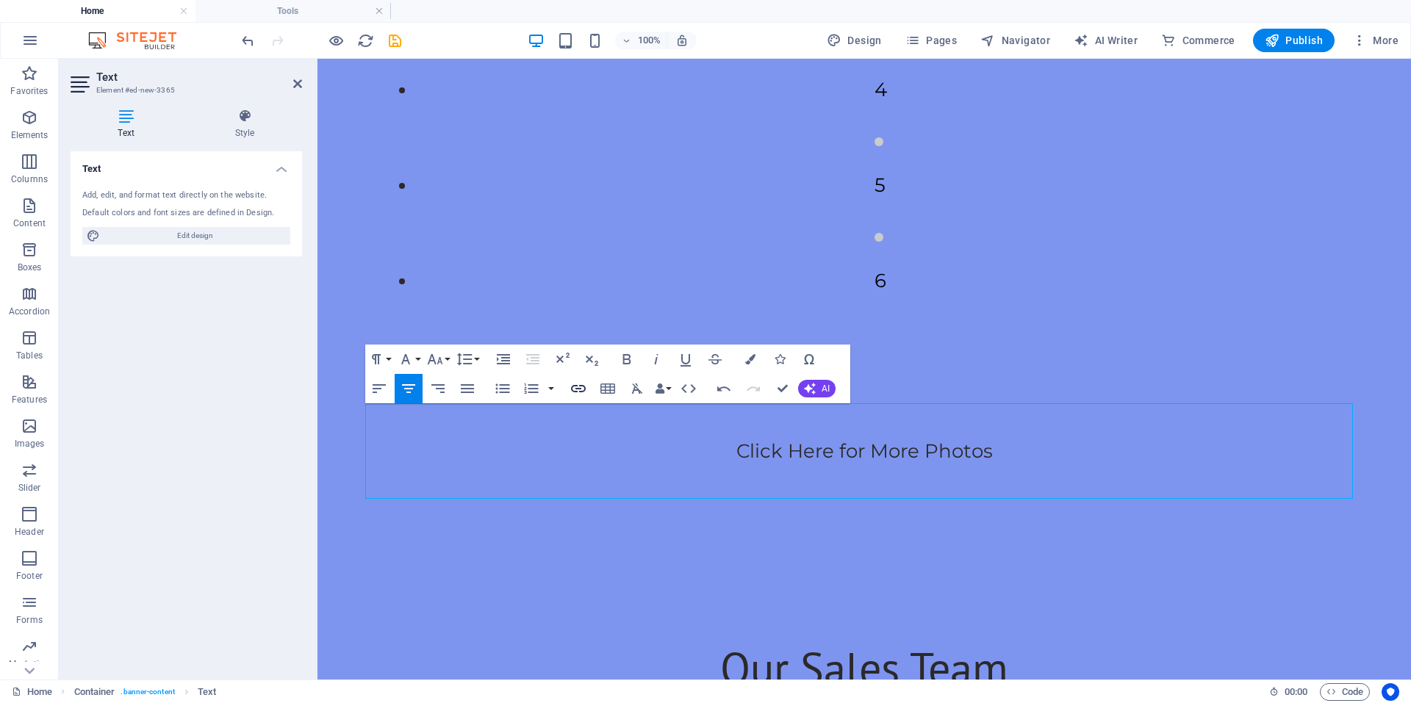
click at [583, 389] on icon "button" at bounding box center [578, 389] width 18 height 18
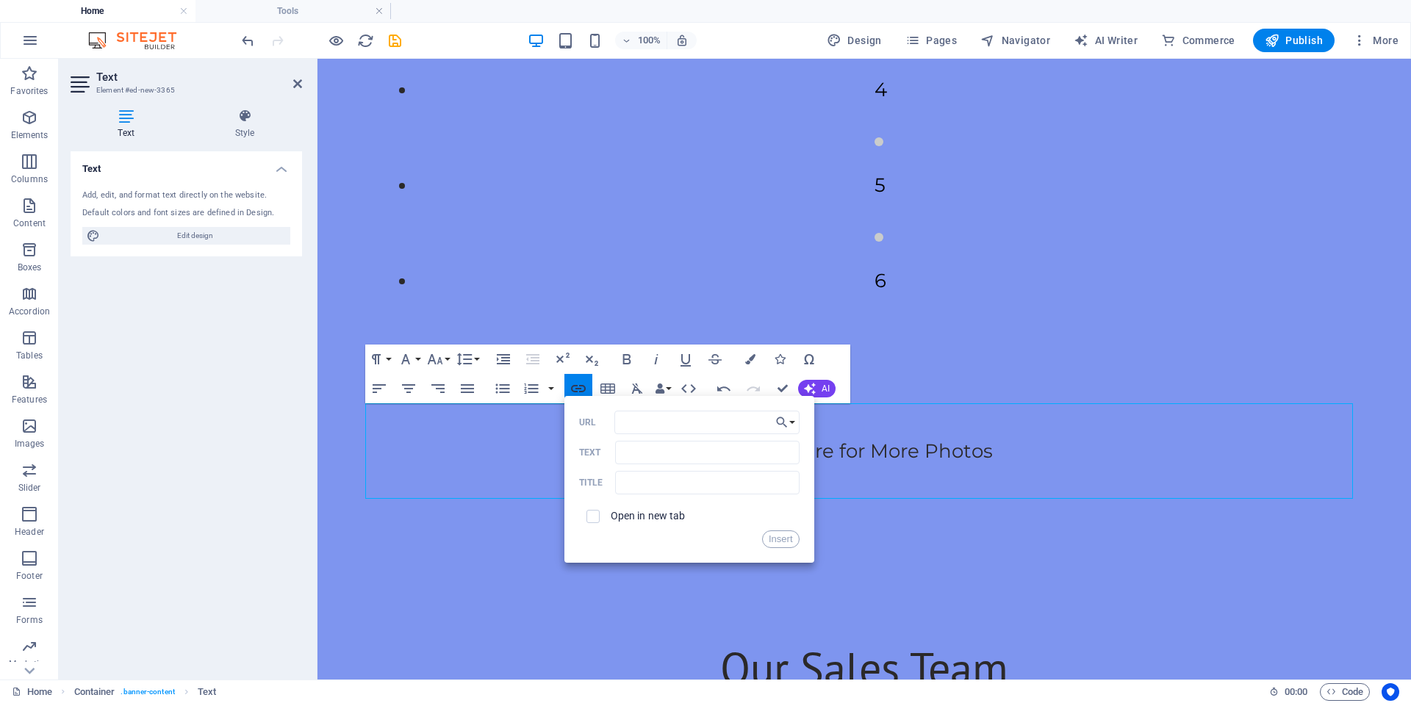
click at [583, 389] on icon "button" at bounding box center [578, 389] width 18 height 18
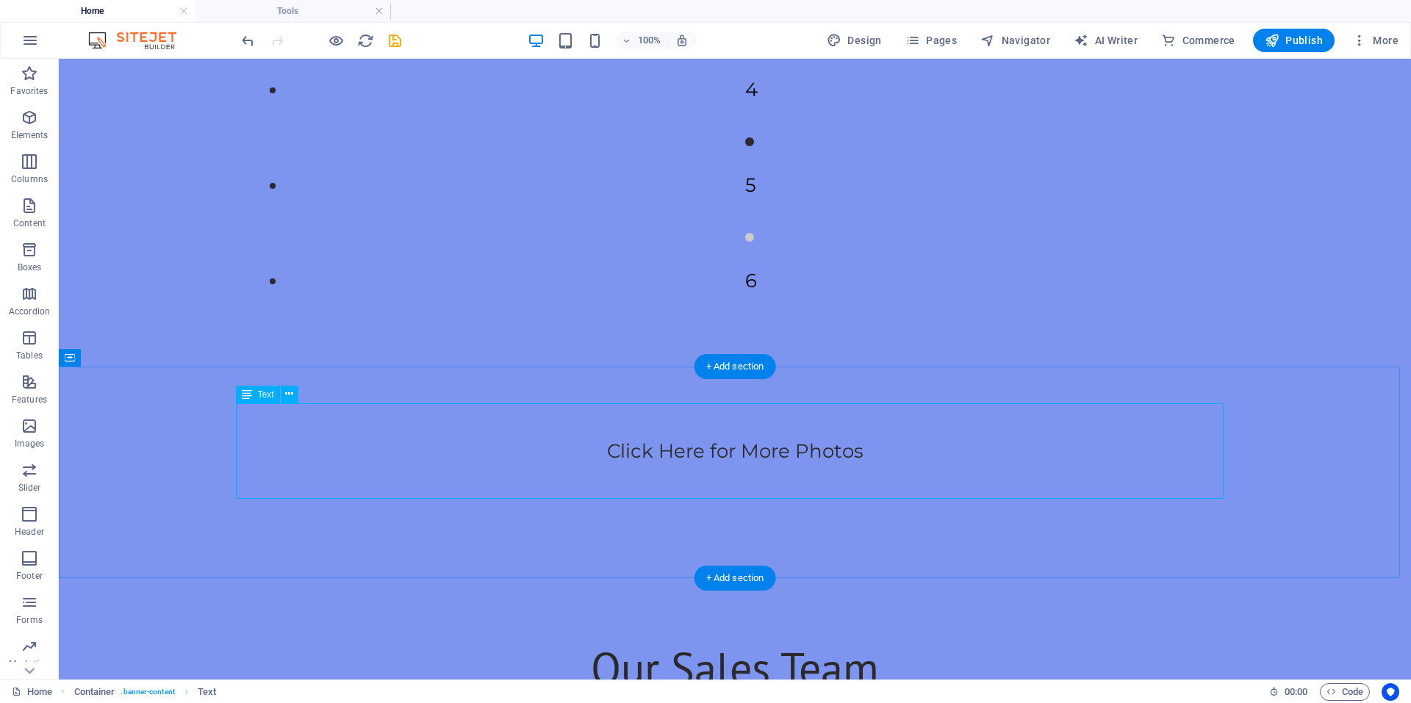
click at [697, 446] on div "Click Here for More Photos" at bounding box center [734, 451] width 987 height 96
click at [287, 400] on icon at bounding box center [289, 393] width 8 height 15
click at [289, 399] on icon at bounding box center [289, 393] width 8 height 15
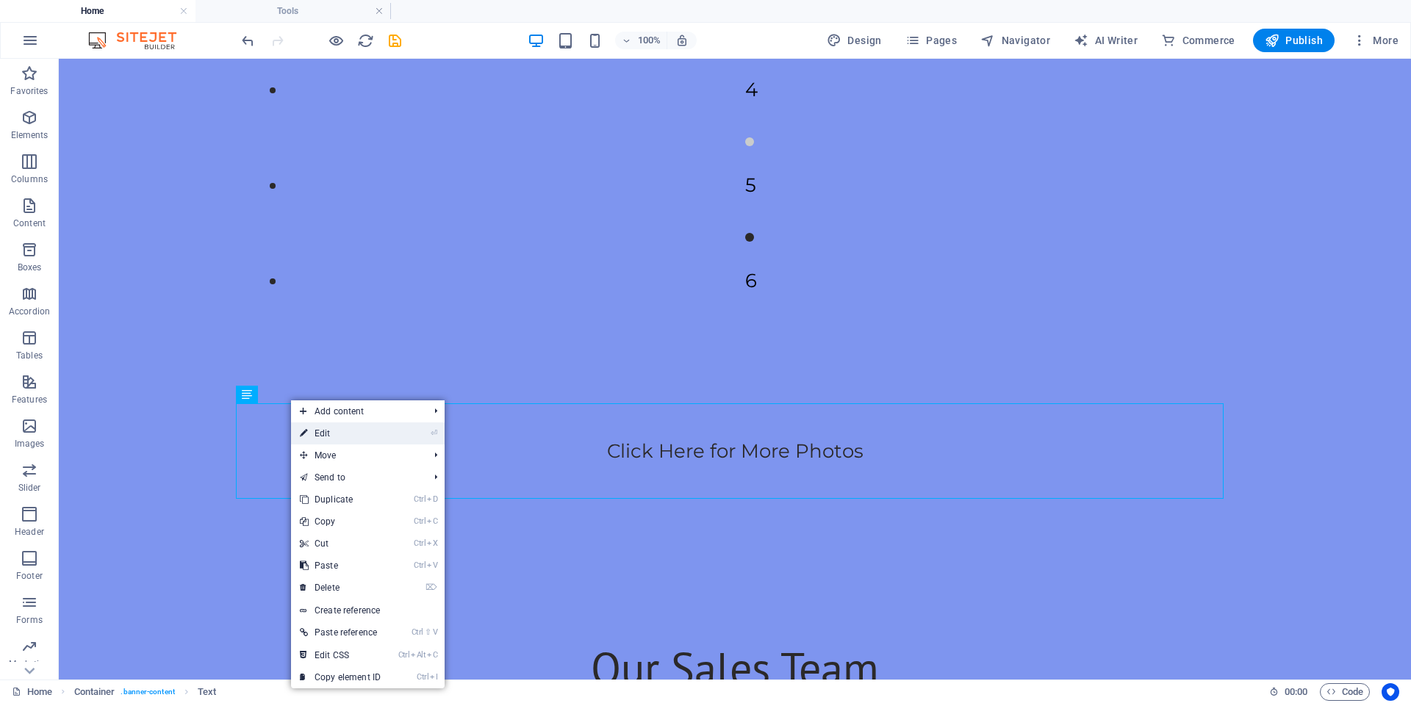
click at [327, 433] on link "⏎ Edit" at bounding box center [340, 433] width 98 height 22
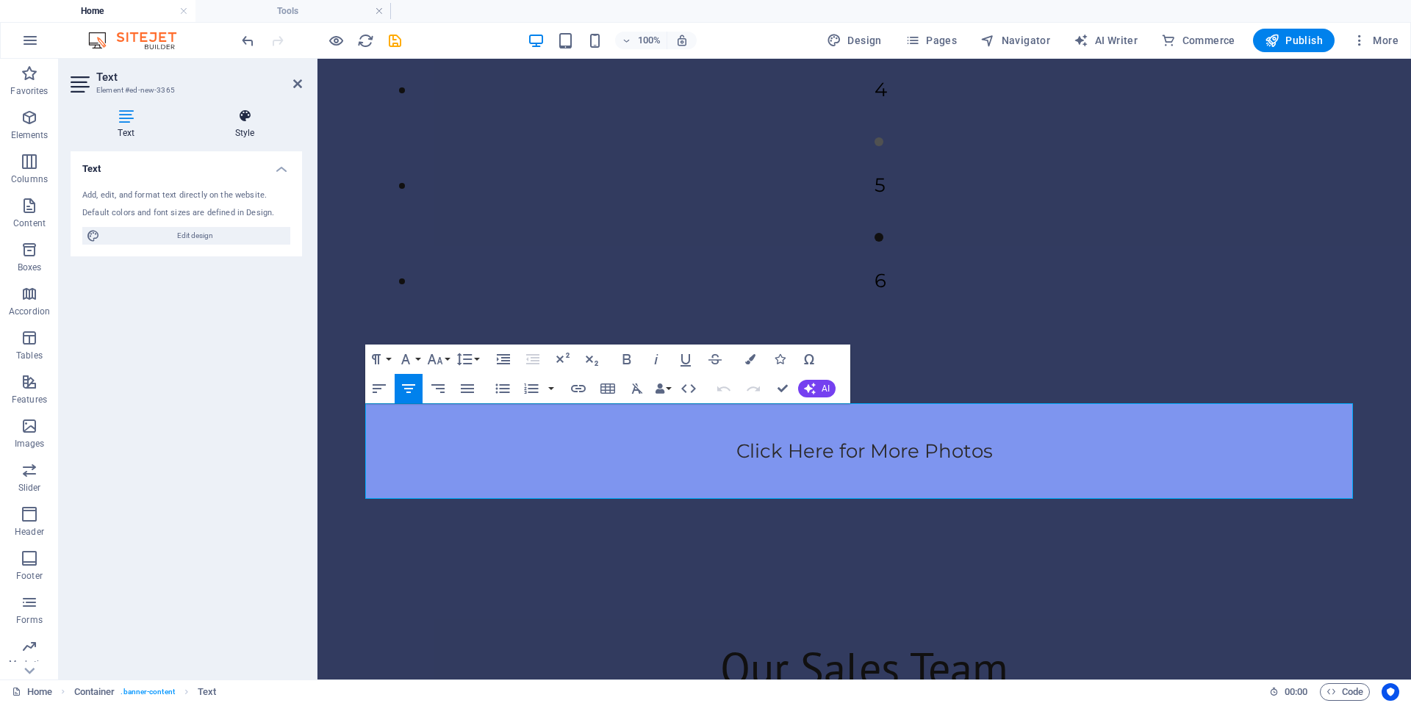
click at [234, 139] on h4 "Style" at bounding box center [244, 124] width 115 height 31
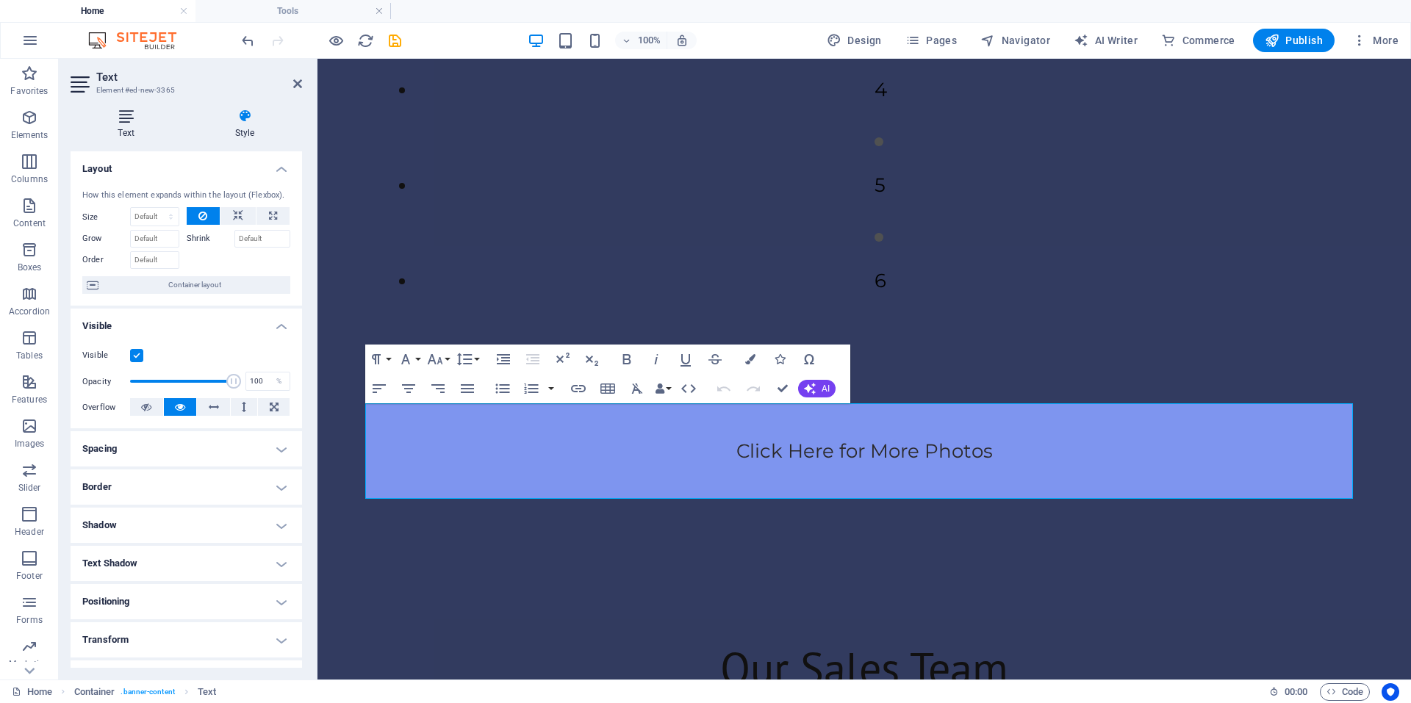
click at [140, 130] on h4 "Text" at bounding box center [129, 124] width 117 height 31
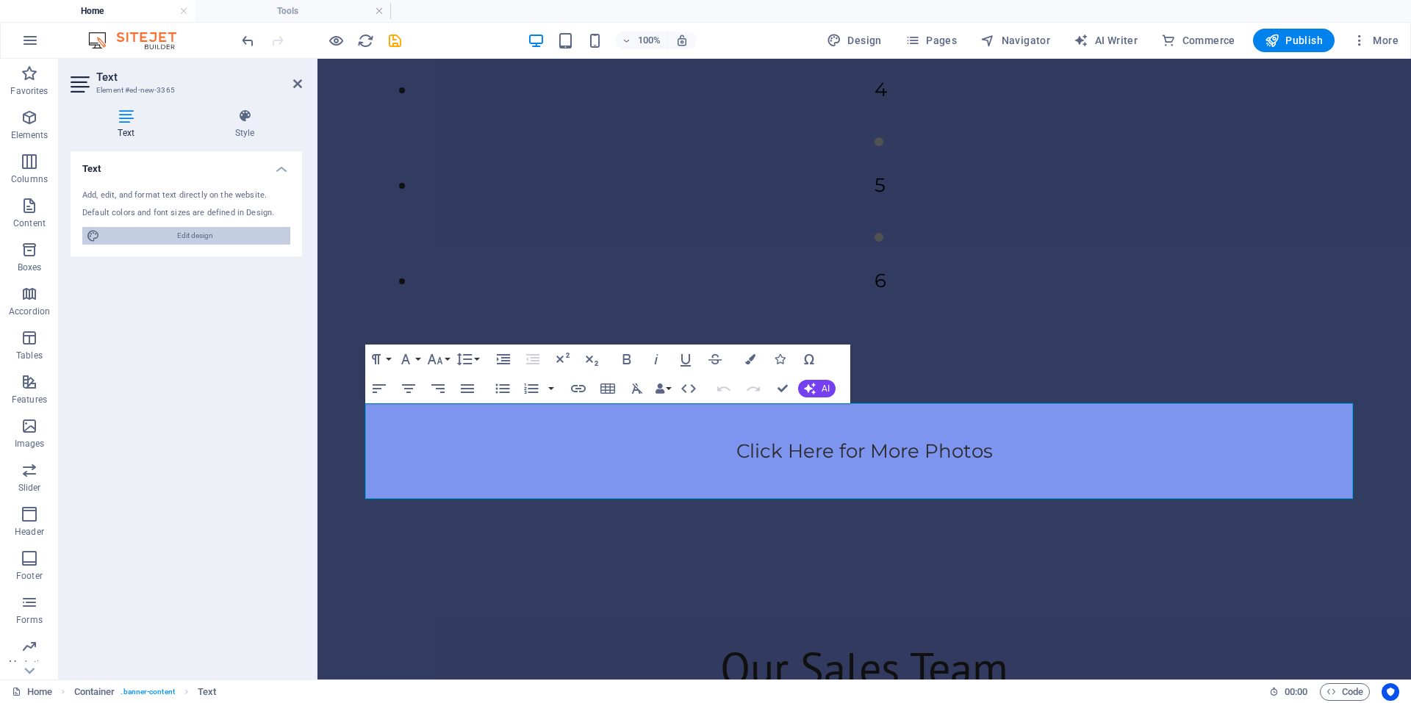
click at [188, 231] on span "Edit design" at bounding box center [194, 236] width 181 height 18
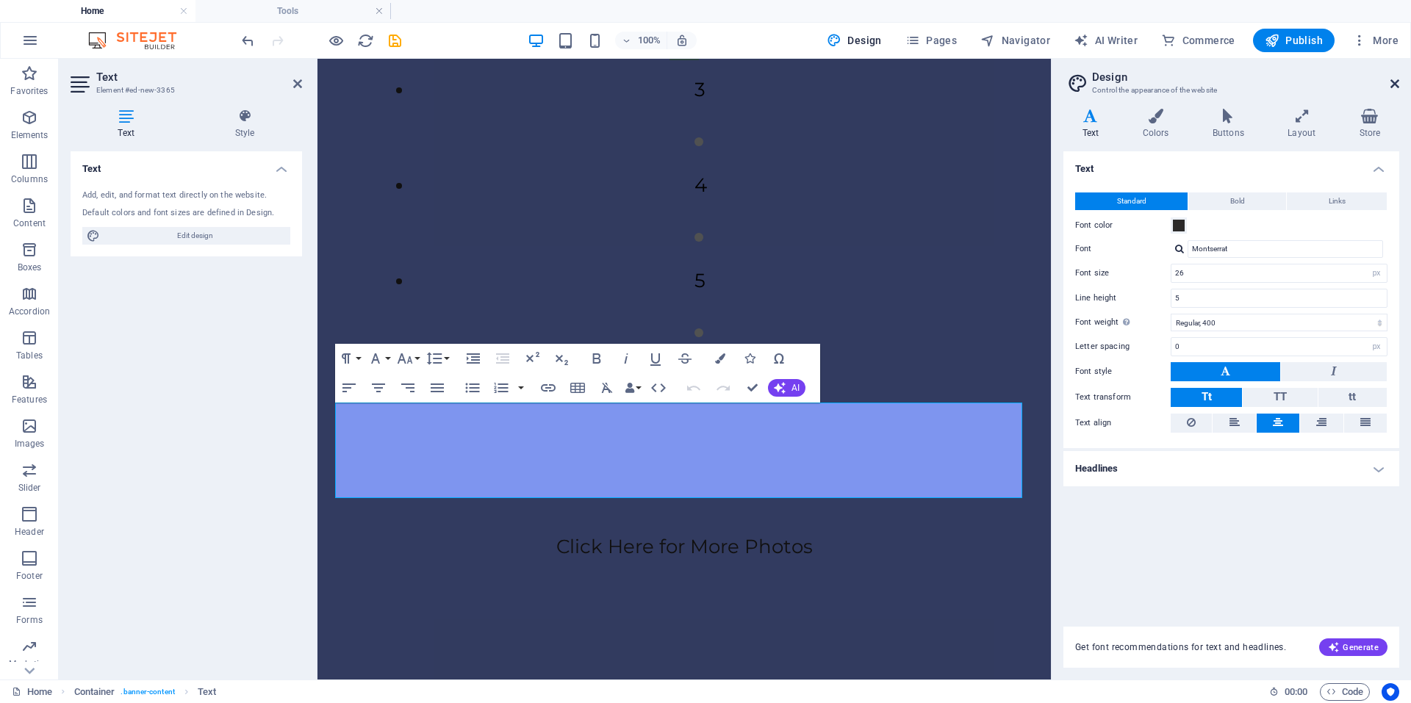
click at [1392, 84] on icon at bounding box center [1394, 84] width 9 height 12
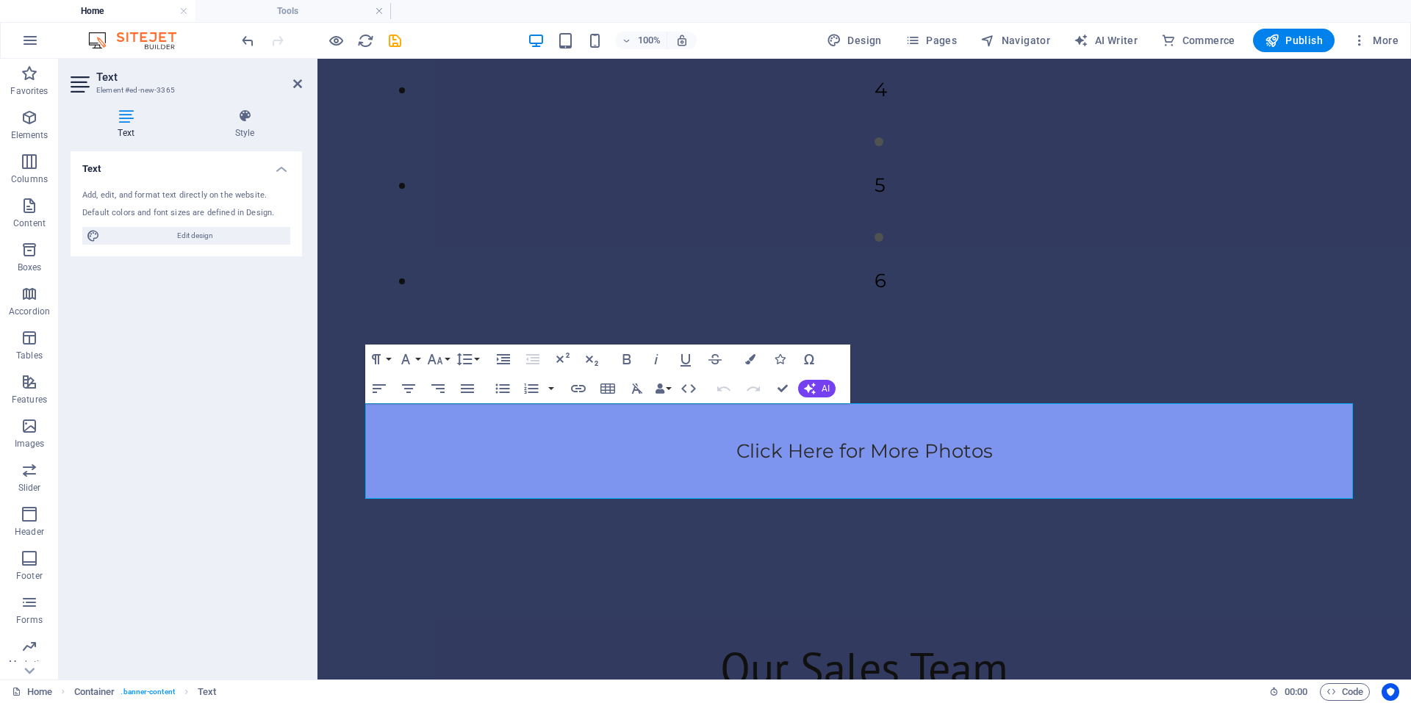
click at [290, 90] on header "Text Element #ed-new-3365" at bounding box center [186, 78] width 231 height 38
click at [300, 84] on icon at bounding box center [297, 84] width 9 height 12
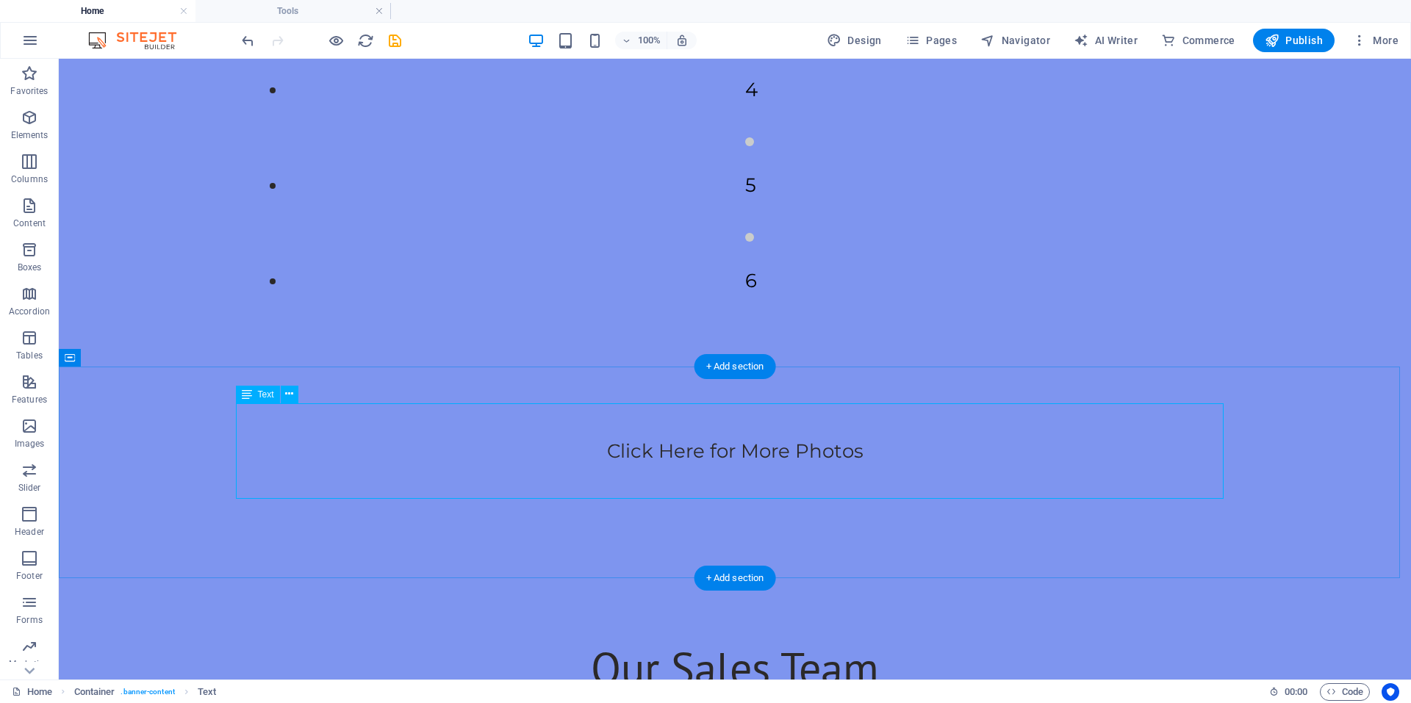
click at [733, 455] on div "Click Here for More Photos" at bounding box center [734, 451] width 987 height 96
click at [284, 400] on button at bounding box center [290, 395] width 18 height 18
click at [767, 462] on button at bounding box center [772, 462] width 18 height 18
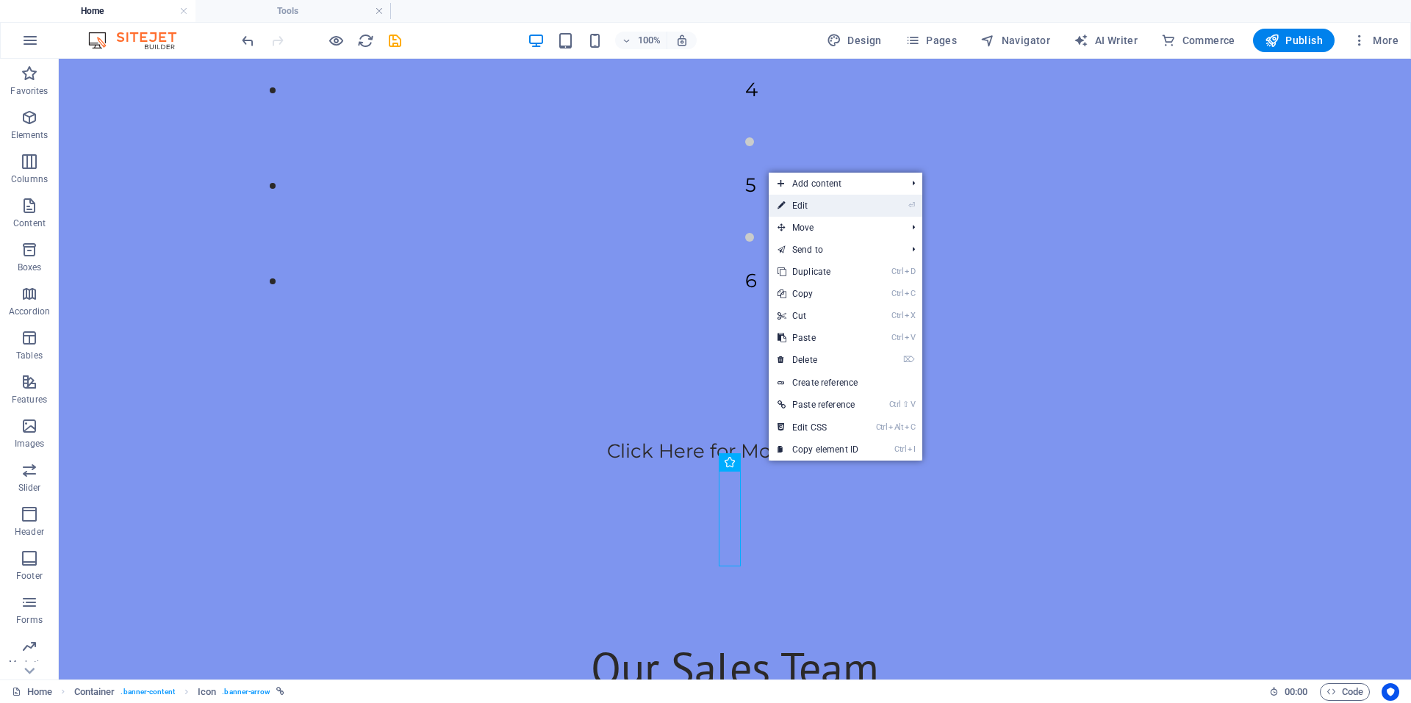
click at [818, 213] on link "⏎ Edit" at bounding box center [818, 206] width 98 height 22
select select "xMidYMid"
select select "px"
select select "2"
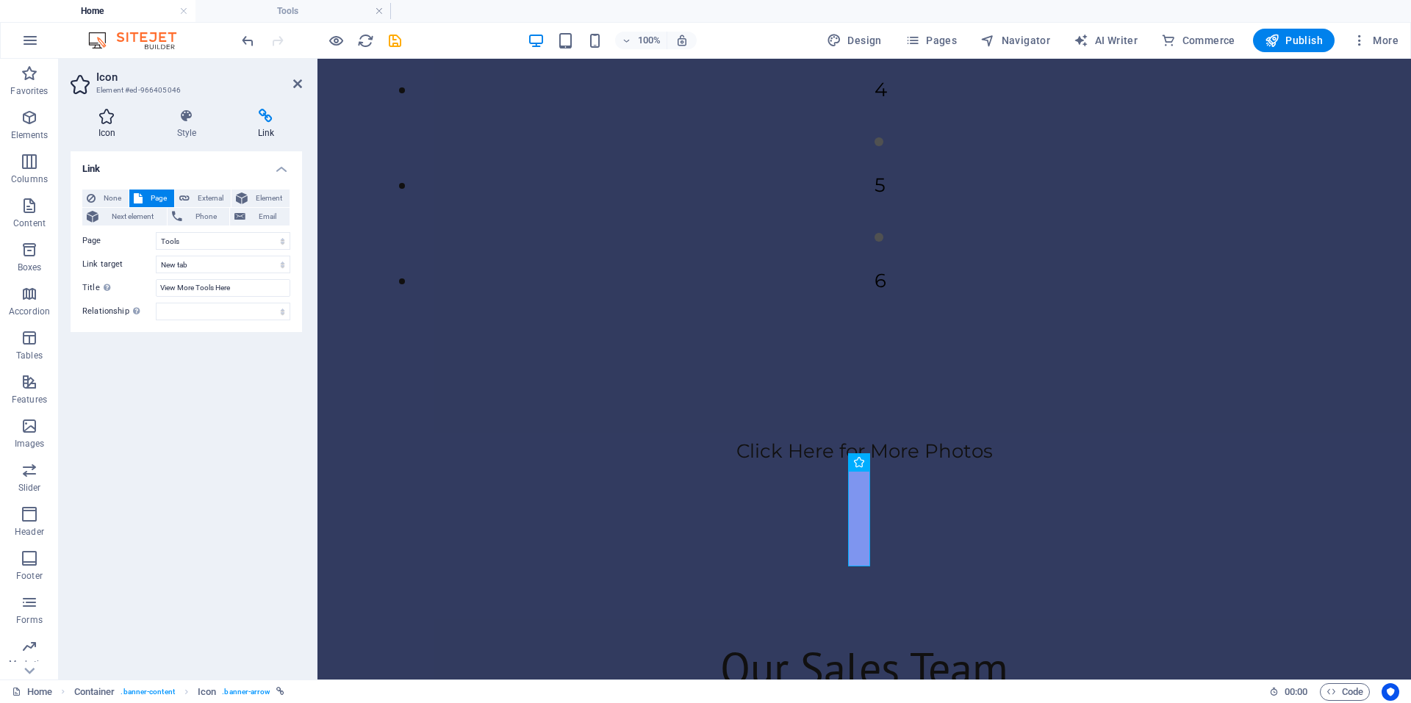
click at [128, 123] on icon at bounding box center [107, 116] width 73 height 15
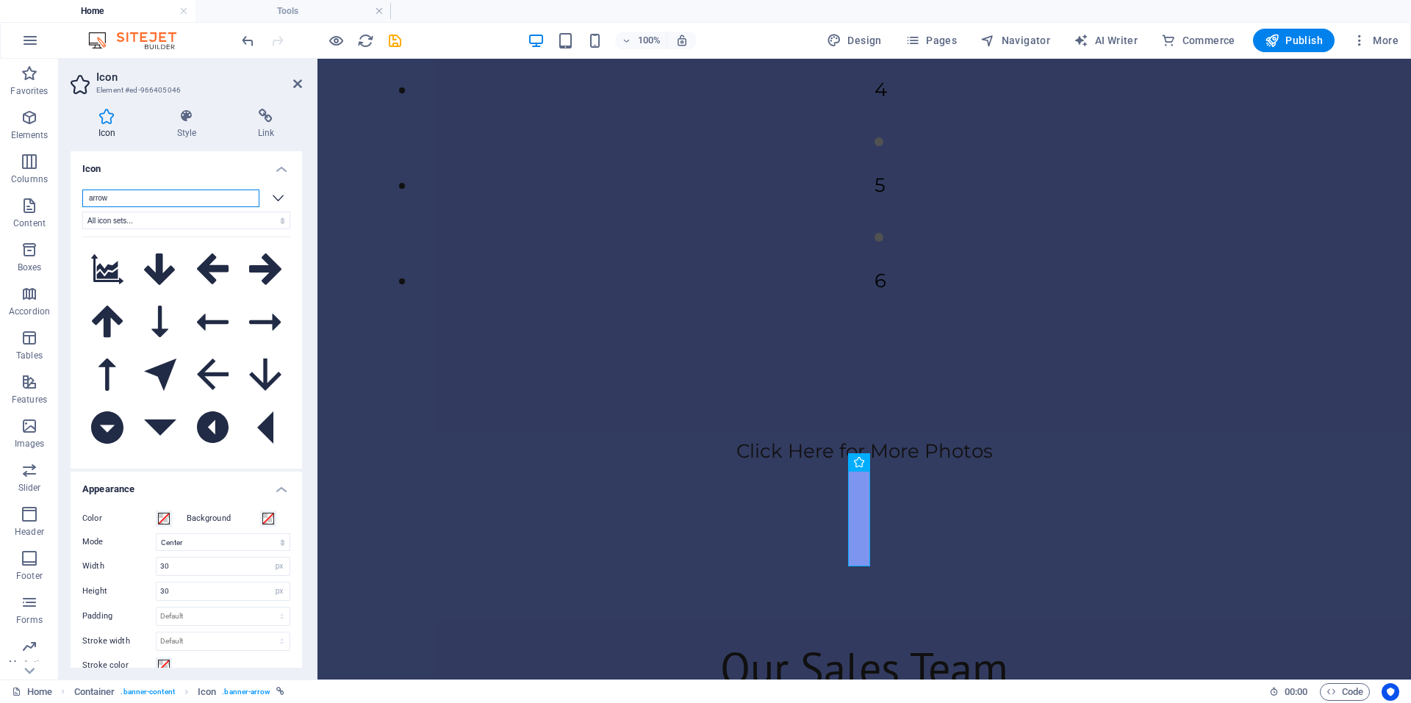
drag, startPoint x: 206, startPoint y: 204, endPoint x: 59, endPoint y: 195, distance: 147.3
click at [59, 195] on div "Icon Style Link Icon arrow All icon sets... IcoFont Ionicons FontAwesome Brands…" at bounding box center [186, 388] width 255 height 583
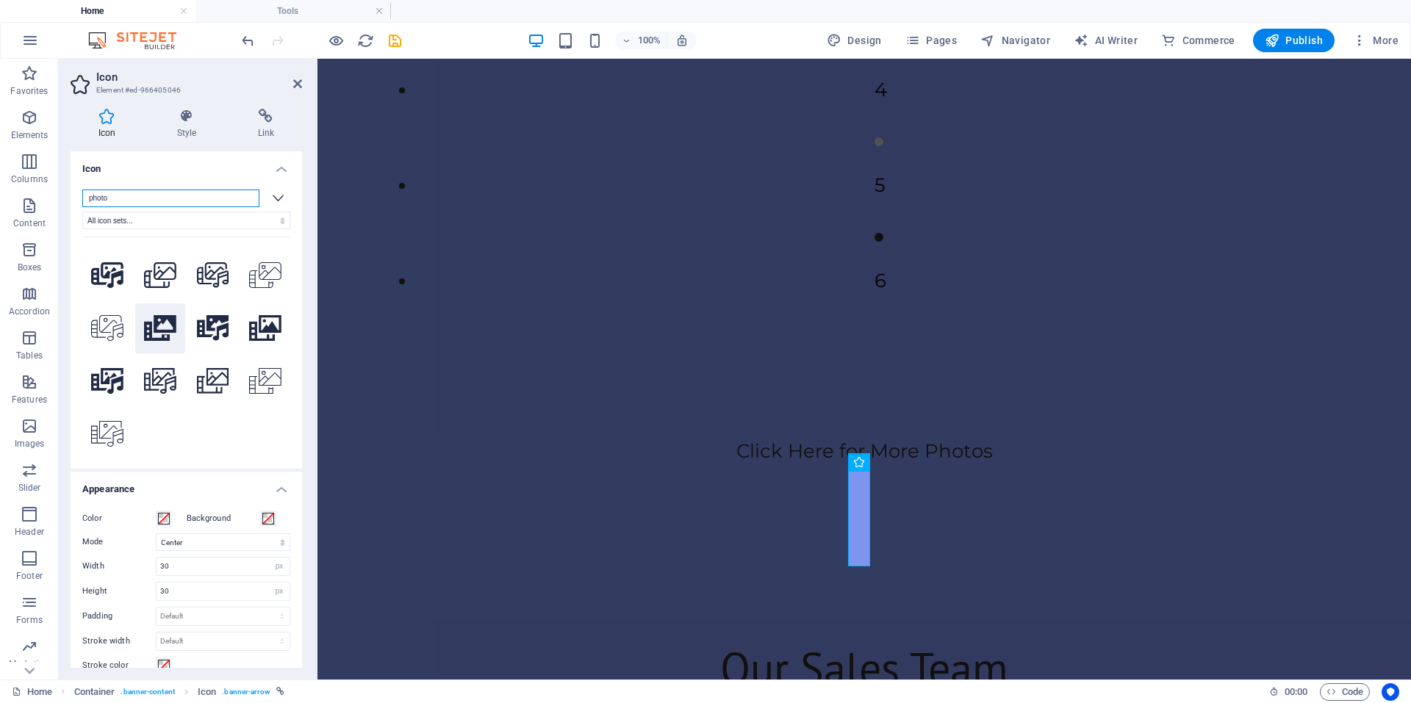
scroll to position [0, 0]
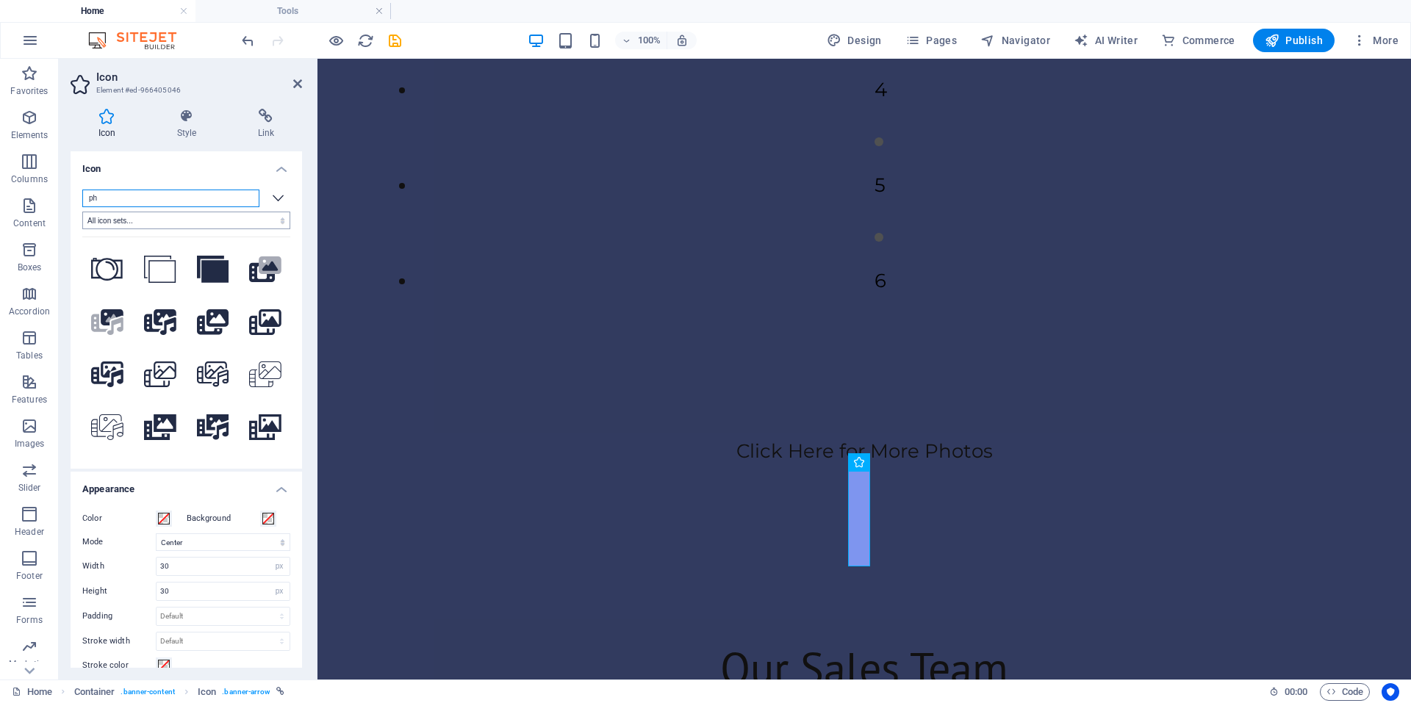
type input "p"
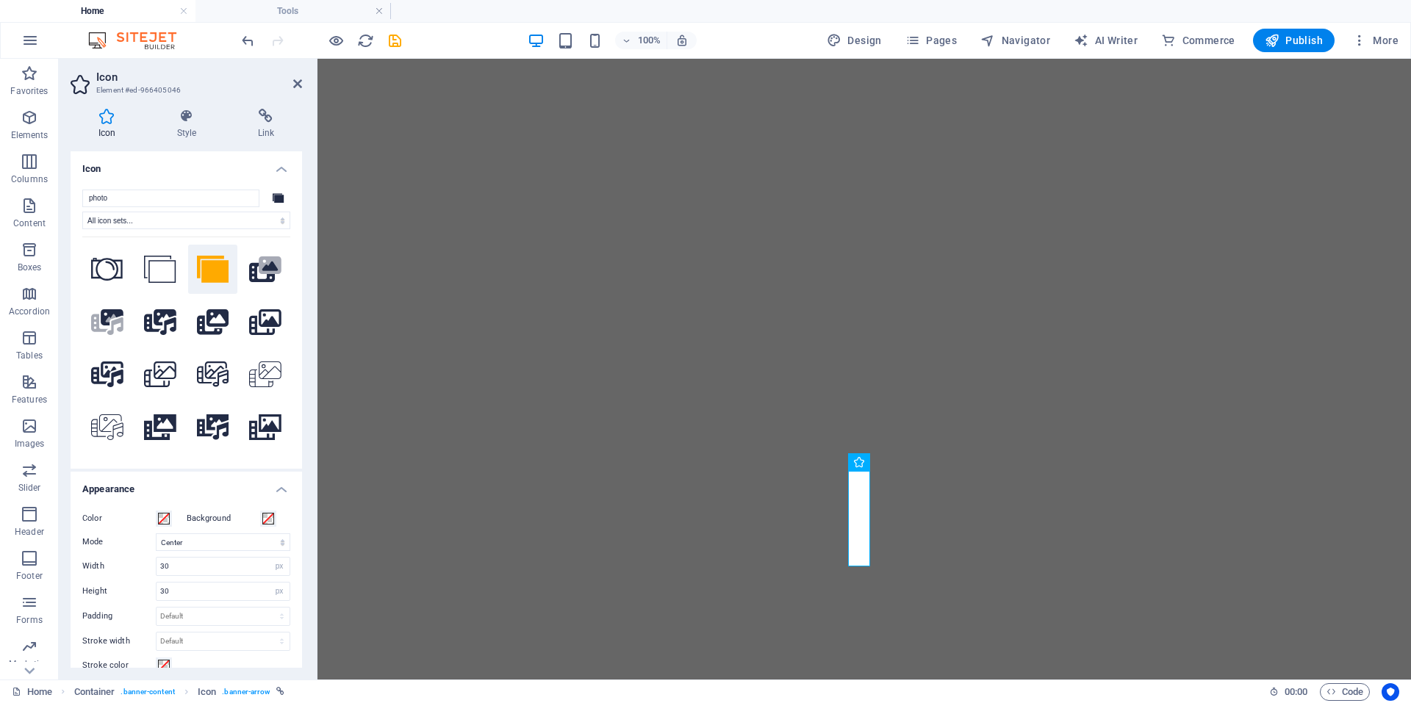
select select "xMidYMid"
select select "px"
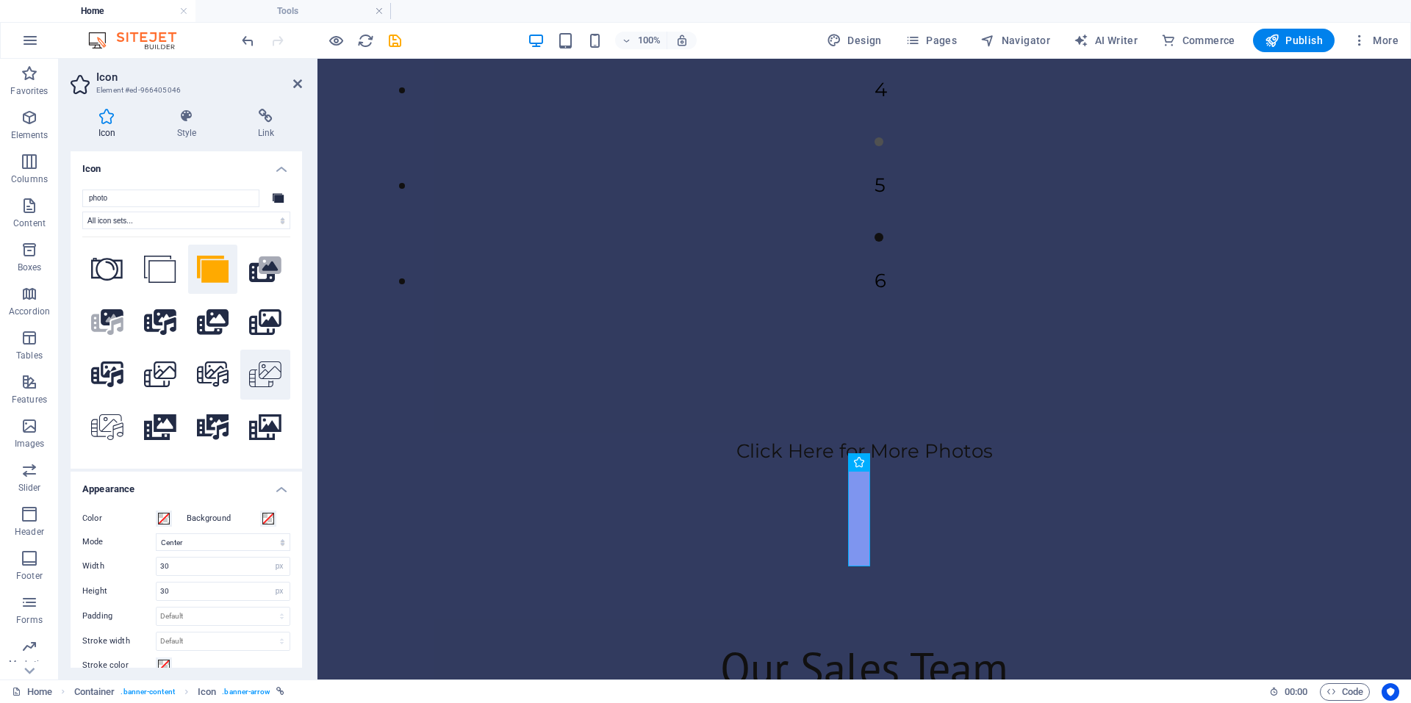
click at [249, 377] on icon at bounding box center [265, 374] width 32 height 26
click at [254, 405] on button at bounding box center [265, 428] width 50 height 50
click at [259, 328] on icon at bounding box center [265, 322] width 32 height 26
click at [251, 280] on icon at bounding box center [263, 272] width 29 height 21
click at [197, 271] on icon at bounding box center [213, 270] width 32 height 28
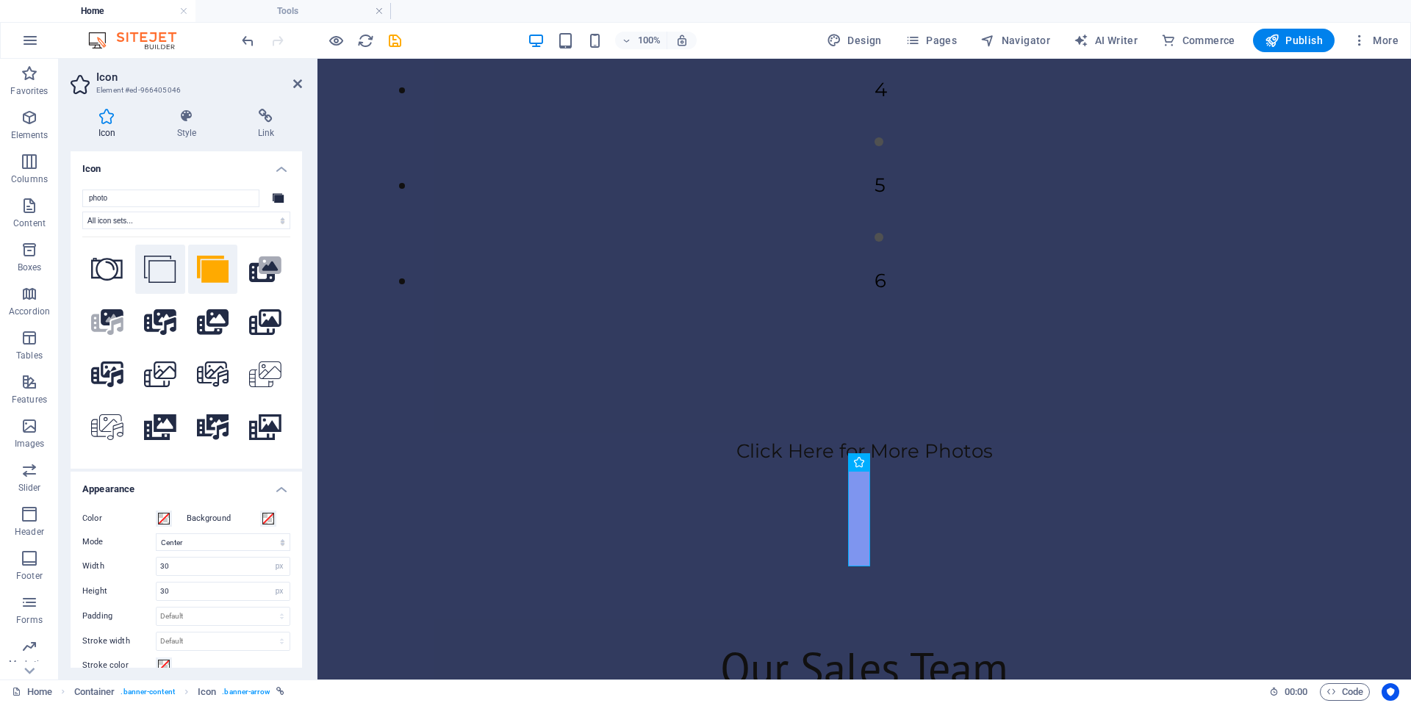
click at [172, 268] on icon at bounding box center [160, 270] width 32 height 28
click at [262, 224] on select "All icon sets... IcoFont Ionicons FontAwesome Brands FontAwesome Duotone FontAw…" at bounding box center [186, 221] width 208 height 18
click at [111, 272] on icon at bounding box center [107, 270] width 32 height 24
click at [181, 131] on h4 "Style" at bounding box center [189, 124] width 81 height 31
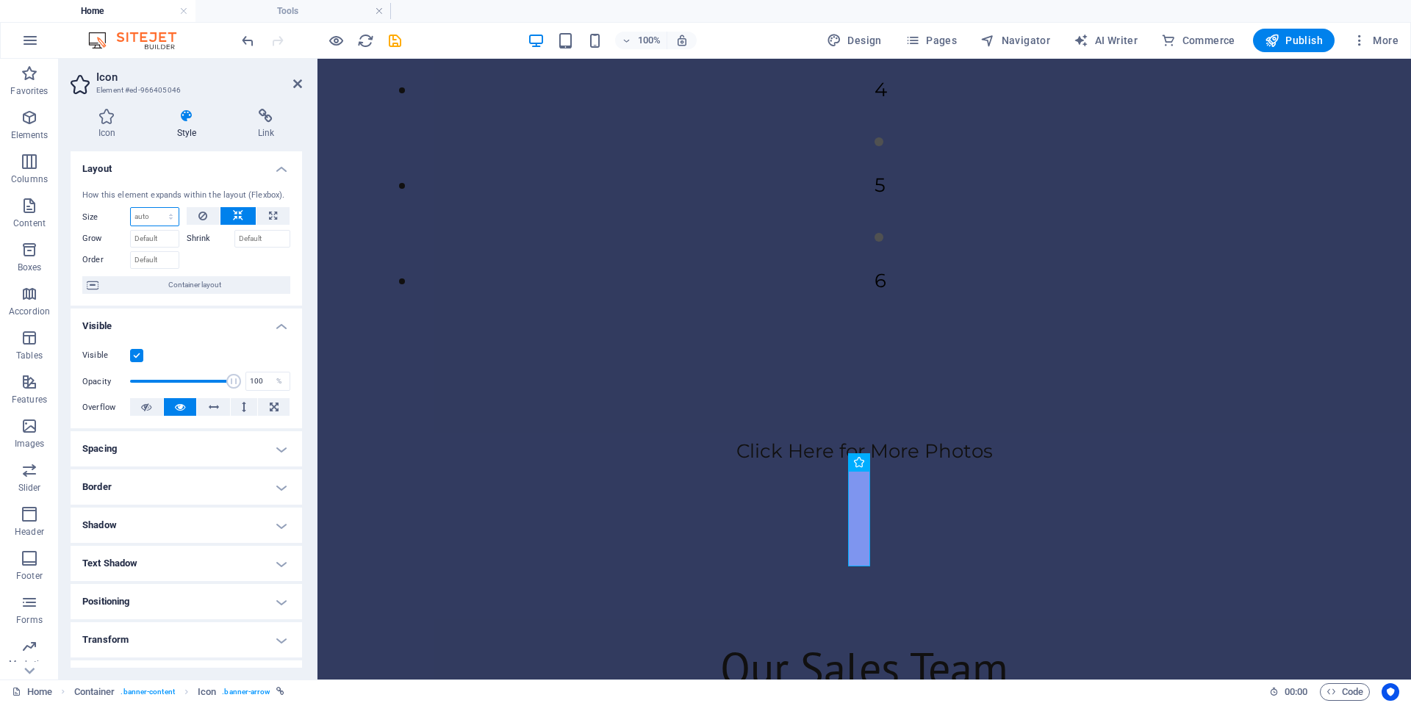
click at [150, 224] on select "Default auto px % 1/1 1/2 1/3 1/4 1/5 1/6 1/7 1/8 1/9 1/10" at bounding box center [155, 217] width 48 height 18
click at [212, 213] on button at bounding box center [204, 216] width 34 height 18
click at [280, 223] on button at bounding box center [272, 216] width 33 height 18
click at [229, 223] on button at bounding box center [237, 216] width 35 height 18
click at [162, 217] on select "Default auto px % 1/1 1/2 1/3 1/4 1/5 1/6 1/7 1/8 1/9 1/10" at bounding box center [155, 217] width 48 height 18
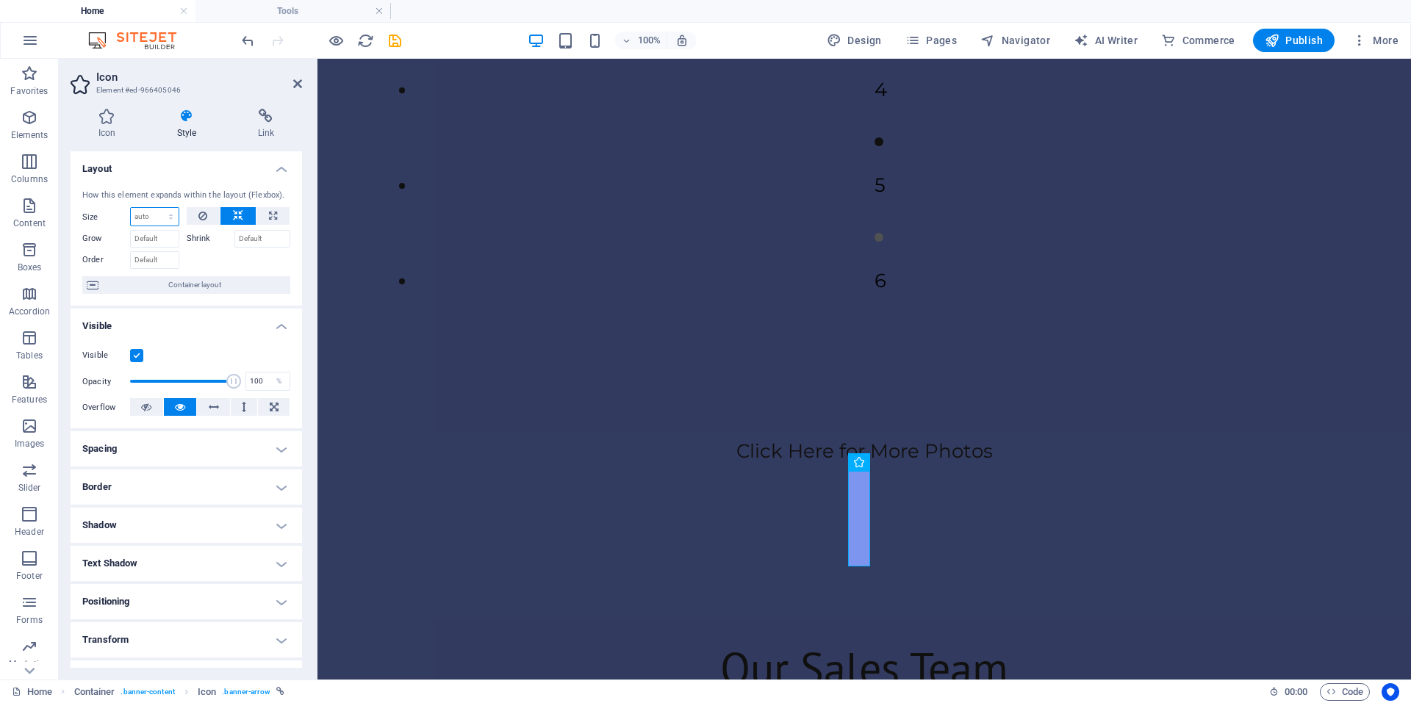
select select "px"
click at [156, 208] on select "Default auto px % 1/1 1/2 1/3 1/4 1/5 1/6 1/7 1/8 1/9 1/10" at bounding box center [155, 217] width 48 height 18
type input "1"
type input "300"
click at [233, 210] on icon at bounding box center [238, 216] width 10 height 18
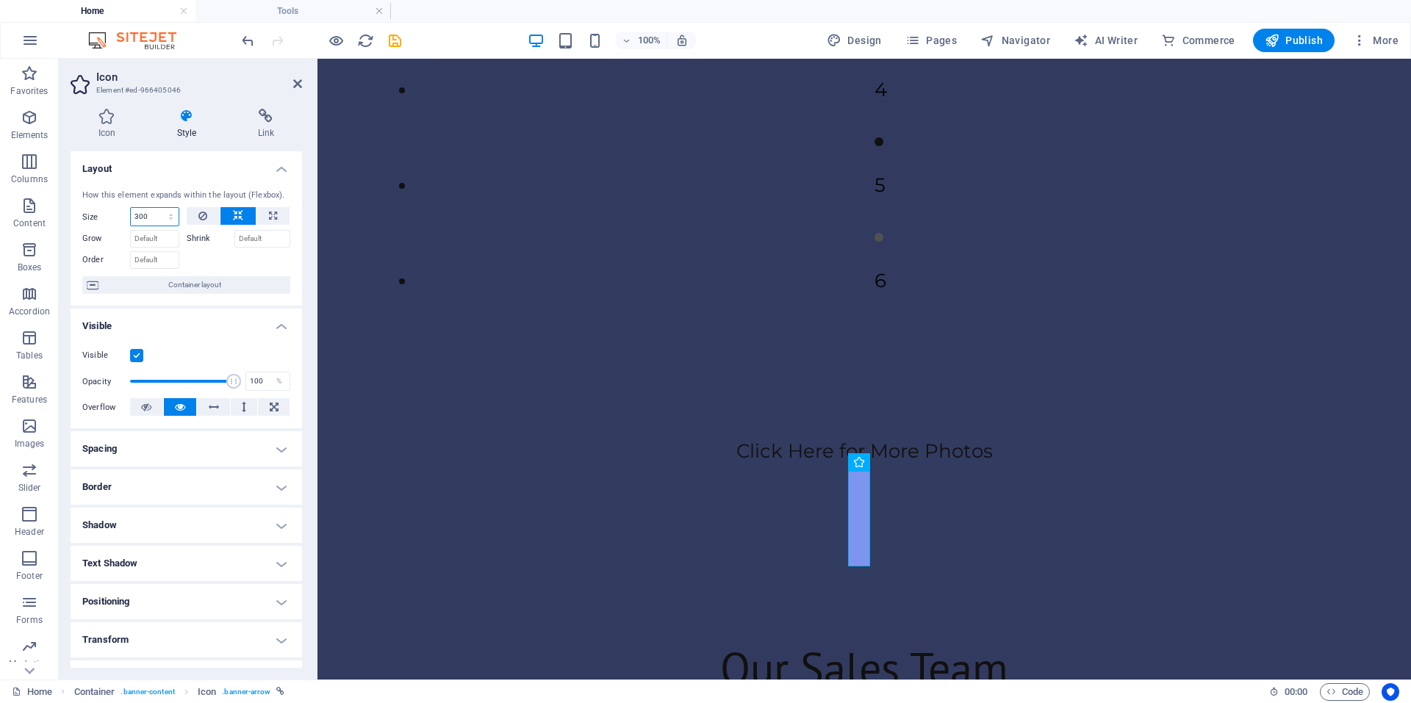
click at [162, 220] on select "Default auto px % 1/1 1/2 1/3 1/4 1/5 1/6 1/7 1/8 1/9 1/10" at bounding box center [155, 217] width 48 height 18
click at [156, 208] on select "Default auto px % 1/1 1/2 1/3 1/4 1/5 1/6 1/7 1/8 1/9 1/10" at bounding box center [155, 217] width 48 height 18
click at [240, 217] on icon at bounding box center [238, 216] width 10 height 18
select select "DISABLED_OPTION_VALUE"
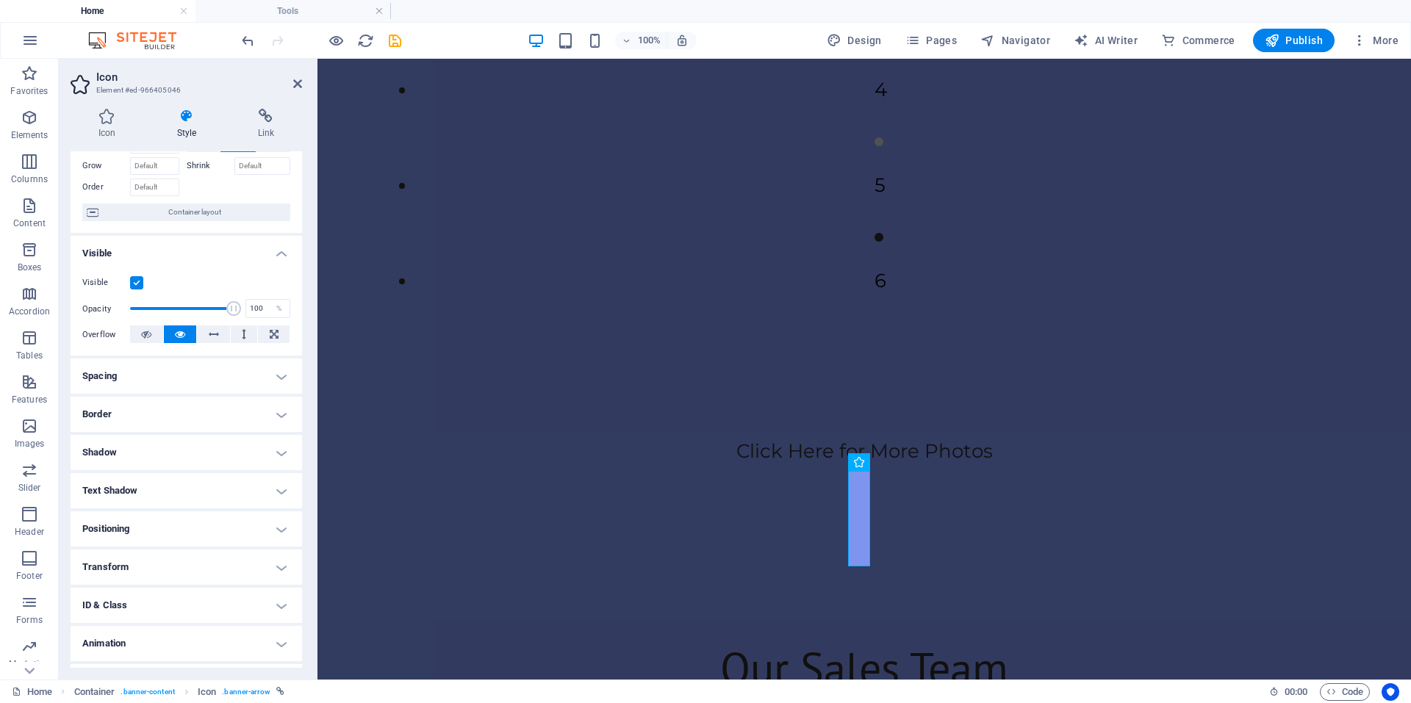
scroll to position [104, 0]
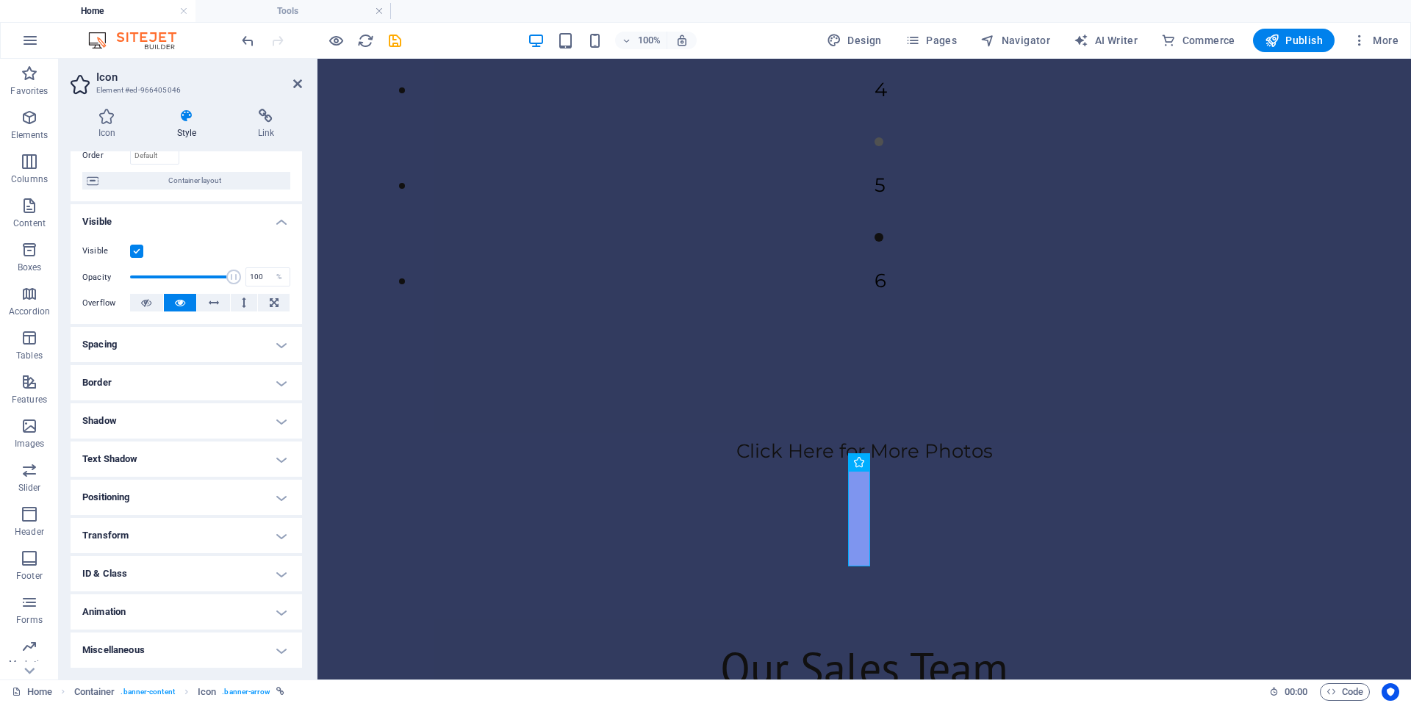
click at [226, 548] on h4 "Transform" at bounding box center [186, 535] width 231 height 35
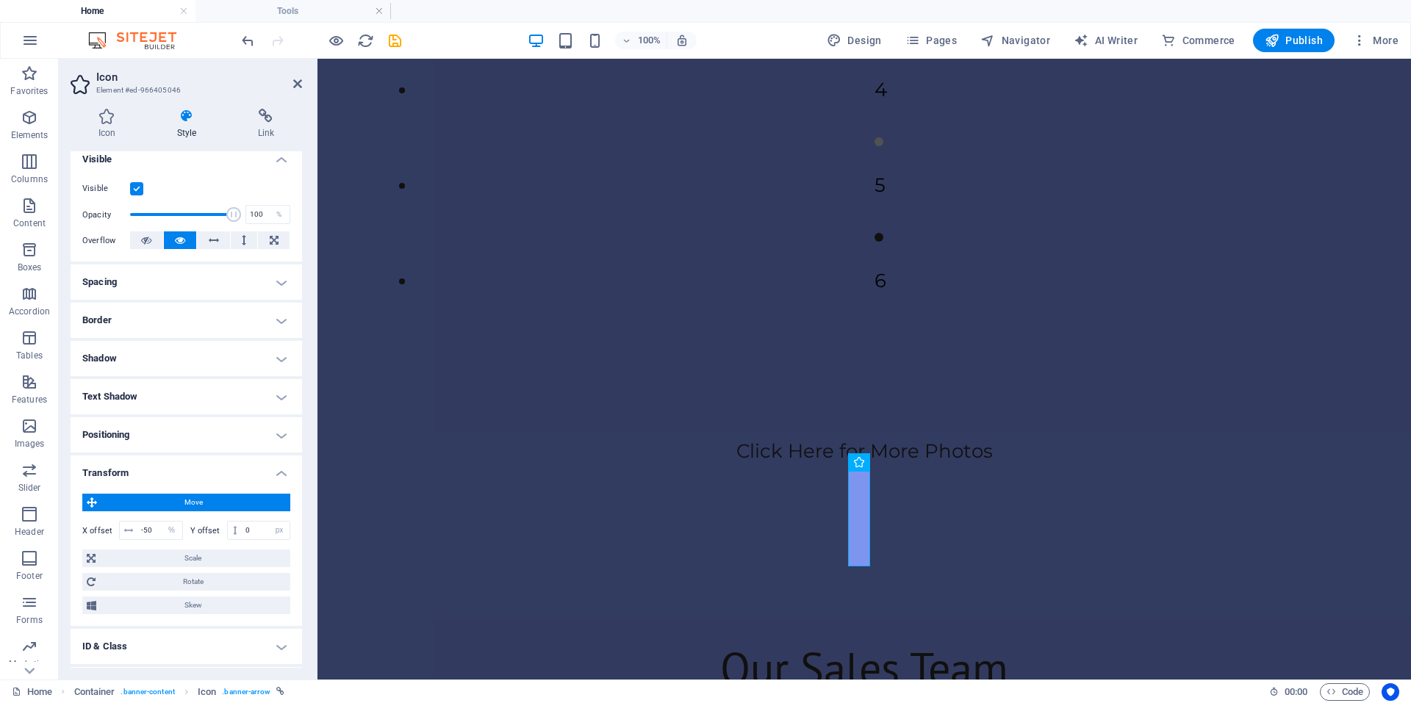
scroll to position [240, 0]
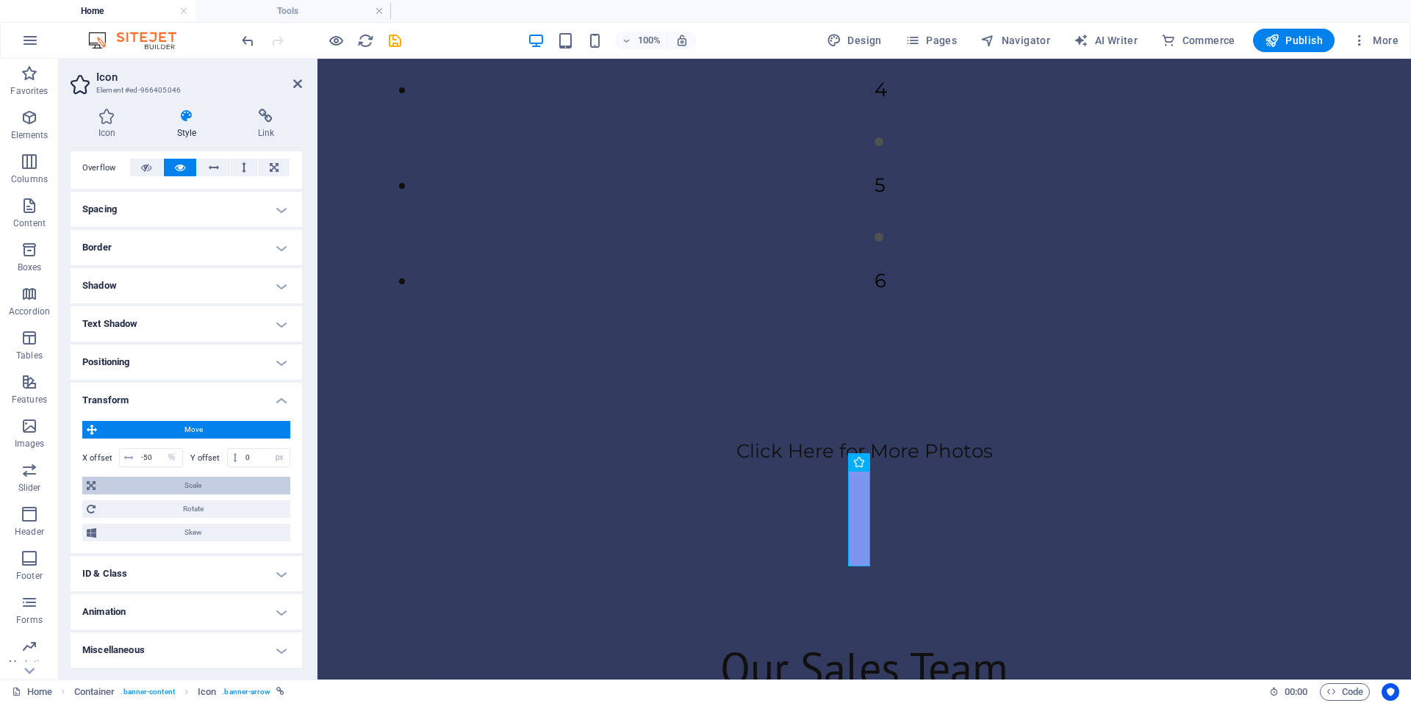
click at [208, 490] on span "Scale" at bounding box center [193, 486] width 186 height 18
click at [179, 517] on input "100" at bounding box center [213, 514] width 153 height 18
type input "1"
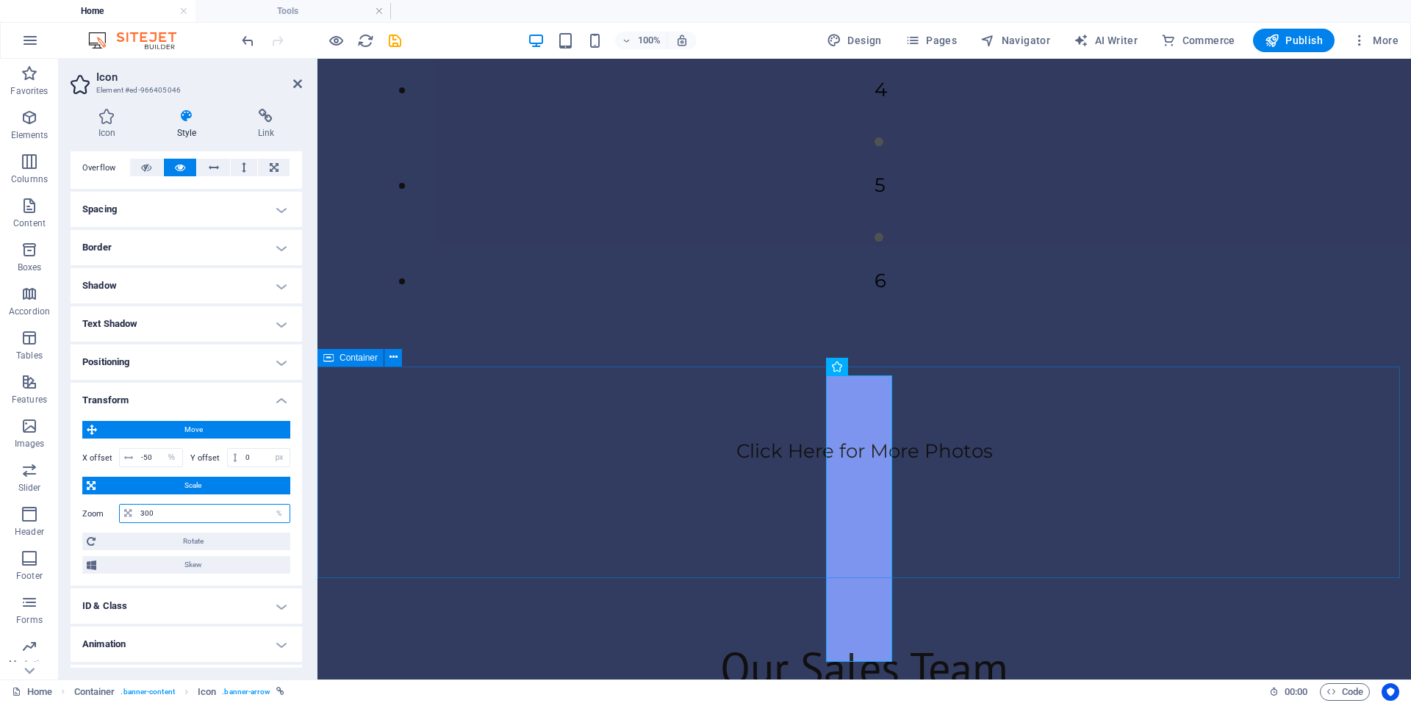
type input "300"
click at [729, 535] on div "Click Here for More Photos" at bounding box center [863, 473] width 1093 height 212
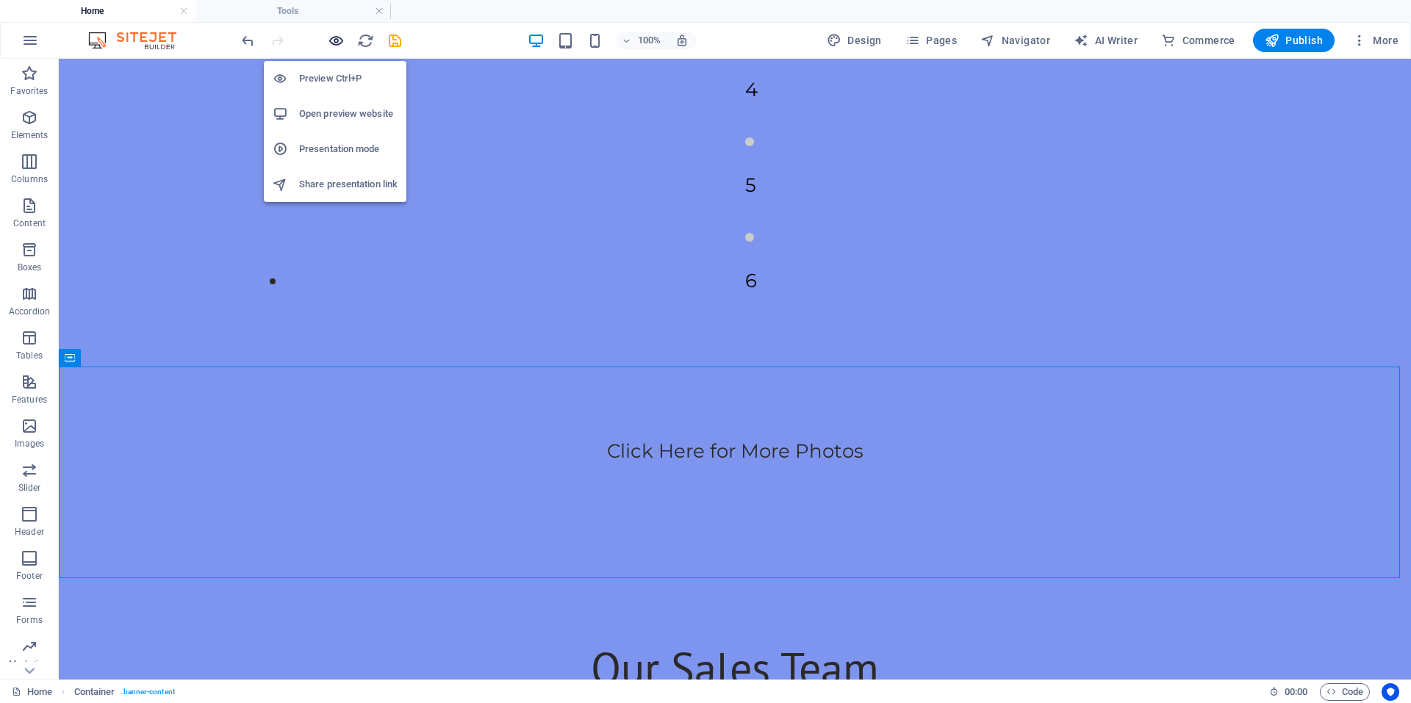
click at [336, 39] on icon "button" at bounding box center [336, 40] width 17 height 17
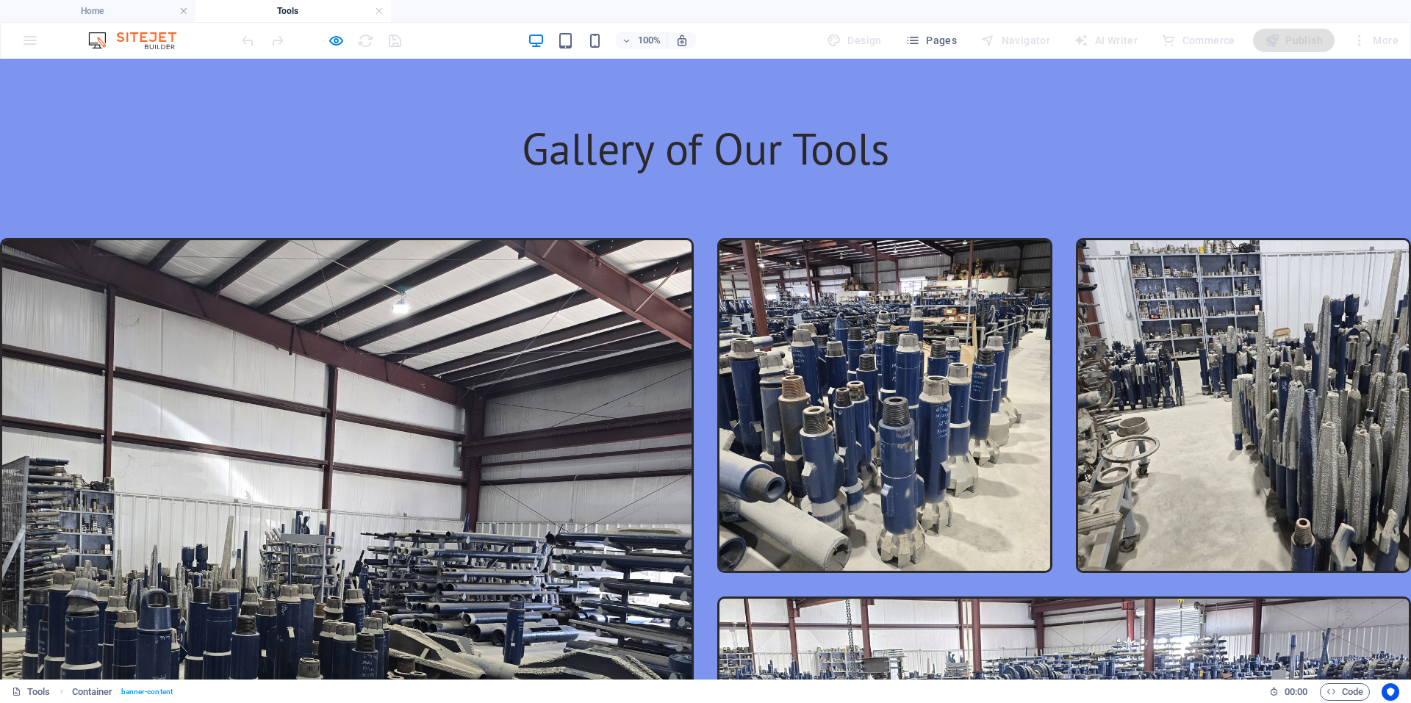
scroll to position [294, 0]
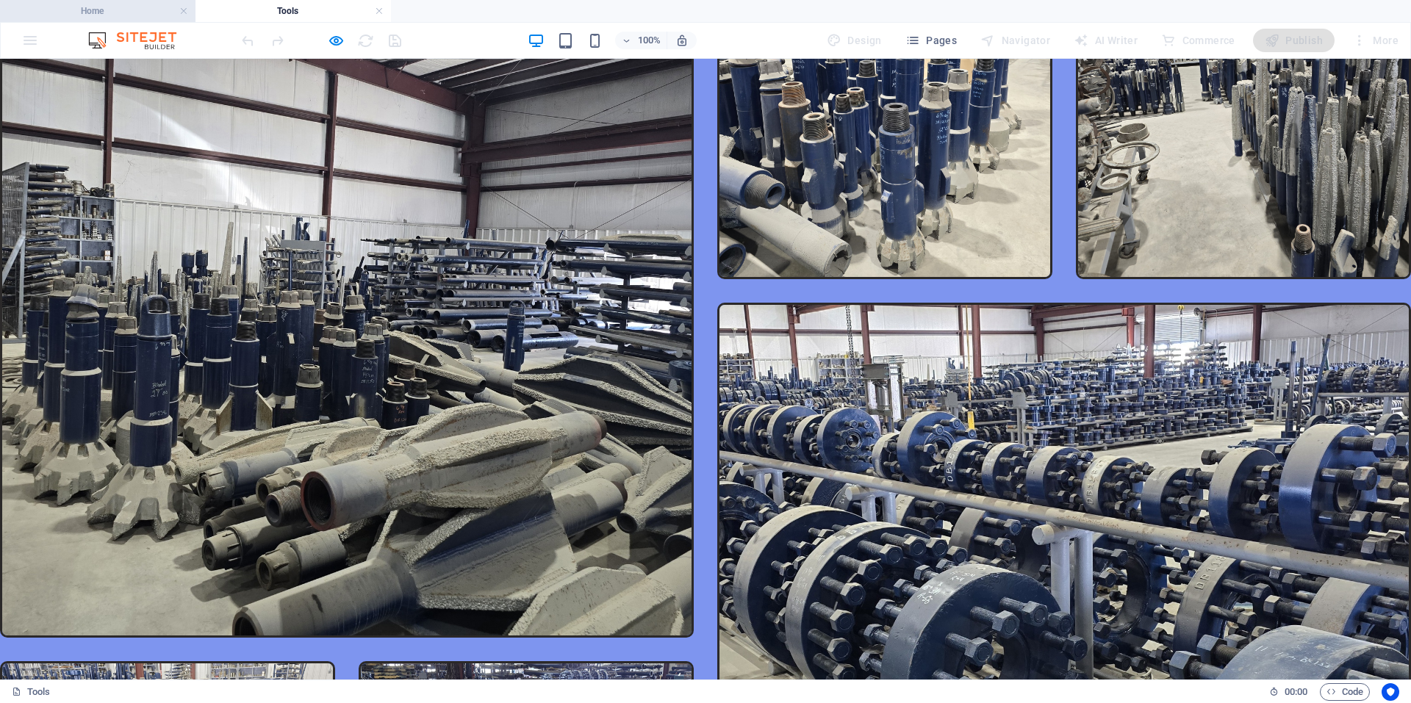
click at [116, 11] on h4 "Home" at bounding box center [97, 11] width 195 height 16
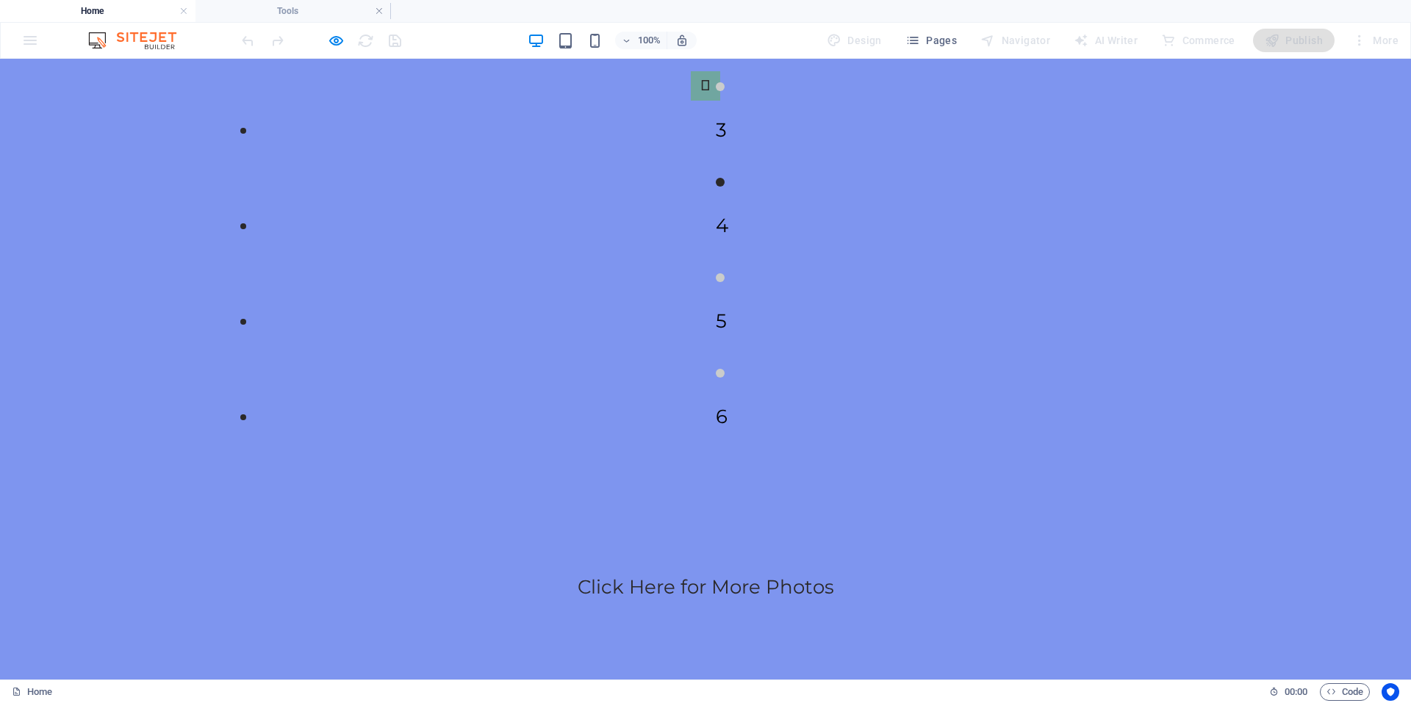
scroll to position [713, 0]
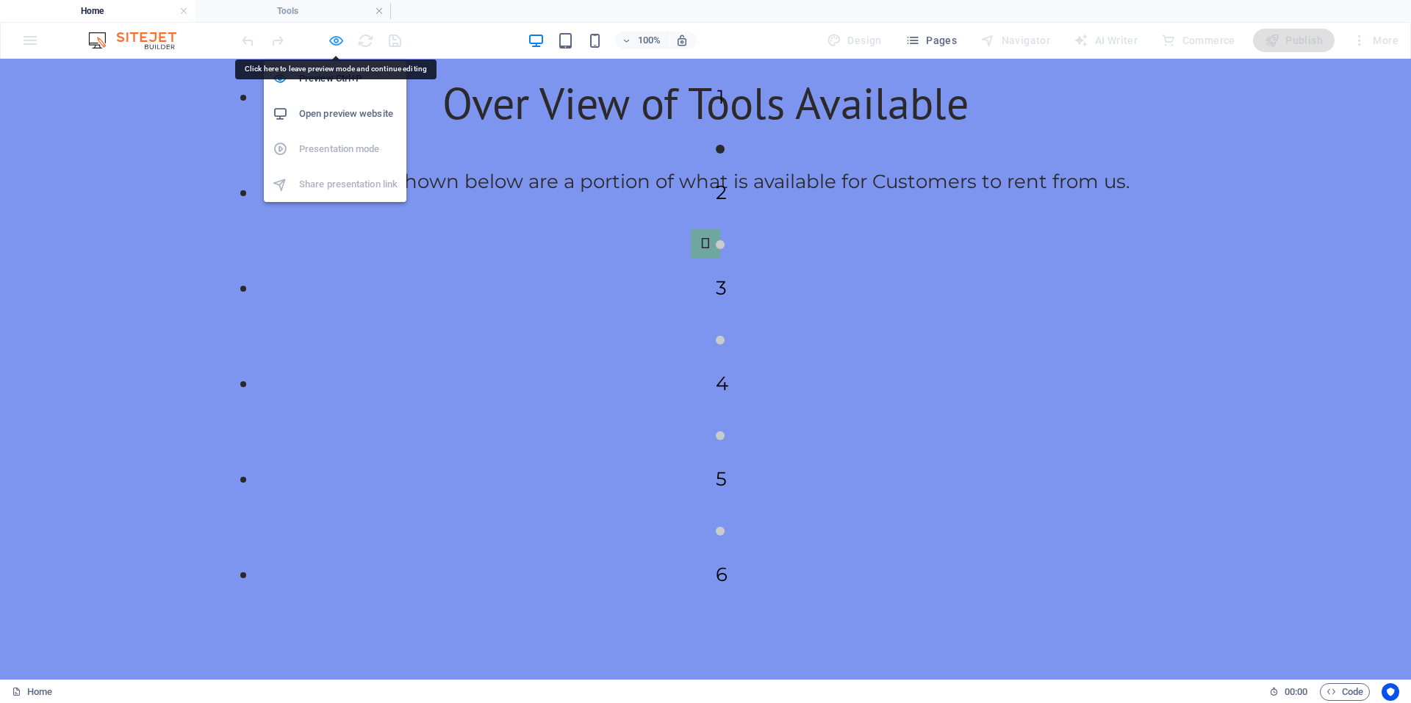
click at [334, 43] on icon "button" at bounding box center [336, 40] width 17 height 17
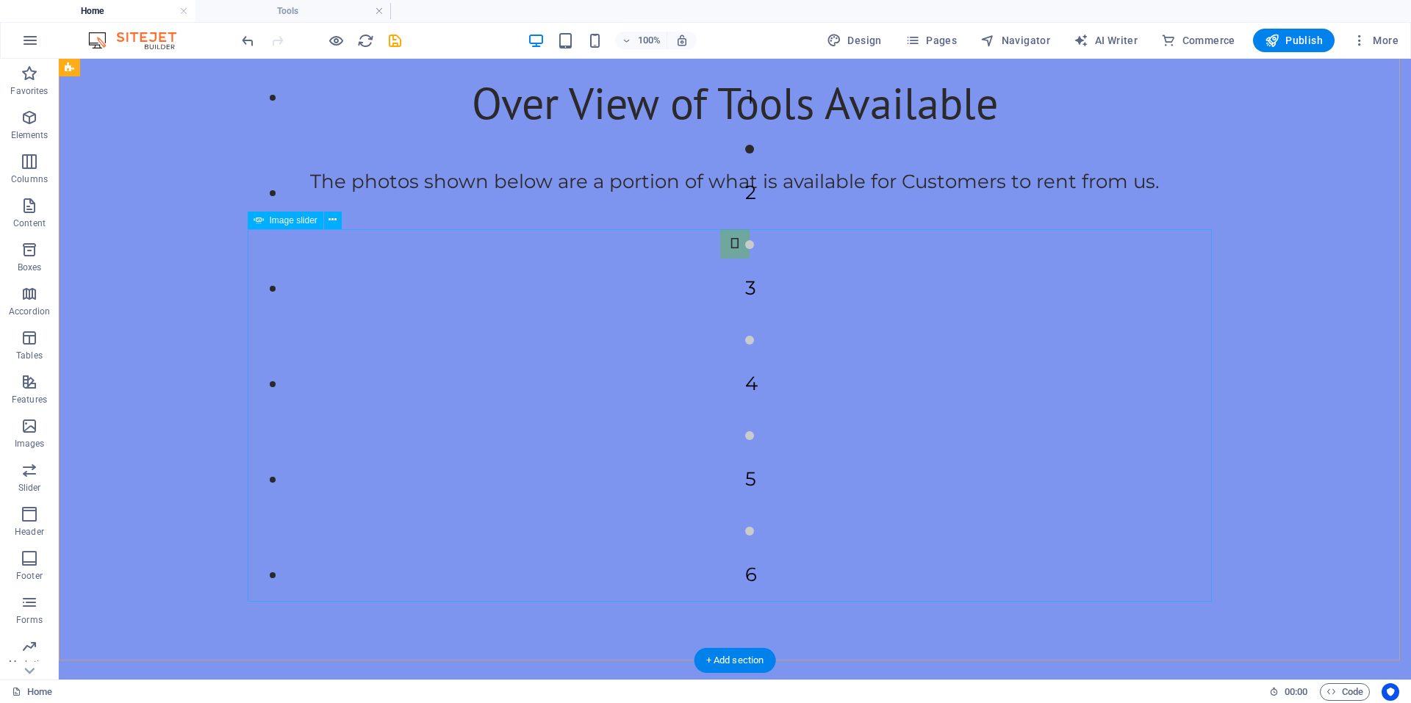
select select "px"
select select "ms"
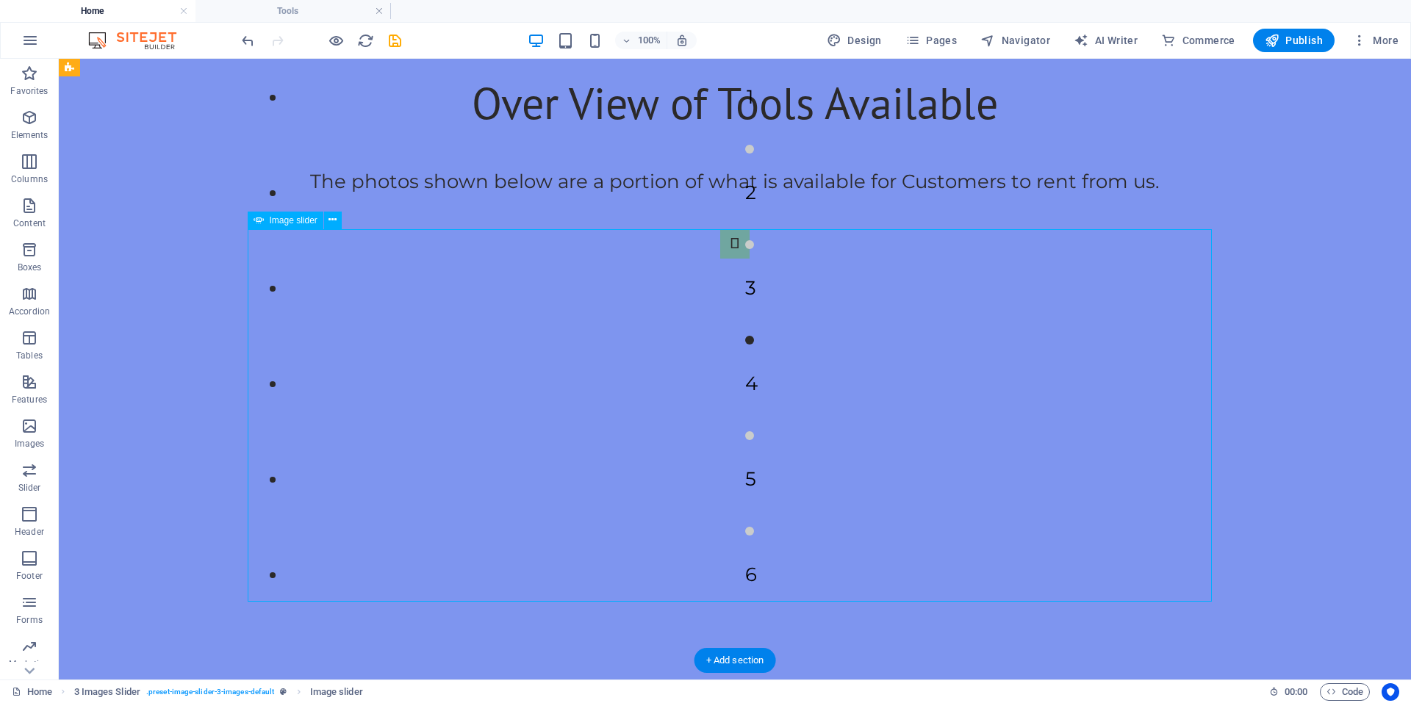
select select "s"
select select "progressive"
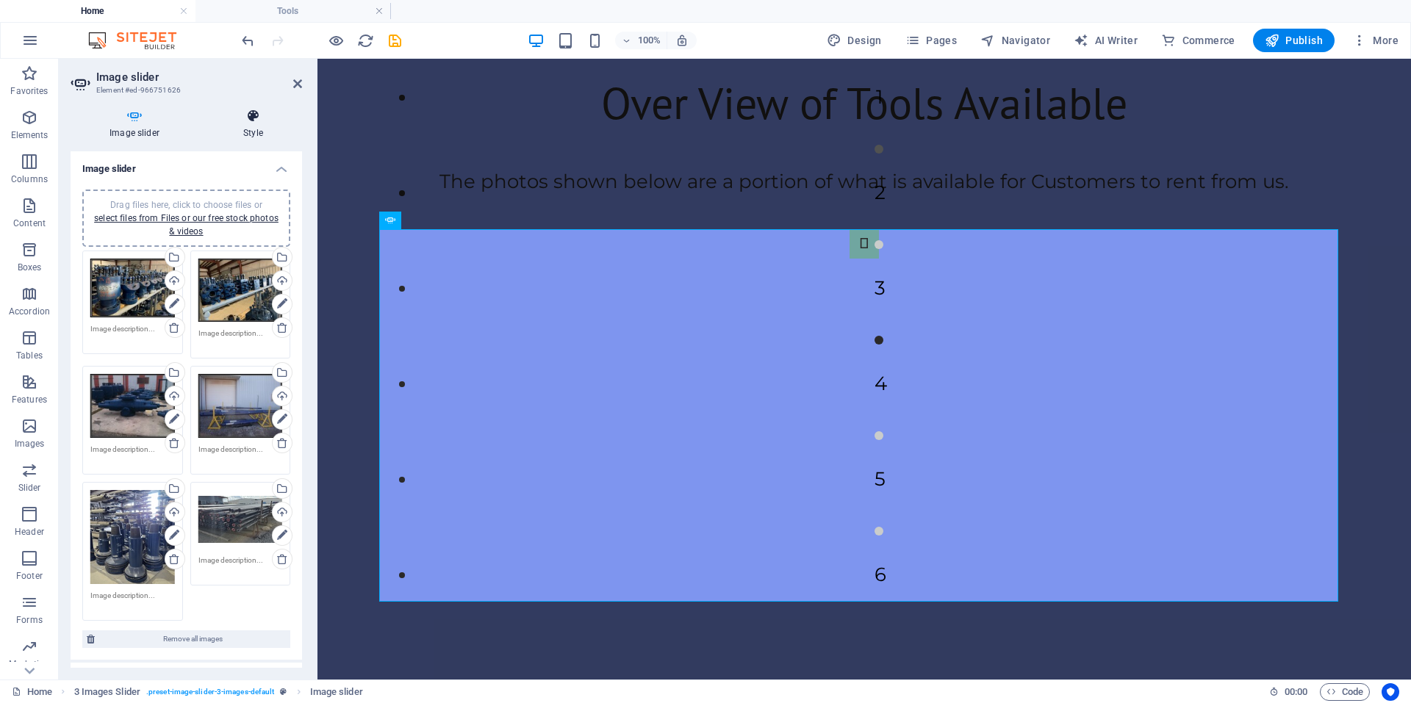
click at [234, 120] on icon at bounding box center [253, 116] width 98 height 15
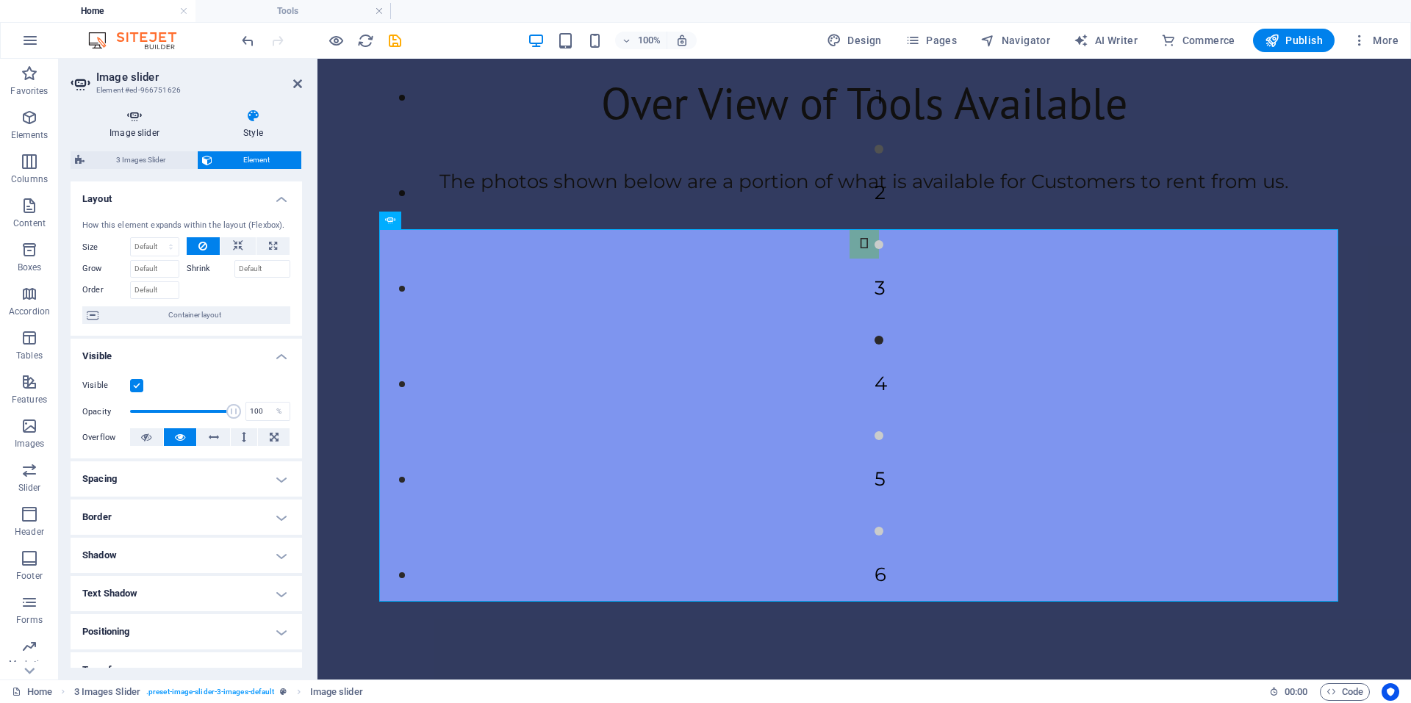
click at [147, 126] on h4 "Image slider" at bounding box center [138, 124] width 134 height 31
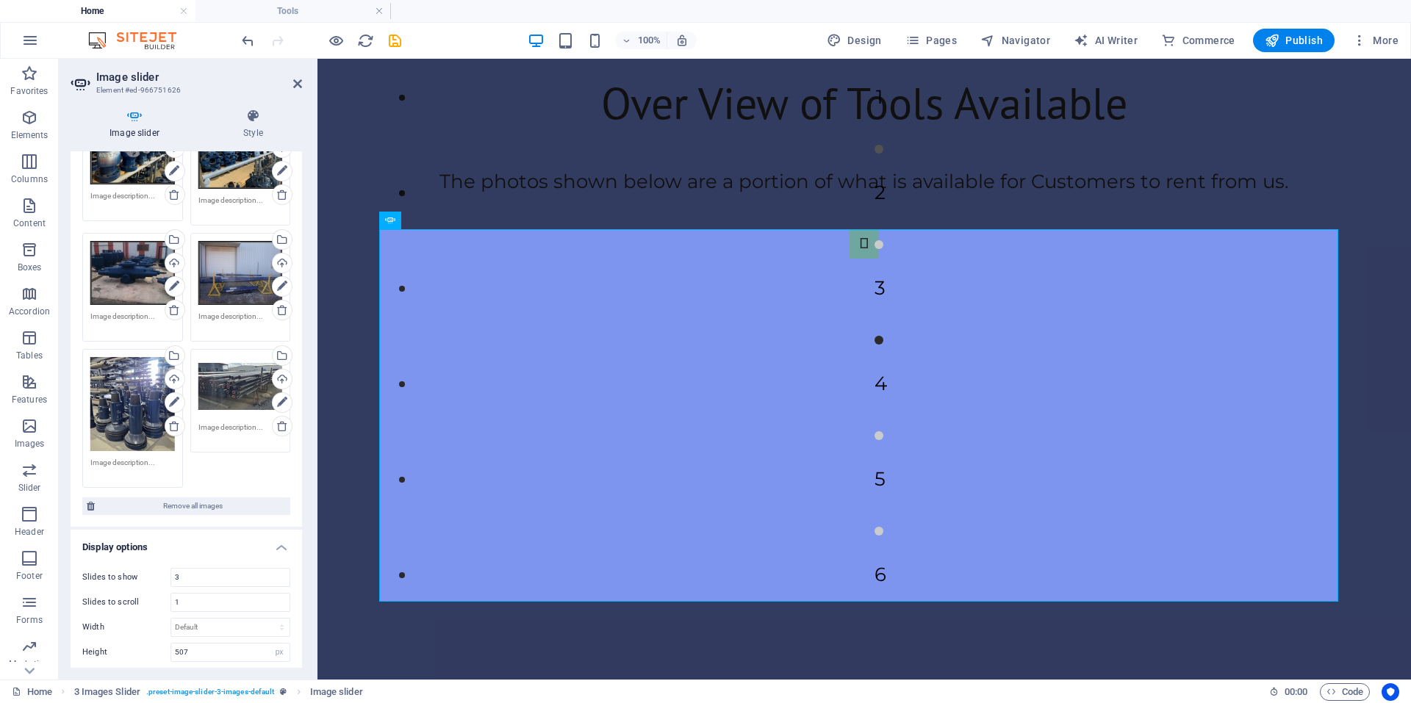
scroll to position [294, 0]
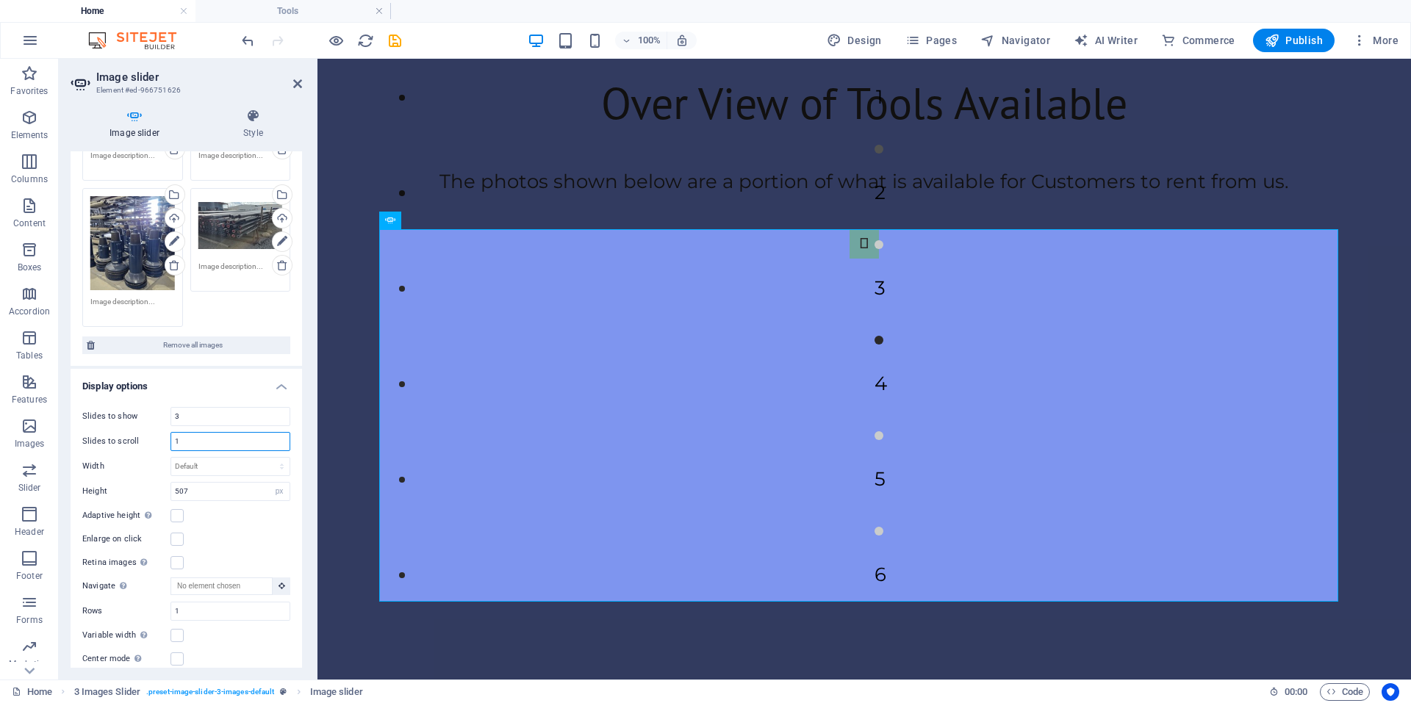
click at [209, 433] on input "1" at bounding box center [230, 442] width 118 height 18
type input "2"
click at [309, 433] on div "Image slider Style Image slider Drag files here, click to choose files or selec…" at bounding box center [186, 388] width 255 height 583
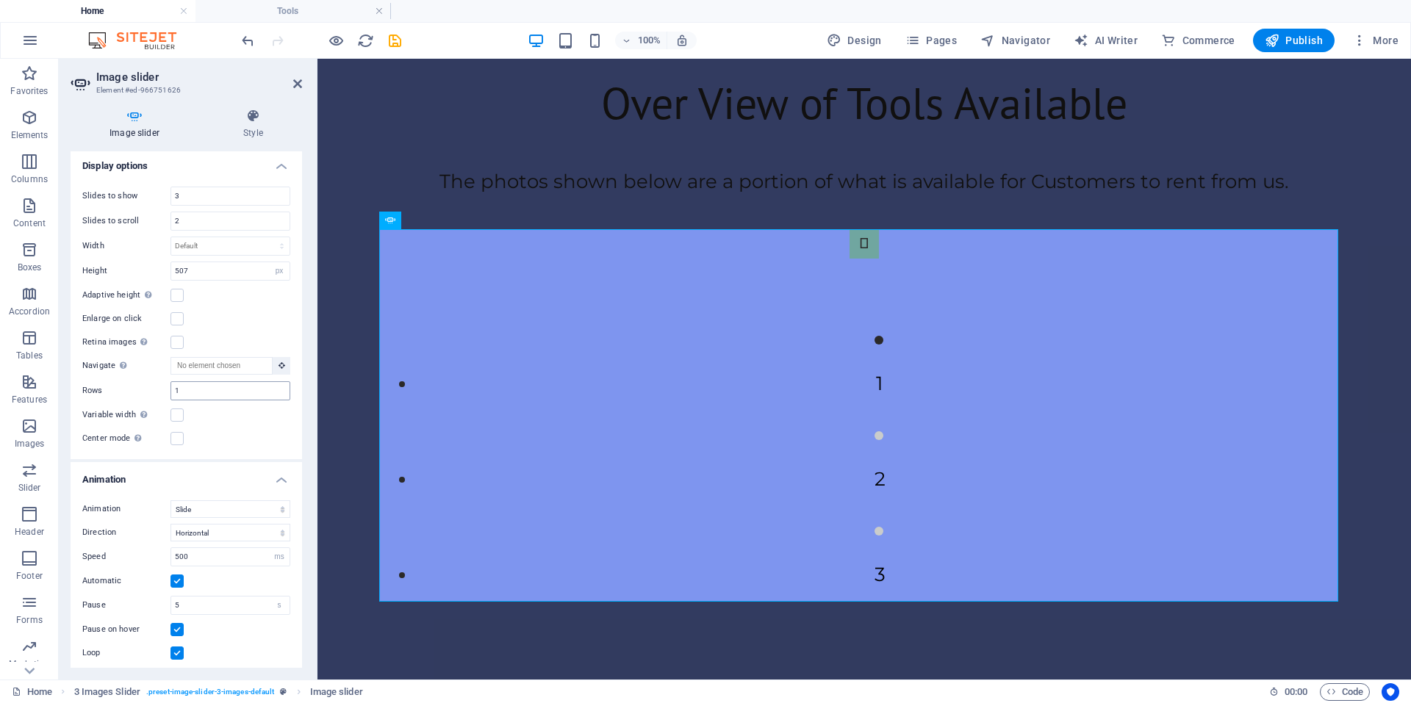
scroll to position [587, 0]
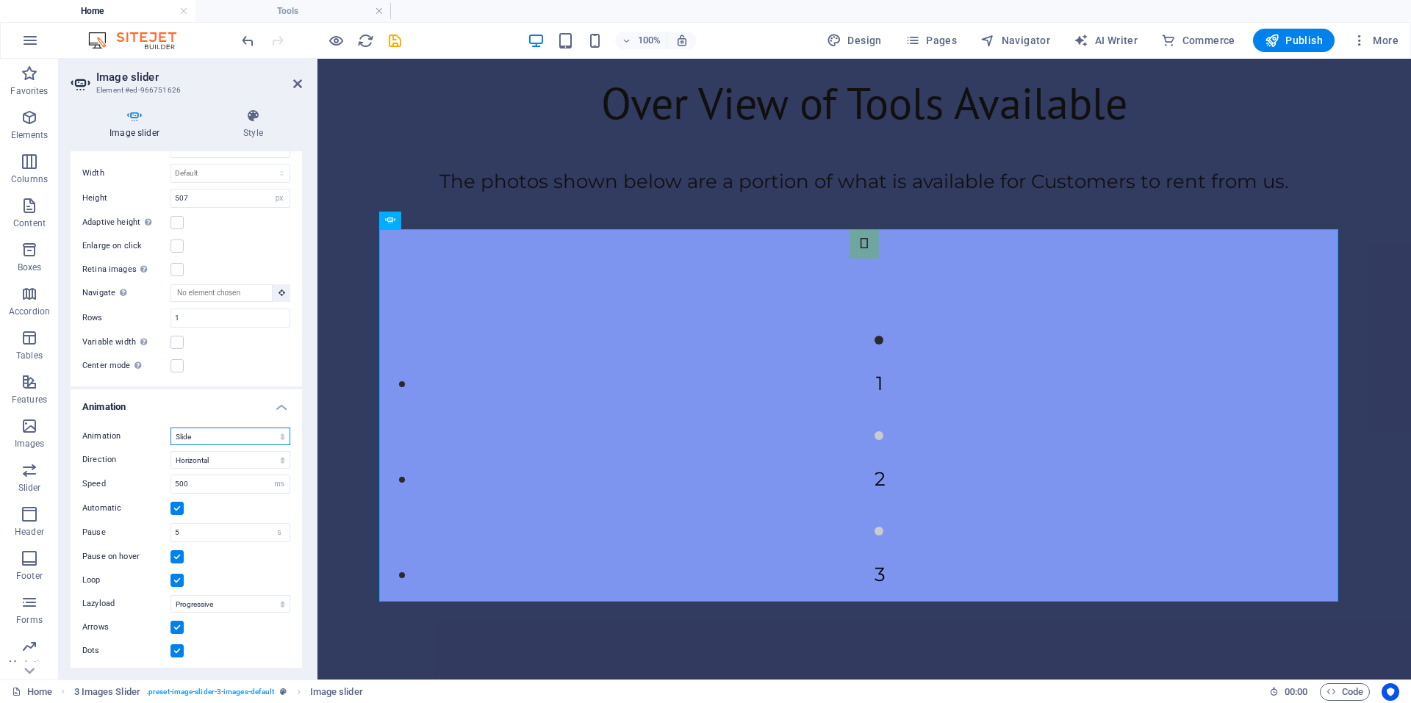
click at [256, 431] on select "Slide Fade" at bounding box center [230, 437] width 120 height 18
click at [170, 445] on select "Slide Fade" at bounding box center [230, 437] width 120 height 18
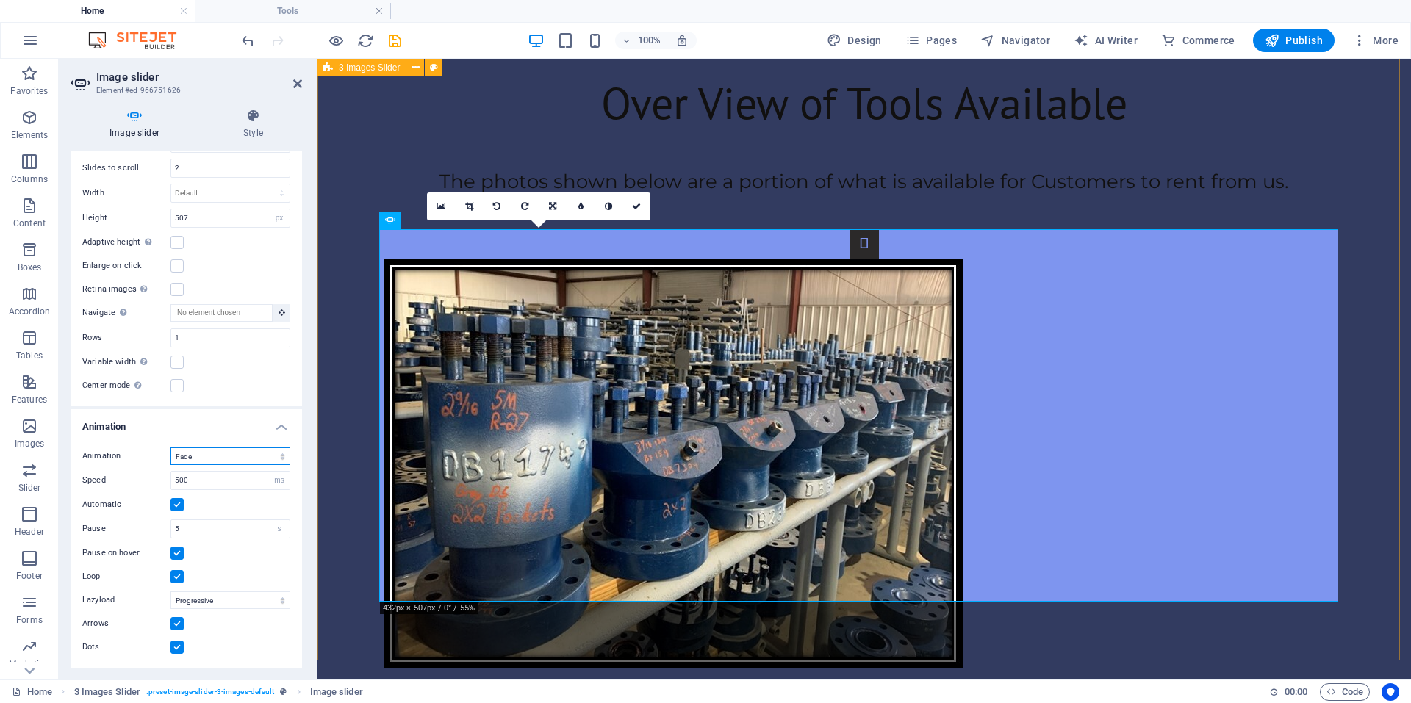
scroll to position [564, 0]
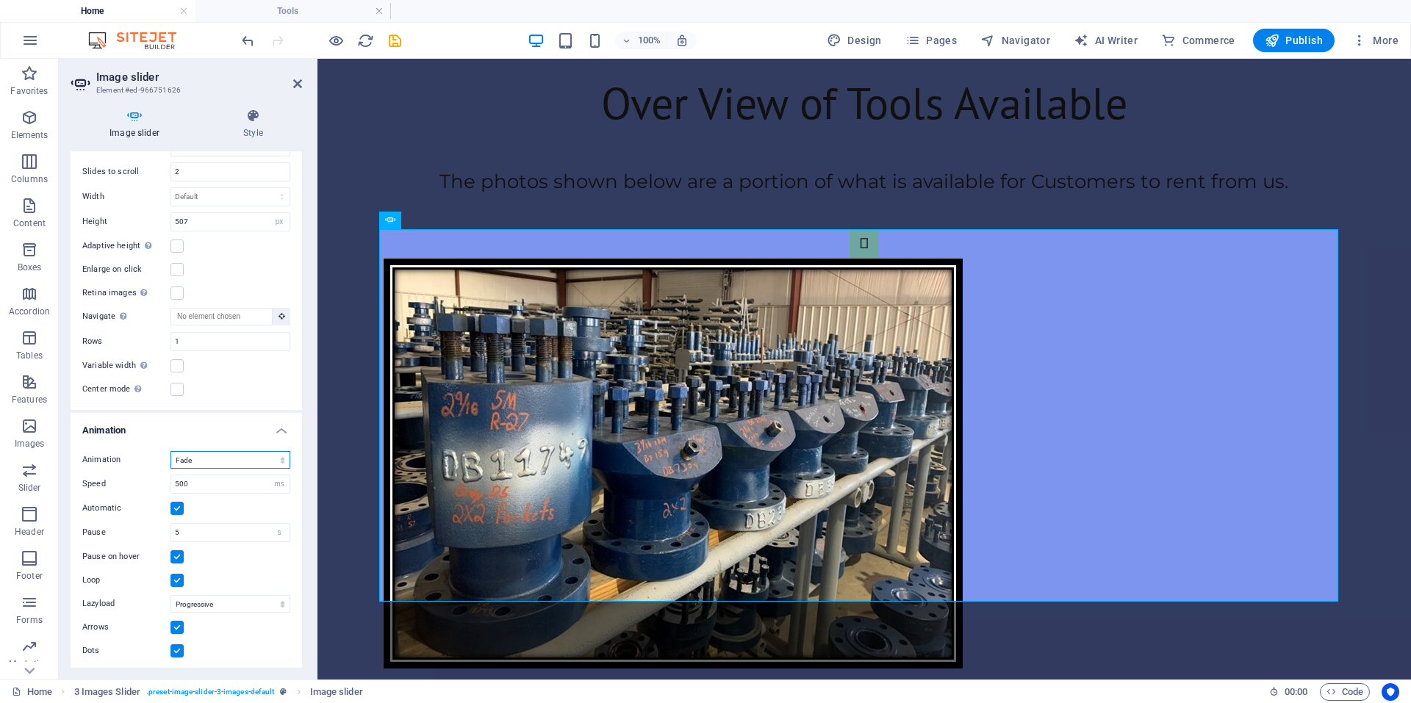
click at [201, 455] on select "Slide Fade" at bounding box center [230, 460] width 120 height 18
select select "slide"
click at [170, 451] on select "Slide Fade" at bounding box center [230, 460] width 120 height 18
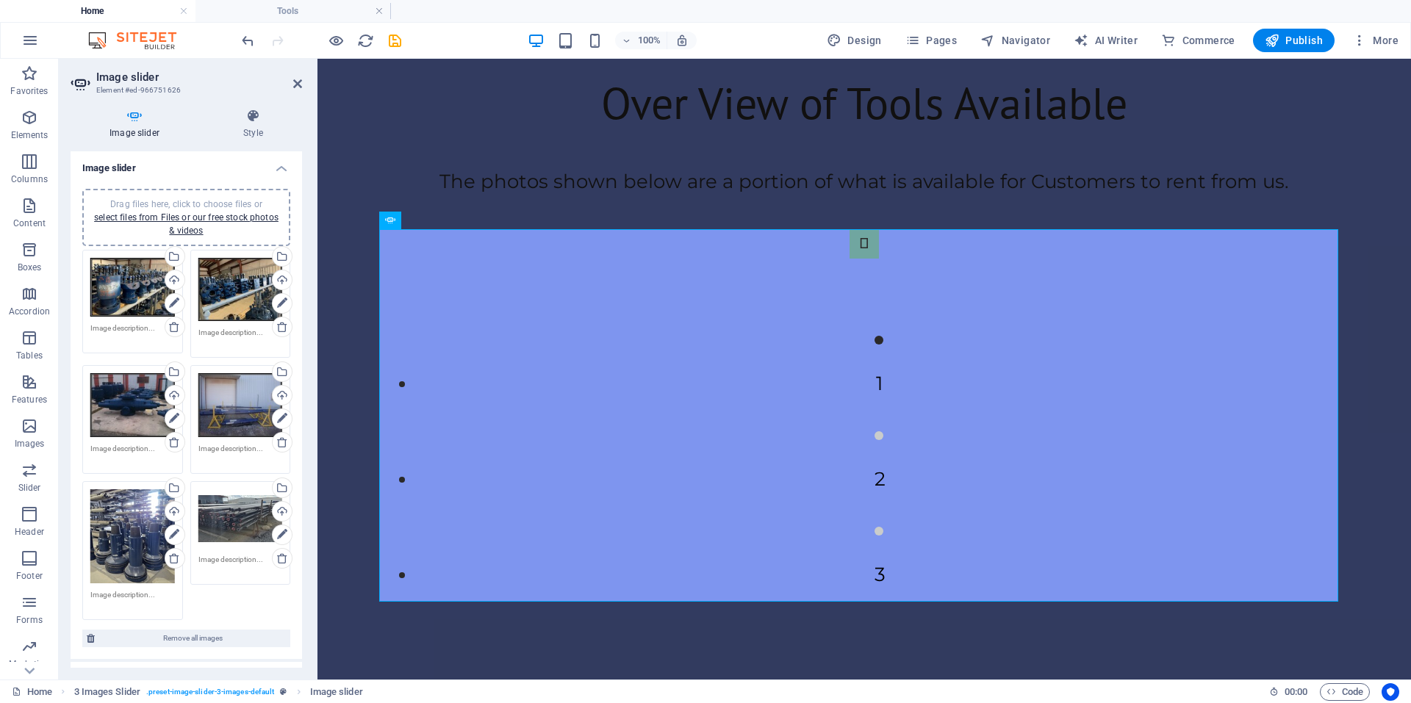
scroll to position [0, 0]
click at [297, 82] on icon at bounding box center [297, 84] width 9 height 12
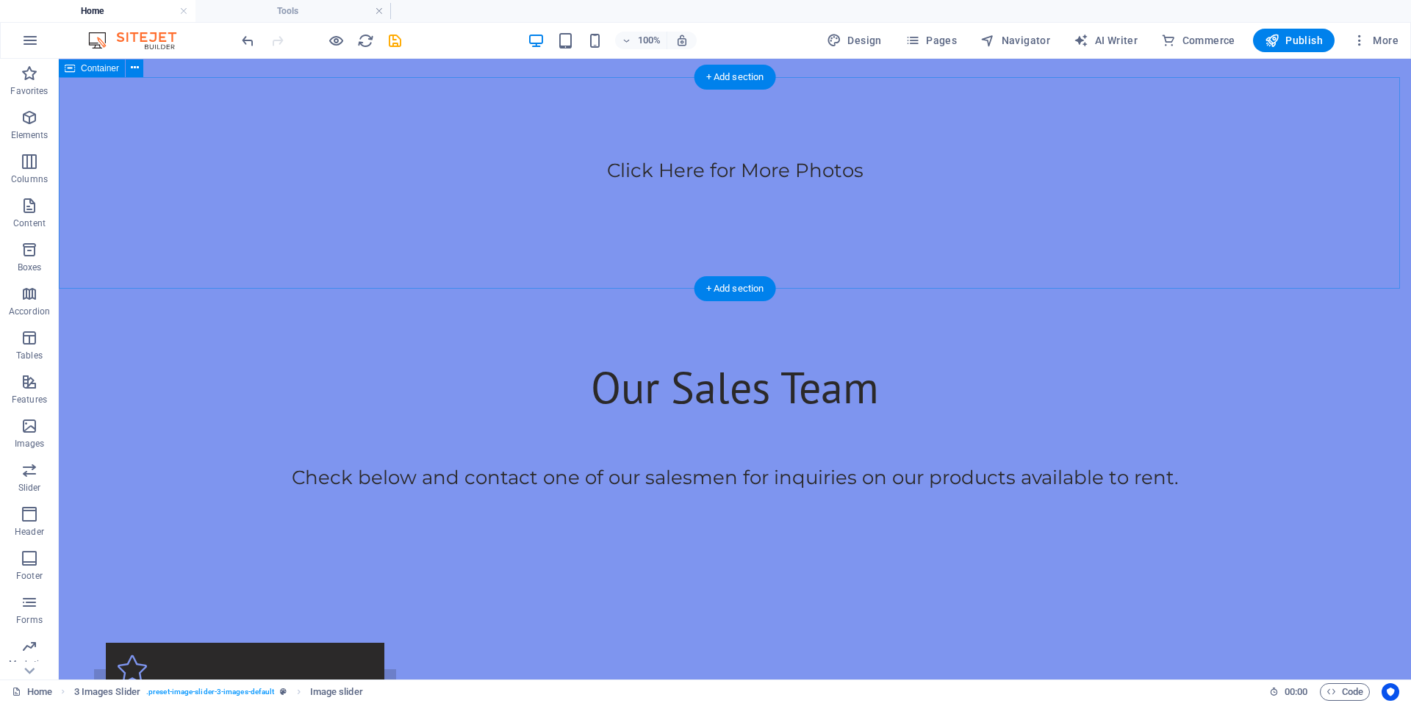
scroll to position [1300, 0]
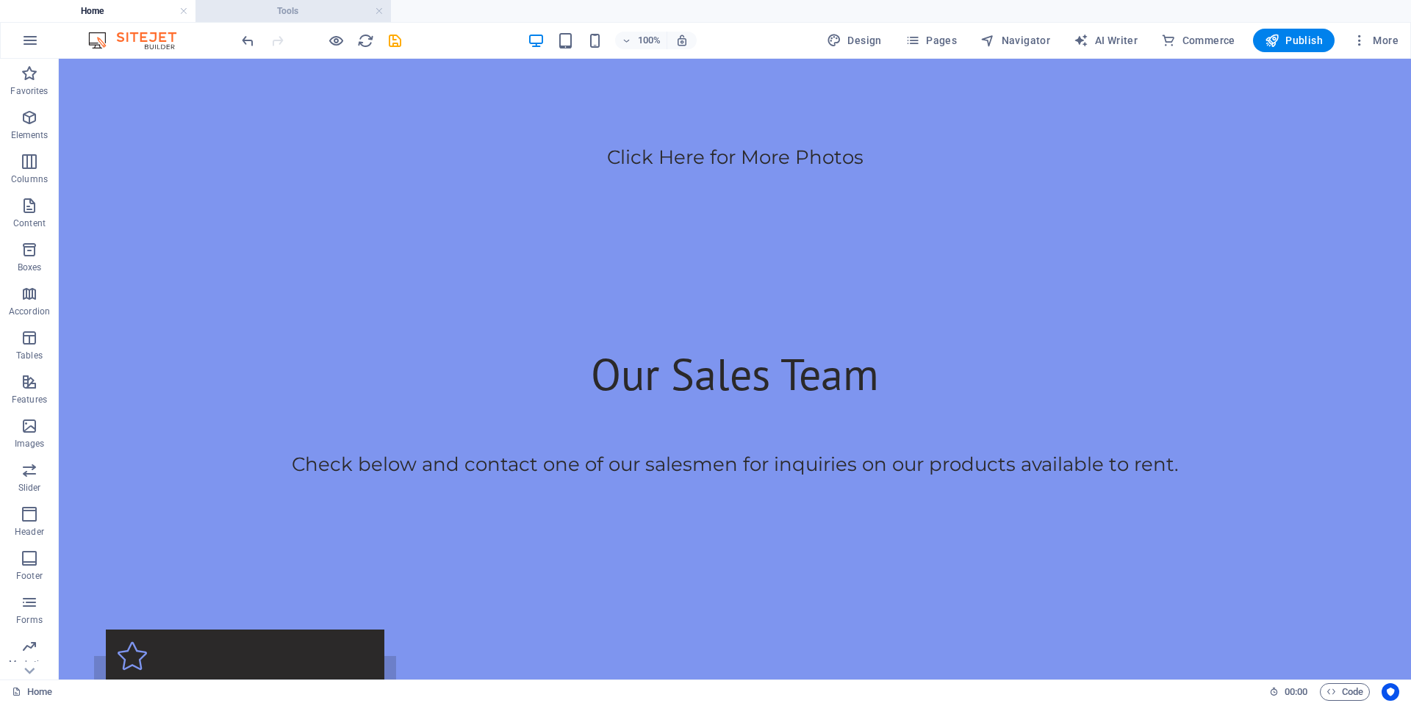
click at [320, 15] on h4 "Tools" at bounding box center [292, 11] width 195 height 16
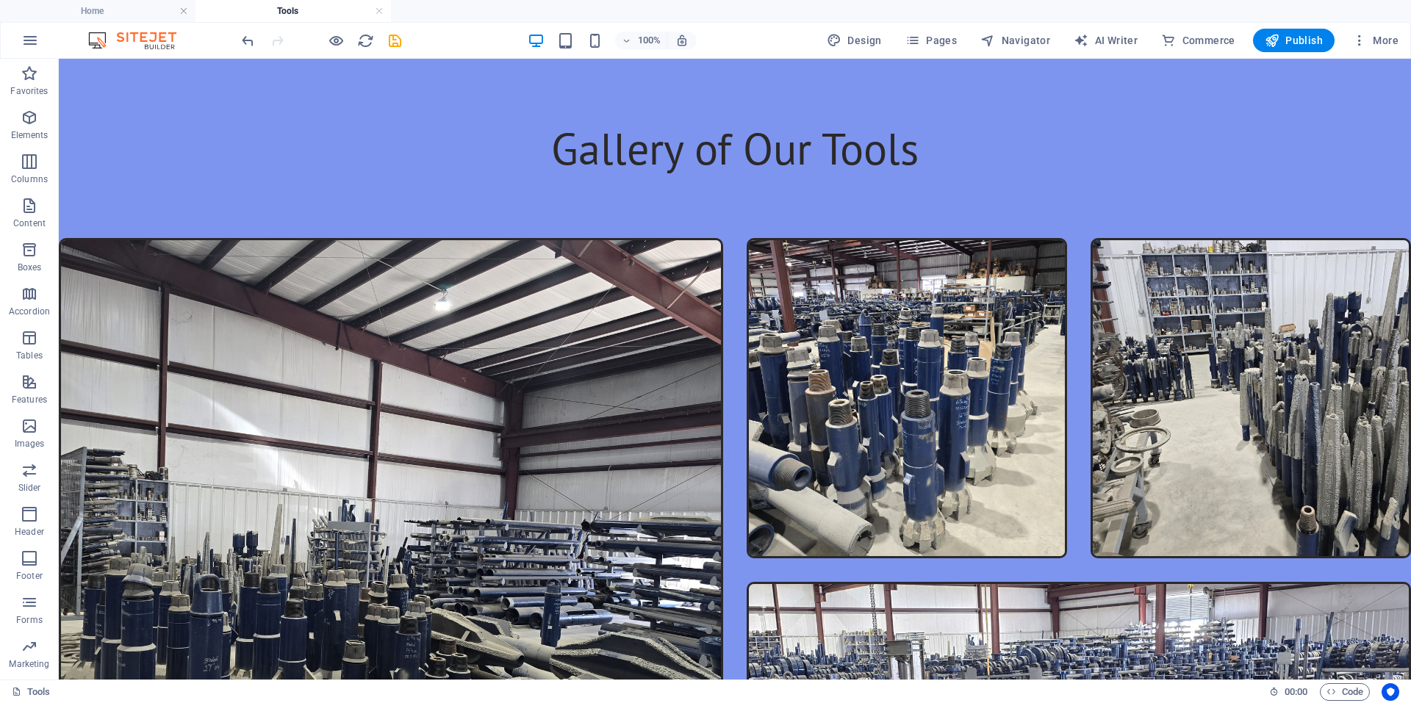
scroll to position [294, 0]
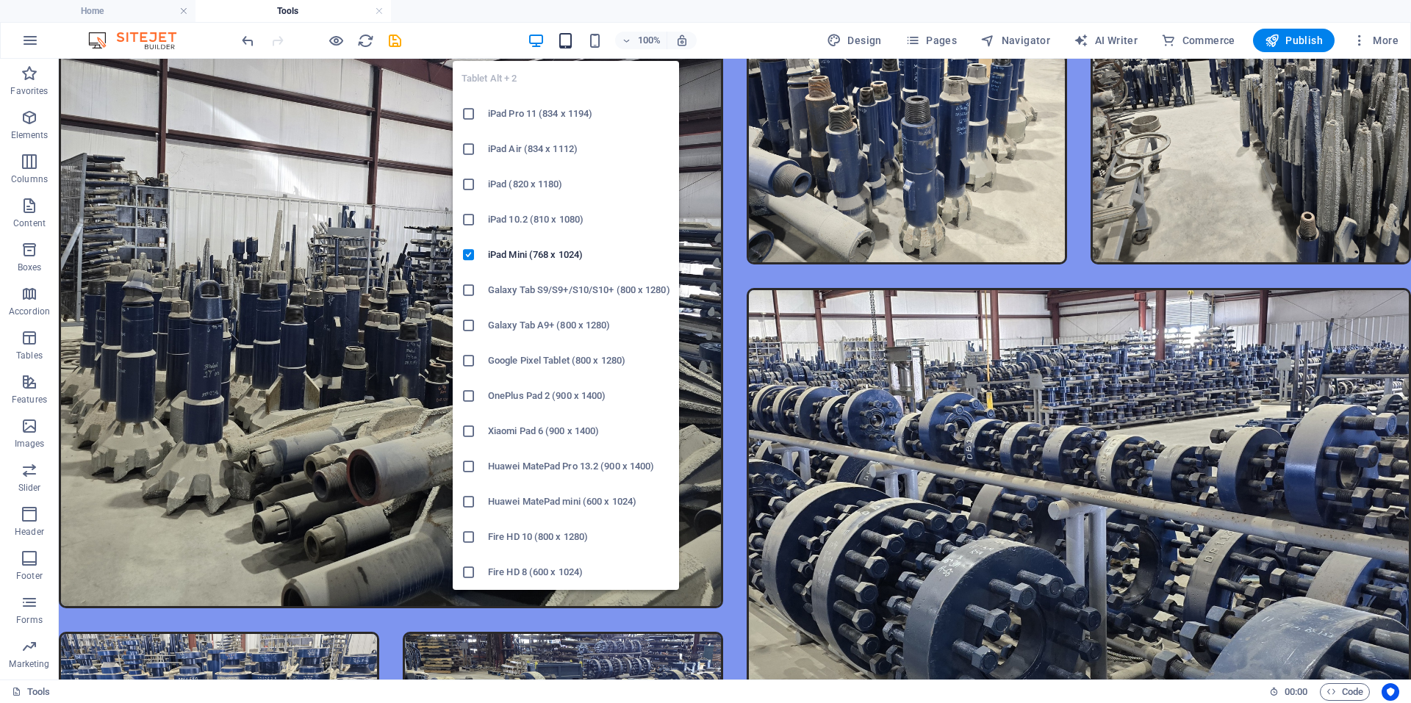
click at [563, 43] on icon "button" at bounding box center [565, 40] width 17 height 17
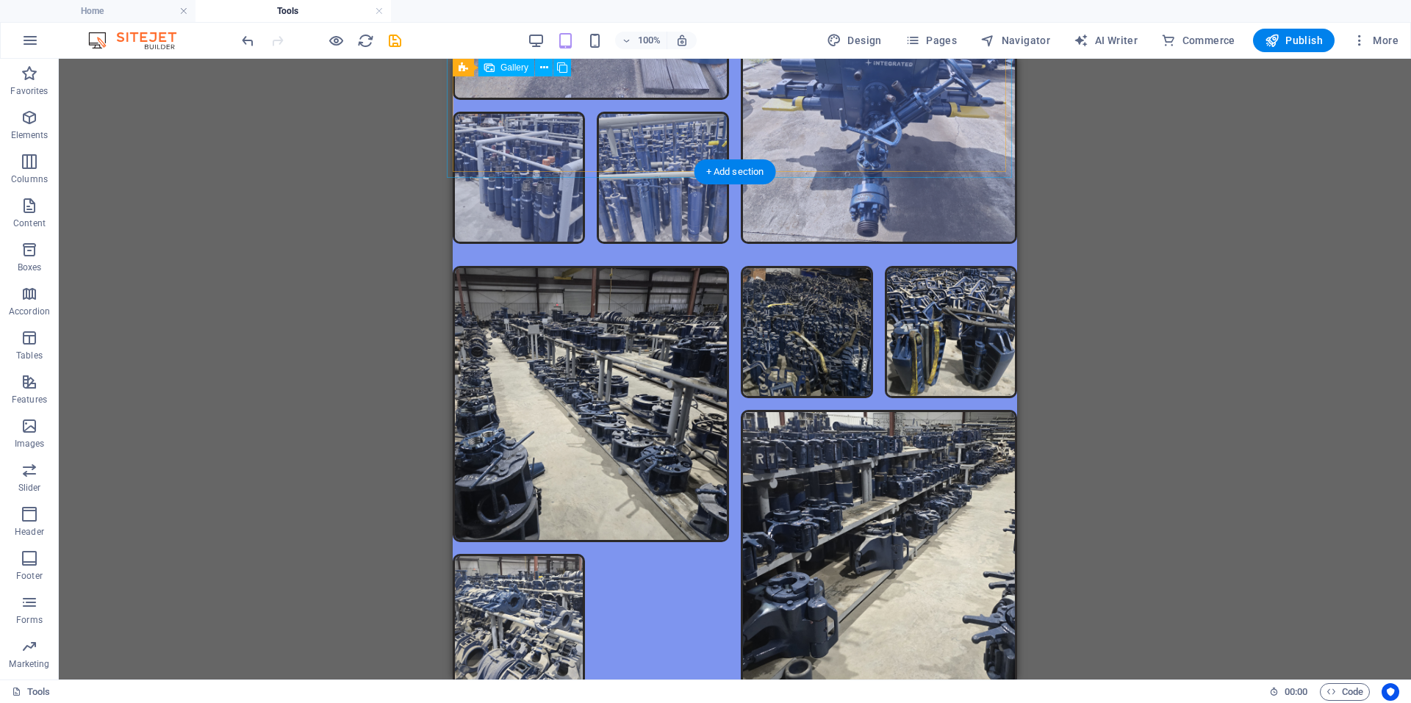
scroll to position [2090, 0]
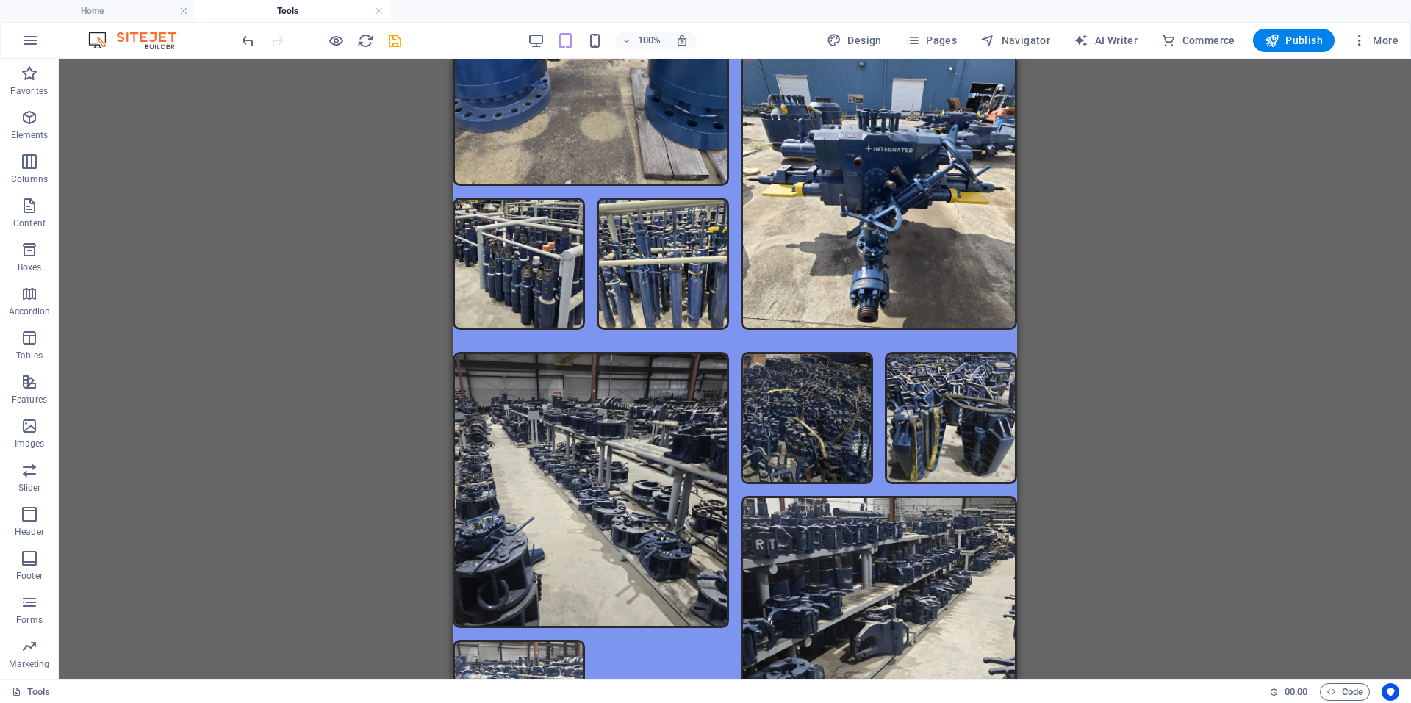
click at [590, 49] on div "100%" at bounding box center [612, 41] width 170 height 24
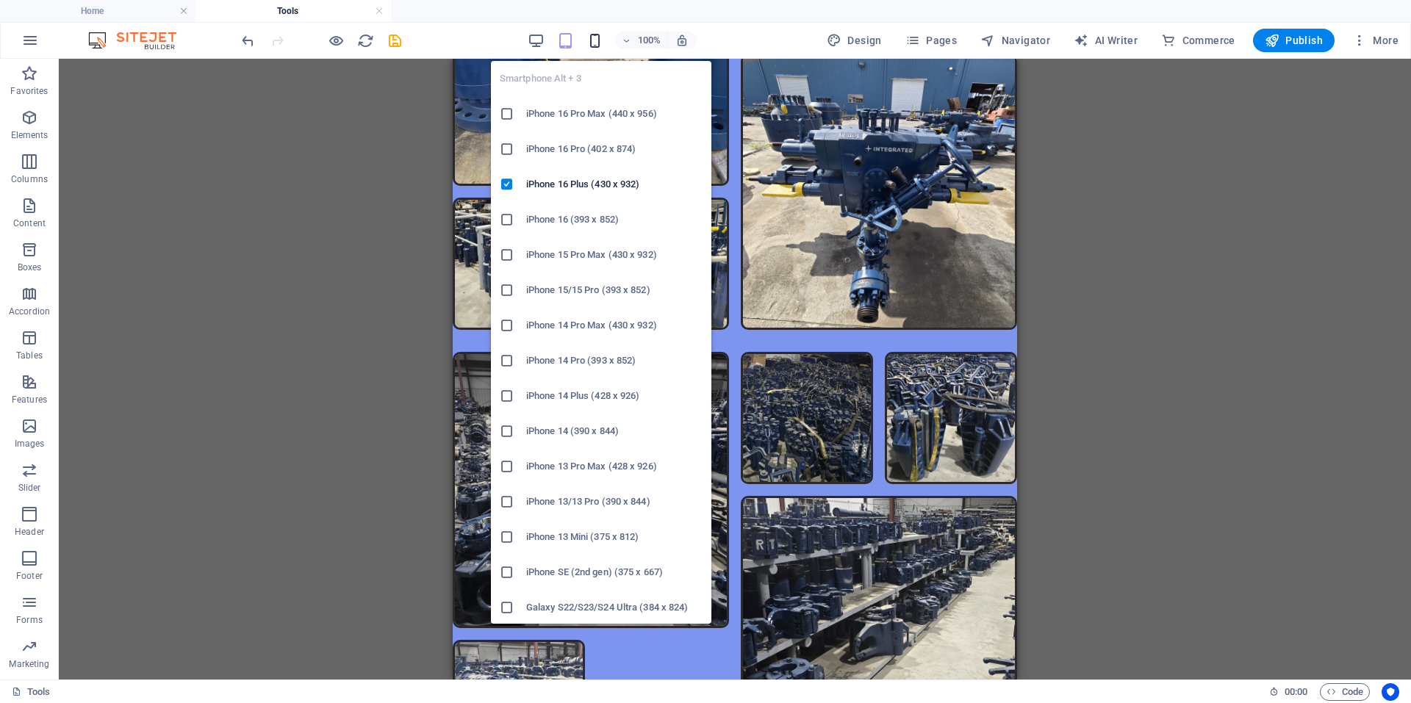
click at [596, 46] on icon "button" at bounding box center [594, 40] width 17 height 17
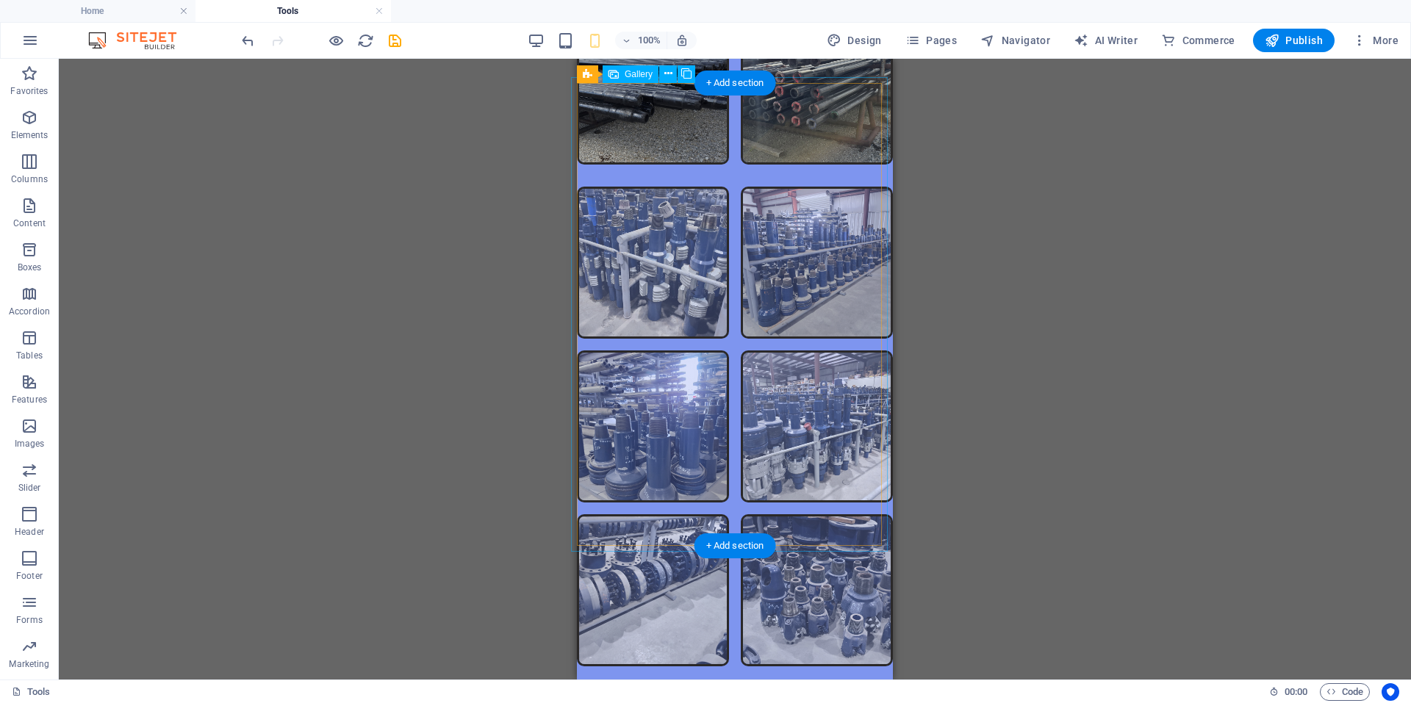
scroll to position [1605, 0]
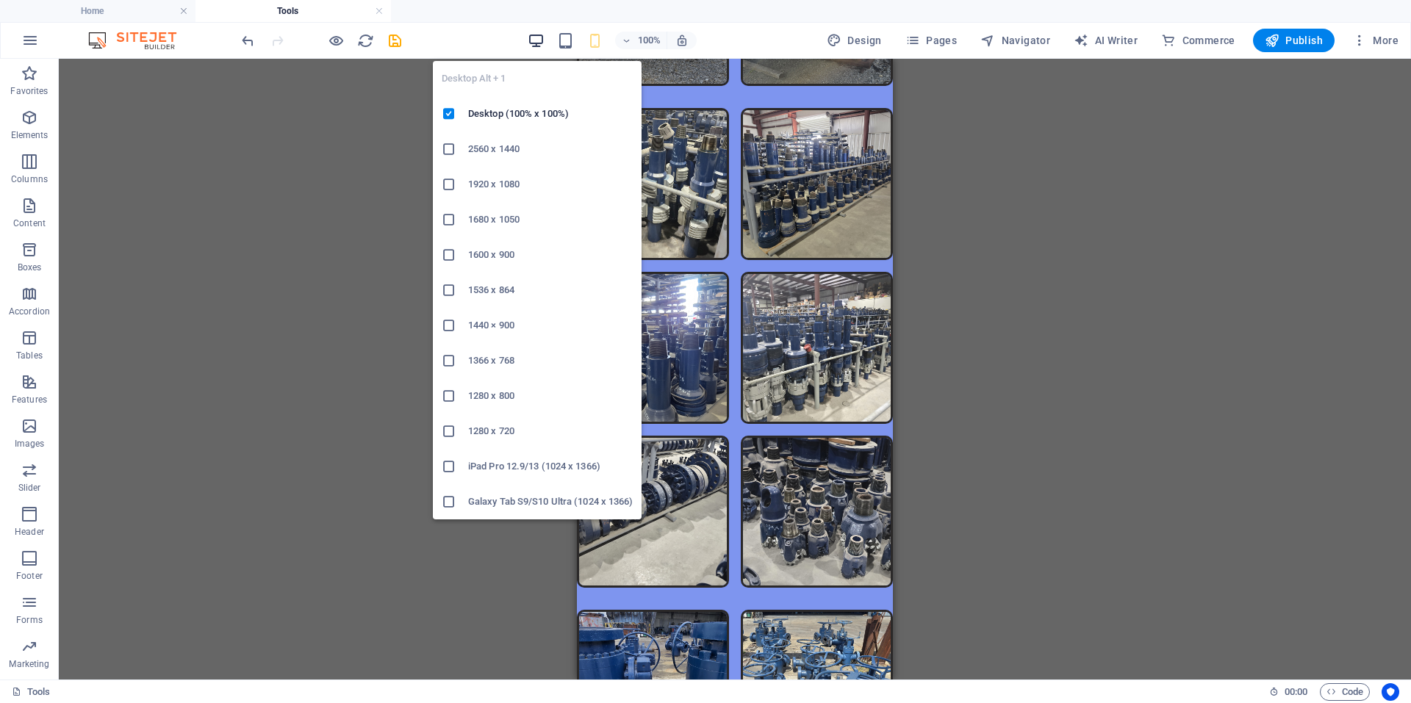
click at [530, 45] on icon "button" at bounding box center [536, 40] width 17 height 17
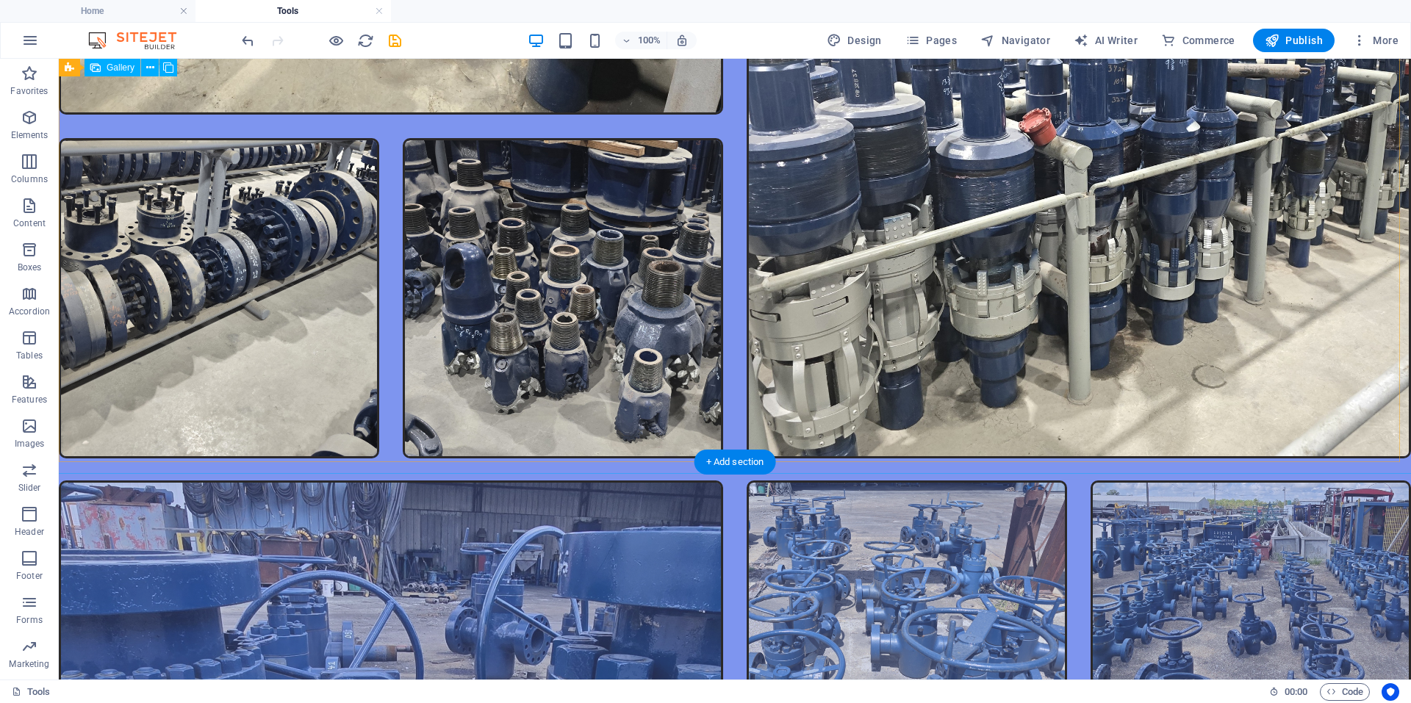
scroll to position [3735, 0]
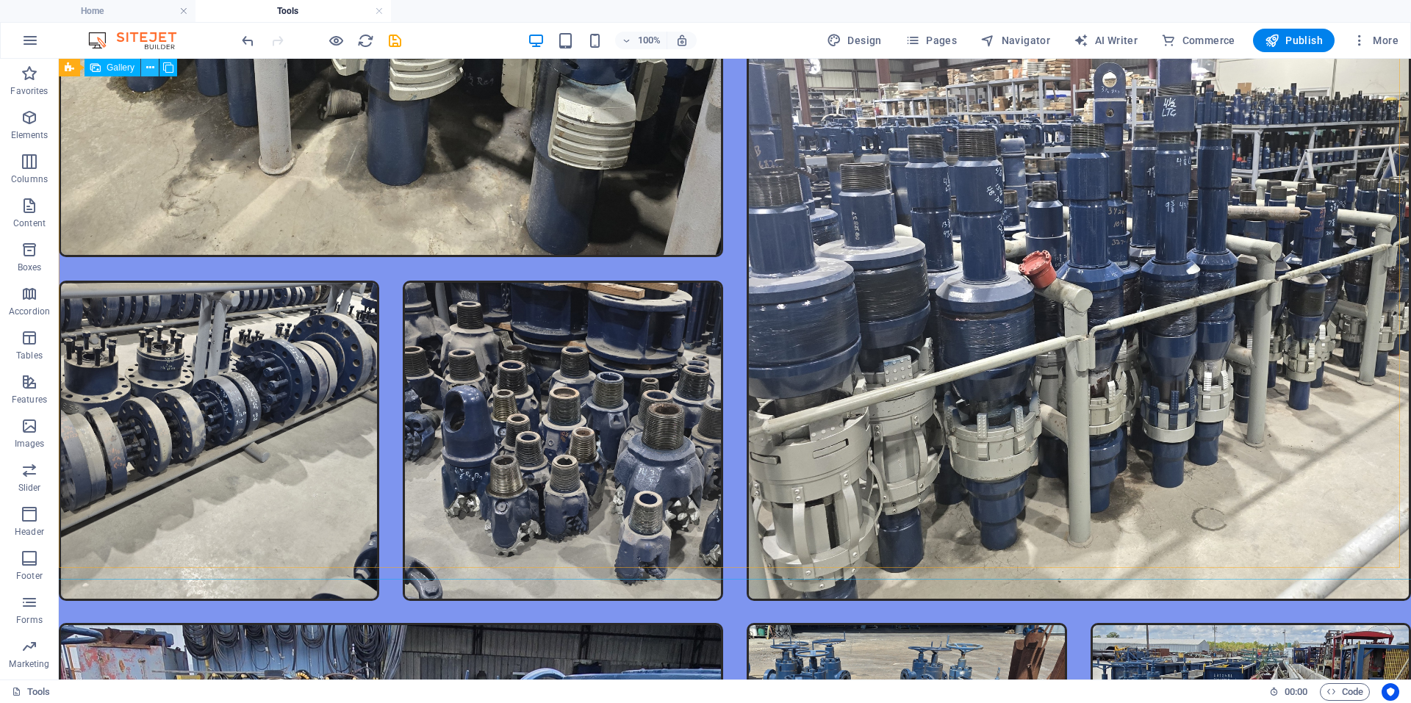
click at [146, 68] on icon at bounding box center [150, 67] width 8 height 15
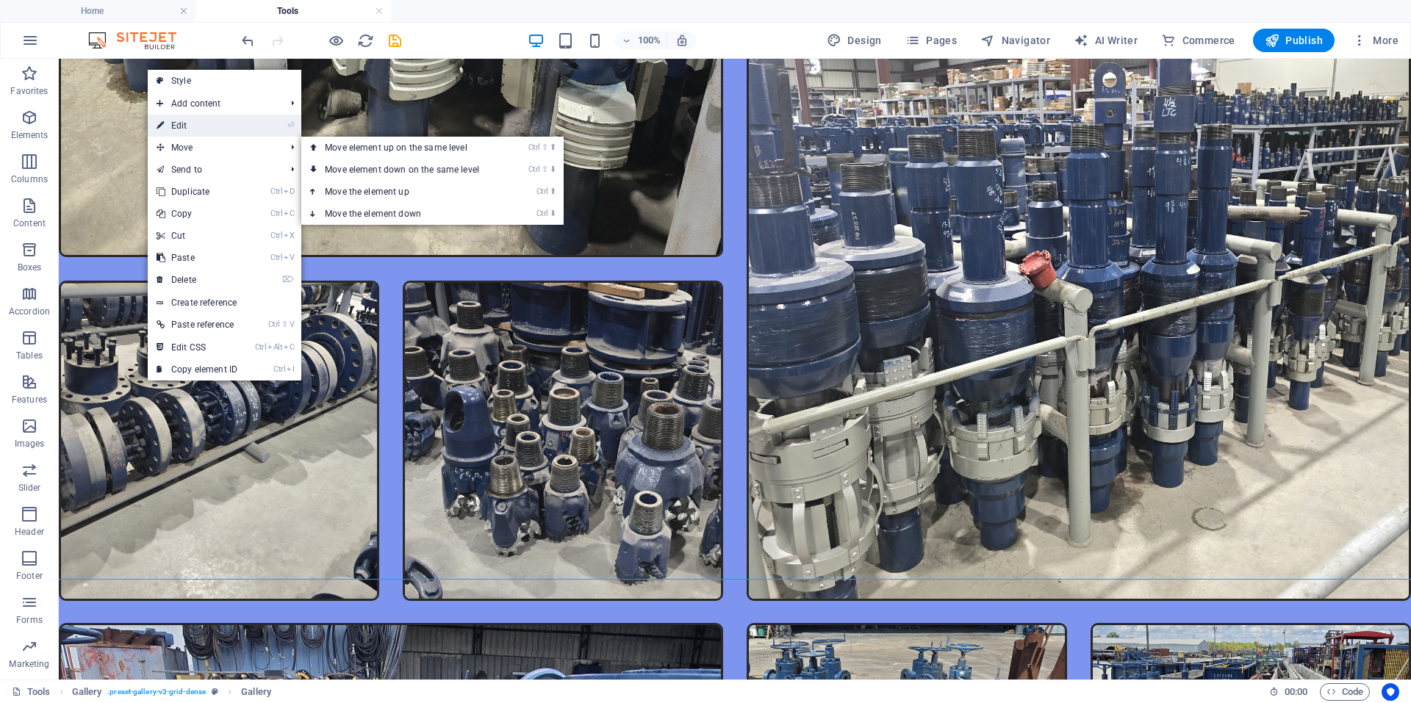
click at [198, 132] on link "⏎ Edit" at bounding box center [197, 126] width 98 height 22
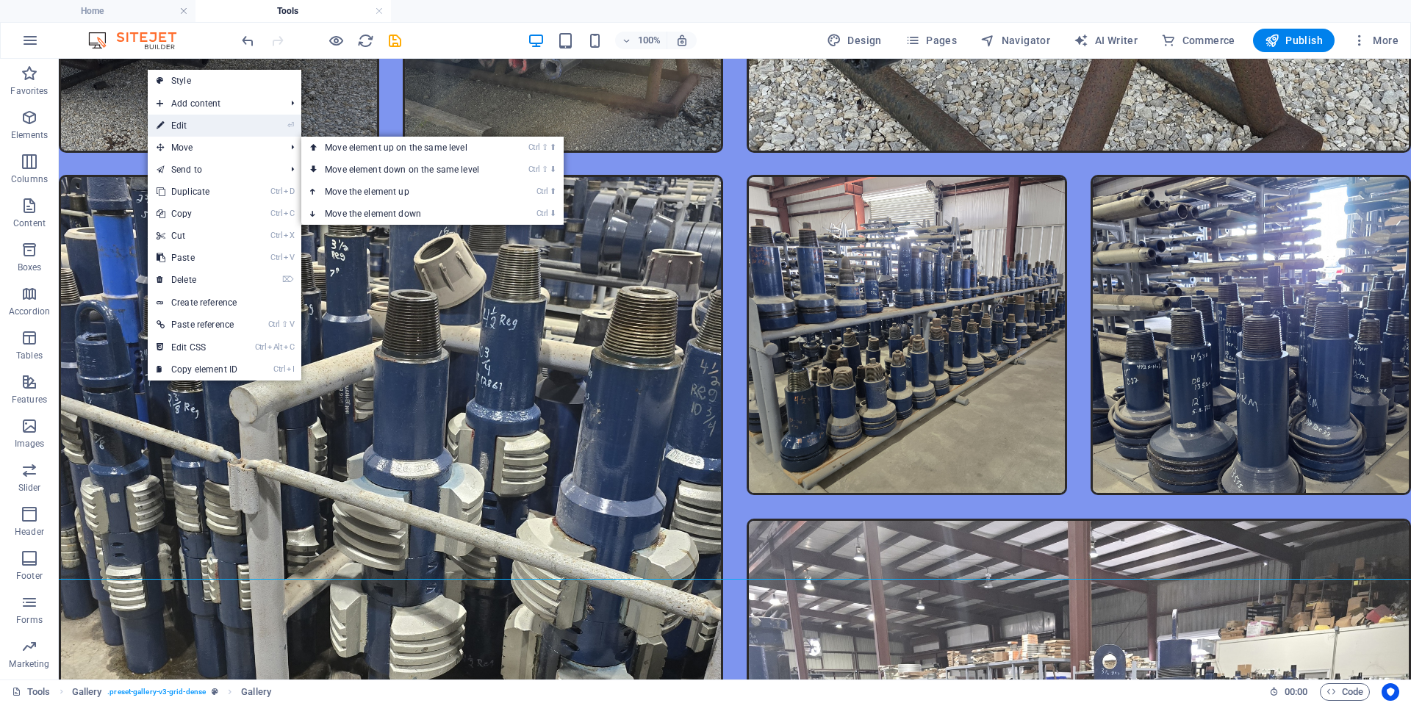
select select "4"
select select "px"
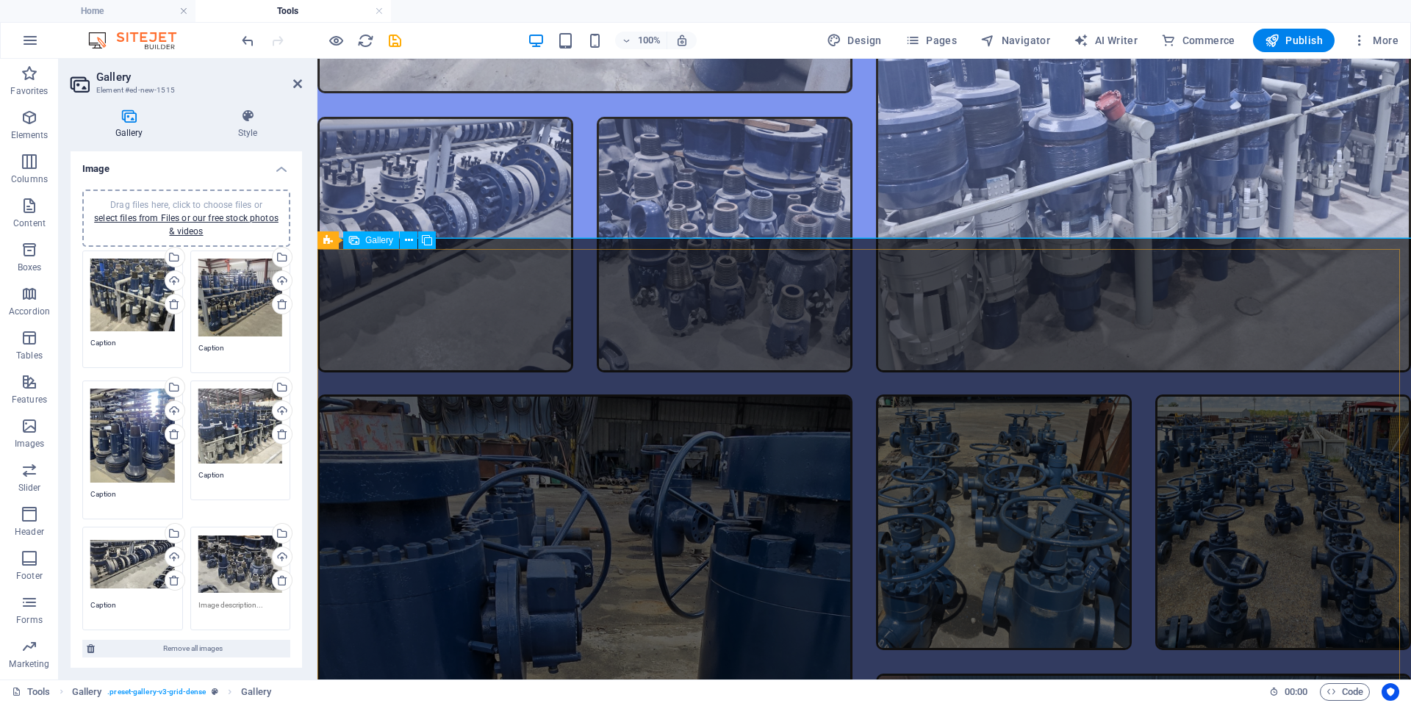
scroll to position [3080, 0]
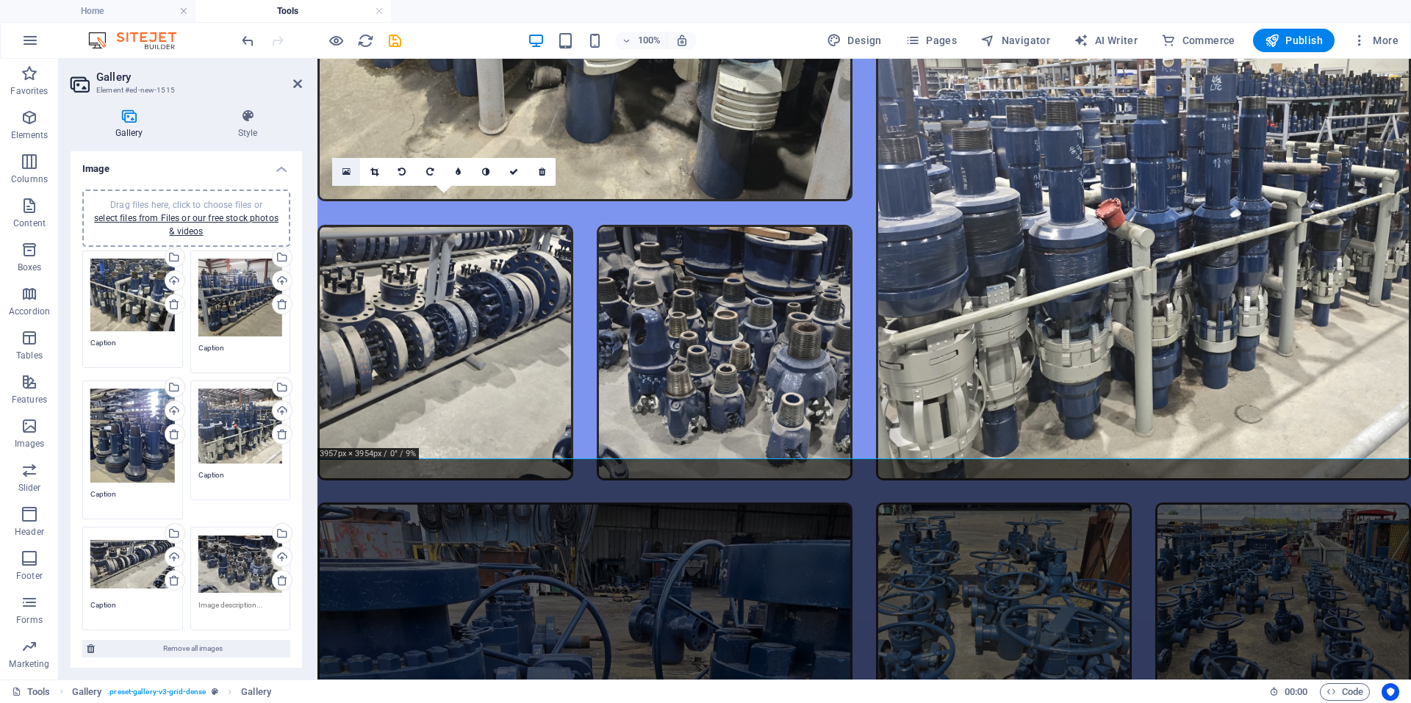
click at [347, 178] on link at bounding box center [346, 172] width 28 height 28
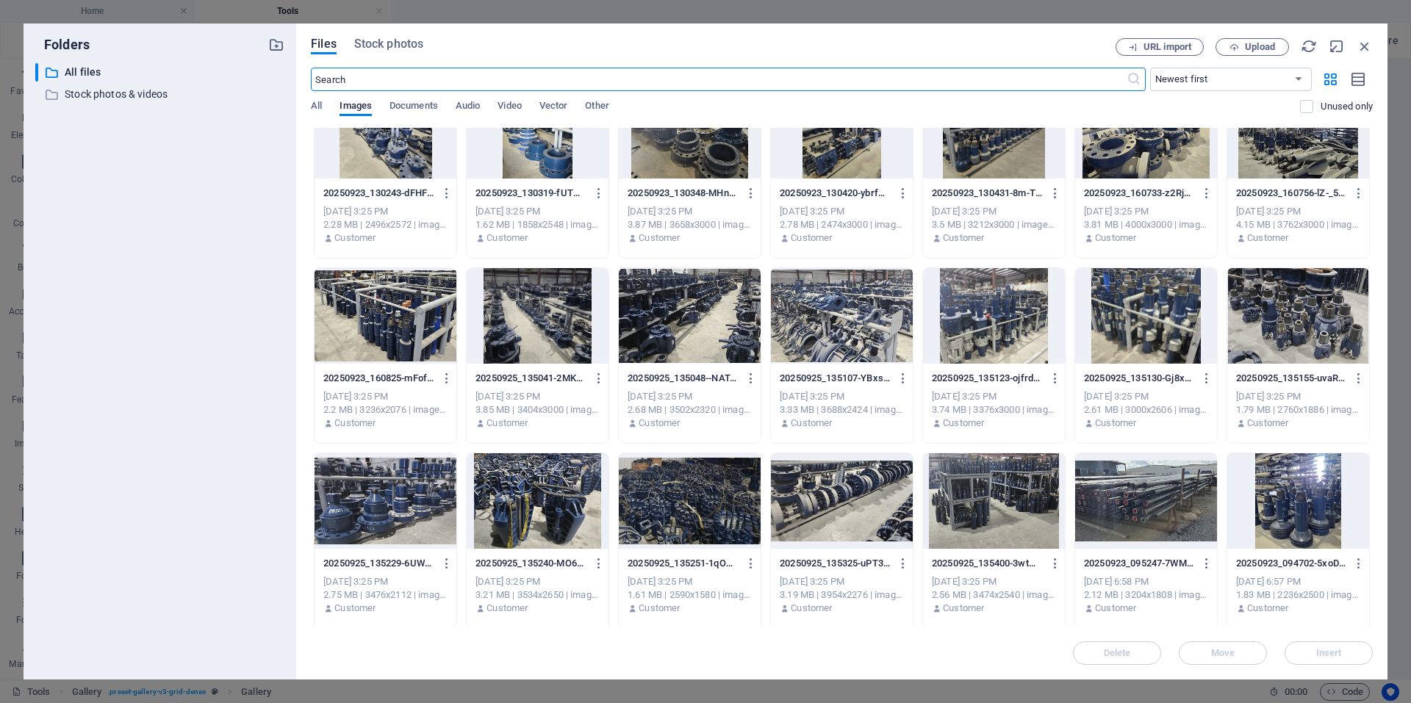
scroll to position [1079, 0]
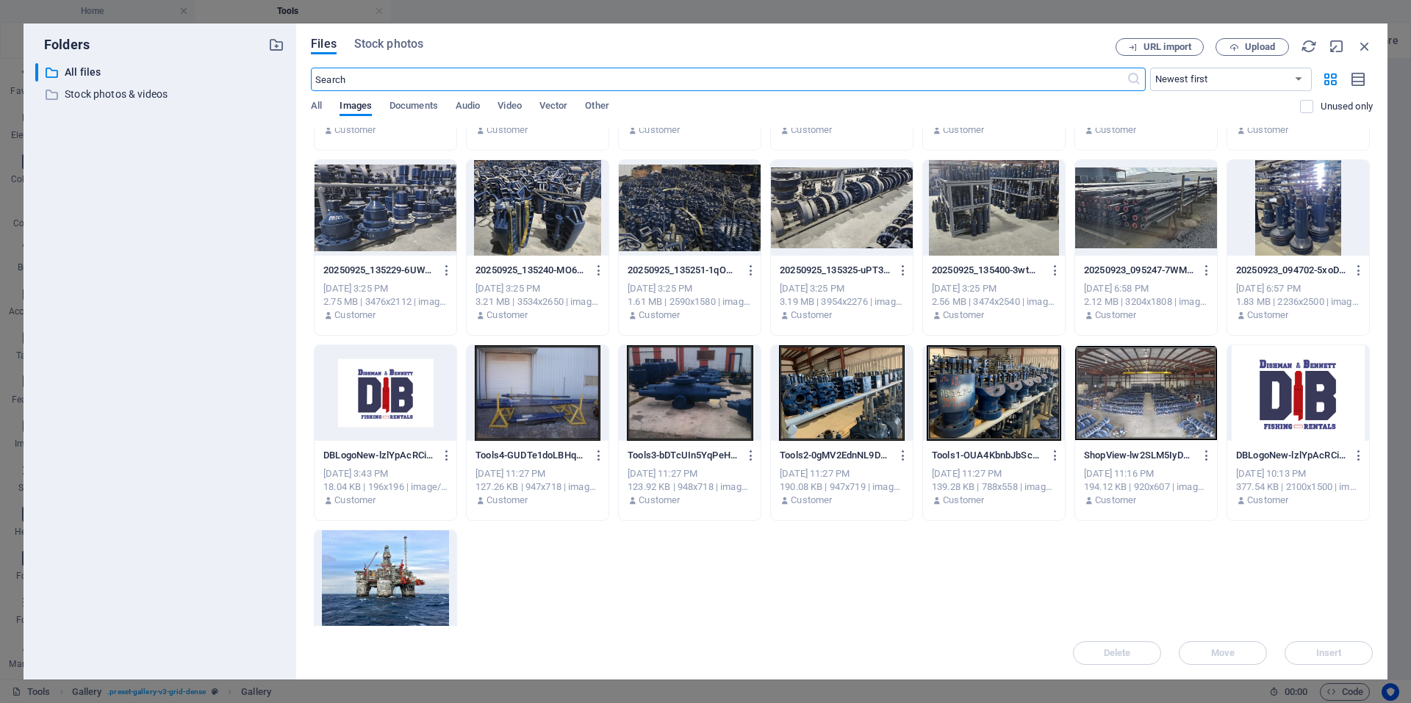
click at [569, 381] on div at bounding box center [538, 393] width 142 height 96
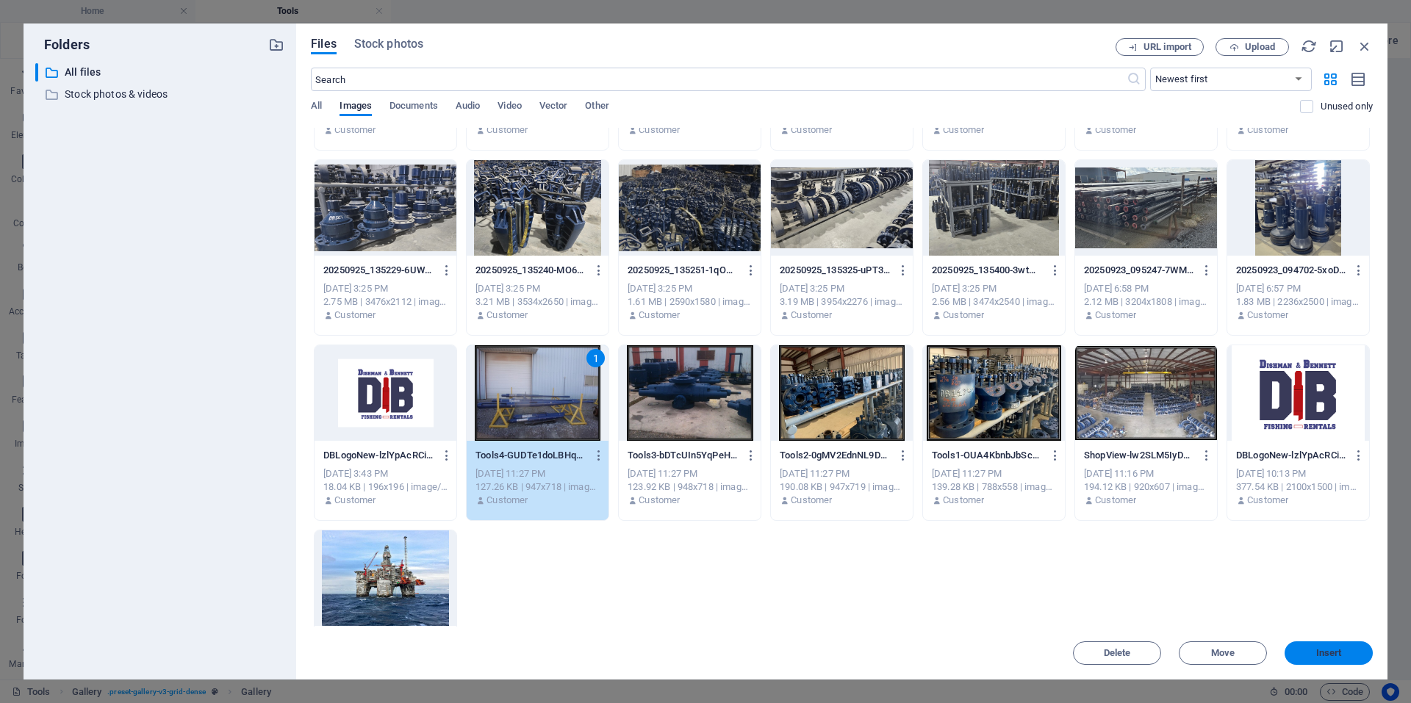
click at [1352, 642] on button "Insert" at bounding box center [1328, 653] width 88 height 24
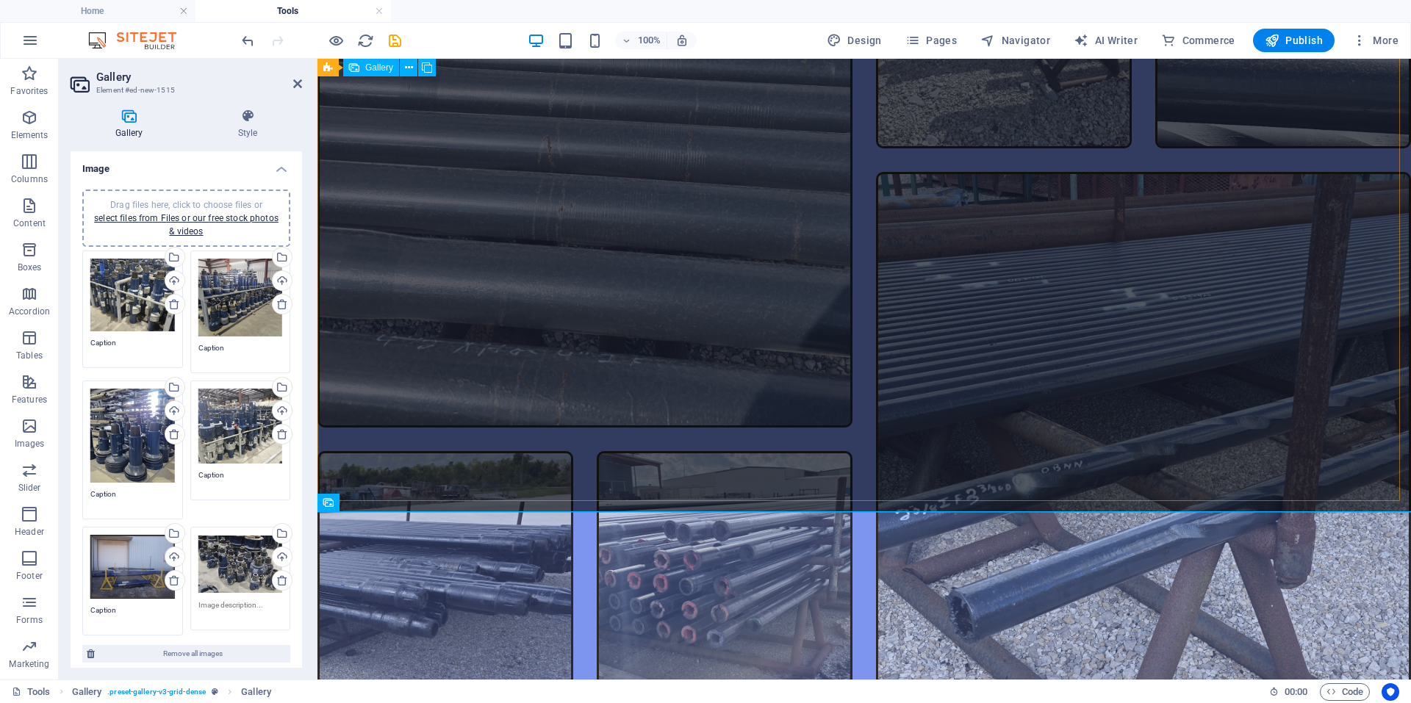
scroll to position [2198, 0]
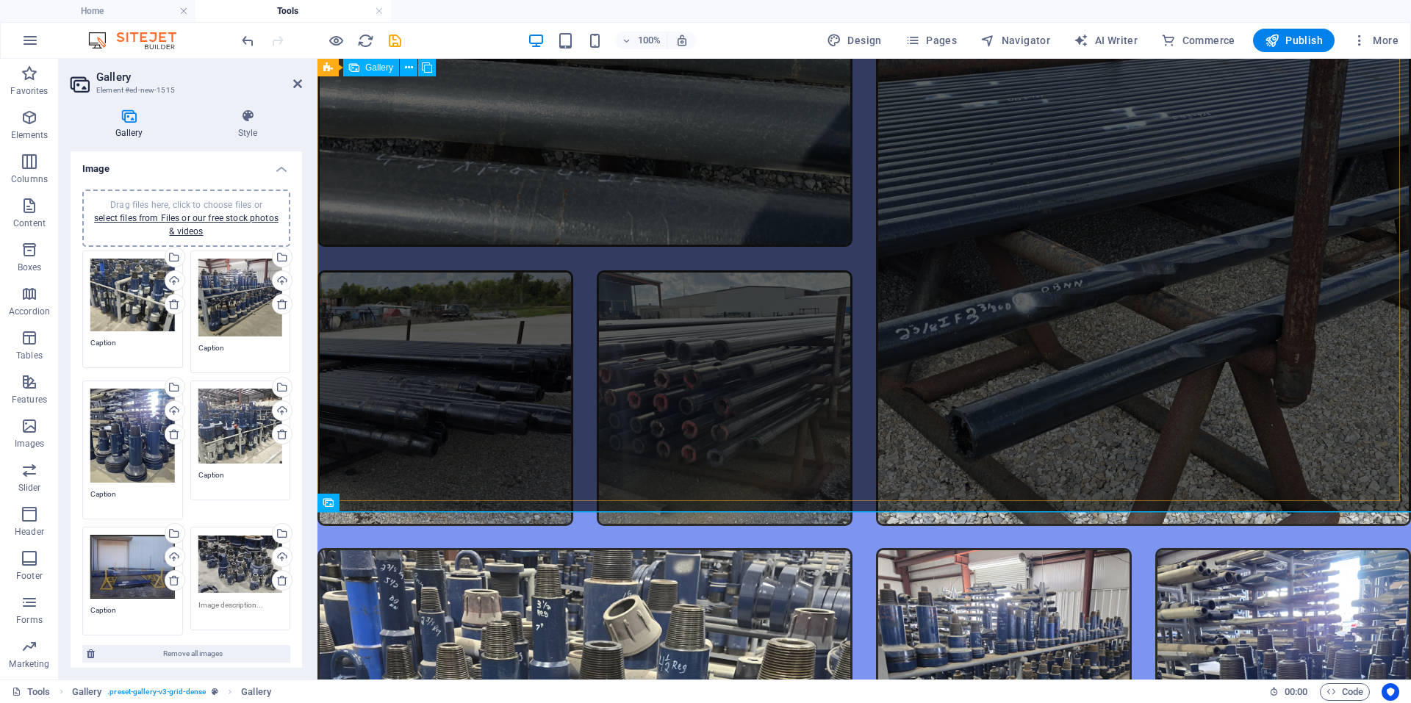
click at [613, 234] on div at bounding box center [864, 119] width 1117 height 838
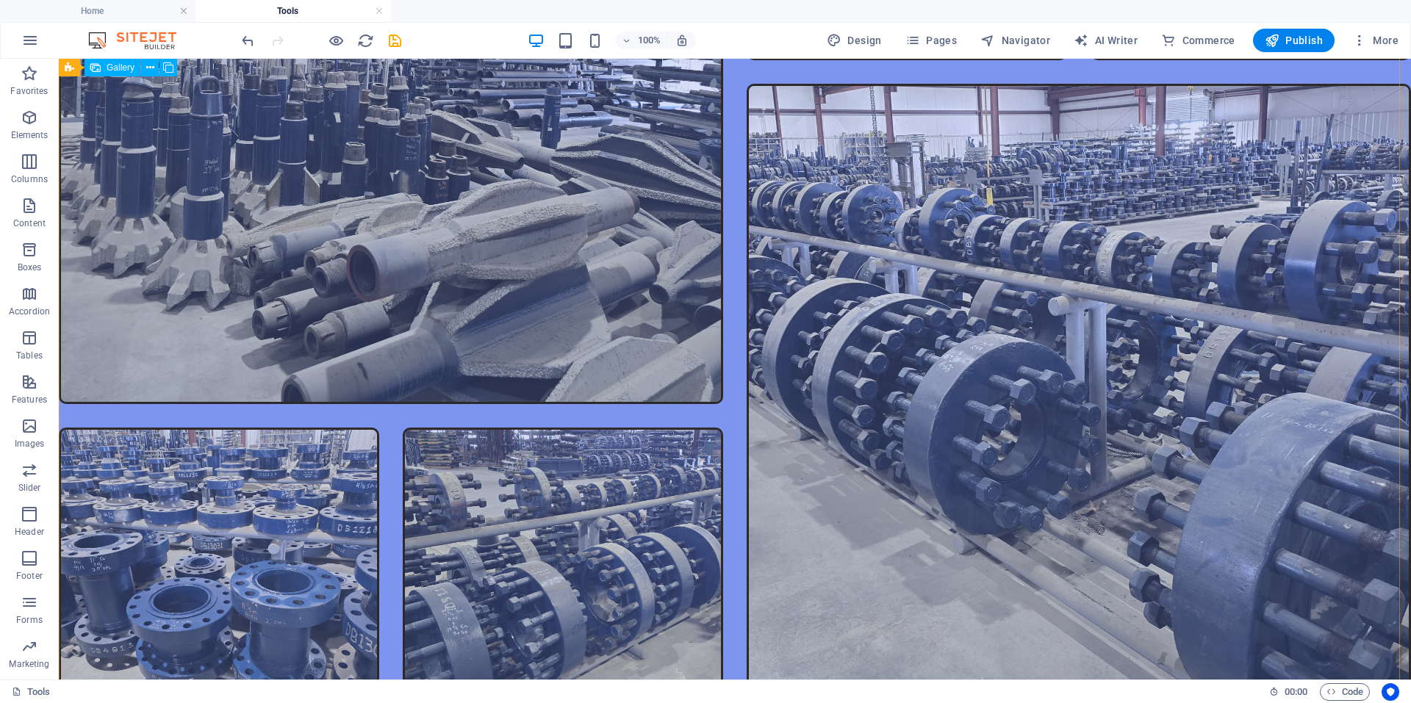
scroll to position [529, 0]
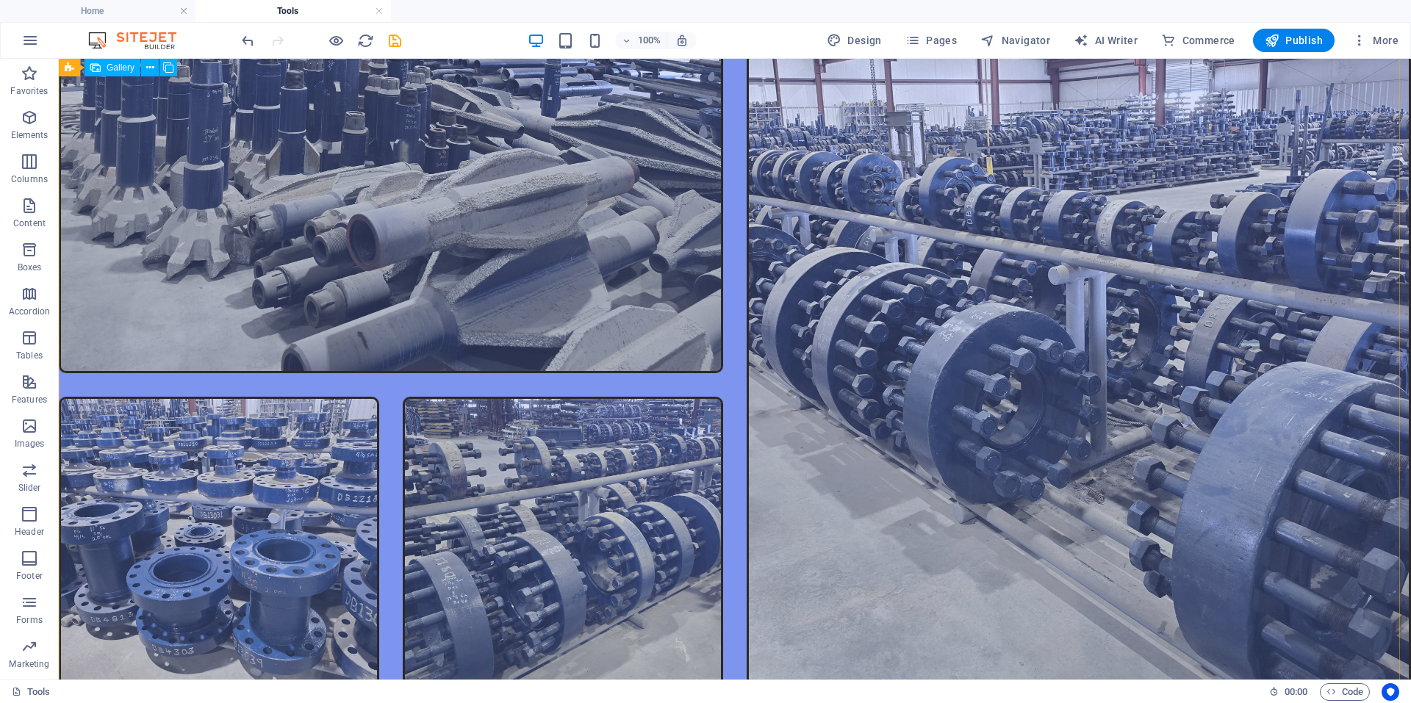
click at [651, 437] on li at bounding box center [563, 557] width 320 height 320
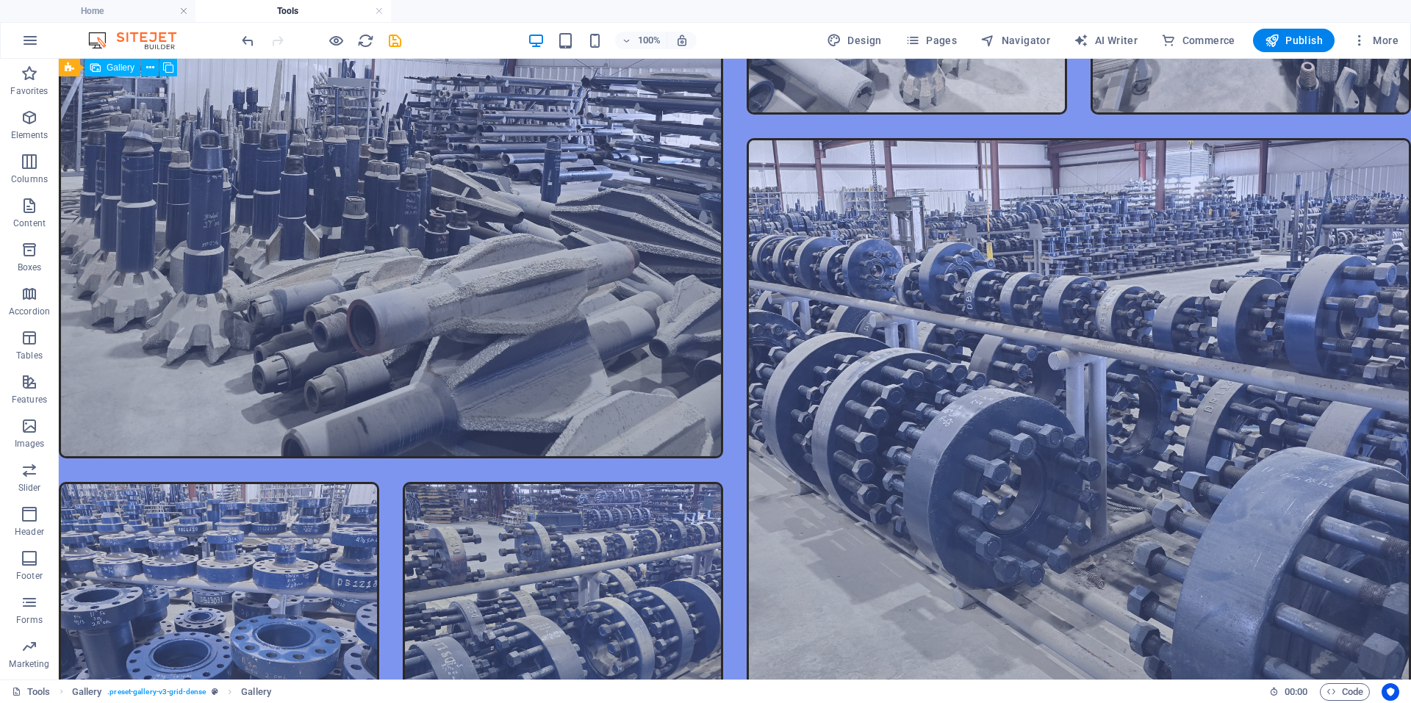
scroll to position [382, 0]
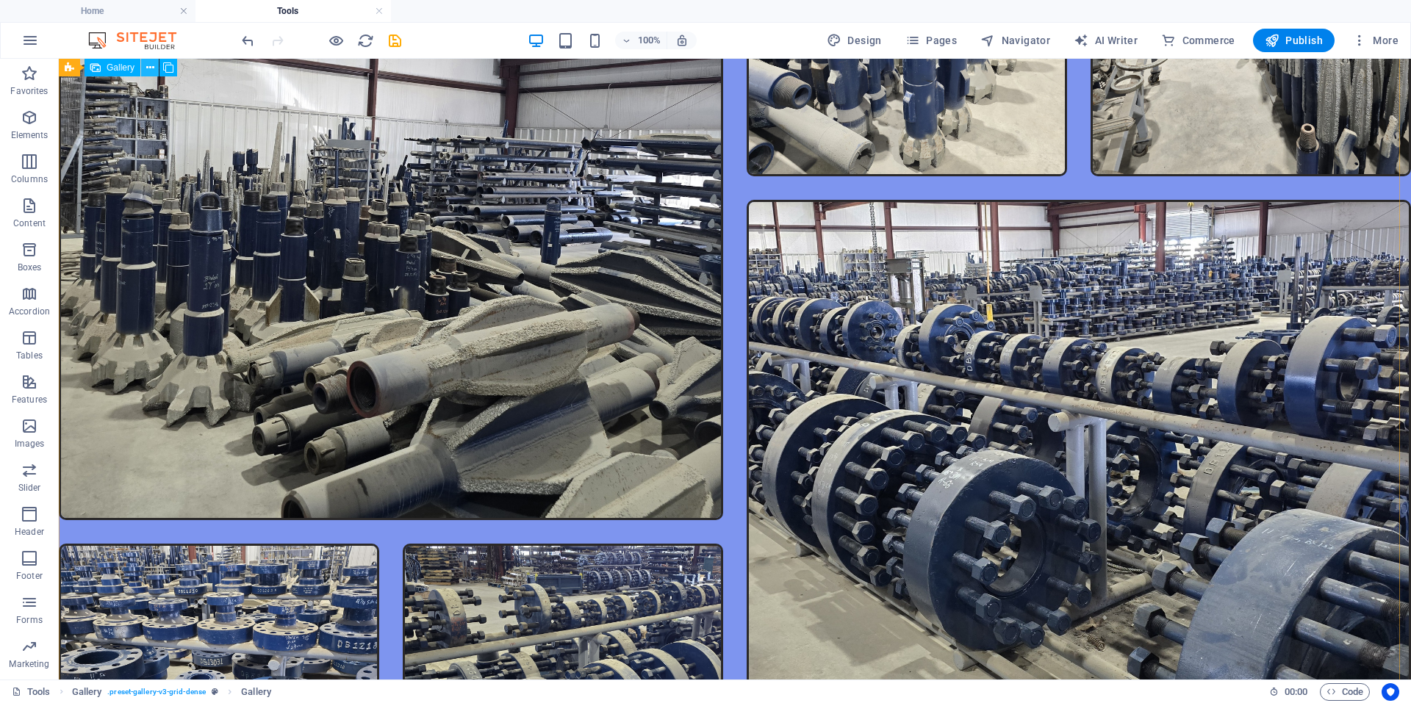
click at [151, 63] on icon at bounding box center [150, 67] width 8 height 15
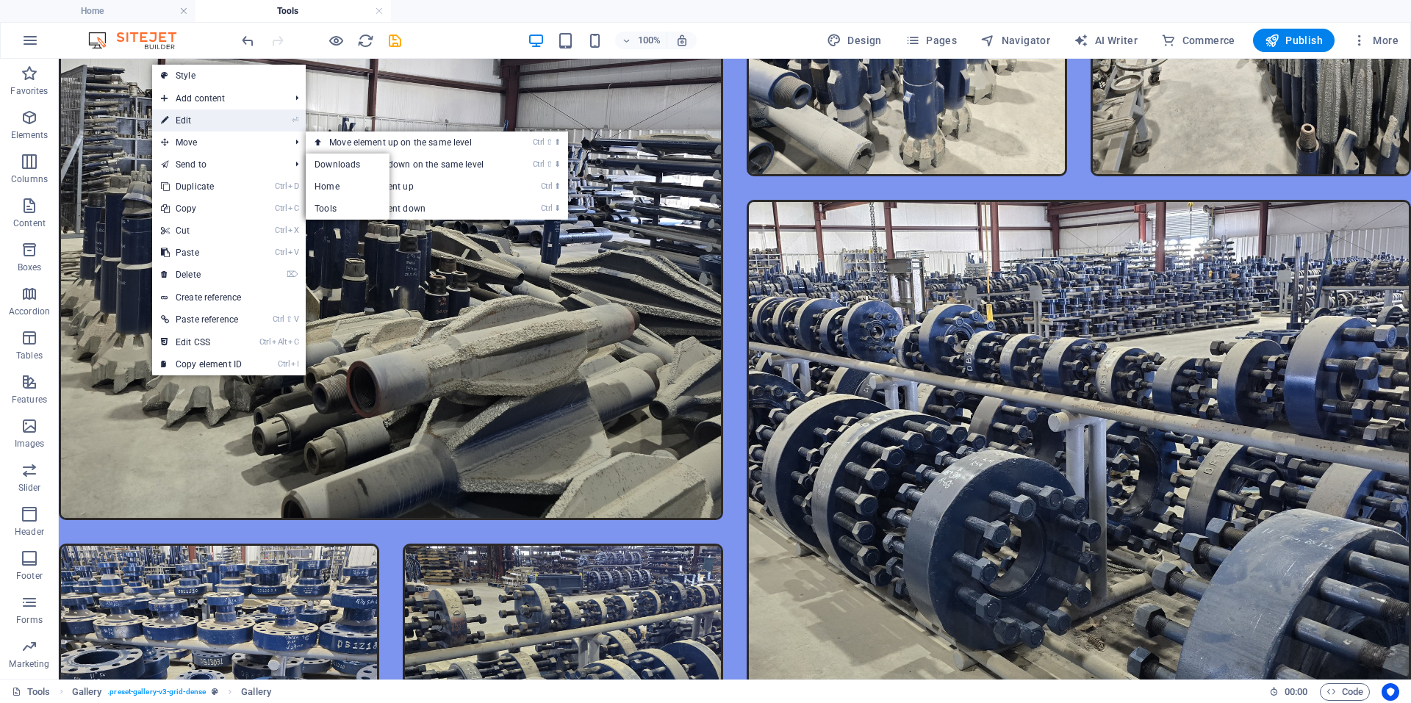
click at [189, 122] on link "⏎ Edit" at bounding box center [201, 120] width 98 height 22
select select "4"
select select "px"
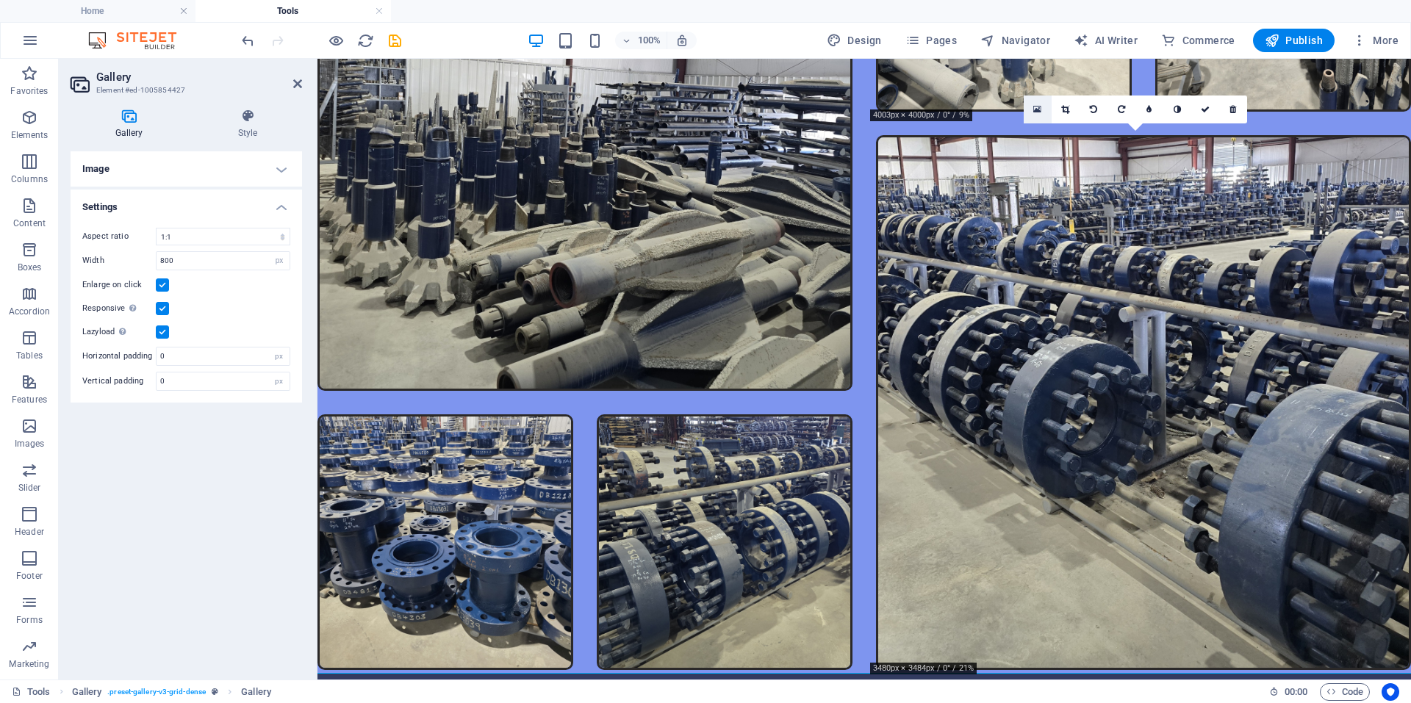
click at [1041, 113] on icon at bounding box center [1037, 109] width 8 height 10
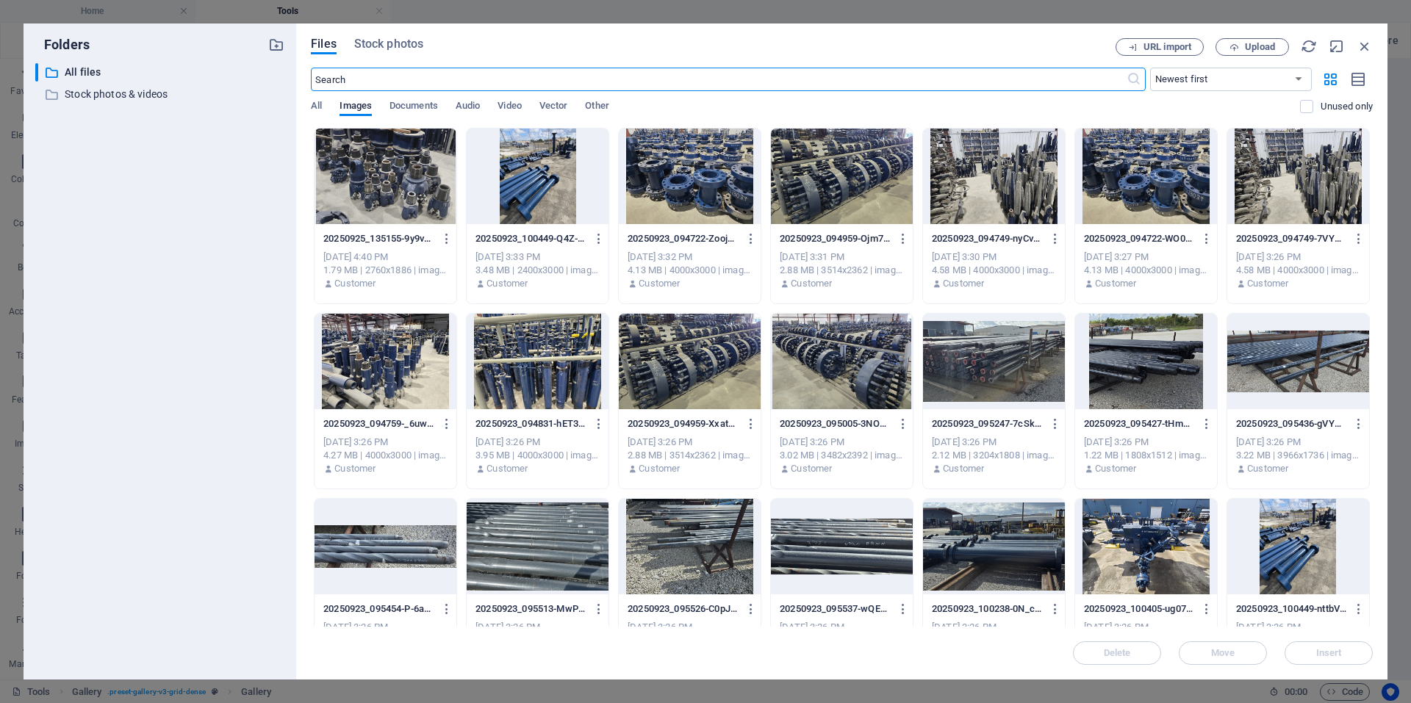
click at [876, 206] on div at bounding box center [842, 177] width 142 height 96
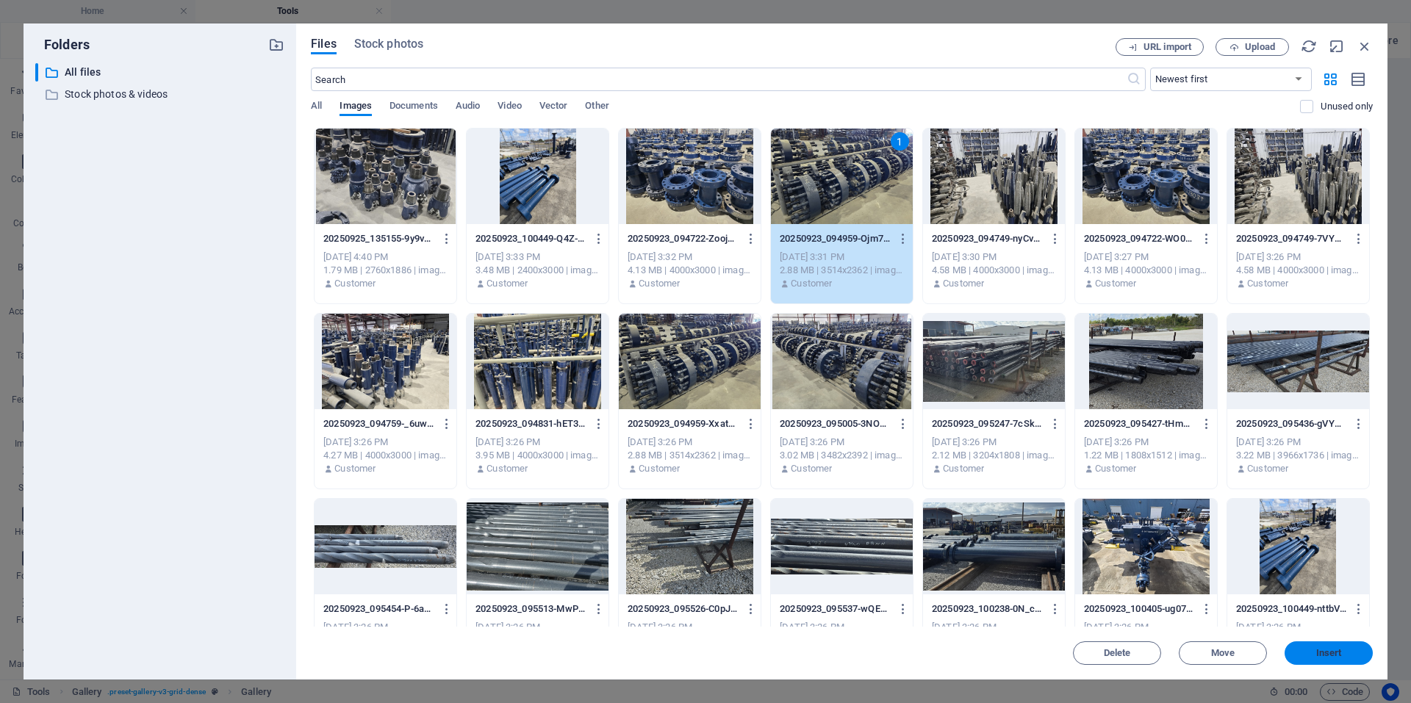
click at [1356, 661] on button "Insert" at bounding box center [1328, 653] width 88 height 24
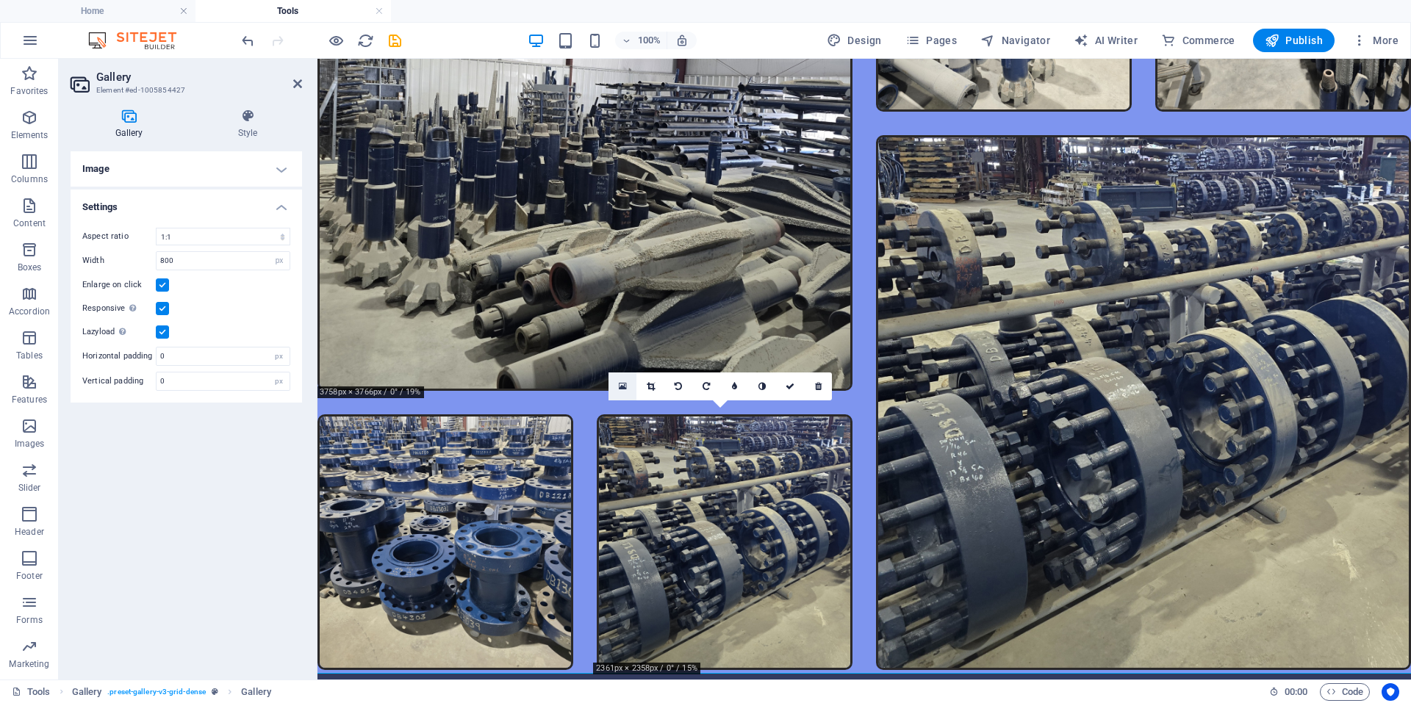
click at [619, 386] on icon at bounding box center [623, 386] width 8 height 10
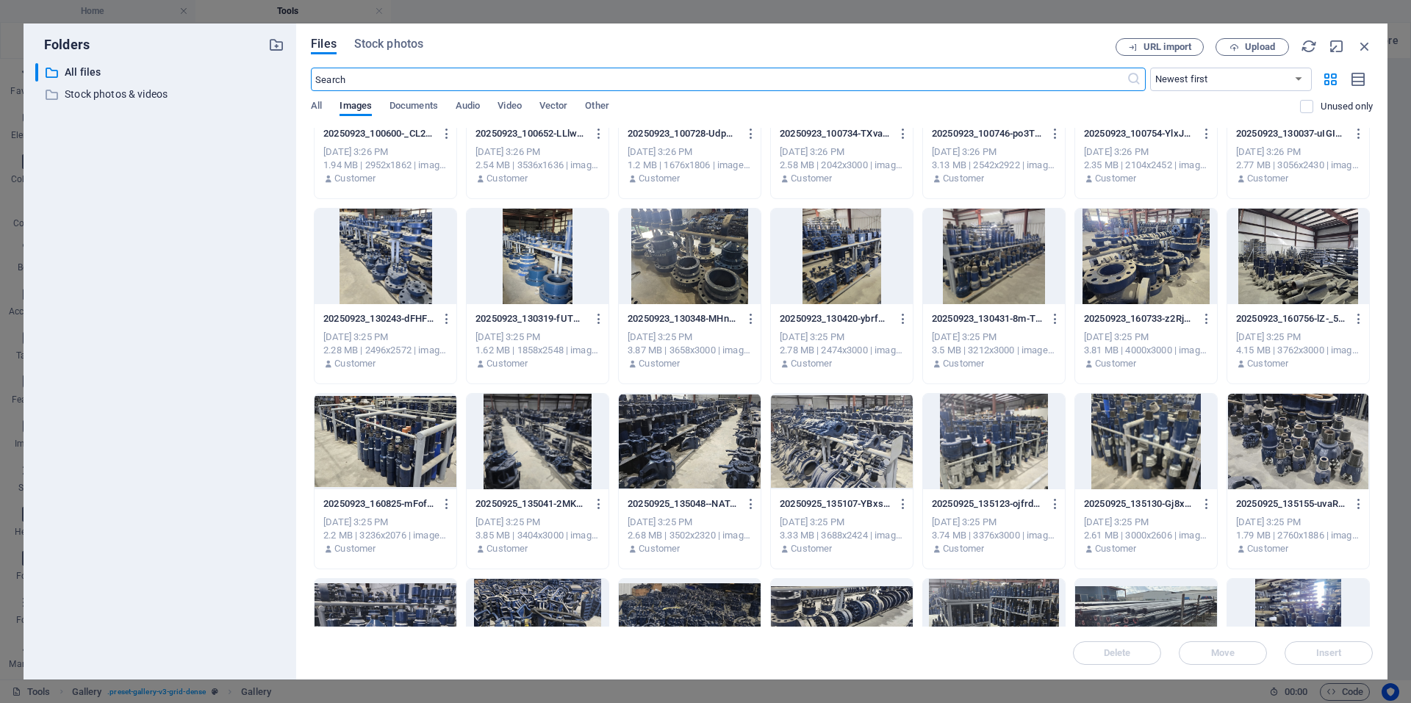
scroll to position [661, 0]
click at [873, 595] on div at bounding box center [842, 626] width 142 height 96
click at [1327, 650] on span "Insert" at bounding box center [1329, 653] width 26 height 9
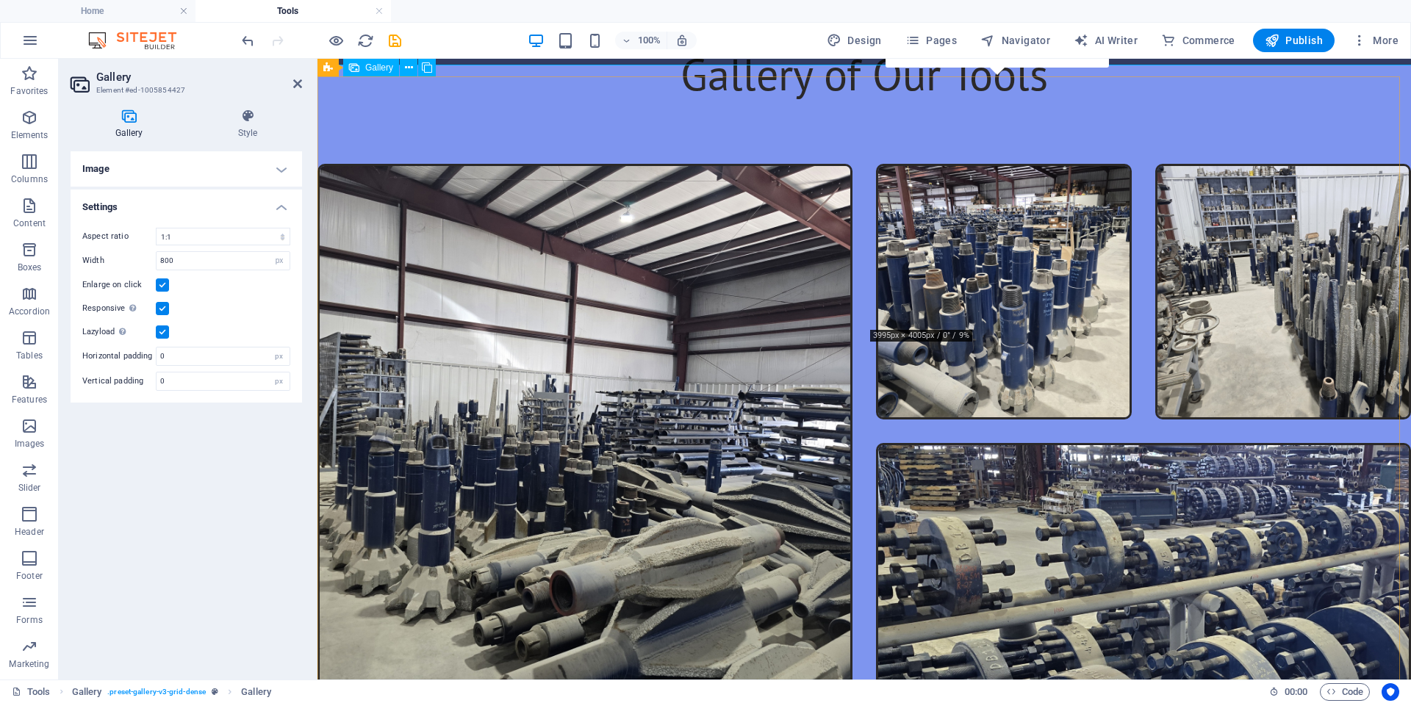
scroll to position [0, 0]
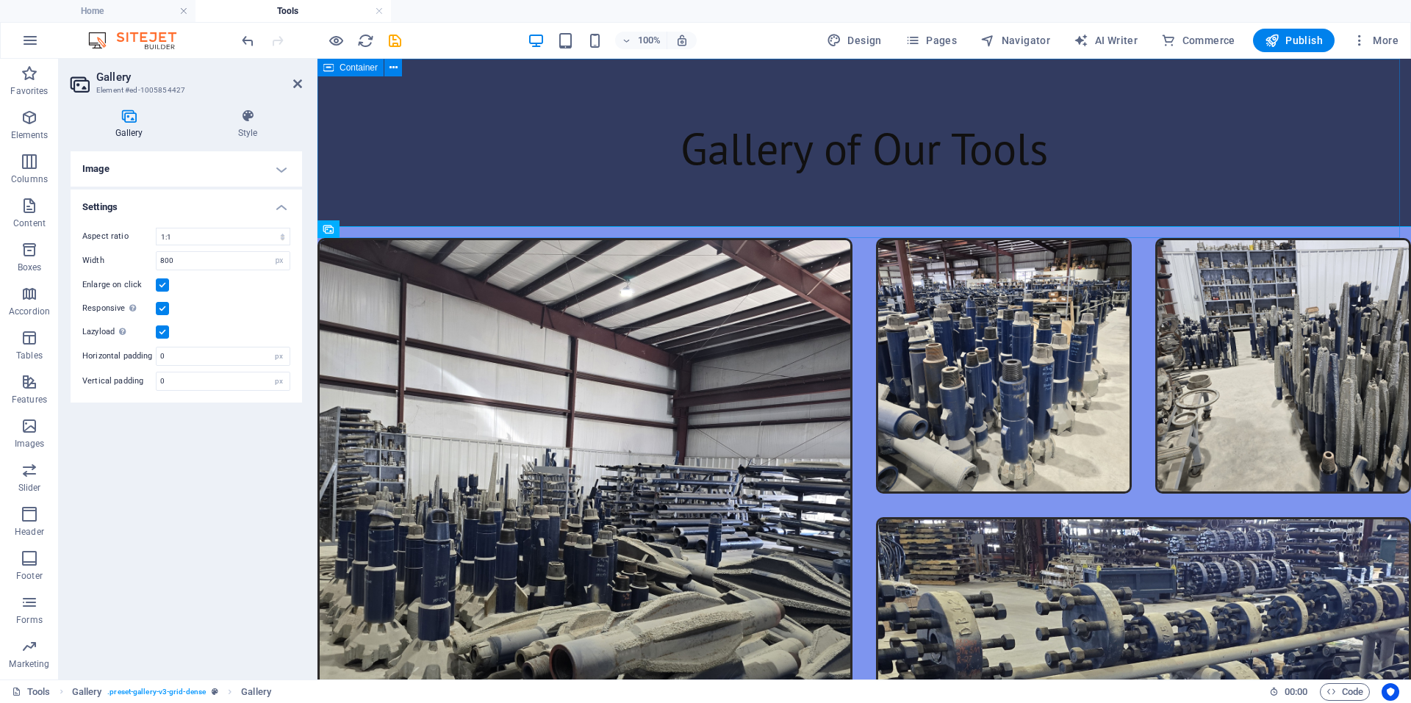
click at [604, 87] on div "Gallery of Our Tools" at bounding box center [863, 148] width 1093 height 179
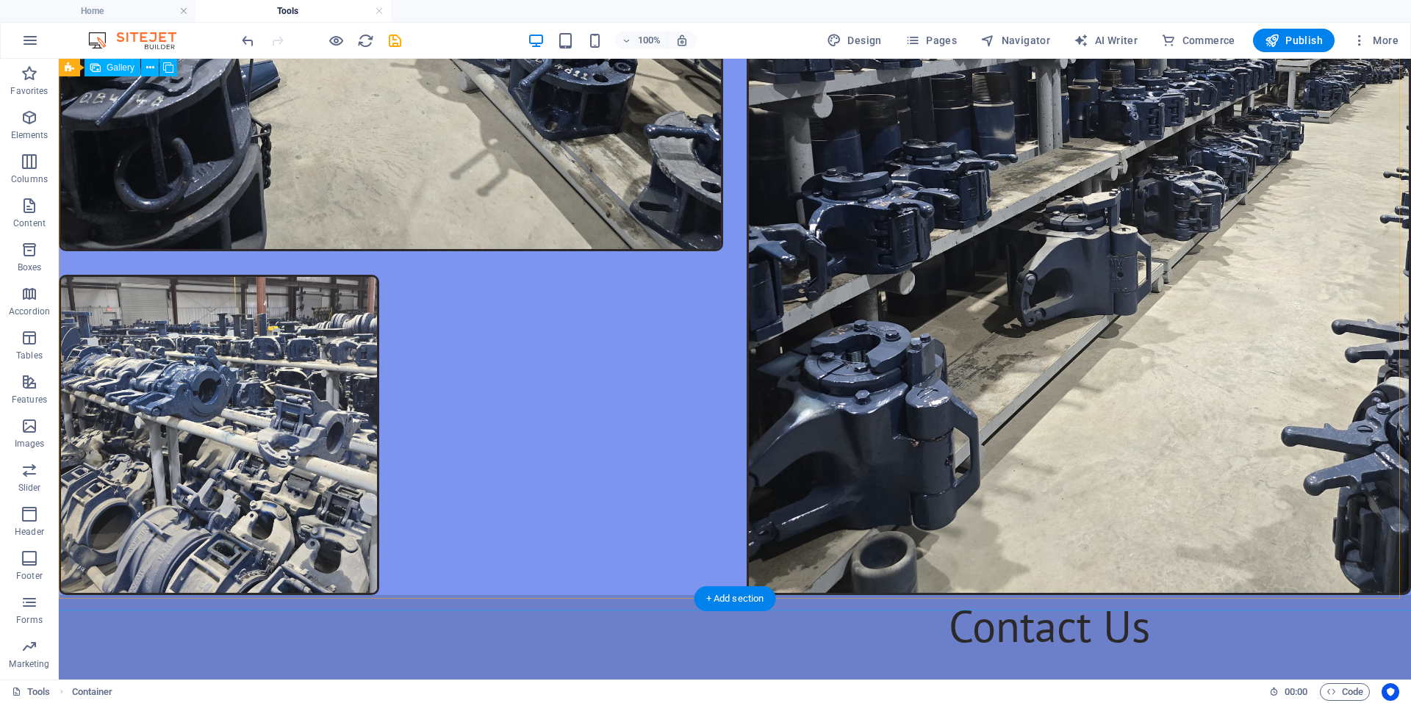
scroll to position [5434, 0]
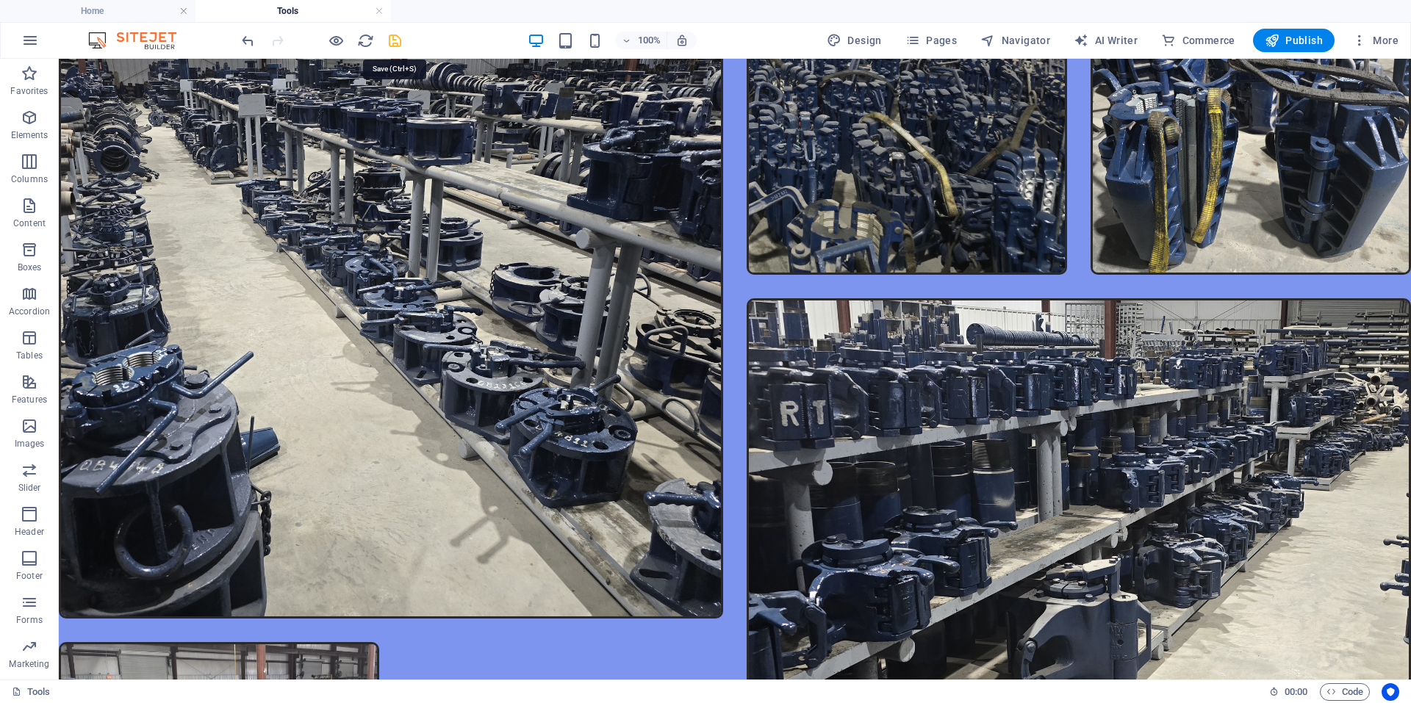
click at [387, 40] on icon "save" at bounding box center [394, 40] width 17 height 17
click at [91, 12] on h4 "Home" at bounding box center [97, 11] width 195 height 16
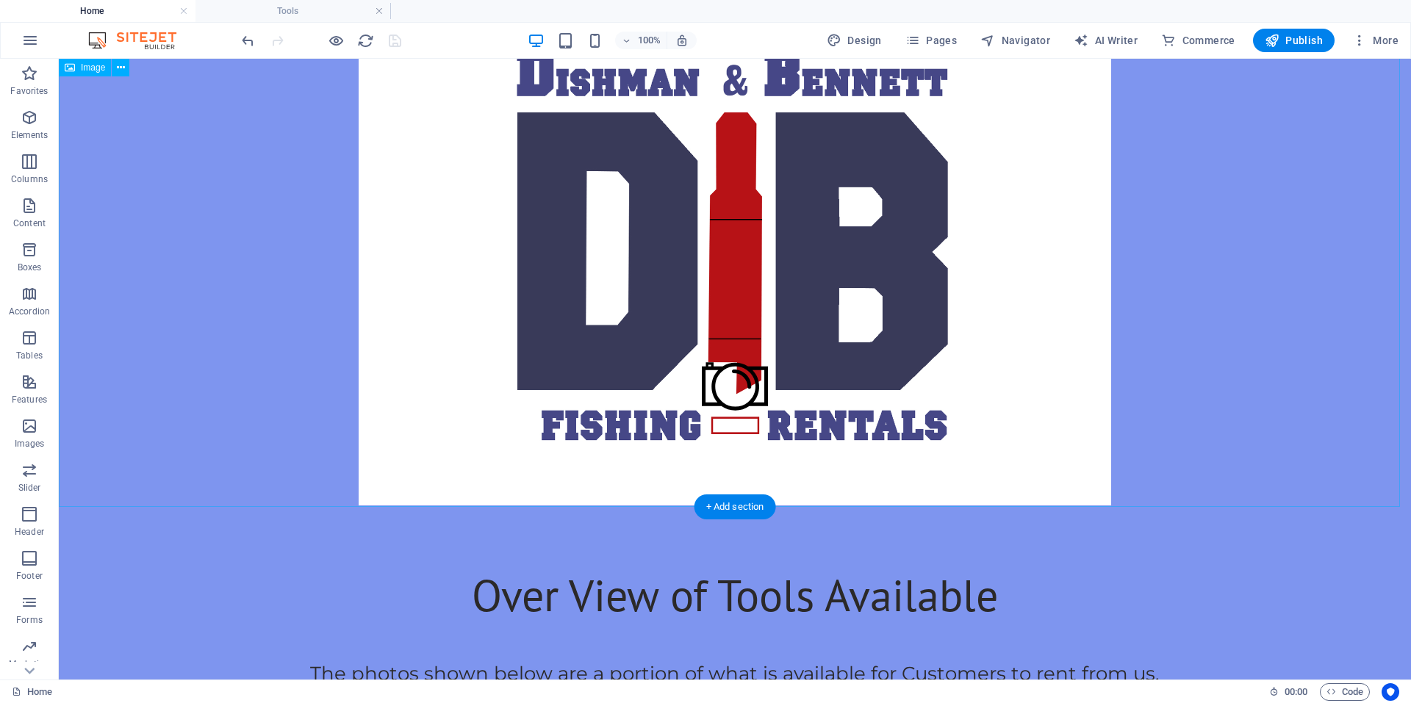
scroll to position [0, 0]
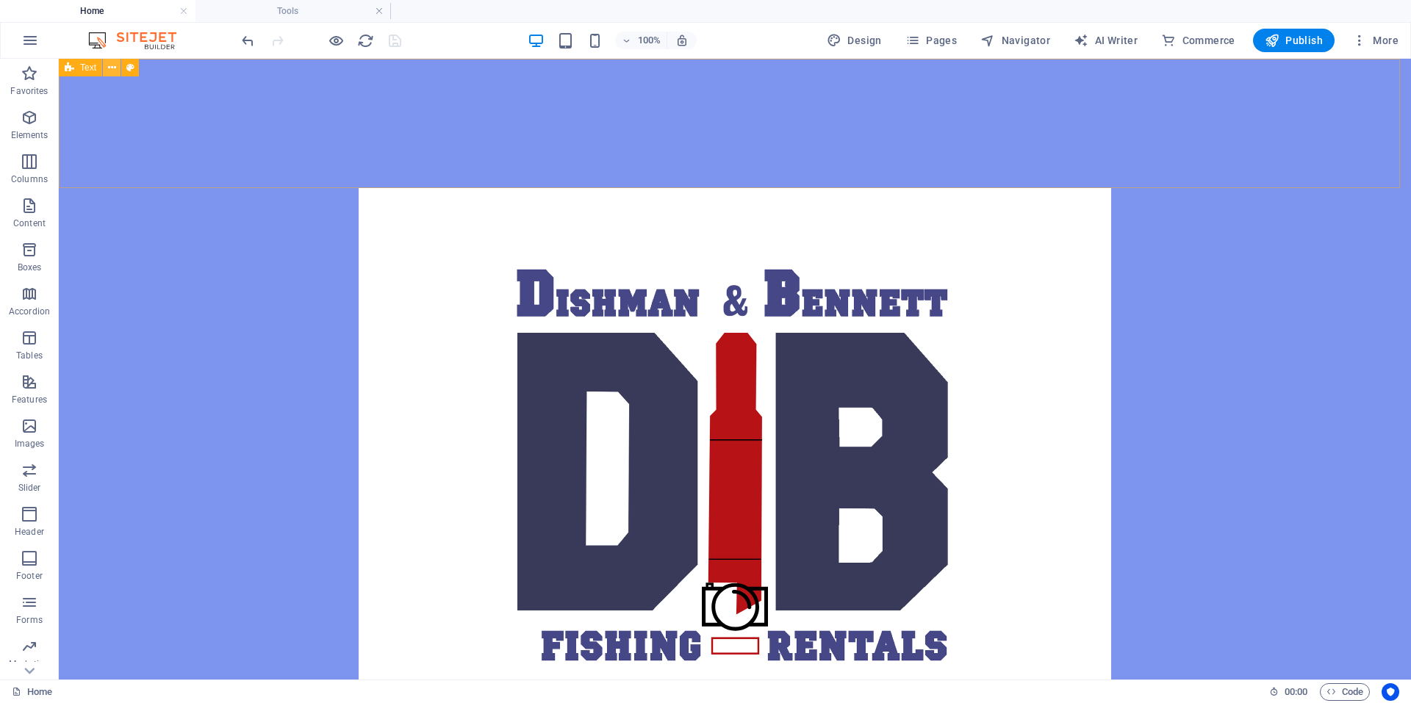
click at [118, 70] on button at bounding box center [112, 68] width 18 height 18
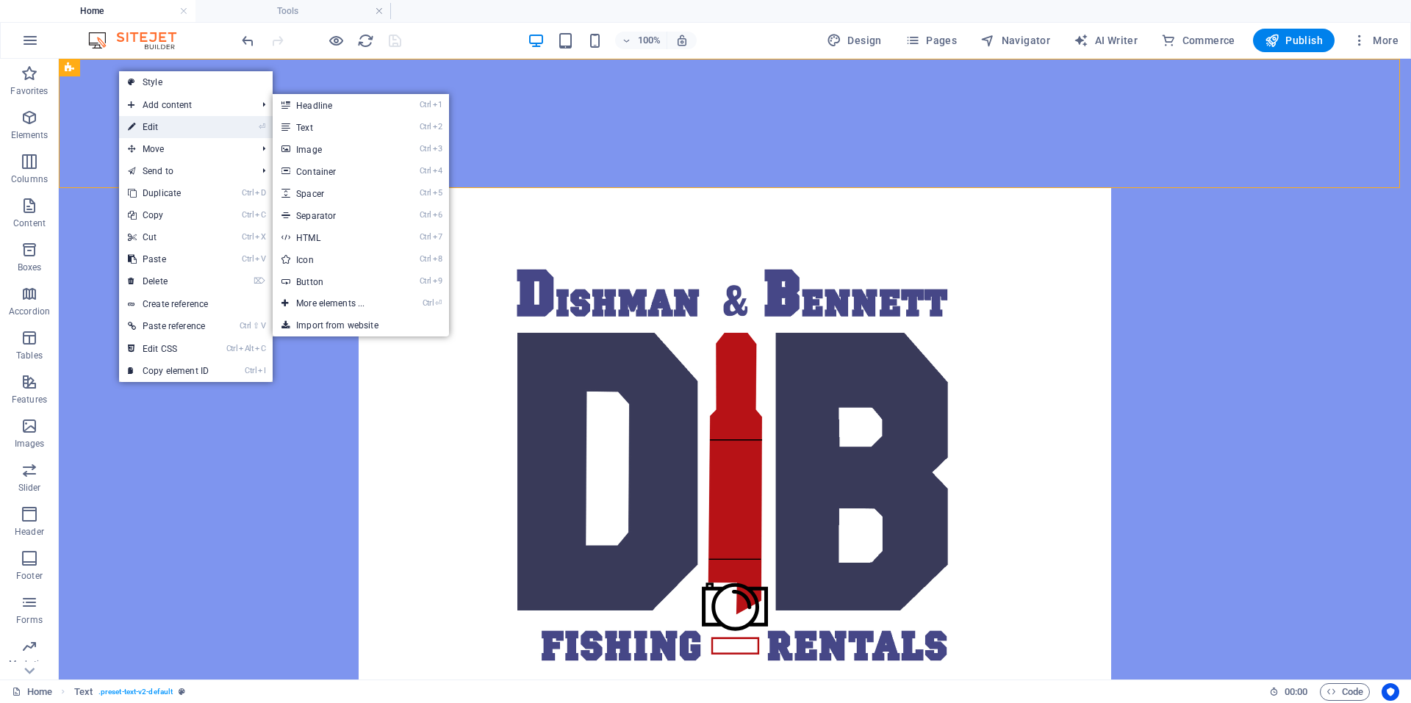
click at [171, 125] on link "⏎ Edit" at bounding box center [168, 127] width 98 height 22
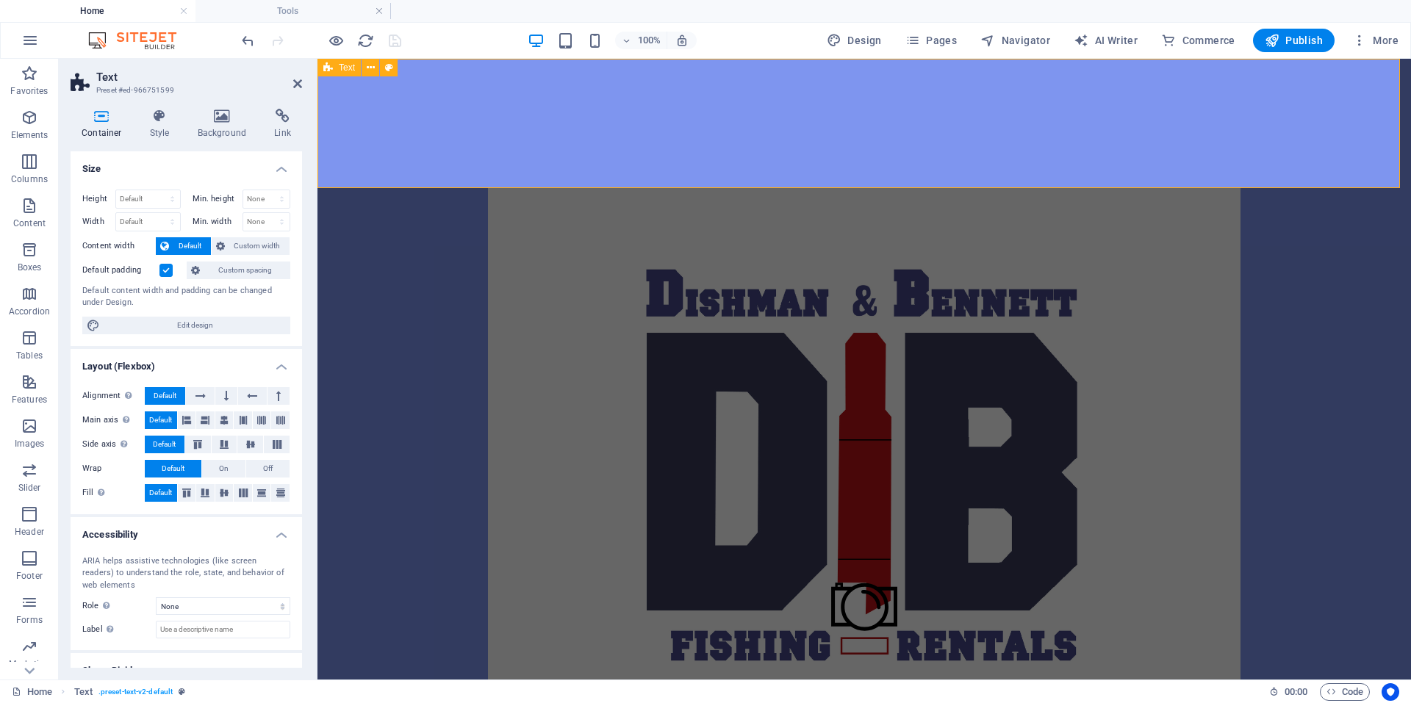
click at [738, 133] on div at bounding box center [863, 123] width 1093 height 129
click at [157, 108] on div "Container Style Background Link Size Height Default px rem % vh vw Min. height …" at bounding box center [186, 388] width 255 height 583
click at [300, 88] on icon at bounding box center [297, 84] width 9 height 12
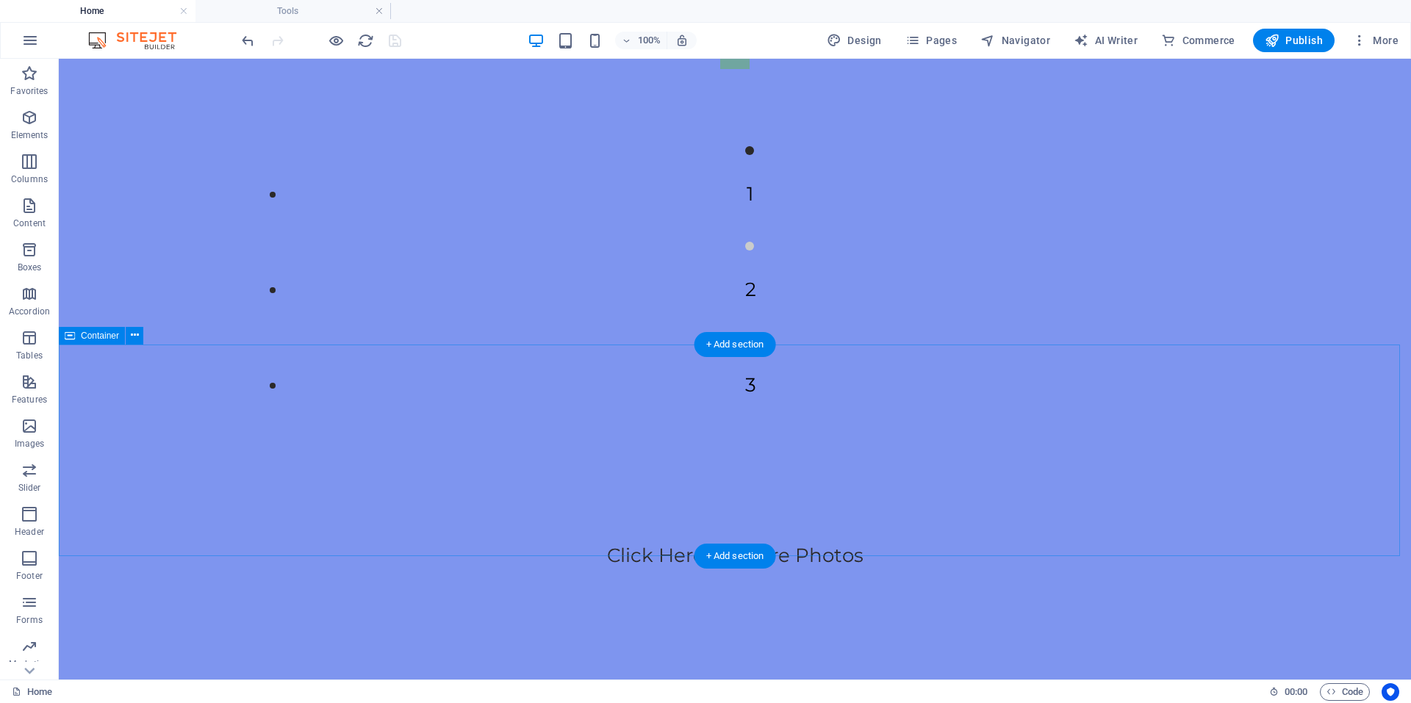
scroll to position [1029, 0]
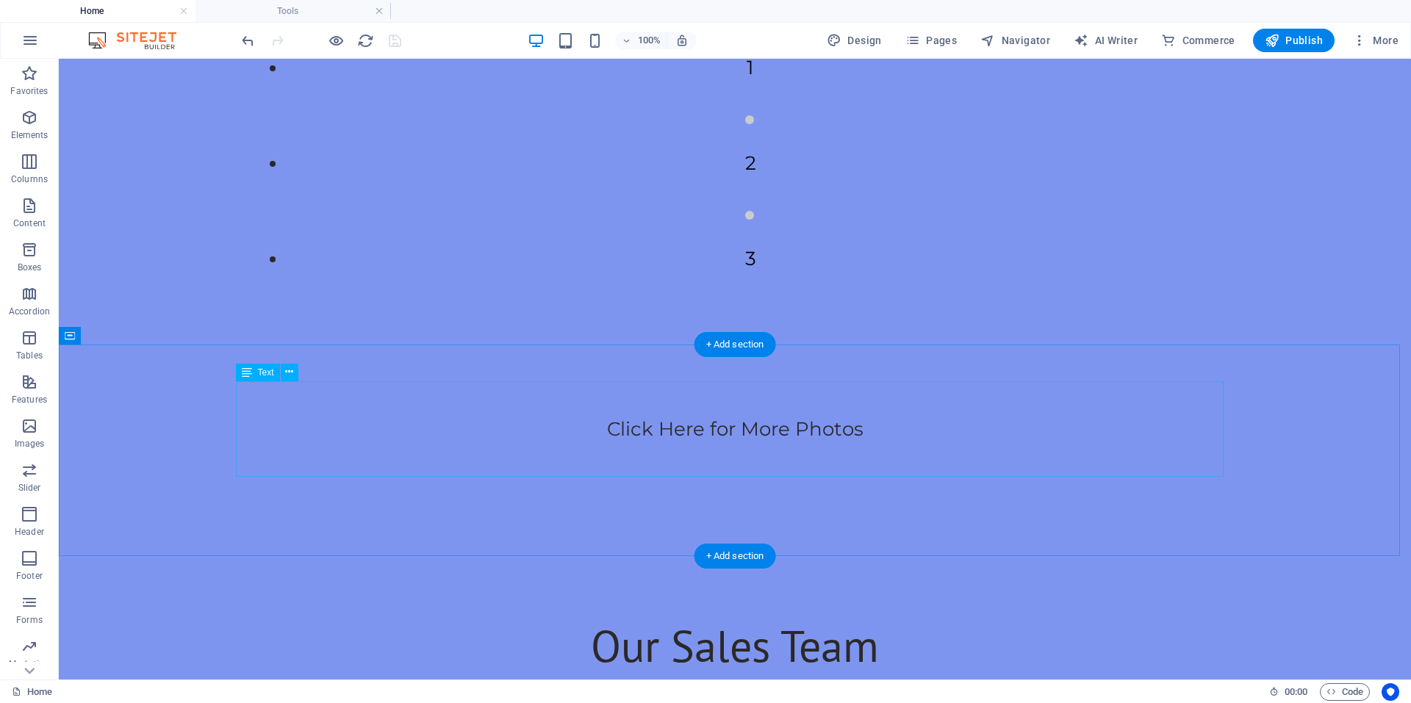
click at [692, 383] on div "Click Here for More Photos" at bounding box center [734, 429] width 987 height 96
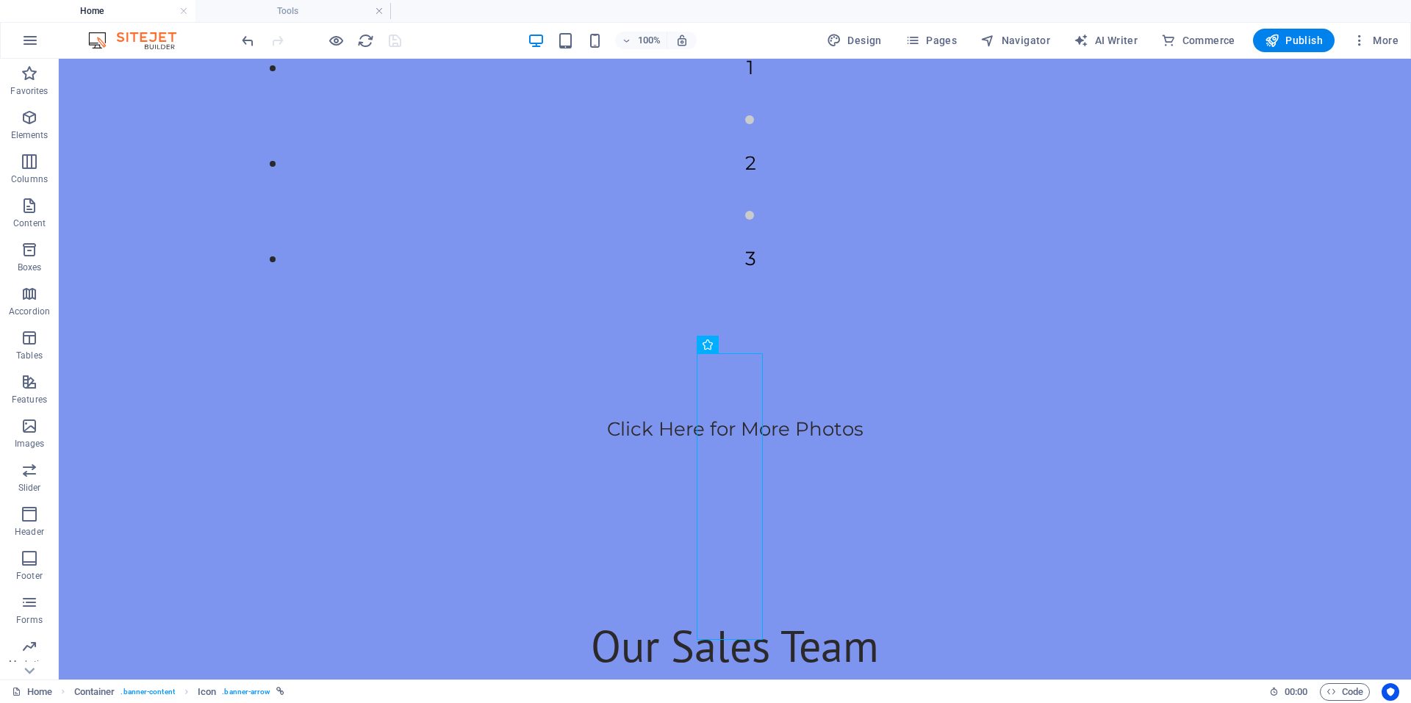
click at [342, 24] on div "100% Design Pages Navigator AI Writer Commerce Publish More" at bounding box center [705, 40] width 1409 height 35
click at [350, 20] on li "Tools" at bounding box center [292, 11] width 195 height 22
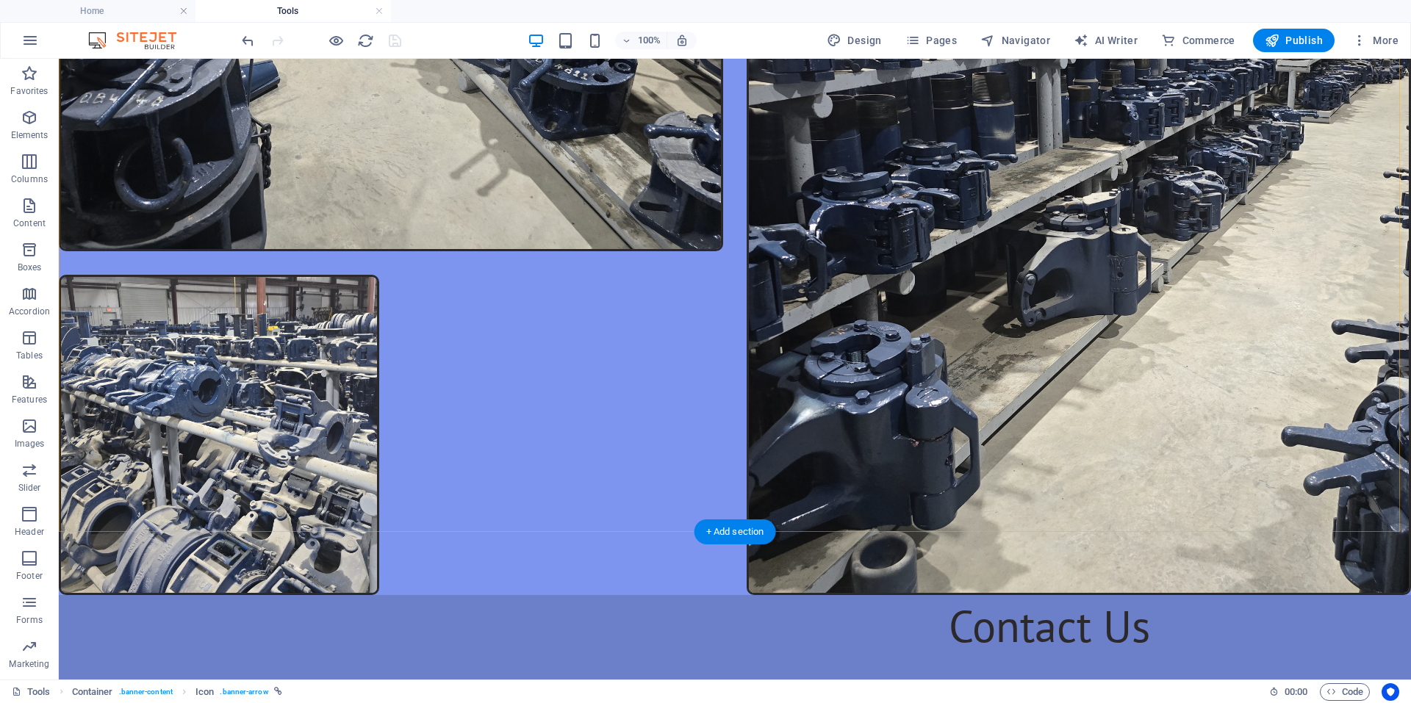
scroll to position [6169, 0]
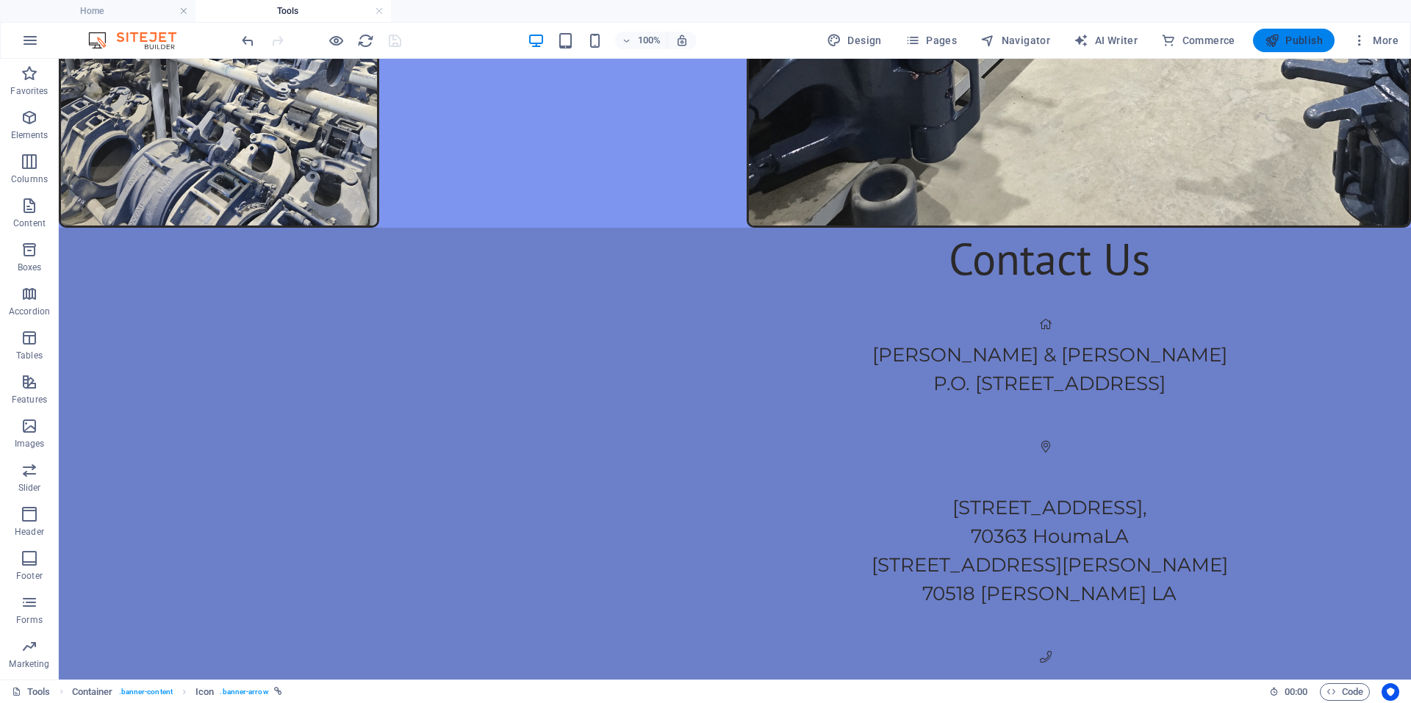
click at [1271, 40] on icon "button" at bounding box center [1271, 40] width 15 height 15
